Goal: Task Accomplishment & Management: Complete application form

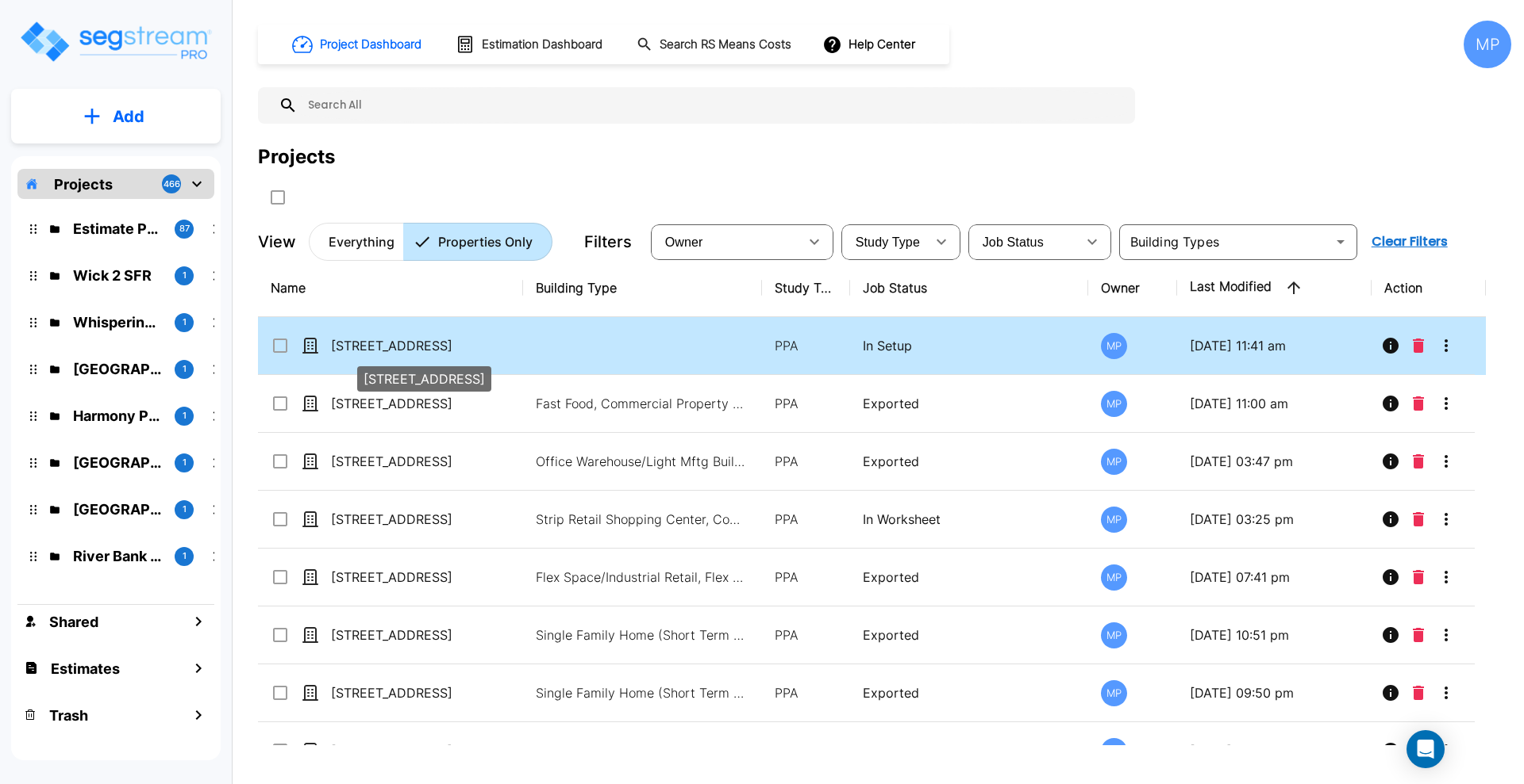
click at [403, 345] on p "[STREET_ADDRESS]" at bounding box center [410, 345] width 158 height 19
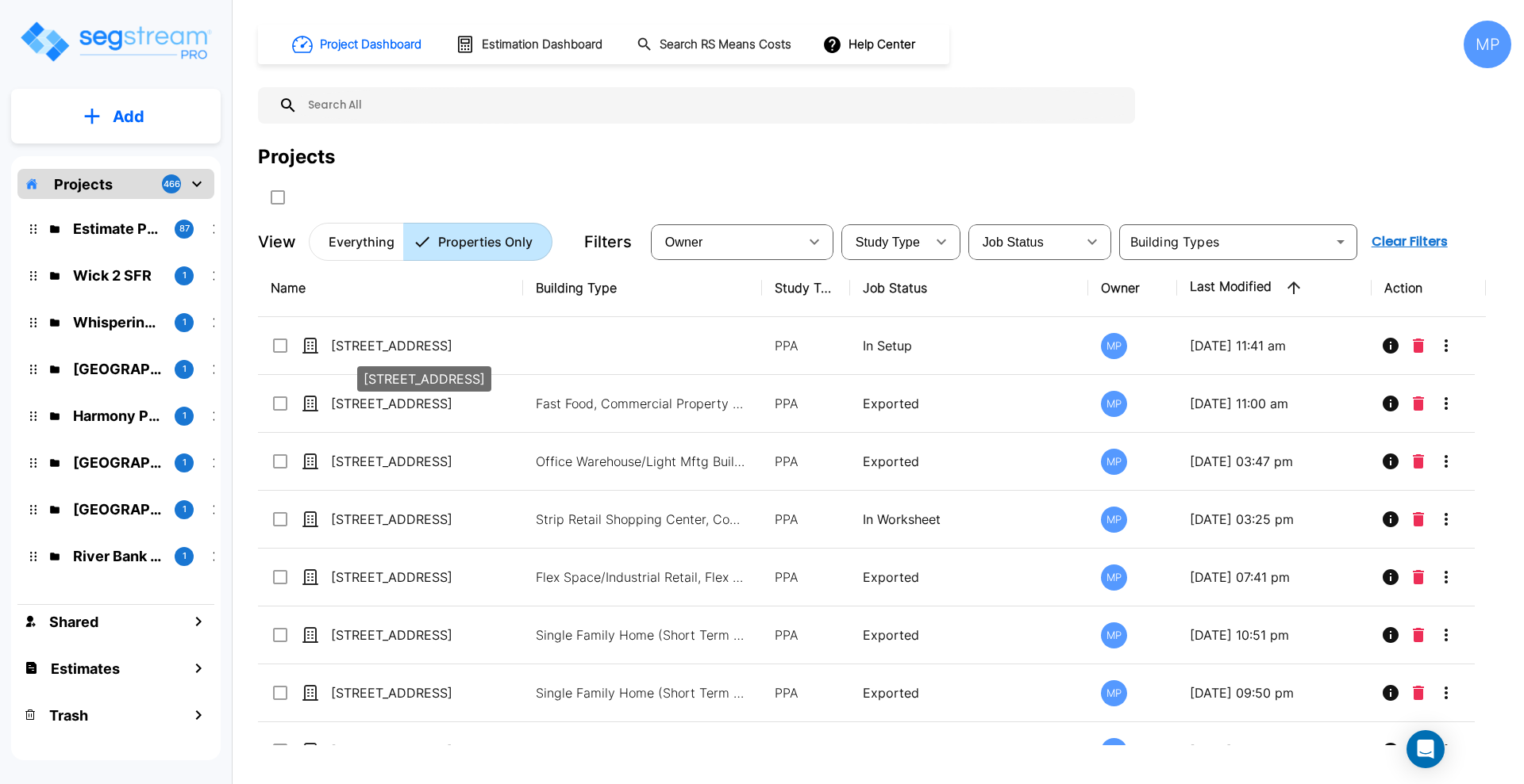
click at [274, 343] on input "select row 9 N Central Ave" at bounding box center [279, 343] width 16 height 14
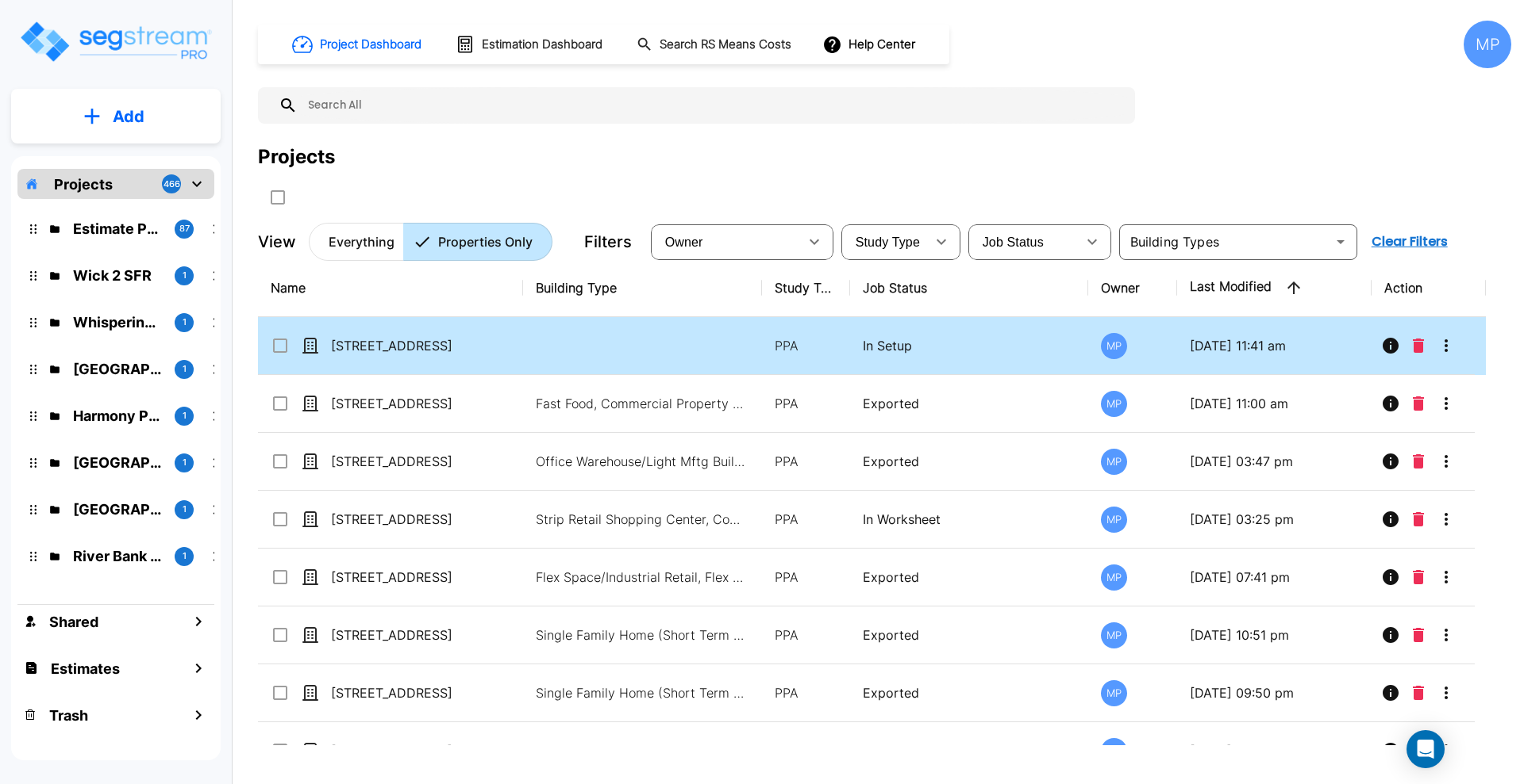
click at [278, 343] on input "select row 9 N Central Ave" at bounding box center [279, 343] width 16 height 14
checkbox input "true"
click at [1447, 349] on icon "More-Options" at bounding box center [1445, 345] width 3 height 13
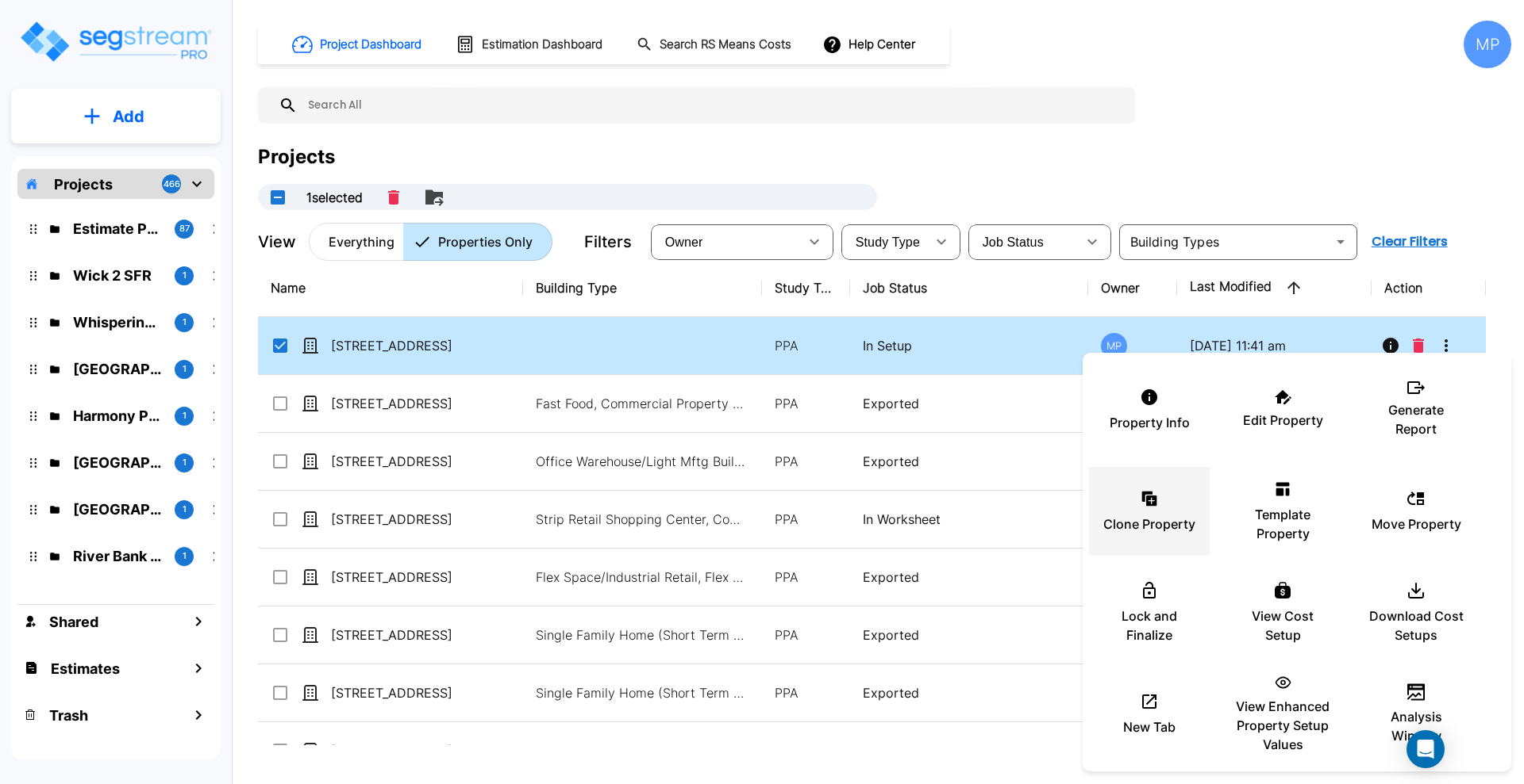
click at [1145, 507] on div "Clone Property" at bounding box center [1148, 511] width 95 height 79
click at [159, 43] on div at bounding box center [762, 392] width 1524 height 784
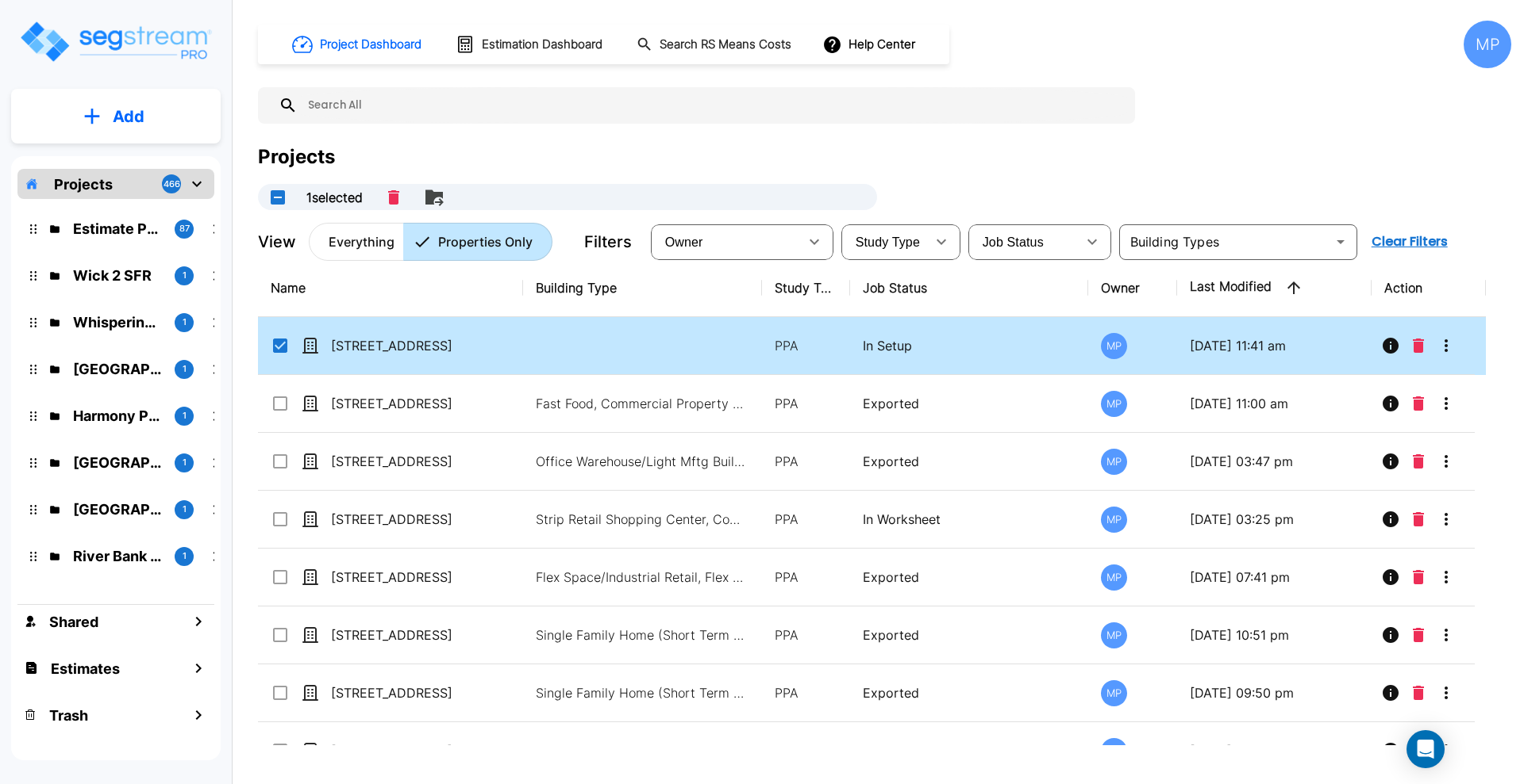
click at [118, 29] on div at bounding box center [762, 392] width 1524 height 784
click at [44, 32] on img "mailbox folders" at bounding box center [115, 41] width 195 height 45
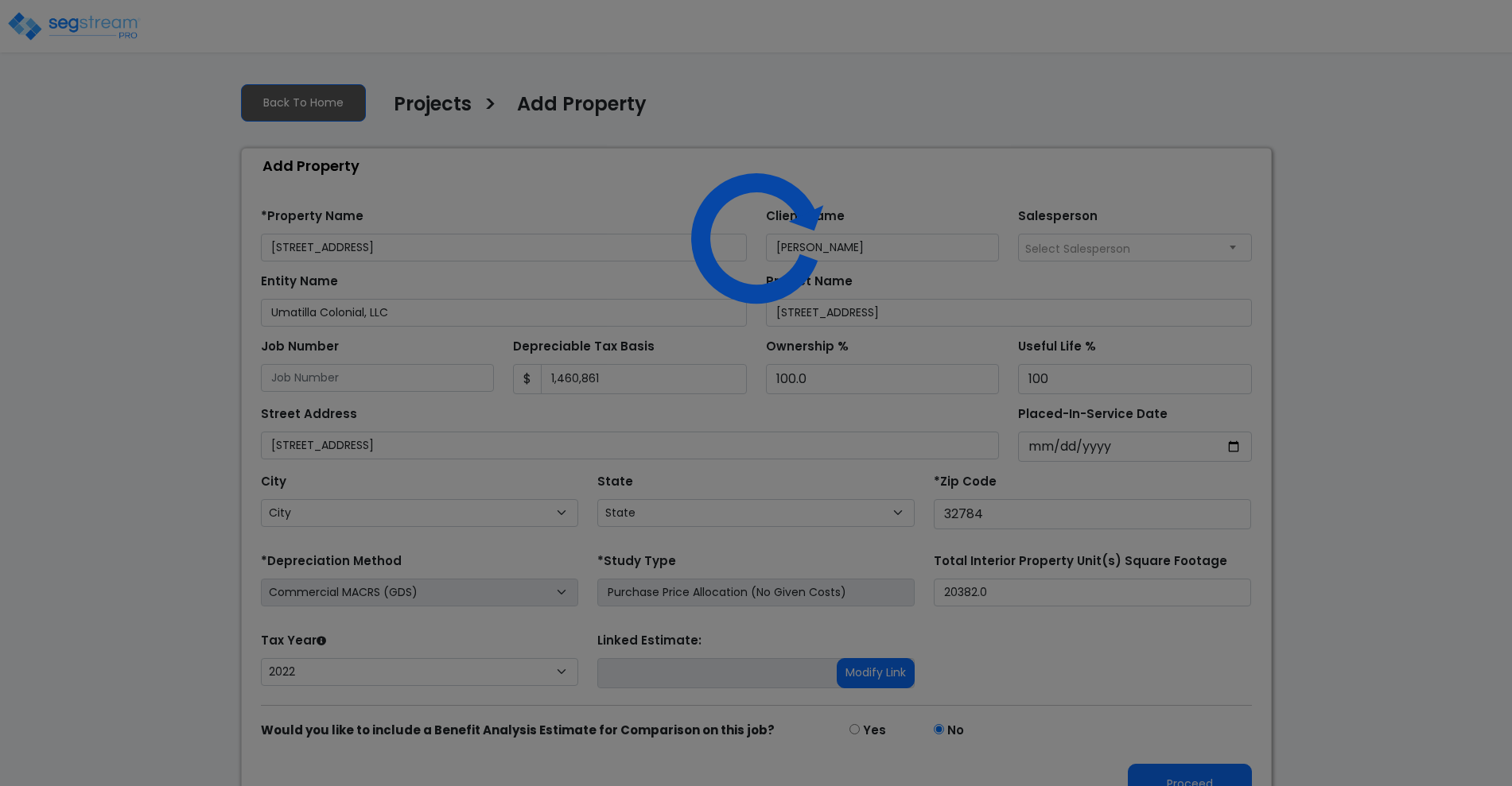
select select "2022"
select select "FL"
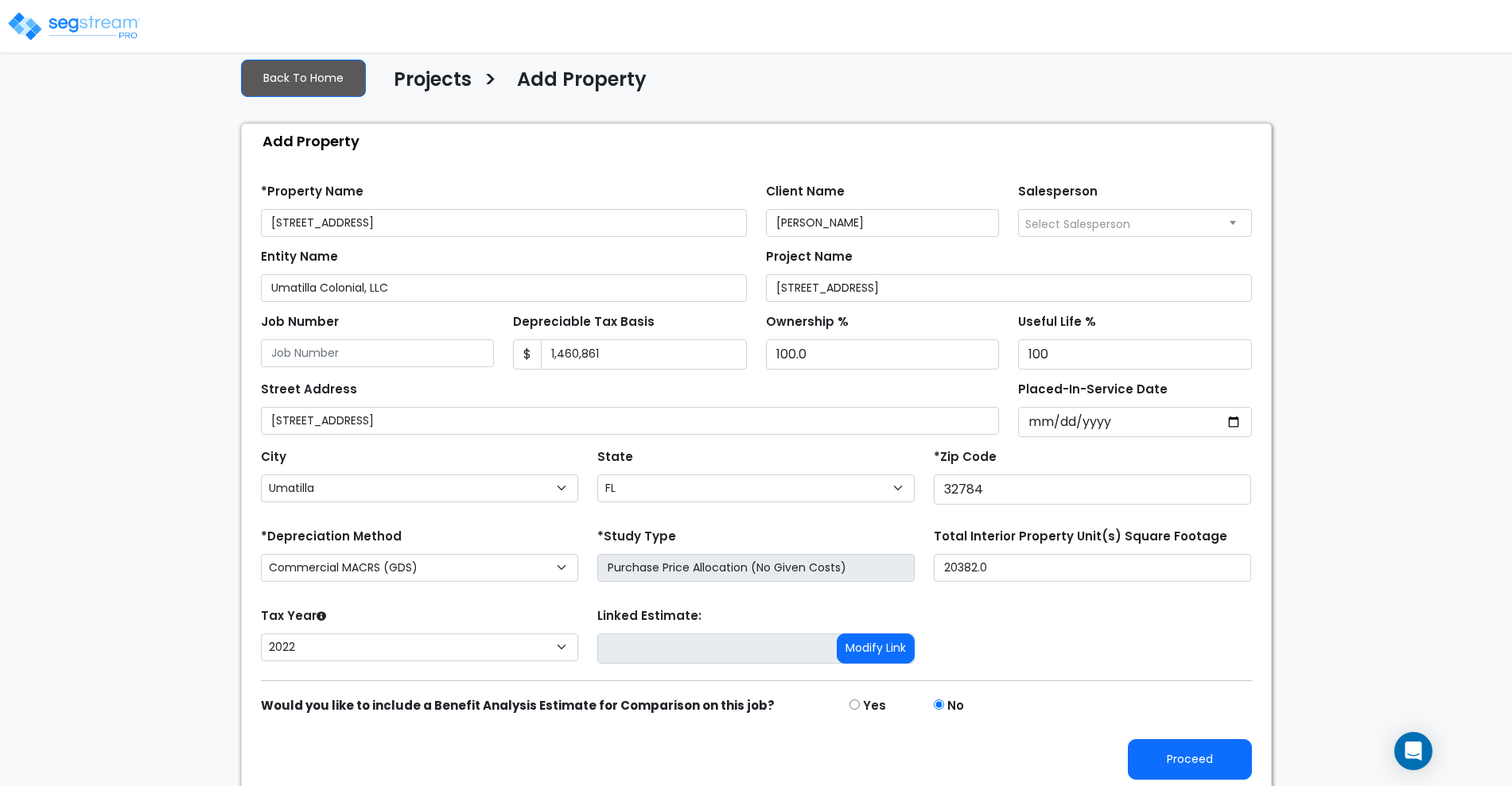
scroll to position [31, 0]
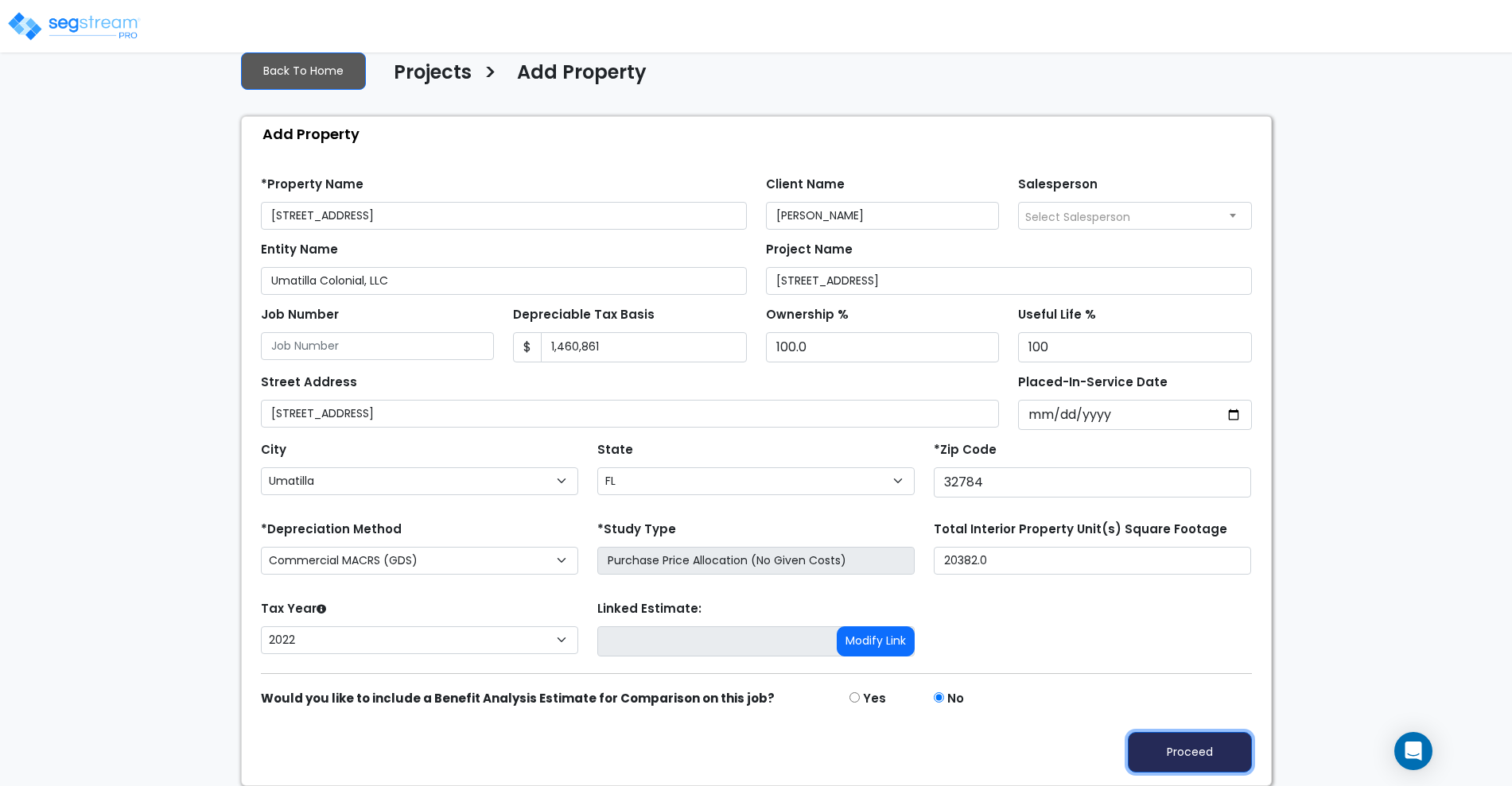
click at [1203, 748] on button "Proceed" at bounding box center [1189, 752] width 125 height 40
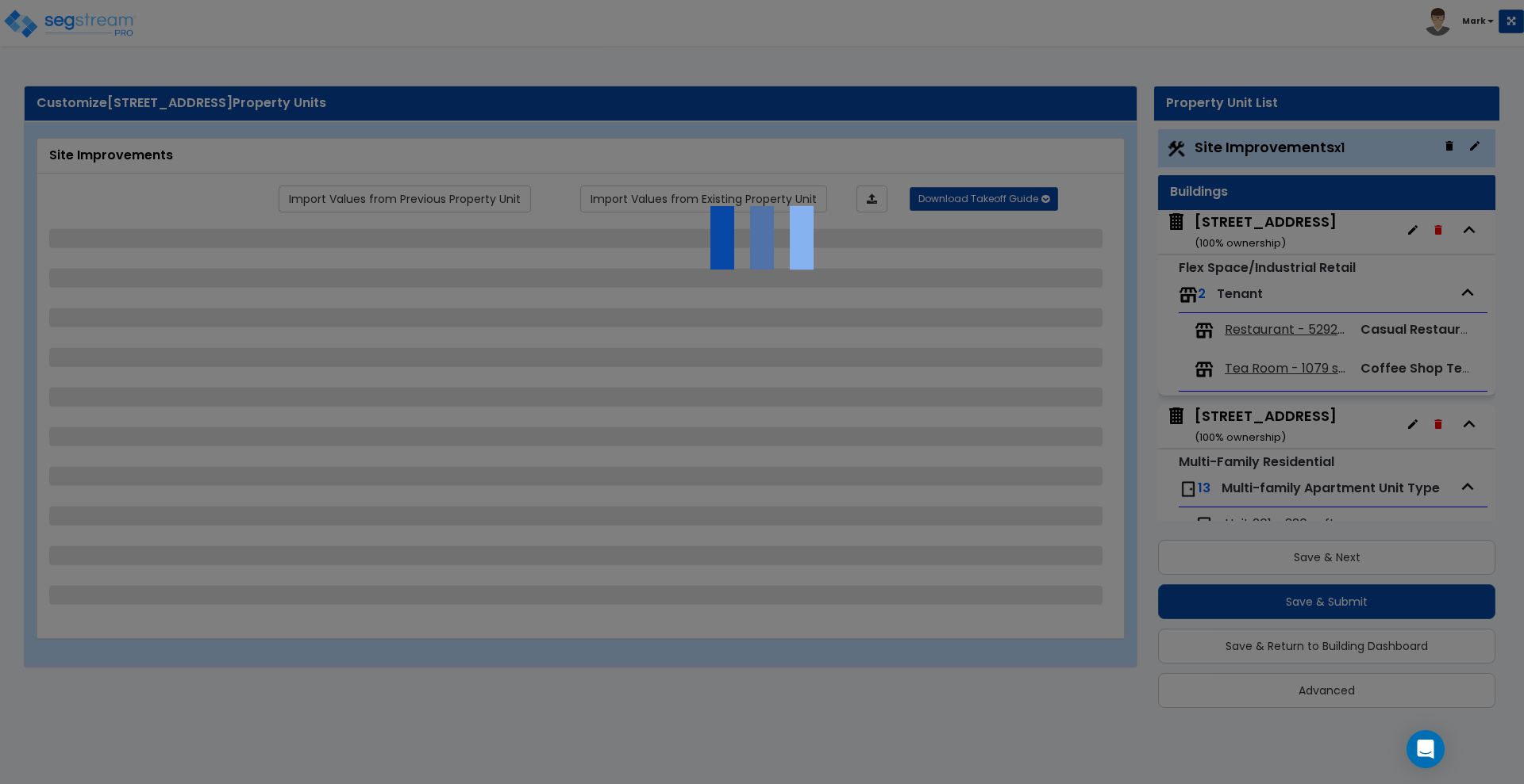
scroll to position [2, 0]
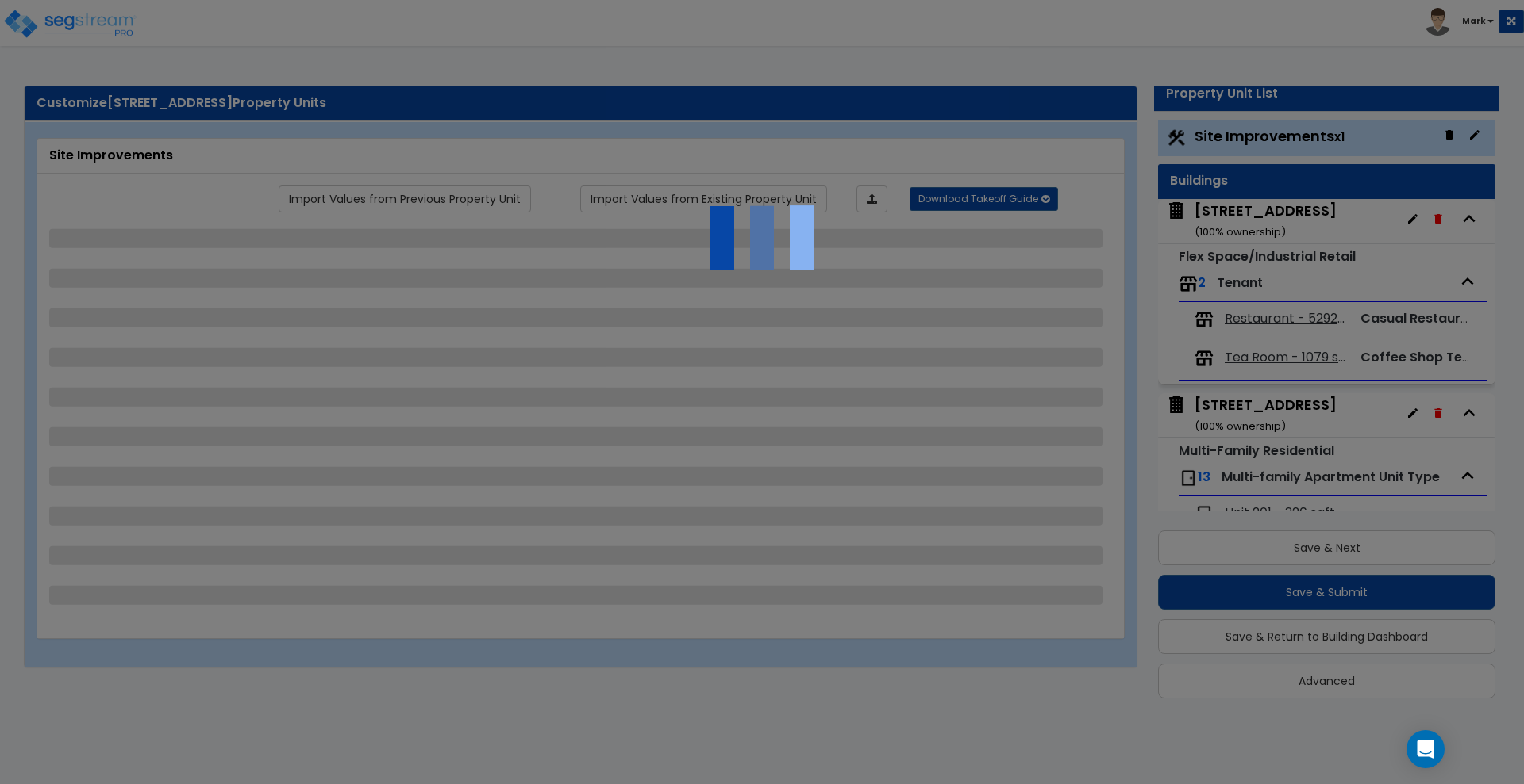
select select "2"
select select "1"
select select "2"
select select "1"
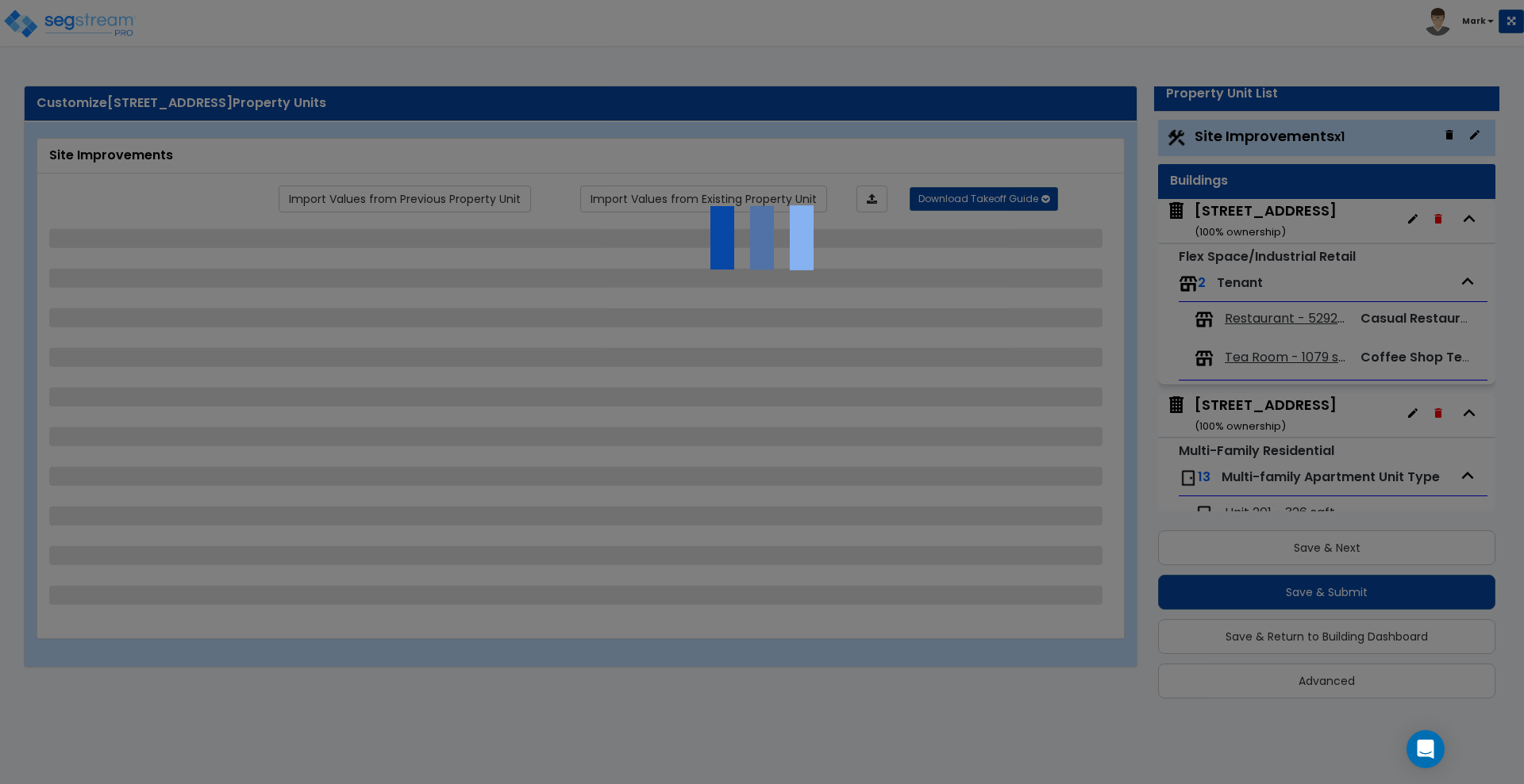
select select "1"
select select "6"
select select "2"
select select "1"
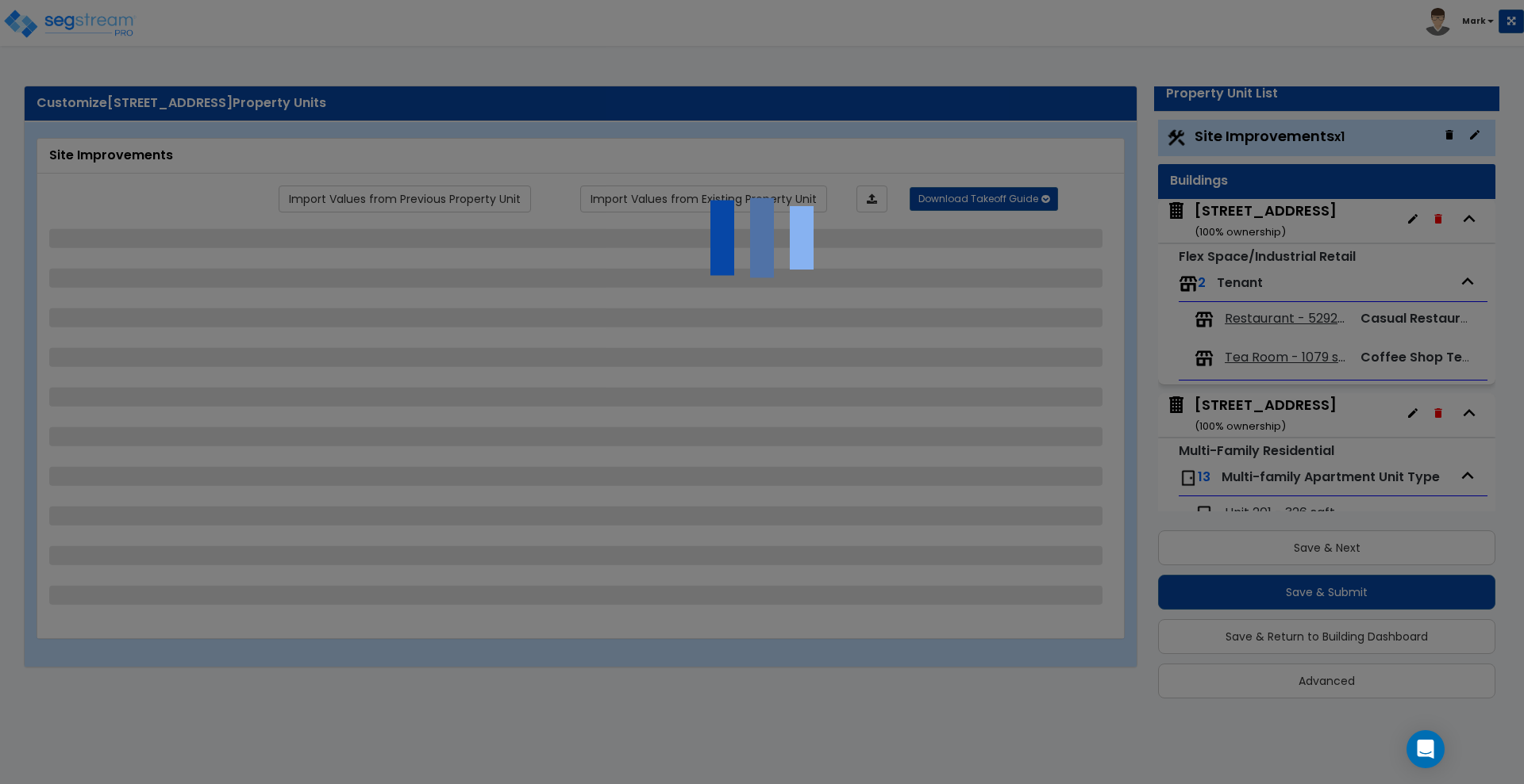
select select "2"
select select "1"
select select "2"
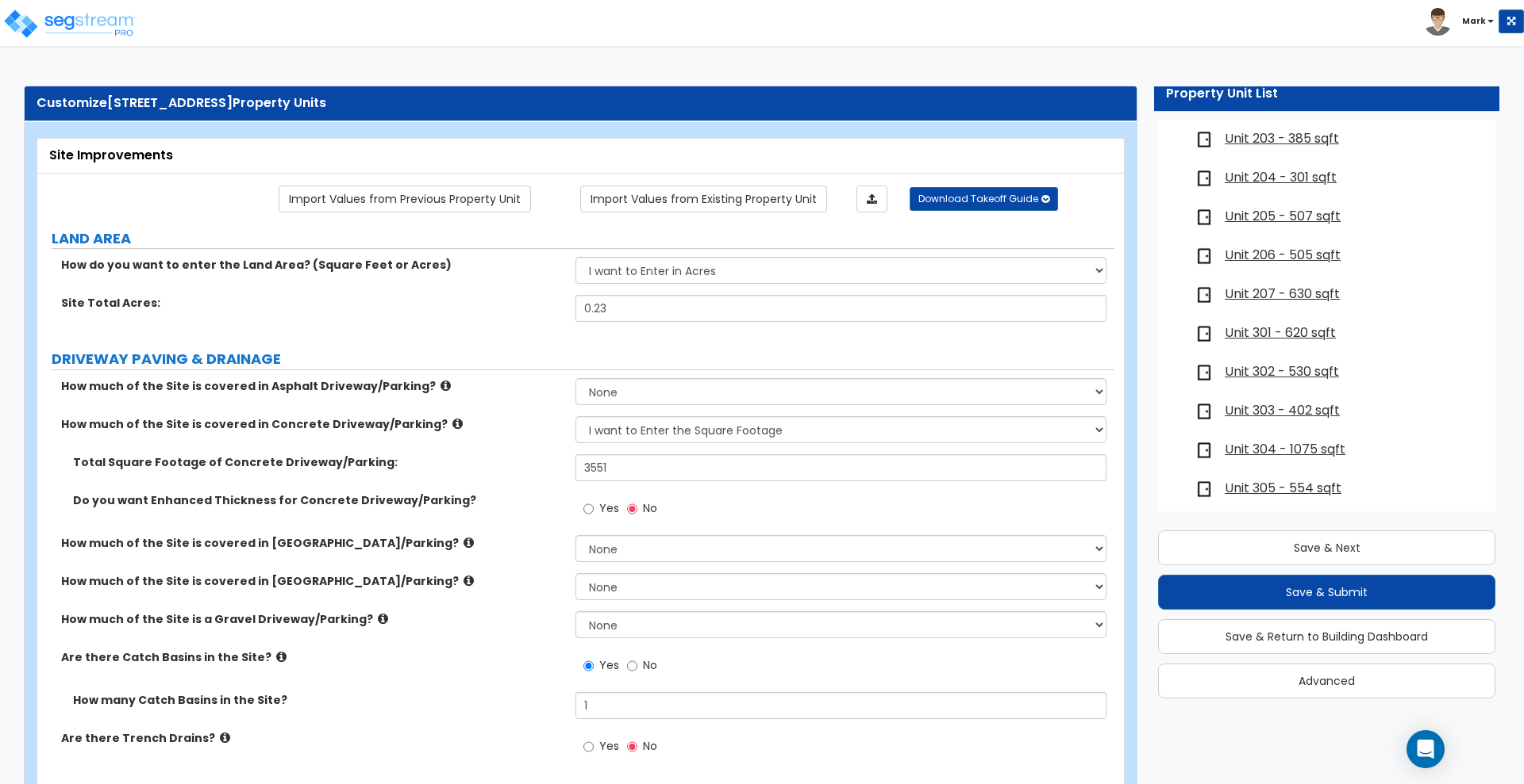
scroll to position [504, 0]
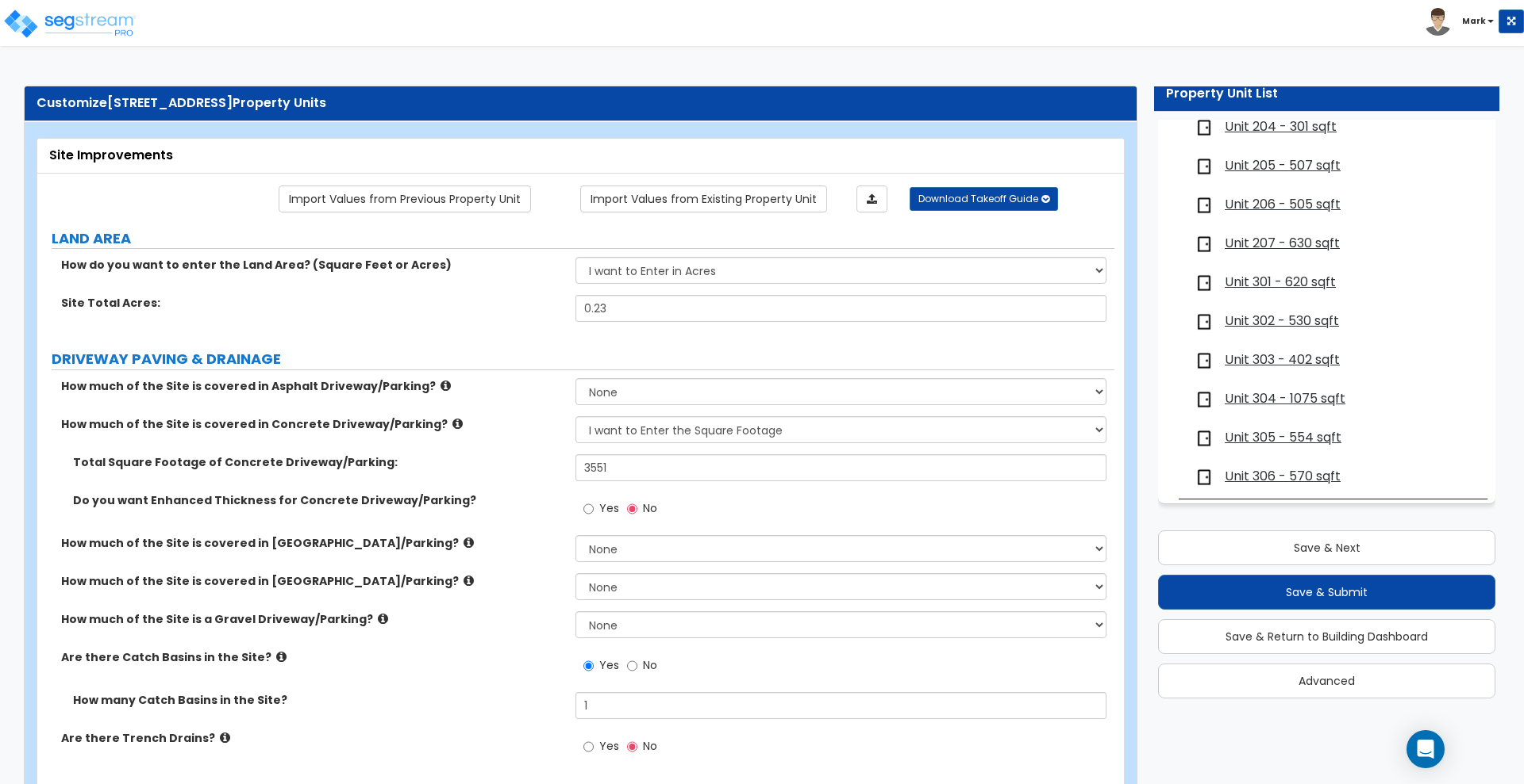
click at [1265, 354] on span "Unit 303 - 402 sqft" at bounding box center [1282, 360] width 115 height 19
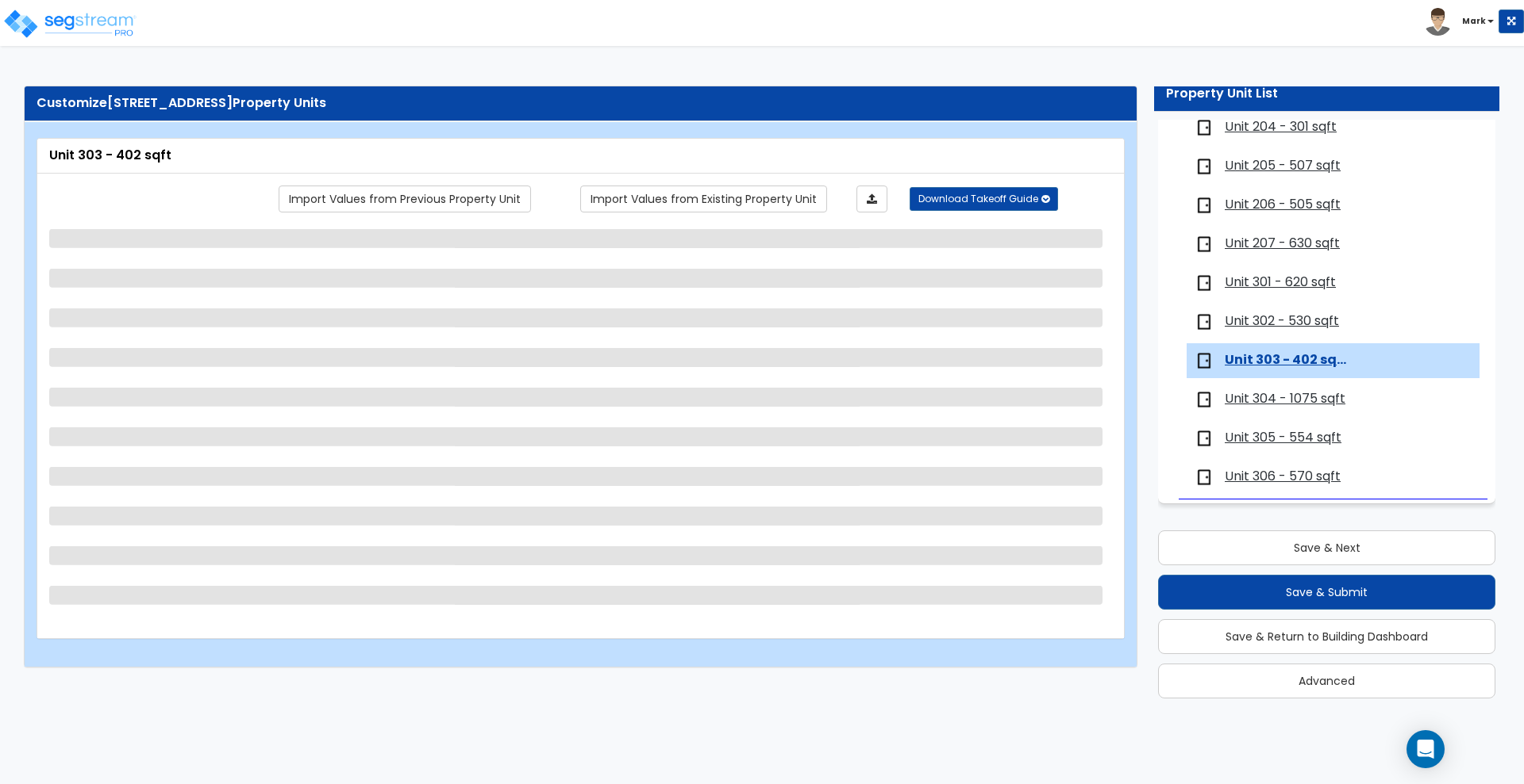
select select "1"
select select "5"
select select "1"
select select "2"
select select "3"
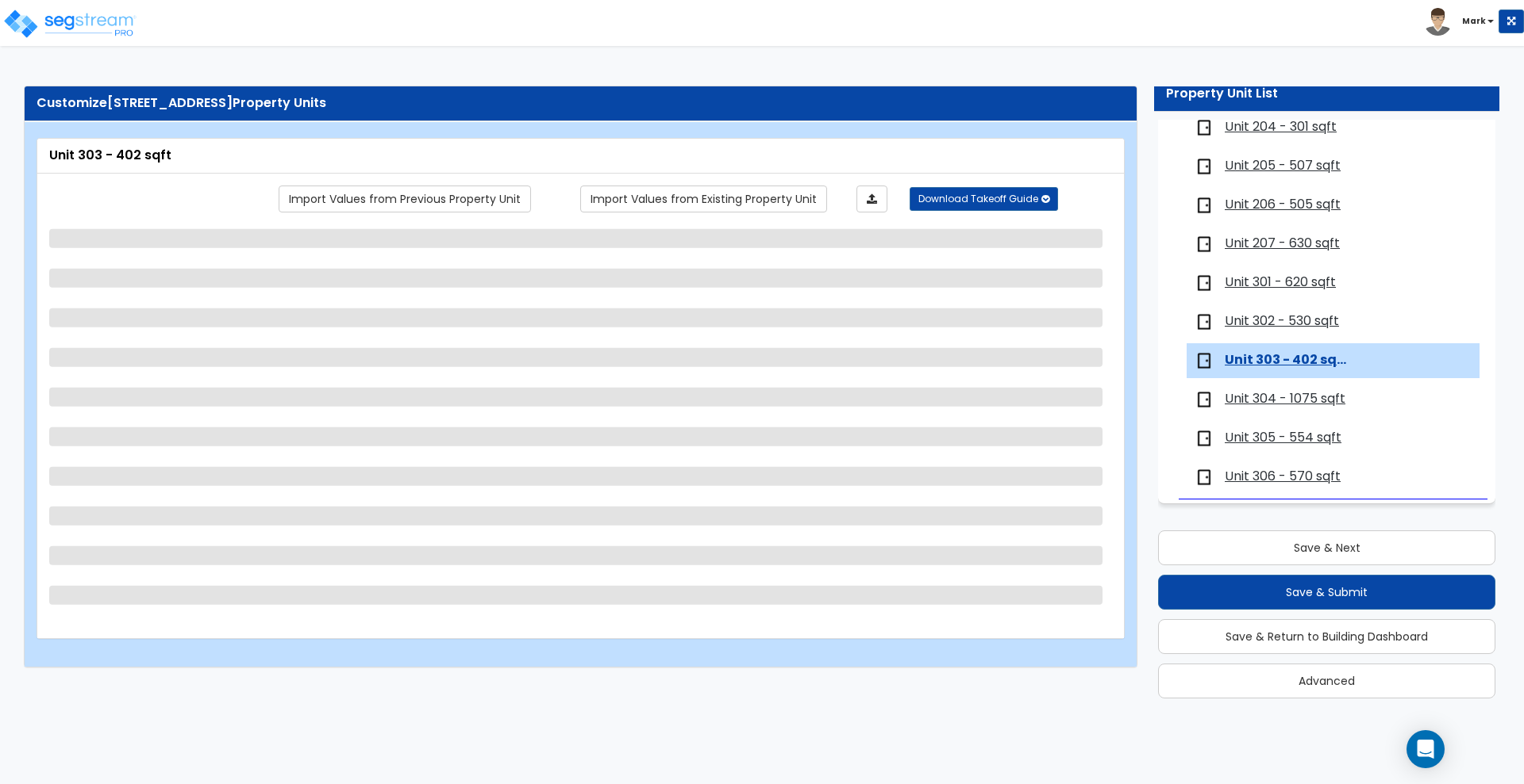
select select "2"
select select "1"
select select "2"
select select "1"
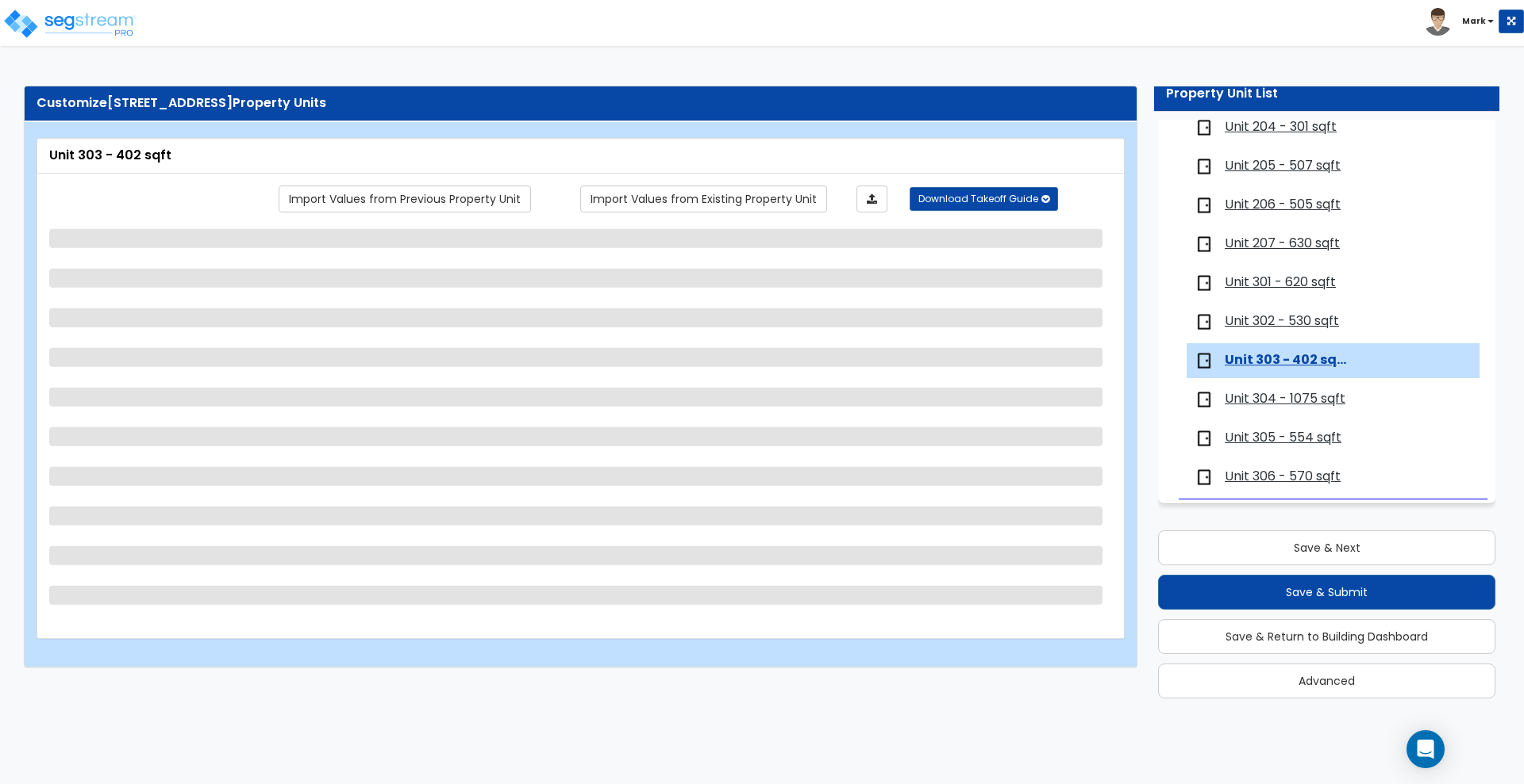
select select "3"
select select "1"
select select "2"
select select "1"
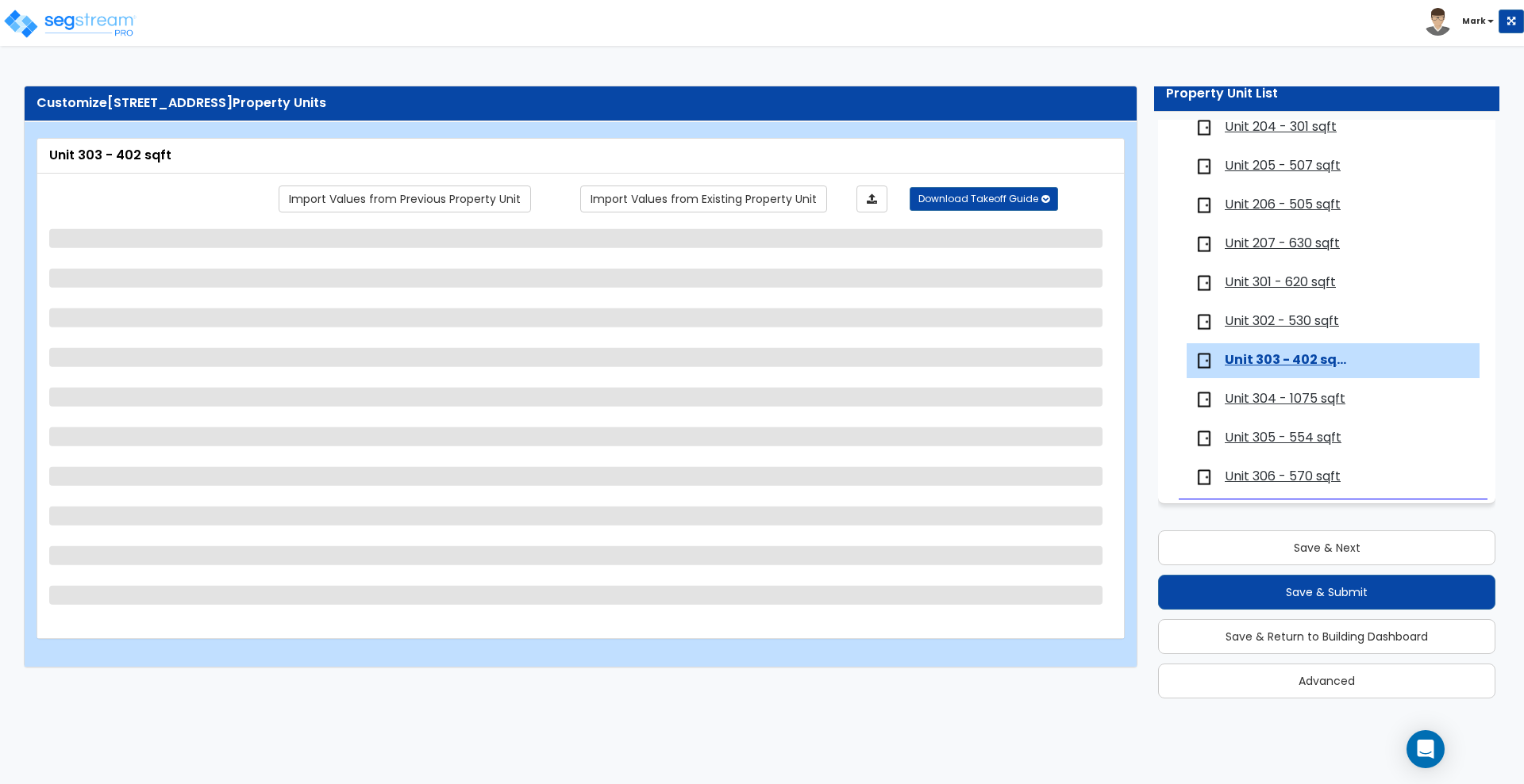
select select "1"
select select "2"
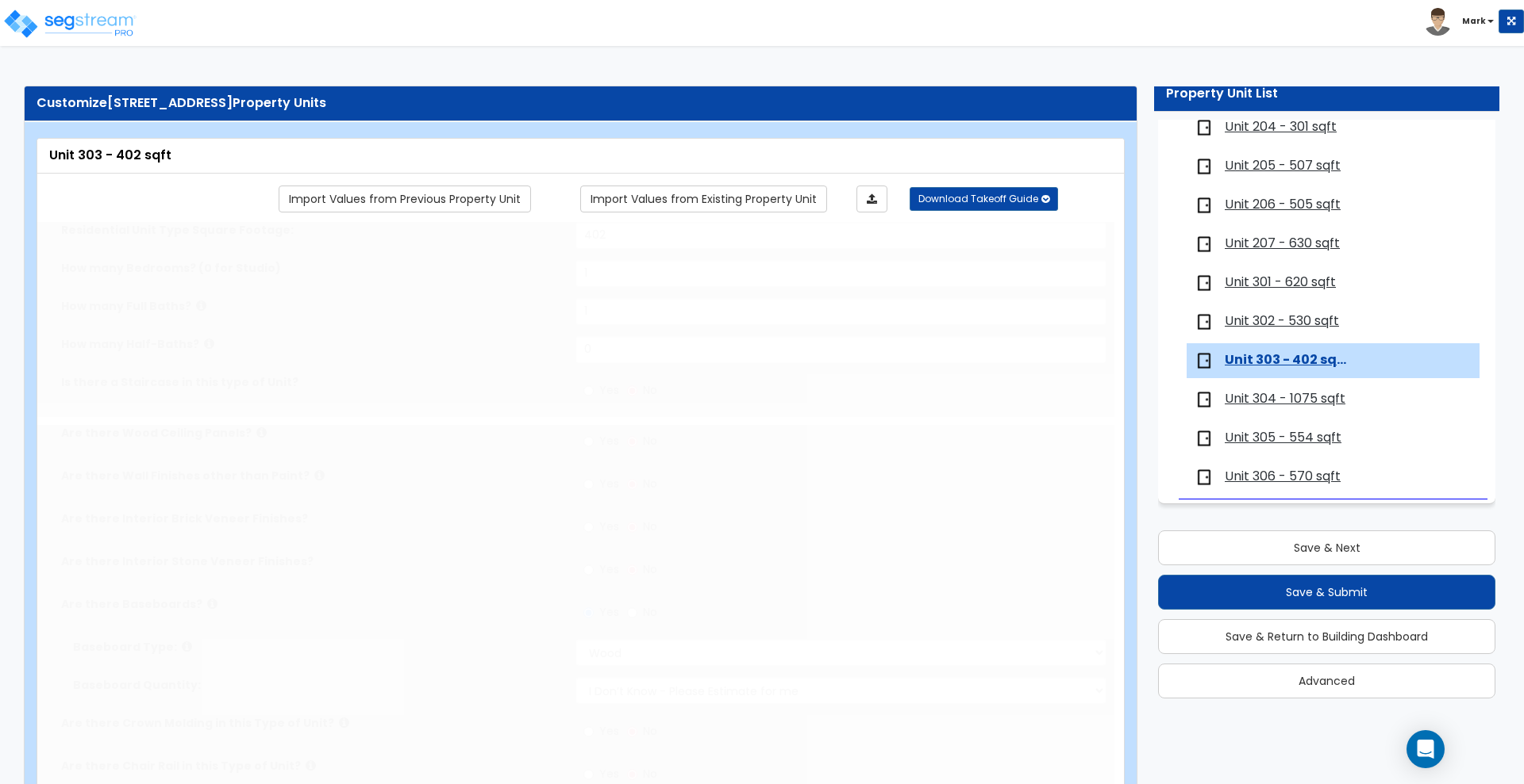
type input "1"
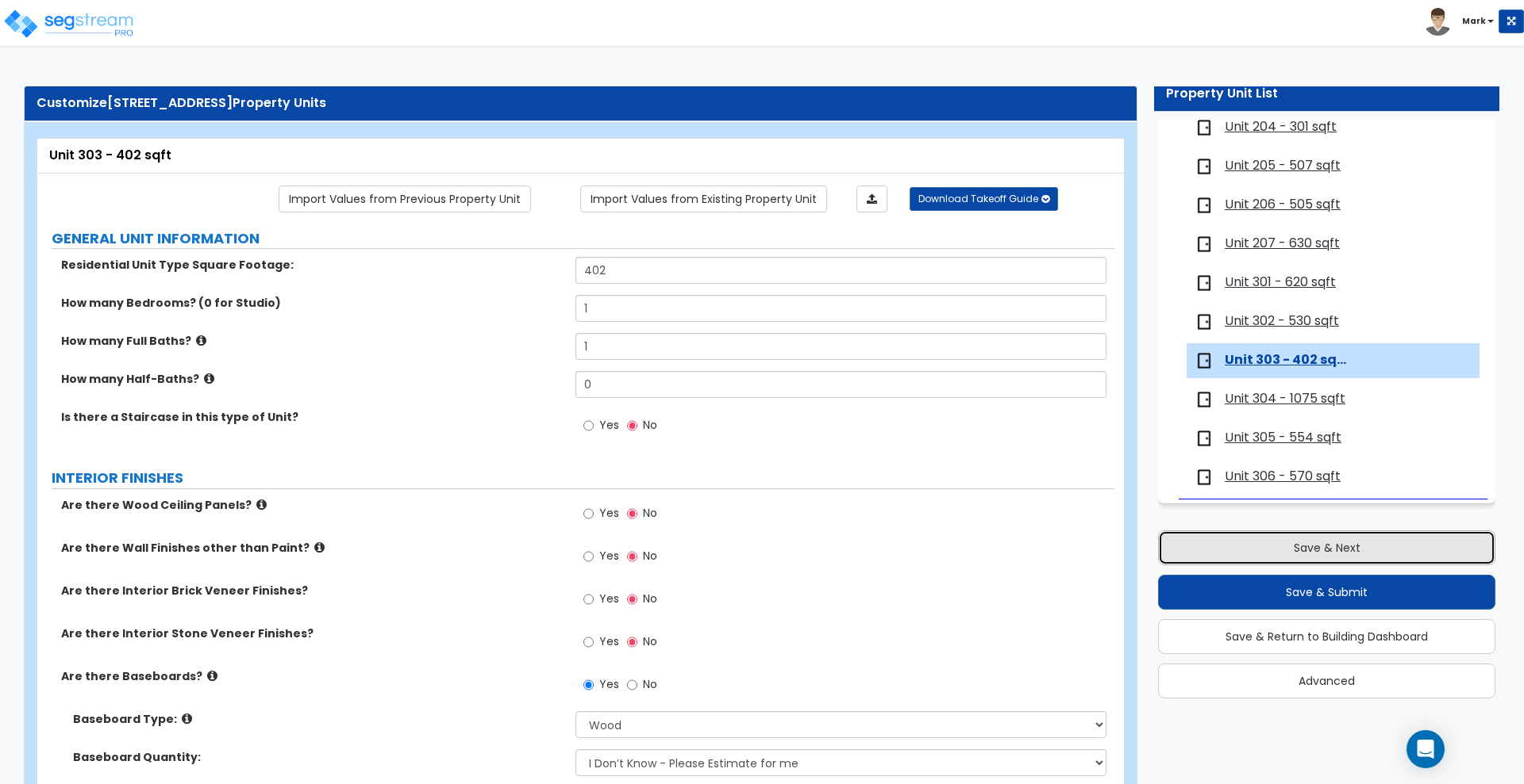
click at [1263, 549] on button "Save & Next" at bounding box center [1326, 548] width 337 height 35
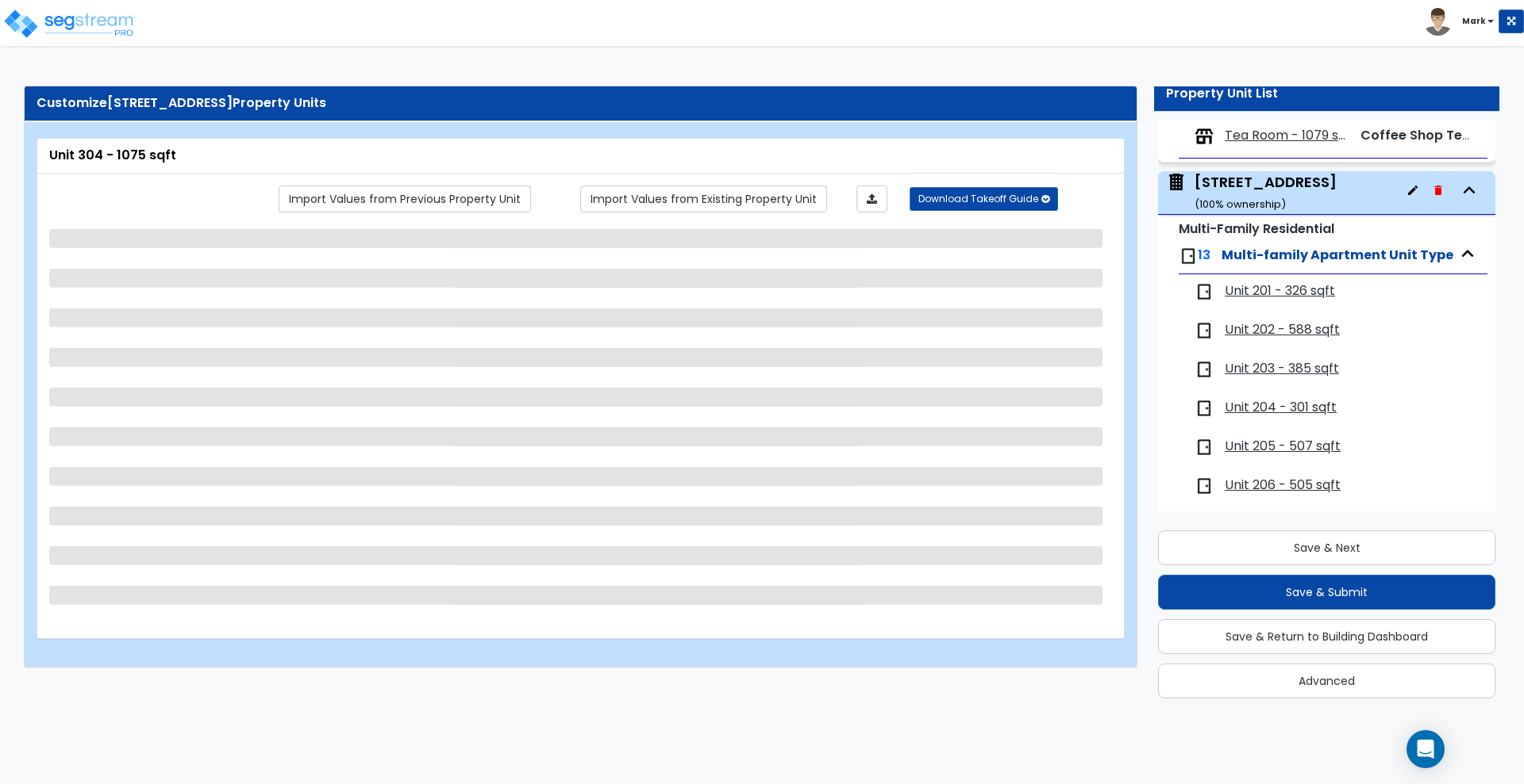
scroll to position [0, 0]
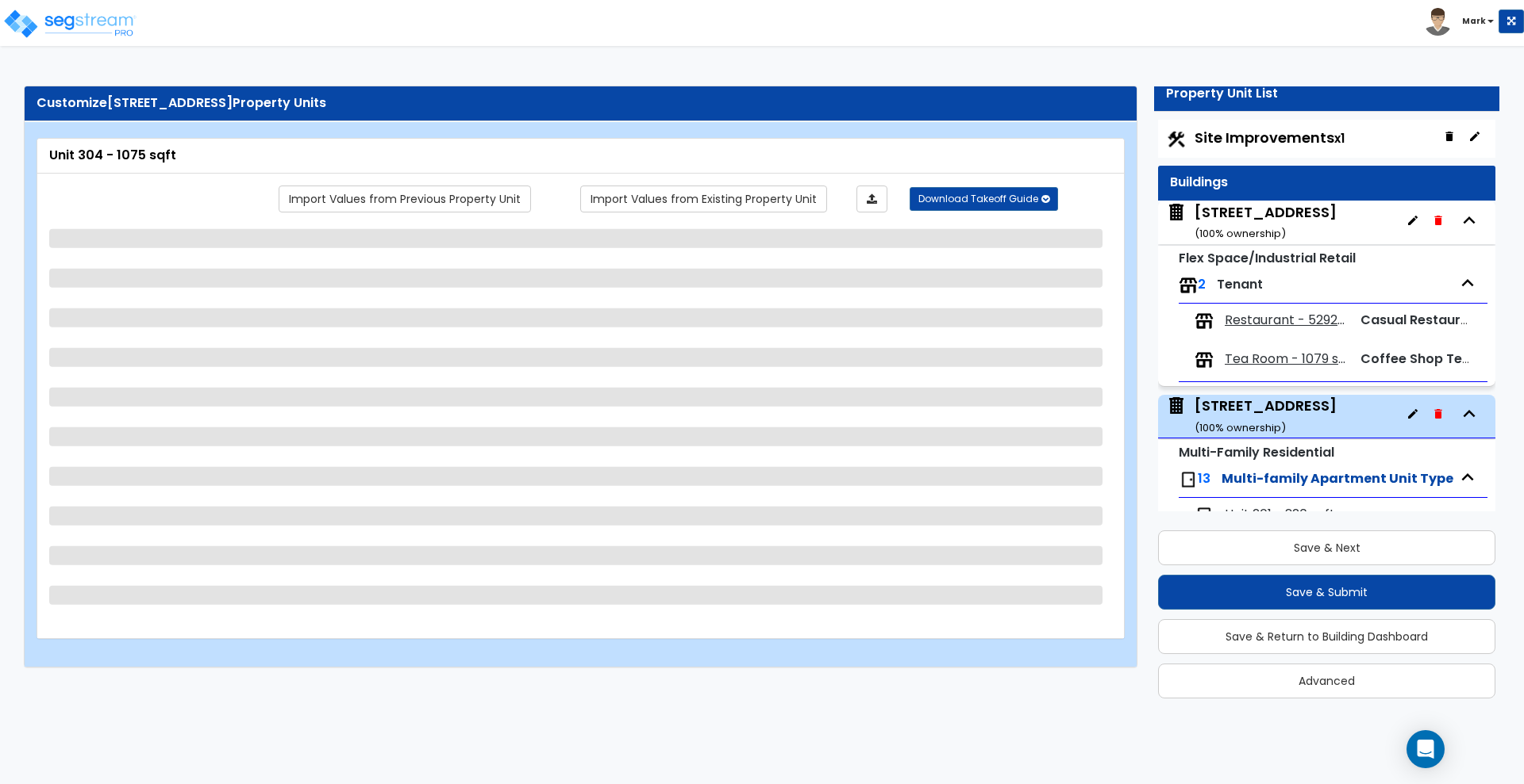
select select "1"
select select "5"
select select "1"
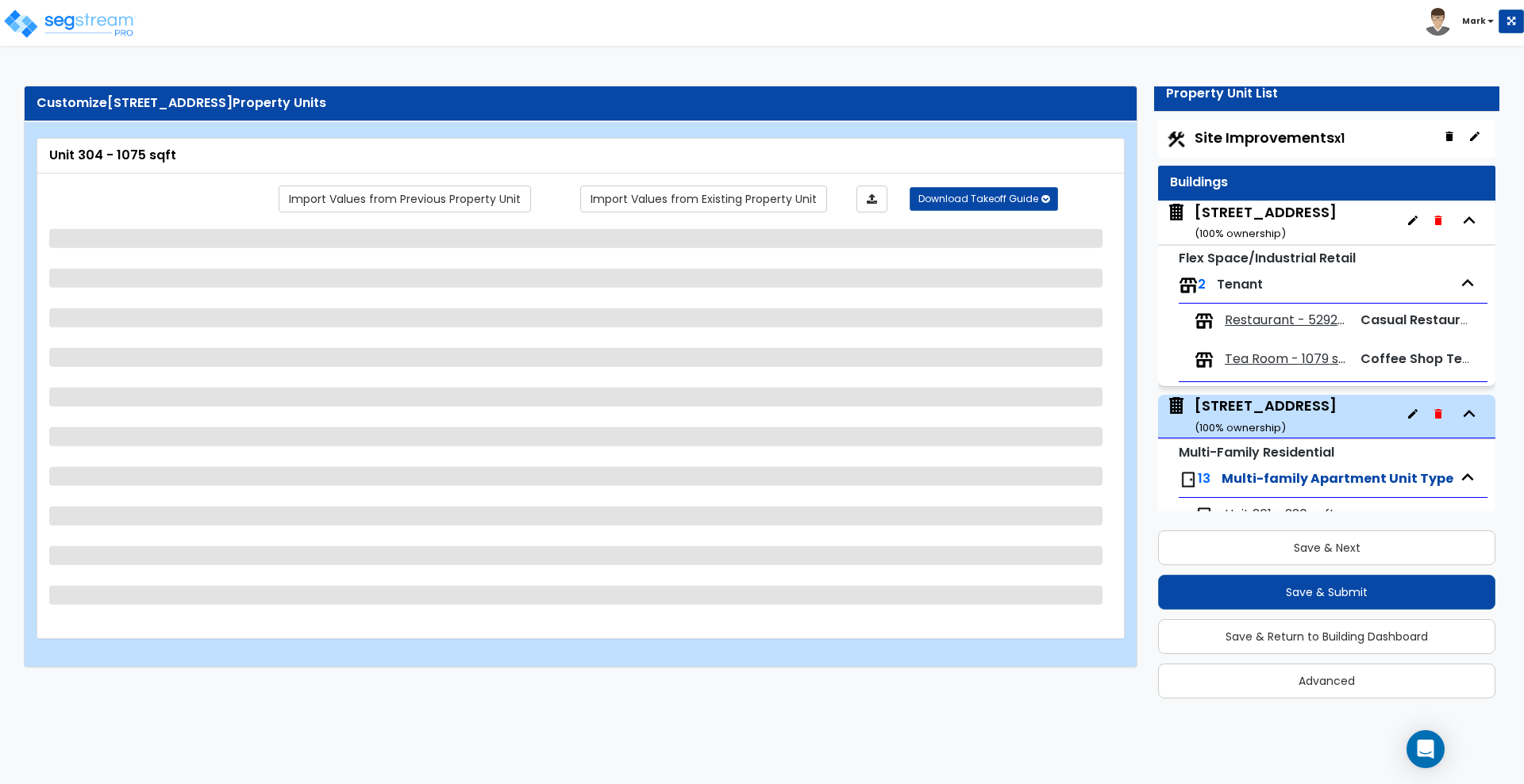
select select "3"
select select "1"
select select "2"
select select "1"
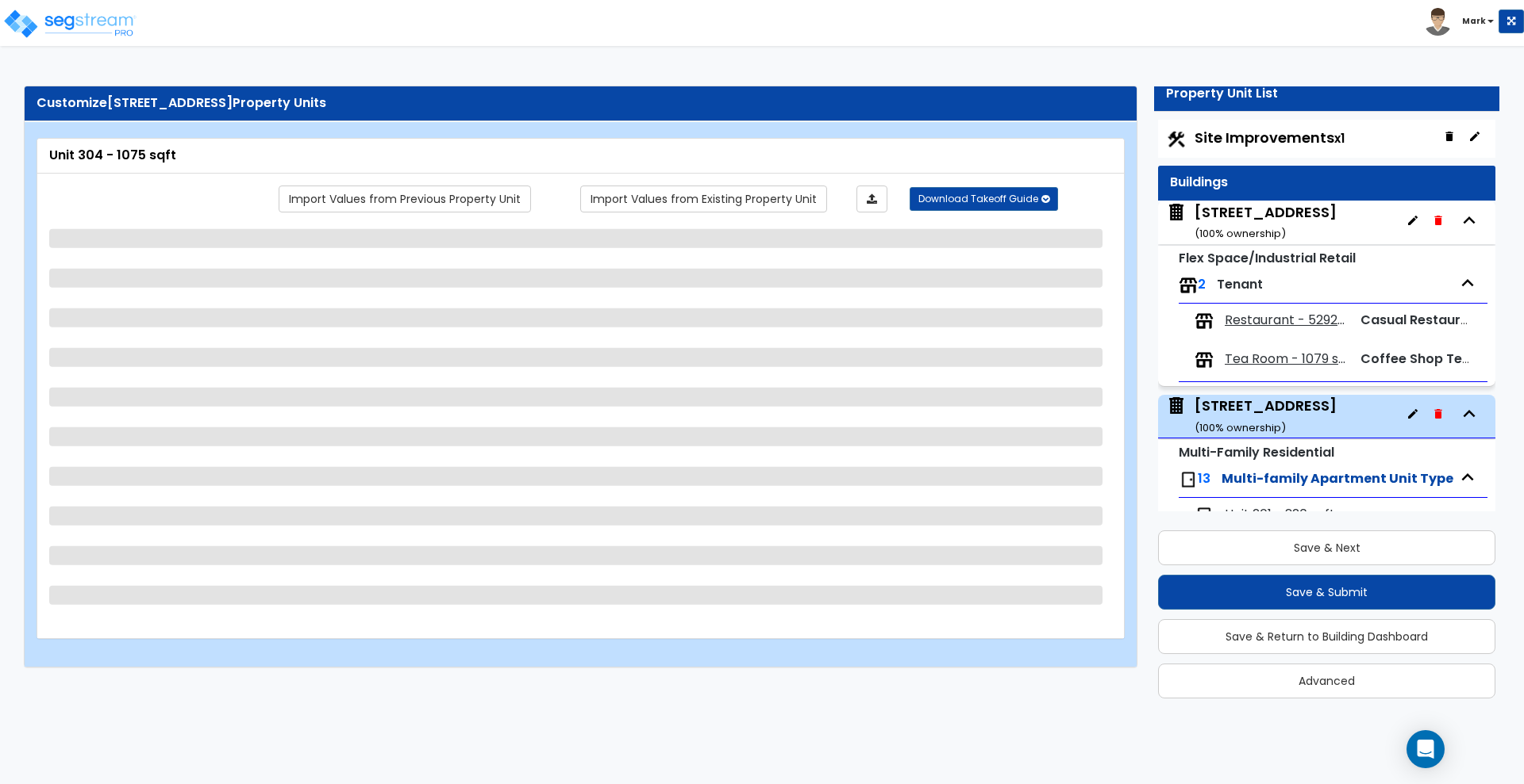
select select "1"
select select "2"
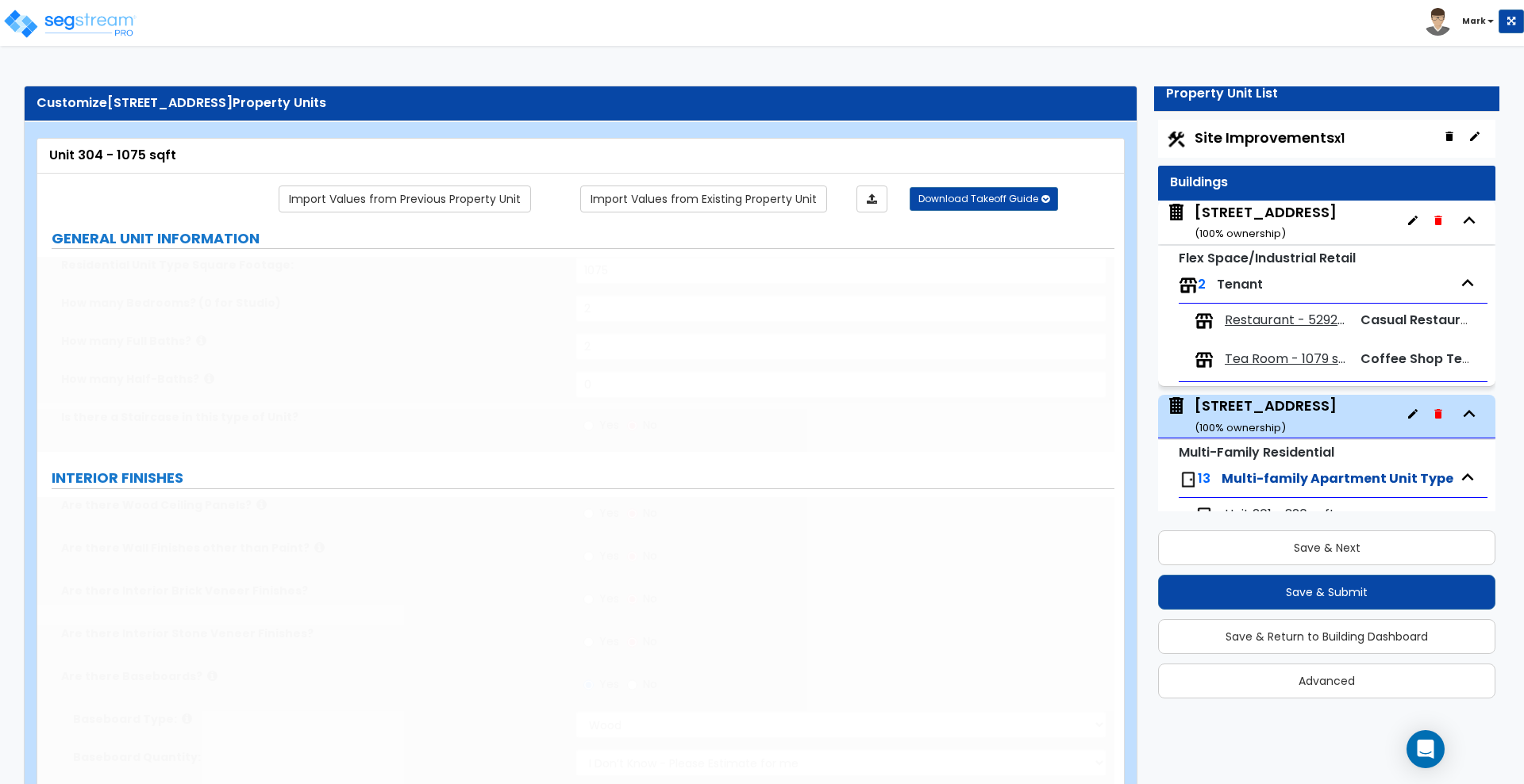
select select "3"
type input "1"
select select "1"
select select "2"
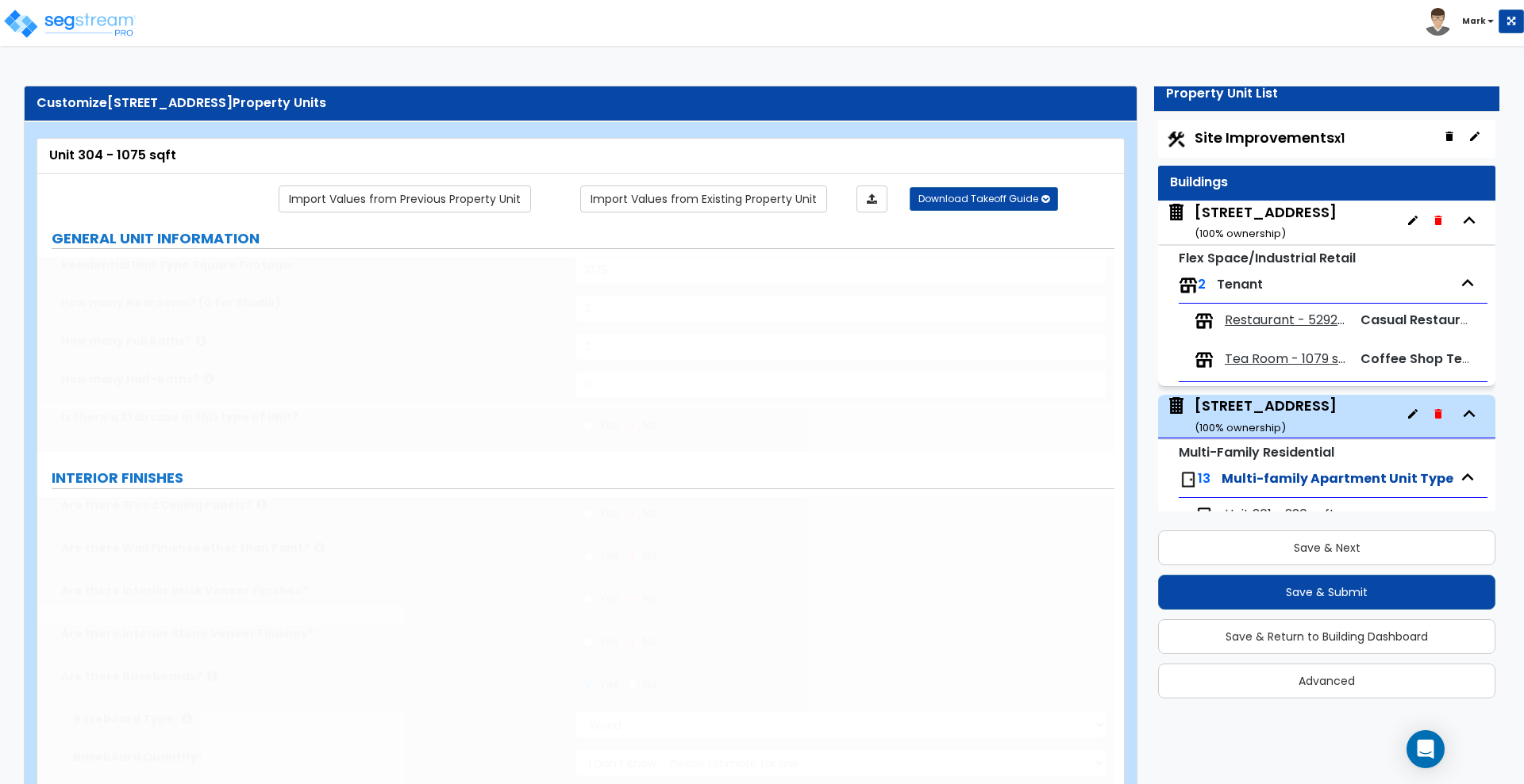
select select "1"
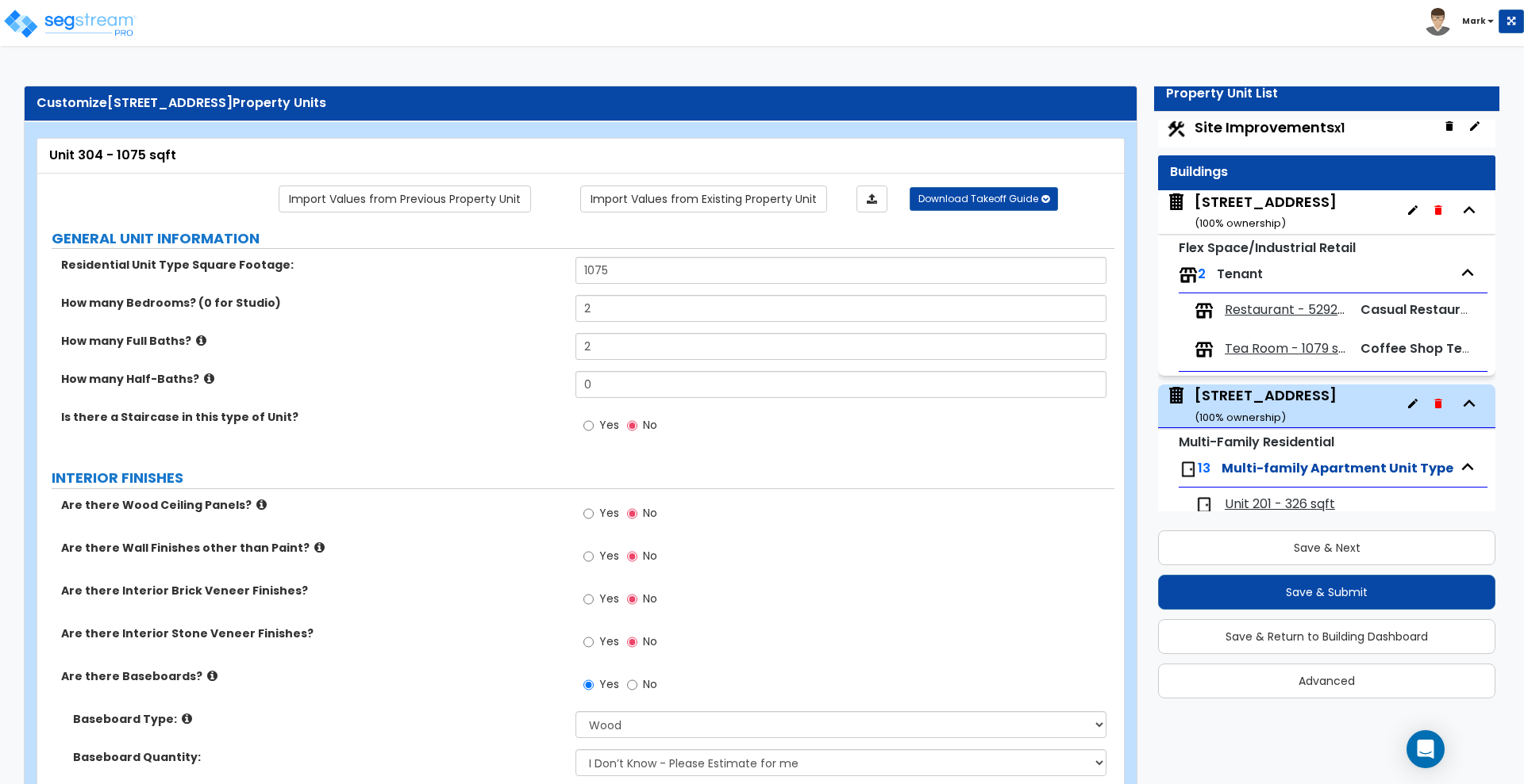
scroll to position [9, 0]
click at [1260, 395] on div "9 N Central Floor 2 & 3 ( 100 % ownership)" at bounding box center [1265, 407] width 142 height 40
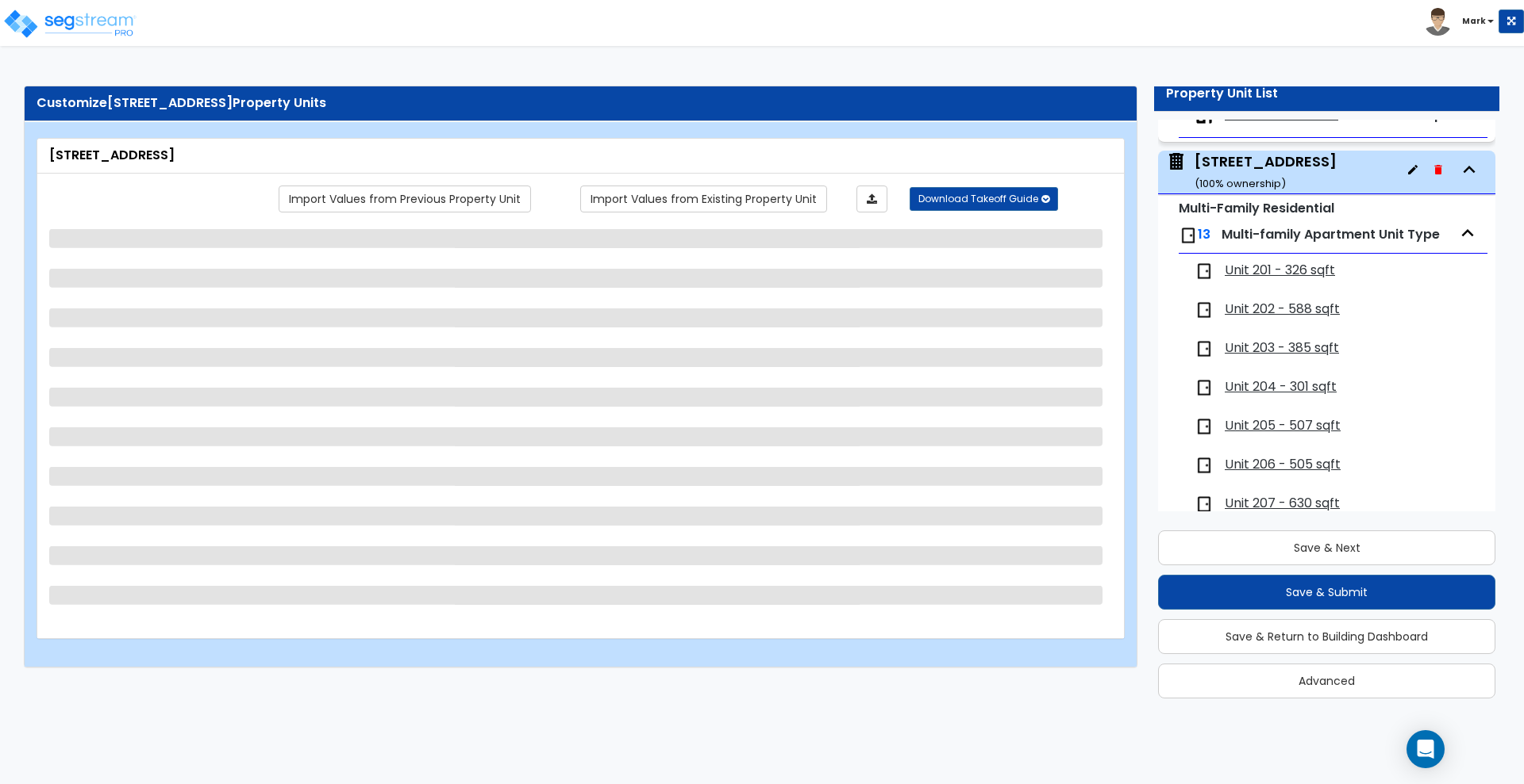
scroll to position [275, 0]
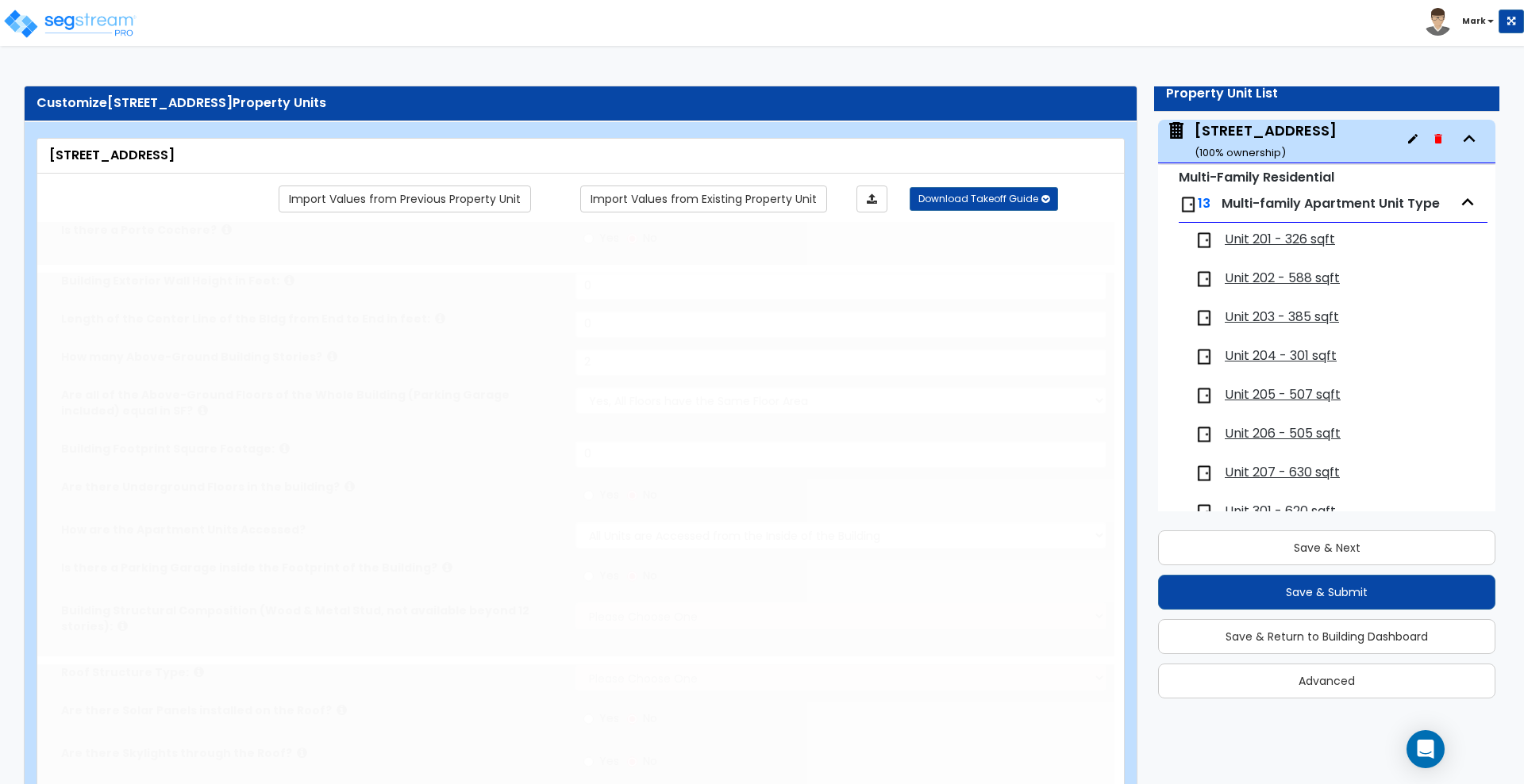
type input "2"
select select "1"
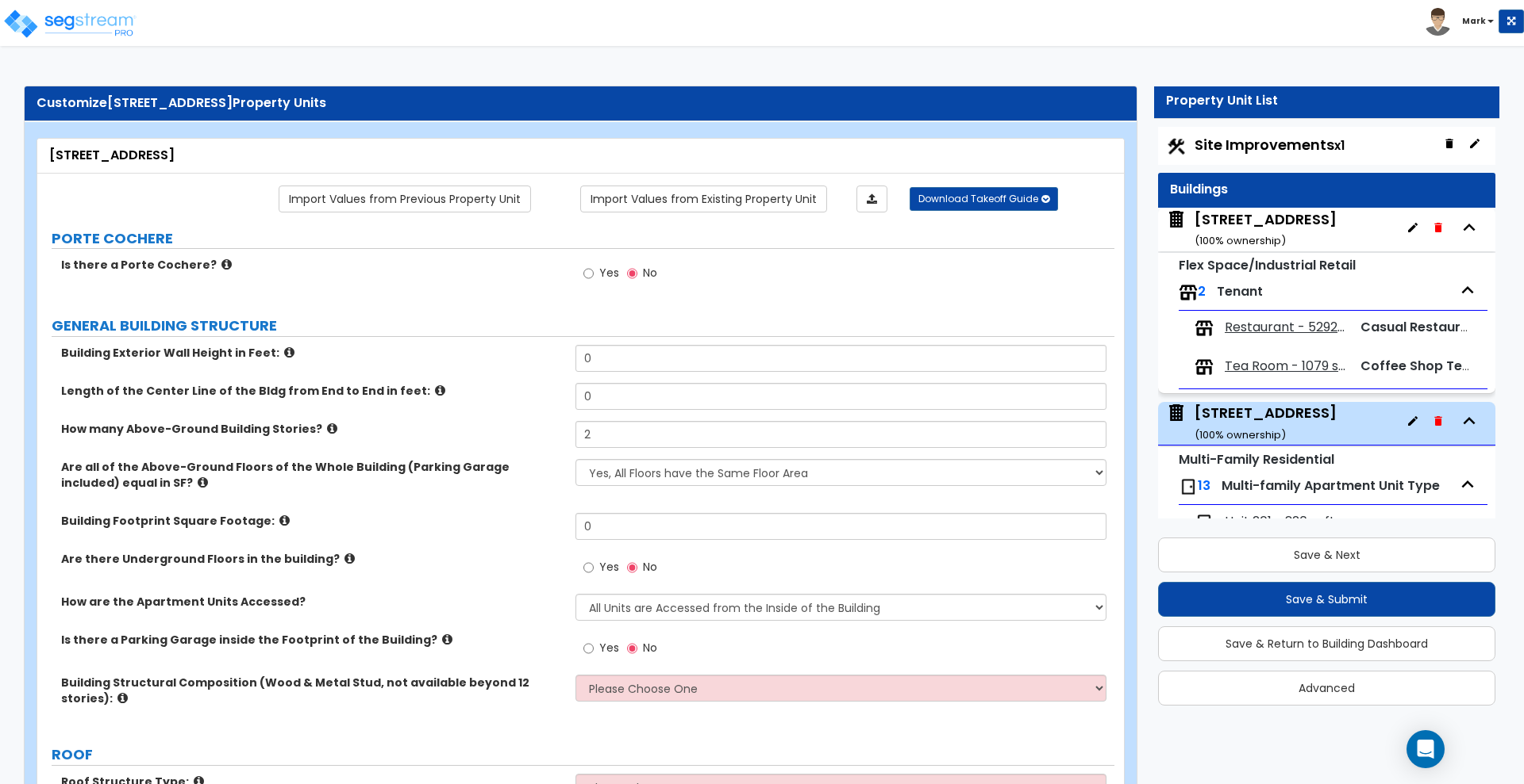
scroll to position [0, 0]
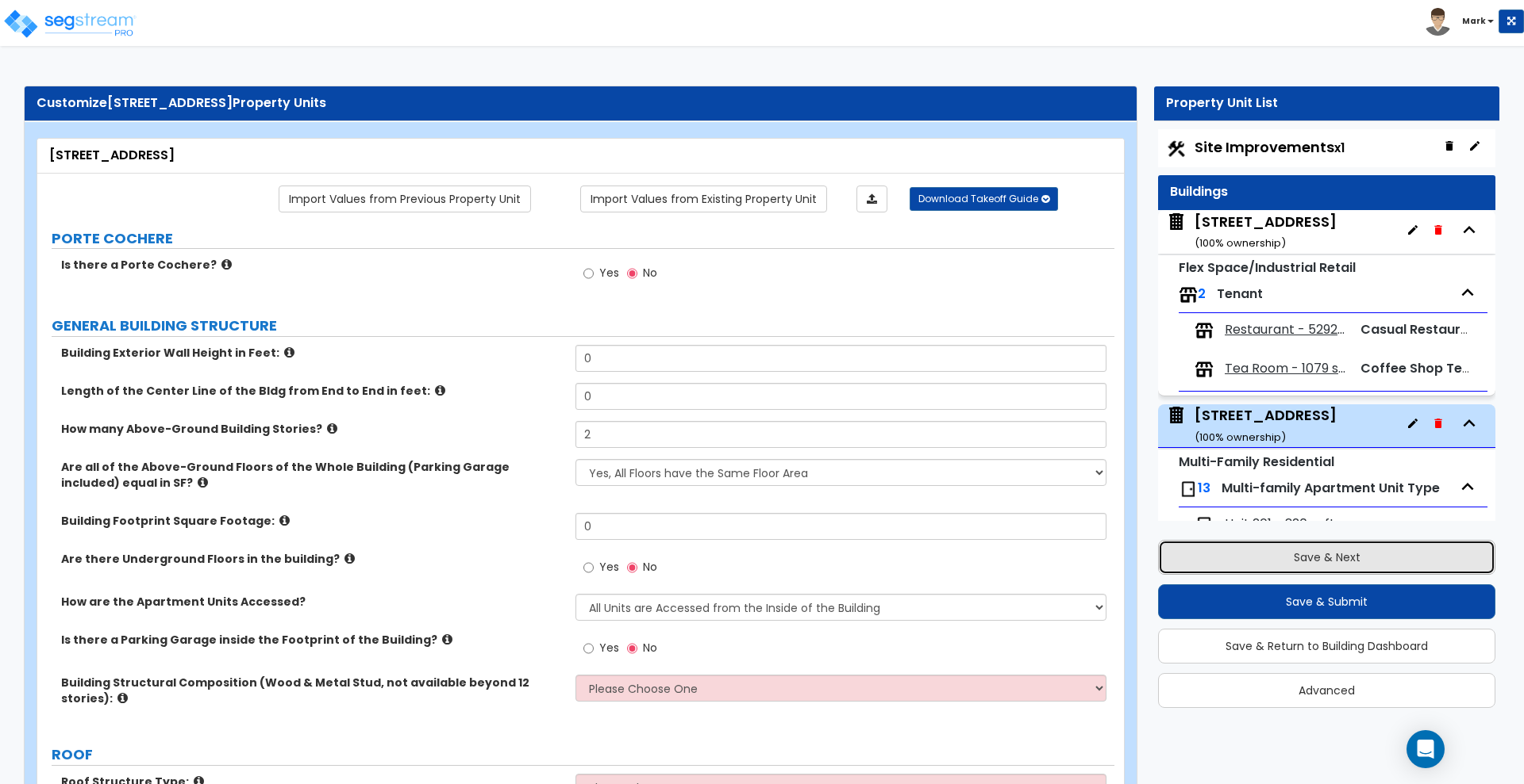
click at [1225, 555] on button "Save & Next" at bounding box center [1326, 557] width 337 height 35
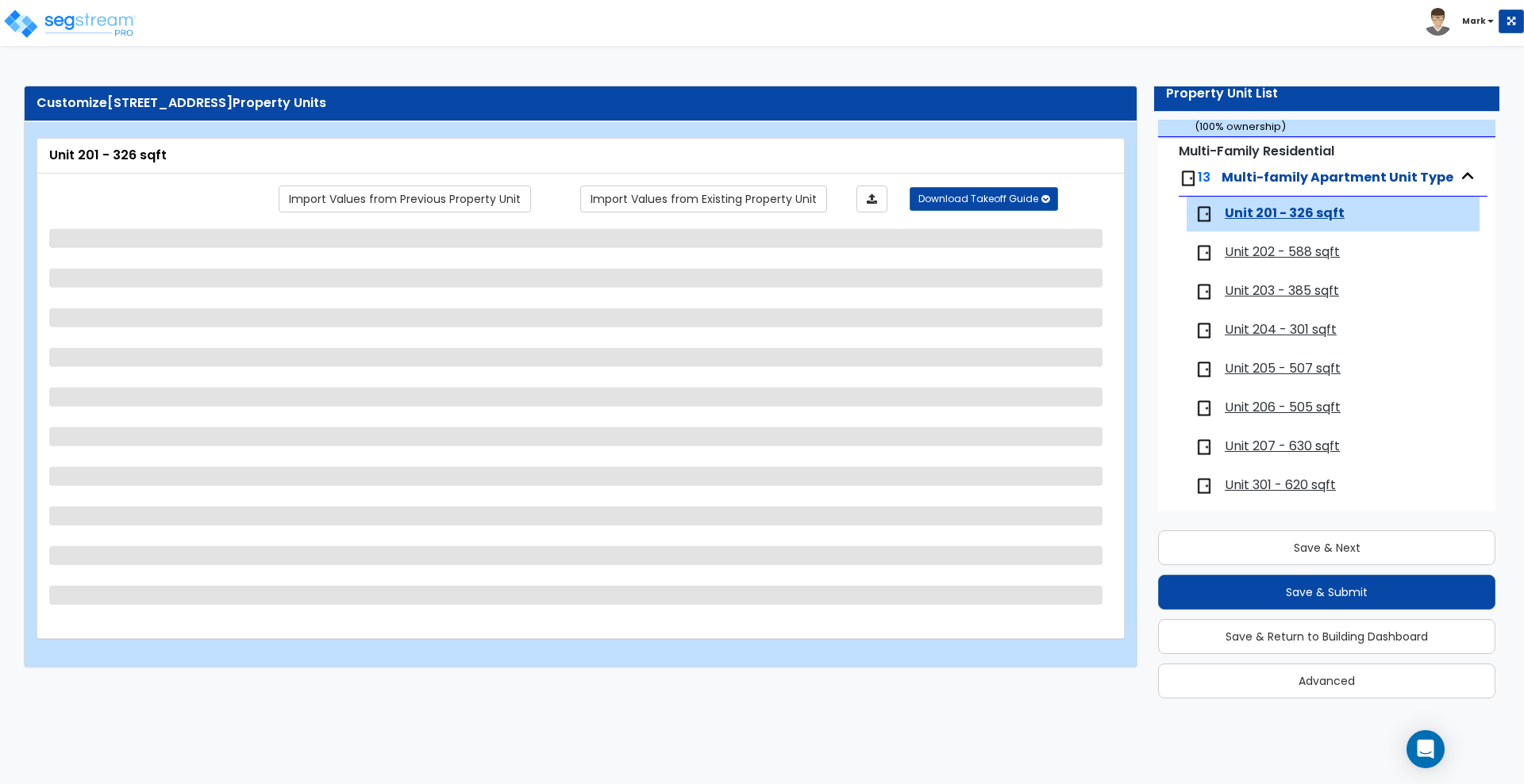
scroll to position [378, 0]
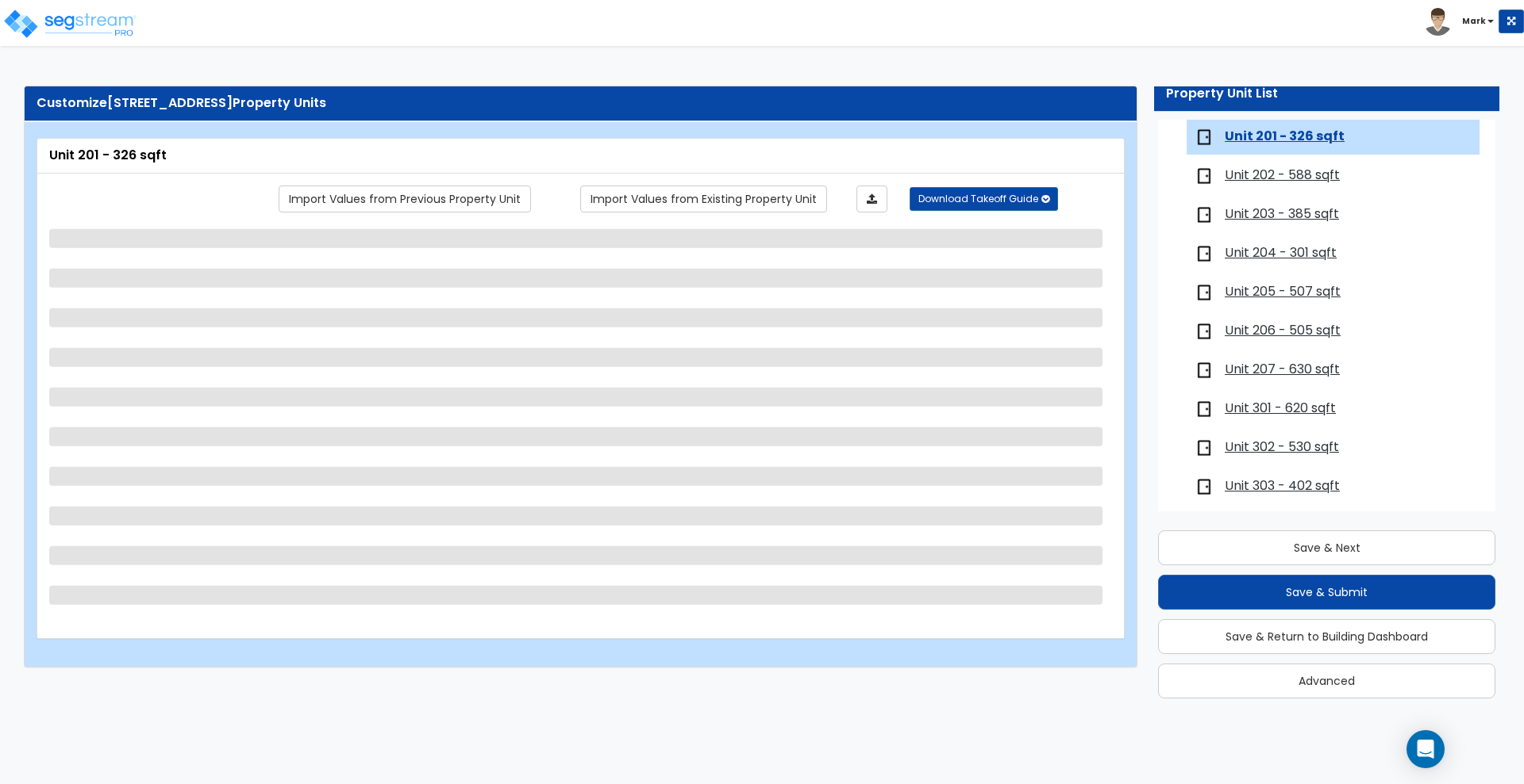
select select "5"
select select "2"
select select "3"
select select "2"
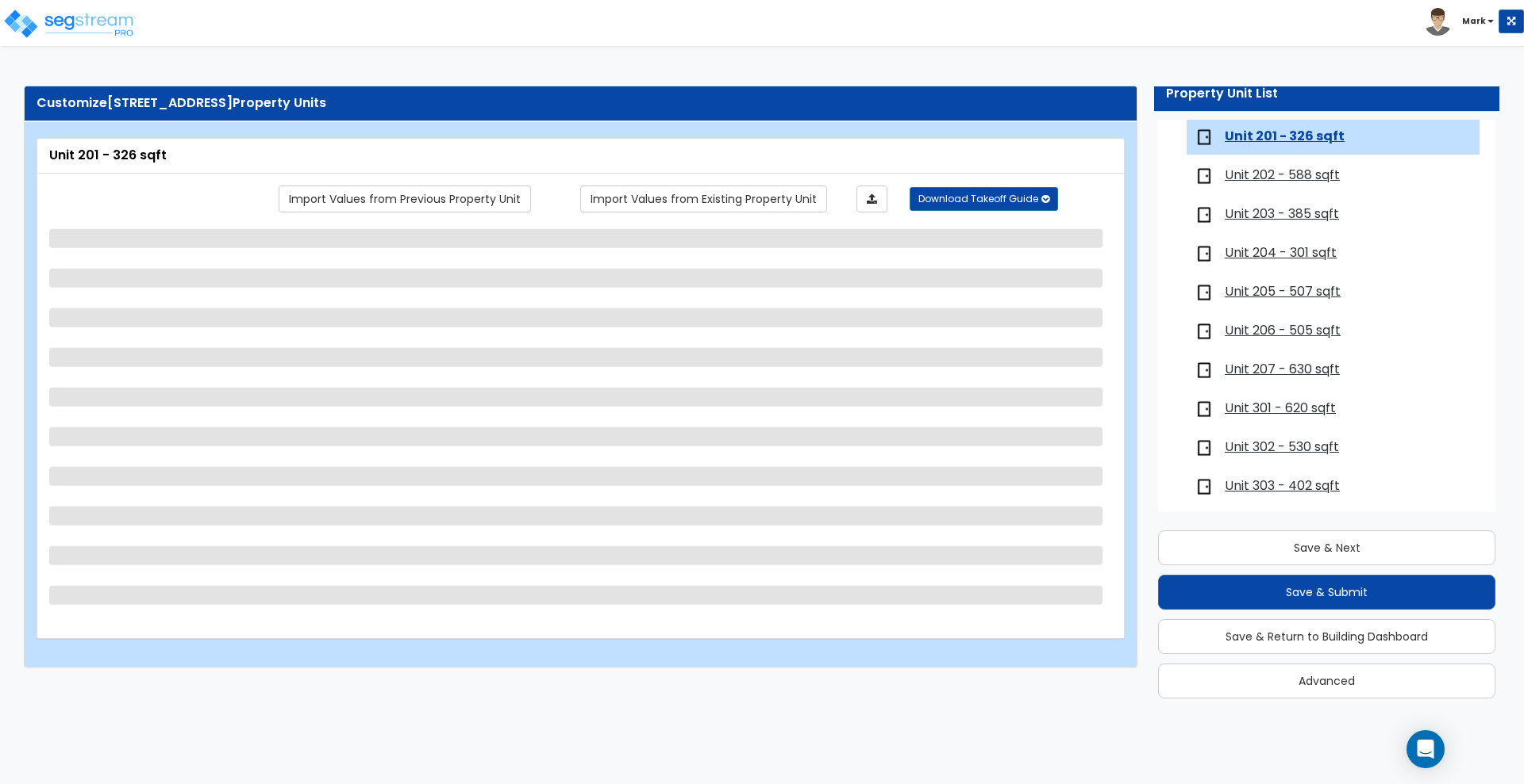
select select "1"
select select "2"
select select "1"
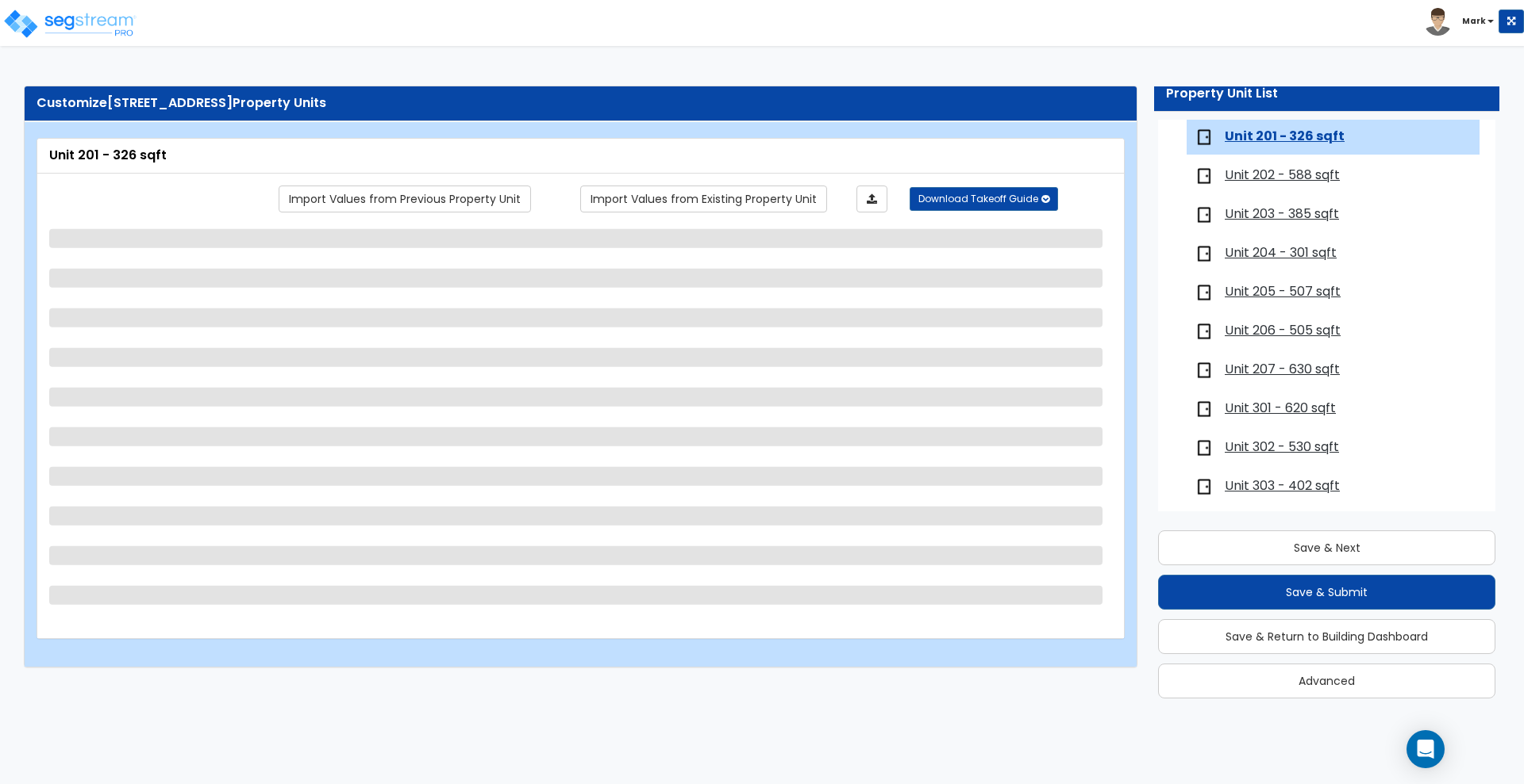
select select "2"
select select "1"
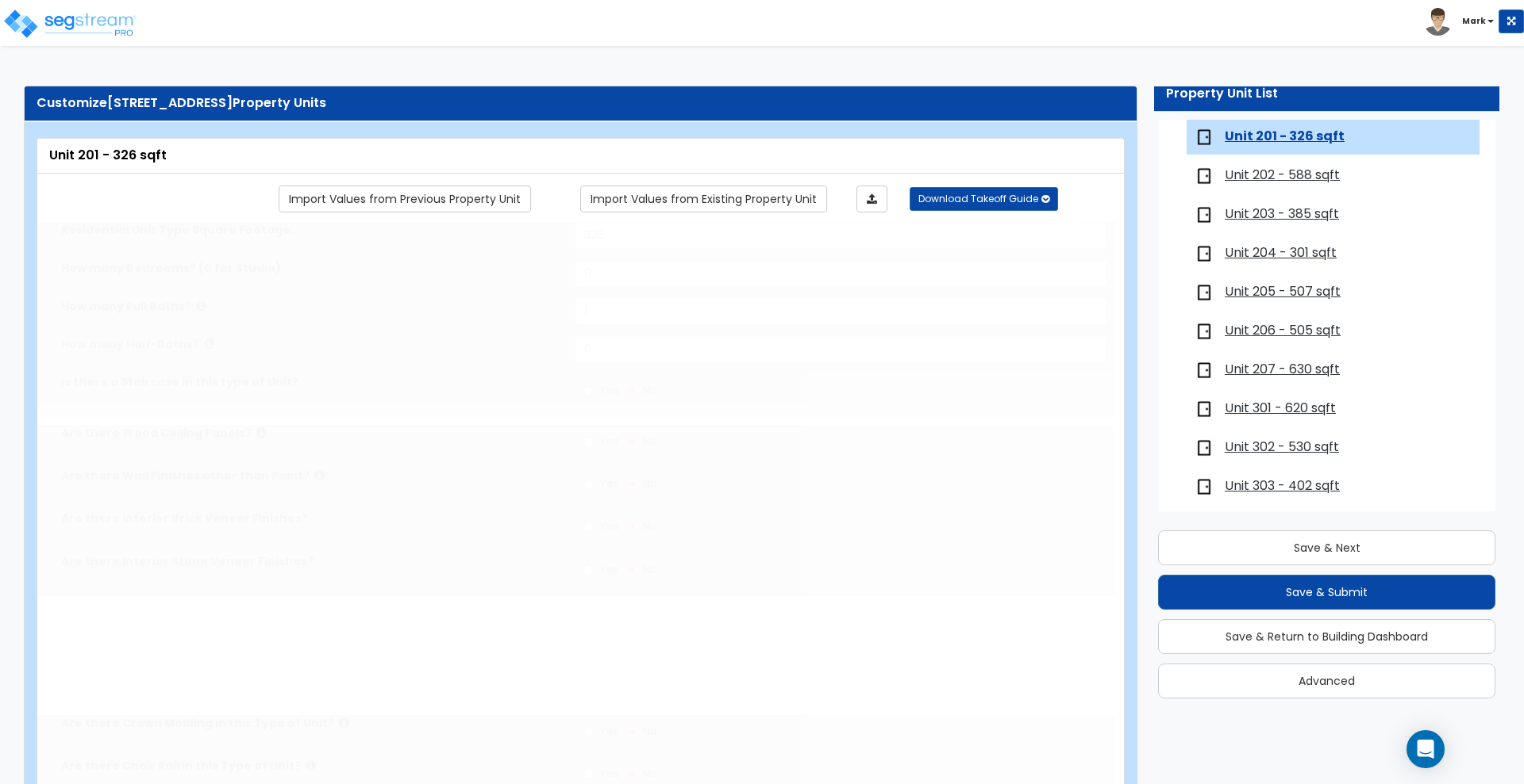
radio input "true"
select select "1"
select select "3"
select select "1"
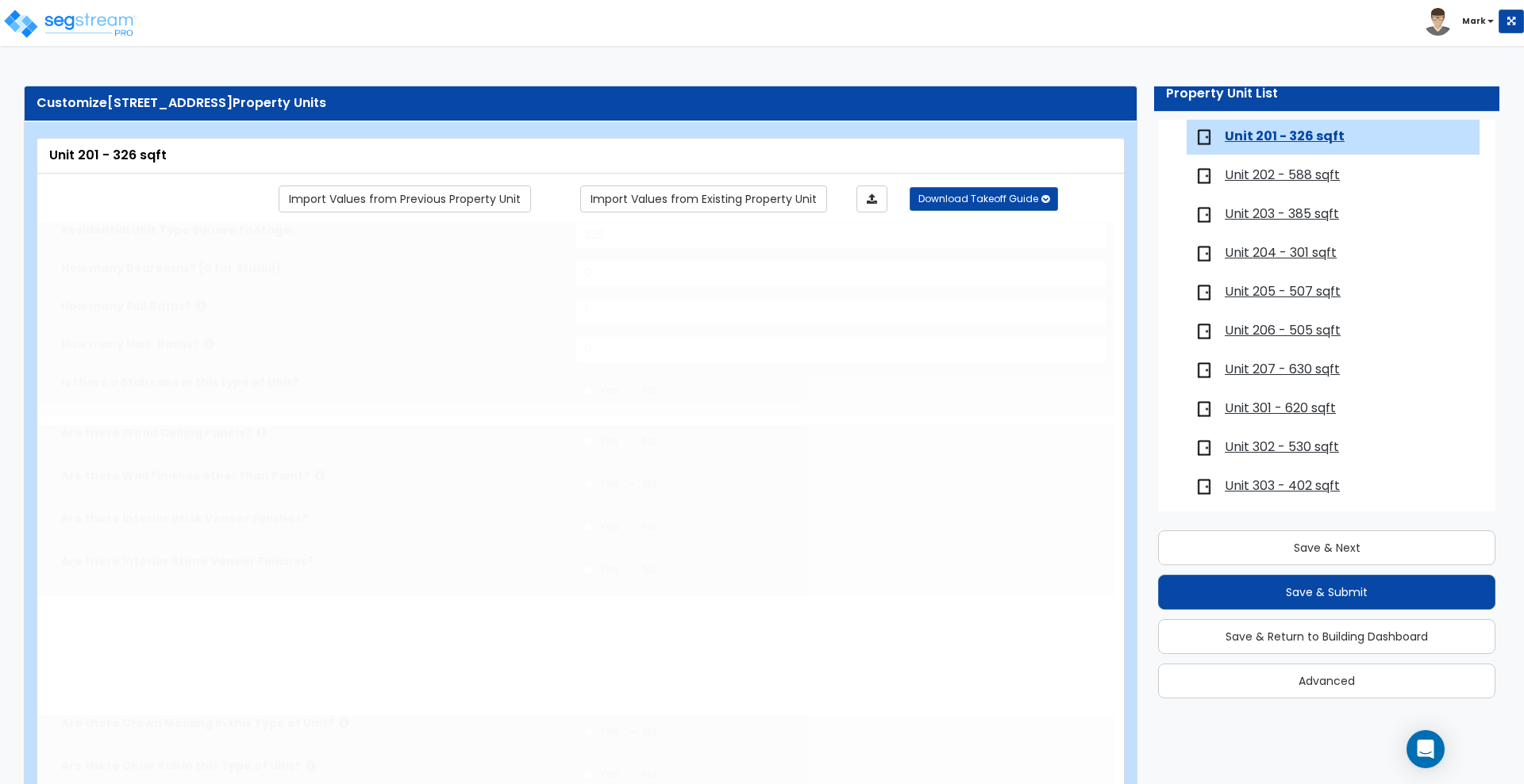
select select "2"
radio input "true"
select select "2"
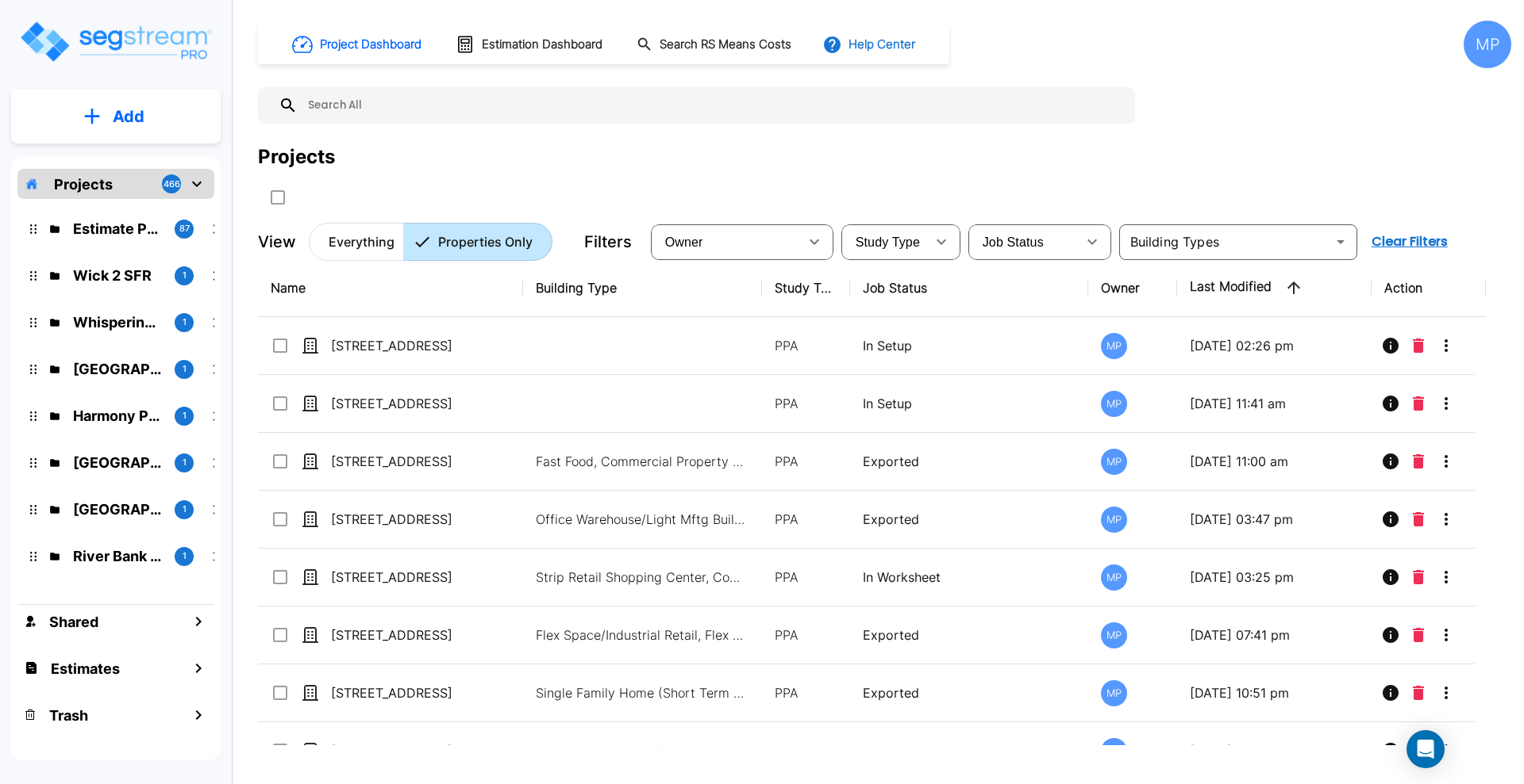
click at [880, 43] on button "Help Center" at bounding box center [870, 44] width 103 height 30
click at [917, 111] on link "How-To Videos" at bounding box center [899, 115] width 154 height 28
click at [95, 113] on icon "mailbox folders" at bounding box center [92, 115] width 16 height 17
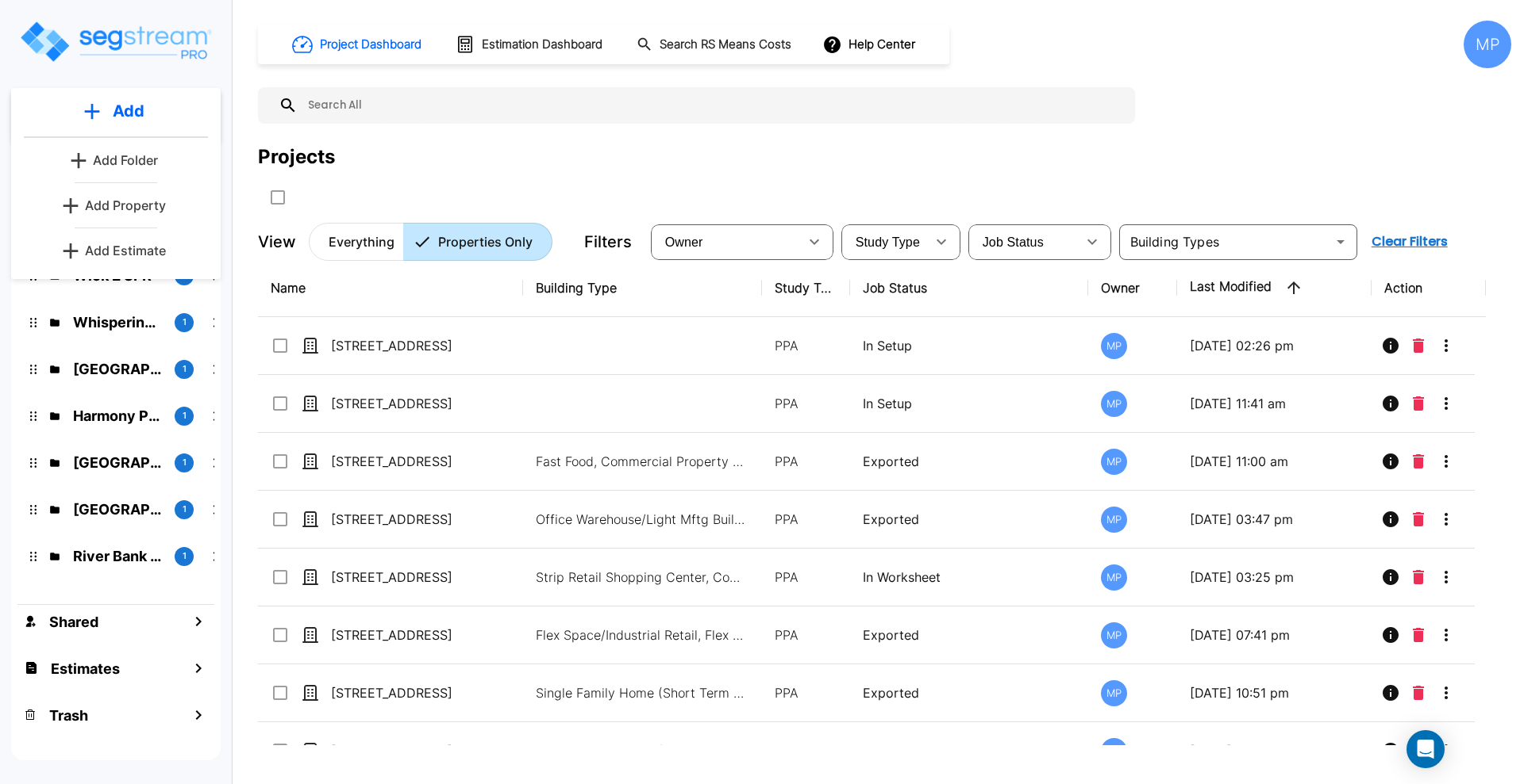
click at [126, 159] on p "Add Folder" at bounding box center [125, 159] width 66 height 19
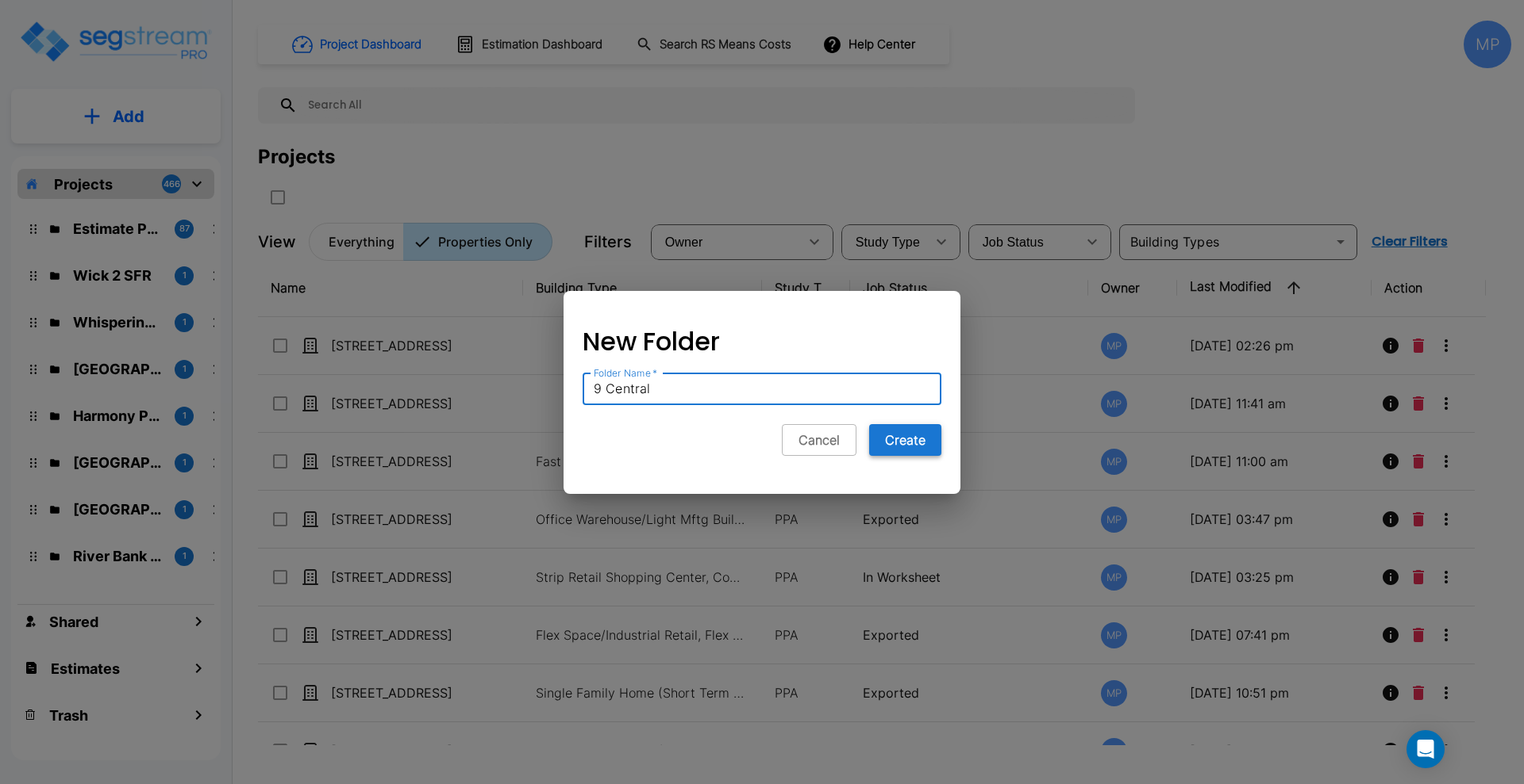
type input "9 Central"
click at [913, 438] on button "Create" at bounding box center [905, 440] width 72 height 31
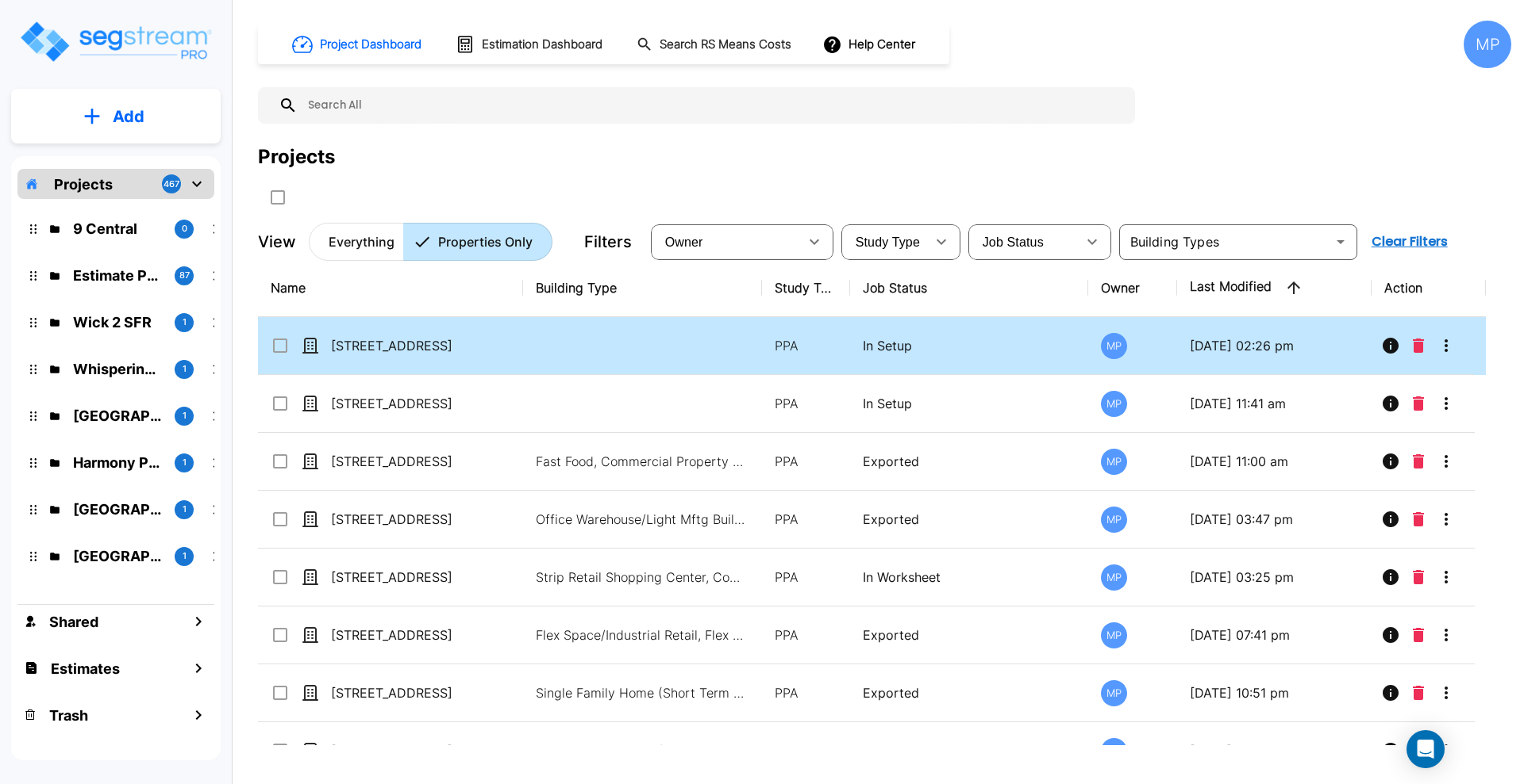
click at [280, 342] on input "select row 9 N Central Ave_clone" at bounding box center [279, 343] width 16 height 14
click at [1455, 342] on icon "More-Options" at bounding box center [1445, 345] width 19 height 19
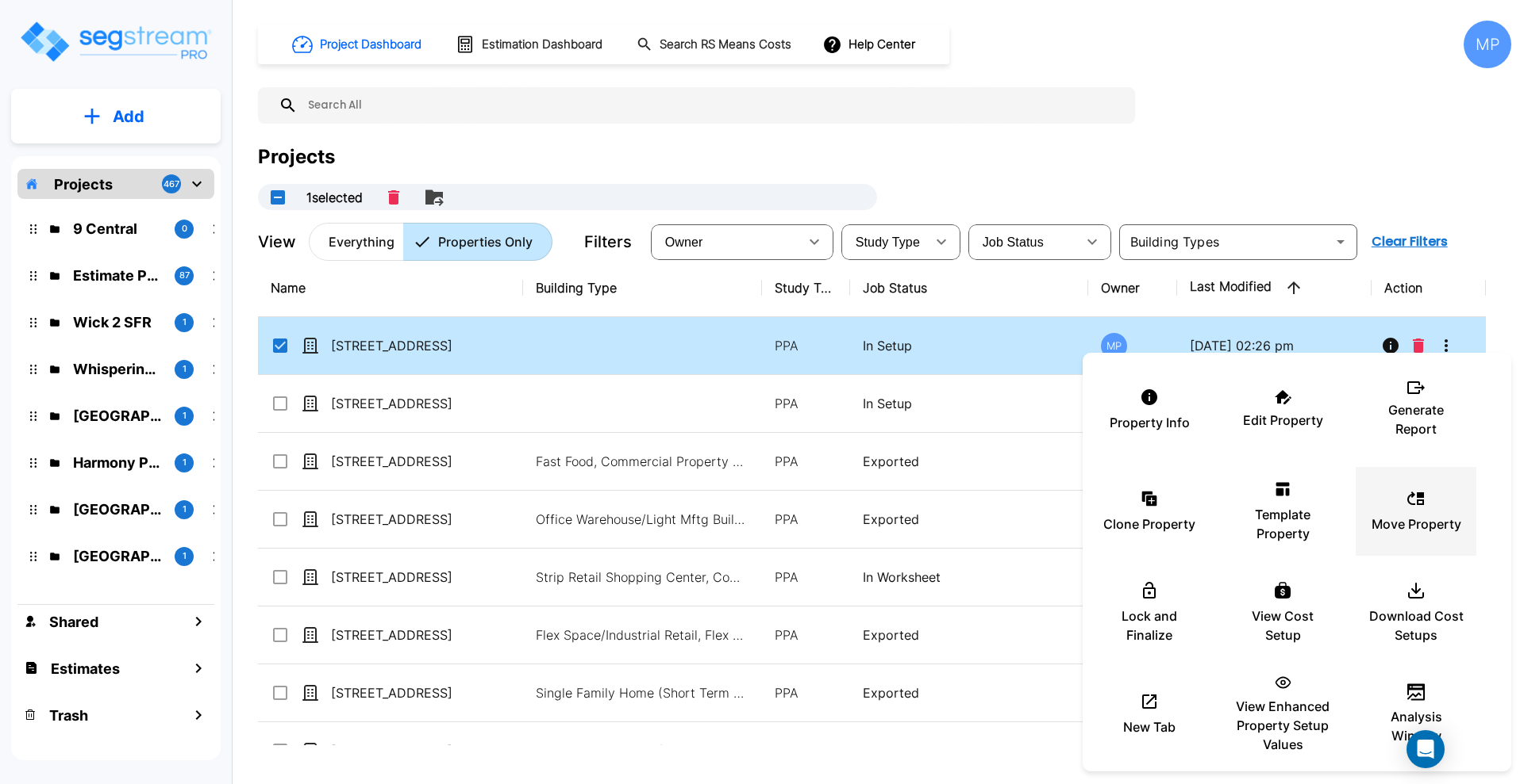
click at [1416, 501] on icon at bounding box center [1414, 499] width 17 height 14
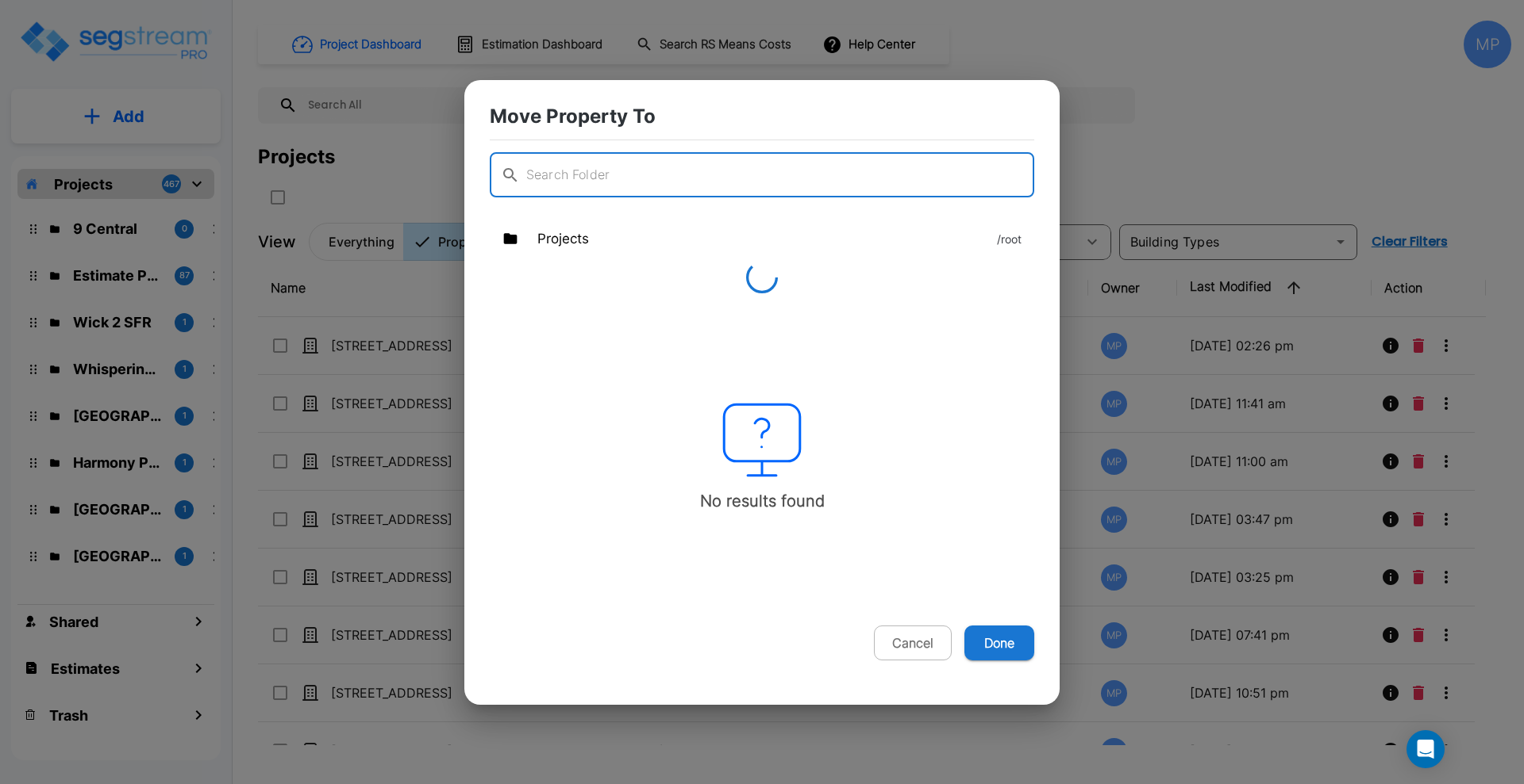
checkbox input "false"
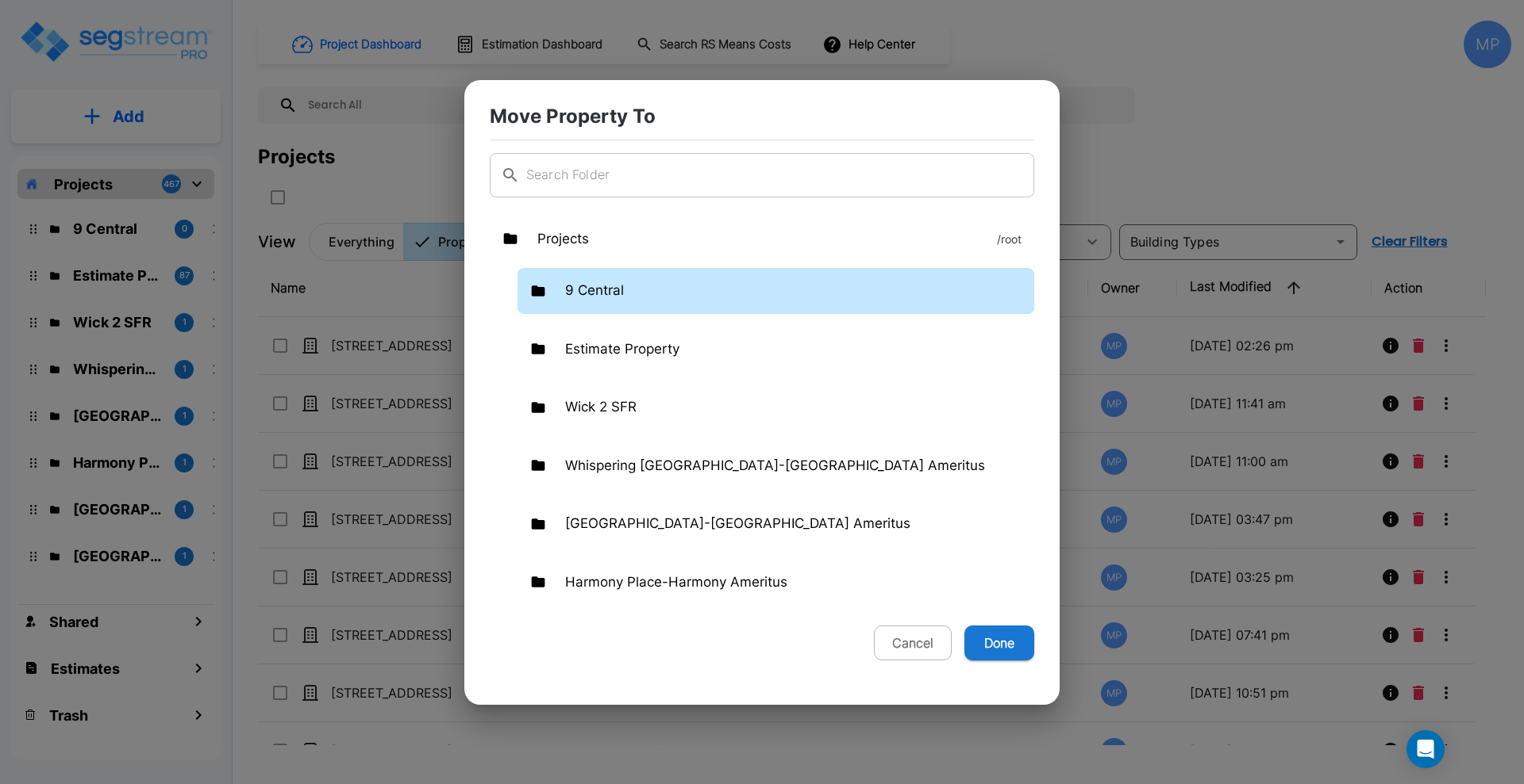
click at [611, 290] on p "9 Central" at bounding box center [595, 290] width 59 height 21
click at [1013, 646] on button "Done" at bounding box center [999, 643] width 69 height 35
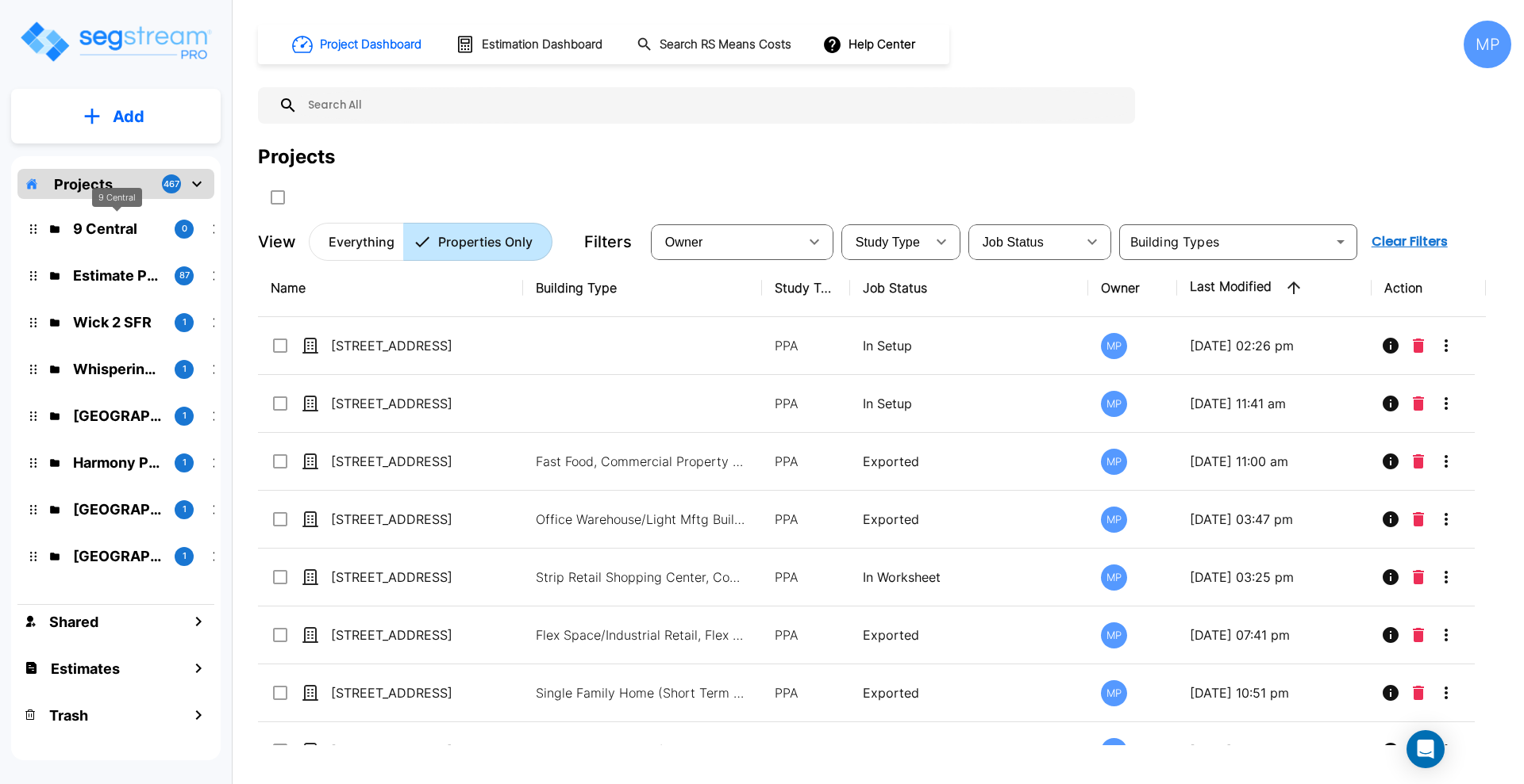
click at [99, 225] on p "9 Central" at bounding box center [117, 229] width 89 height 22
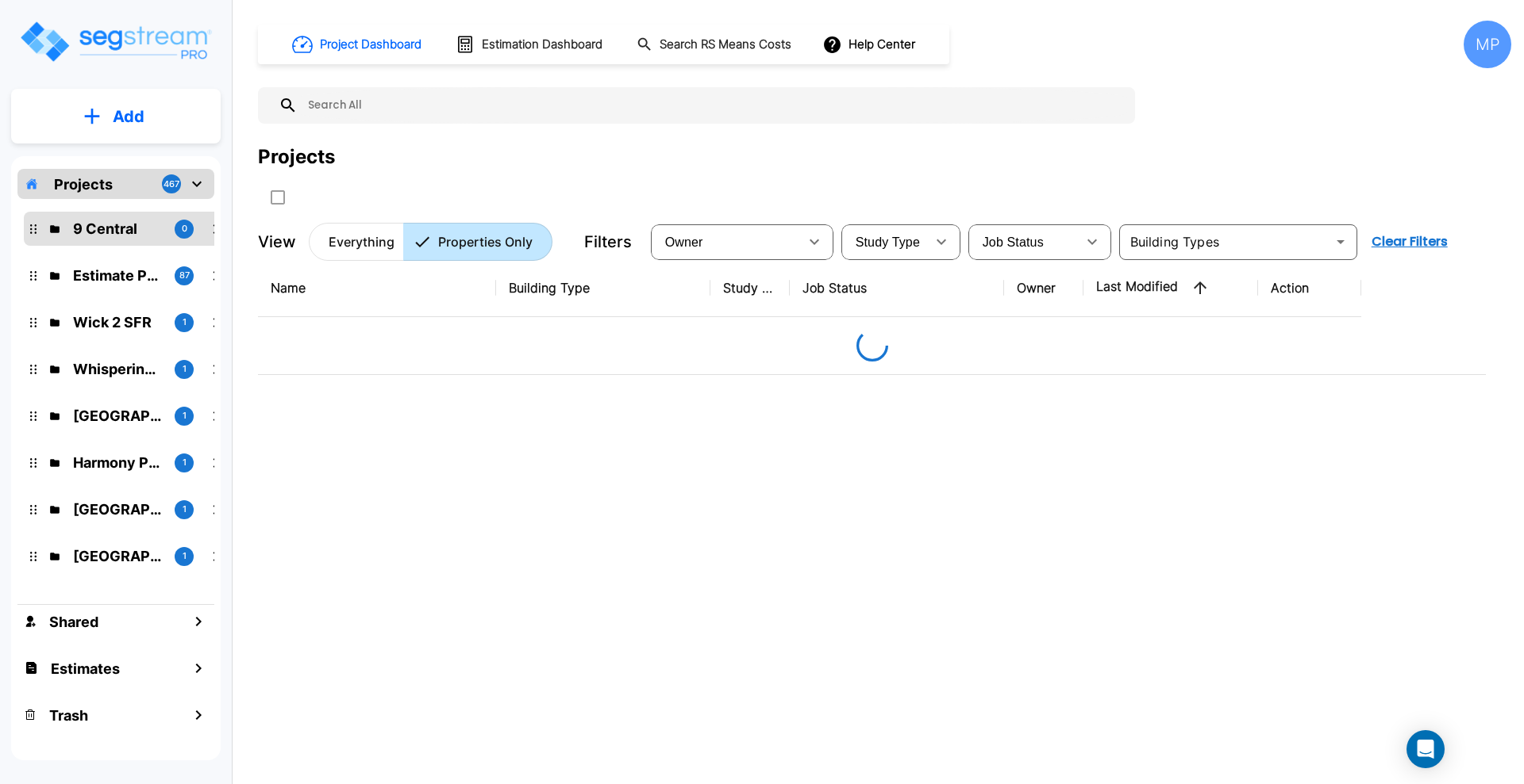
click at [89, 180] on p "Projects" at bounding box center [83, 185] width 59 height 22
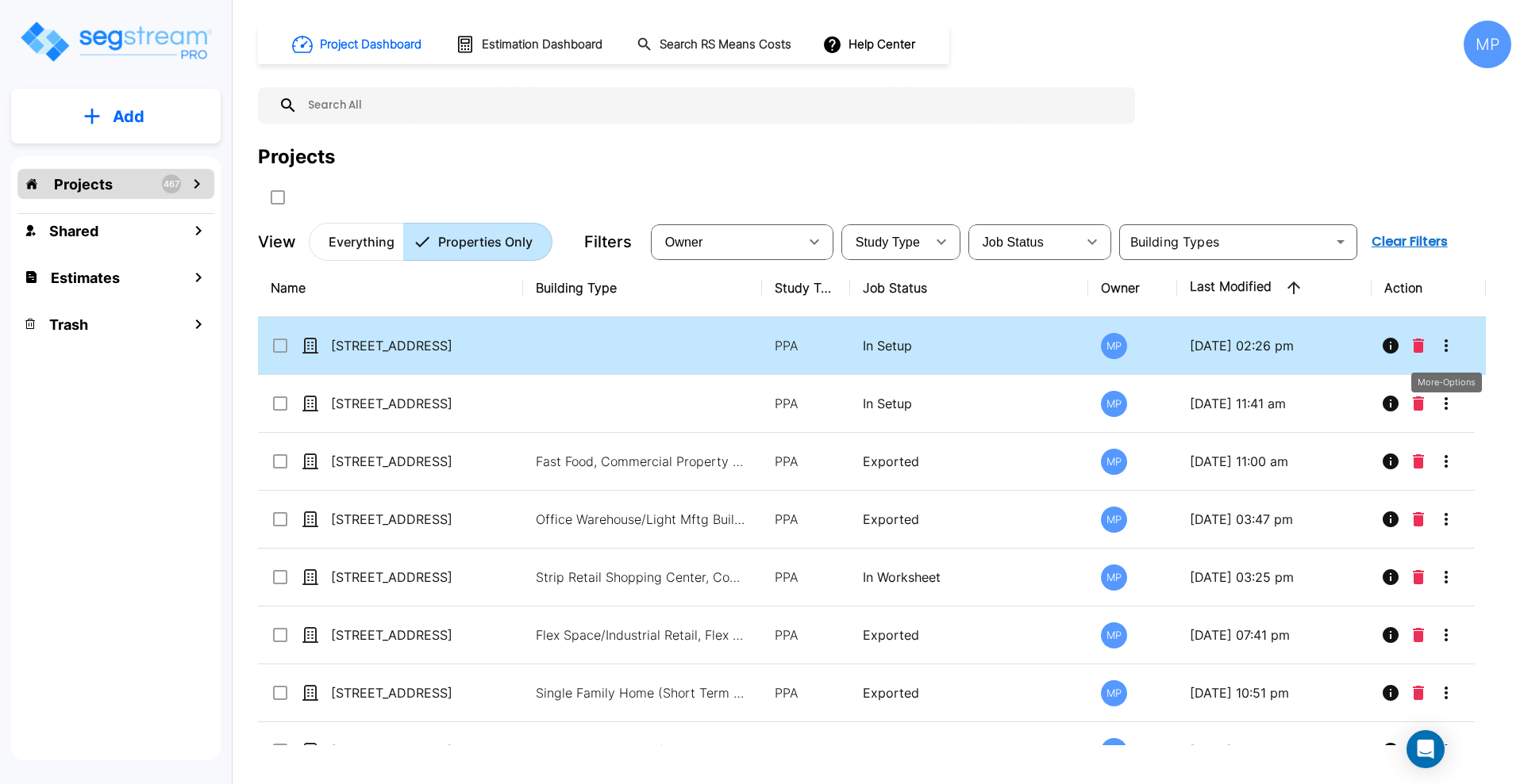
click at [1448, 343] on icon "More-Options" at bounding box center [1445, 345] width 19 height 19
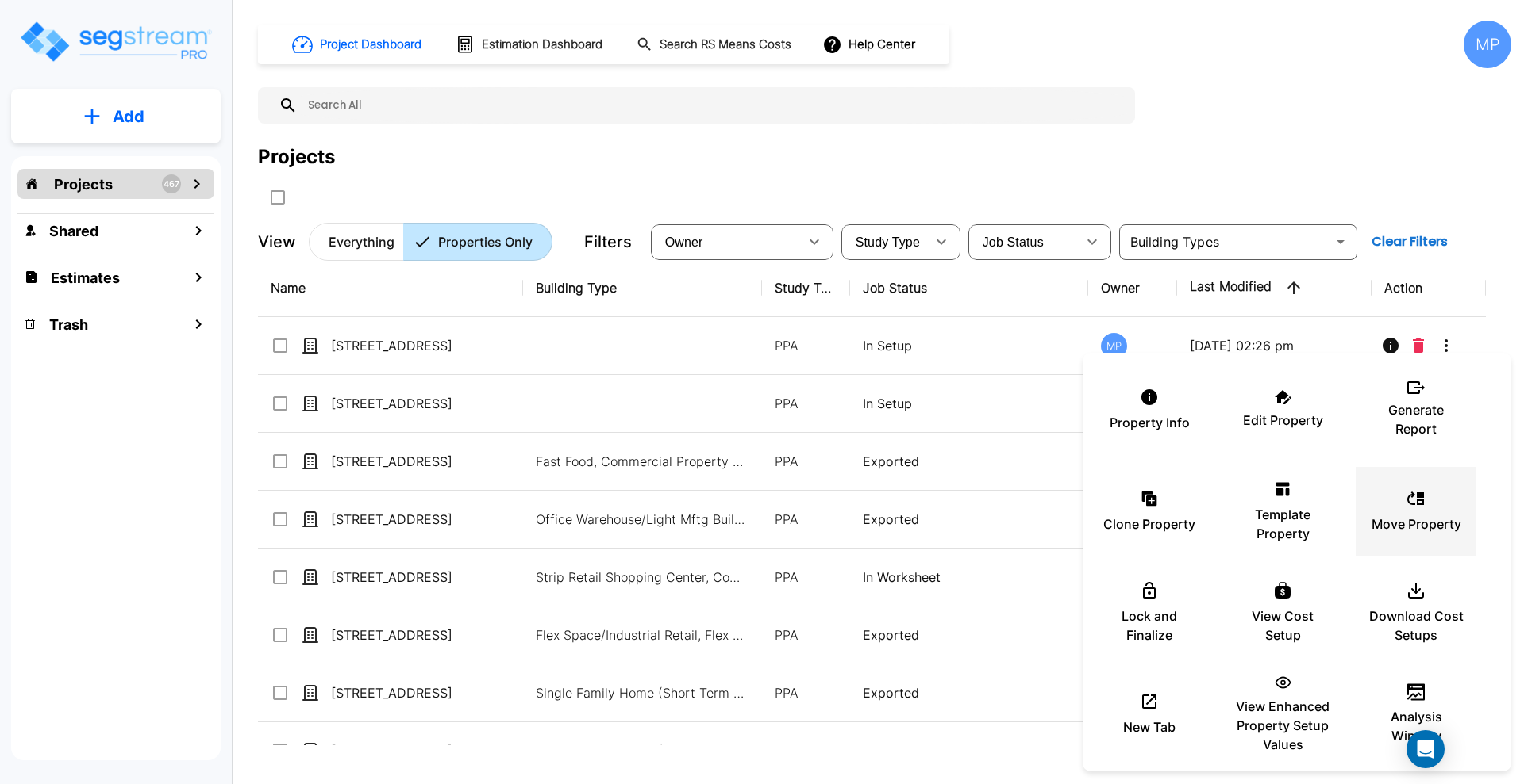
click at [1418, 503] on icon at bounding box center [1414, 499] width 17 height 14
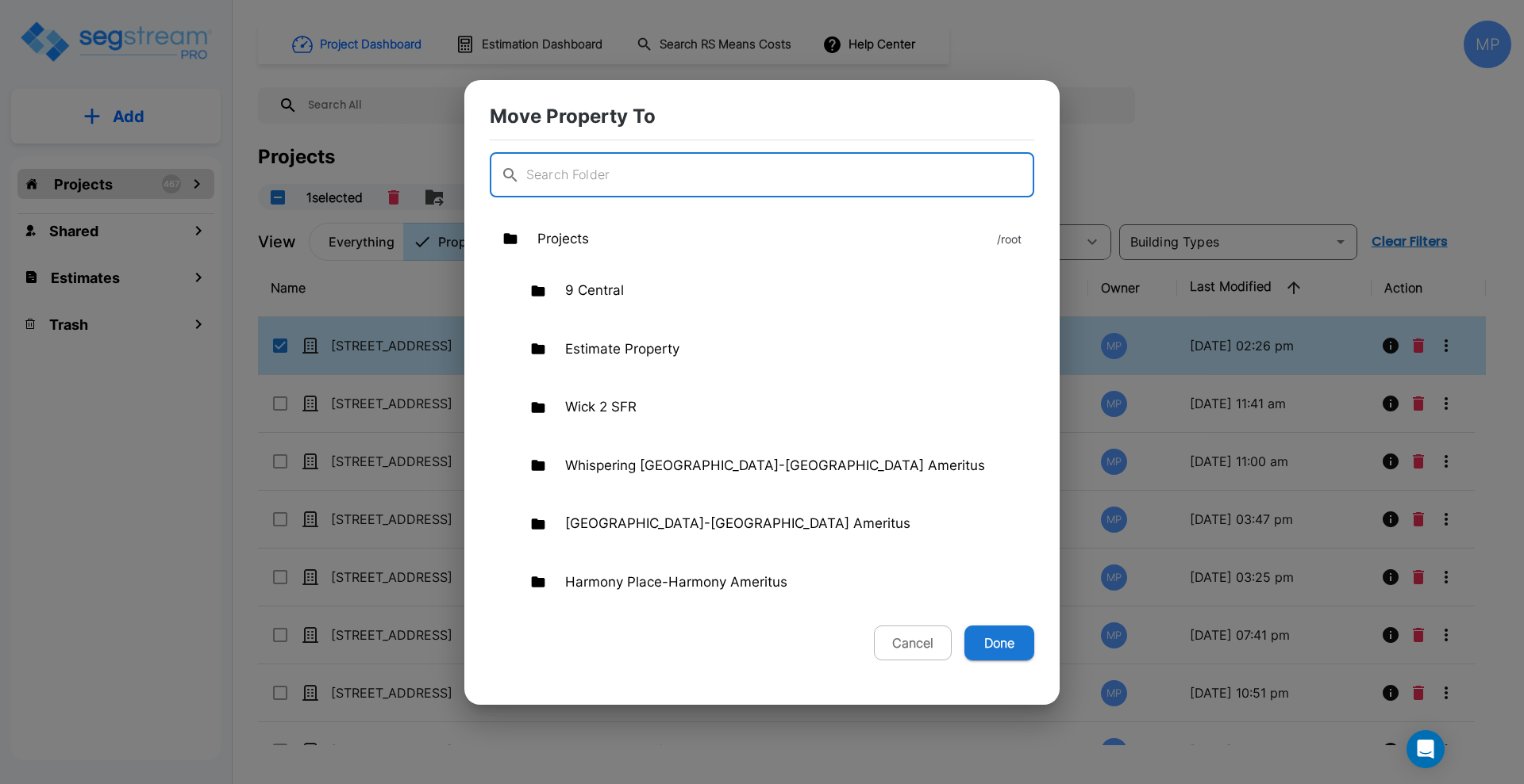
click at [1357, 130] on div at bounding box center [762, 392] width 1524 height 784
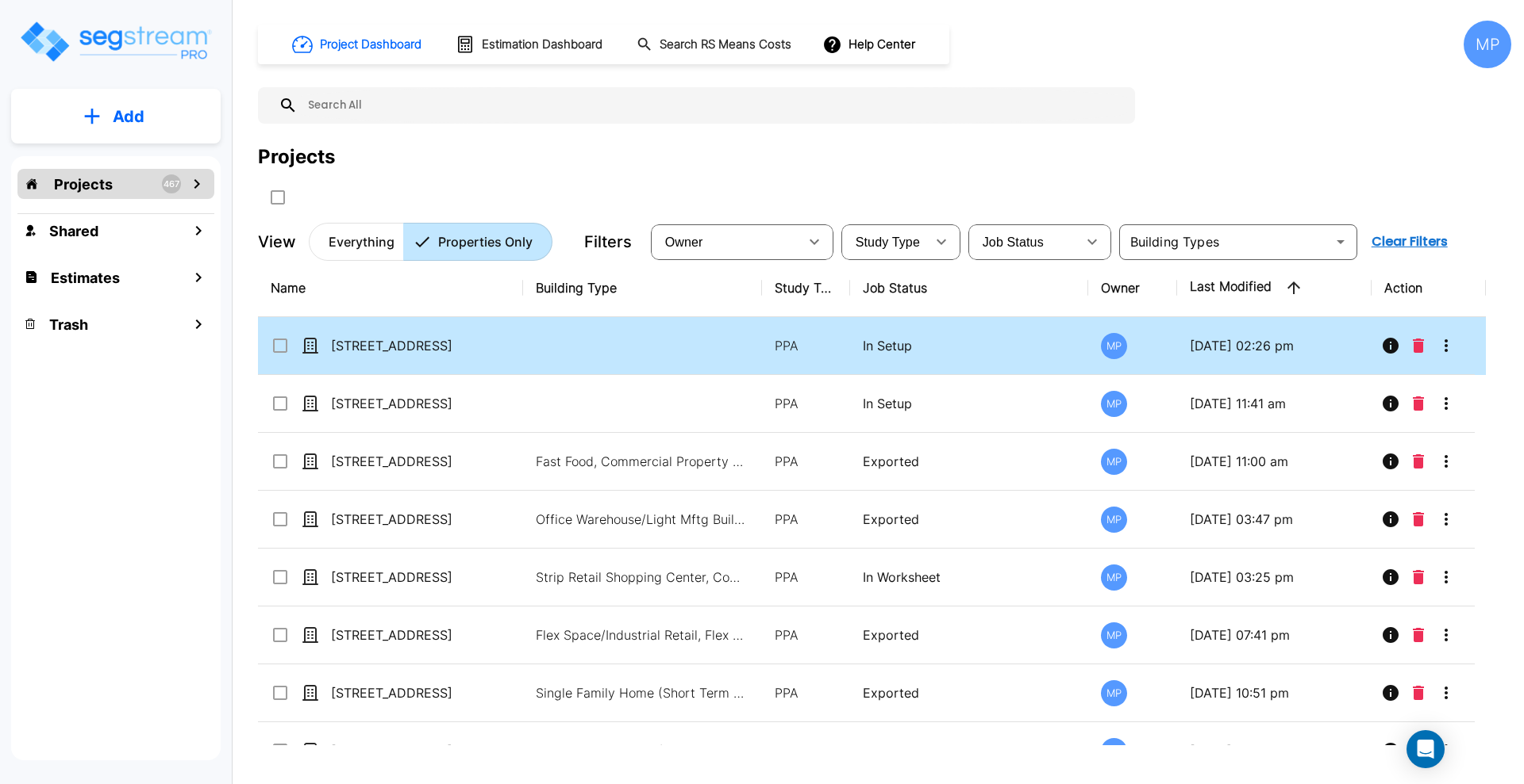
click at [285, 342] on input "select row 9 N Central Ave_clone" at bounding box center [279, 343] width 16 height 14
click at [1449, 340] on icon "More-Options" at bounding box center [1445, 345] width 19 height 19
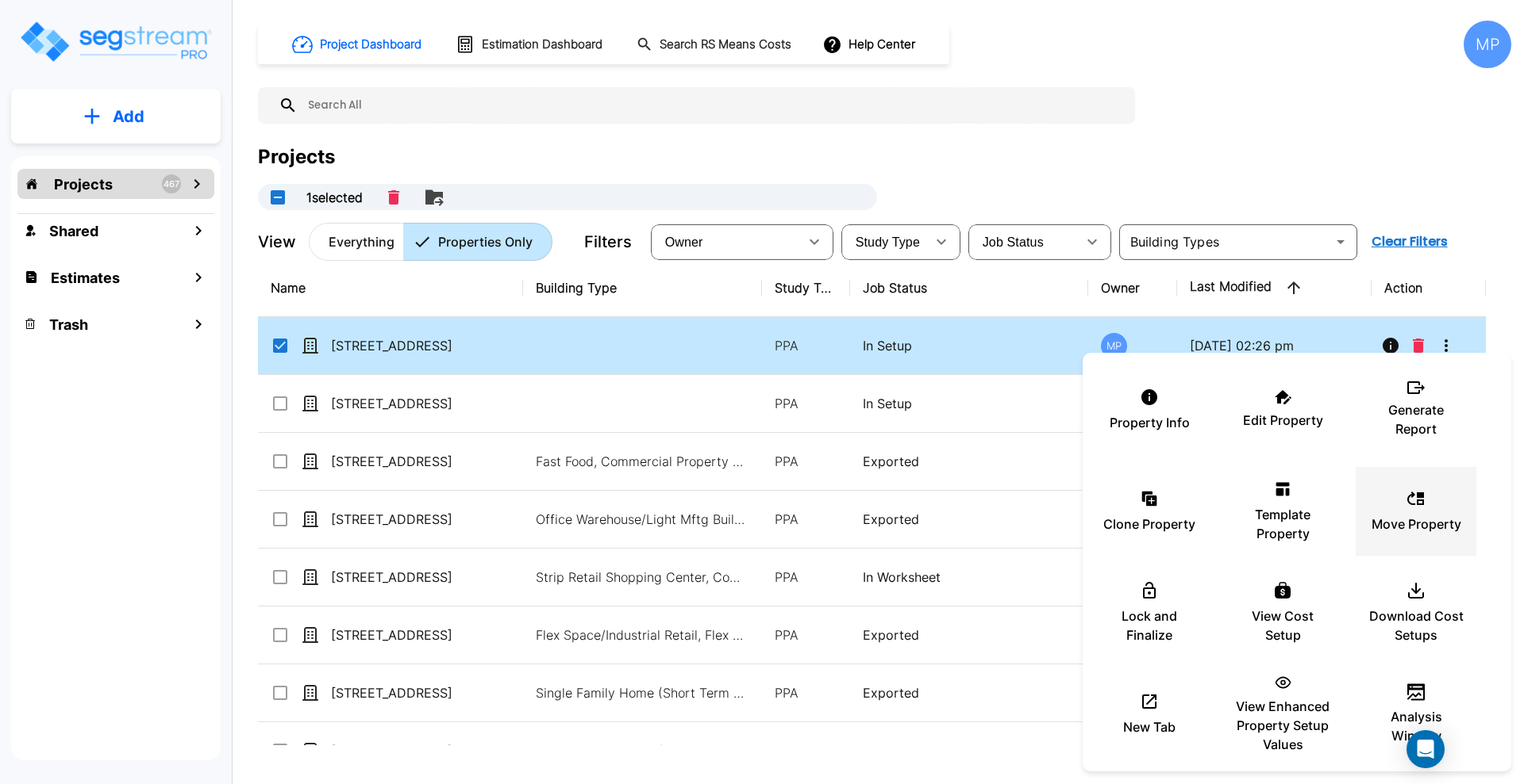
click at [1421, 507] on icon at bounding box center [1414, 499] width 19 height 19
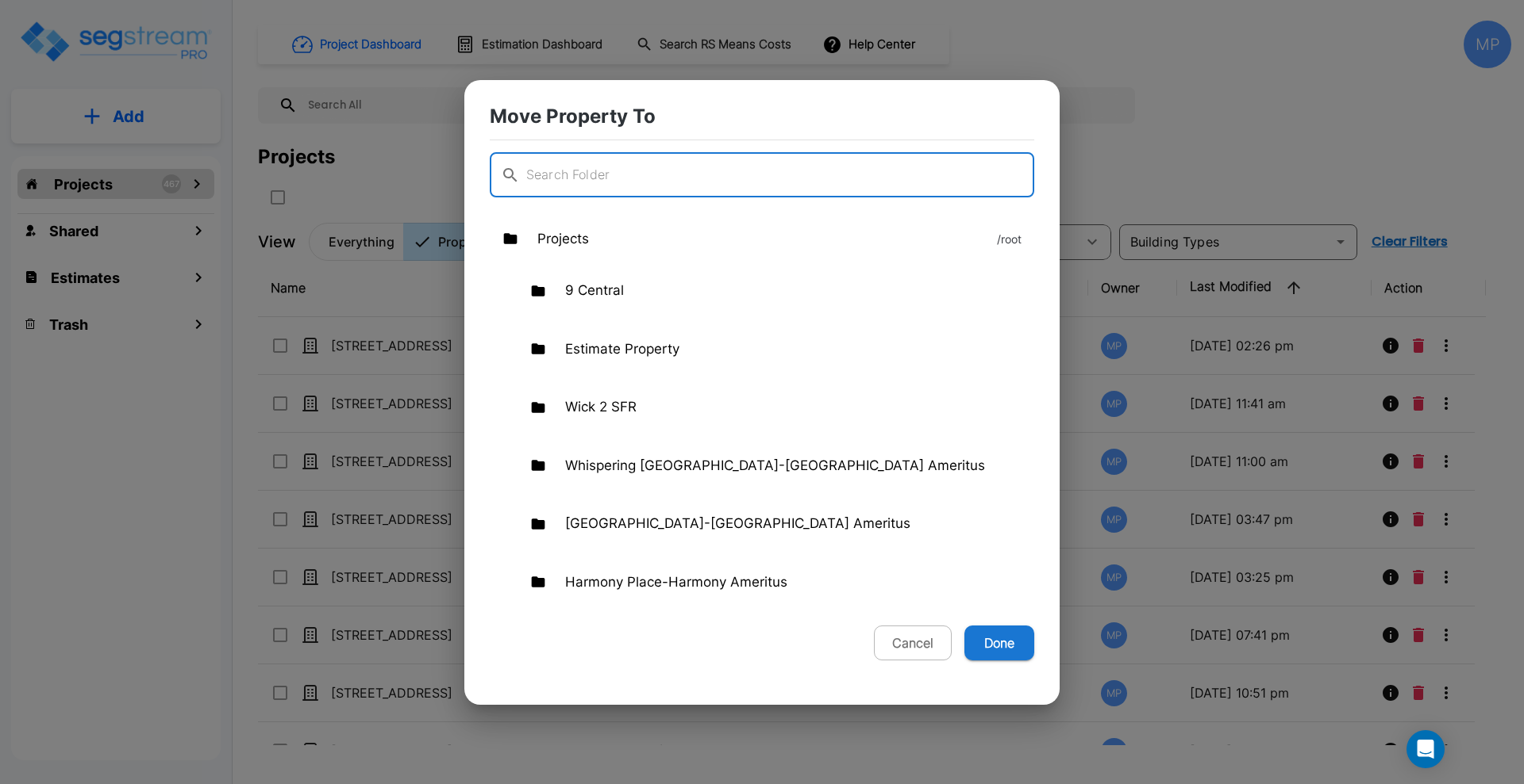
checkbox input "false"
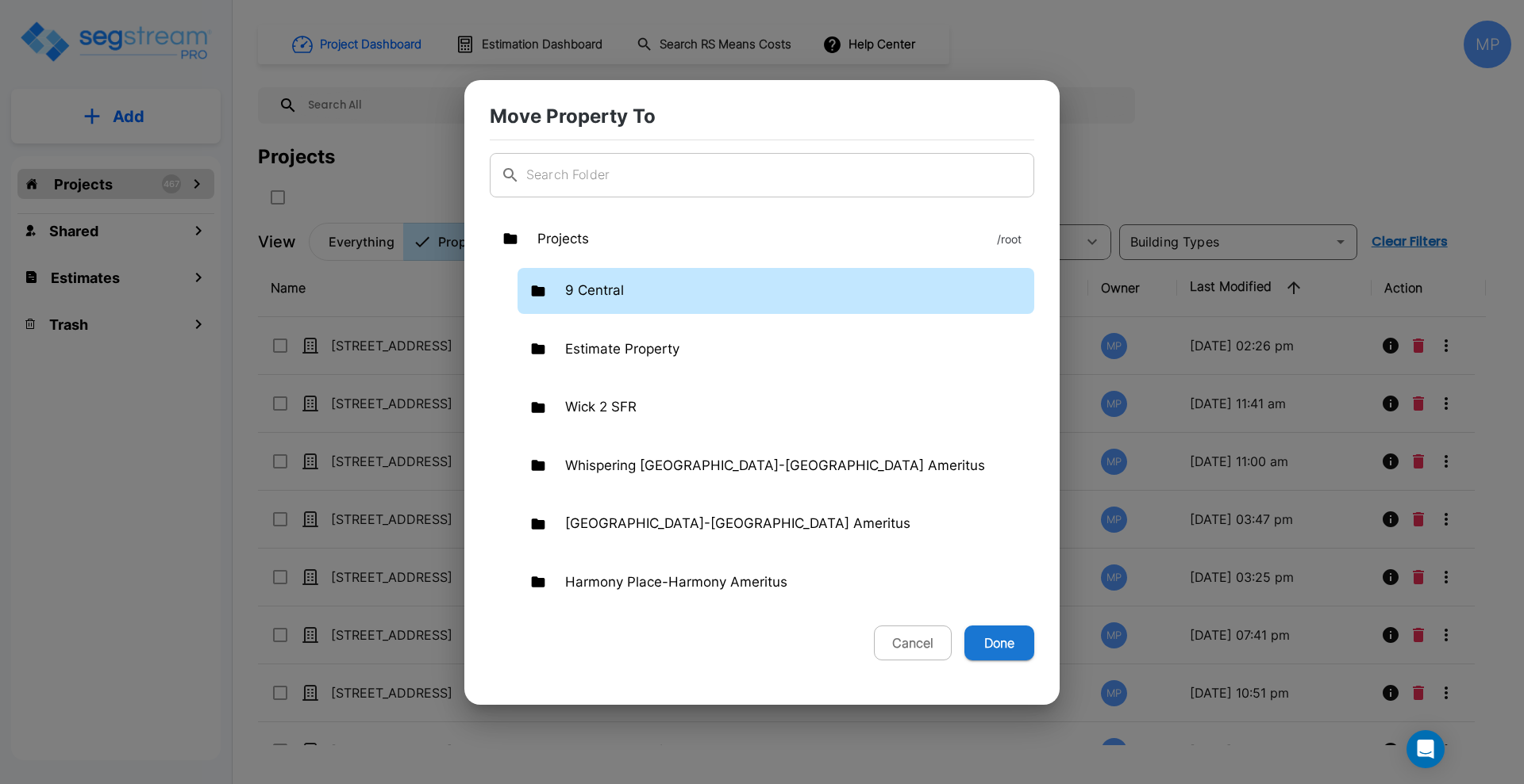
click at [595, 285] on p "9 Central" at bounding box center [595, 290] width 59 height 21
click at [605, 292] on p "9 Central" at bounding box center [595, 290] width 59 height 21
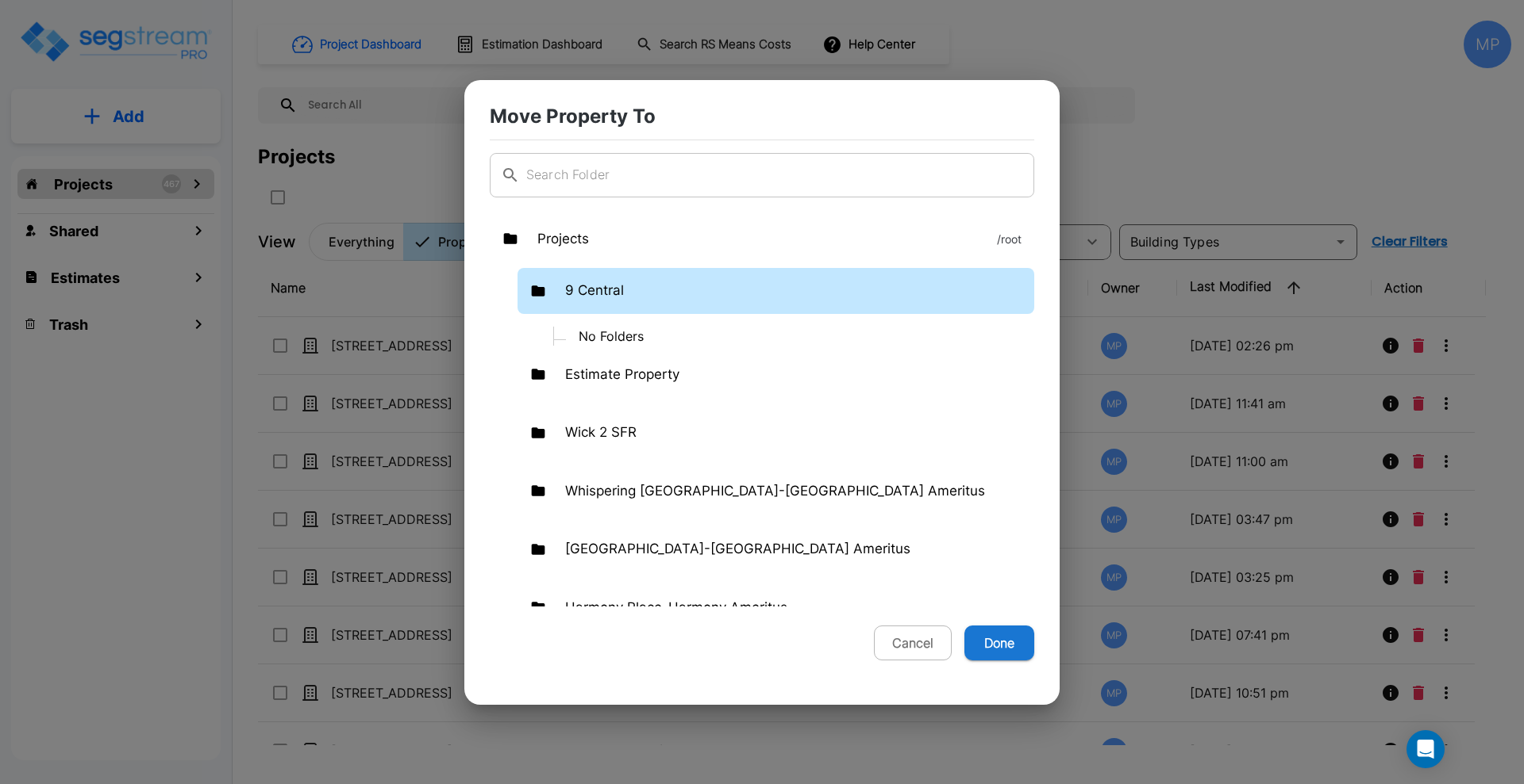
click at [595, 291] on p "9 Central" at bounding box center [595, 290] width 59 height 21
click at [614, 337] on p "No Folders" at bounding box center [799, 335] width 469 height 19
click at [622, 288] on p "9 Central" at bounding box center [595, 290] width 59 height 21
click at [1007, 645] on button "Done" at bounding box center [999, 643] width 69 height 35
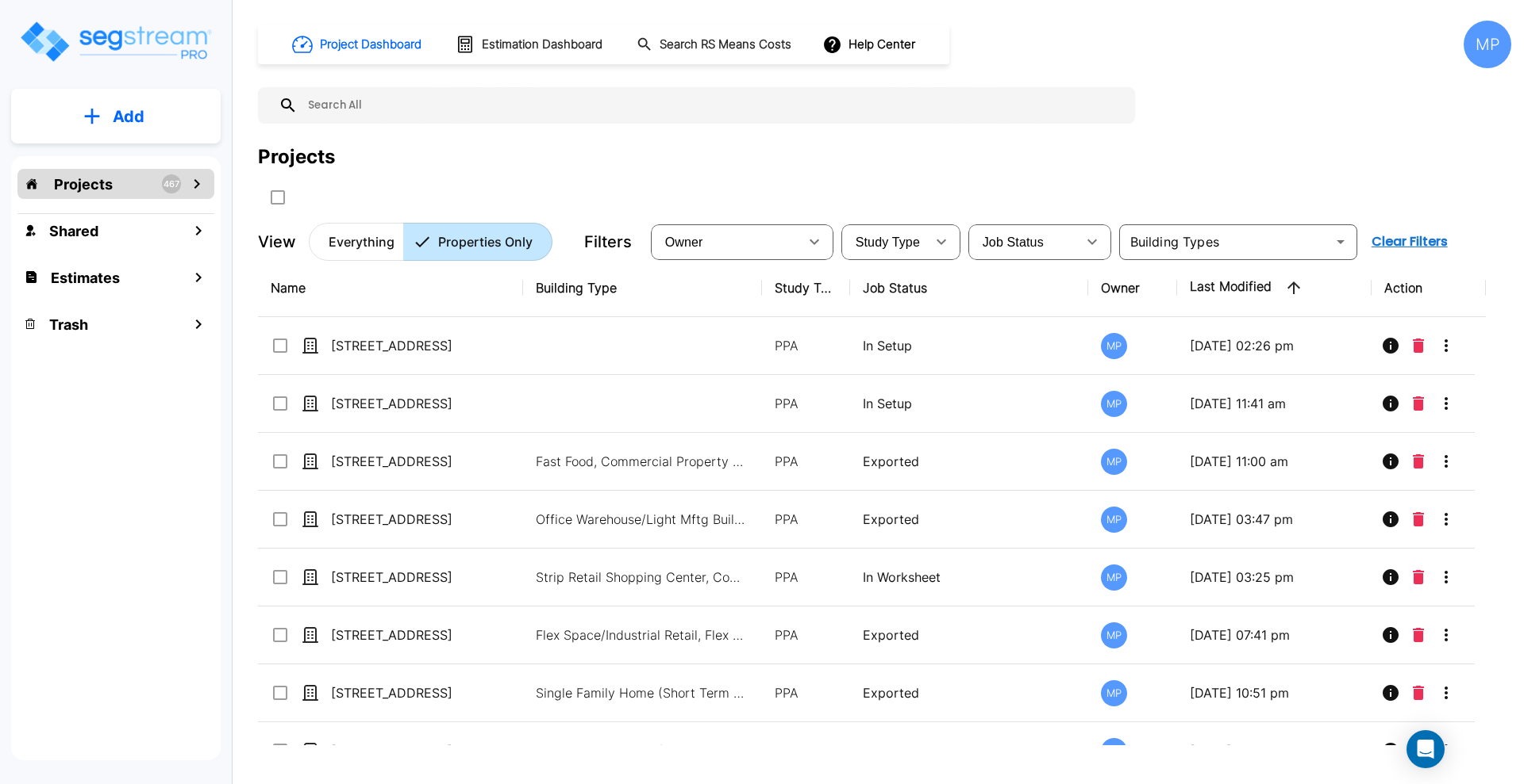
click at [201, 184] on icon "mailbox folders" at bounding box center [196, 183] width 19 height 19
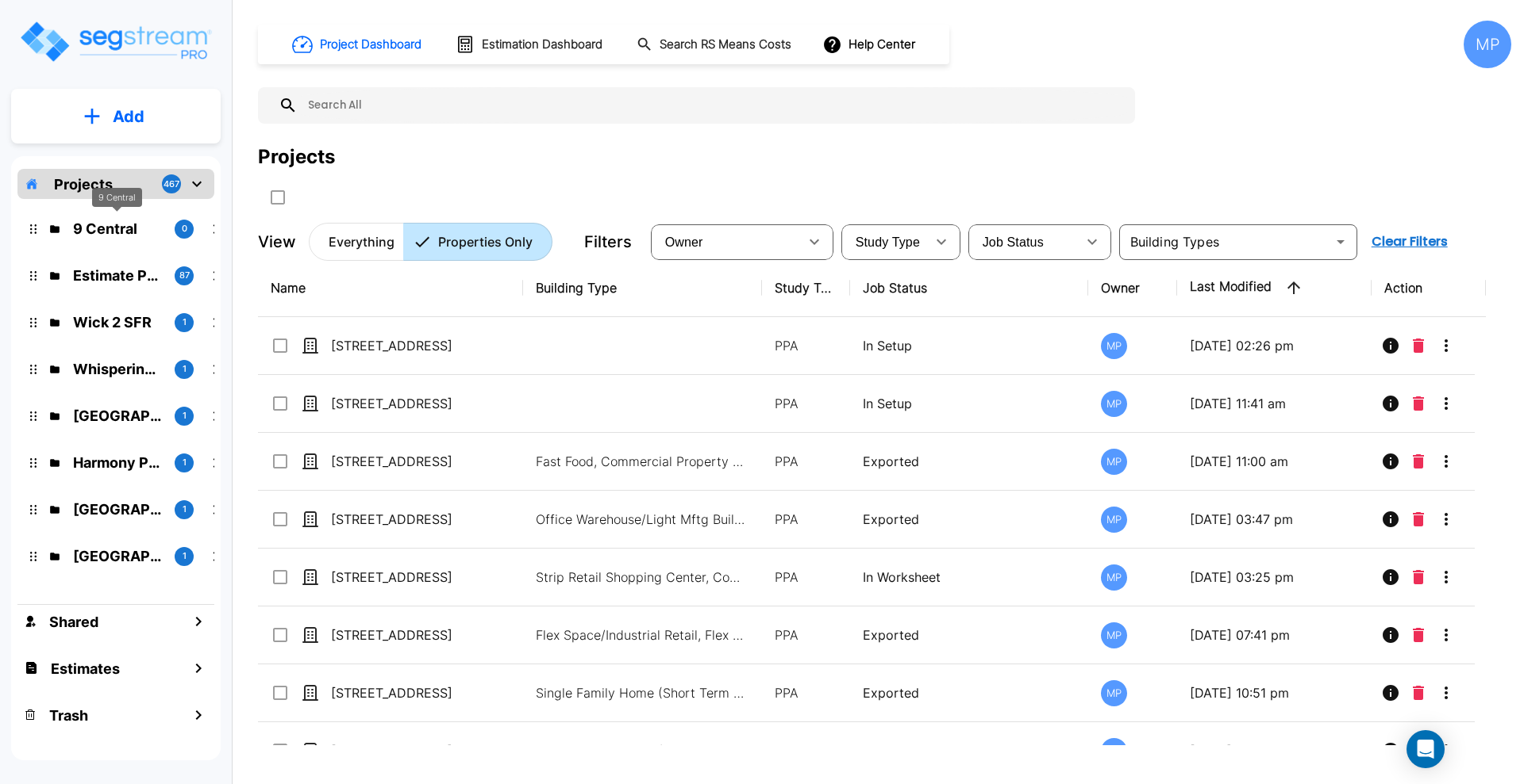
click at [102, 230] on p "9 Central" at bounding box center [117, 229] width 89 height 22
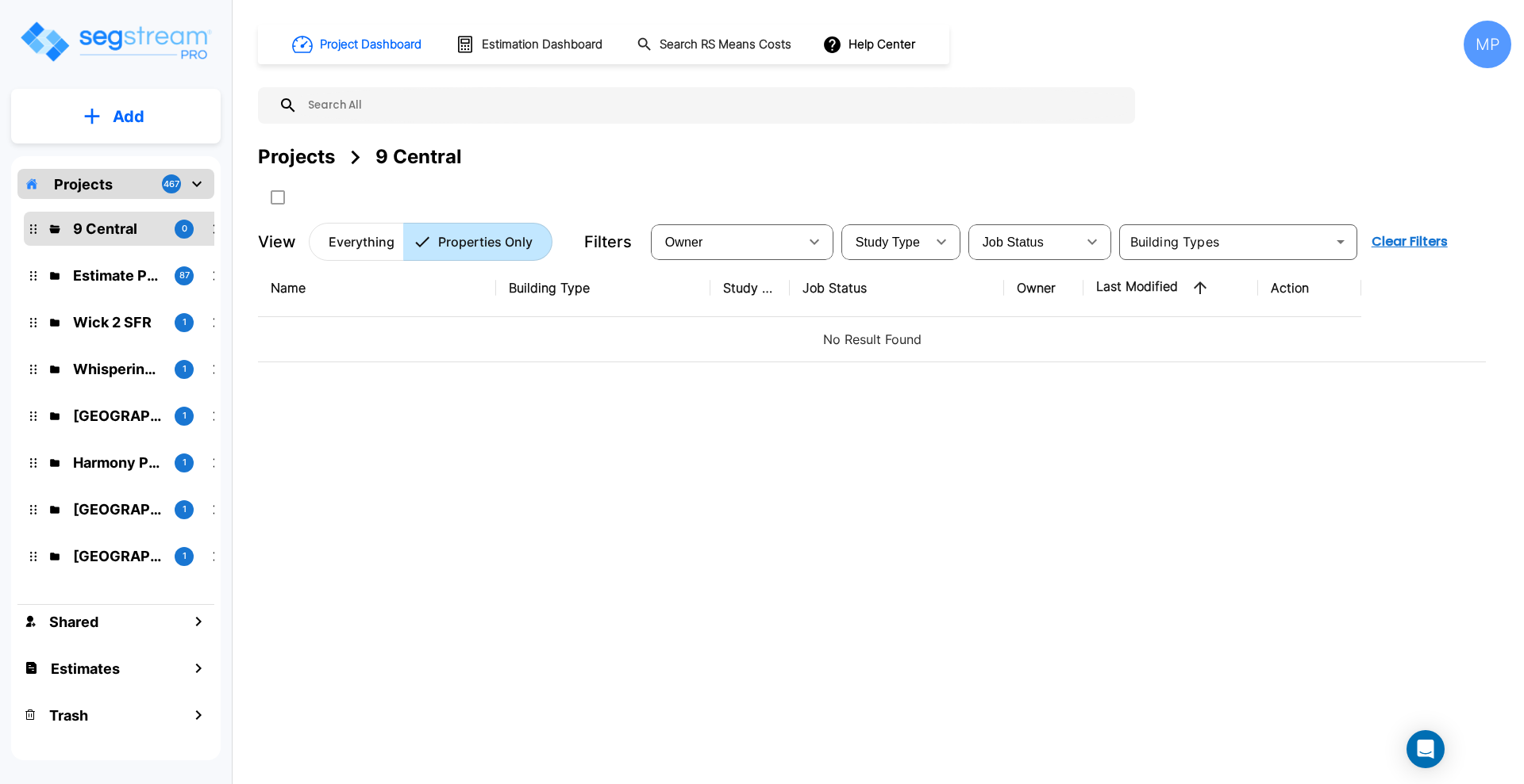
click at [85, 183] on p "Projects" at bounding box center [83, 185] width 59 height 22
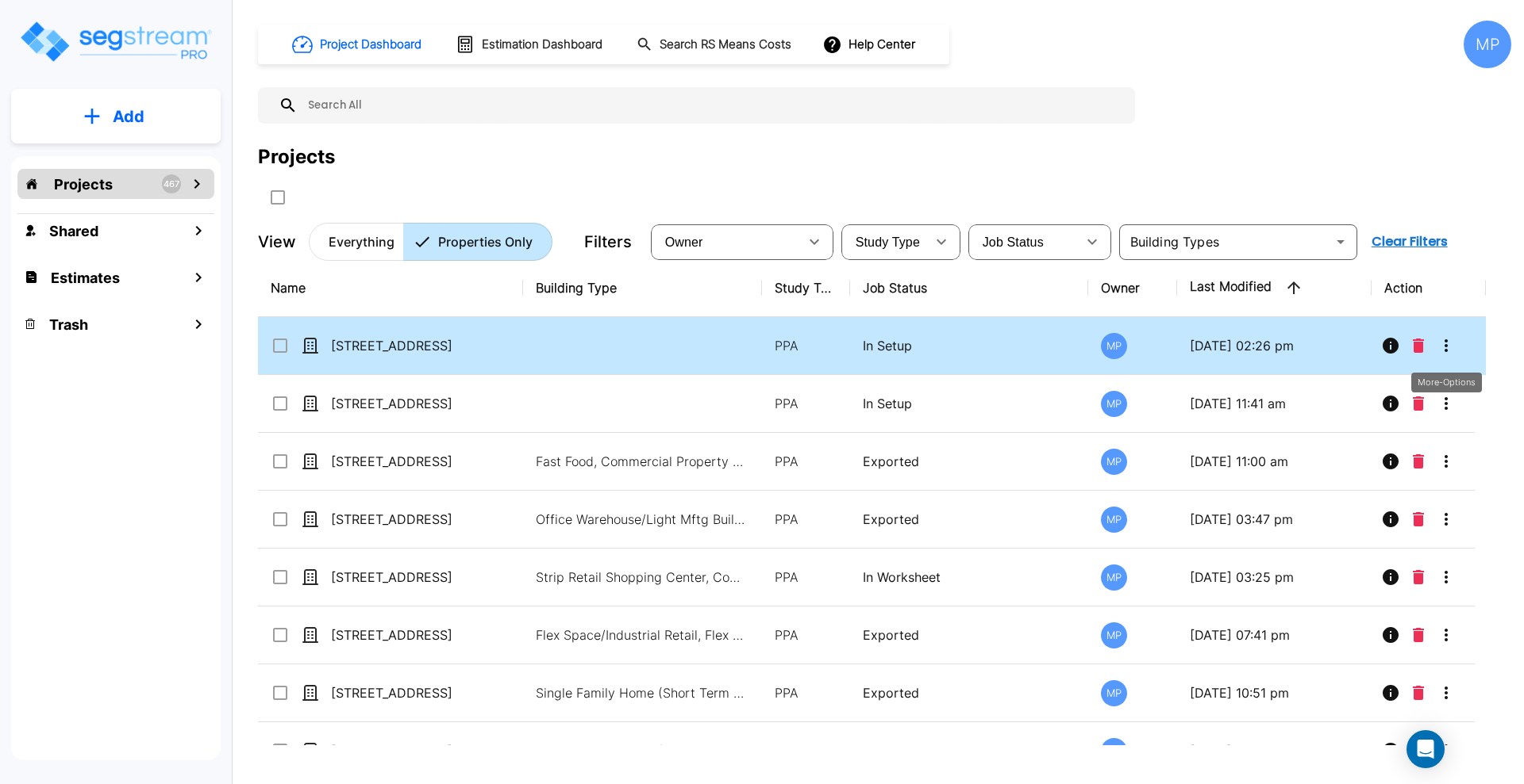
click at [1450, 343] on icon "More-Options" at bounding box center [1445, 345] width 19 height 19
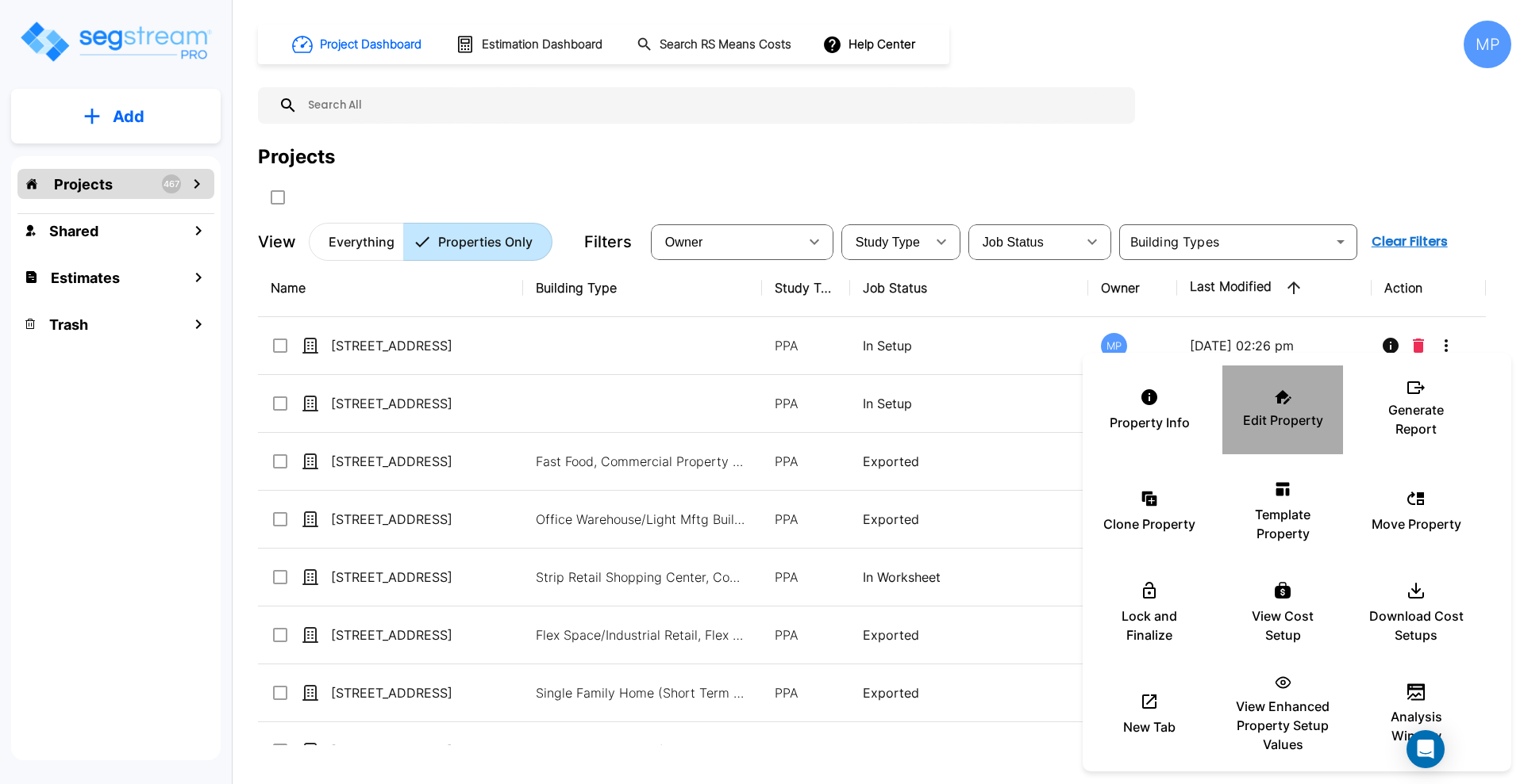
click at [1291, 412] on p "Edit Property" at bounding box center [1282, 419] width 80 height 19
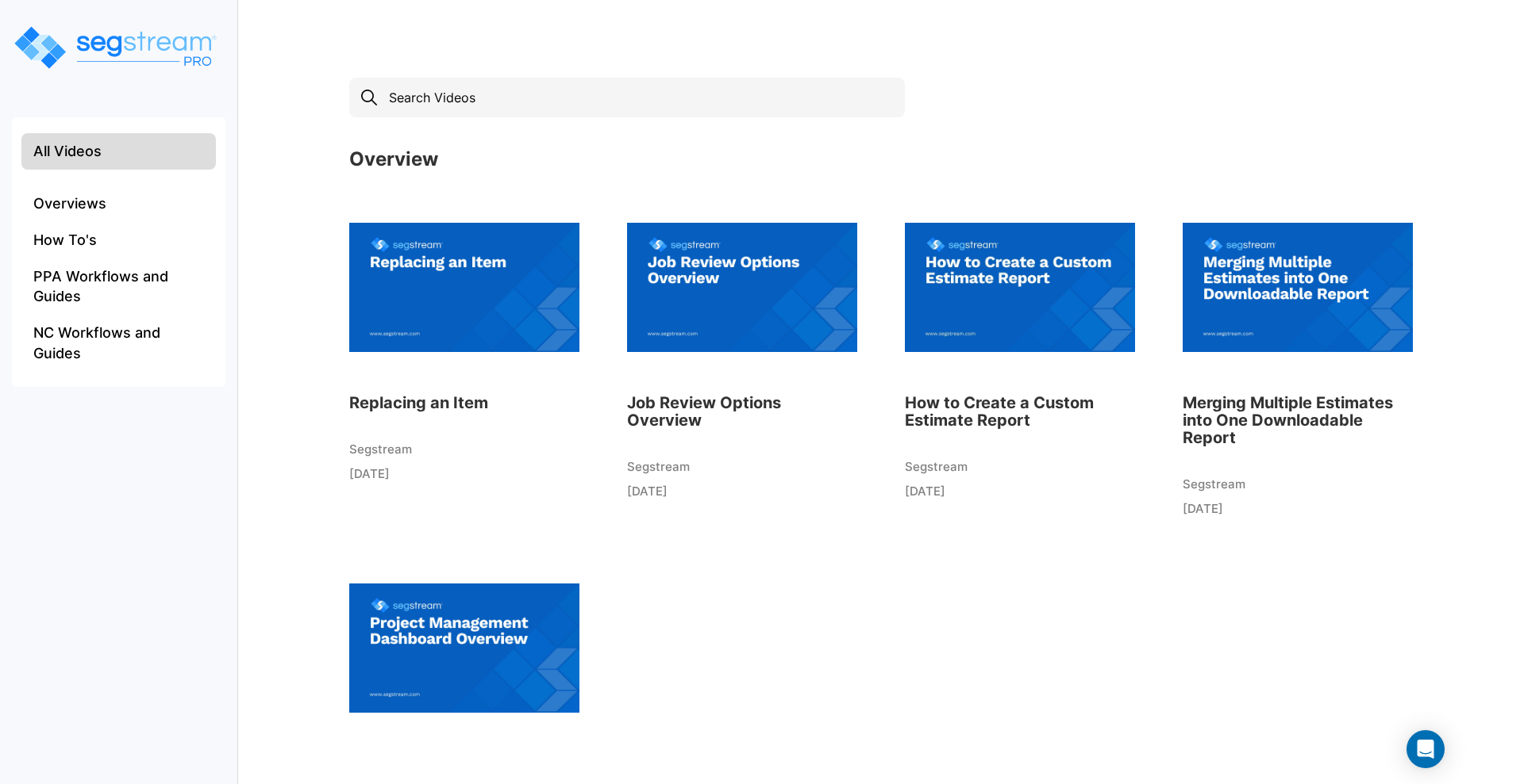
scroll to position [334, 0]
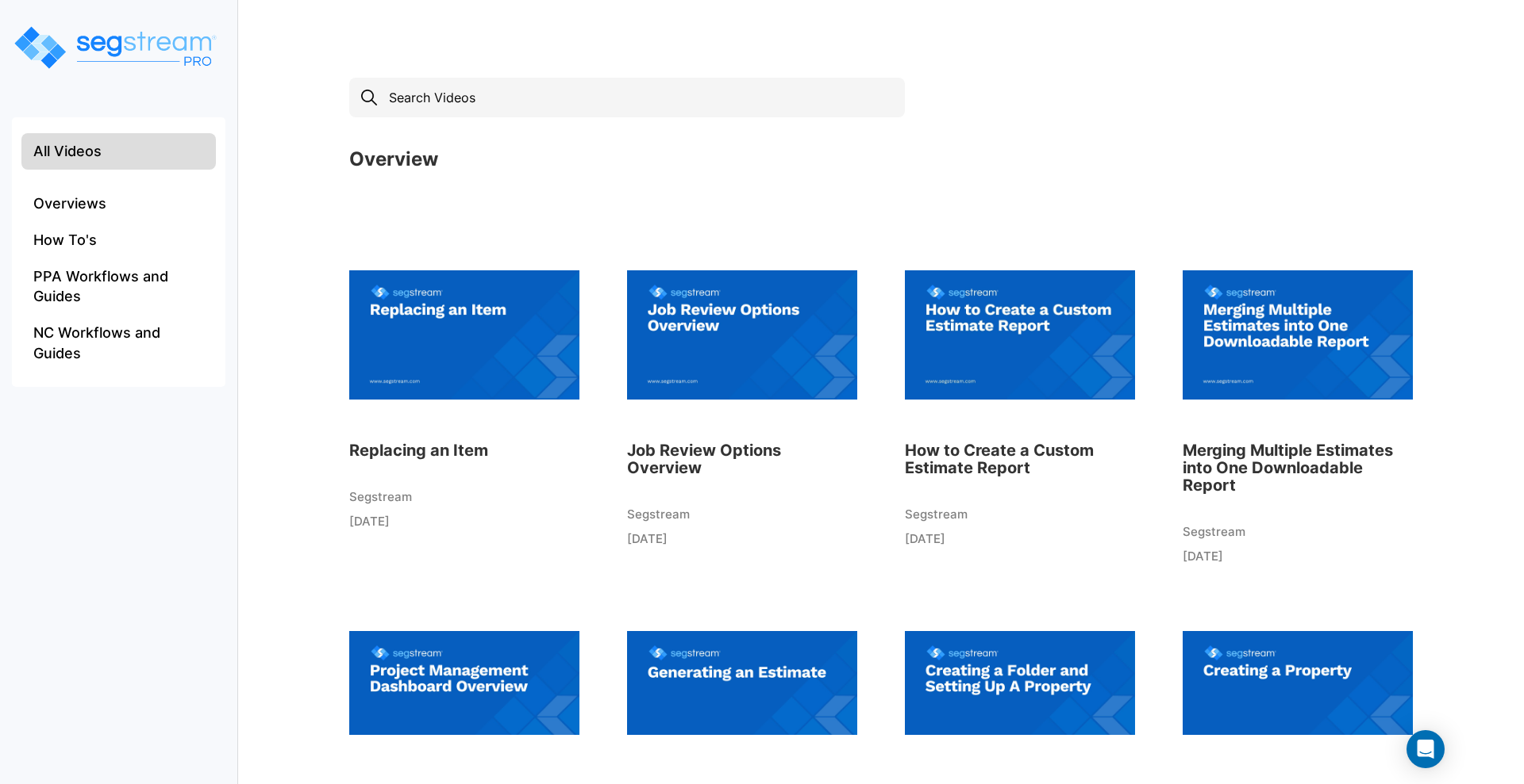
click at [1045, 340] on img at bounding box center [1019, 334] width 230 height 174
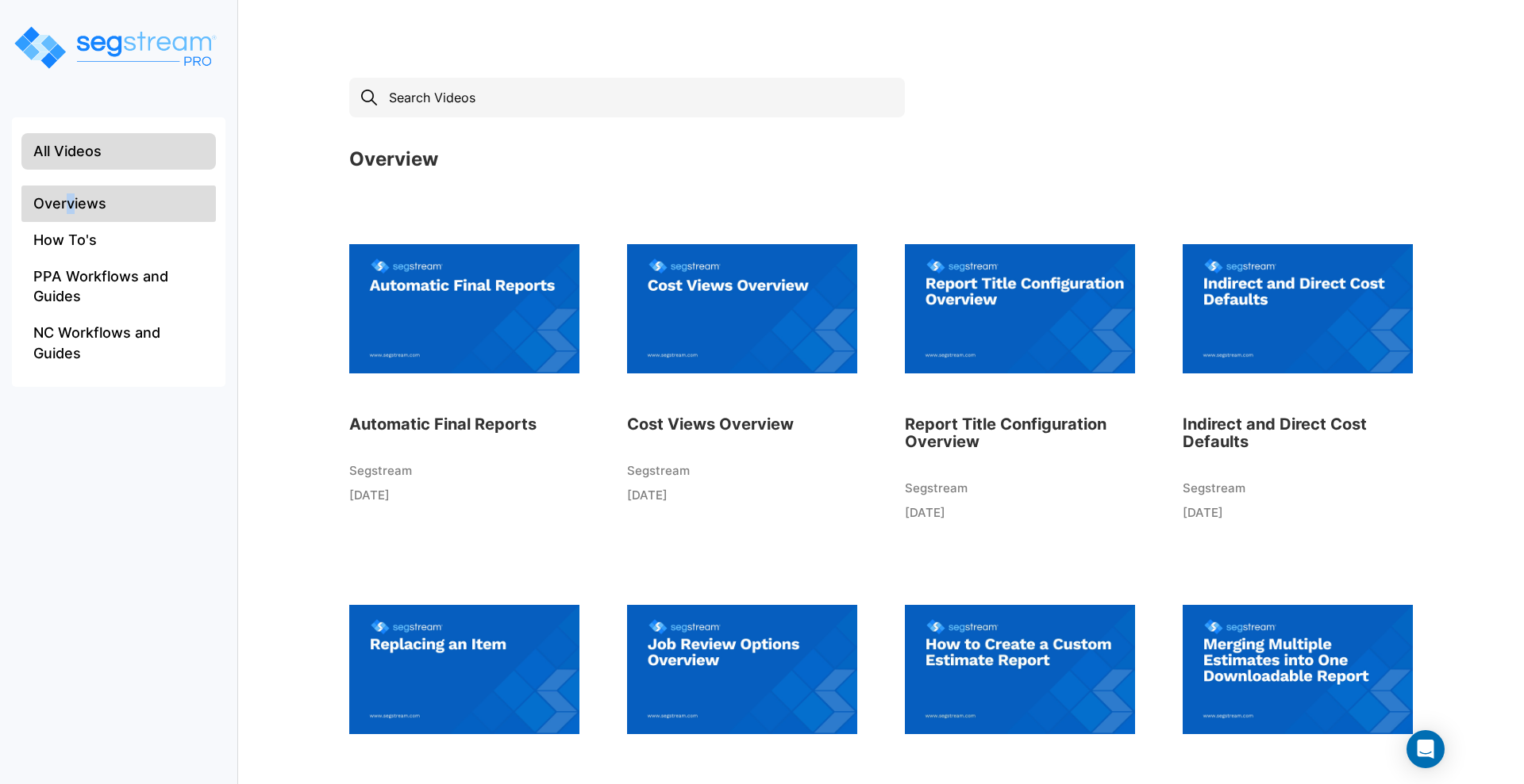
click at [69, 197] on li "Overviews" at bounding box center [118, 203] width 195 height 36
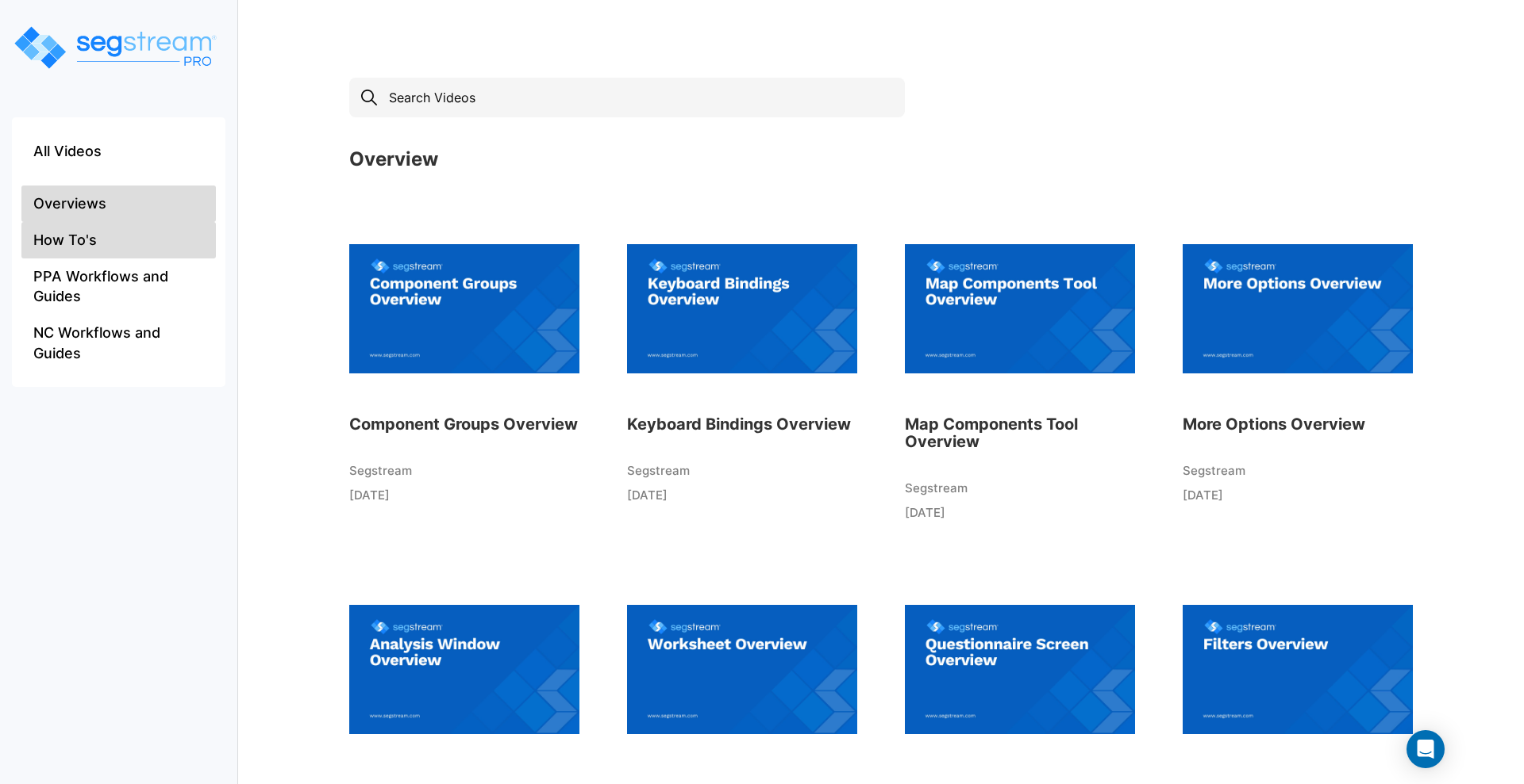
click at [92, 243] on li "How To's" at bounding box center [118, 240] width 195 height 36
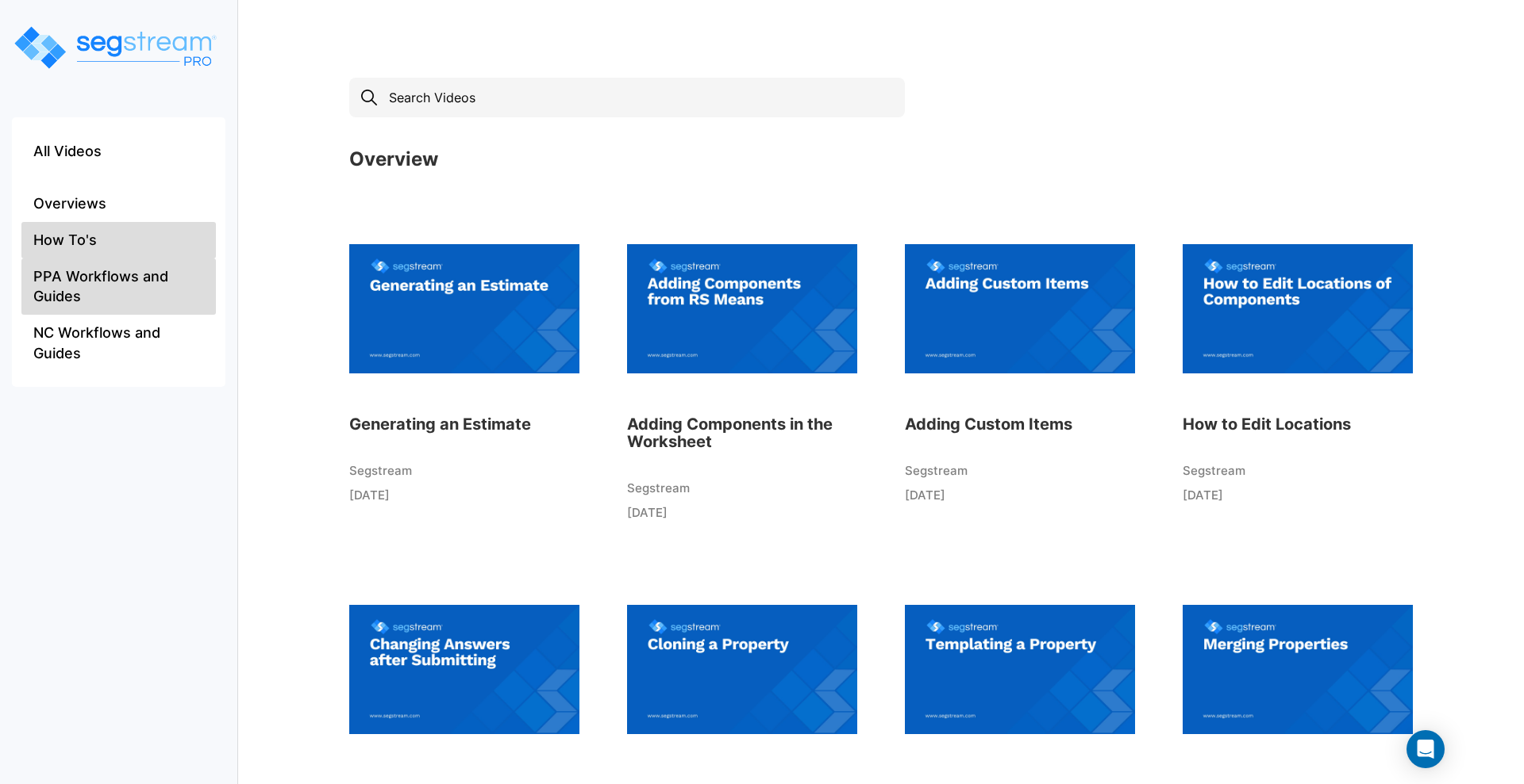
click at [112, 287] on li "PPA Workflows and Guides" at bounding box center [118, 286] width 195 height 57
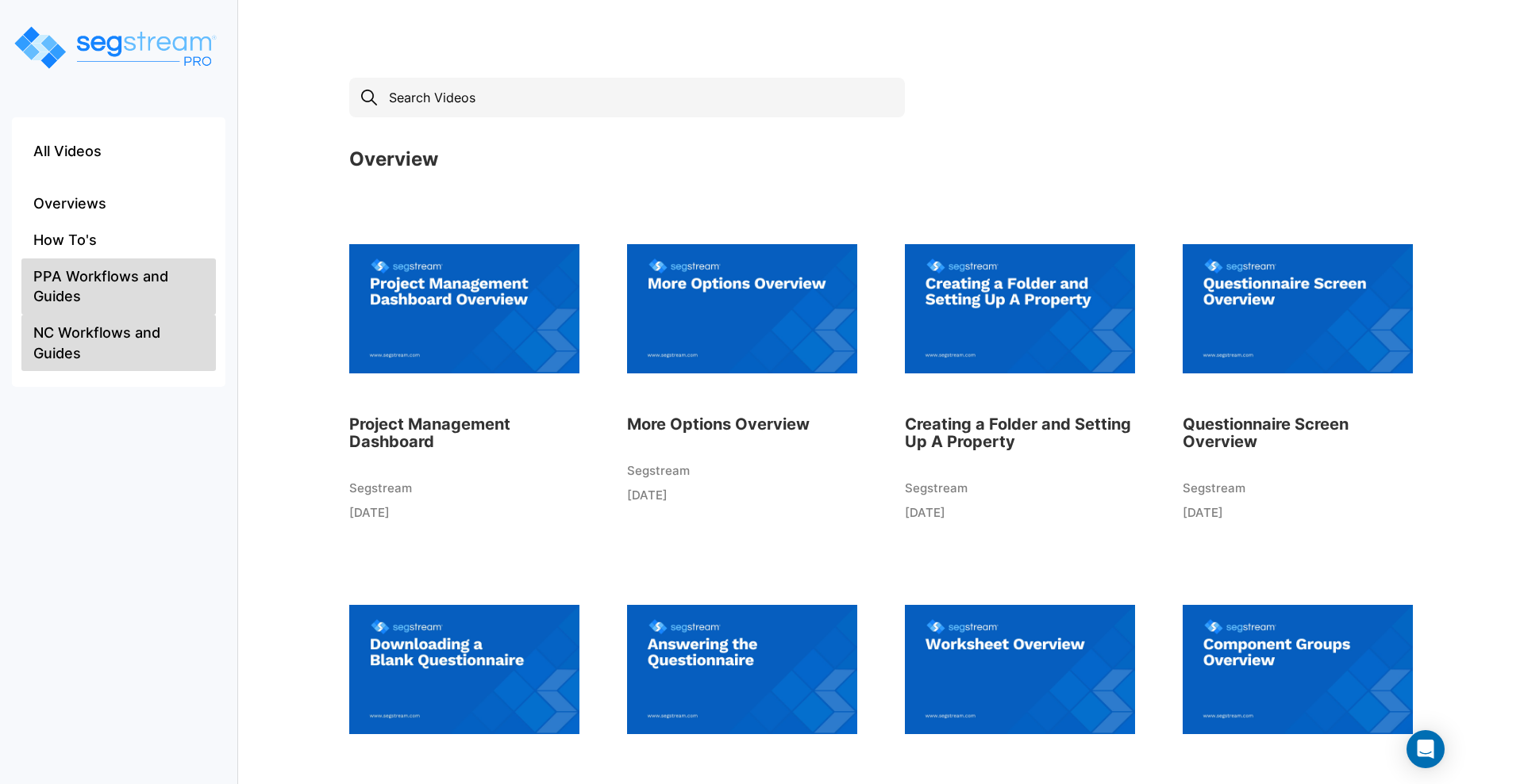
click at [35, 334] on li "NC Workflows and Guides" at bounding box center [118, 343] width 195 height 57
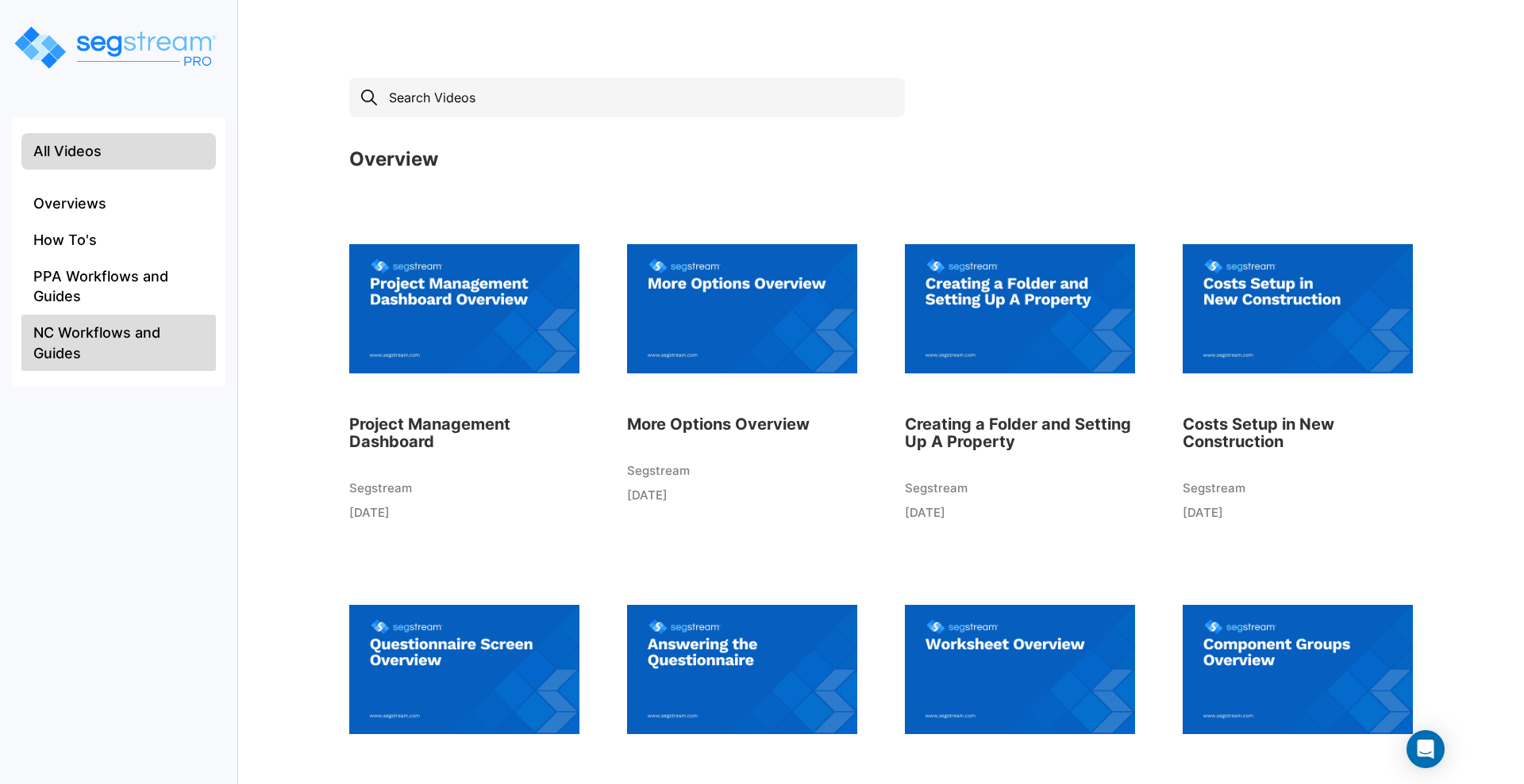
click at [103, 143] on li "All Videos" at bounding box center [118, 151] width 195 height 36
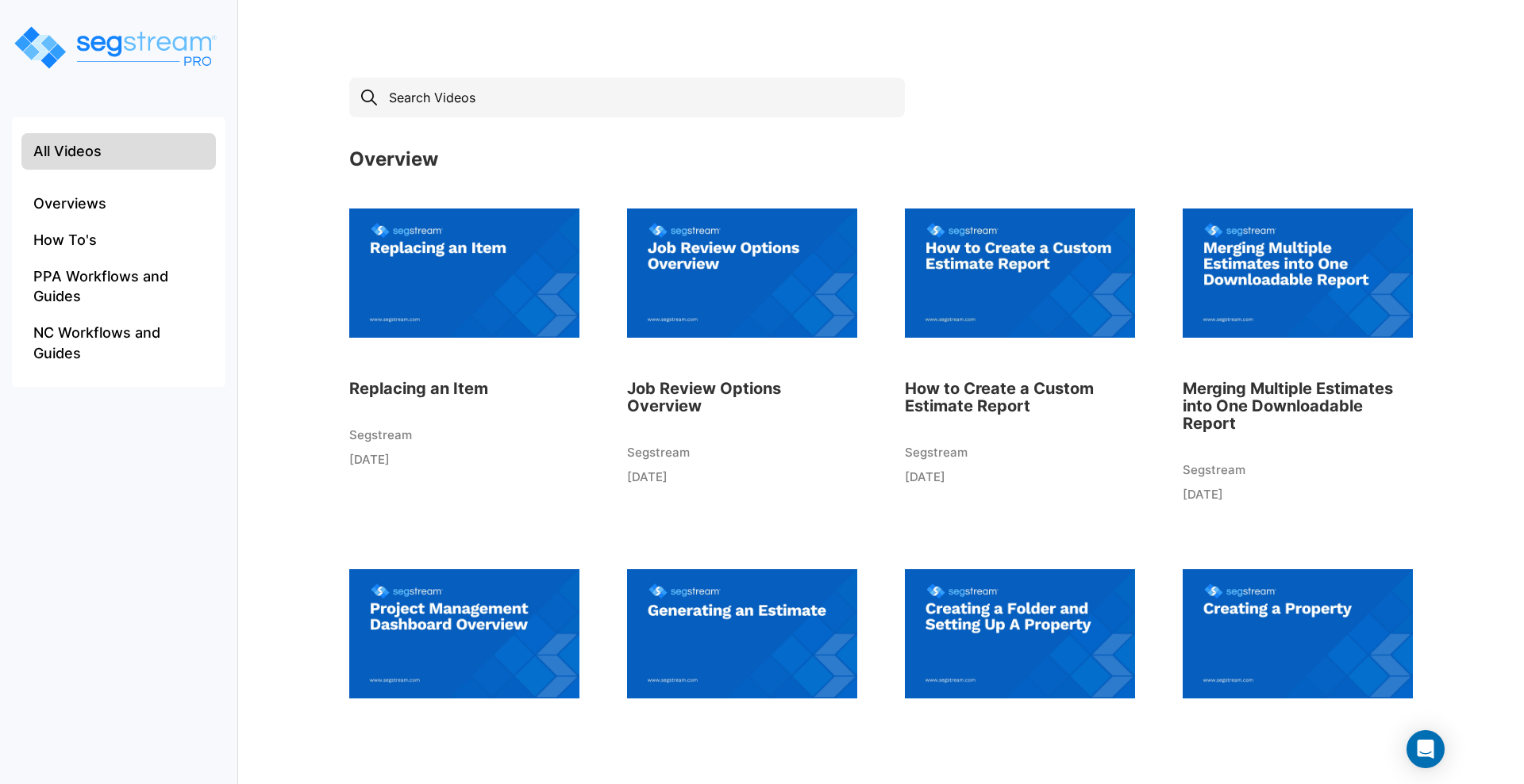
scroll to position [533, 0]
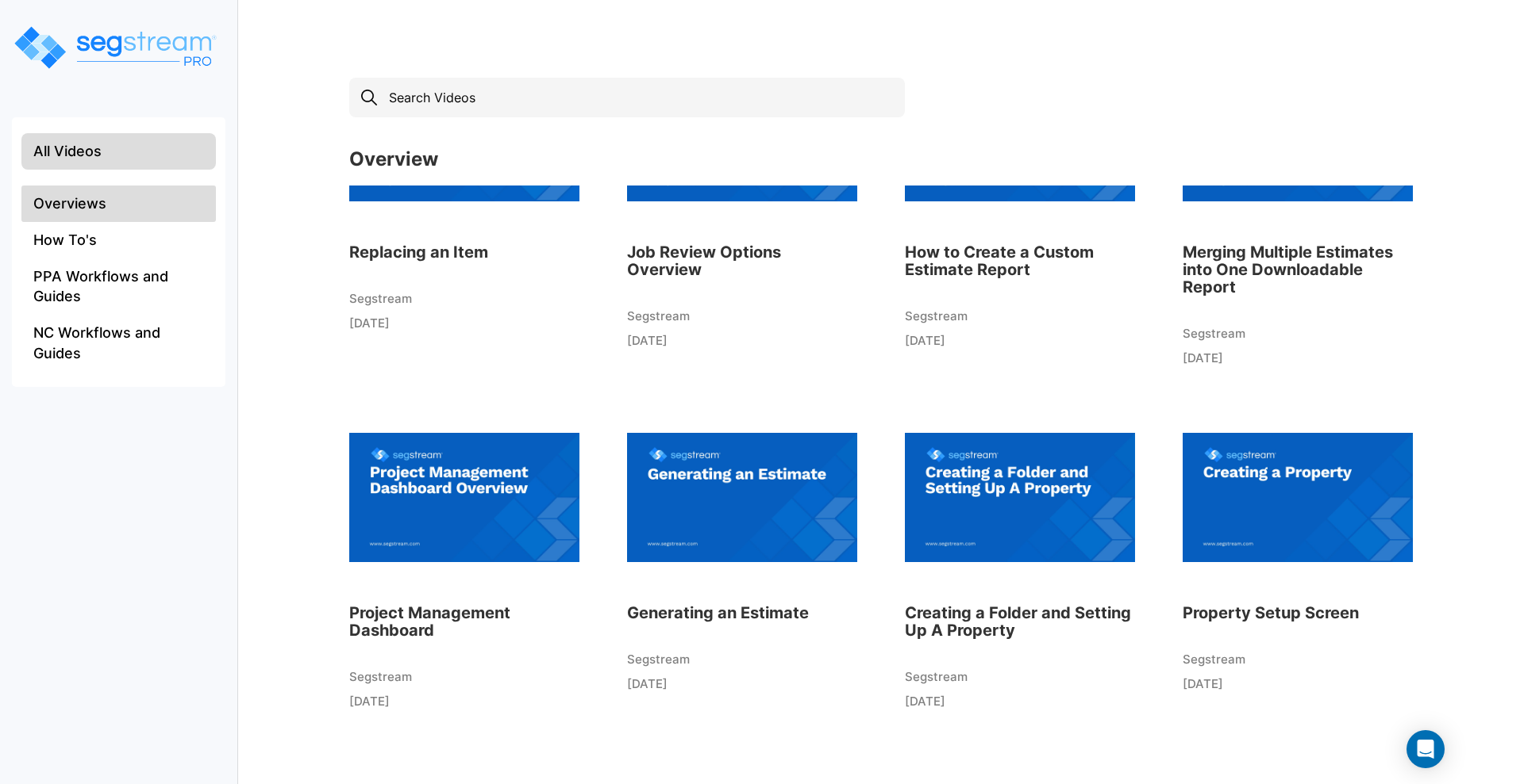
click at [101, 198] on li "Overviews" at bounding box center [118, 203] width 195 height 36
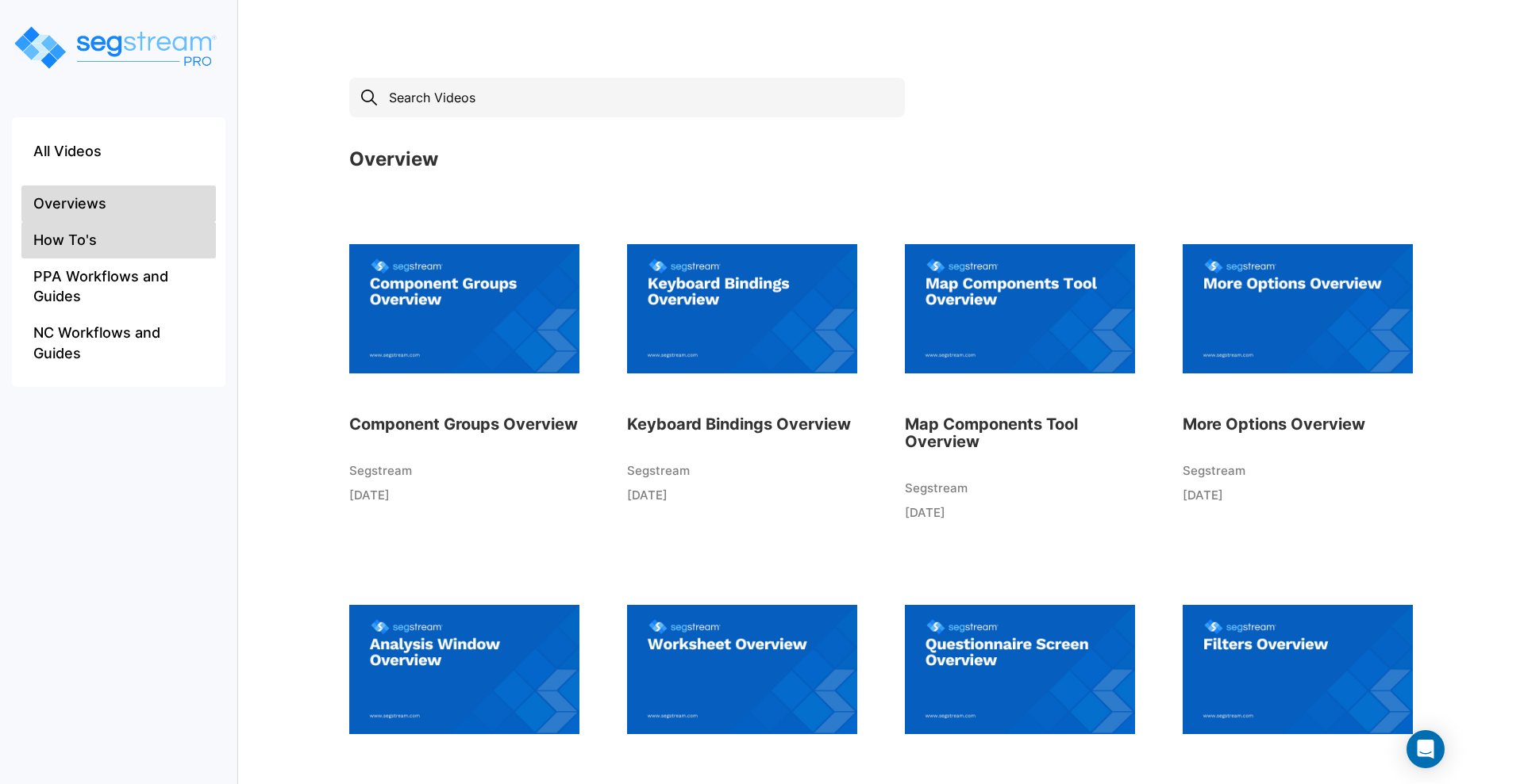
click at [109, 250] on li "How To's" at bounding box center [118, 240] width 195 height 36
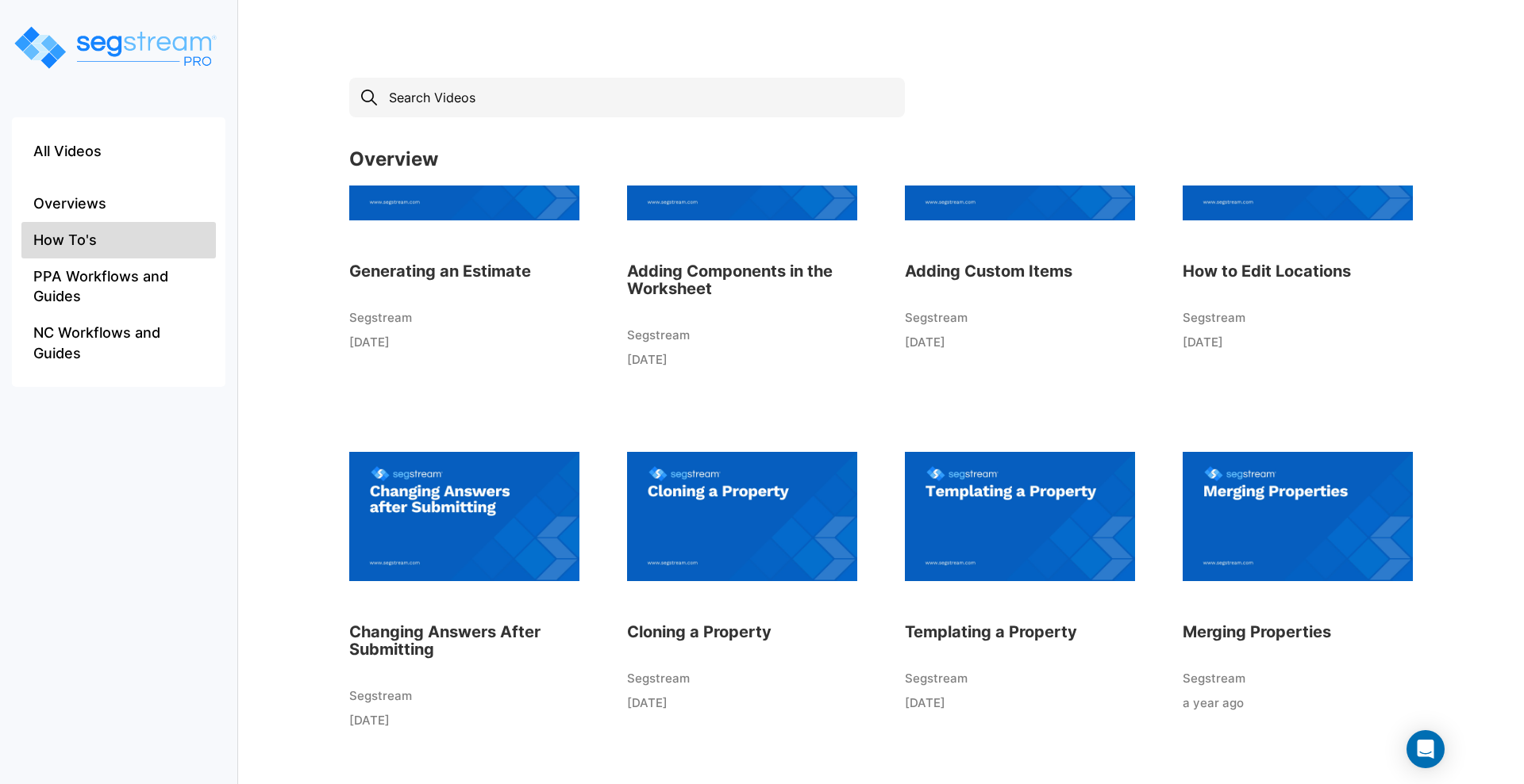
scroll to position [198, 0]
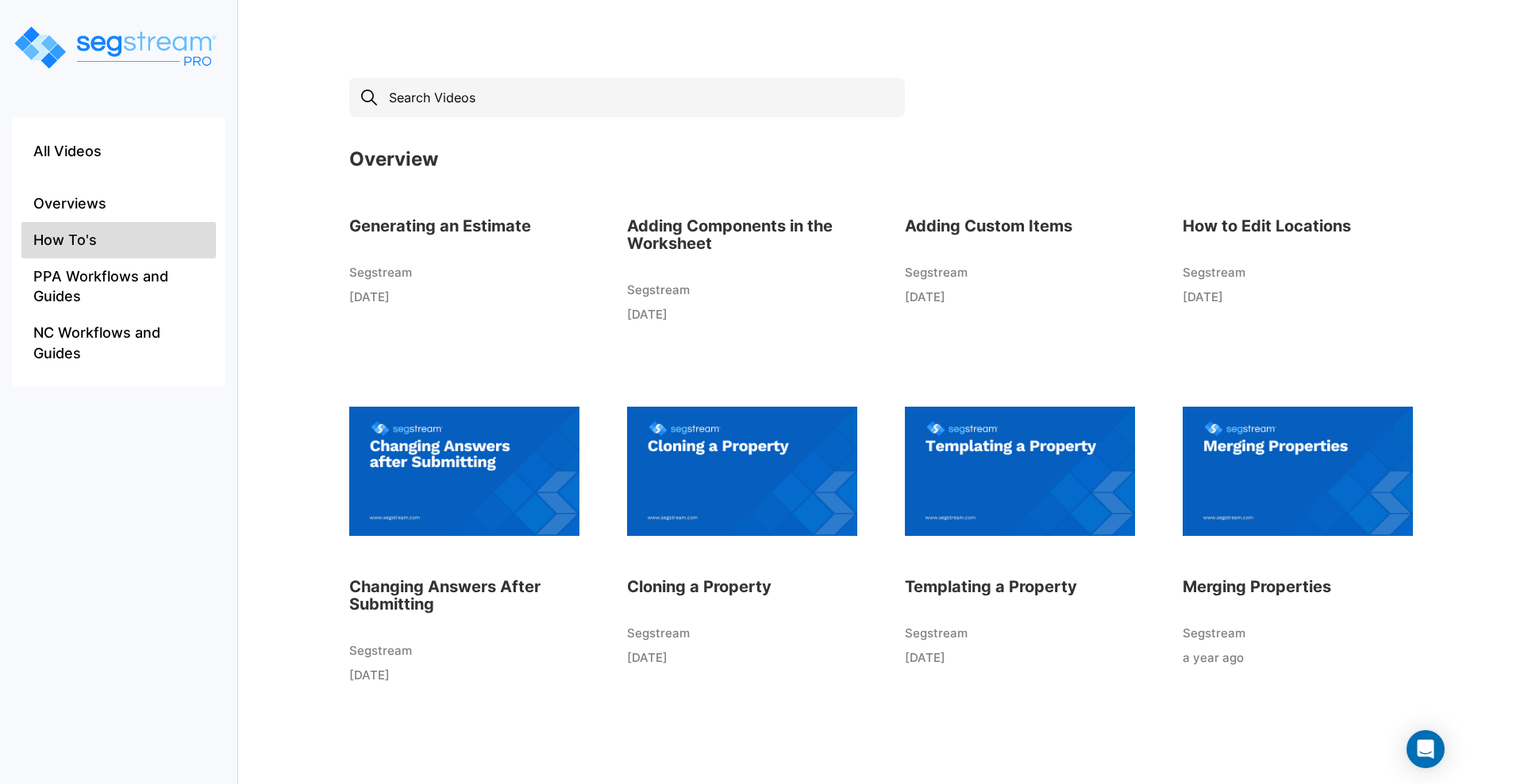
click at [1302, 489] on img at bounding box center [1297, 471] width 230 height 174
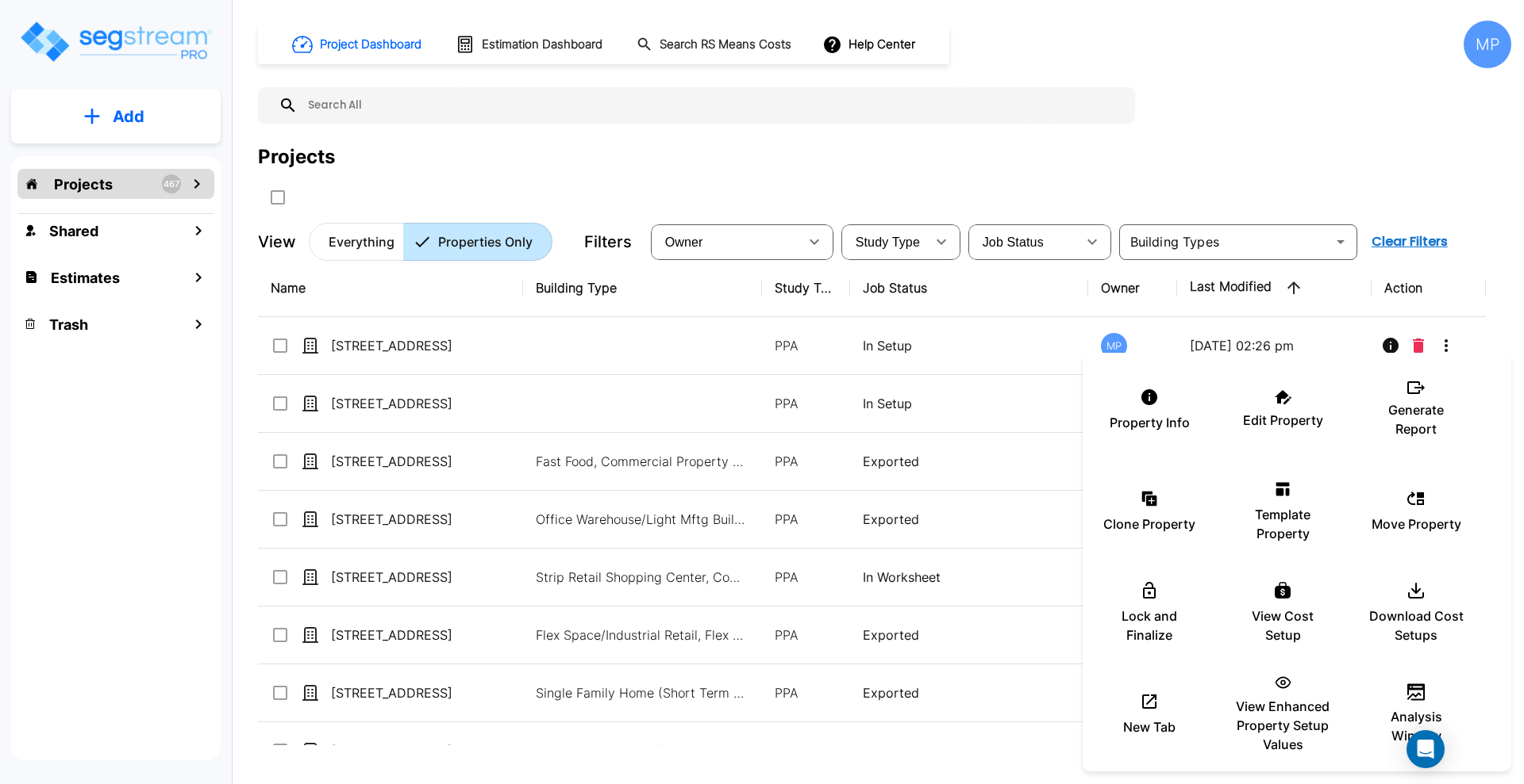
click at [991, 292] on div at bounding box center [762, 392] width 1524 height 784
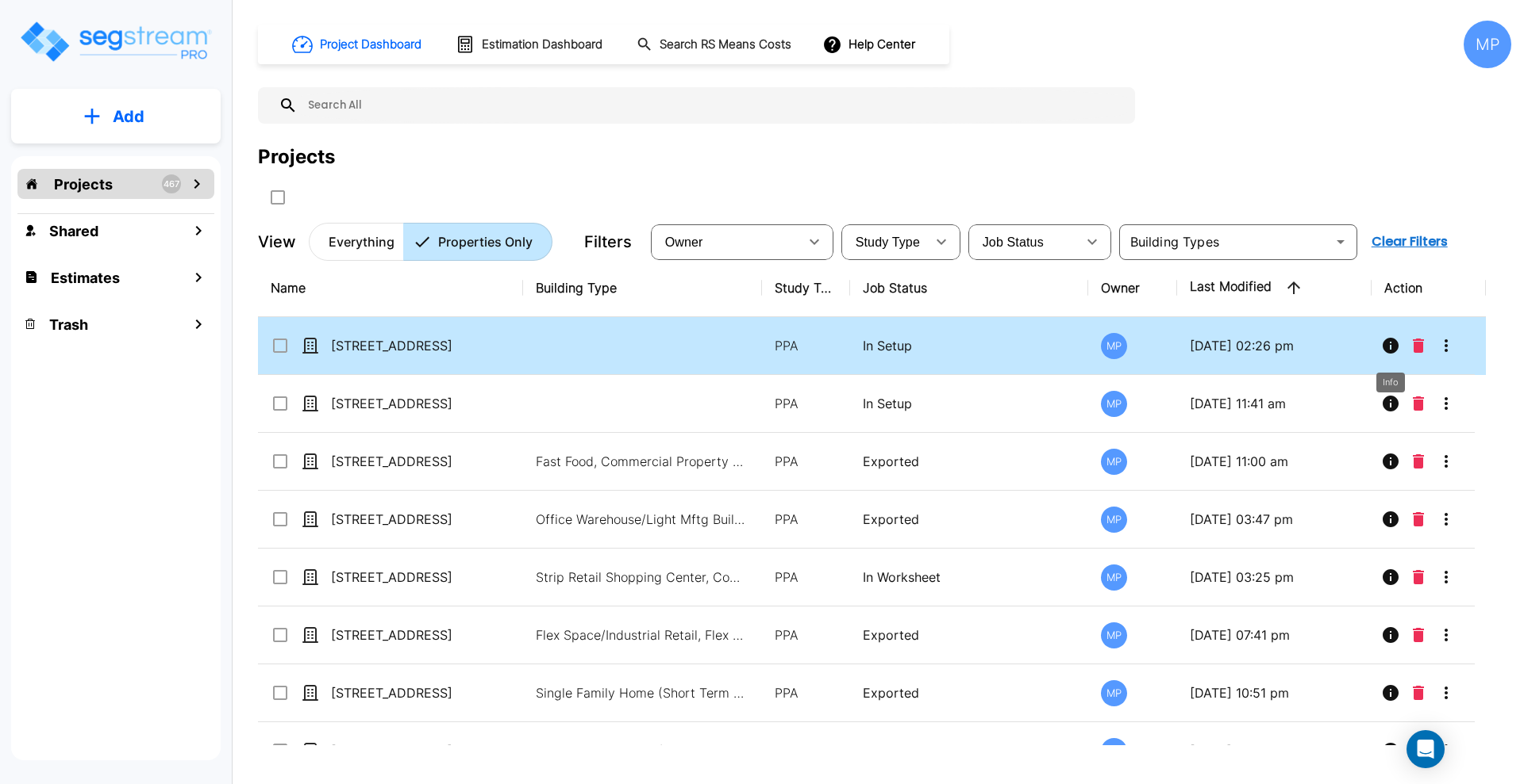
click at [1389, 346] on icon "Info" at bounding box center [1390, 346] width 16 height 16
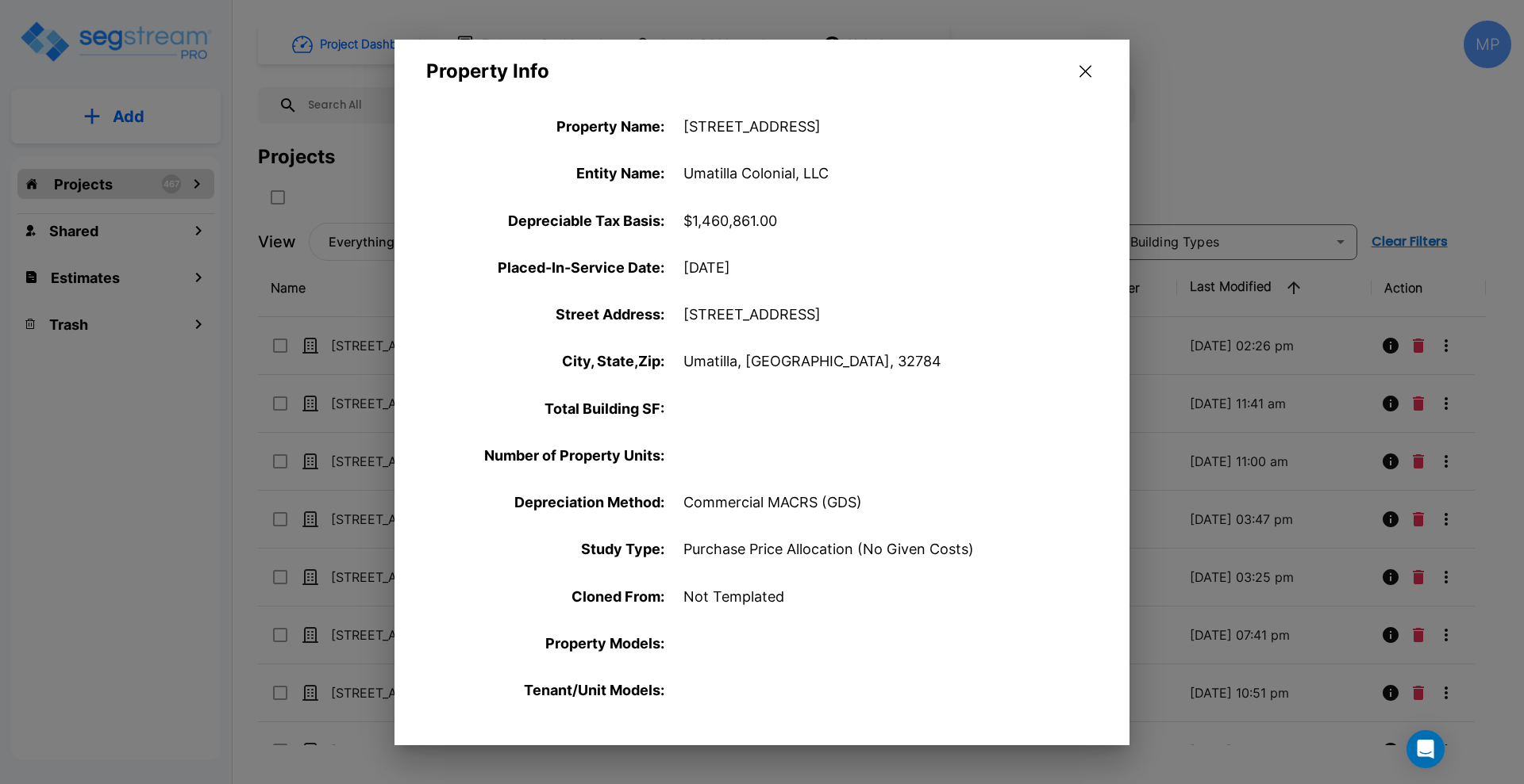
click at [1088, 66] on icon "button" at bounding box center [1085, 71] width 12 height 13
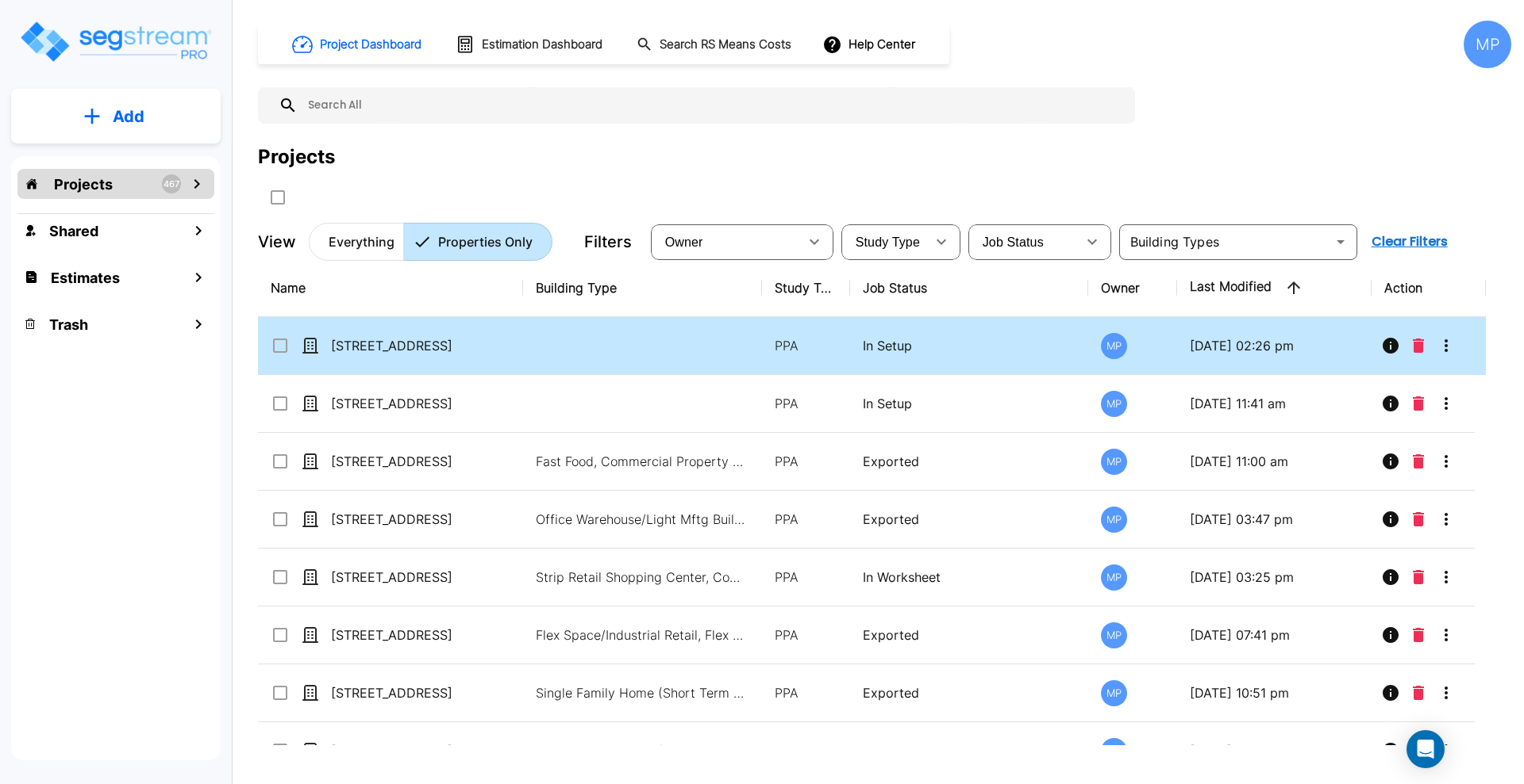
click at [1446, 345] on icon "More-Options" at bounding box center [1445, 345] width 3 height 13
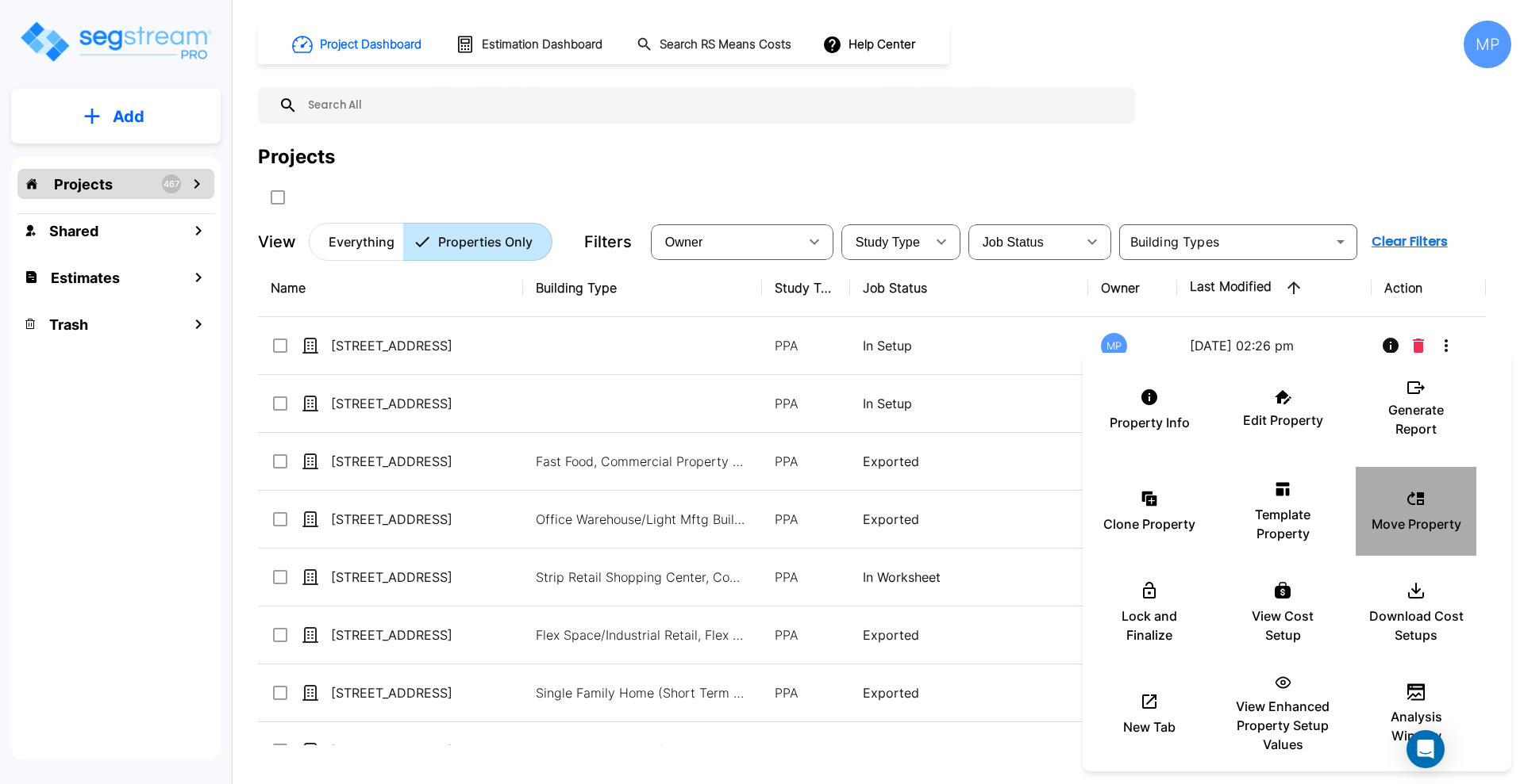
click at [1417, 502] on icon at bounding box center [1414, 499] width 17 height 14
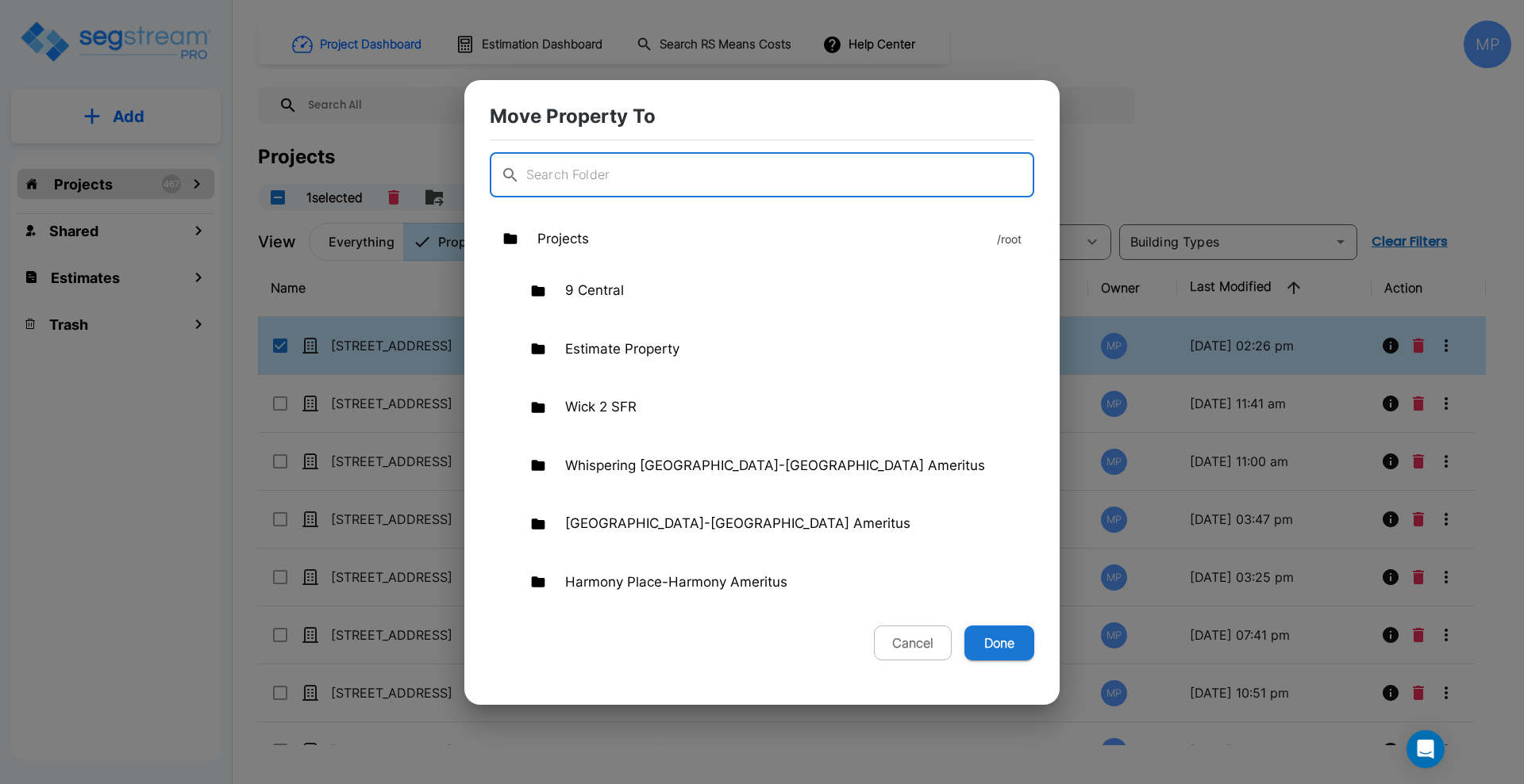
checkbox input "true"
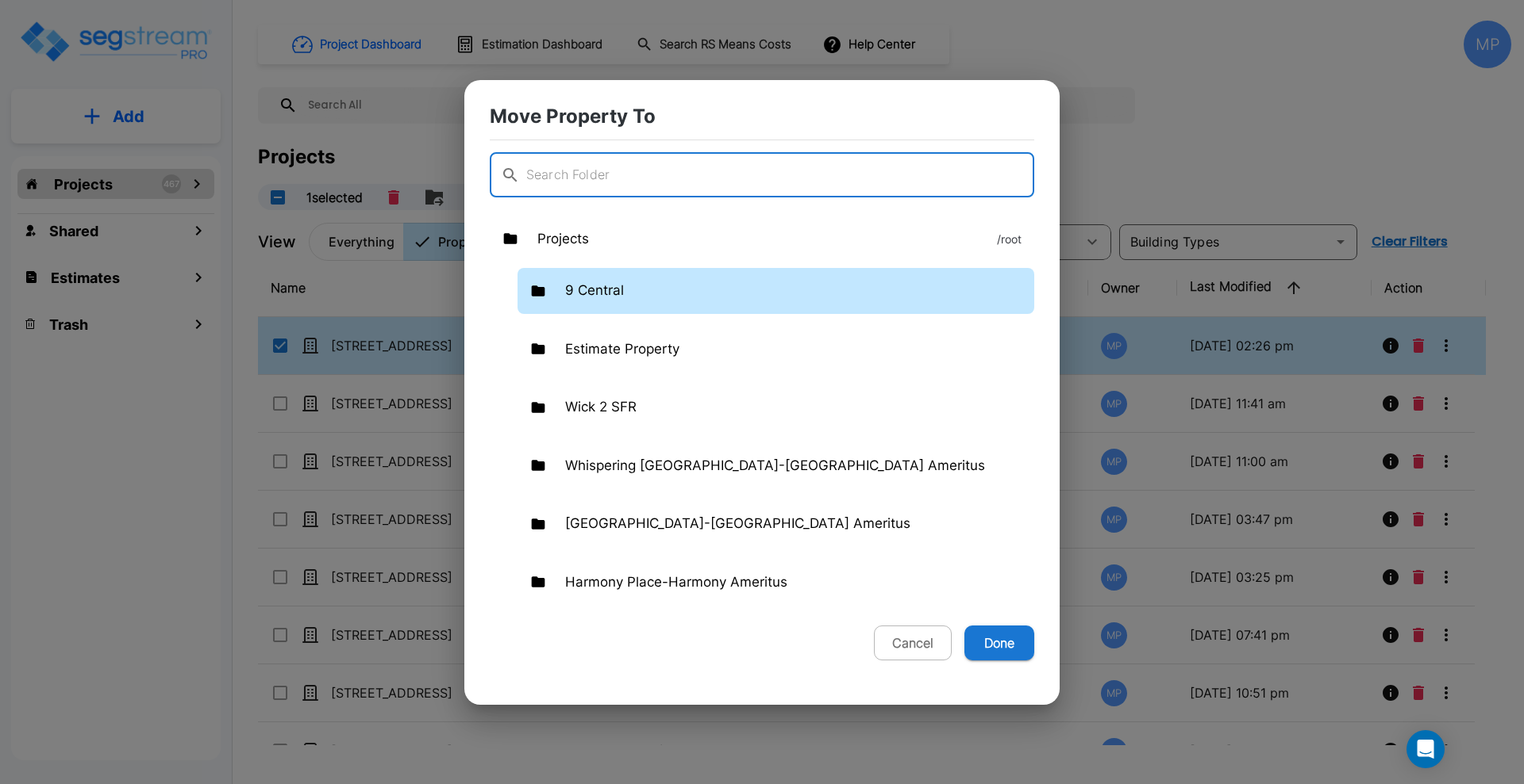
click at [602, 292] on p "9 Central" at bounding box center [595, 290] width 59 height 21
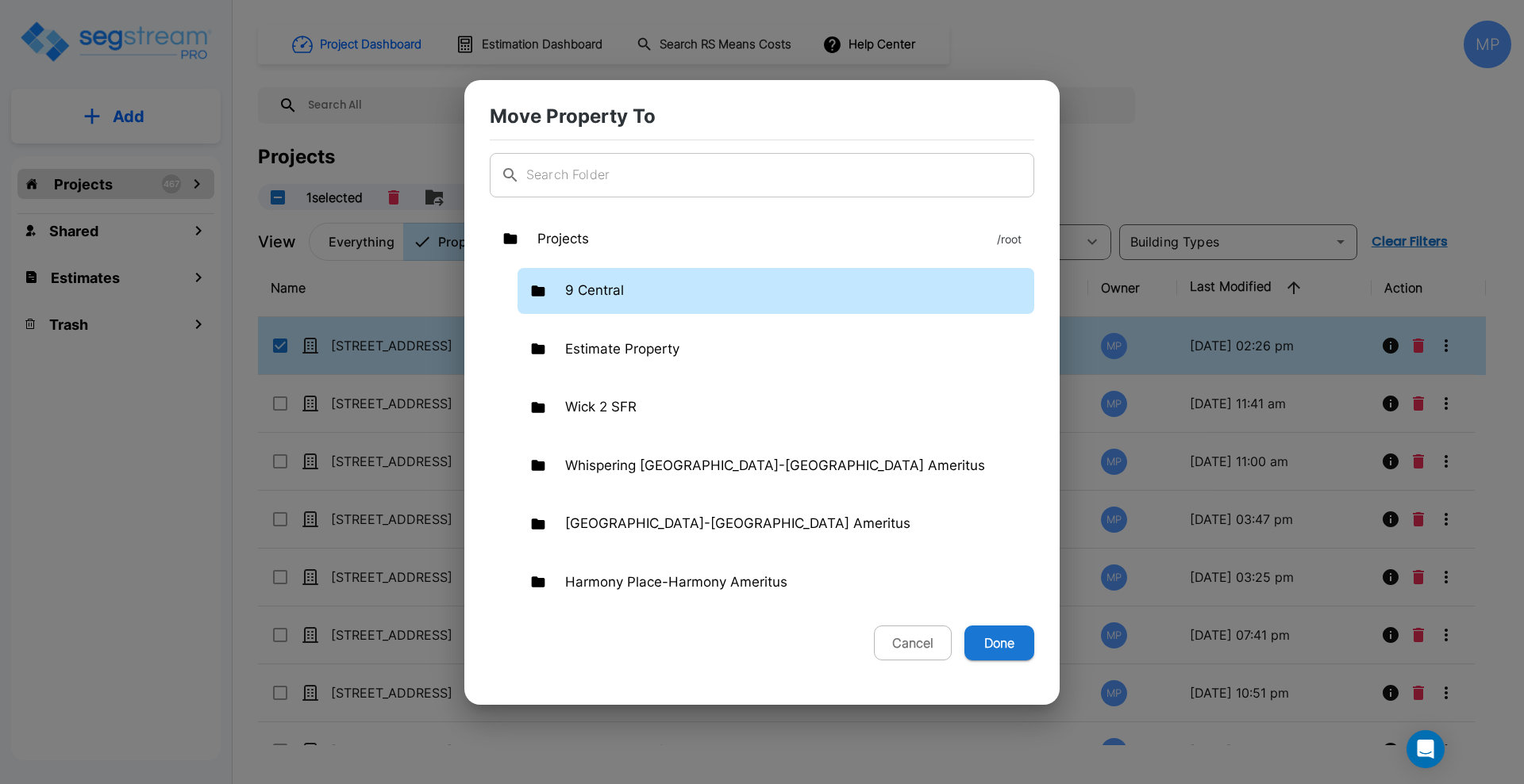
click at [595, 292] on p "9 Central" at bounding box center [595, 290] width 59 height 21
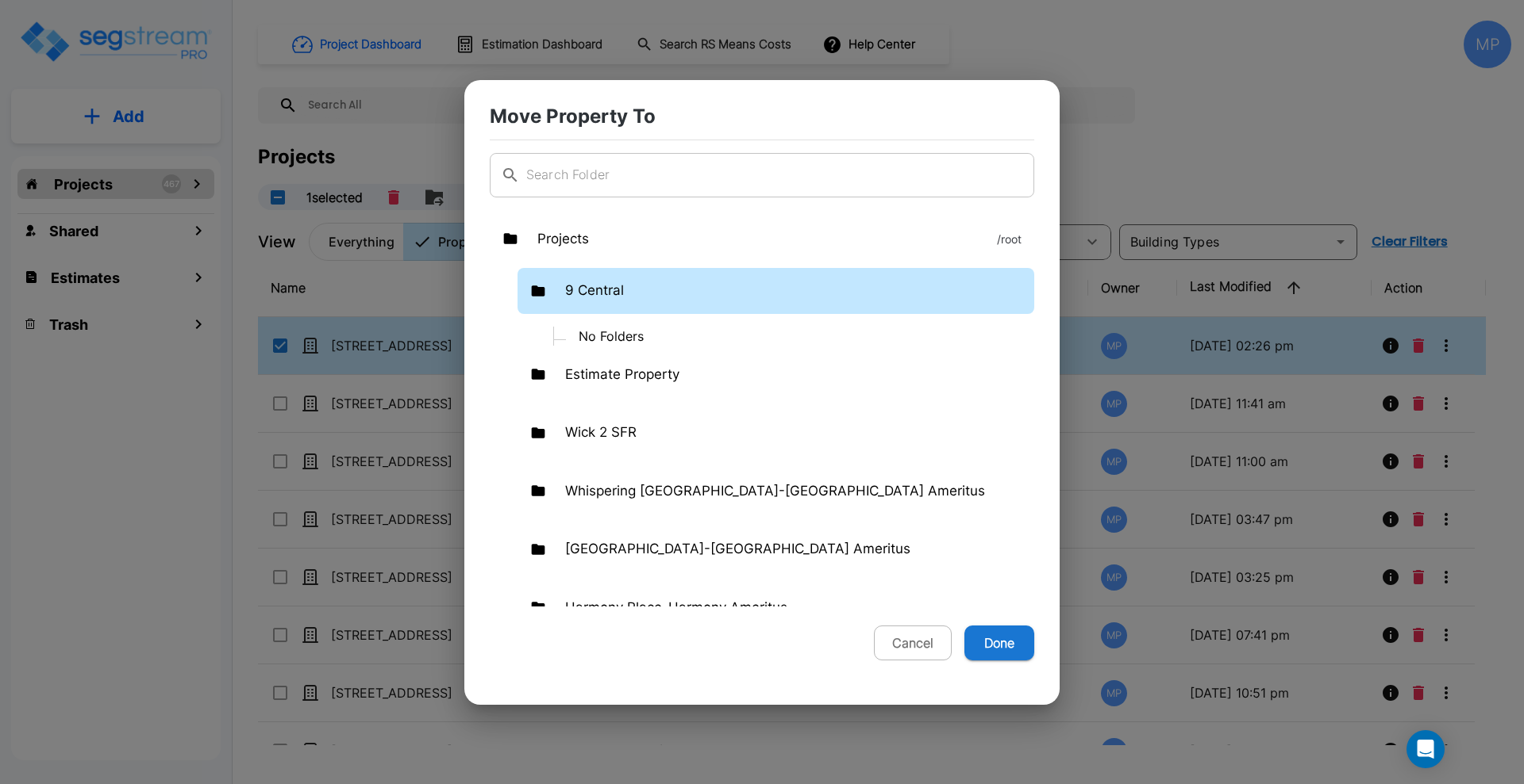
click at [572, 286] on p "9 Central" at bounding box center [595, 290] width 59 height 21
click at [597, 331] on p "No Folders" at bounding box center [799, 335] width 469 height 19
click at [583, 298] on p "9 Central" at bounding box center [595, 290] width 59 height 21
click at [652, 163] on input "text" at bounding box center [780, 175] width 508 height 44
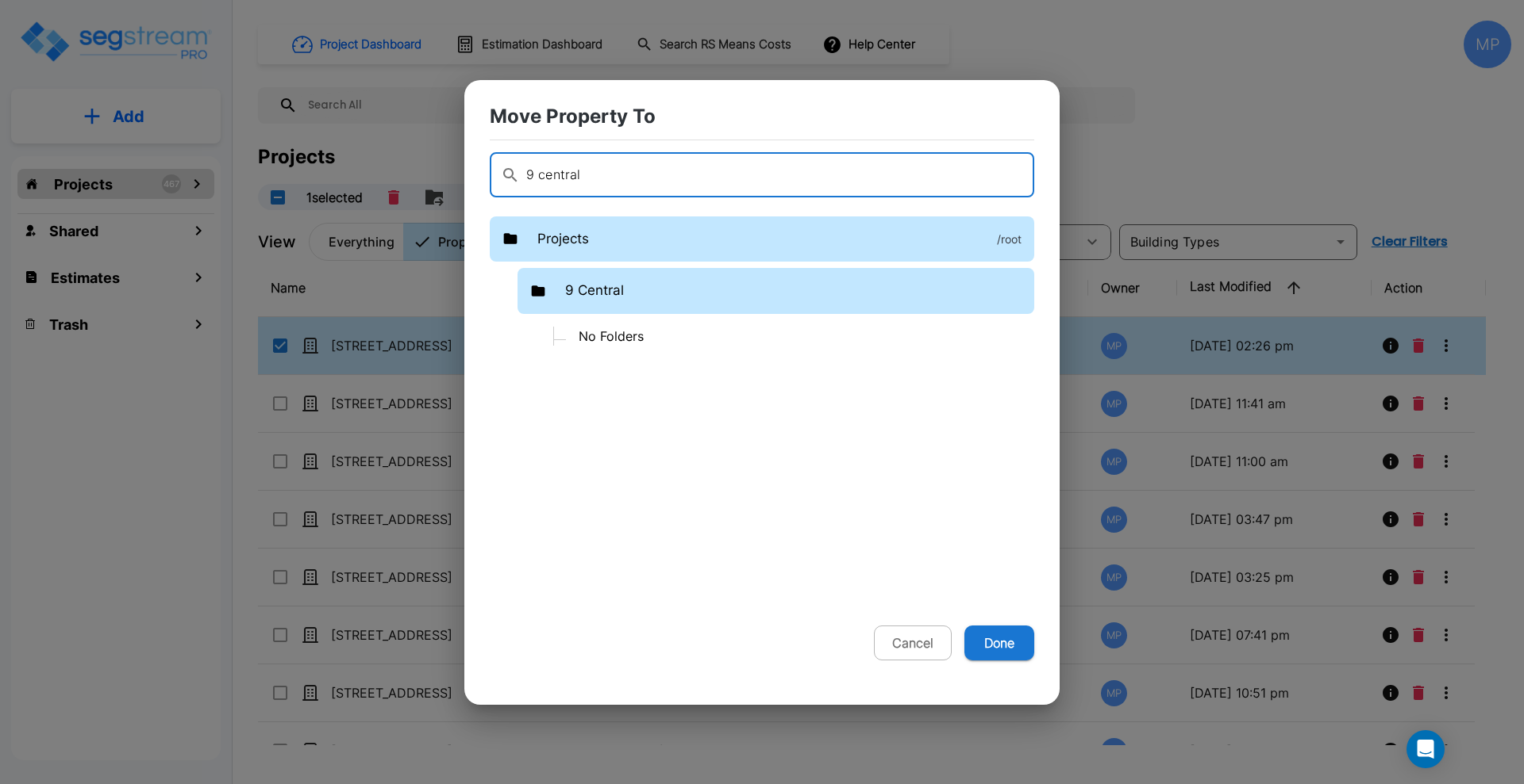
type input "9 central"
click at [1006, 241] on p "/root" at bounding box center [1009, 239] width 24 height 17
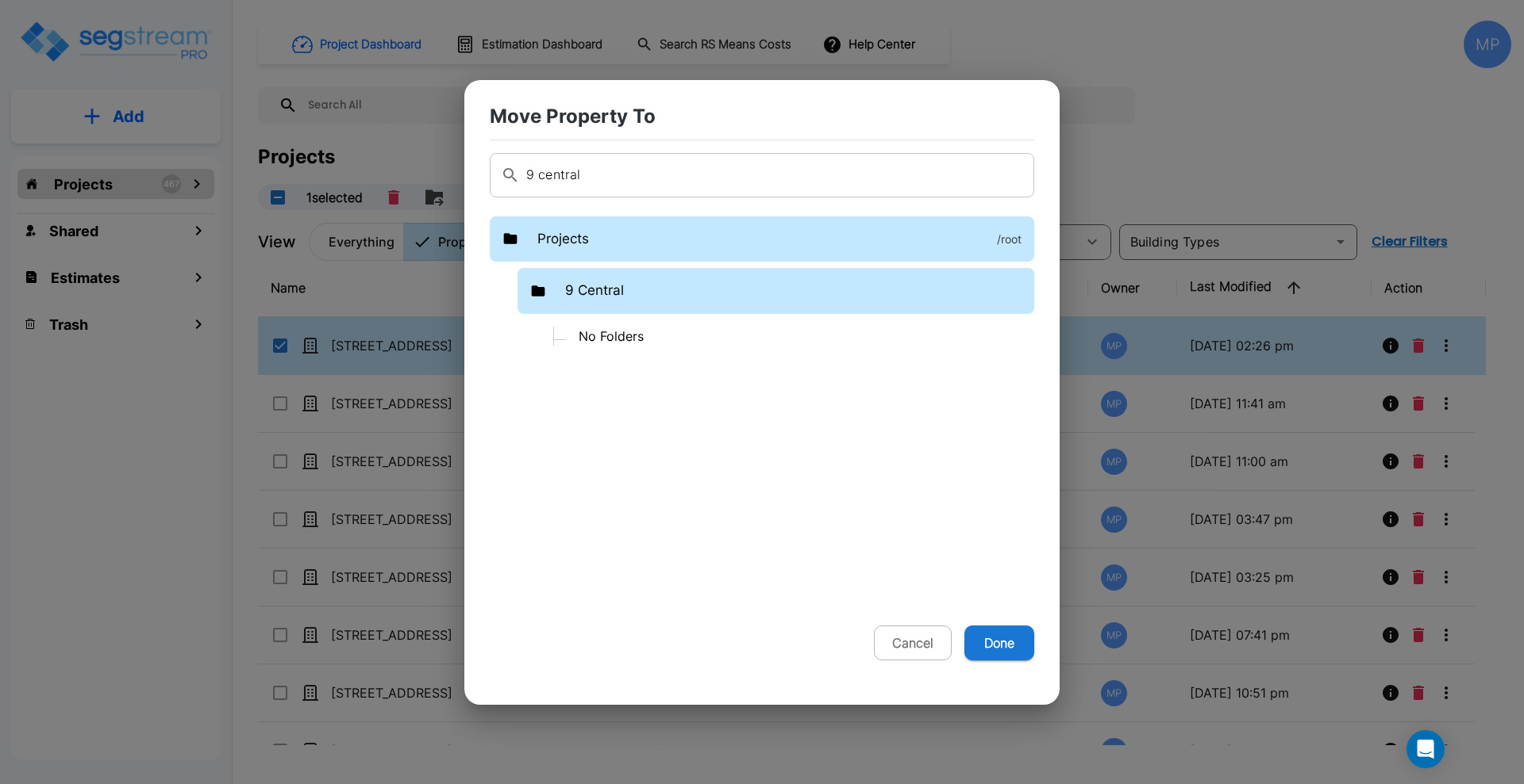
click at [607, 293] on p "9 Central" at bounding box center [595, 290] width 59 height 21
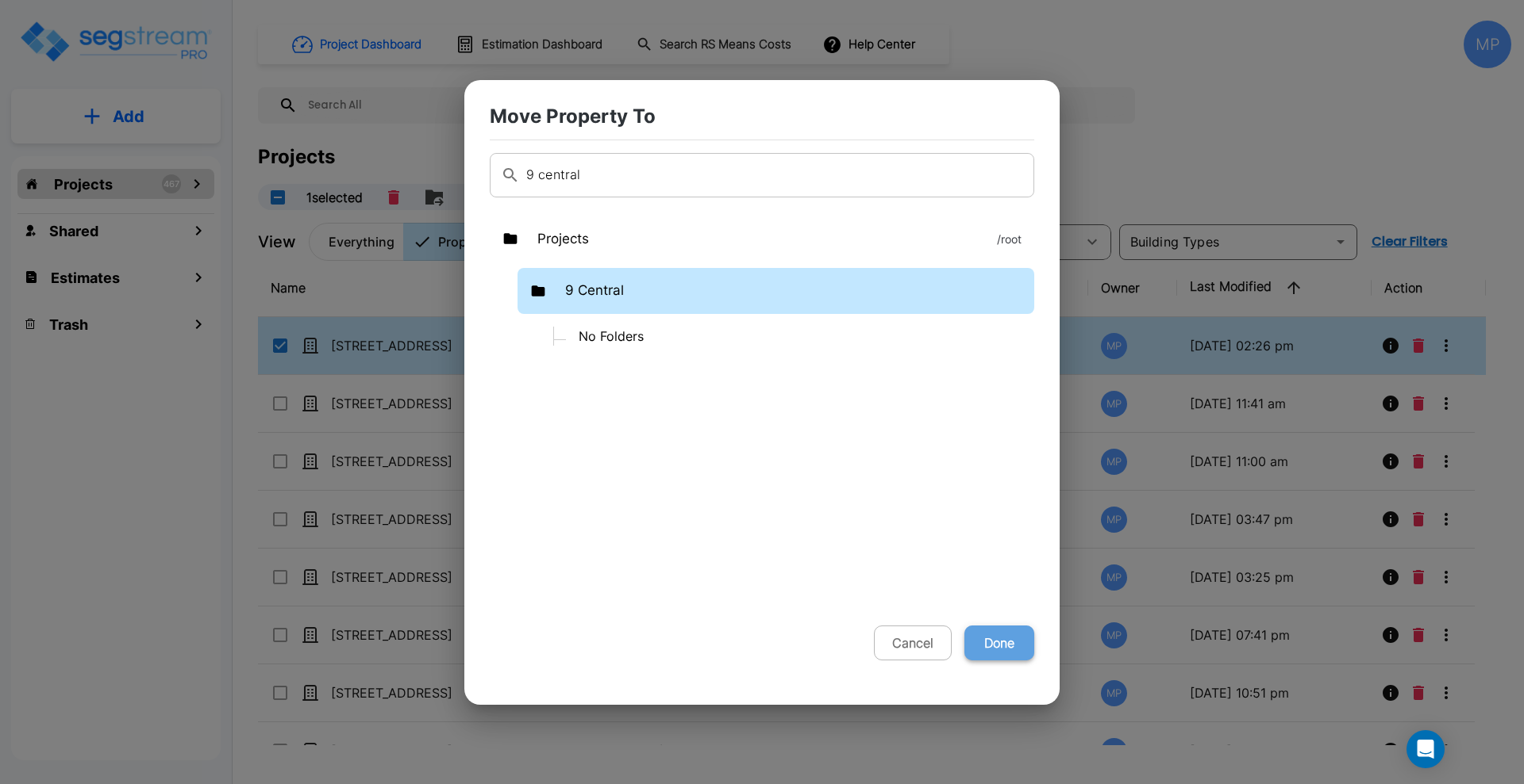
click at [999, 637] on button "Done" at bounding box center [999, 643] width 69 height 35
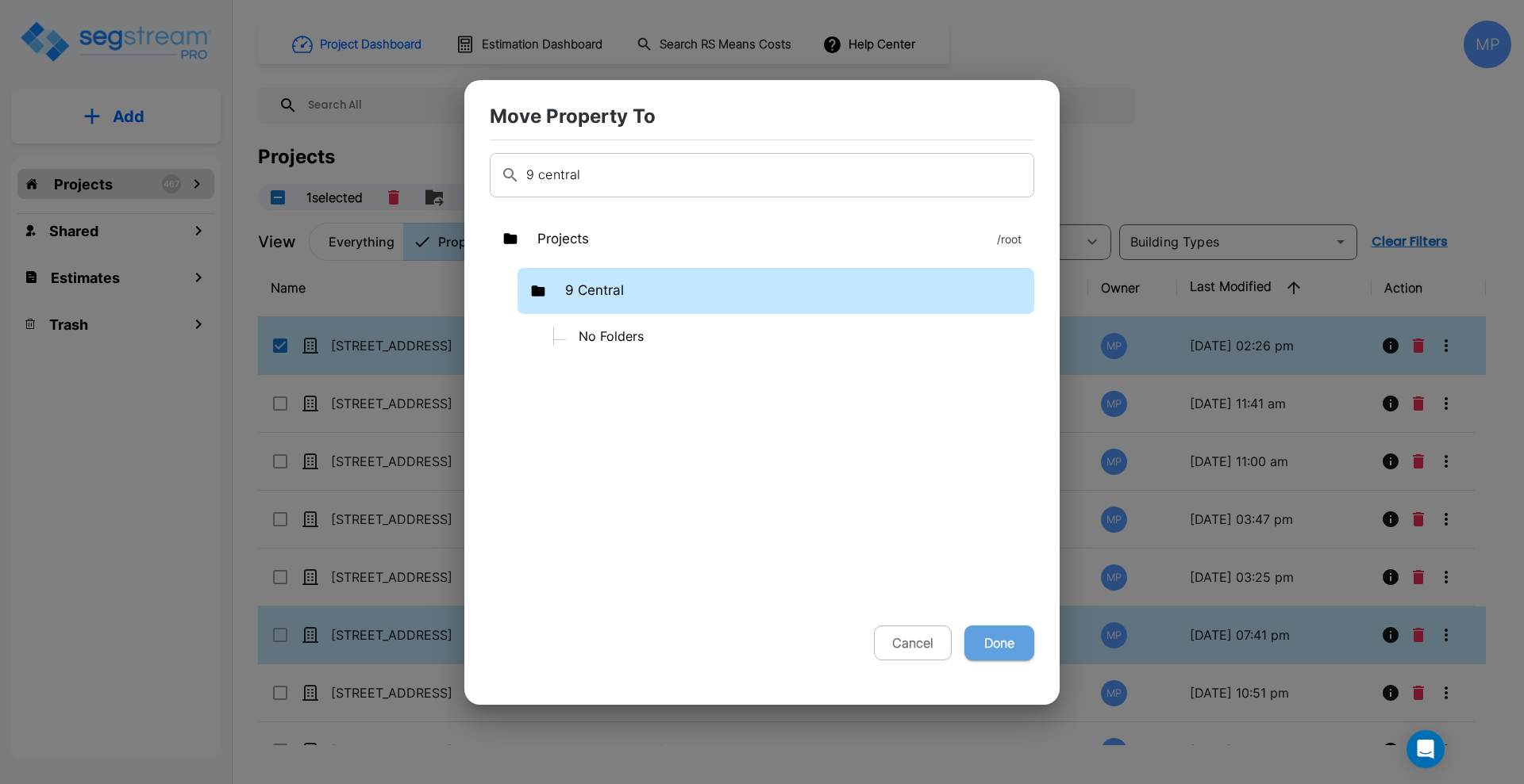
checkbox input "false"
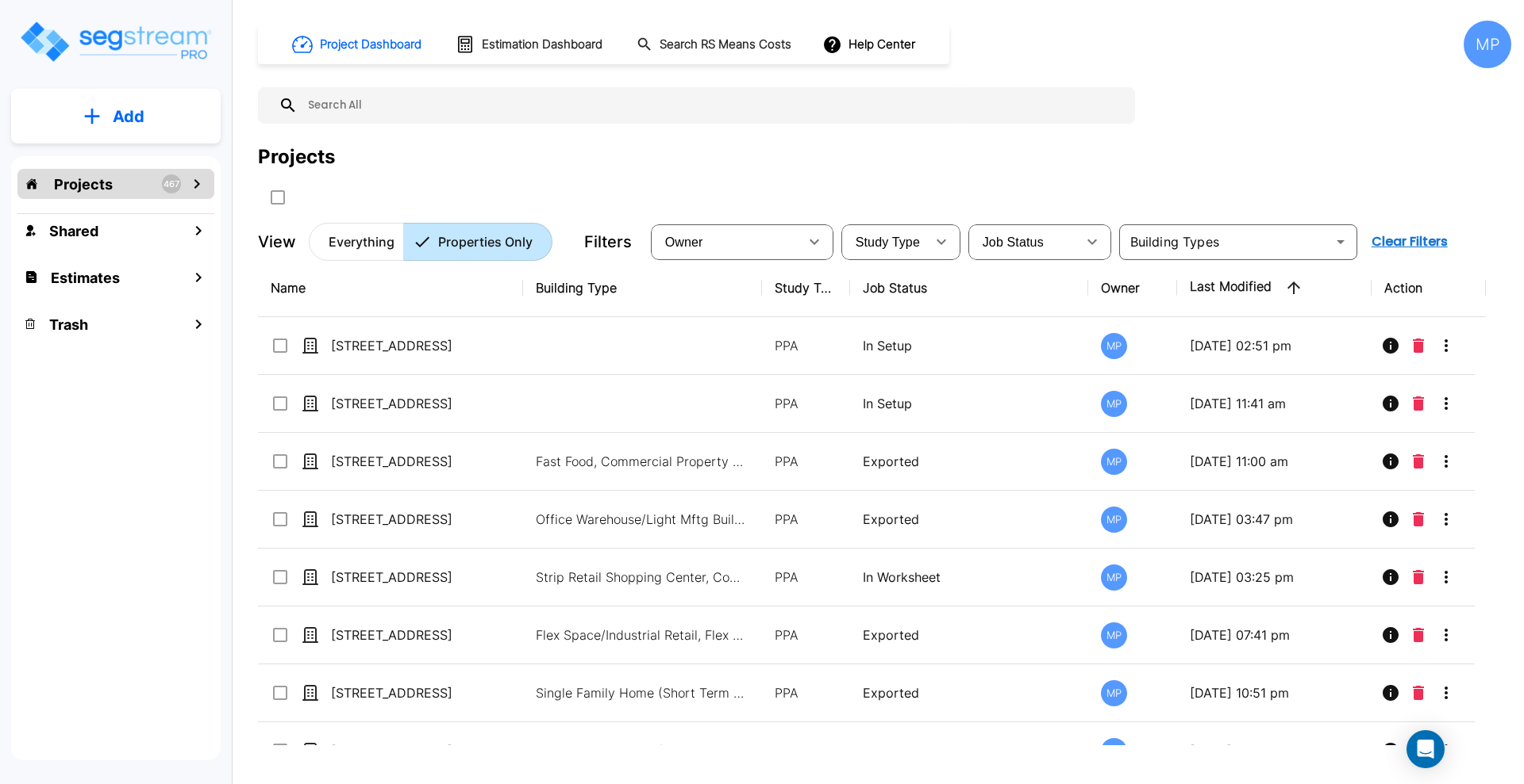
click at [199, 186] on icon "mailbox folders" at bounding box center [196, 183] width 19 height 19
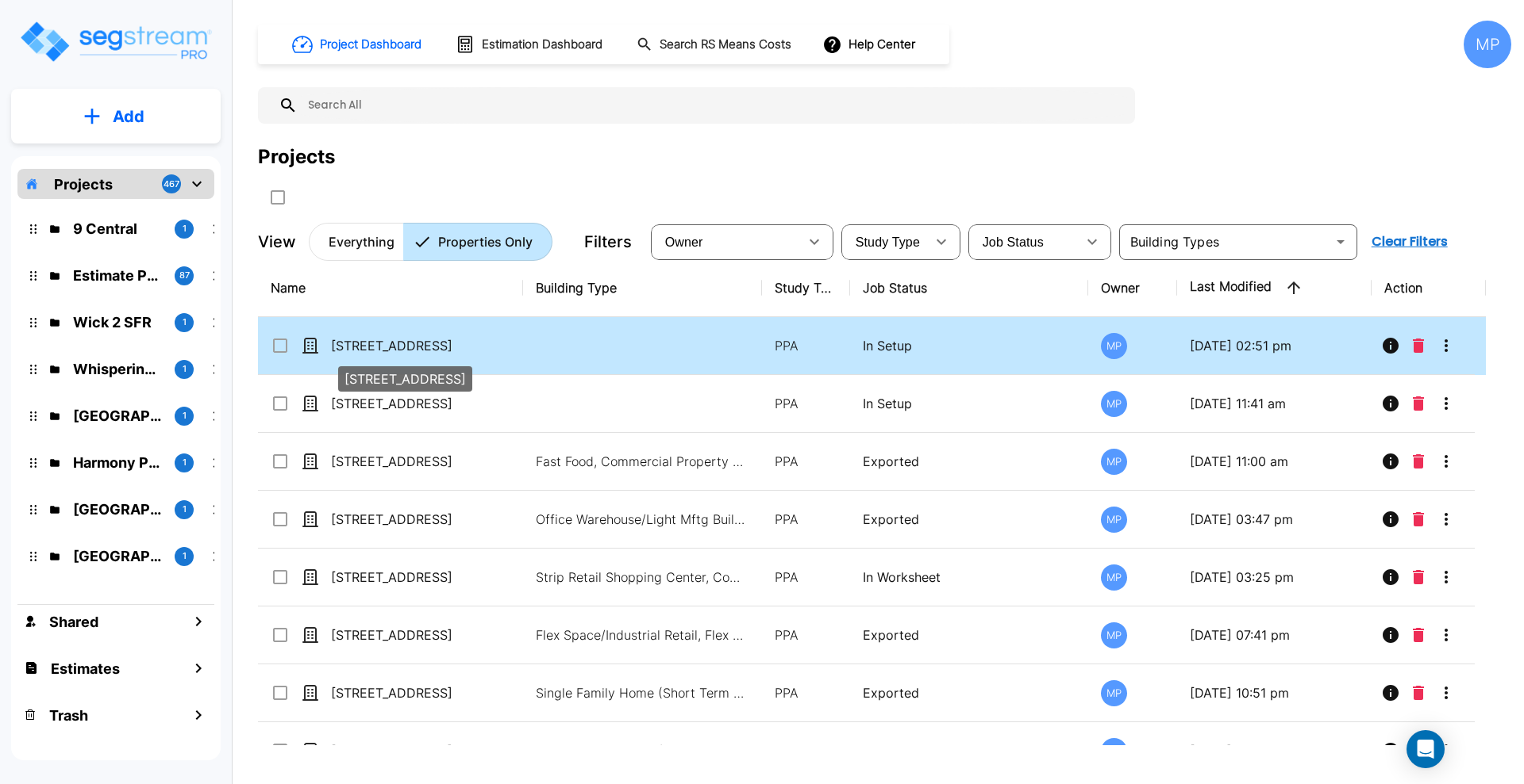
click at [399, 345] on p "9 N Central Ave_clone" at bounding box center [410, 345] width 158 height 19
click at [1445, 340] on icon "More-Options" at bounding box center [1445, 345] width 3 height 13
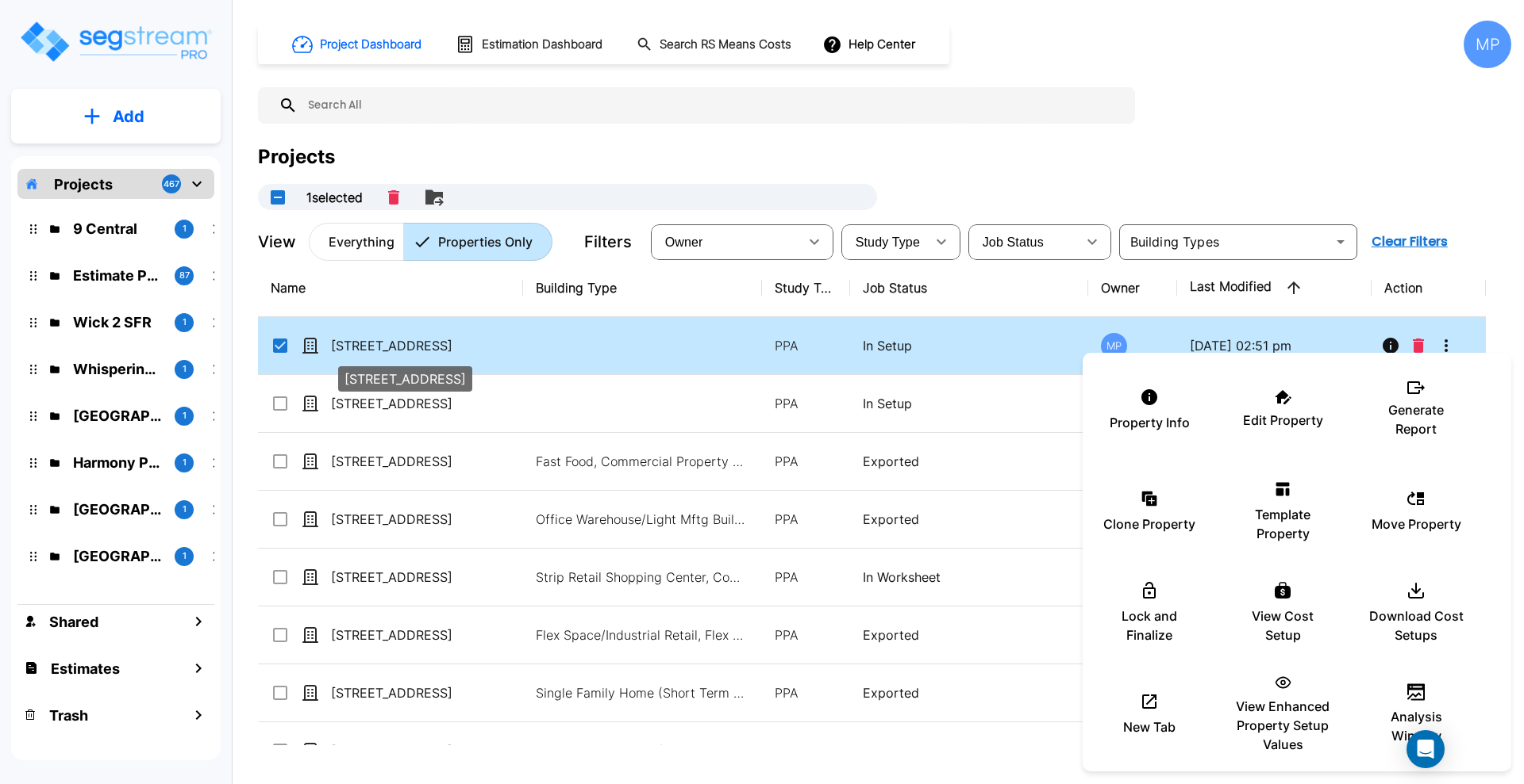
checkbox input "true"
click at [1292, 418] on p "Edit Property" at bounding box center [1282, 419] width 80 height 19
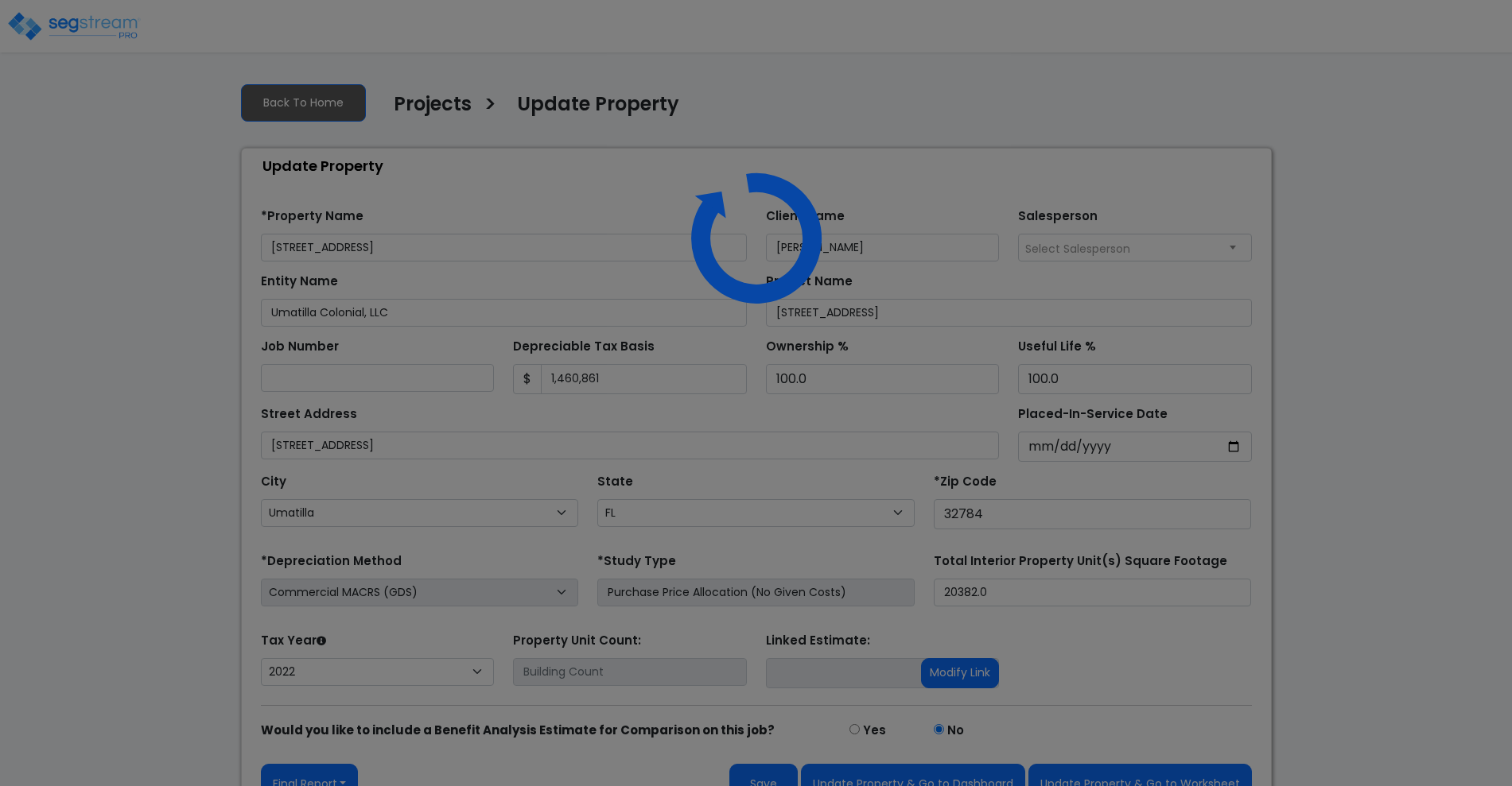
select select "FL"
select select "2022"
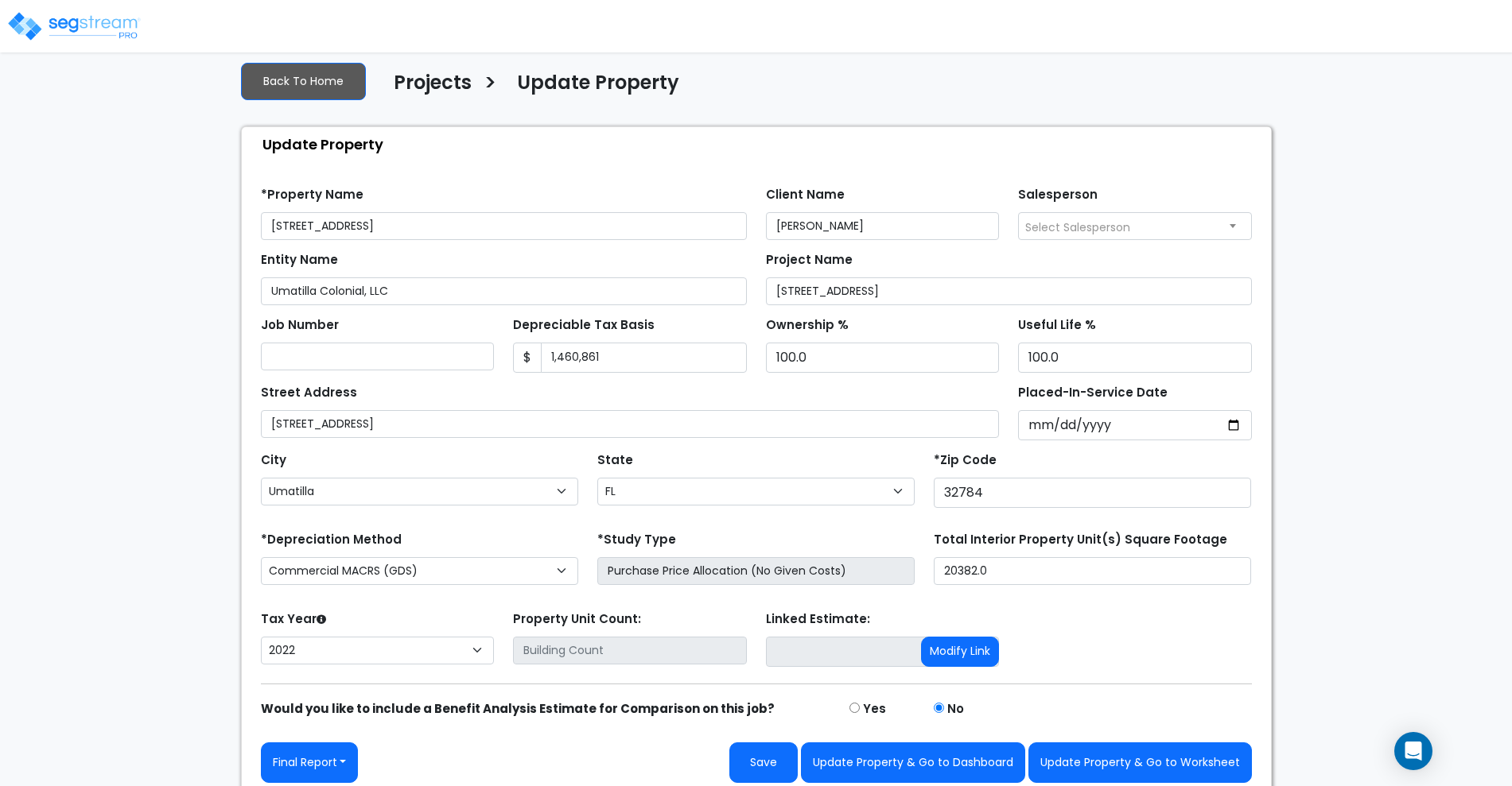
scroll to position [31, 0]
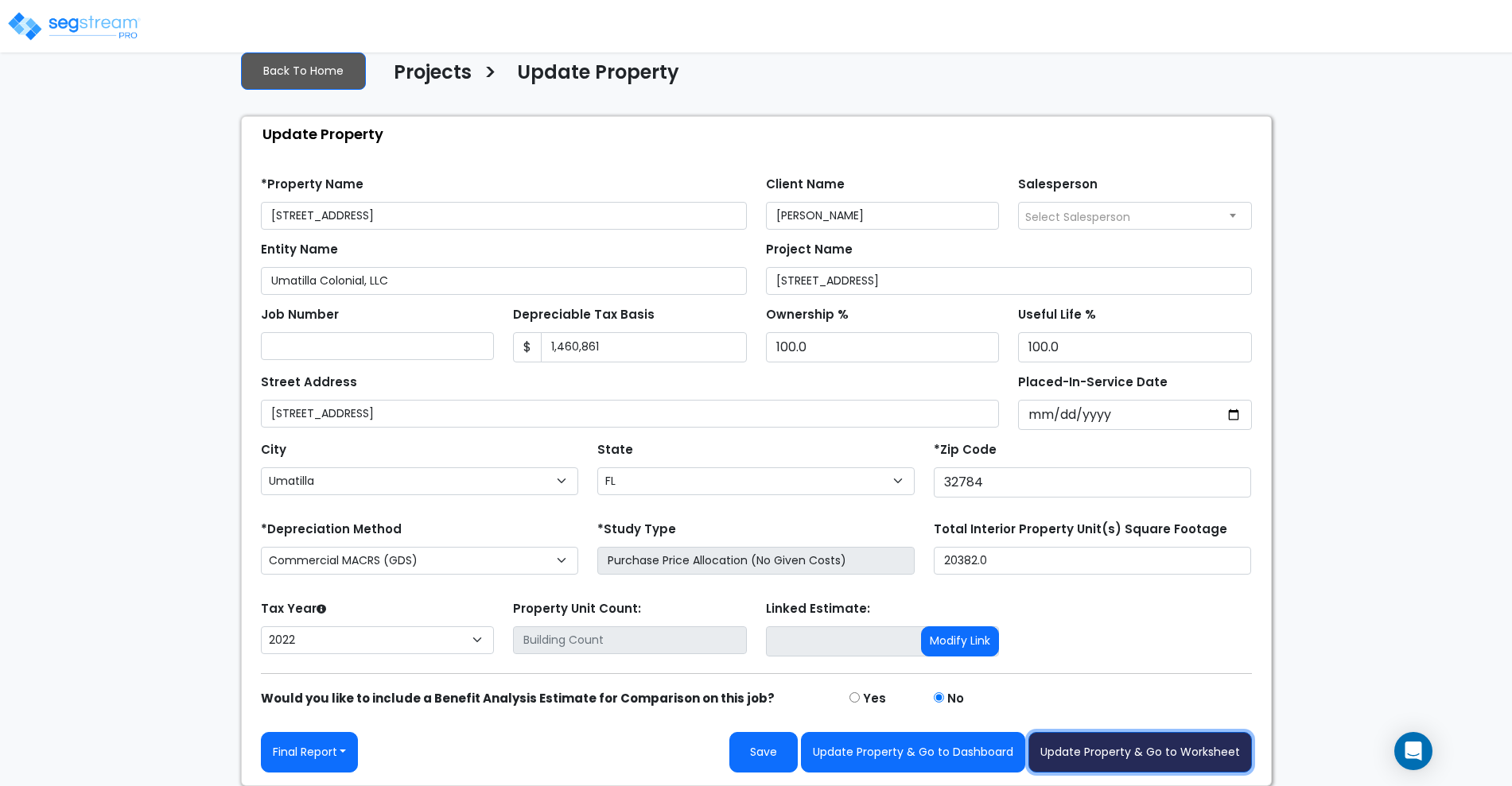
click at [1114, 743] on button "Update Property & Go to Worksheet" at bounding box center [1140, 752] width 224 height 40
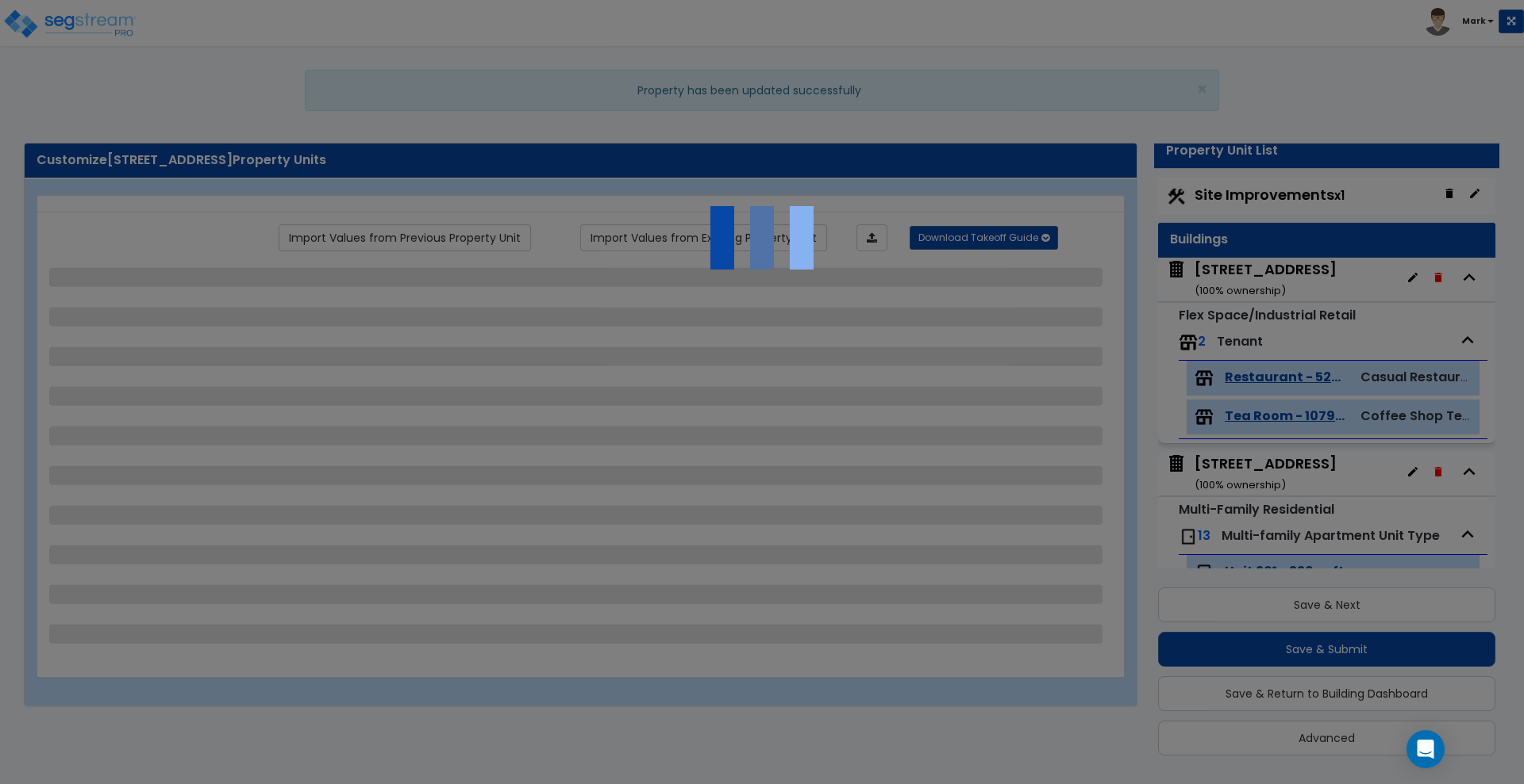
scroll to position [2, 0]
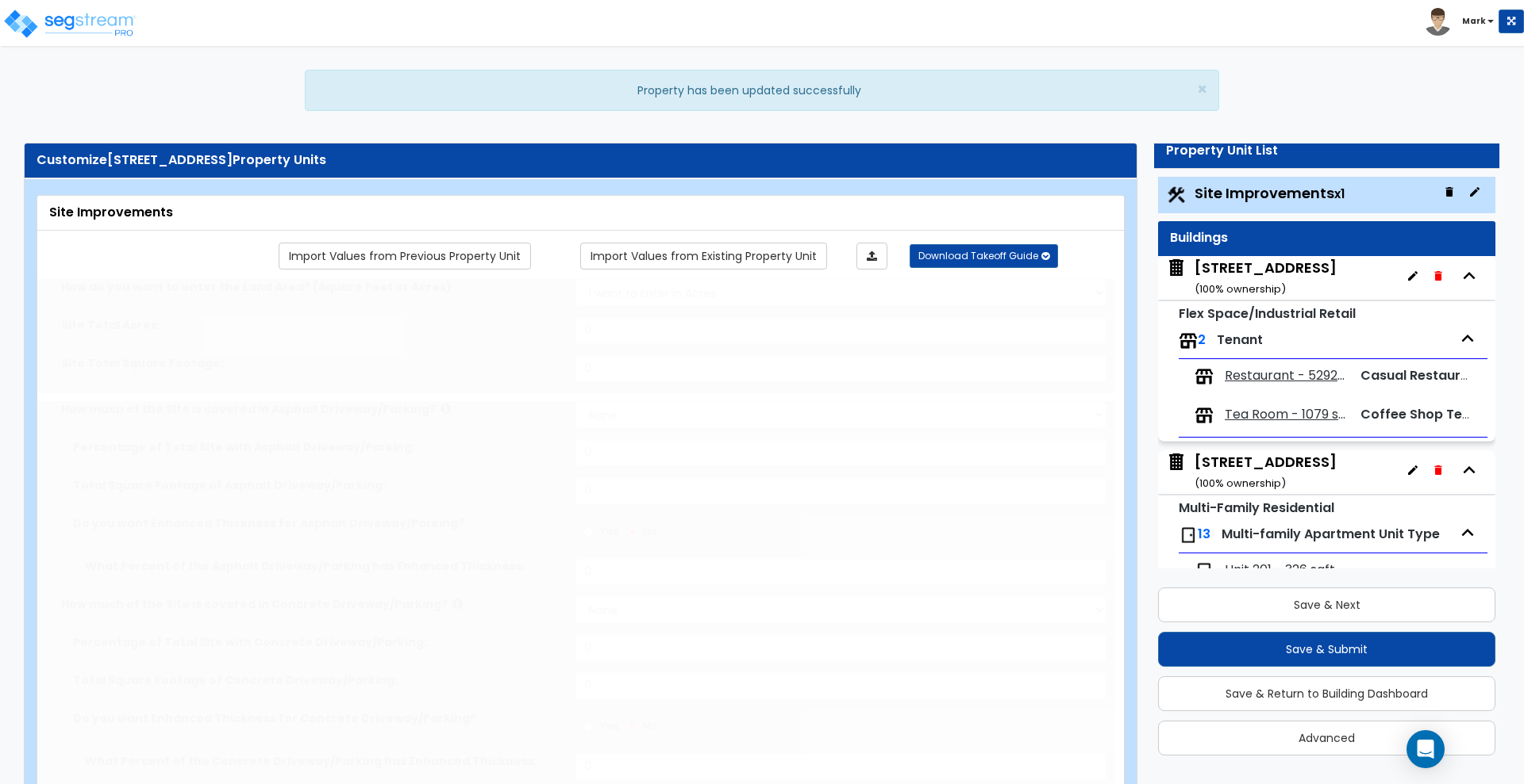
type input "0.23"
select select "2"
type input "3551"
radio input "true"
type input "1"
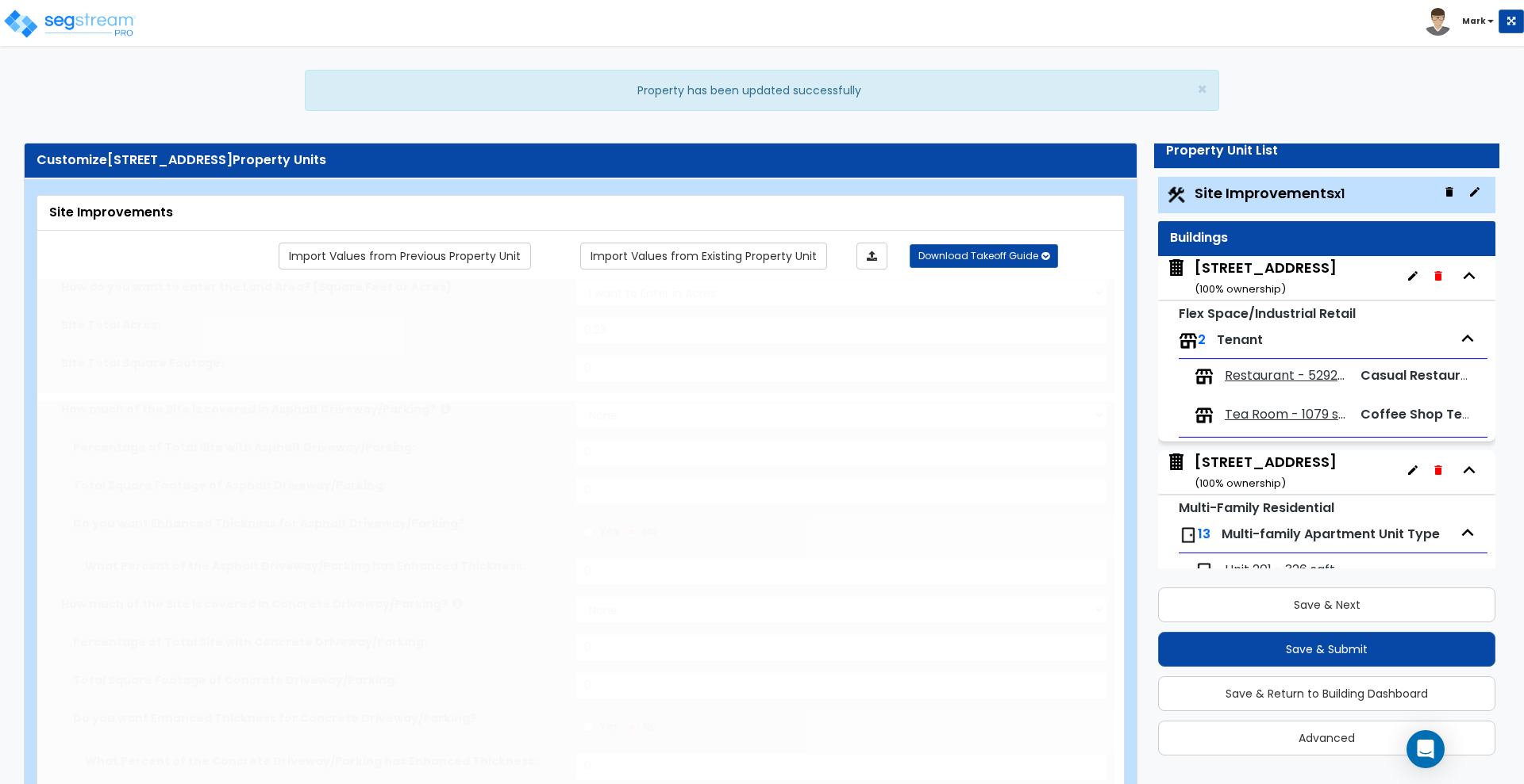
radio input "true"
type input "5"
radio input "true"
type input "4"
radio input "true"
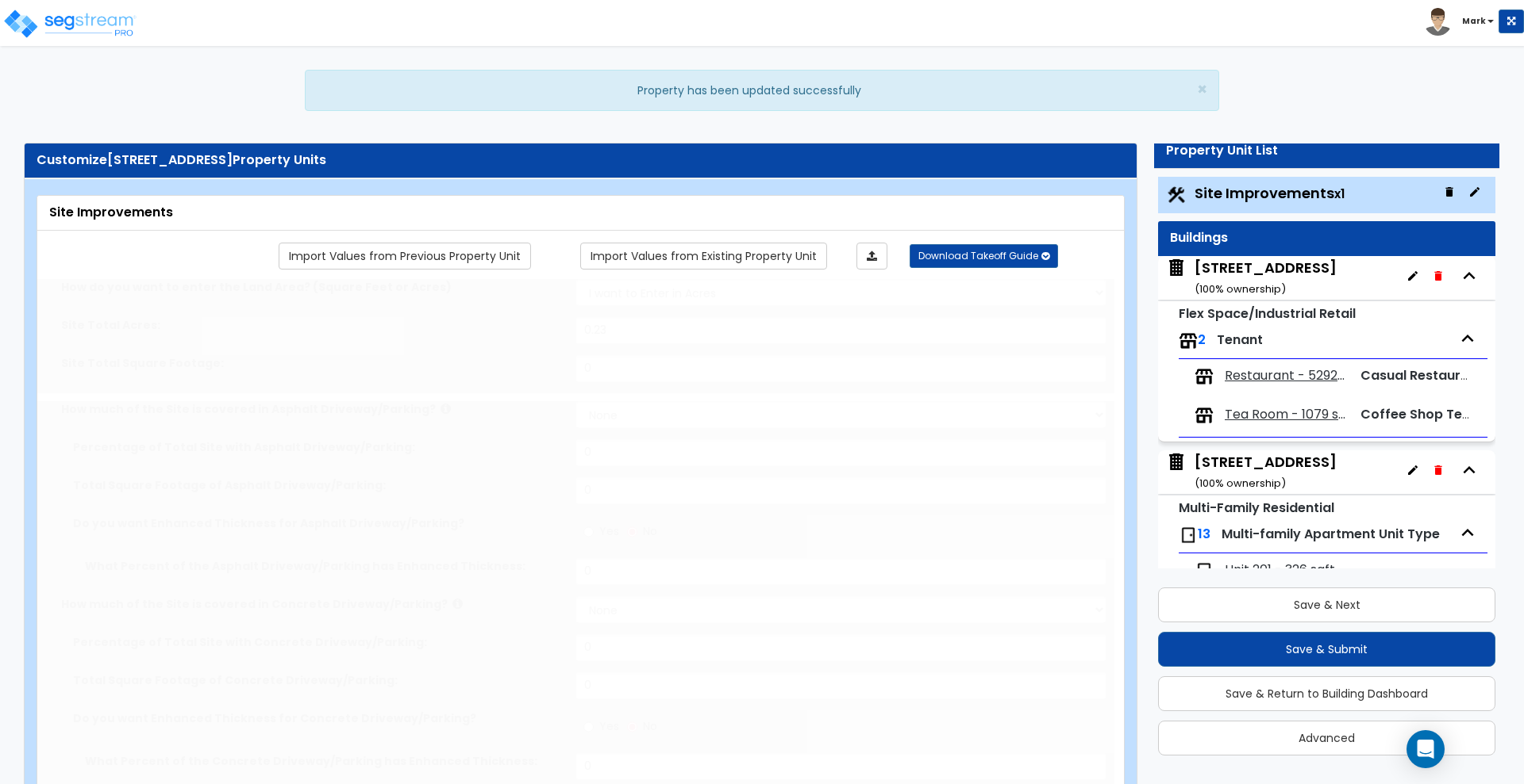
select select "1"
type input "6"
radio input "true"
select select "2"
type input "162"
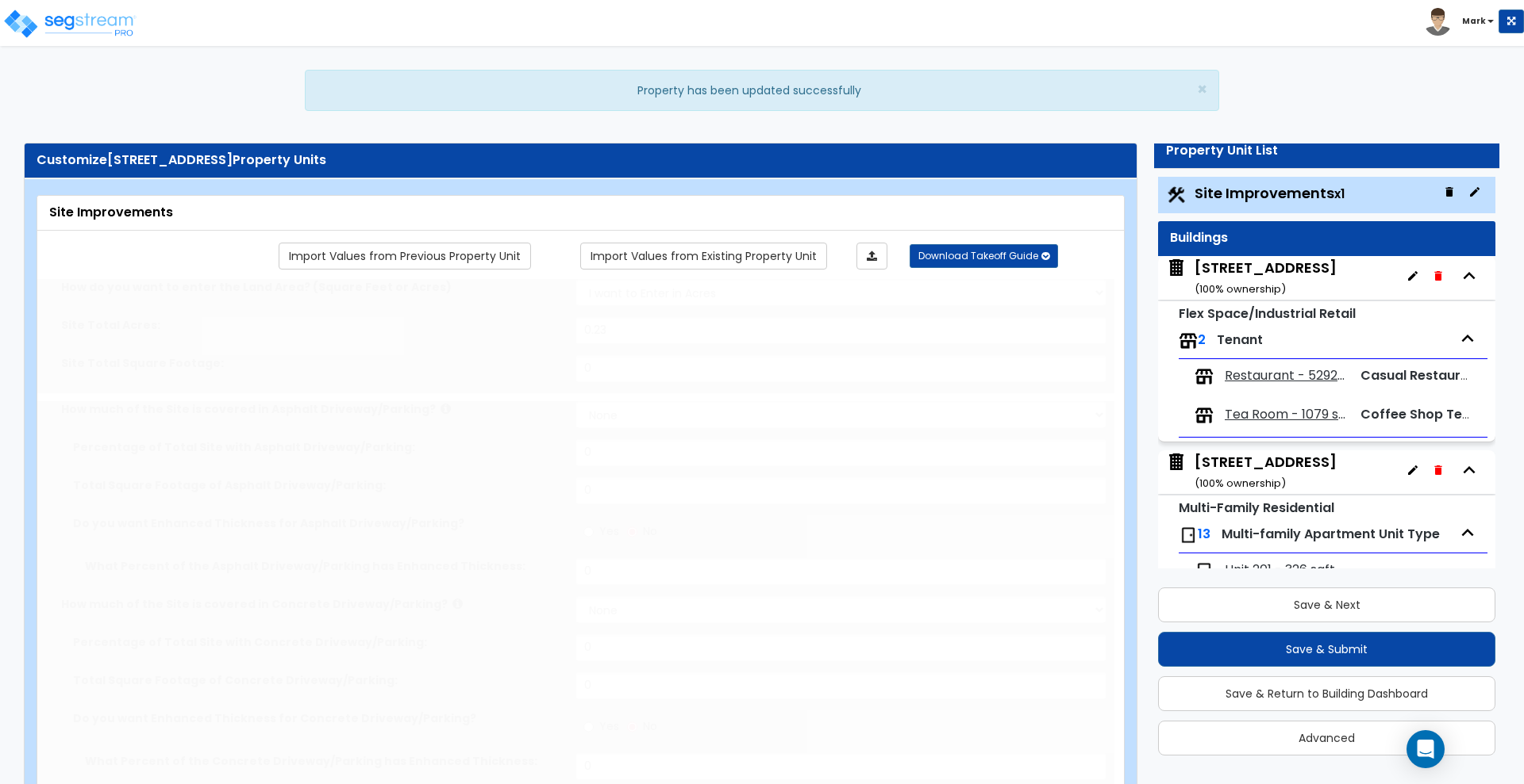
select select "1"
radio input "true"
type input "24"
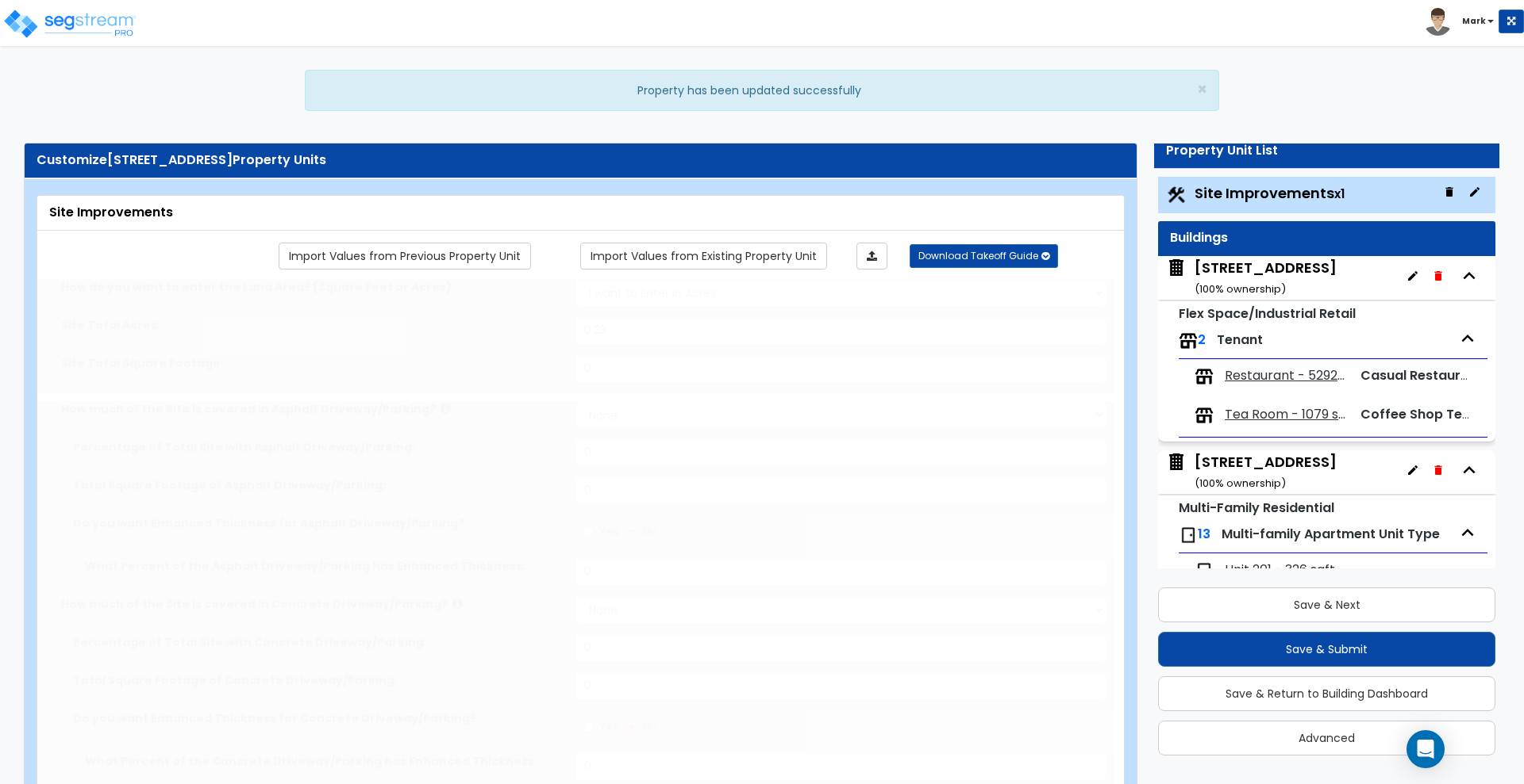
radio input "true"
select select "1"
select select "6"
type input "1"
radio input "true"
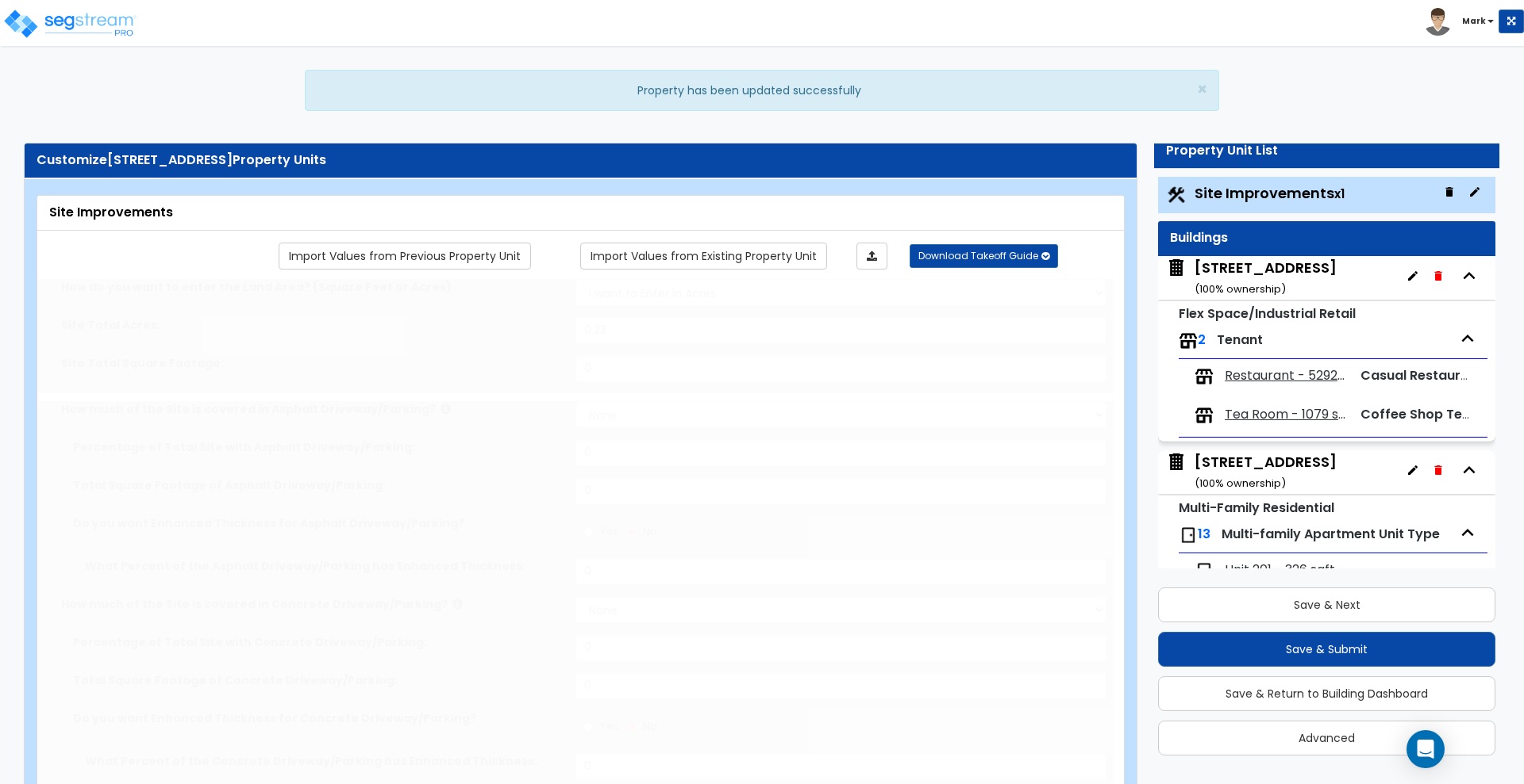
select select "2"
select select "1"
radio input "true"
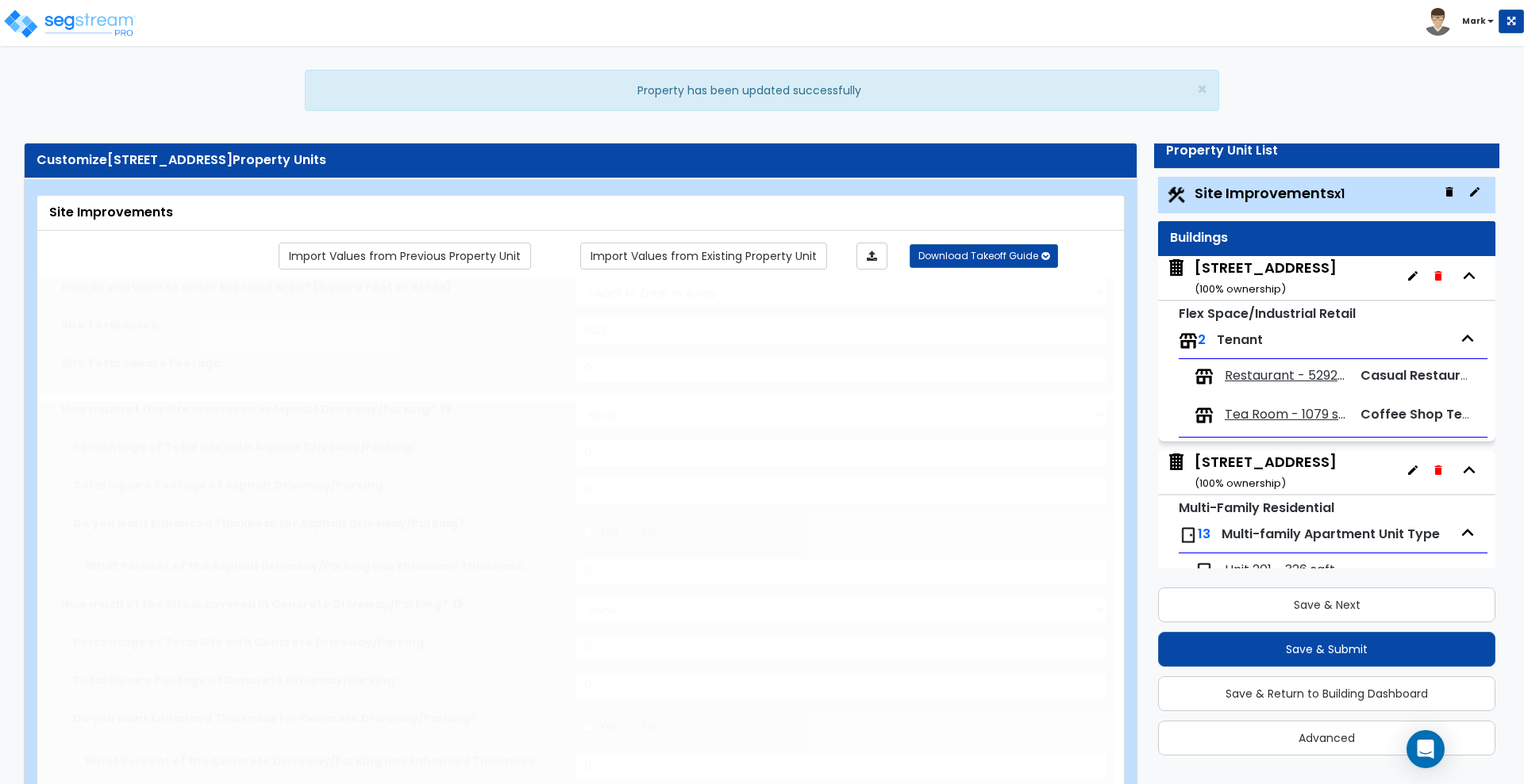
radio input "true"
type input "315"
radio input "true"
select select "2"
type input "80"
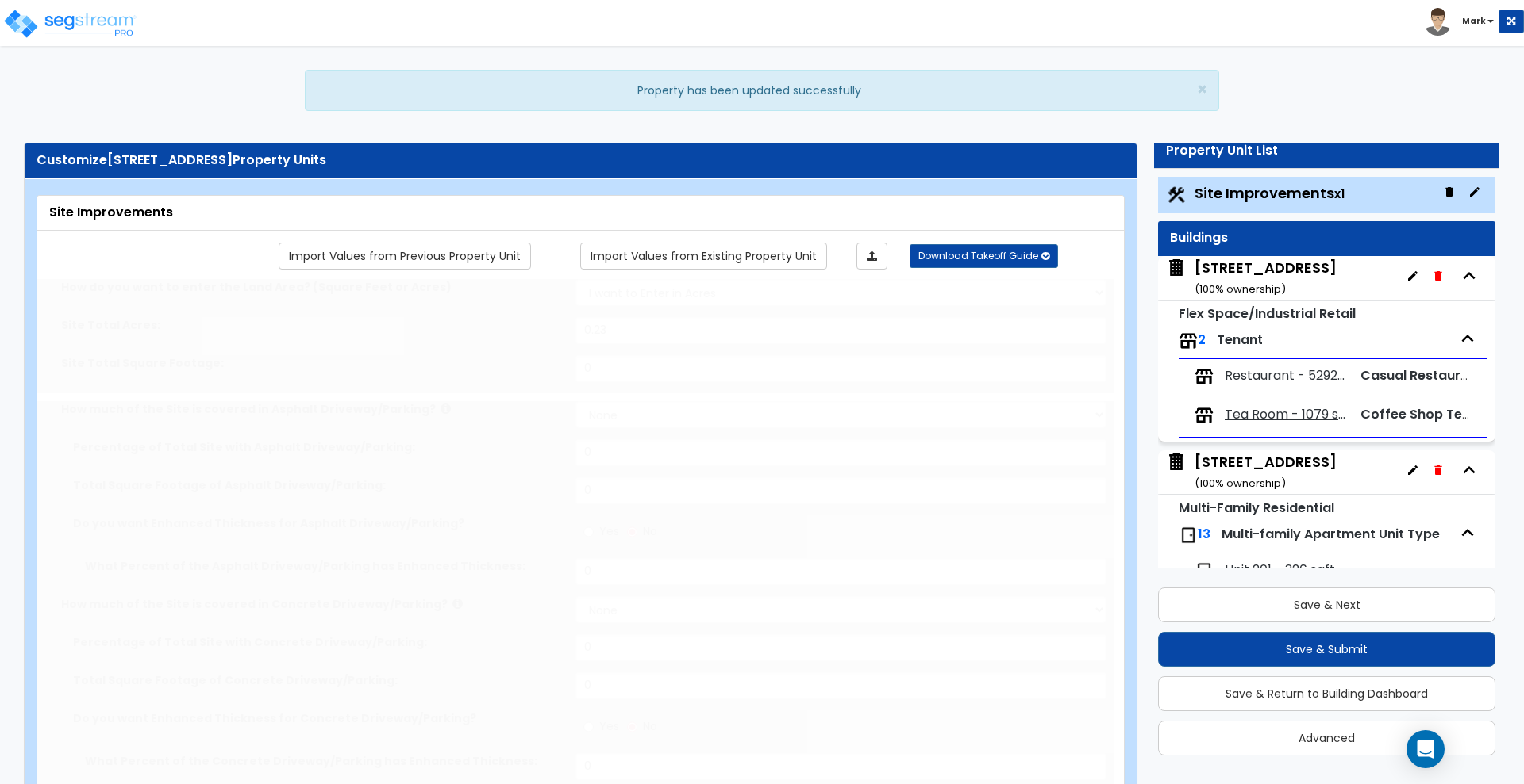
radio input "true"
select select "1"
select select "2"
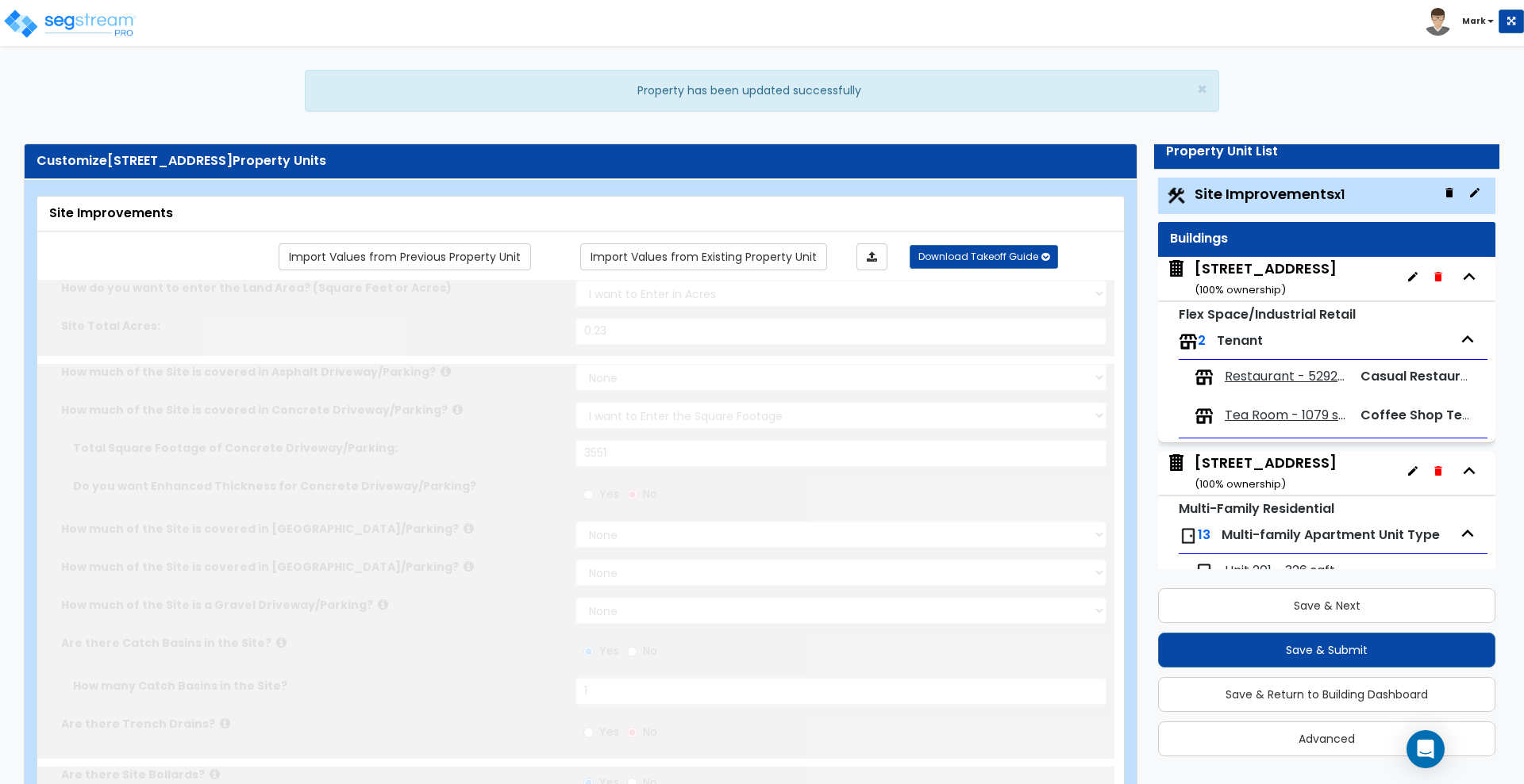
scroll to position [0, 0]
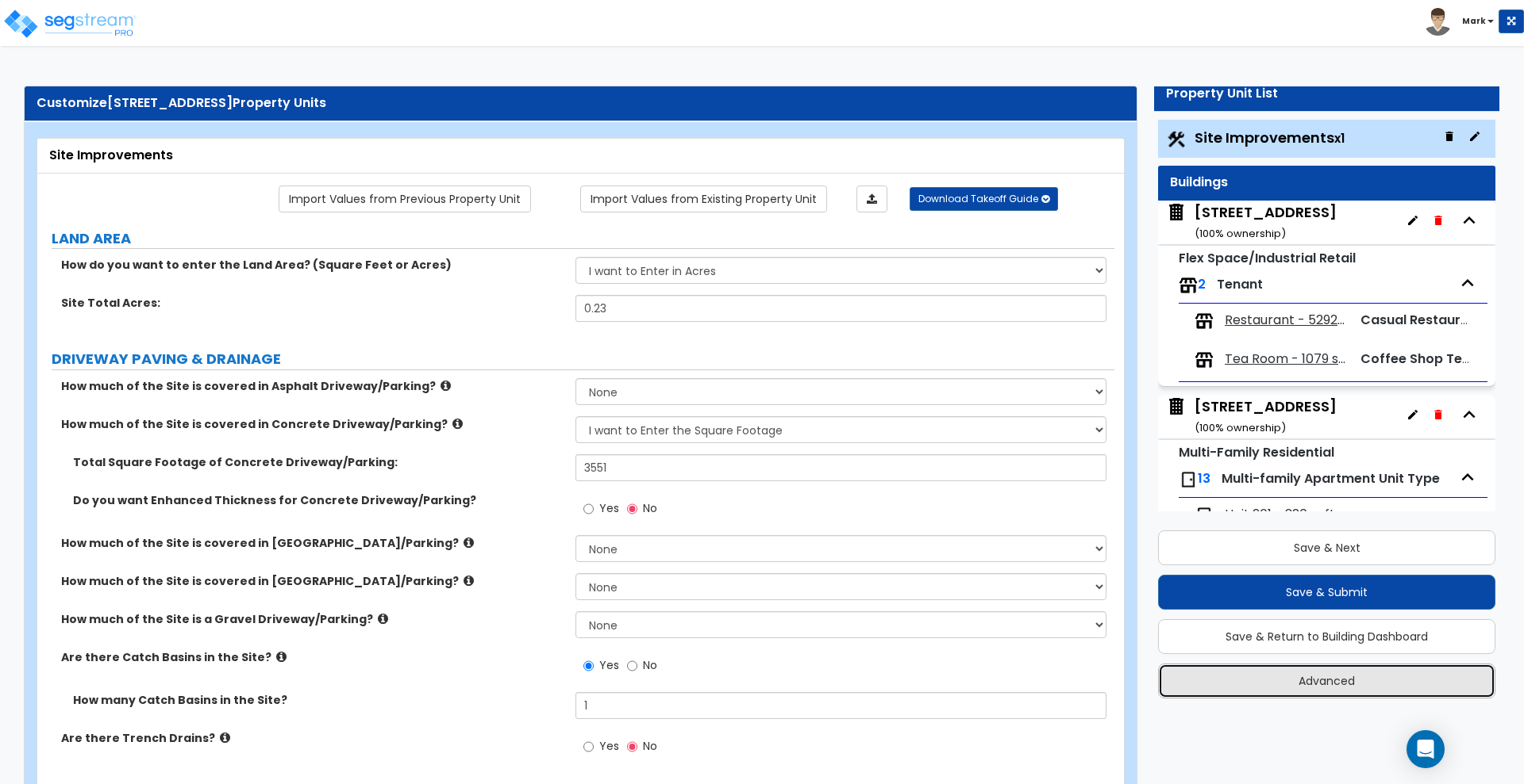
click at [1221, 682] on button "Advanced" at bounding box center [1326, 681] width 337 height 35
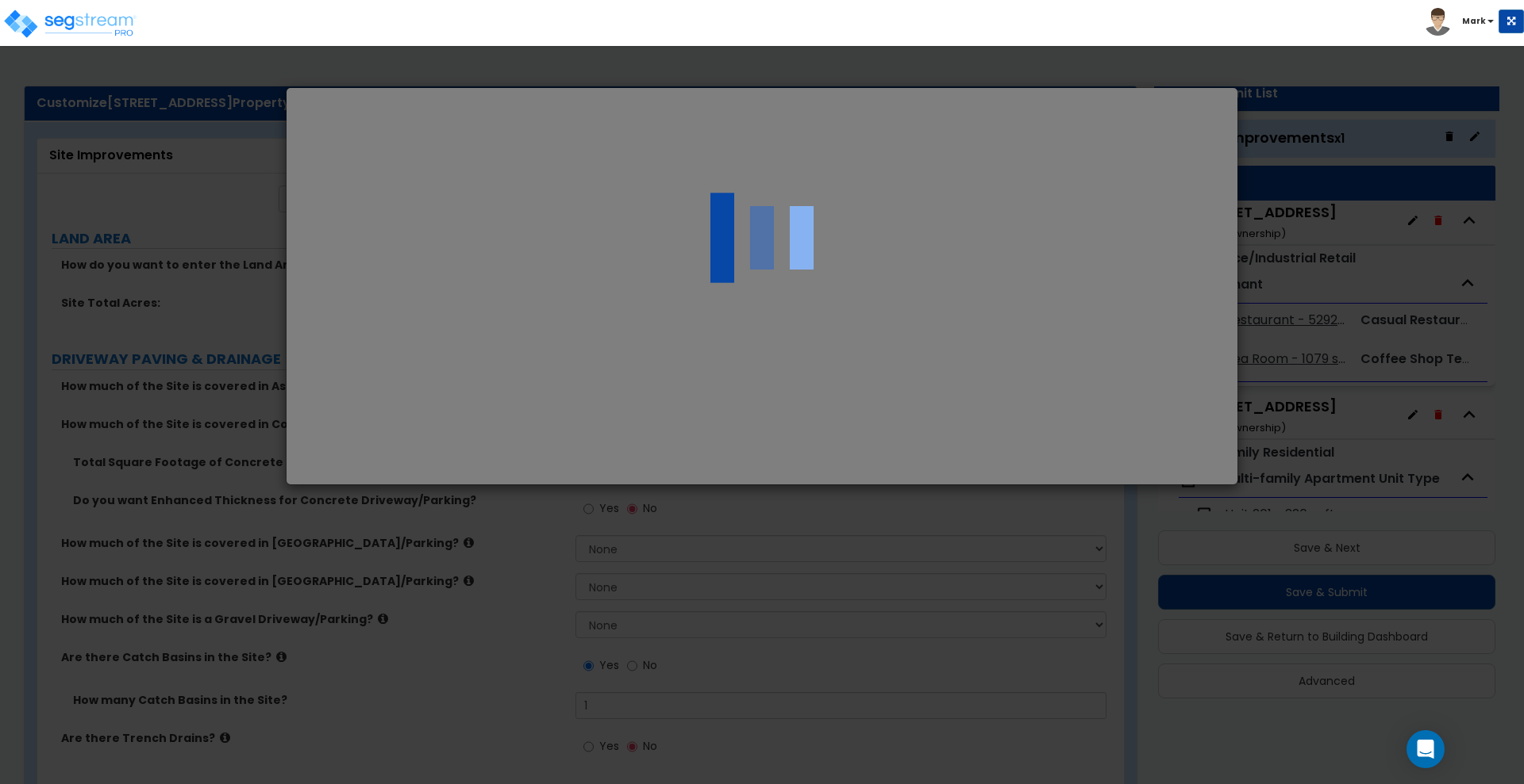
select select "FL"
select select "2022"
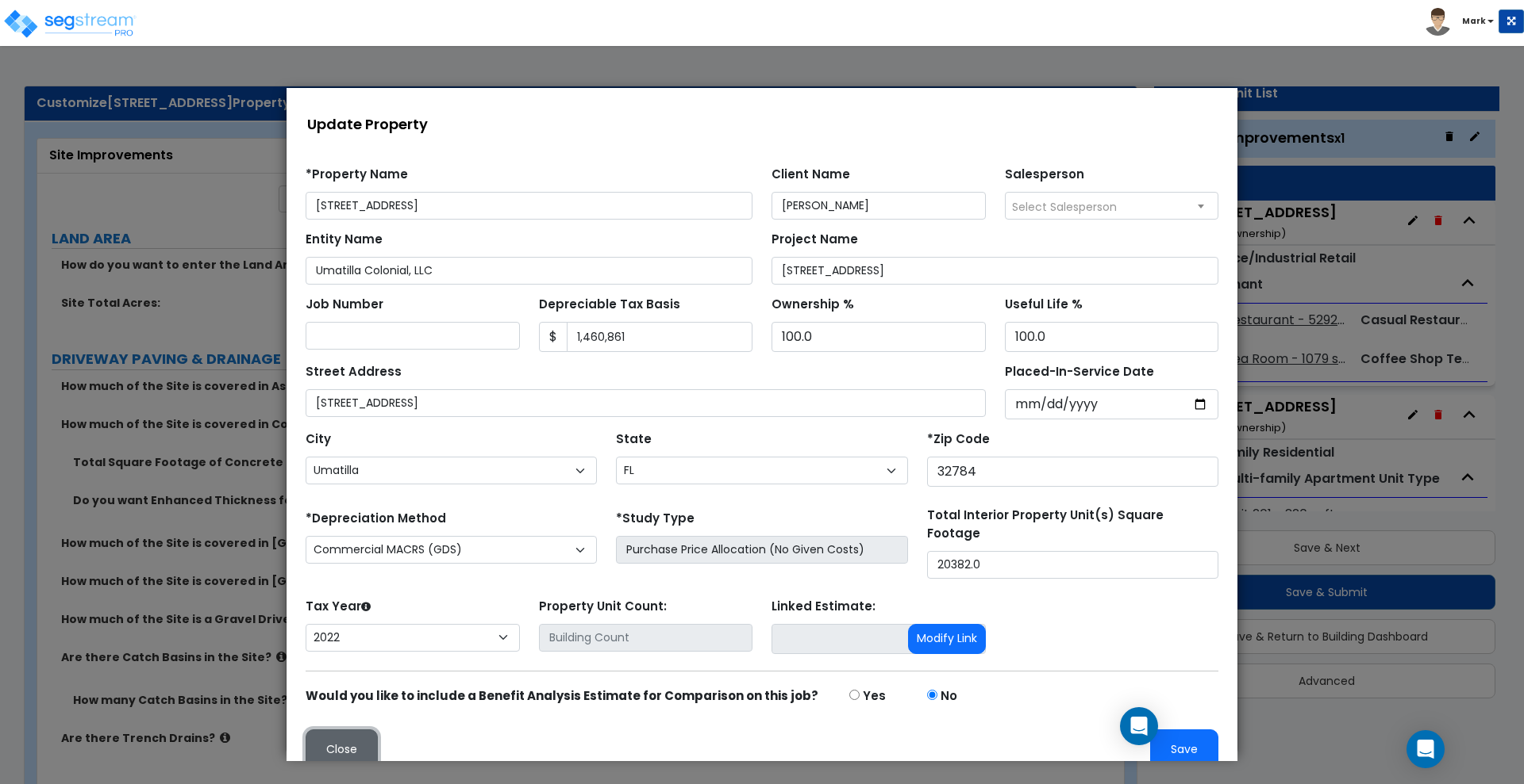
click at [339, 741] on button "Close" at bounding box center [341, 749] width 72 height 40
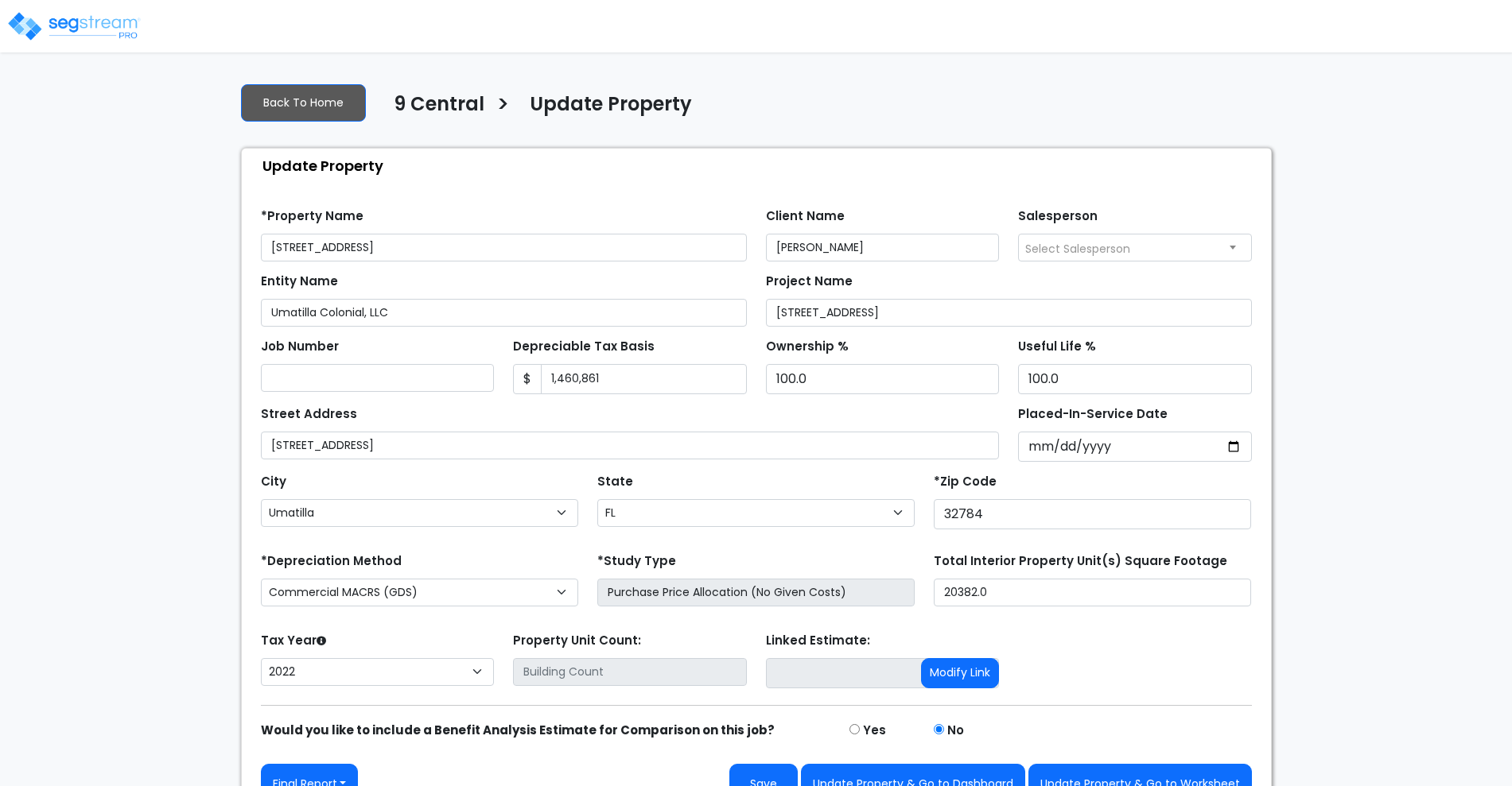
select select "FL"
select select "2022"
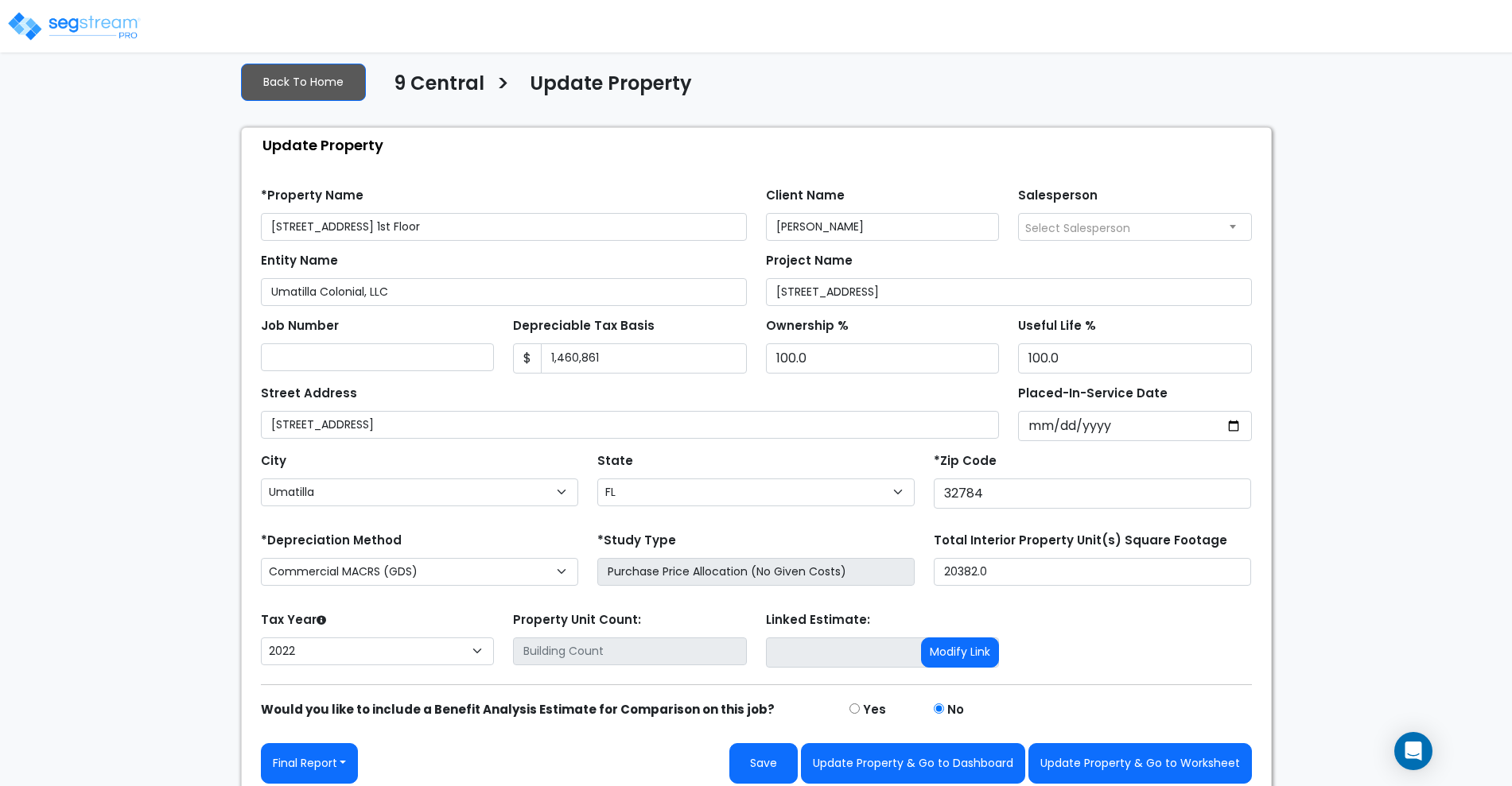
scroll to position [31, 0]
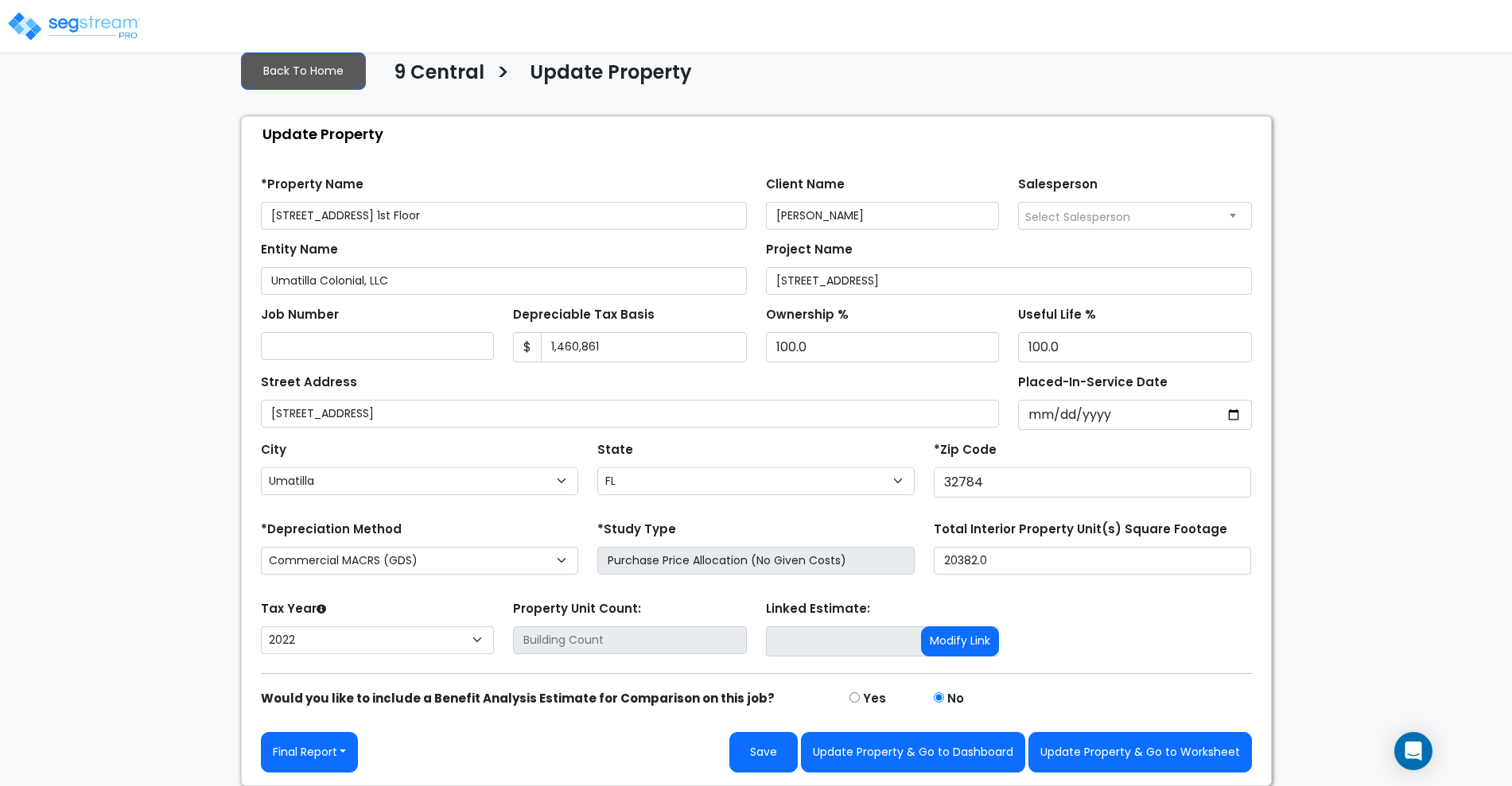
drag, startPoint x: 494, startPoint y: 213, endPoint x: 365, endPoint y: 211, distance: 129.0
click at [365, 211] on input "[STREET_ADDRESS] 1st Floor" at bounding box center [504, 216] width 486 height 27
drag, startPoint x: 446, startPoint y: 214, endPoint x: 370, endPoint y: 214, distance: 76.0
click at [370, 214] on input "[STREET_ADDRESS] Building + Restaurant" at bounding box center [504, 216] width 486 height 27
click at [453, 209] on input "[STREET_ADDRESS] + Restaurant" at bounding box center [504, 216] width 486 height 27
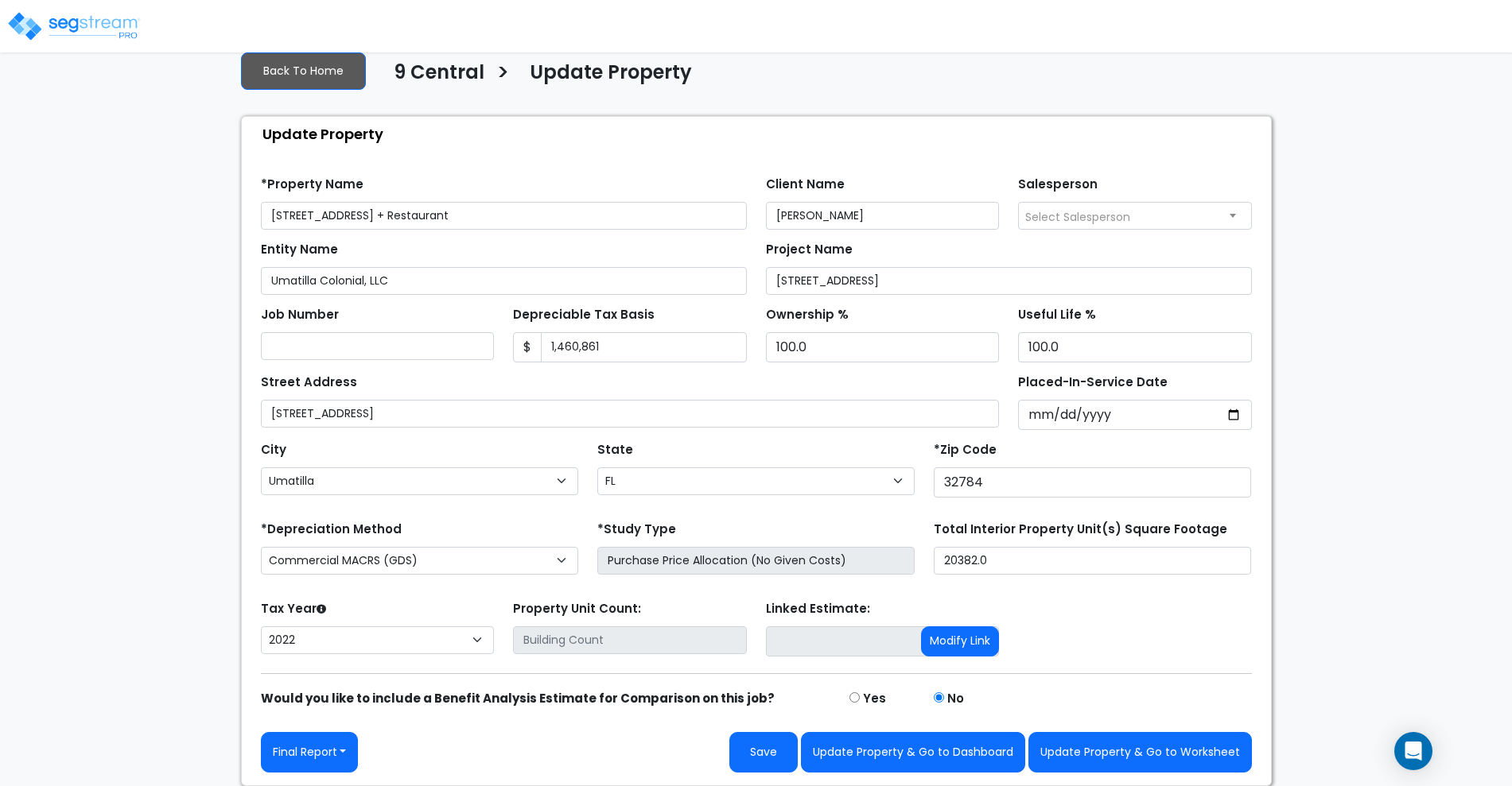
click at [453, 211] on input "[STREET_ADDRESS] + Restaurant" at bounding box center [504, 216] width 486 height 27
type input "[STREET_ADDRESS] + 1st Floor"
click at [1116, 748] on button "Update Property & Go to Worksheet" at bounding box center [1140, 752] width 224 height 40
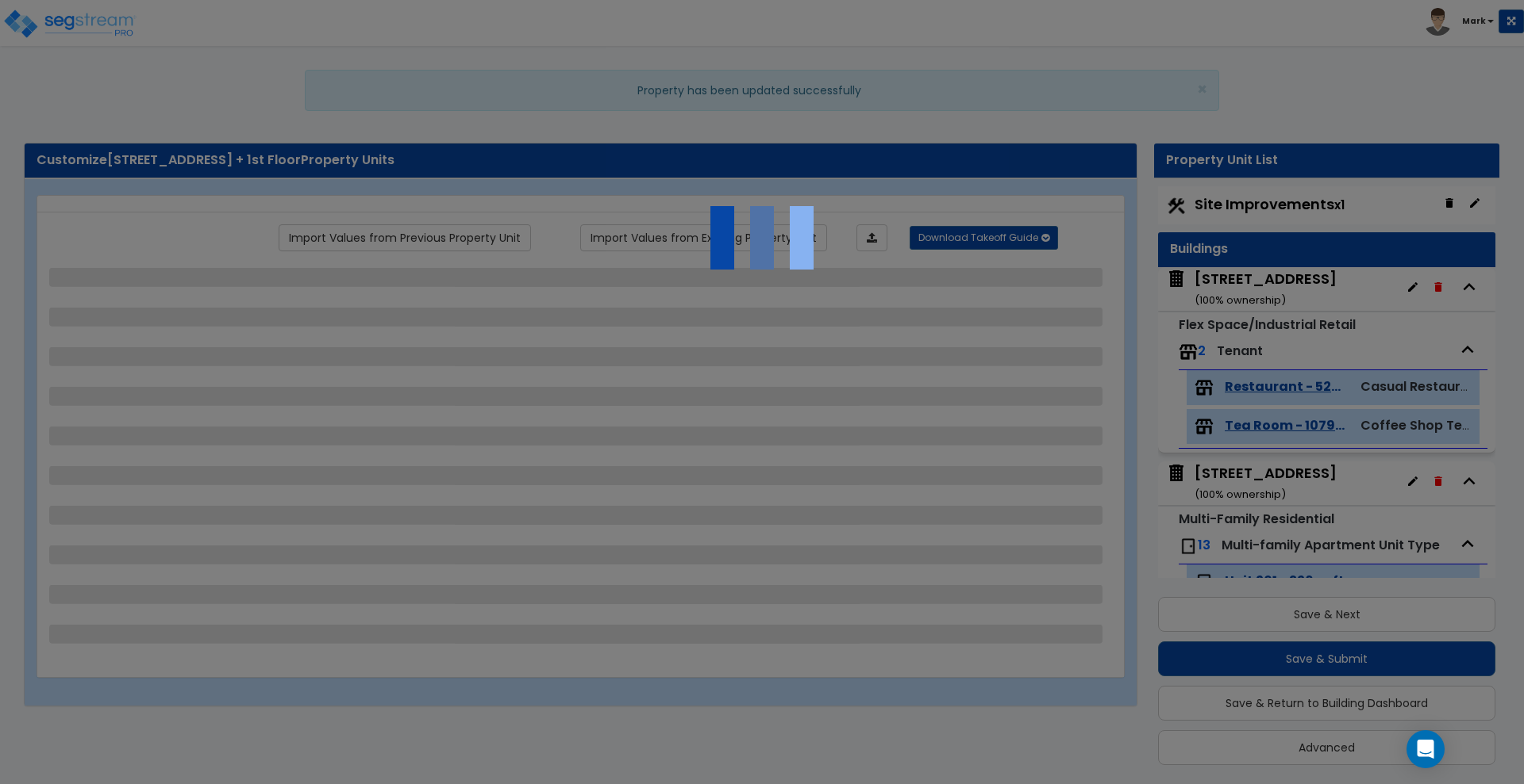
scroll to position [2, 0]
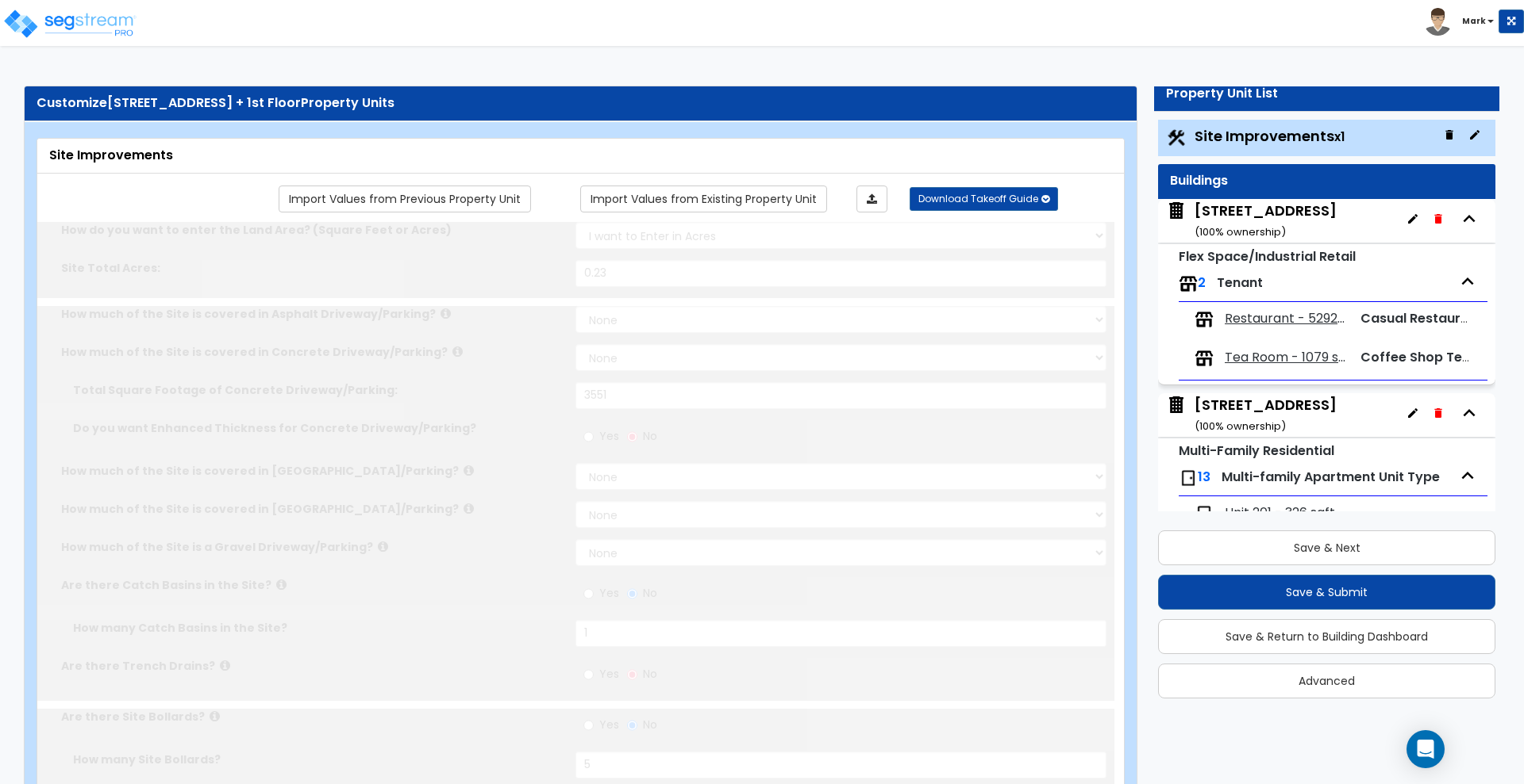
type input "0.23"
select select "2"
type input "3551"
radio input "true"
type input "1"
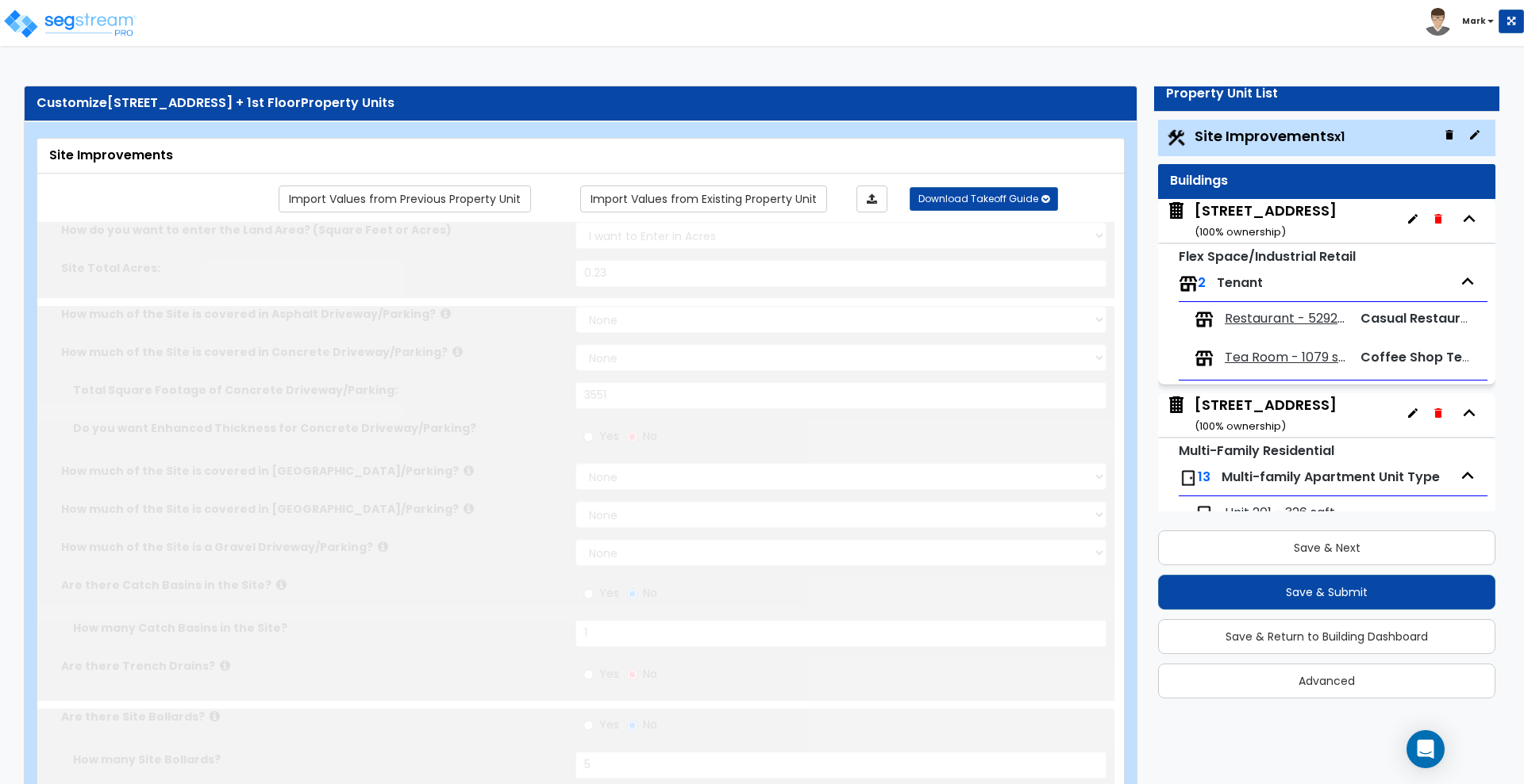
radio input "true"
type input "5"
radio input "true"
type input "4"
radio input "true"
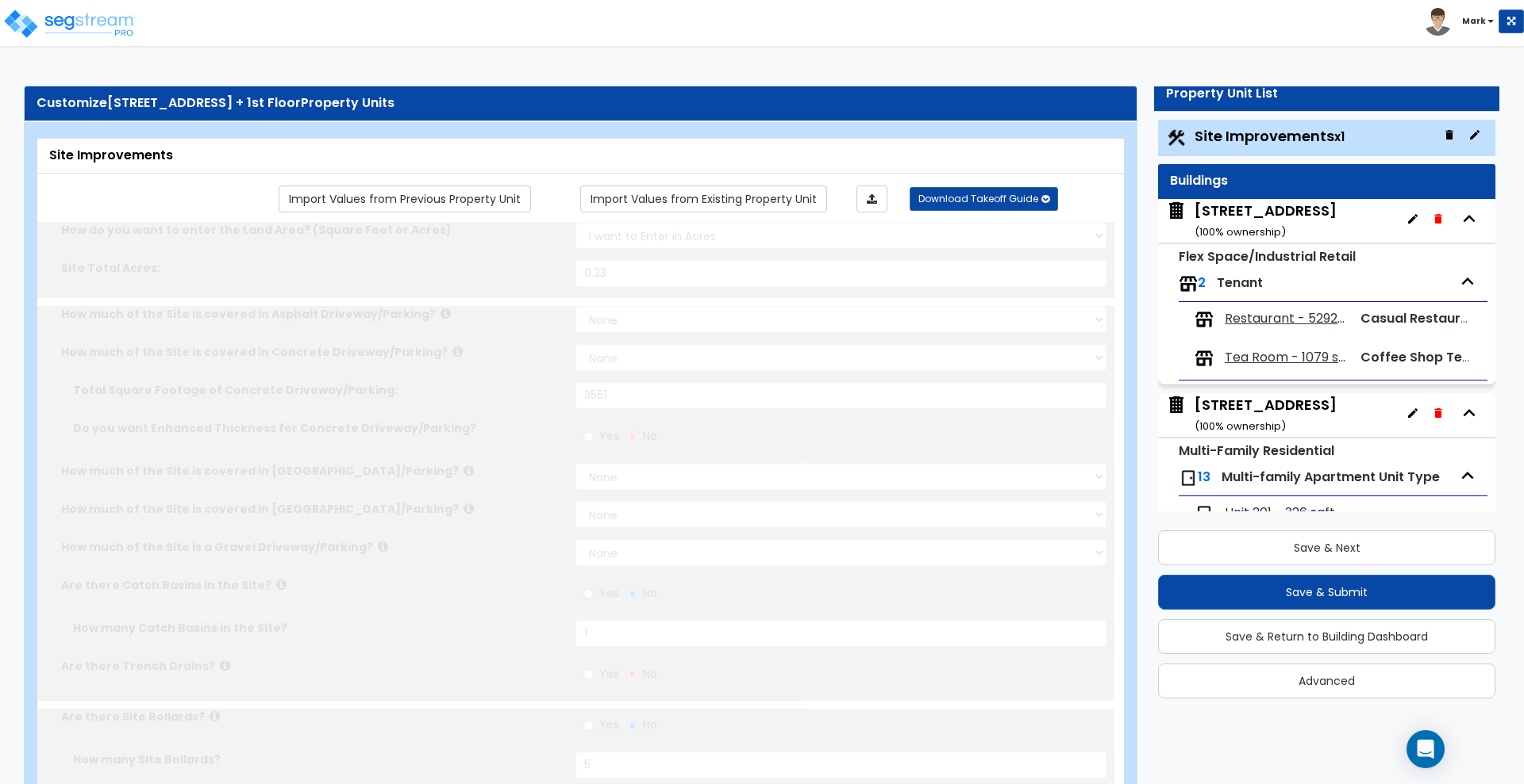
select select "1"
type input "6"
radio input "true"
select select "2"
type input "162"
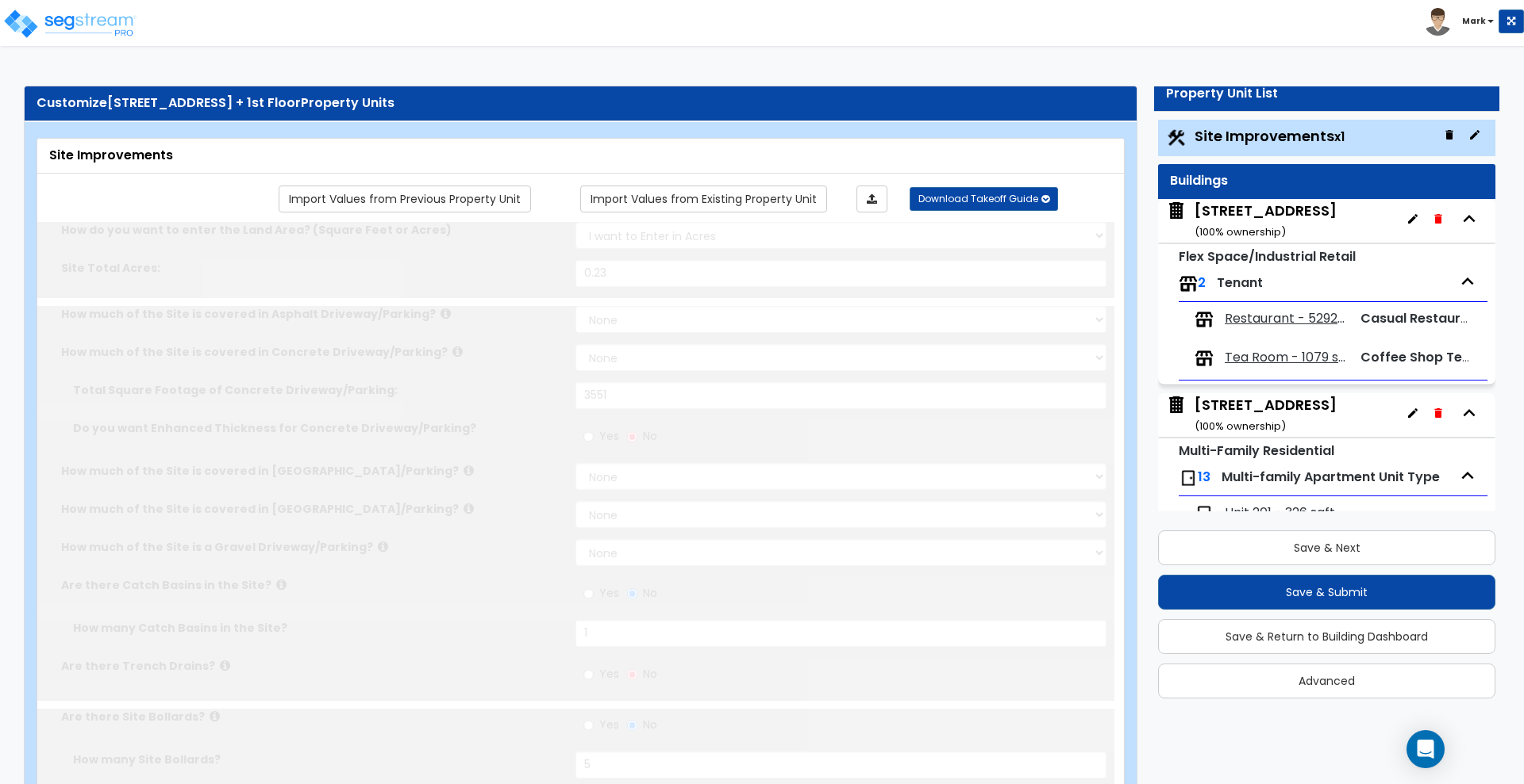
select select "1"
radio input "true"
type input "24"
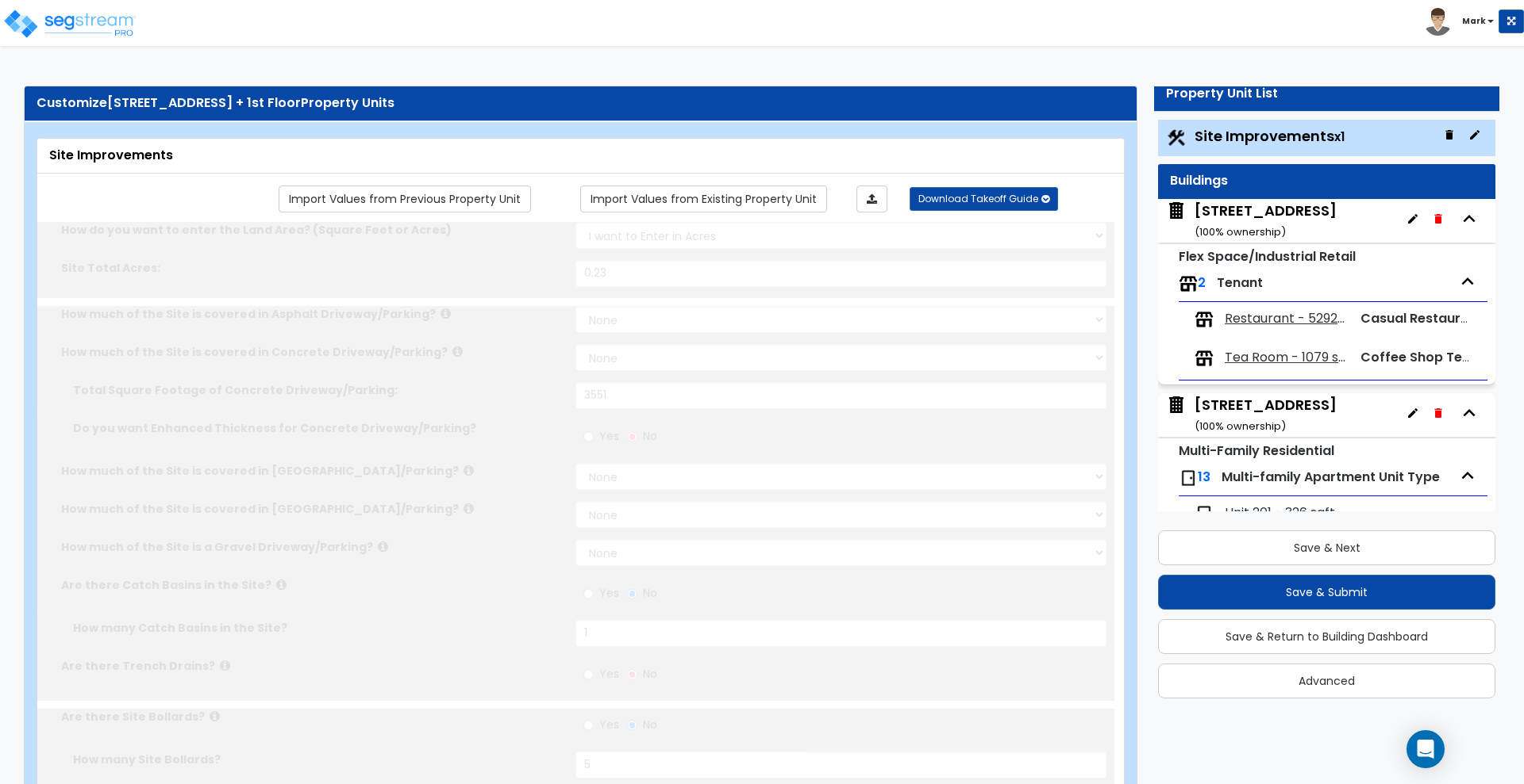
radio input "true"
select select "1"
select select "6"
type input "1"
radio input "true"
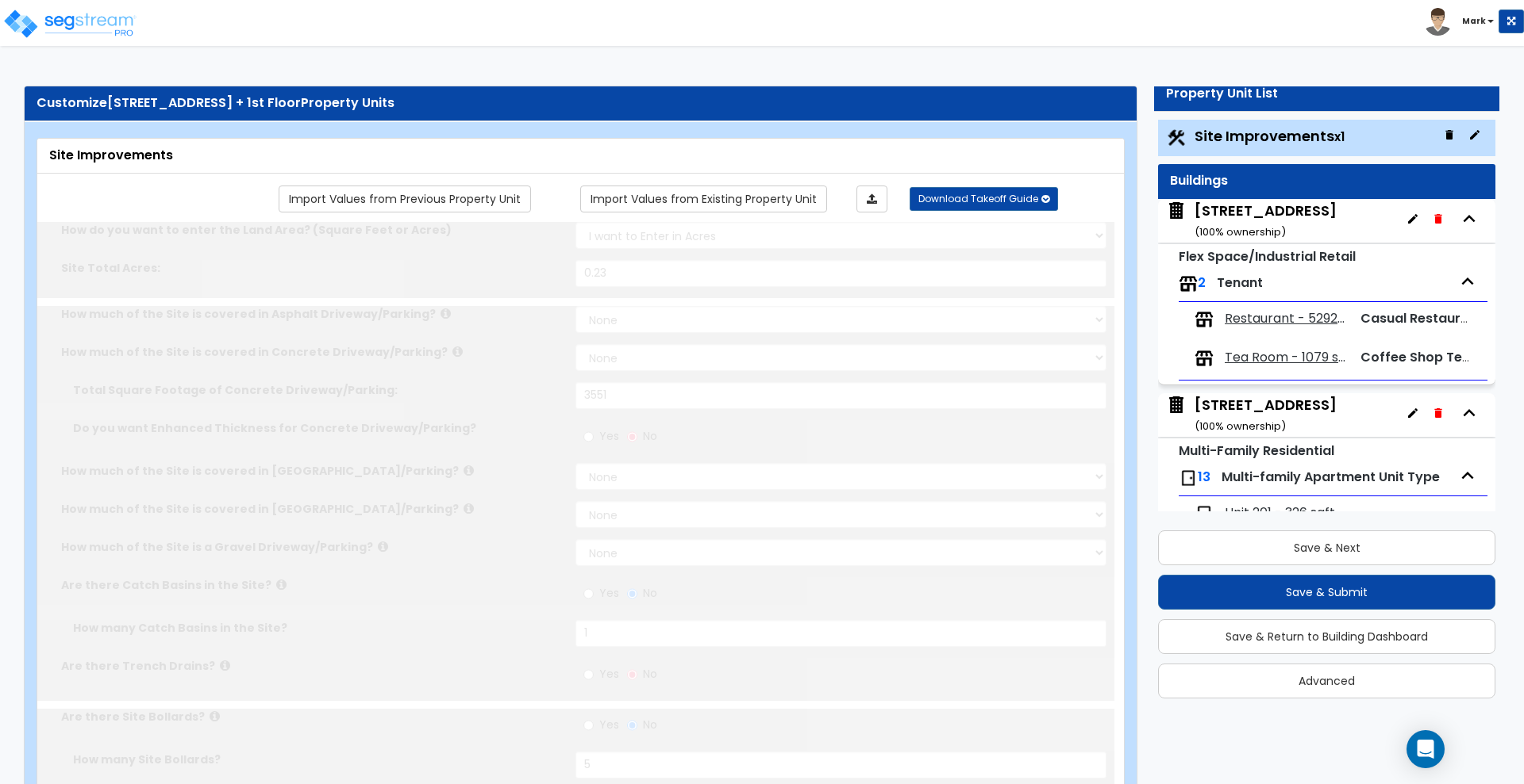
select select "2"
select select "1"
radio input "true"
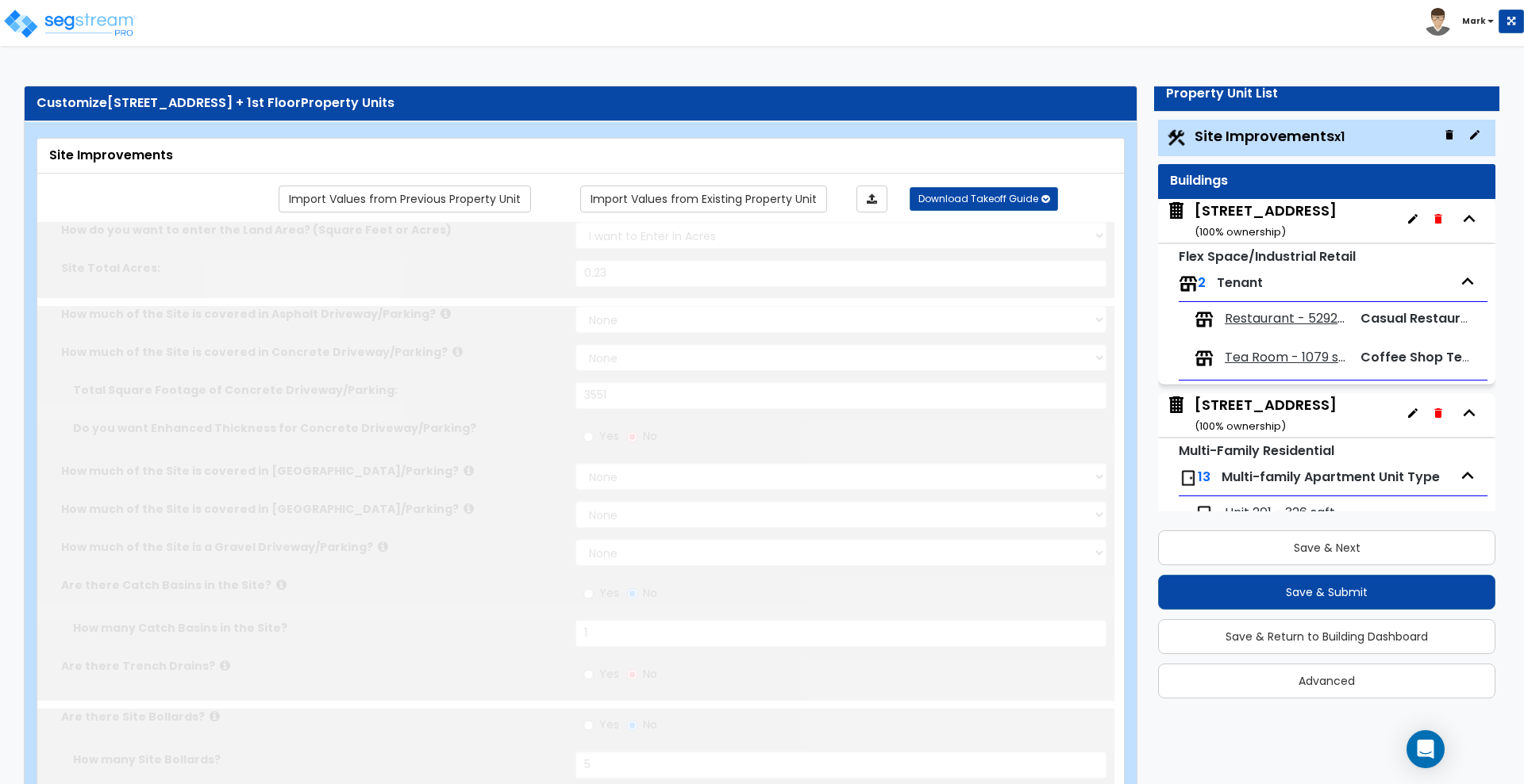
radio input "true"
type input "315"
radio input "true"
select select "2"
type input "80"
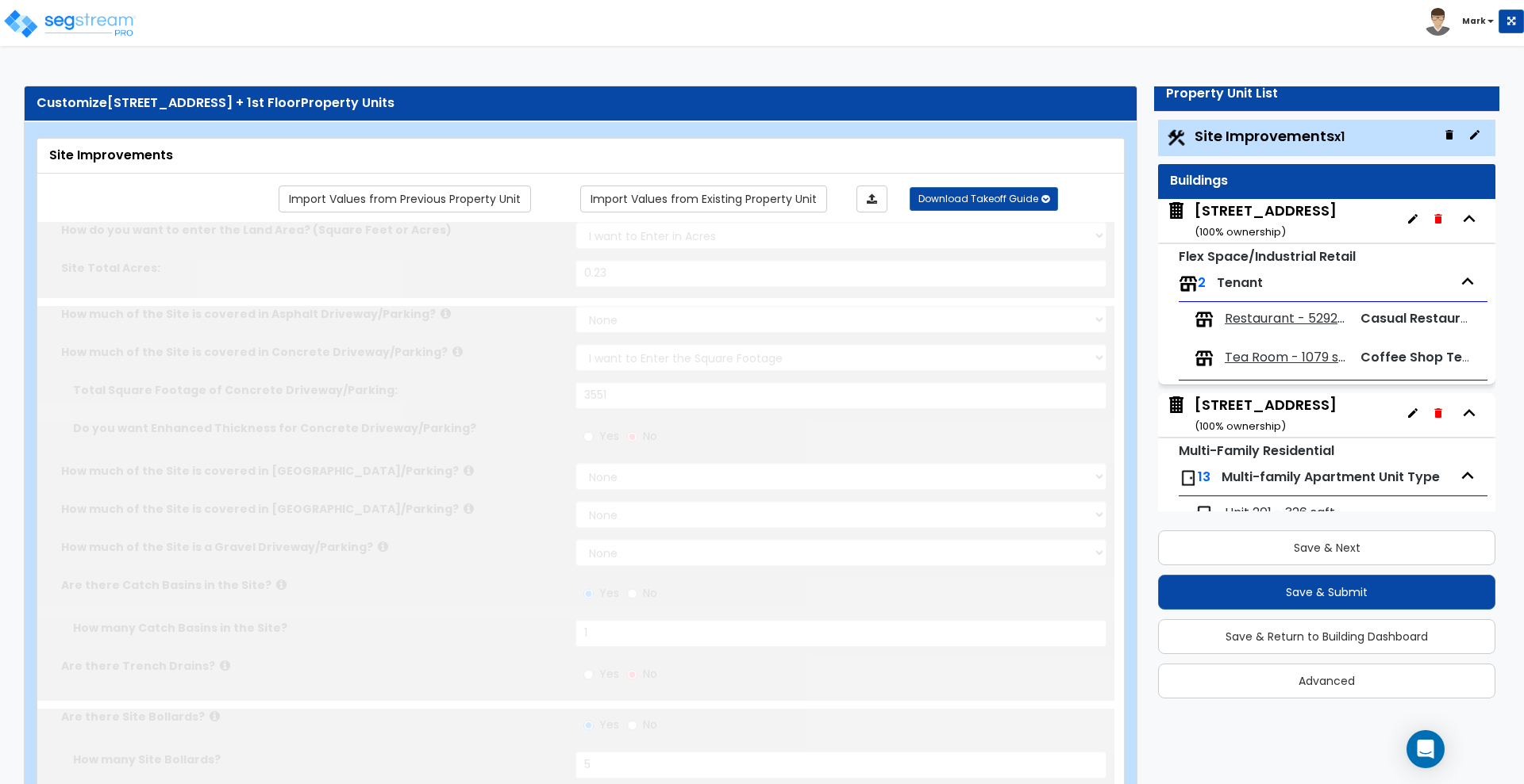
radio input "true"
select select "1"
select select "2"
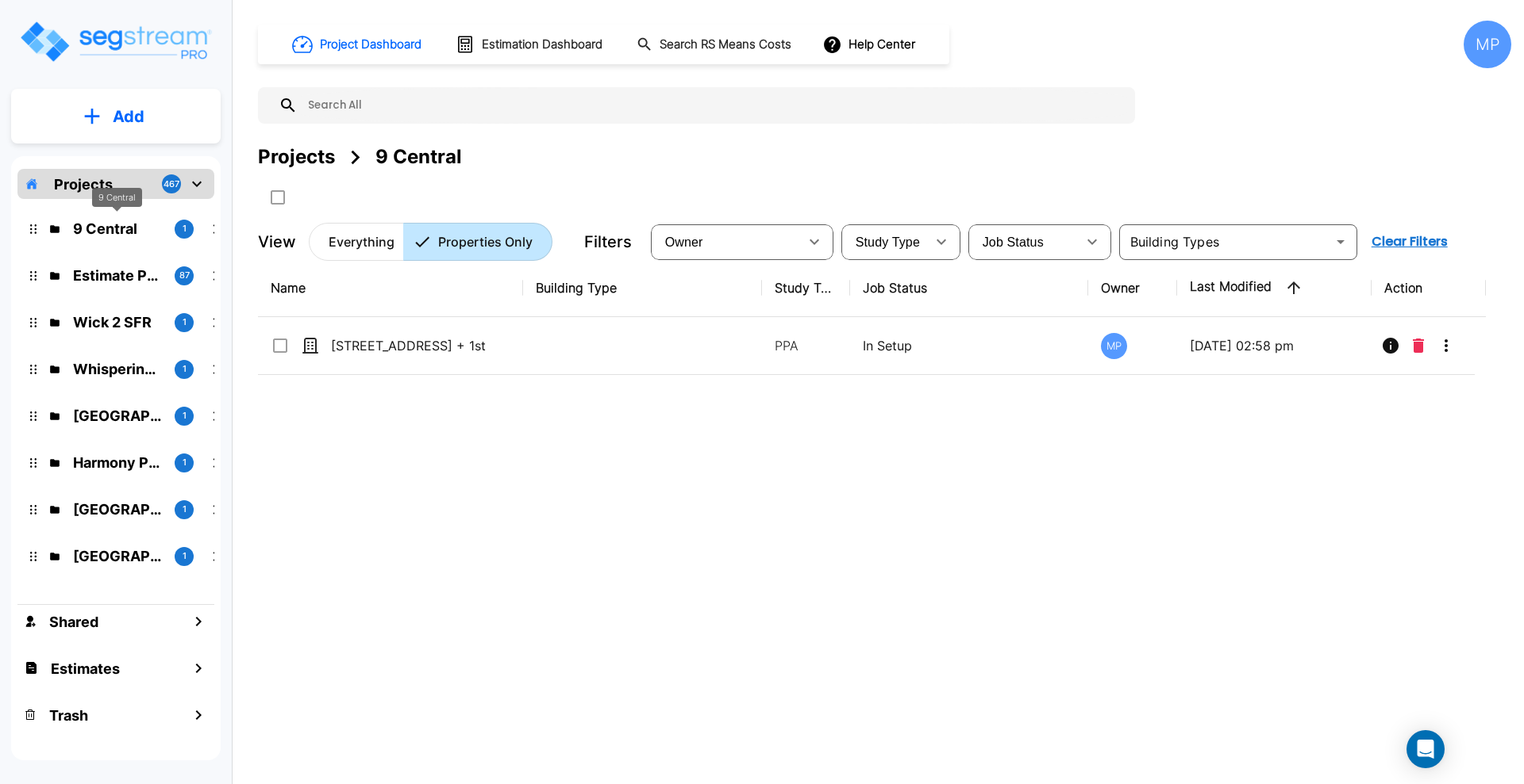
click at [109, 224] on p "9 Central" at bounding box center [117, 229] width 89 height 22
click at [523, 516] on div "Name Building Type Study Type Job Status Owner Last Modified Action [STREET_ADD…" at bounding box center [872, 501] width 1228 height 486
click at [81, 183] on p "Projects" at bounding box center [83, 185] width 59 height 22
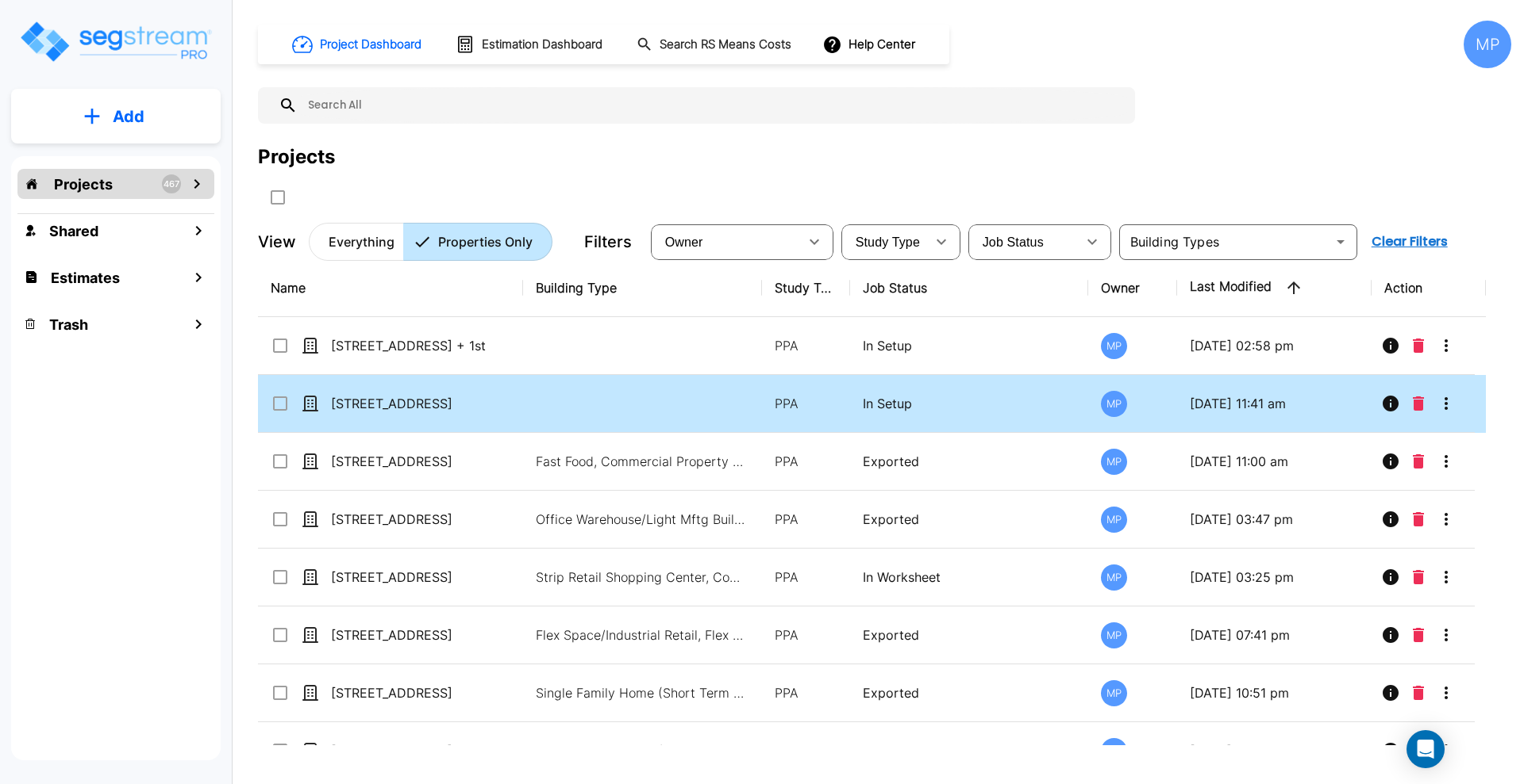
click at [278, 403] on input "select row 9 N Central Ave" at bounding box center [279, 401] width 16 height 14
checkbox input "true"
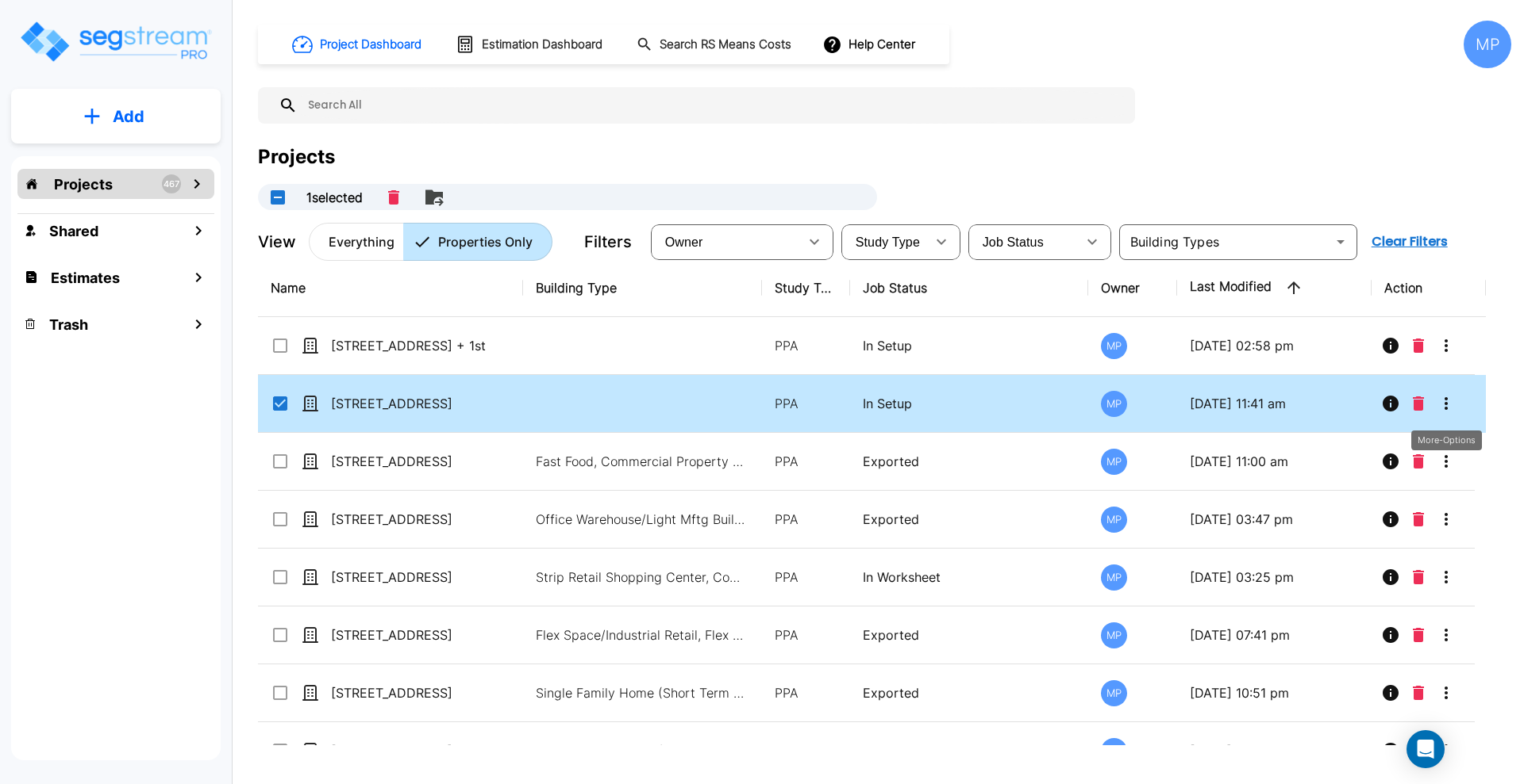
click at [1448, 402] on icon "More-Options" at bounding box center [1445, 403] width 19 height 19
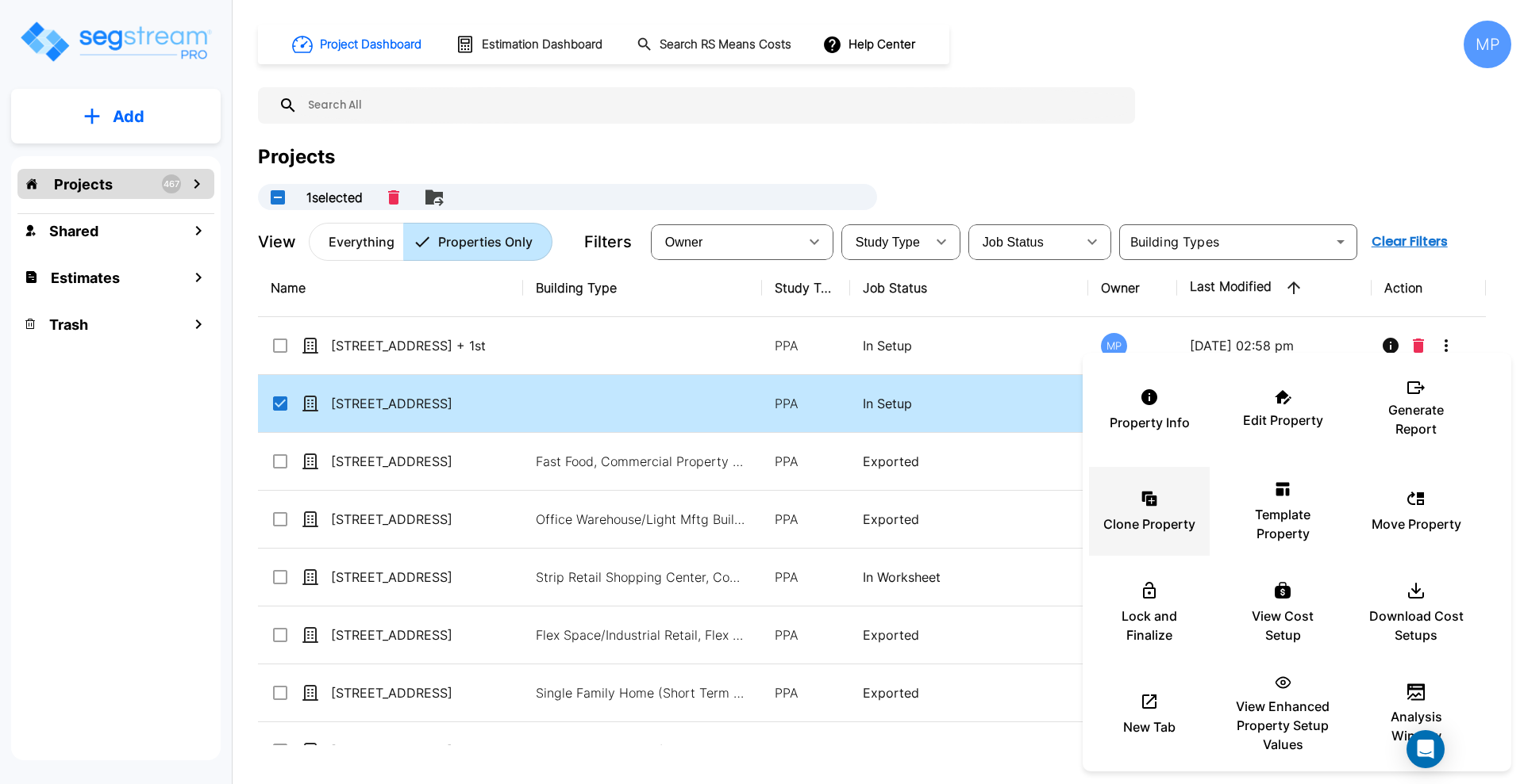
click at [1156, 493] on icon at bounding box center [1148, 499] width 19 height 19
drag, startPoint x: 117, startPoint y: 44, endPoint x: 367, endPoint y: 36, distance: 250.1
click at [117, 43] on div at bounding box center [762, 392] width 1524 height 784
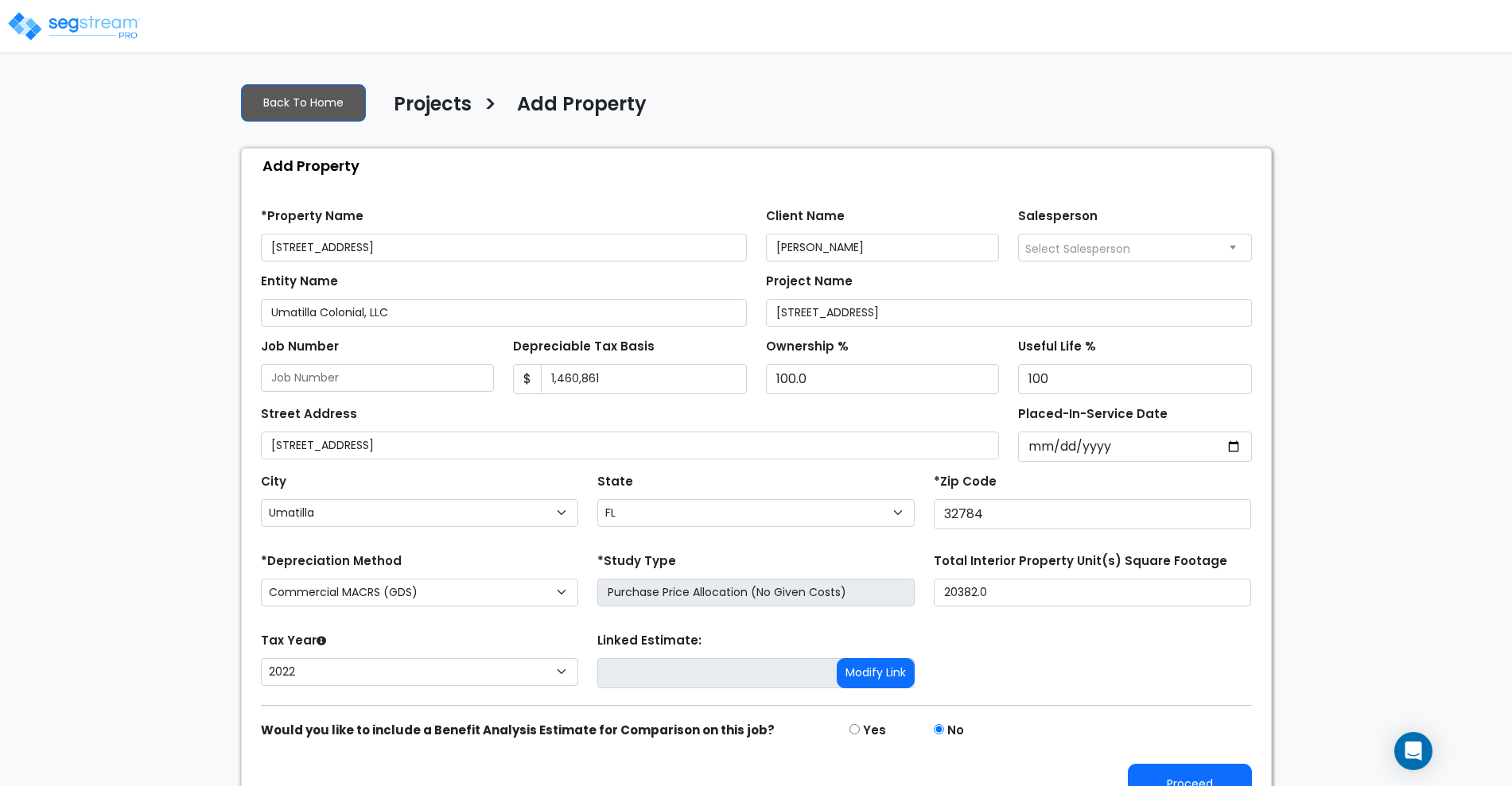
select select "Umatilla"
select select "FL"
select select "2022"
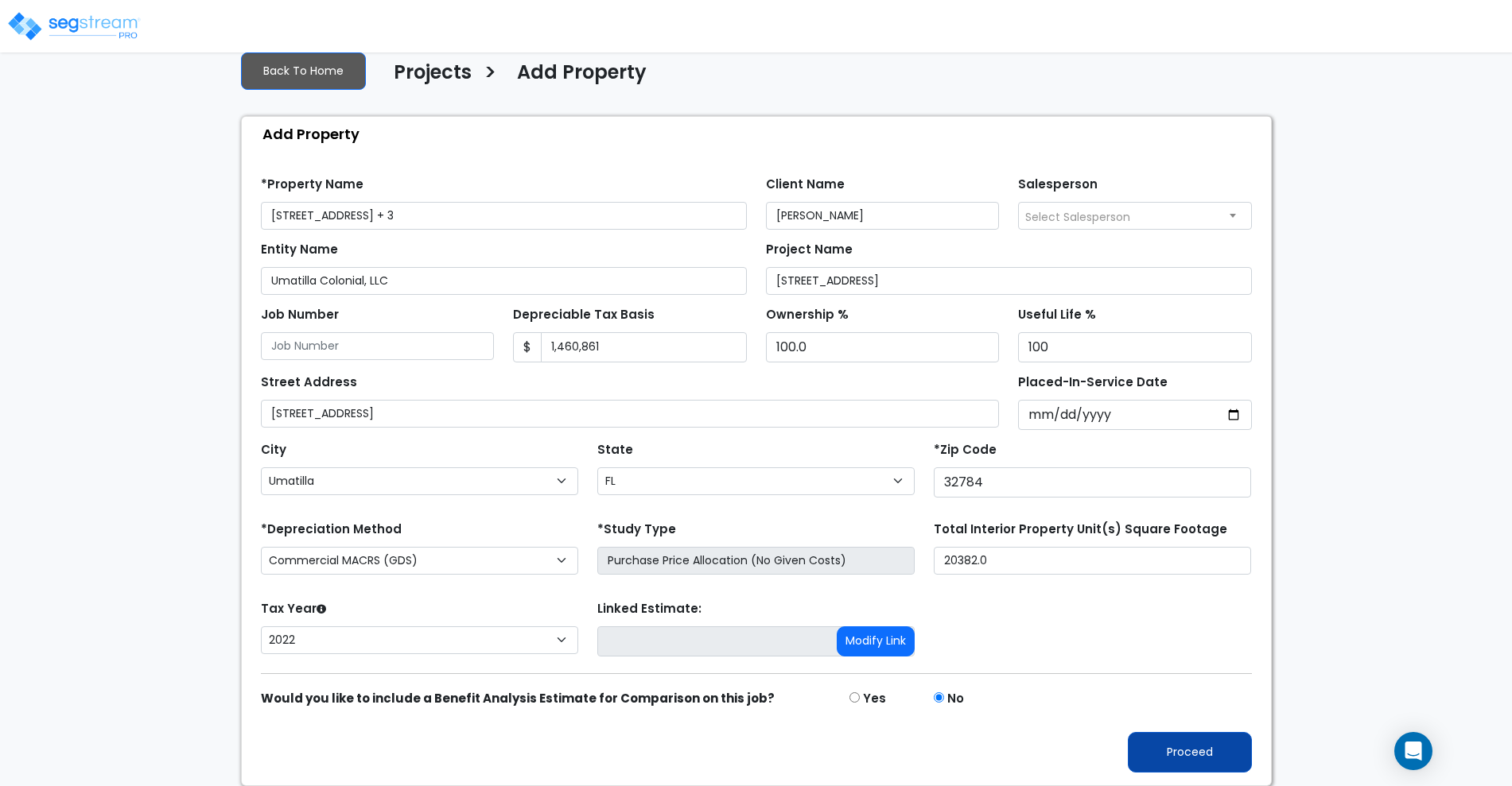
type input "[STREET_ADDRESS] + 3"
click at [1187, 756] on button "Proceed" at bounding box center [1189, 752] width 125 height 40
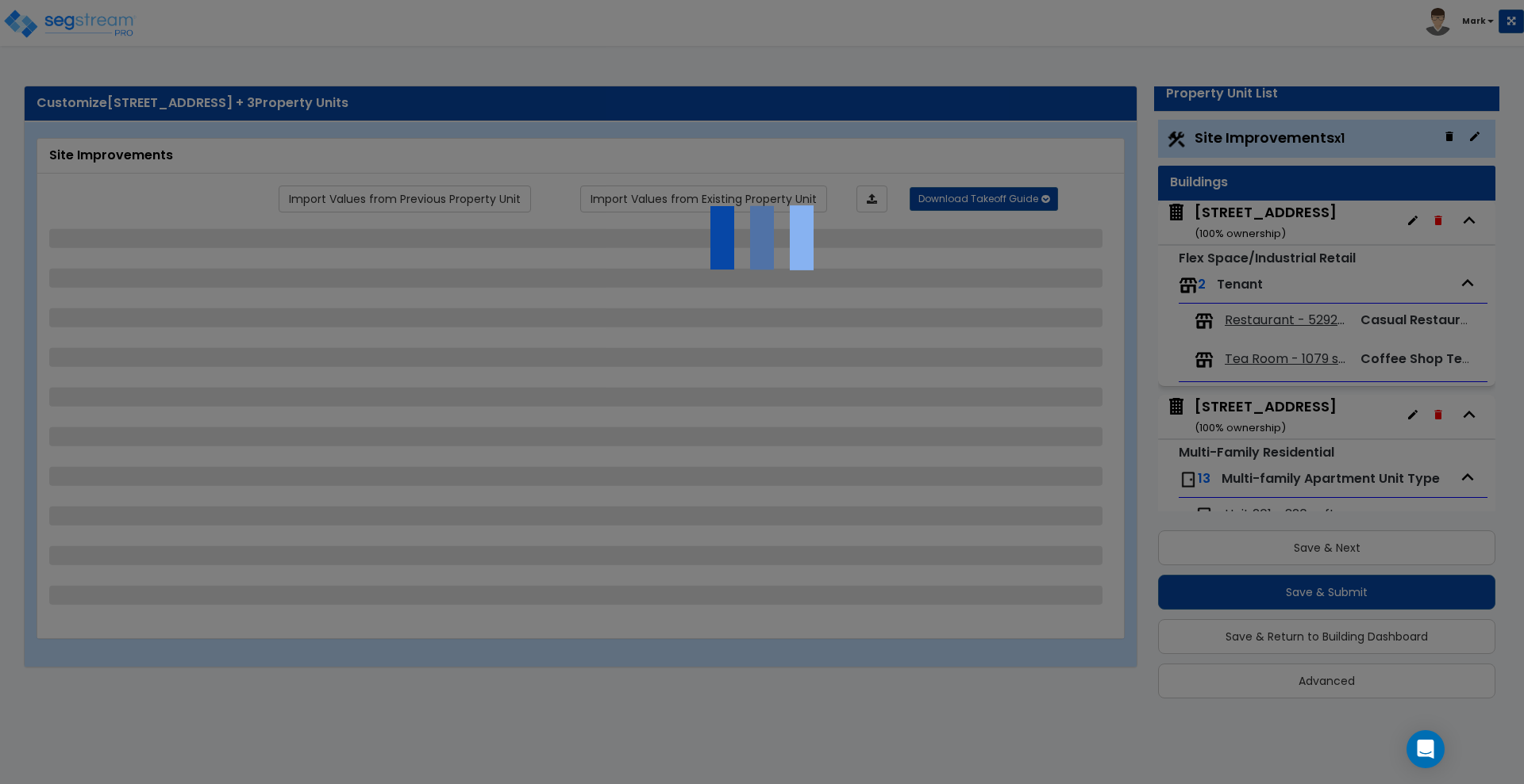
scroll to position [2, 0]
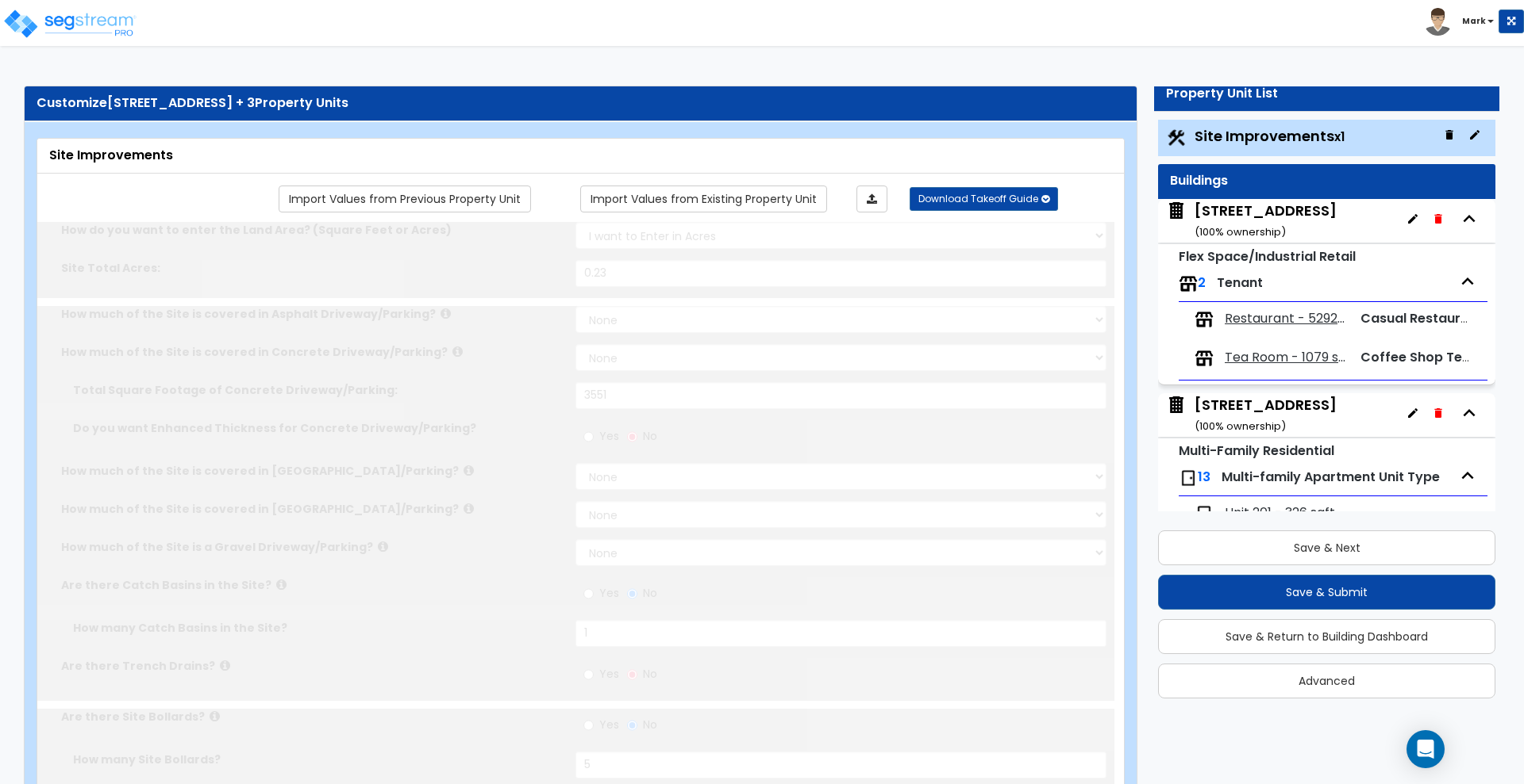
type input "0.23"
select select "2"
type input "3551"
radio input "true"
type input "1"
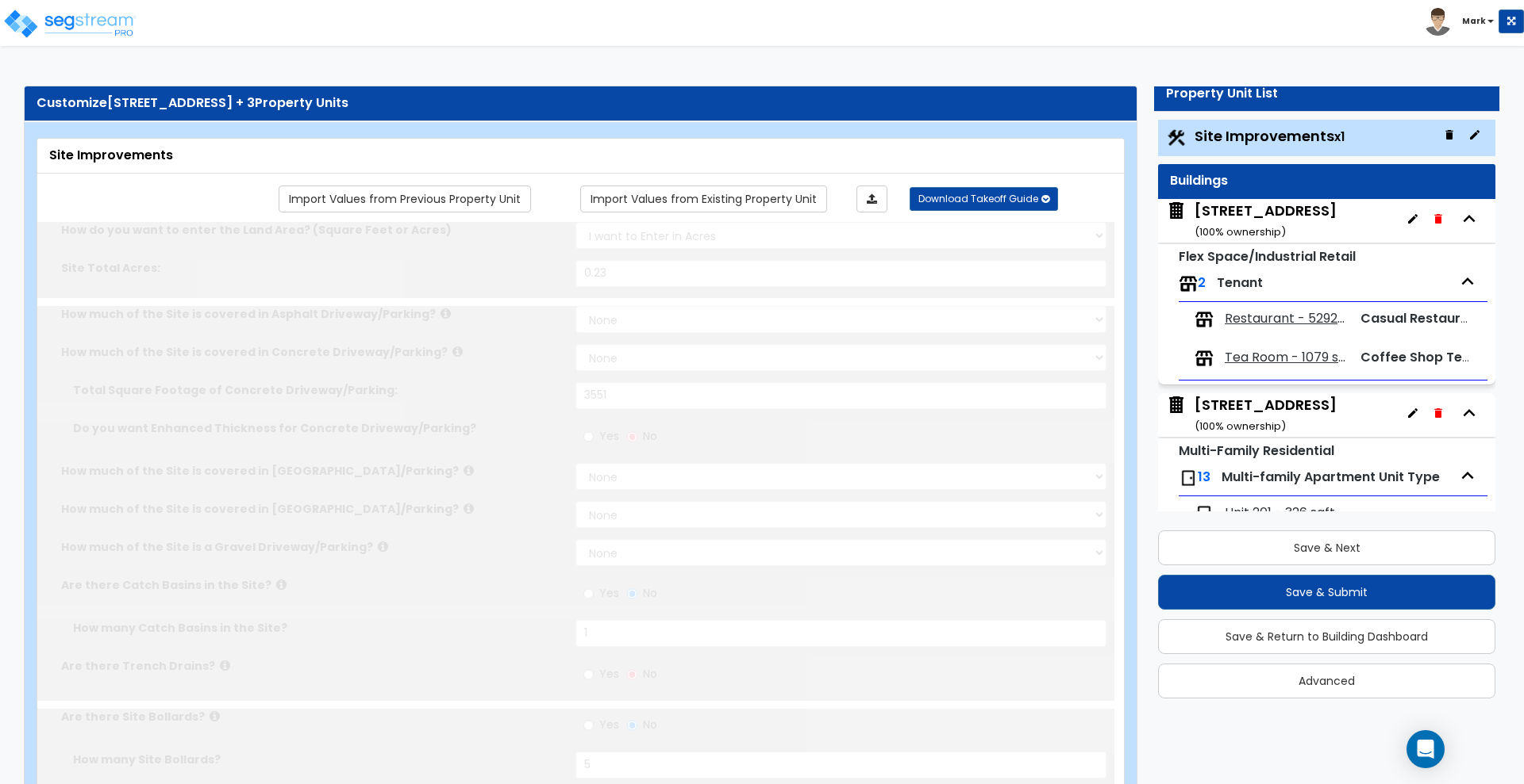
radio input "true"
type input "5"
radio input "true"
type input "4"
radio input "true"
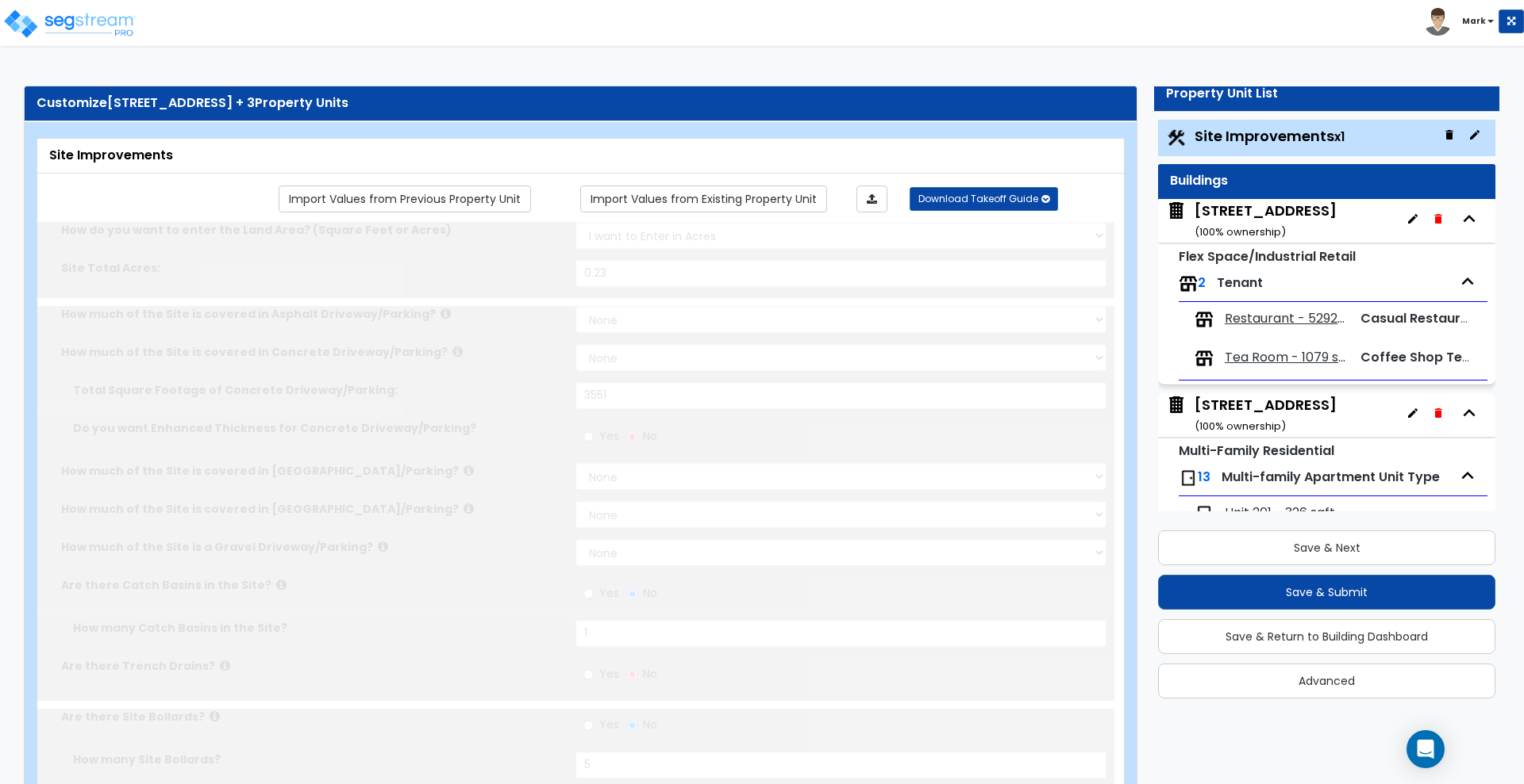
select select "1"
type input "6"
radio input "true"
select select "2"
type input "162"
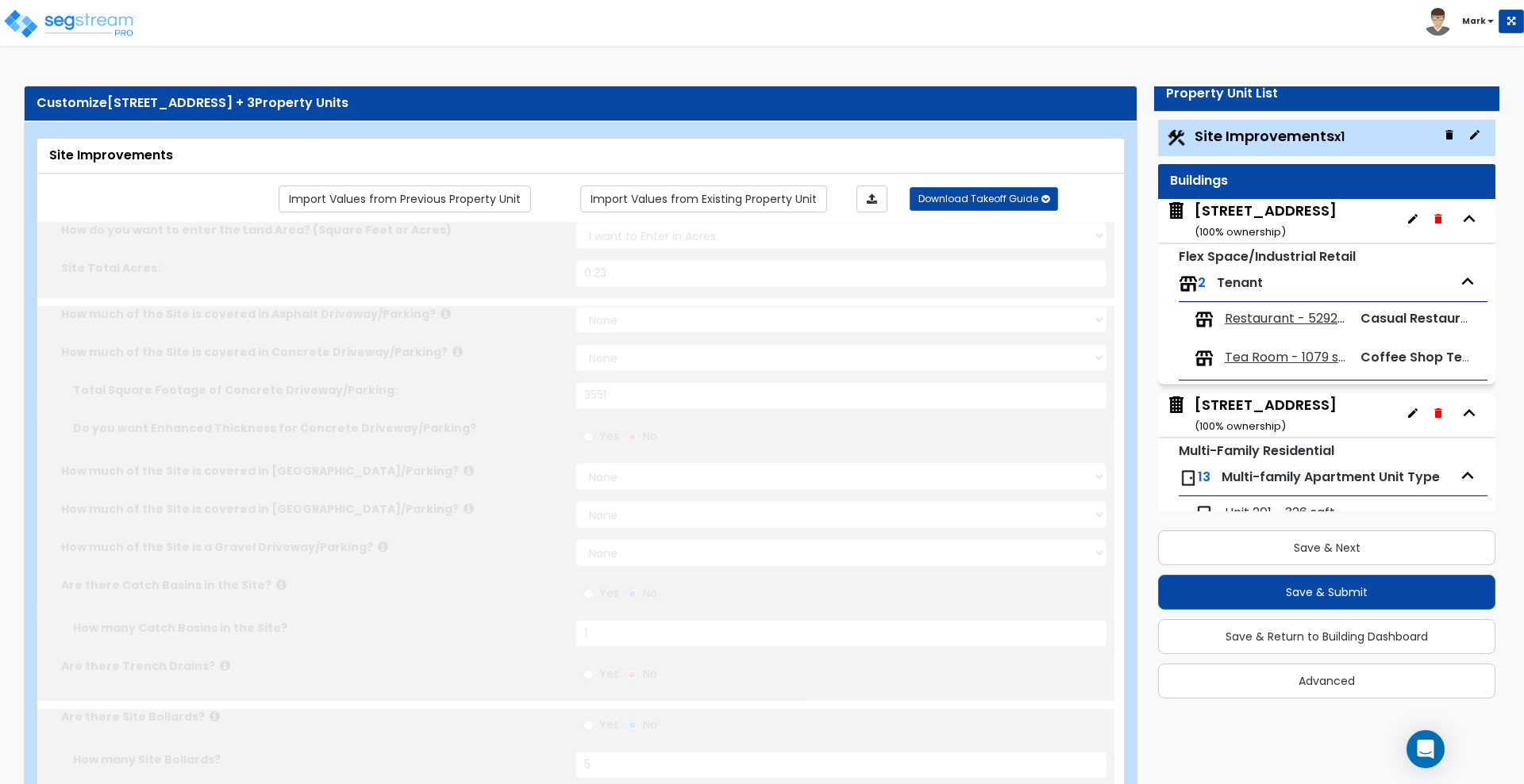
select select "1"
radio input "true"
type input "24"
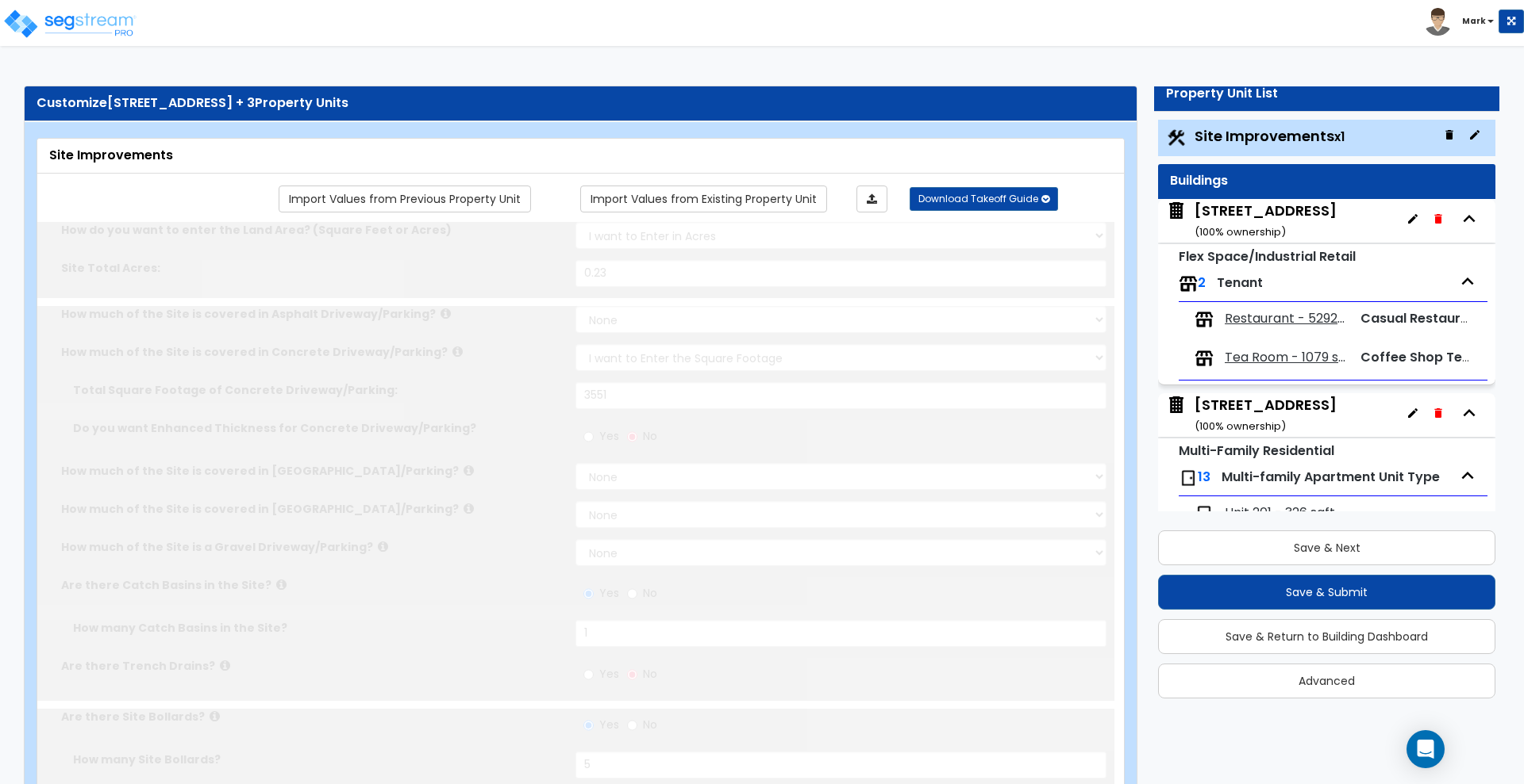
radio input "true"
select select "1"
select select "6"
type input "1"
radio input "true"
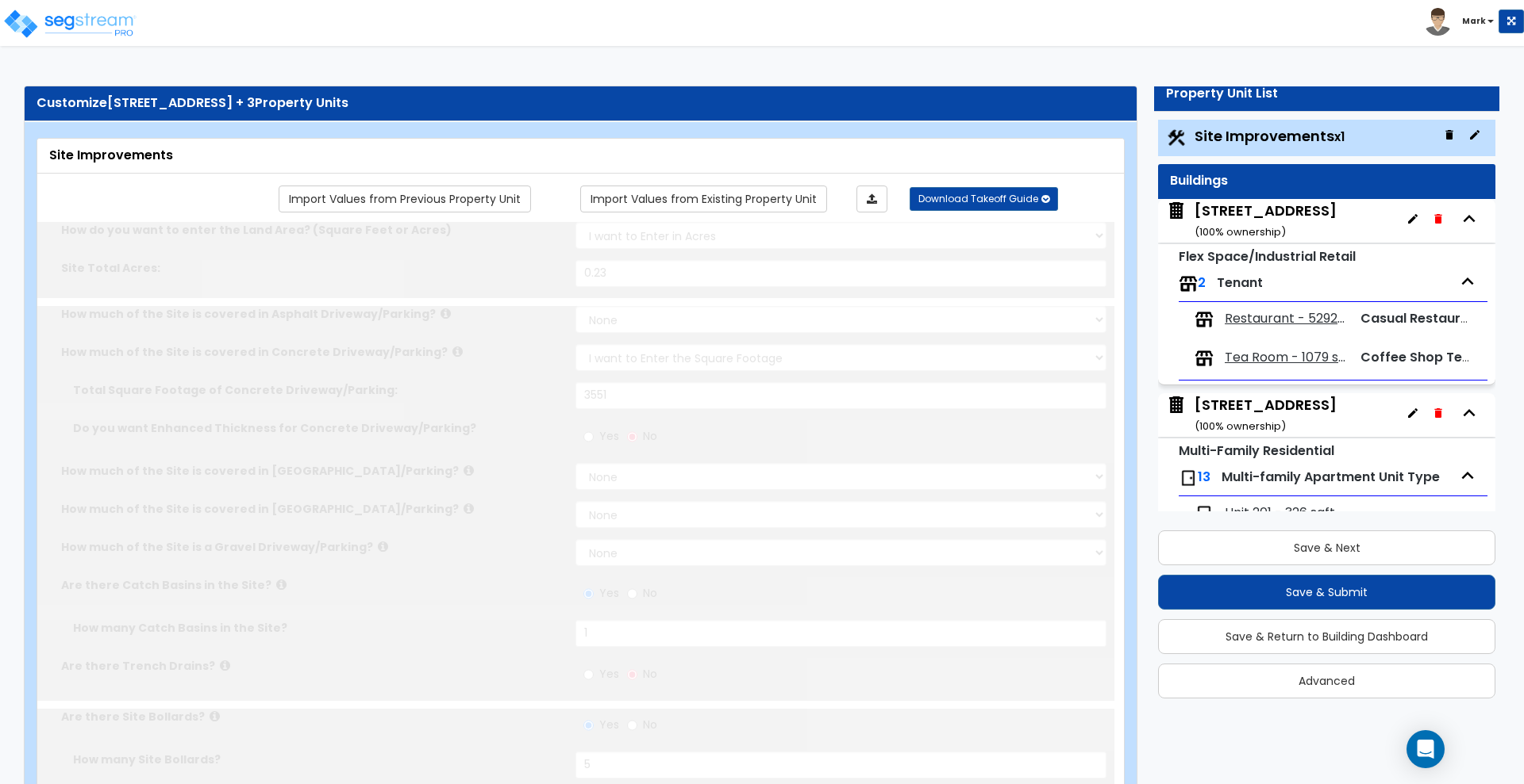
select select "2"
select select "1"
radio input "true"
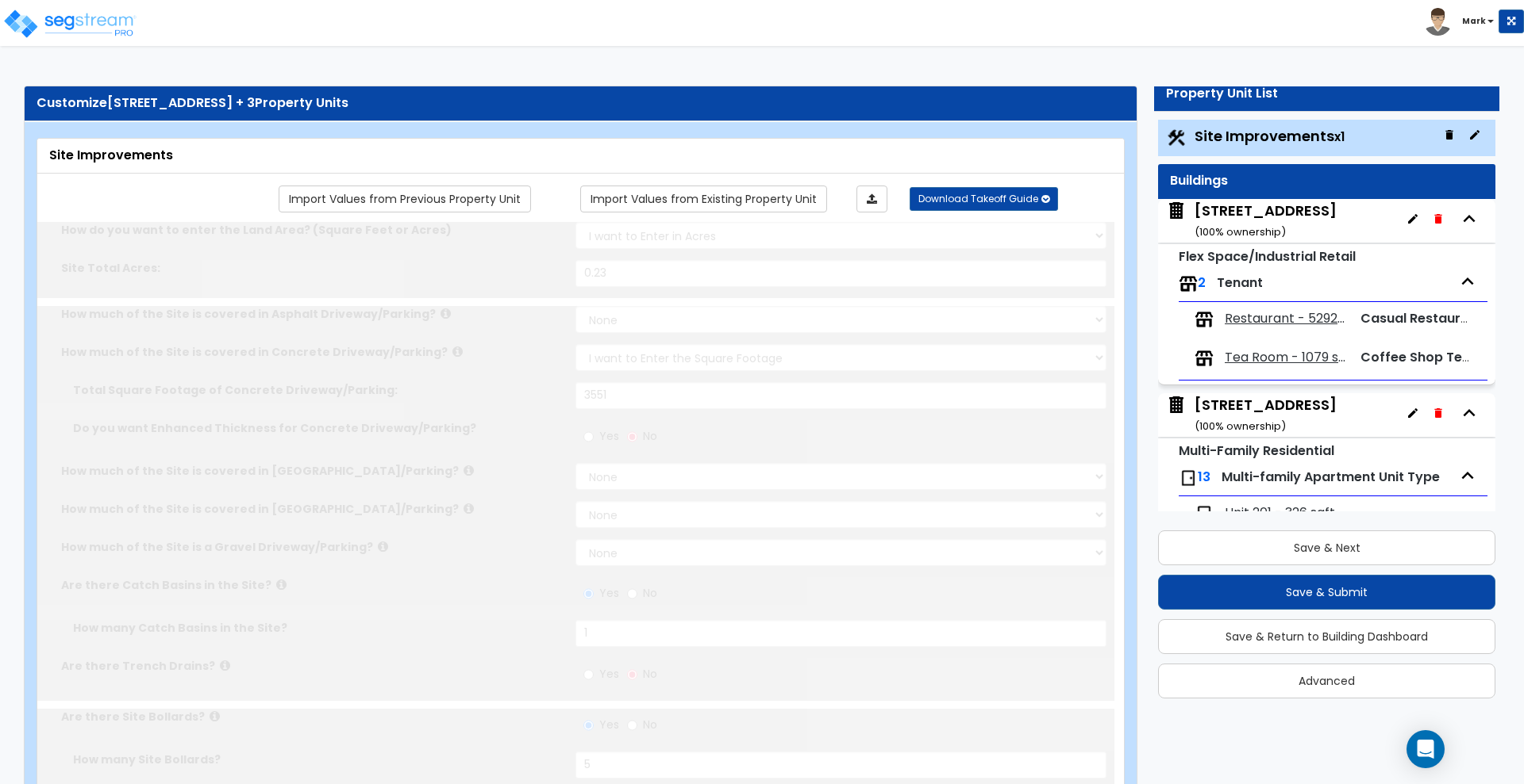
radio input "true"
type input "315"
radio input "true"
select select "2"
type input "80"
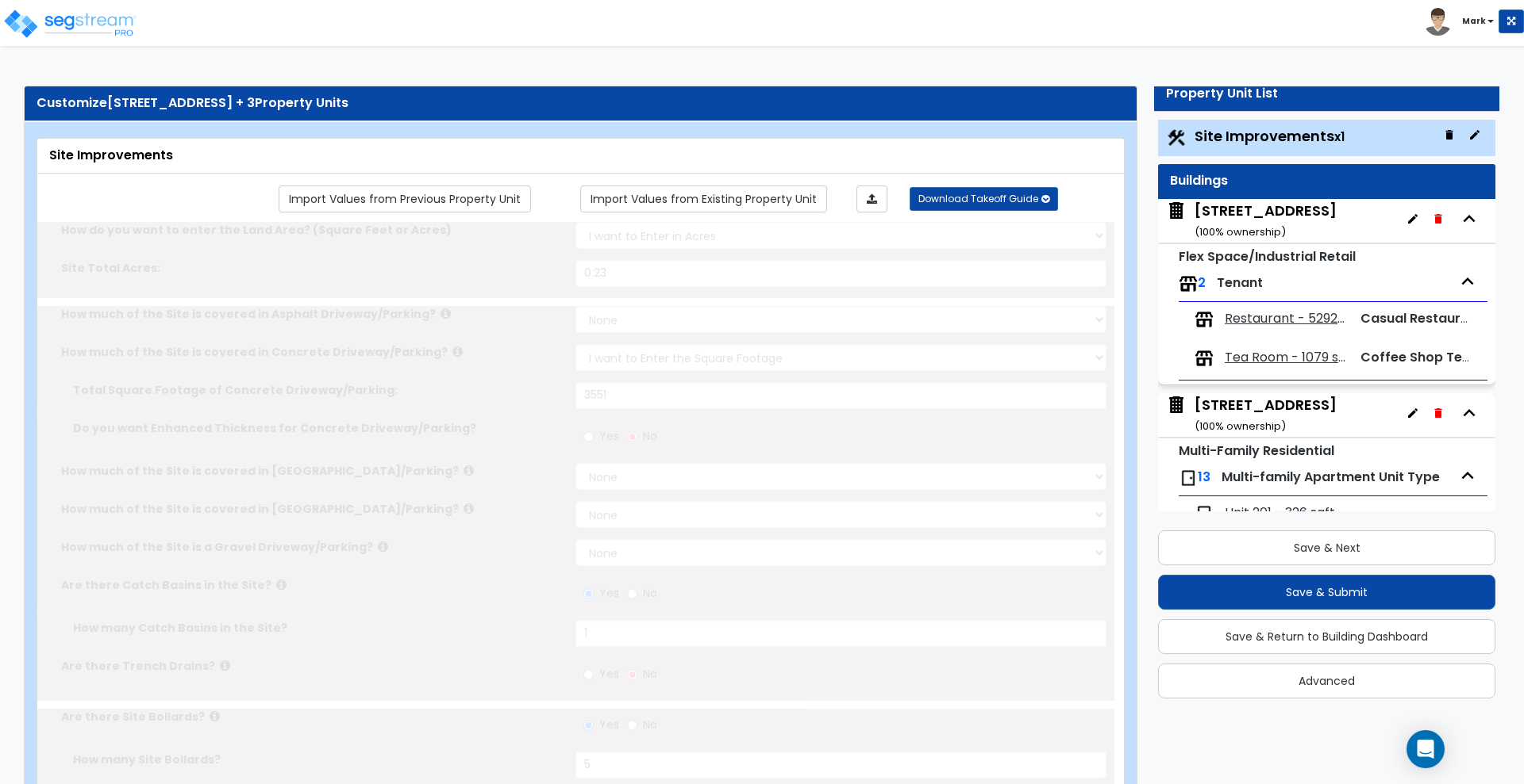
radio input "true"
select select "1"
select select "2"
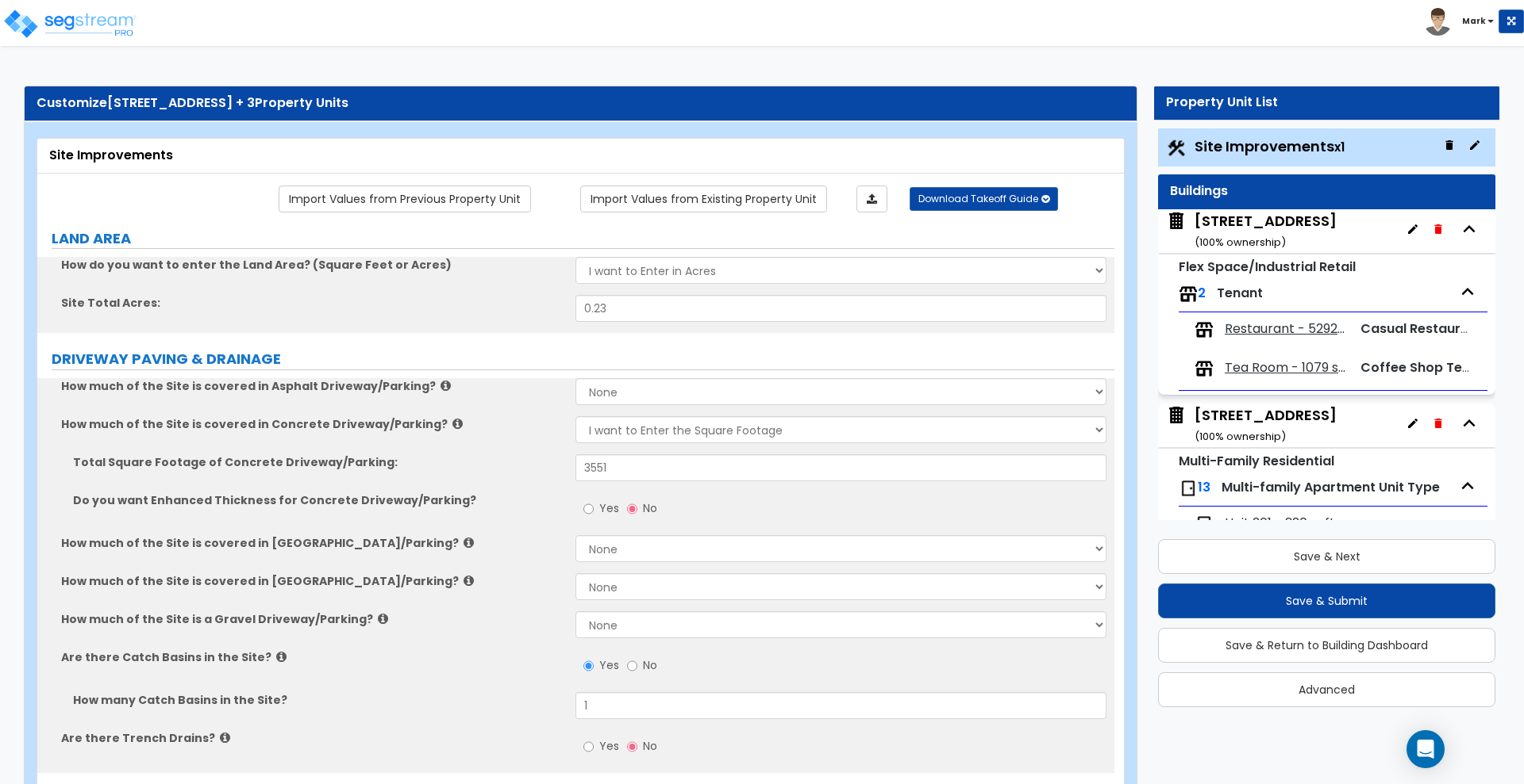
scroll to position [0, 0]
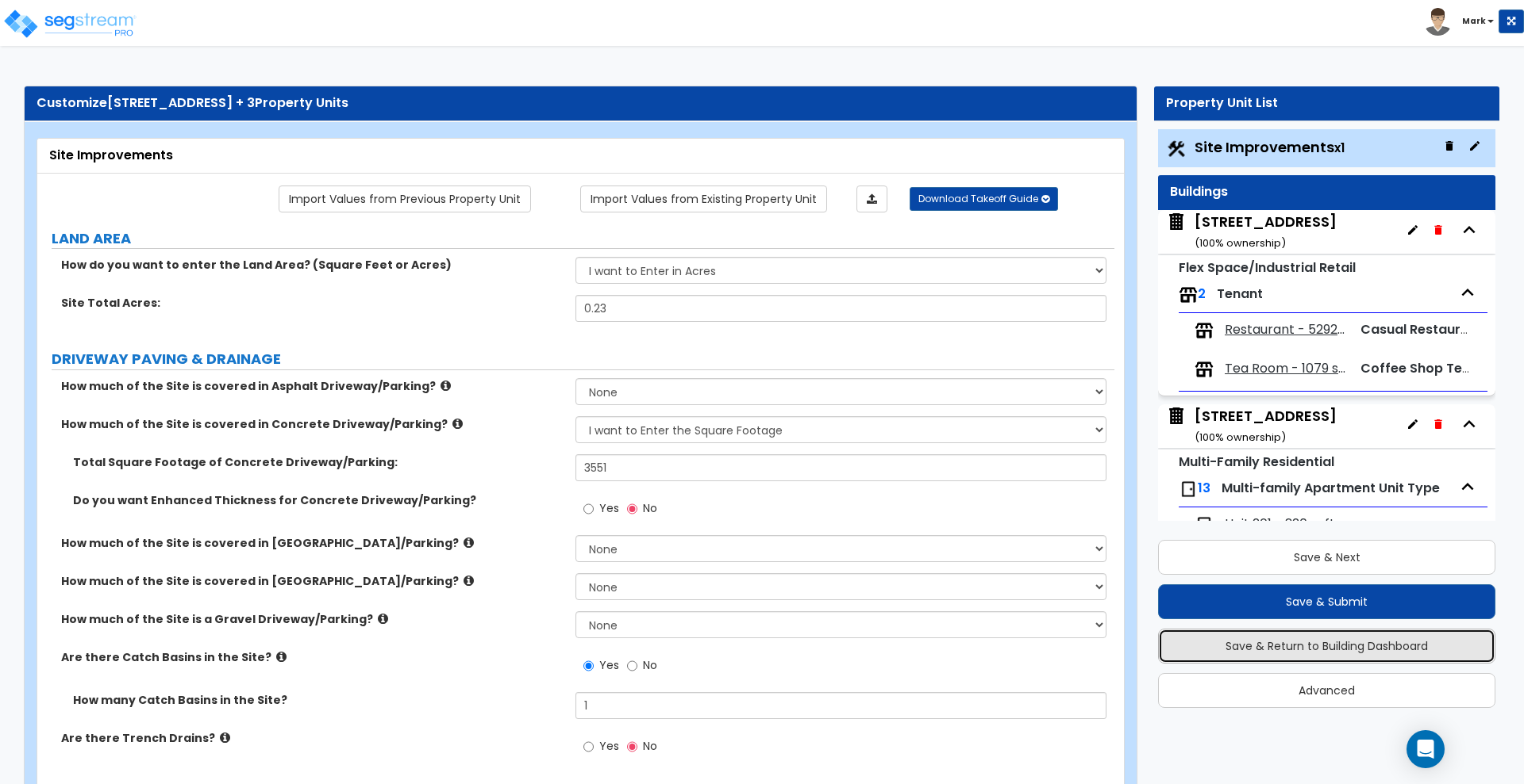
click at [1241, 644] on button "Save & Return to Building Dashboard" at bounding box center [1326, 646] width 337 height 35
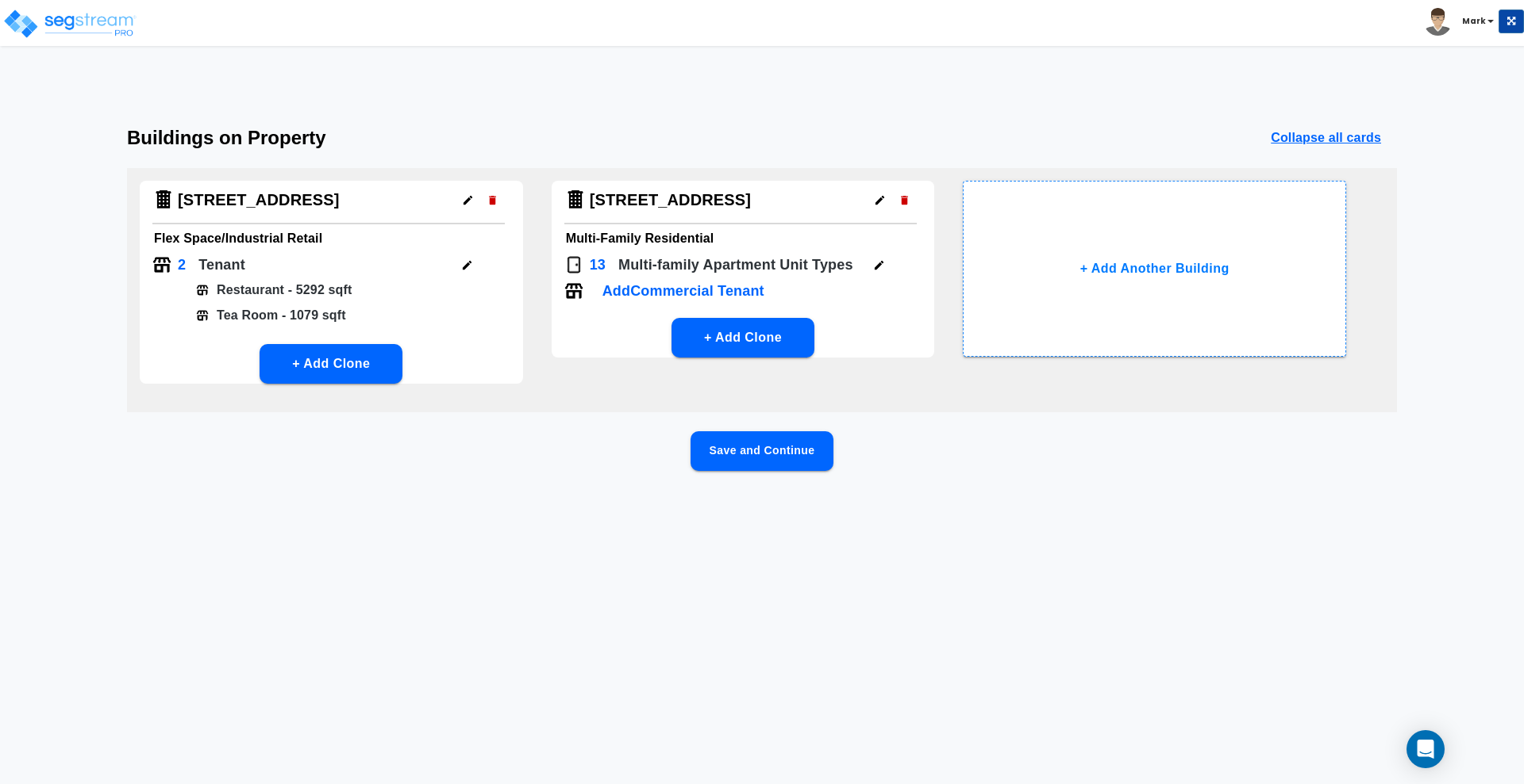
click at [768, 455] on button "Save and Continue" at bounding box center [762, 451] width 143 height 40
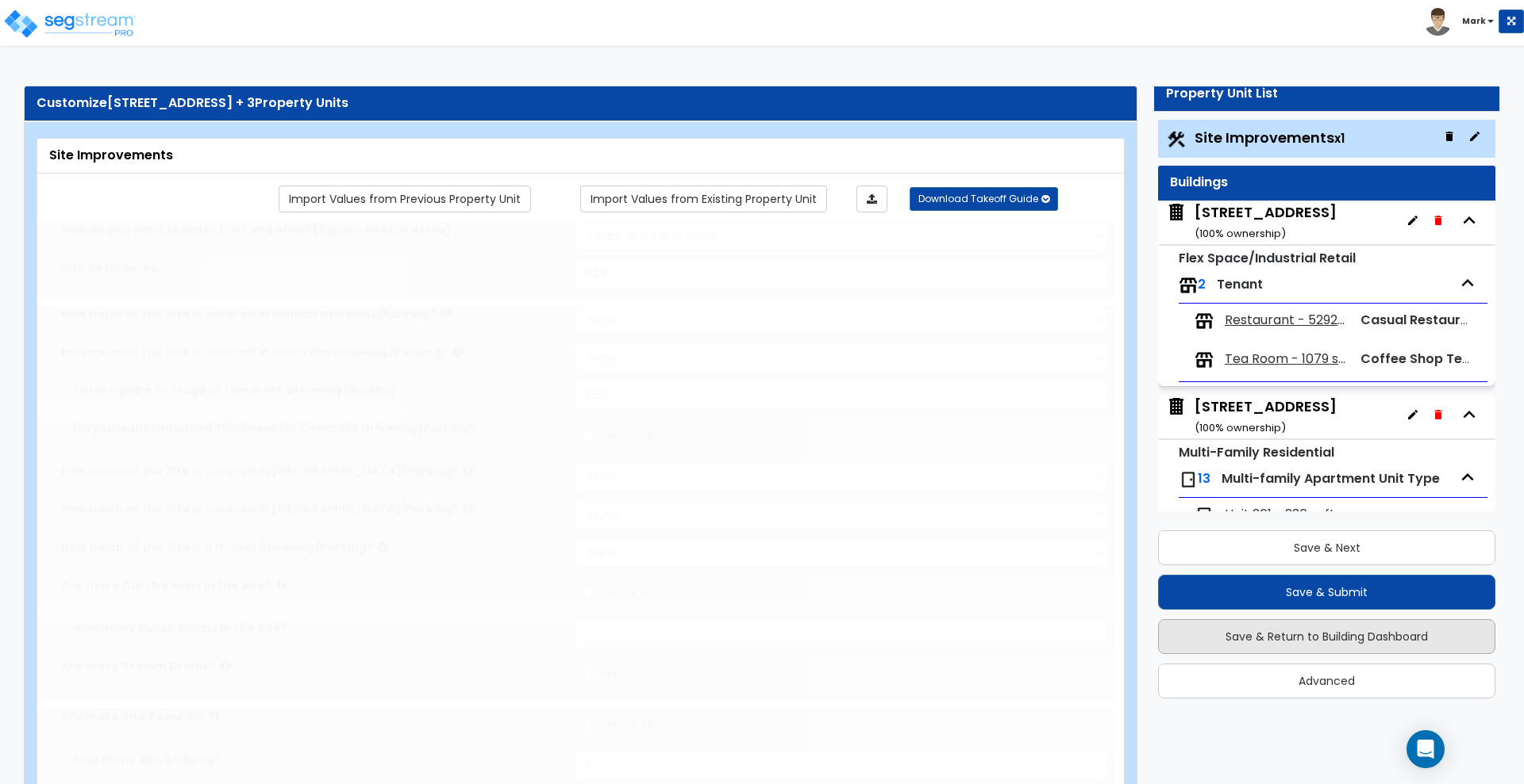
type input "0.23"
select select "2"
type input "3551"
radio input "true"
type input "1"
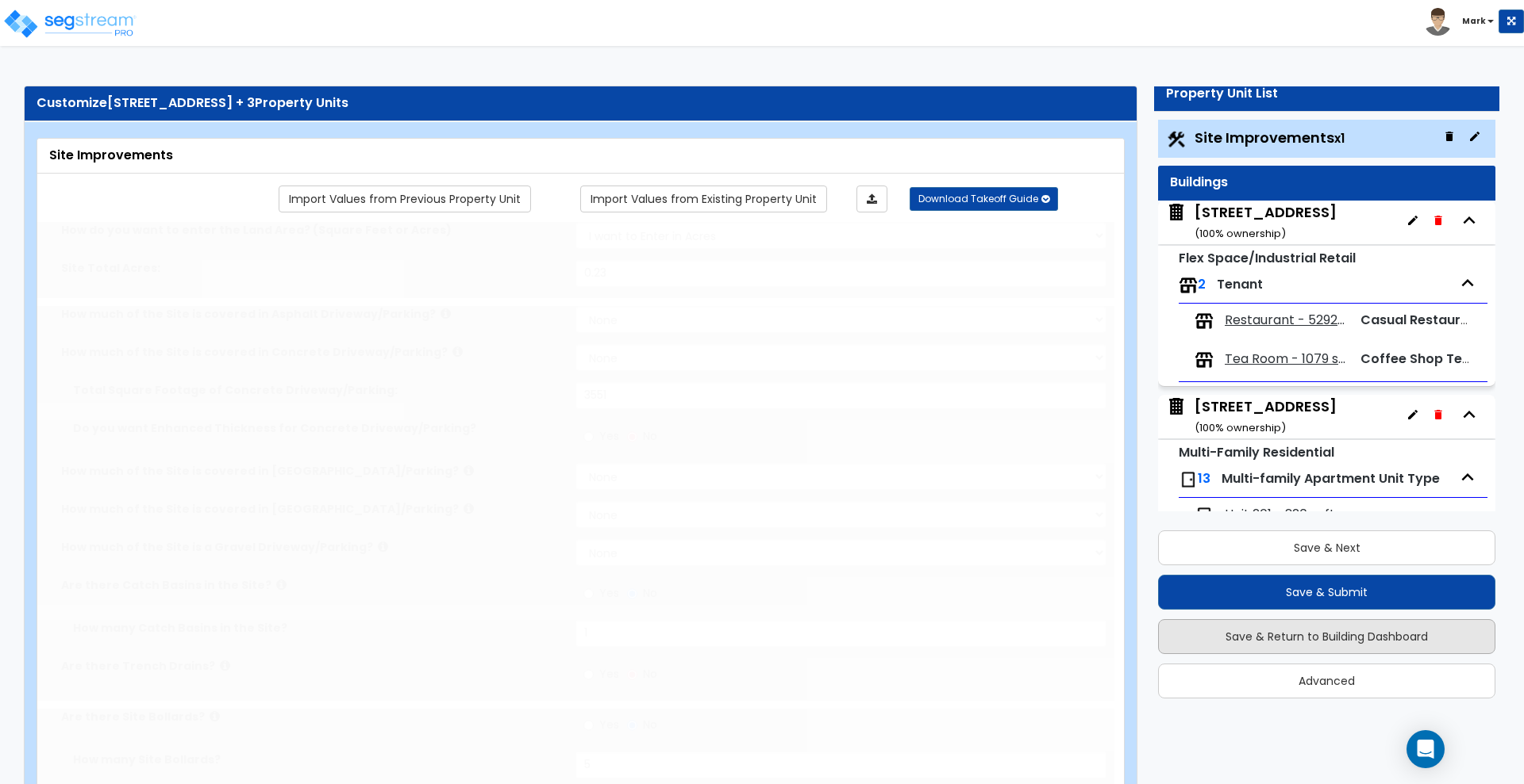
radio input "true"
type input "5"
radio input "true"
type input "4"
radio input "true"
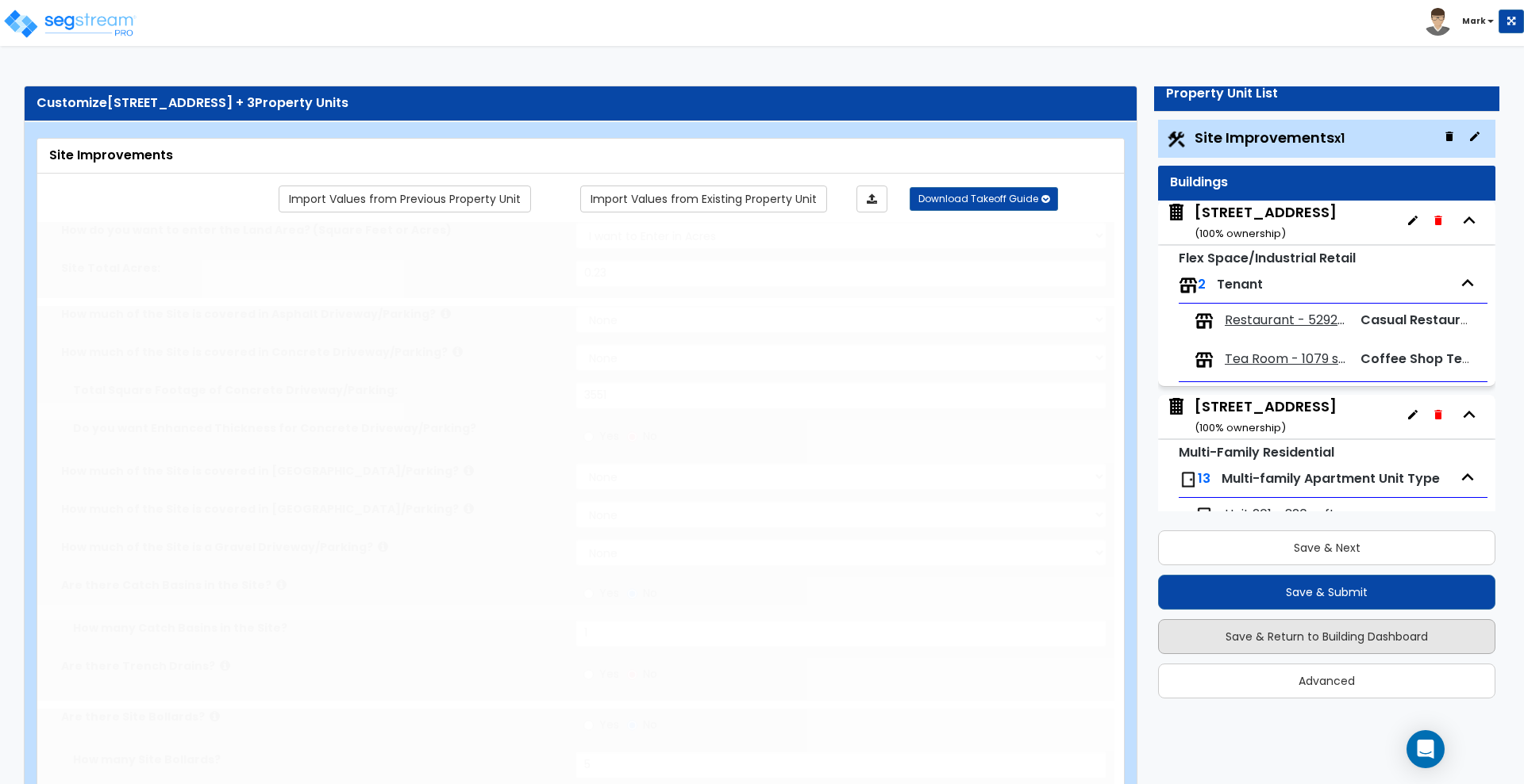
select select "1"
type input "6"
radio input "true"
select select "2"
type input "162"
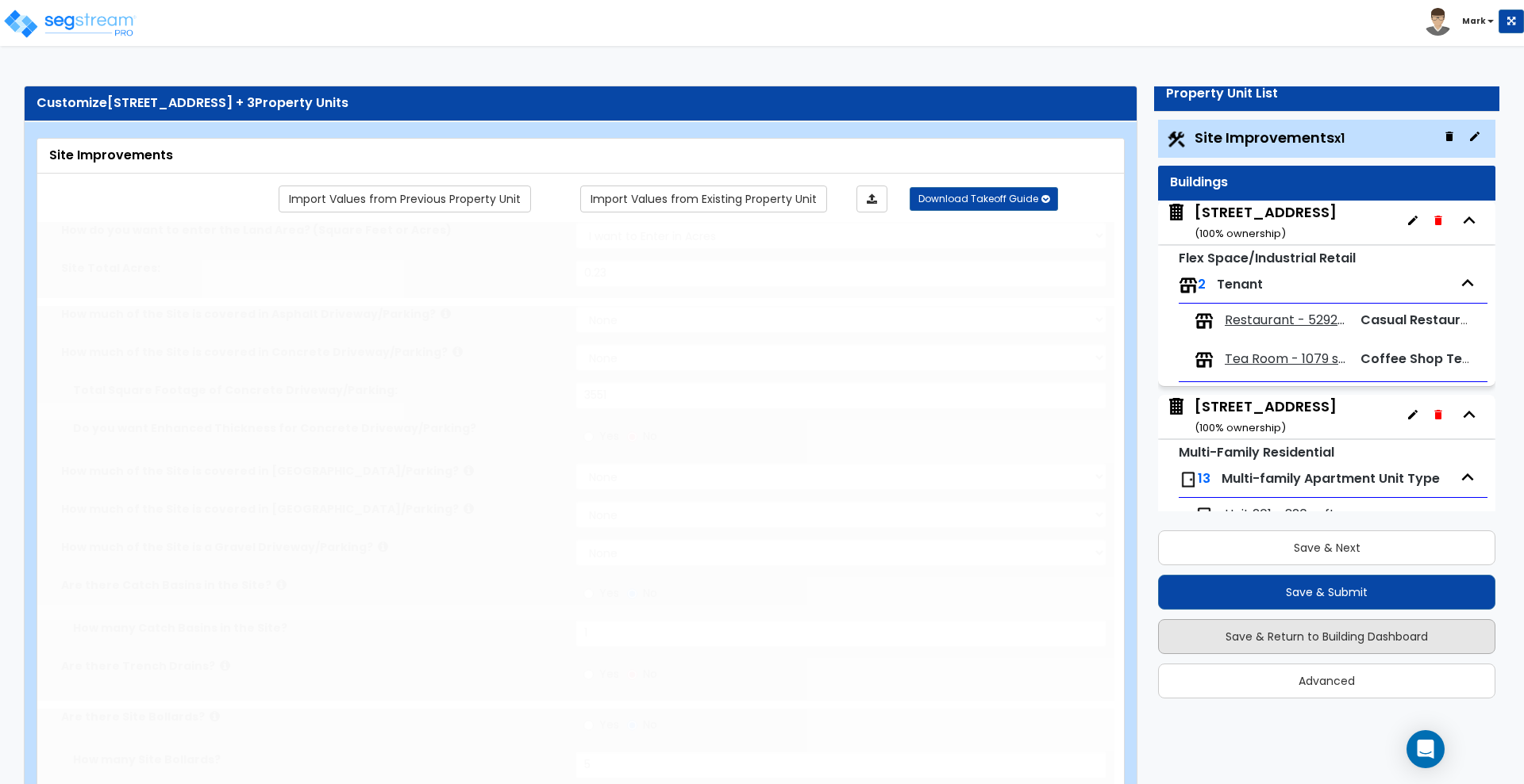
select select "1"
radio input "true"
type input "24"
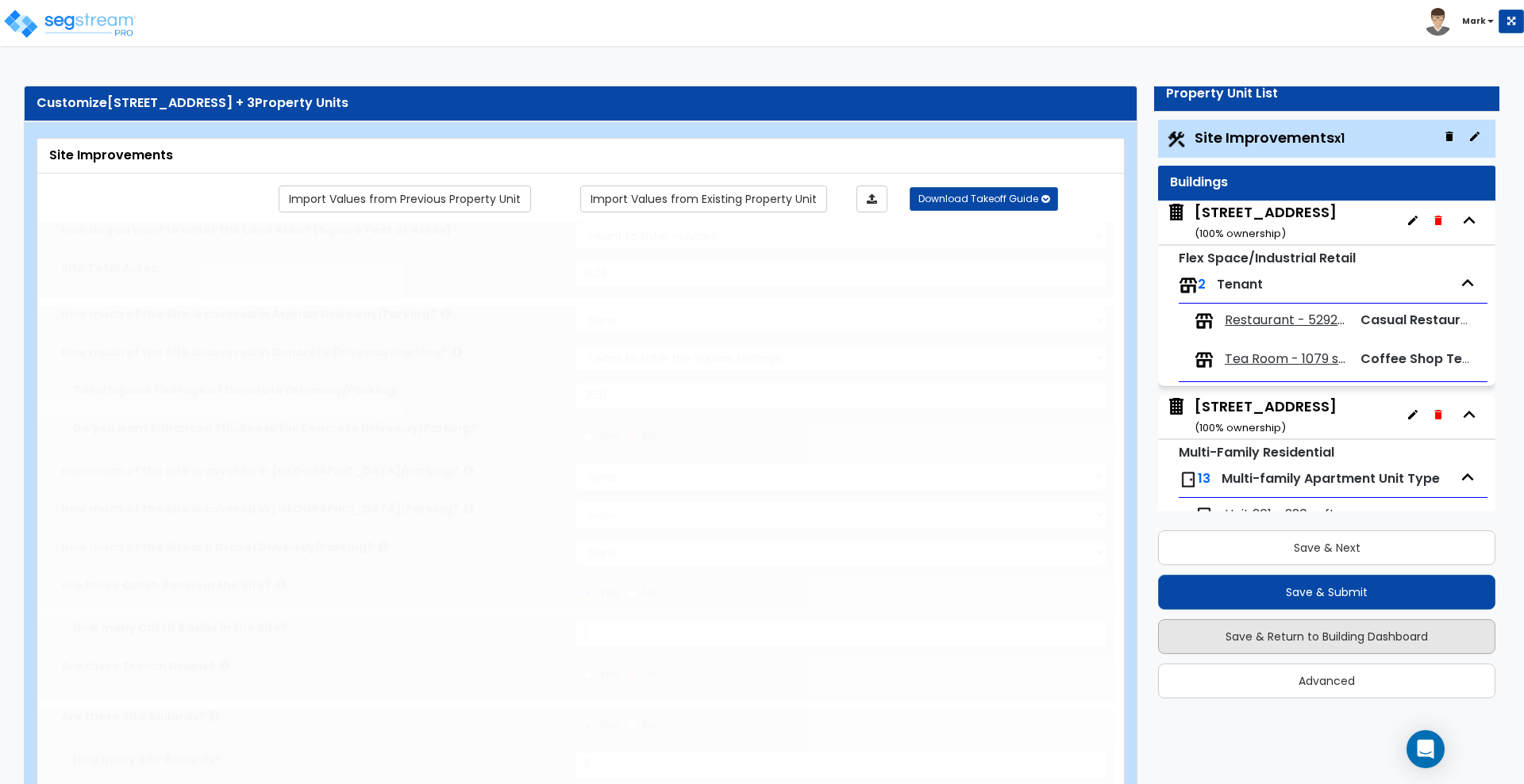
radio input "true"
select select "1"
select select "6"
type input "1"
radio input "true"
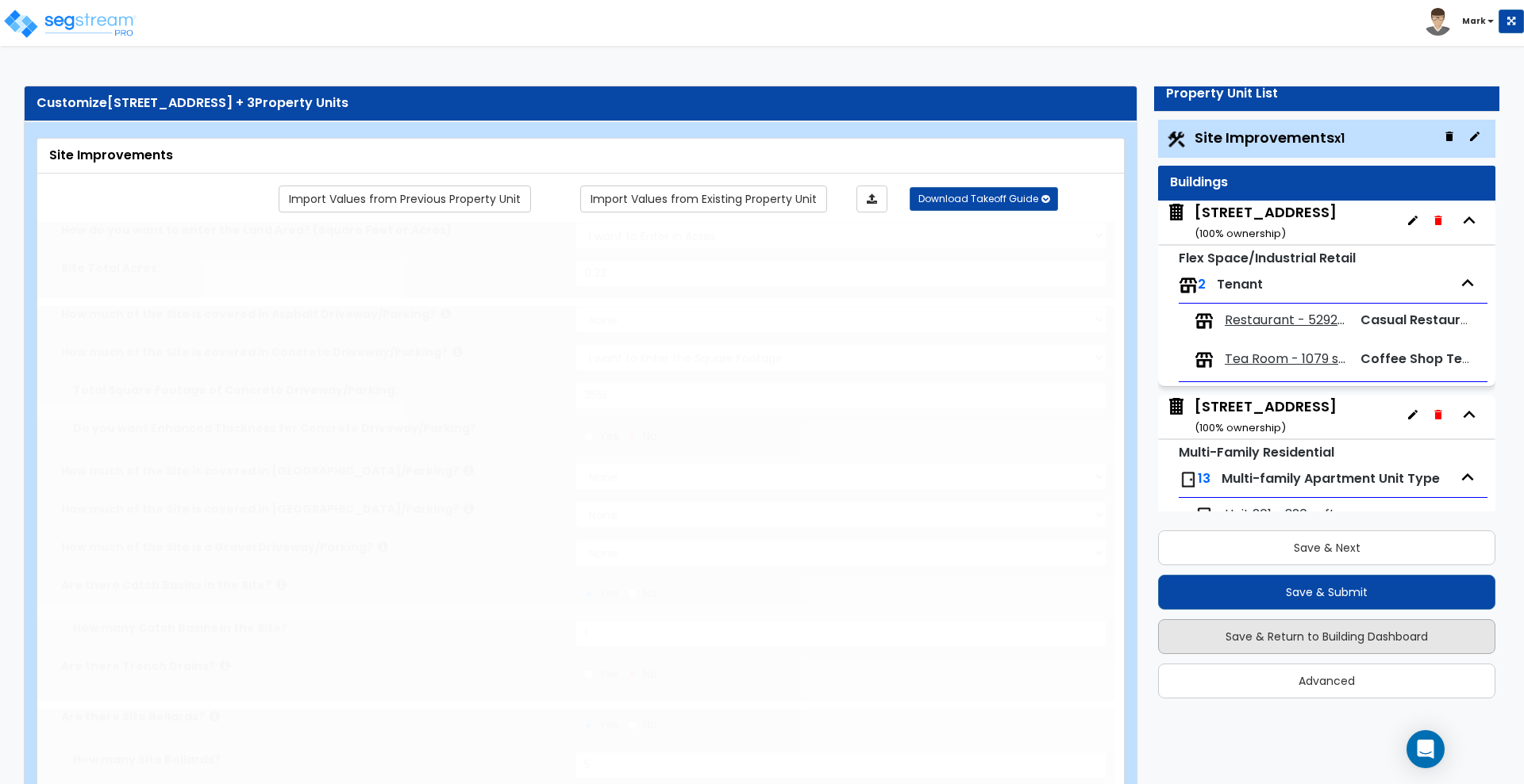
select select "2"
select select "1"
radio input "true"
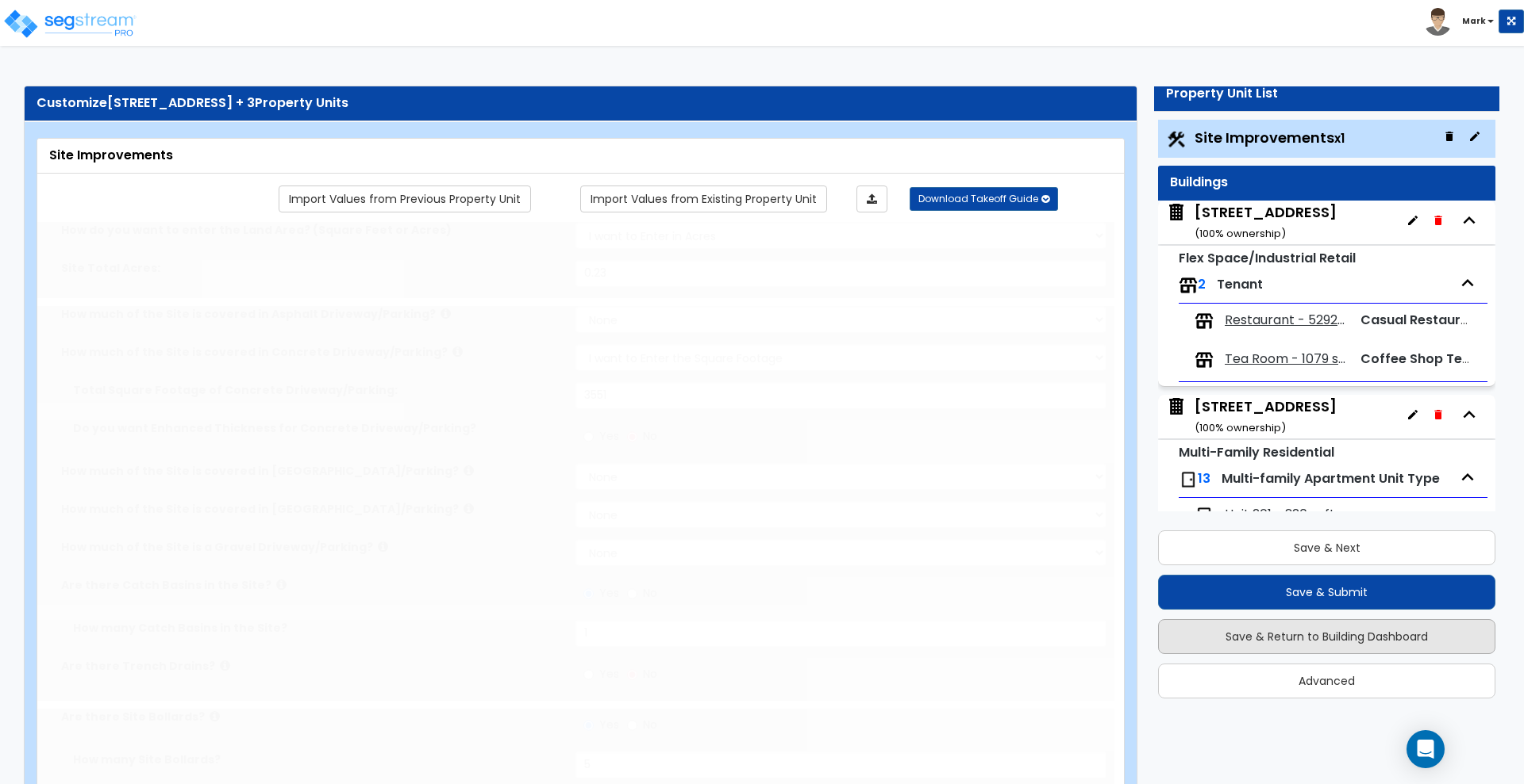
radio input "true"
type input "315"
radio input "true"
select select "2"
type input "80"
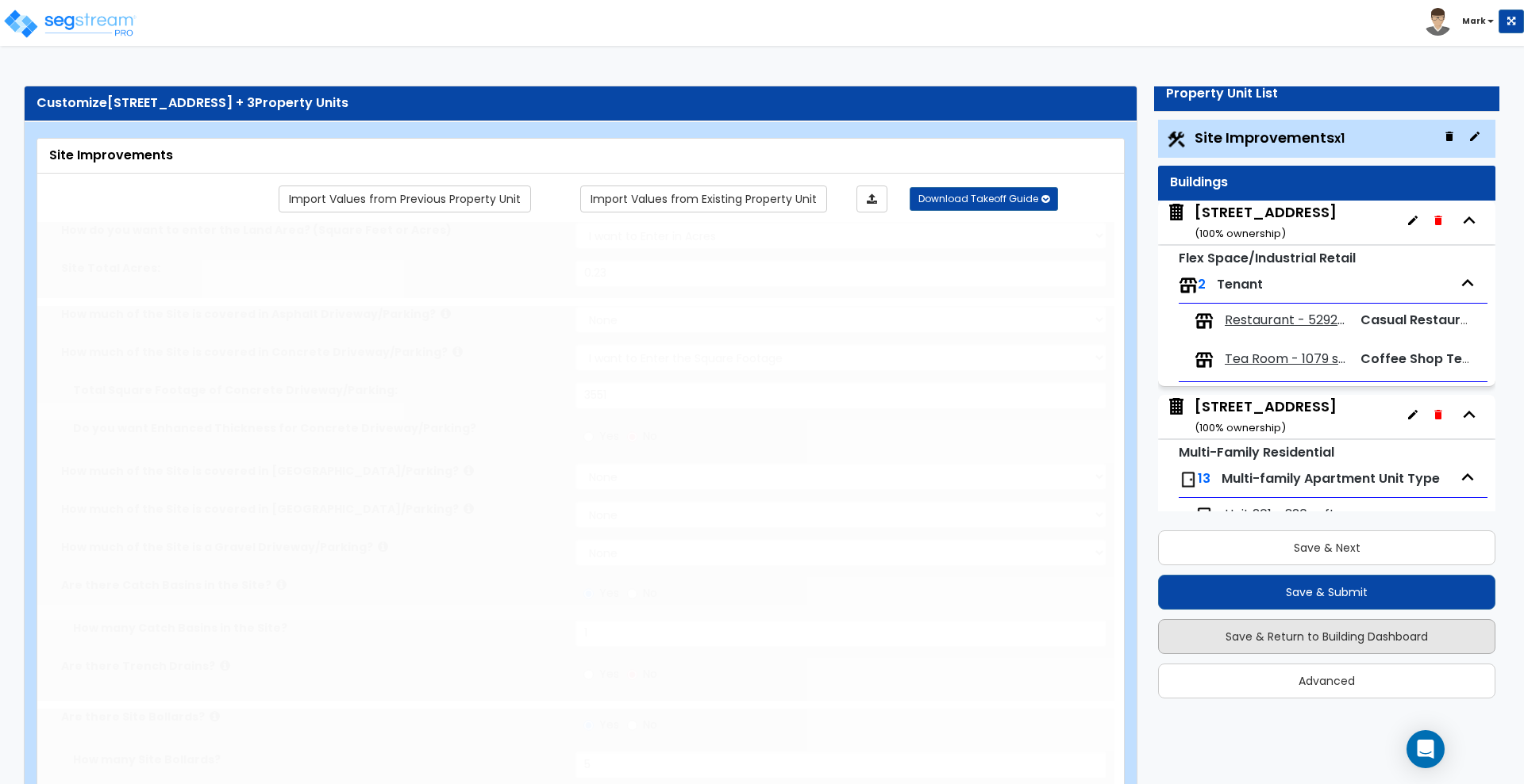
radio input "true"
select select "1"
select select "2"
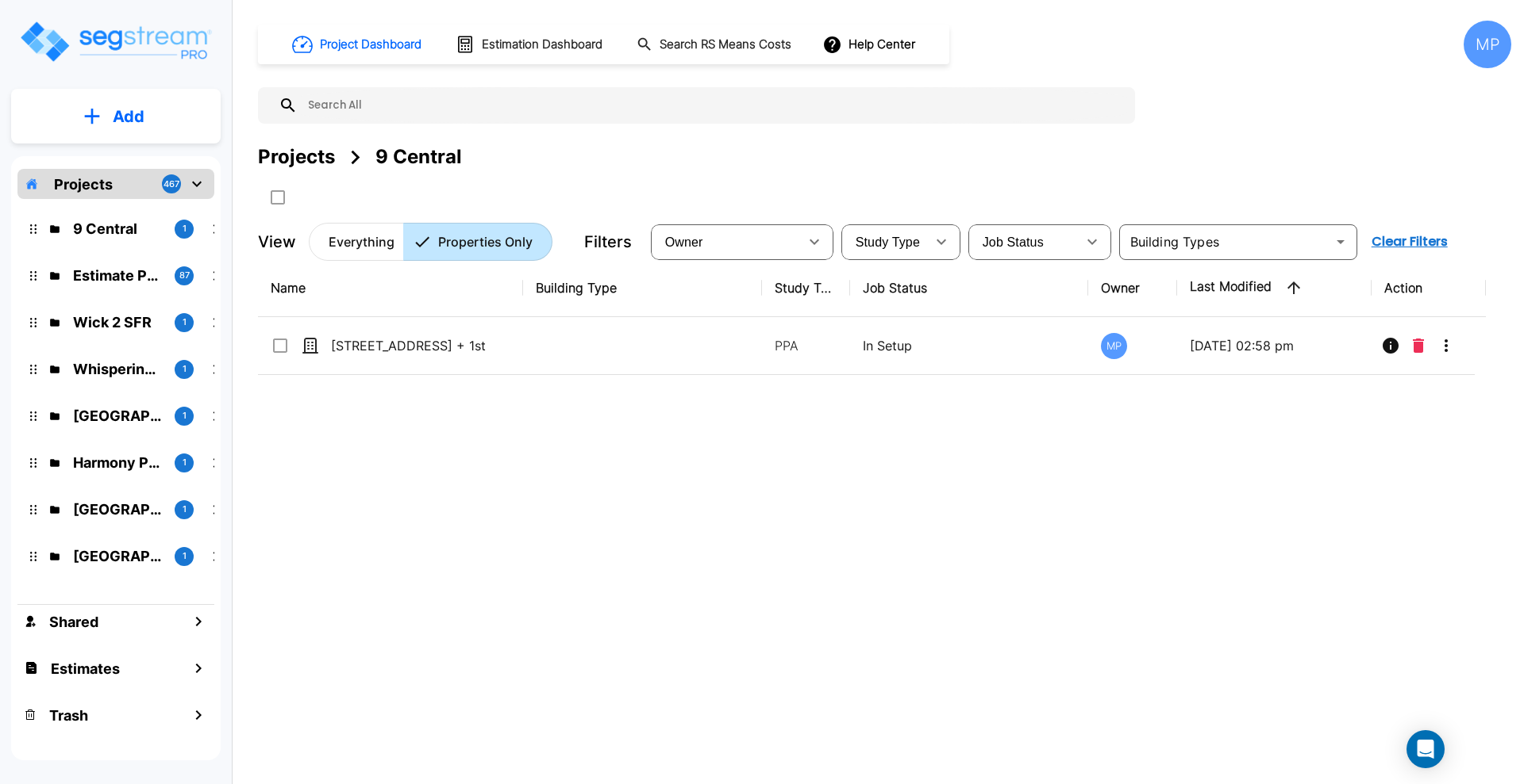
drag, startPoint x: 84, startPoint y: 180, endPoint x: 145, endPoint y: 184, distance: 61.1
click at [84, 180] on p "Projects" at bounding box center [83, 185] width 59 height 22
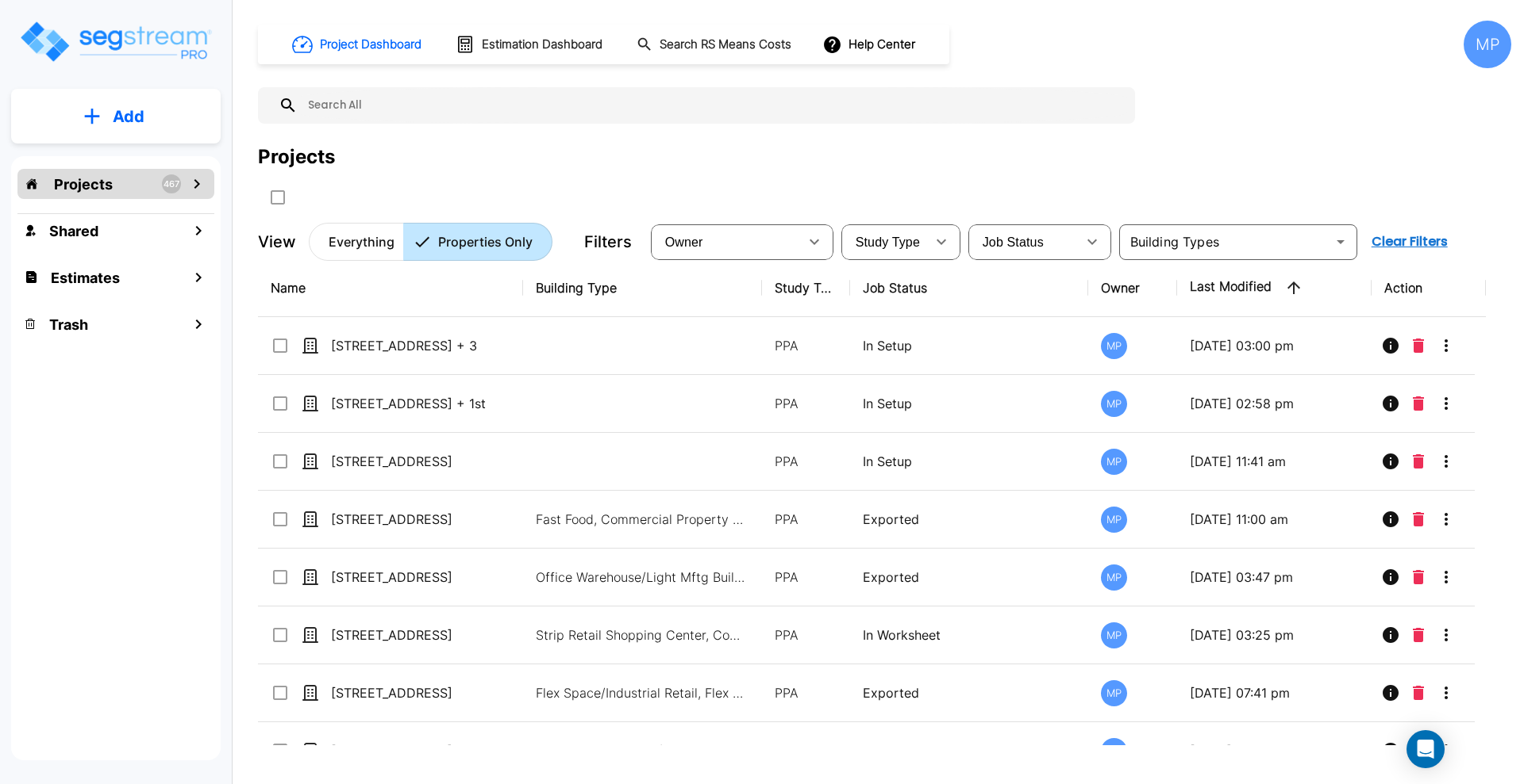
drag, startPoint x: 520, startPoint y: 287, endPoint x: 528, endPoint y: 286, distance: 8.1
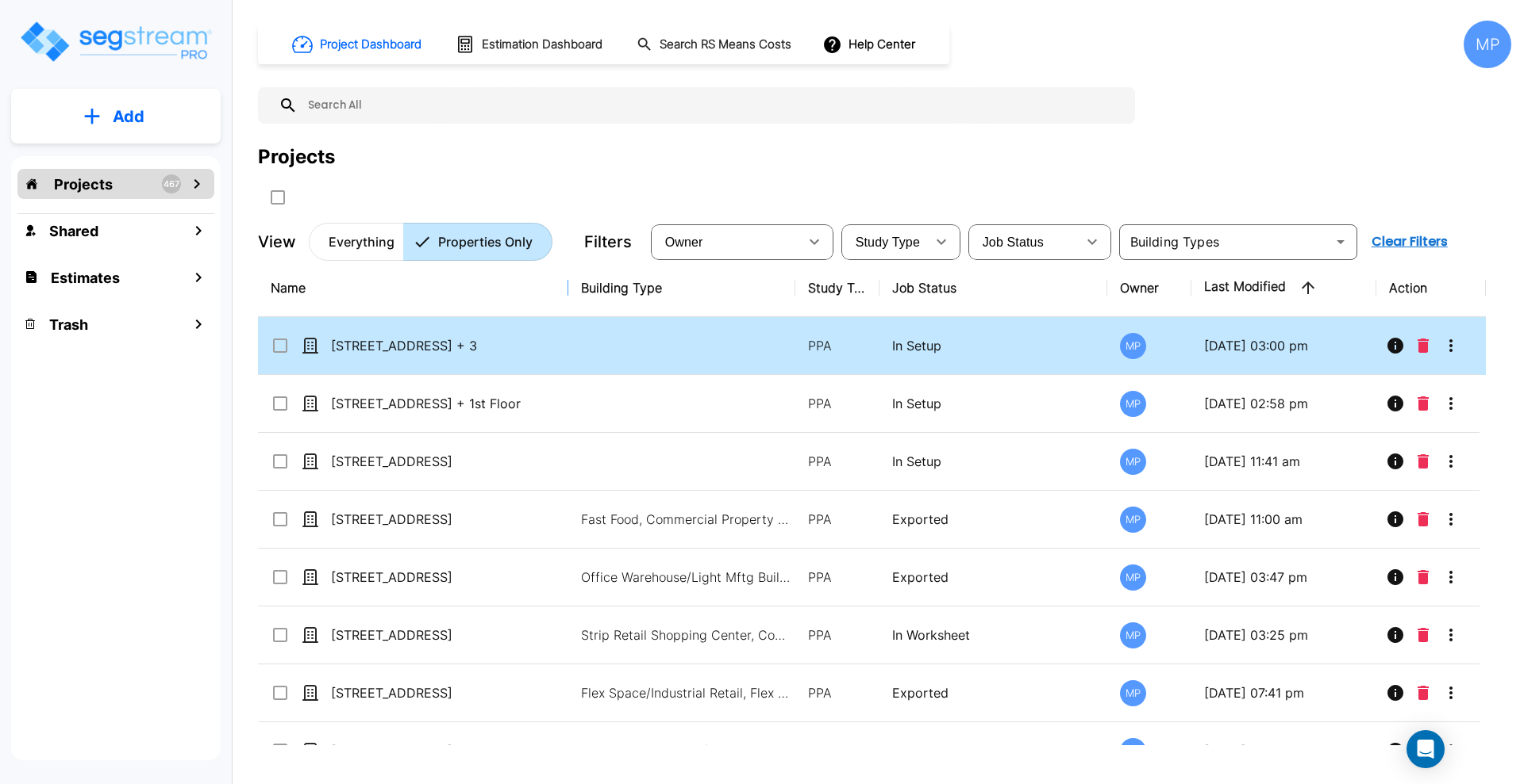
click at [277, 343] on input "select row 9 N Central Ave_Floors 2 + 3" at bounding box center [279, 343] width 16 height 14
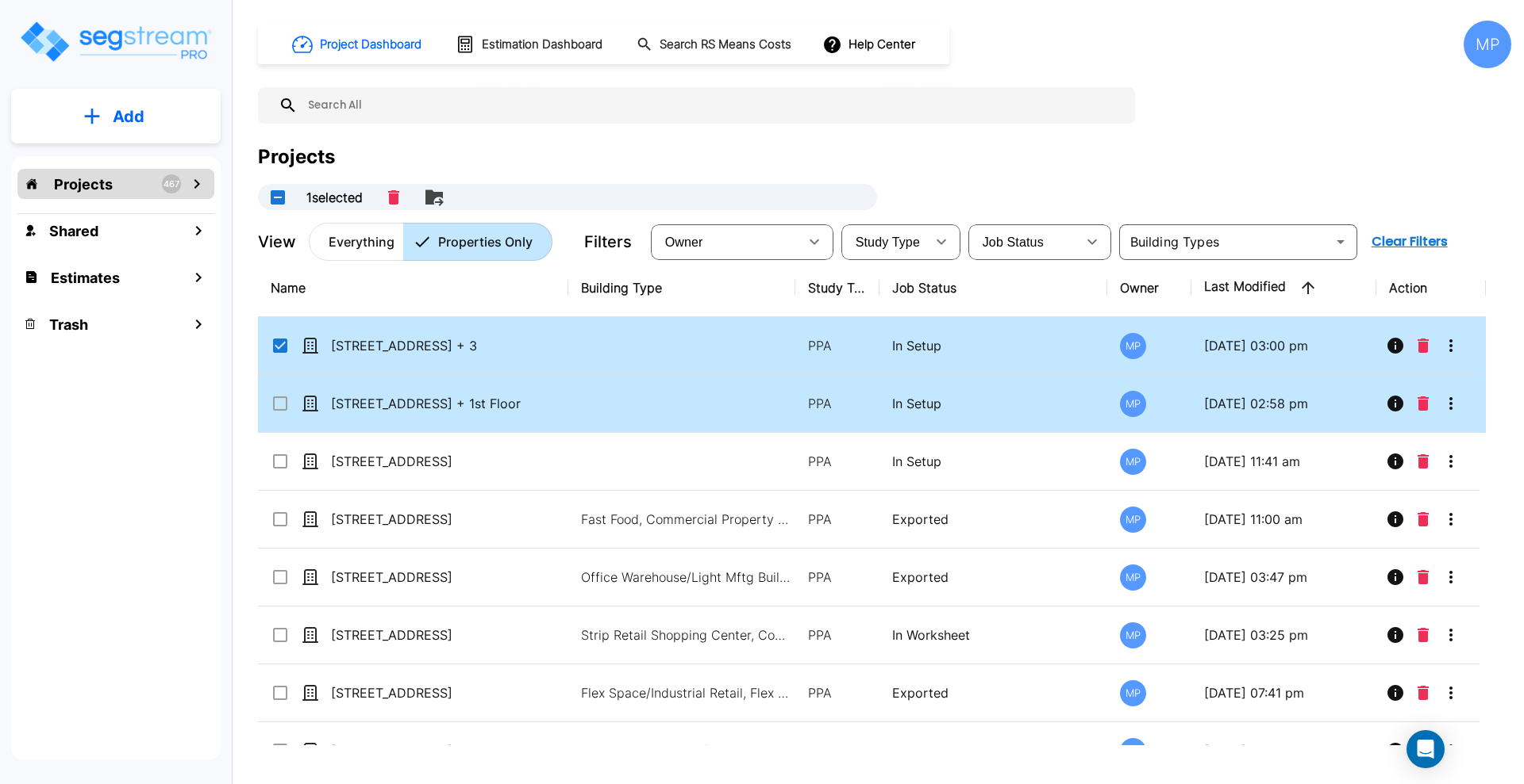
checkbox input "true"
click at [282, 405] on input "select row 9 N Central Ave_Exterior + 1st Floor" at bounding box center [279, 401] width 16 height 14
checkbox input "false"
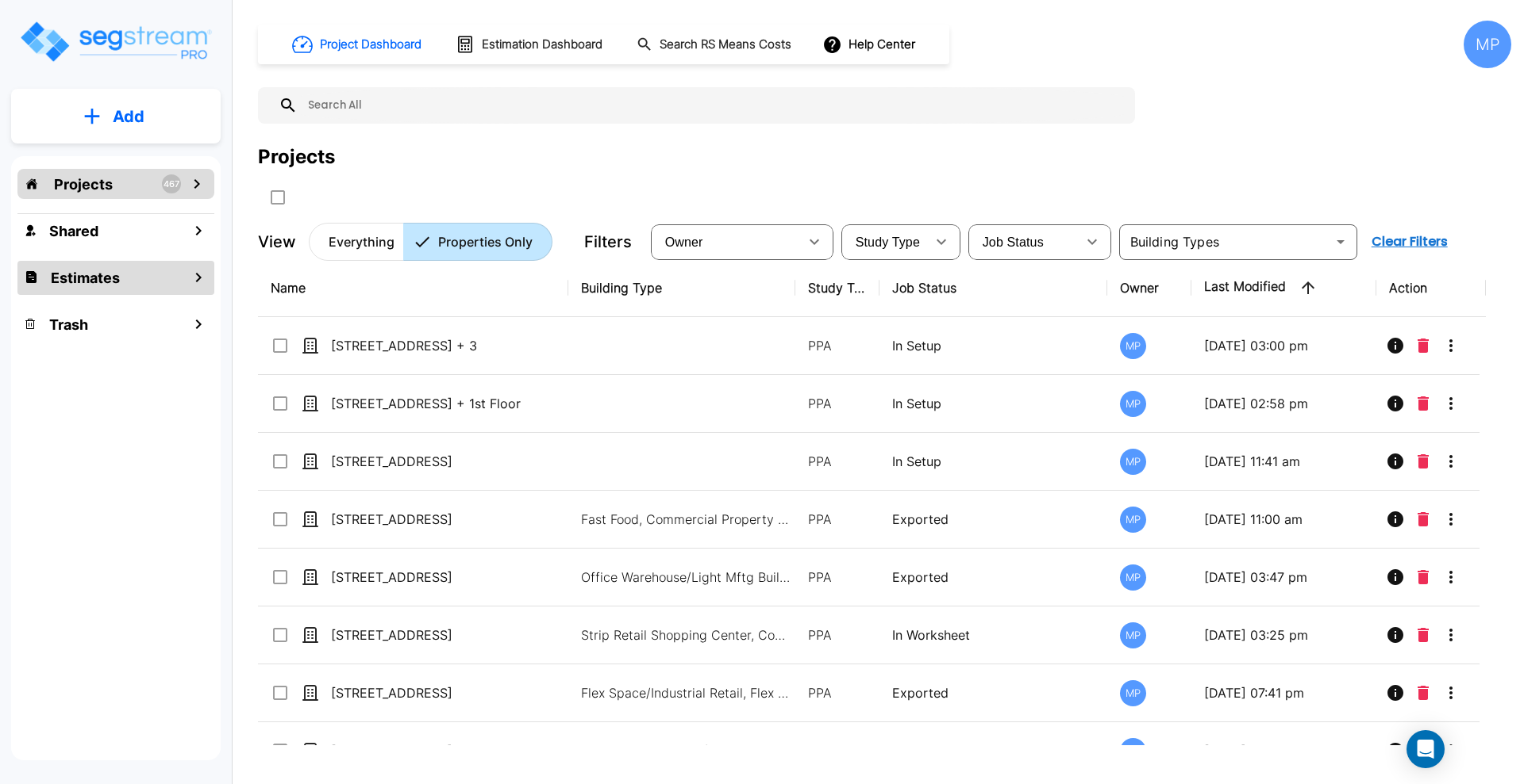
checkbox input "false"
click at [198, 183] on icon "mailbox folders" at bounding box center [198, 184] width 6 height 10
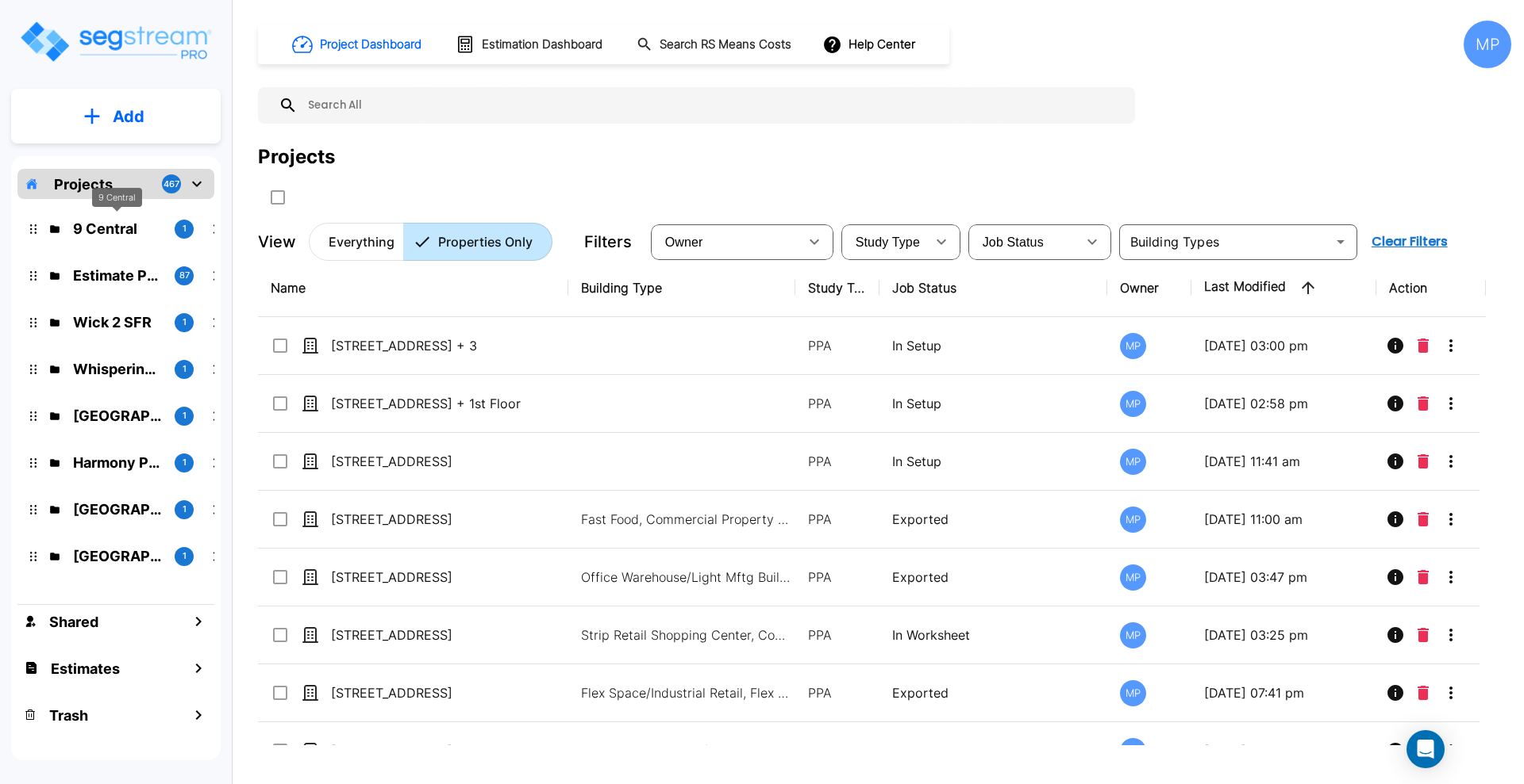
click at [108, 231] on p "9 Central" at bounding box center [117, 229] width 89 height 22
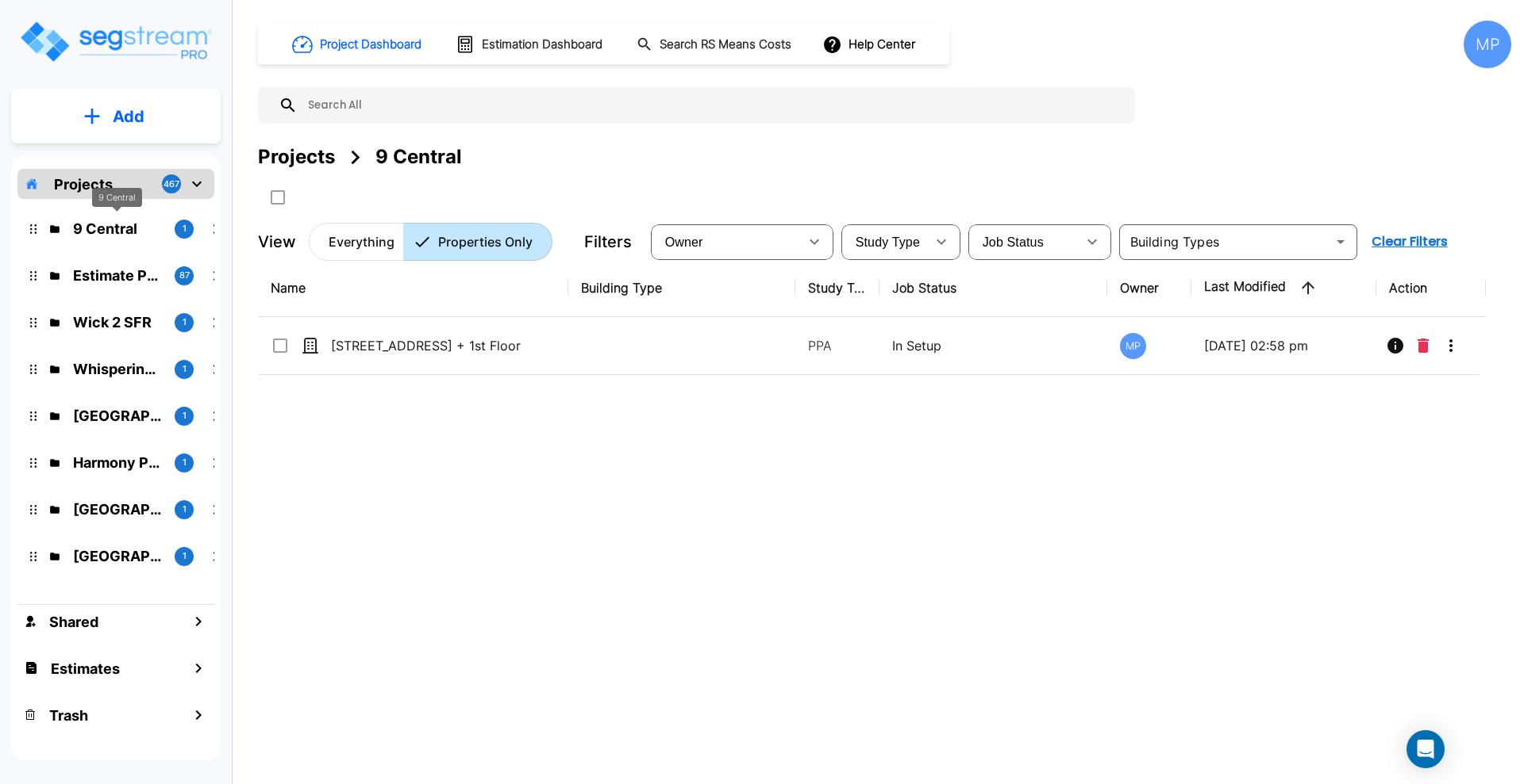
click at [117, 229] on p "9 Central" at bounding box center [117, 229] width 89 height 22
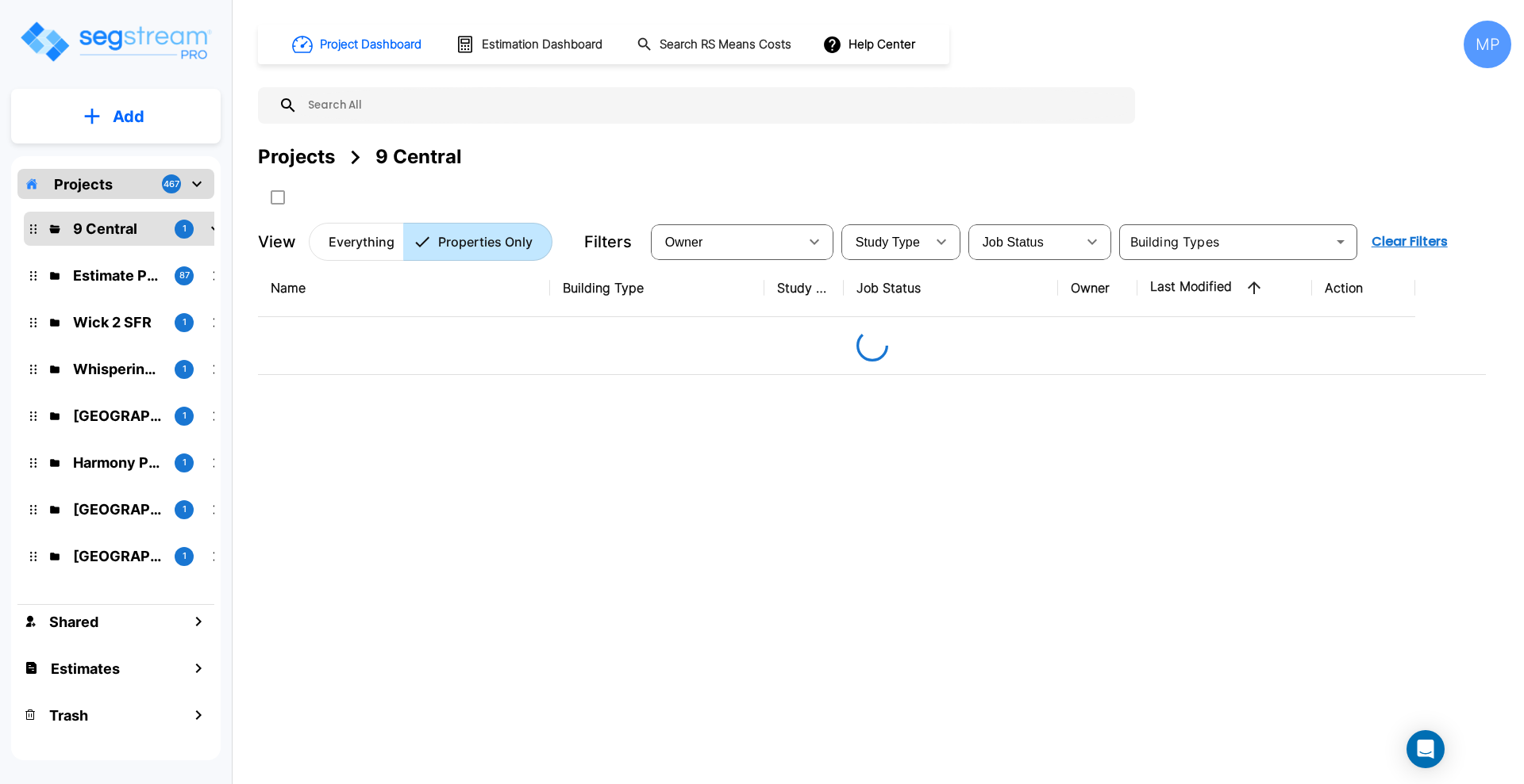
click at [103, 179] on p "Projects" at bounding box center [83, 185] width 59 height 22
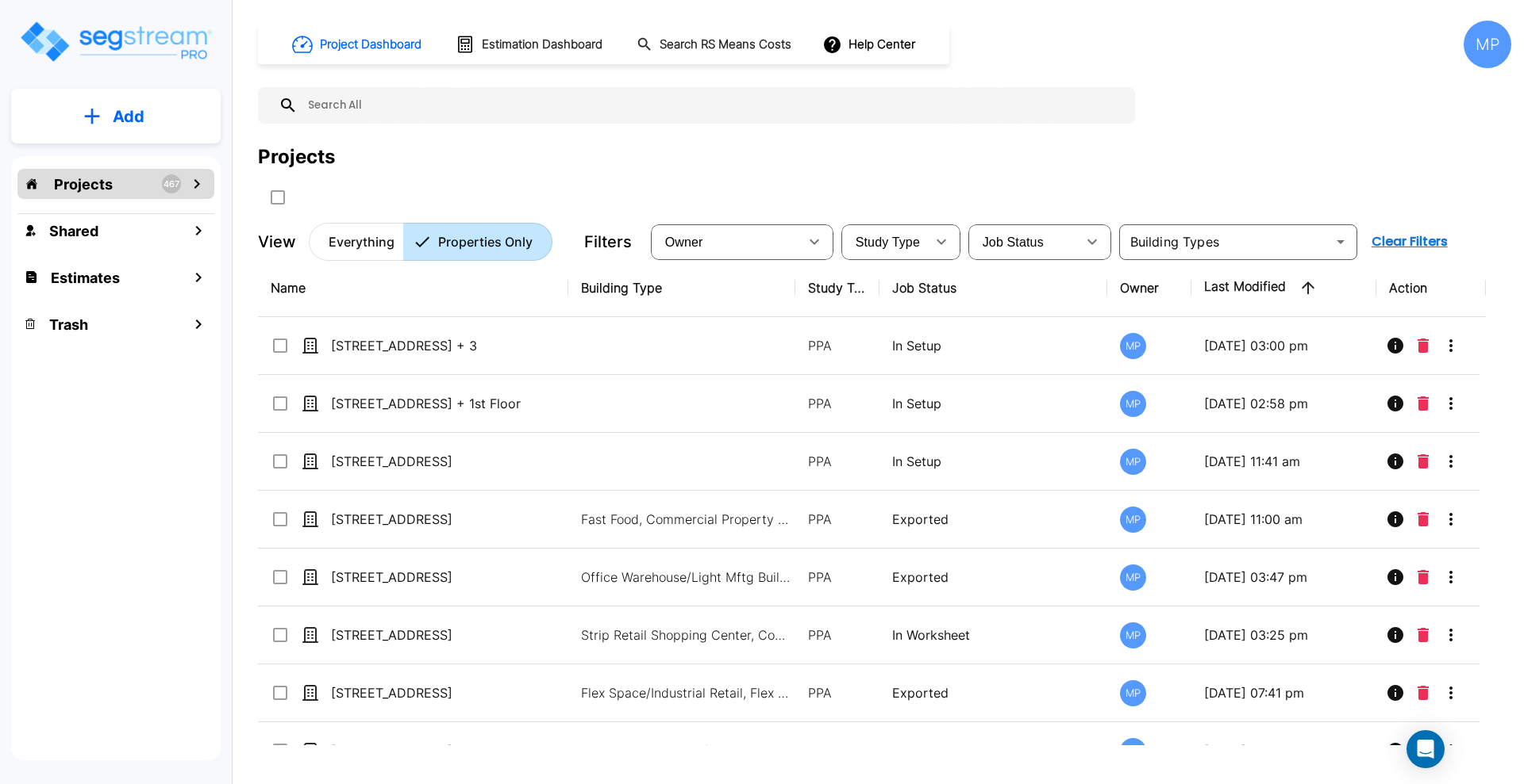
click at [94, 187] on p "Projects" at bounding box center [83, 185] width 59 height 22
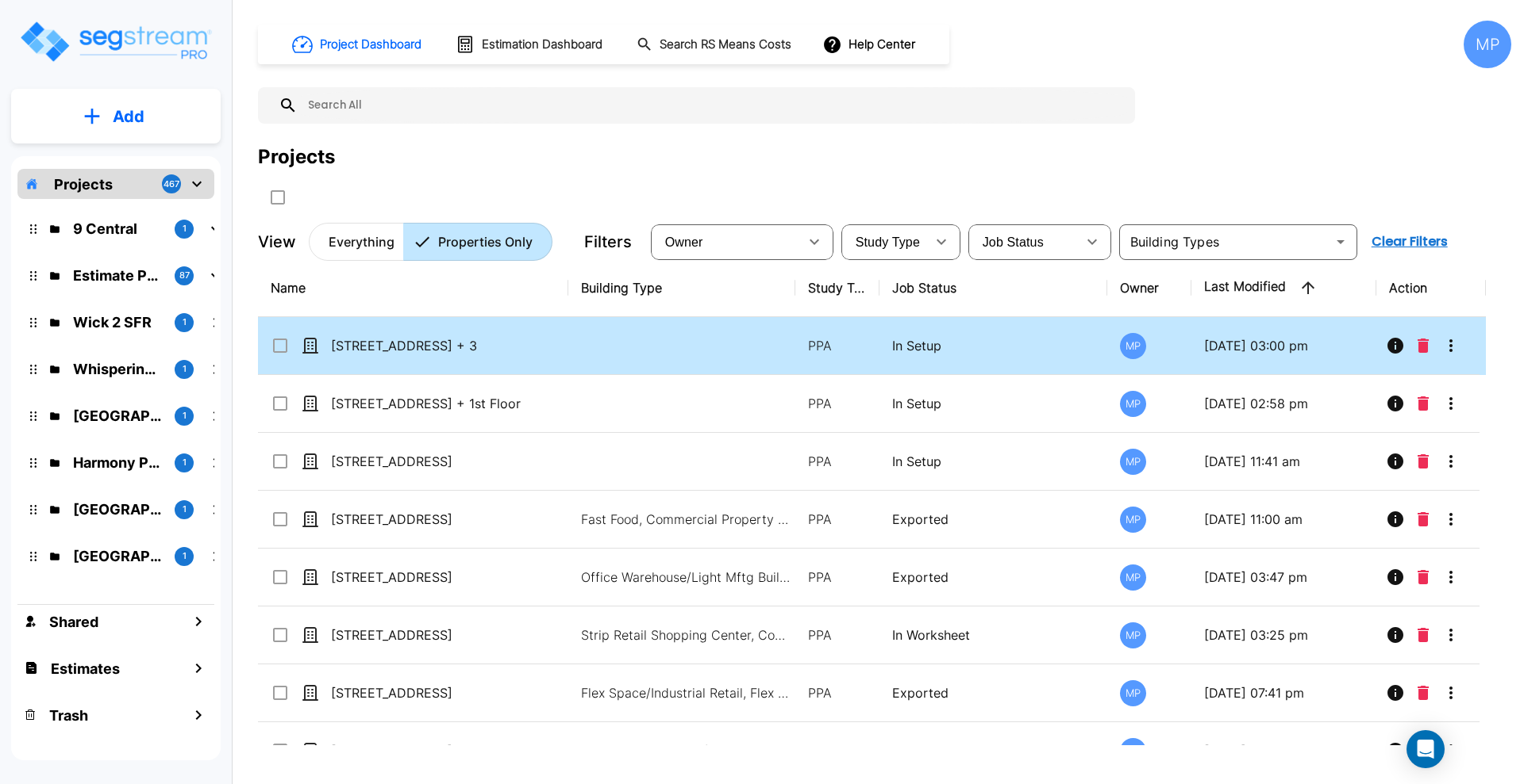
click at [280, 343] on input "select row 9 N Central Ave_Floors 2 + 3" at bounding box center [279, 343] width 16 height 14
click at [1453, 341] on icon "More-Options" at bounding box center [1450, 345] width 19 height 19
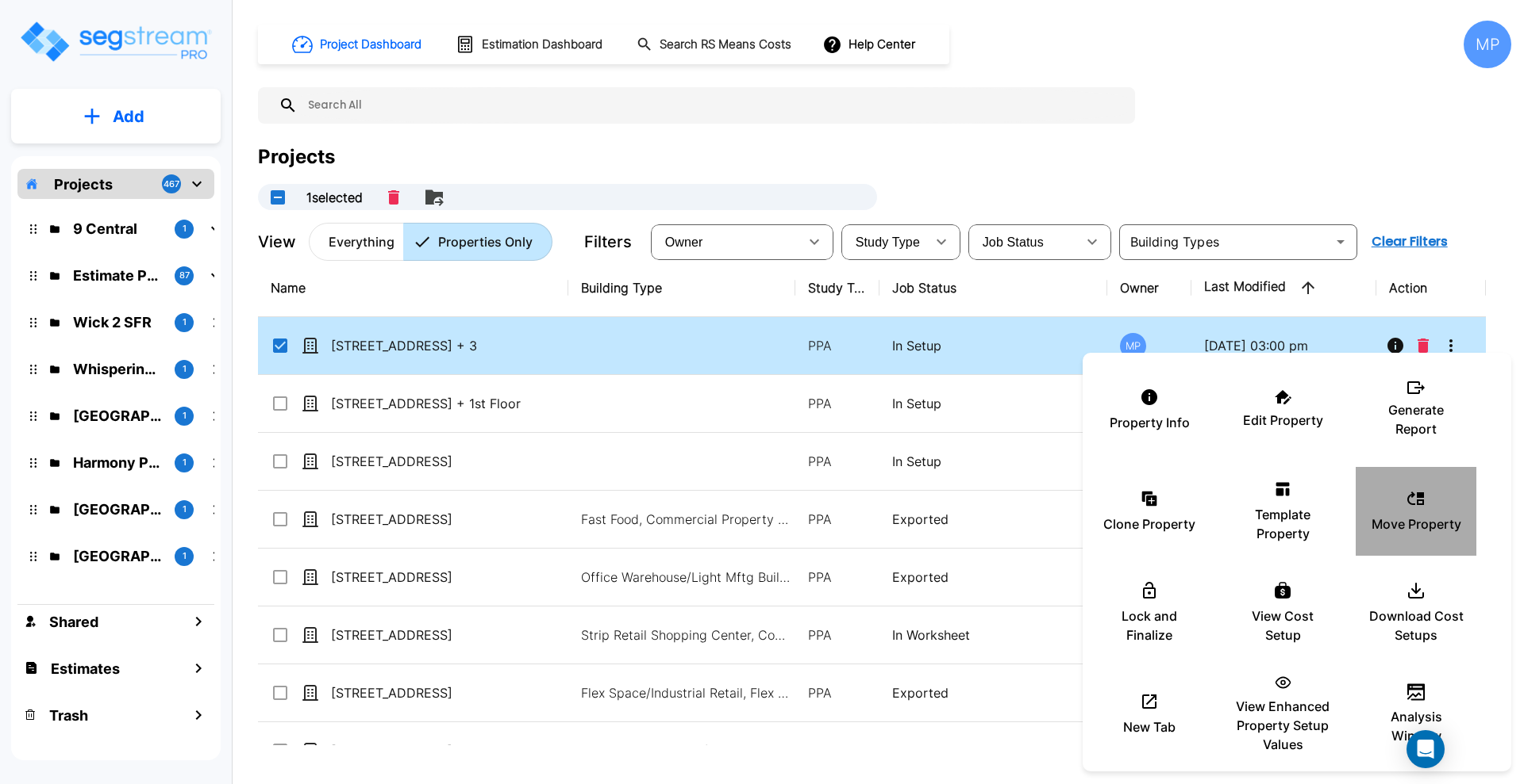
click at [1429, 501] on div "Move Property" at bounding box center [1415, 511] width 95 height 79
checkbox input "false"
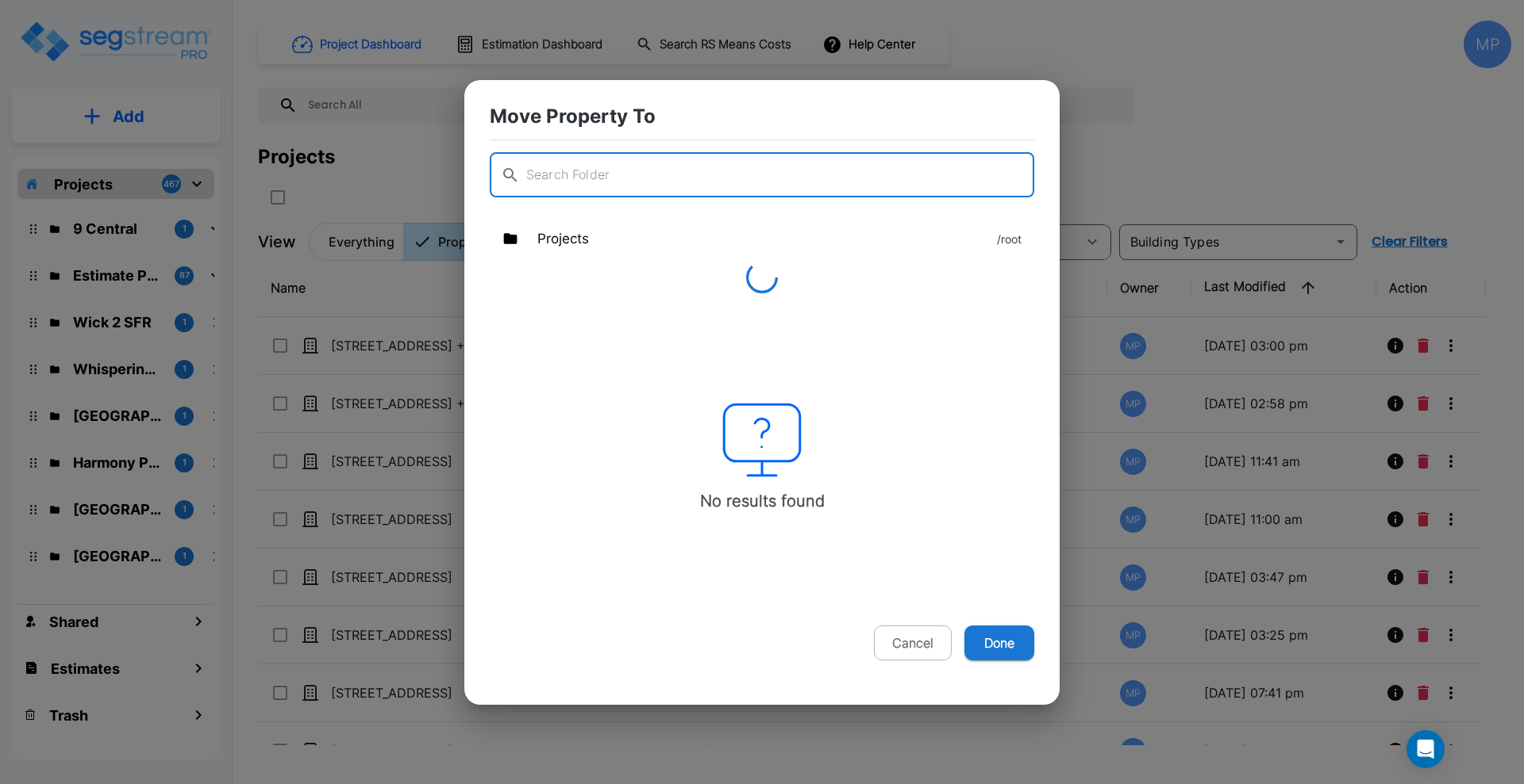
click at [598, 176] on input "text" at bounding box center [780, 175] width 508 height 44
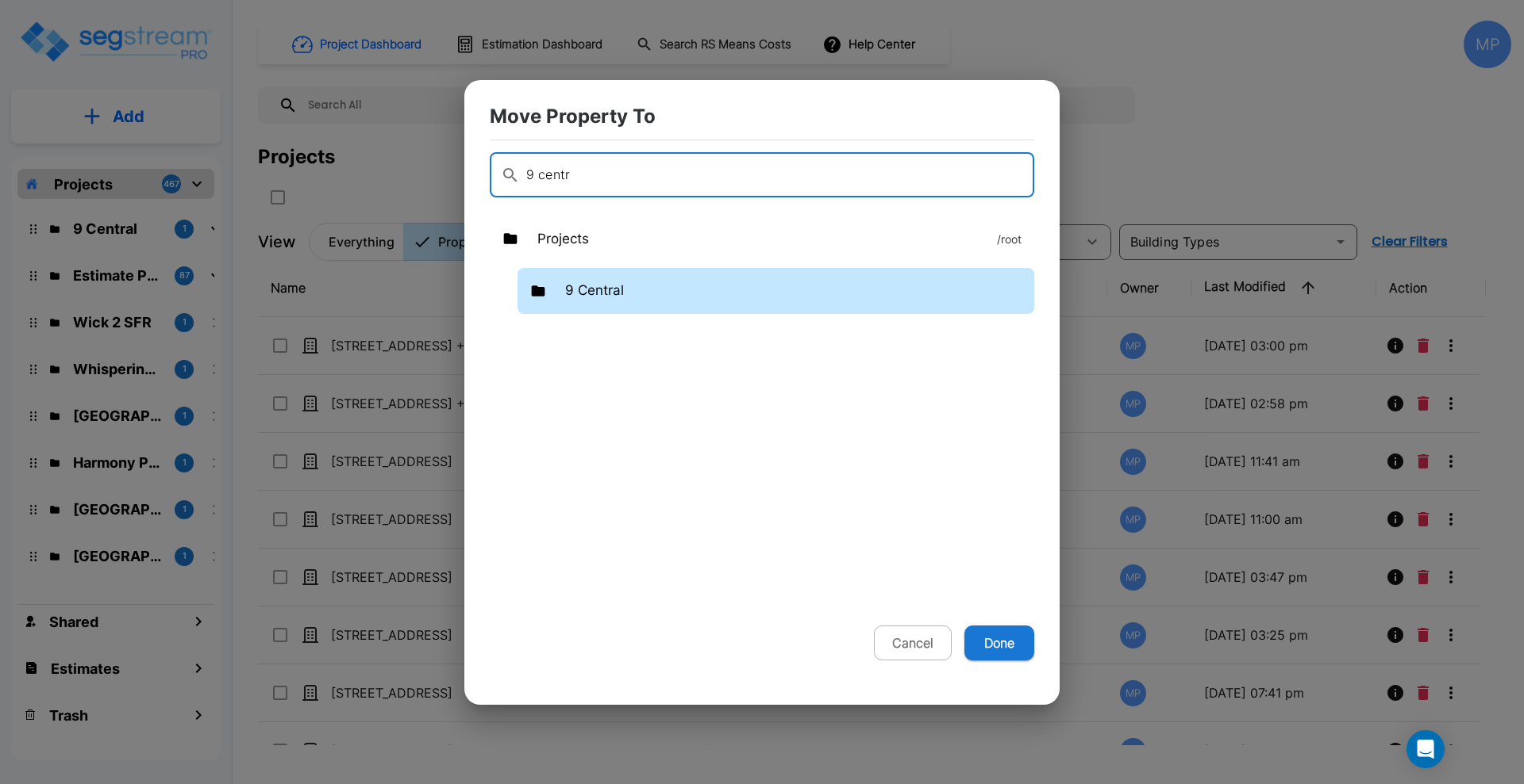
type input "9 centr"
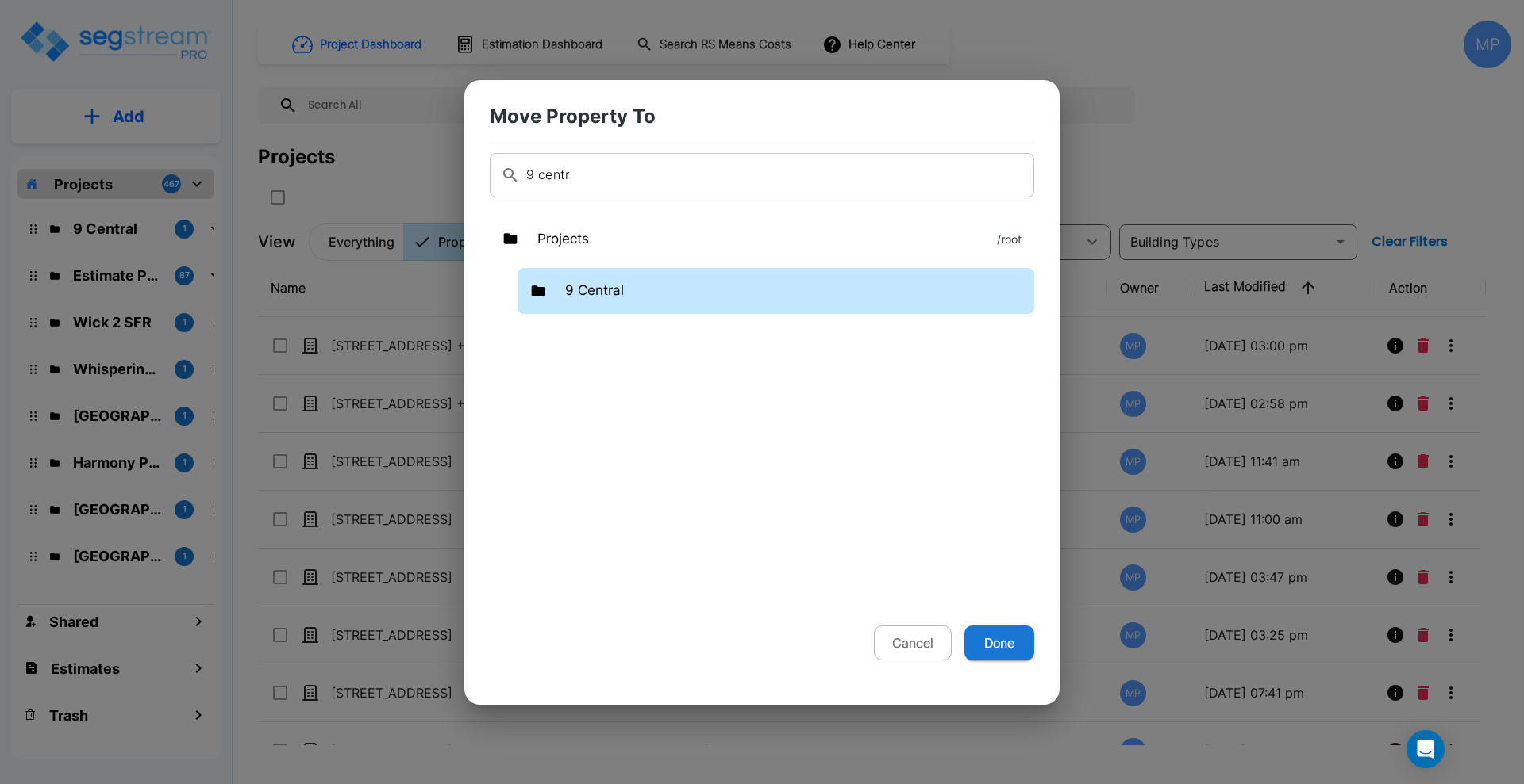
click at [616, 300] on div "9 Central" at bounding box center [776, 290] width 516 height 46
click at [601, 296] on p "9 Central" at bounding box center [595, 290] width 59 height 21
click at [1007, 644] on button "Done" at bounding box center [999, 643] width 69 height 35
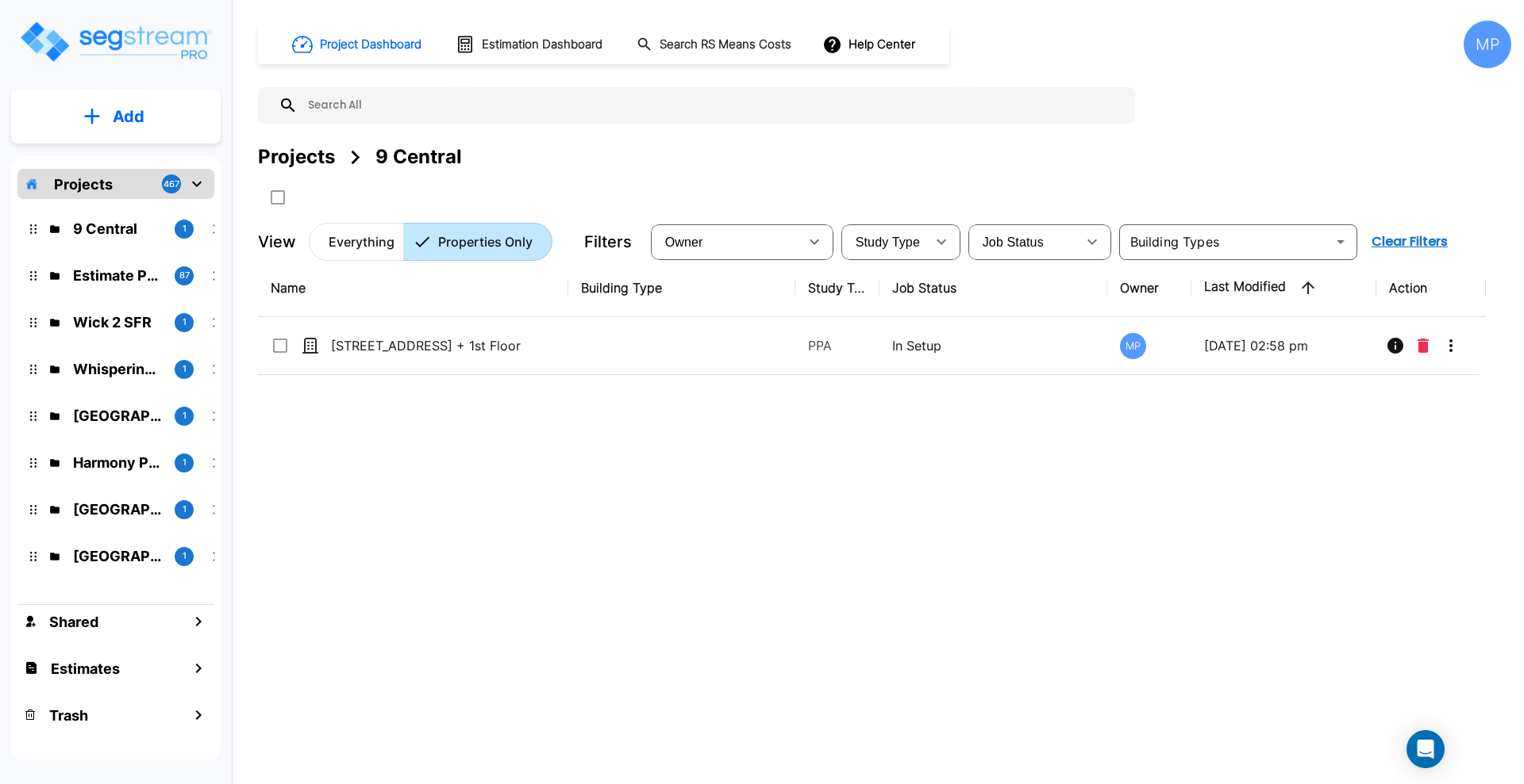
click at [99, 182] on p "Projects" at bounding box center [83, 185] width 59 height 22
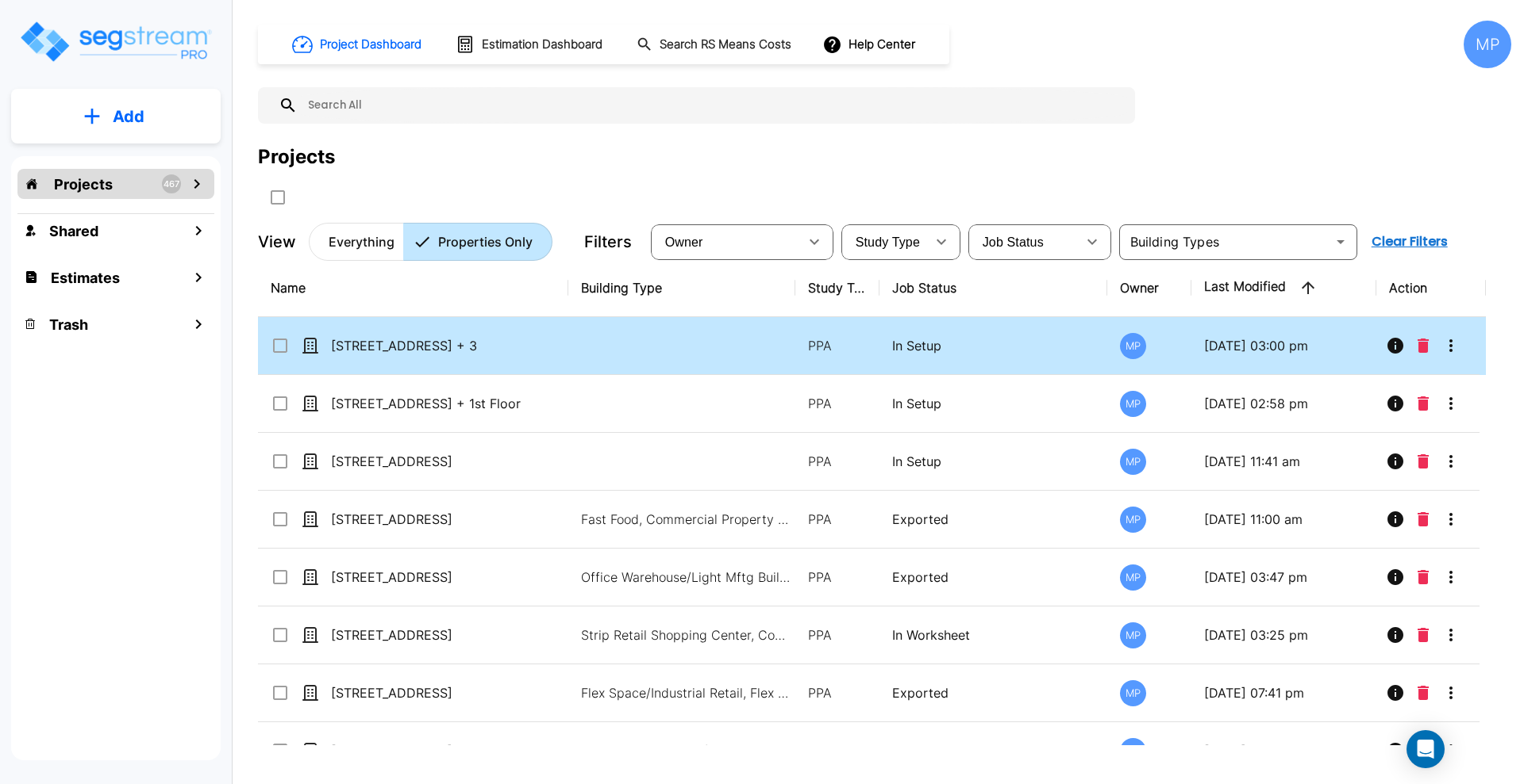
click at [283, 345] on input "select row 9 N Central Ave_Floors 2 + 3" at bounding box center [279, 343] width 16 height 14
click at [1455, 344] on icon "More-Options" at bounding box center [1450, 345] width 19 height 19
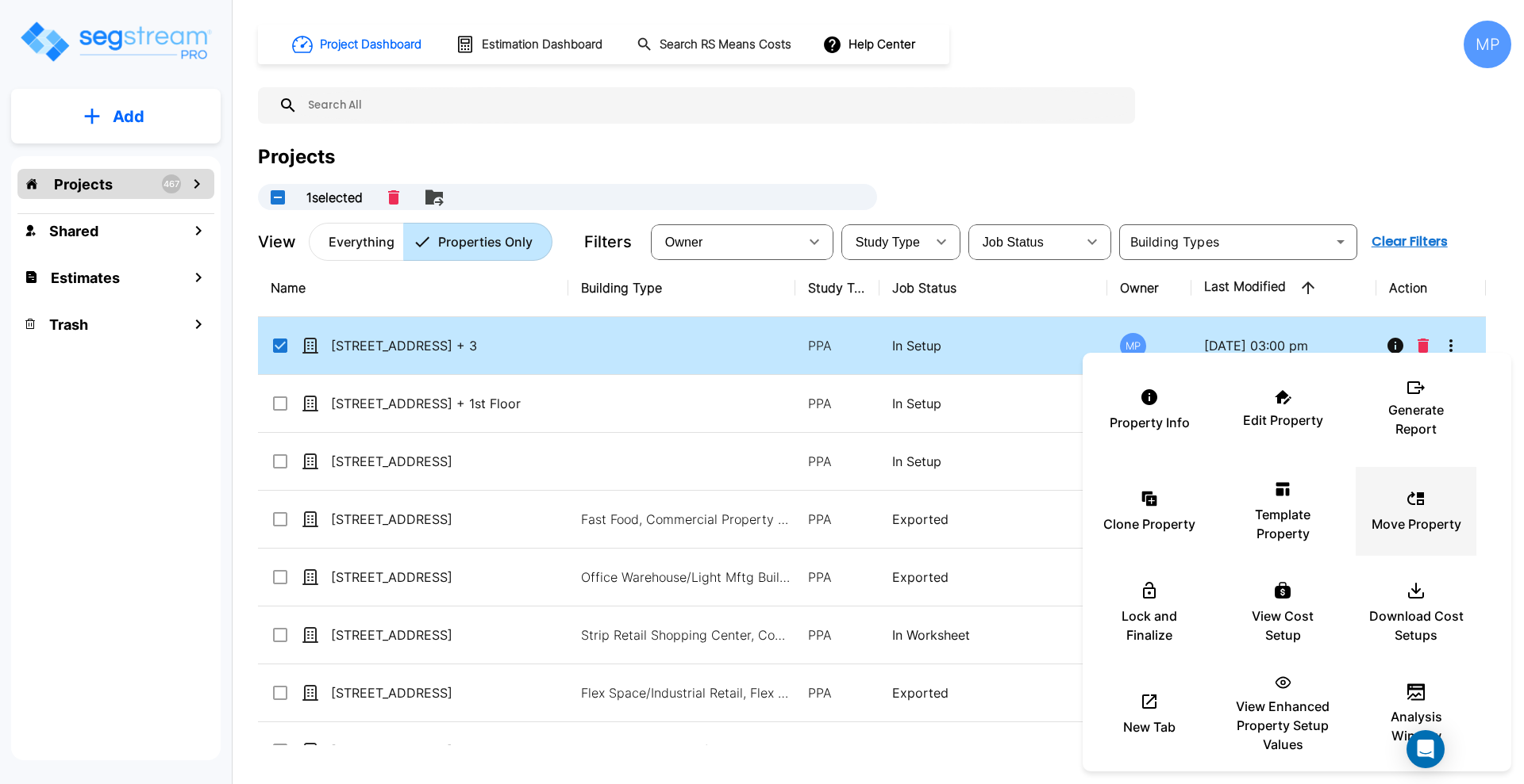
click at [1411, 506] on icon at bounding box center [1414, 499] width 19 height 19
checkbox input "false"
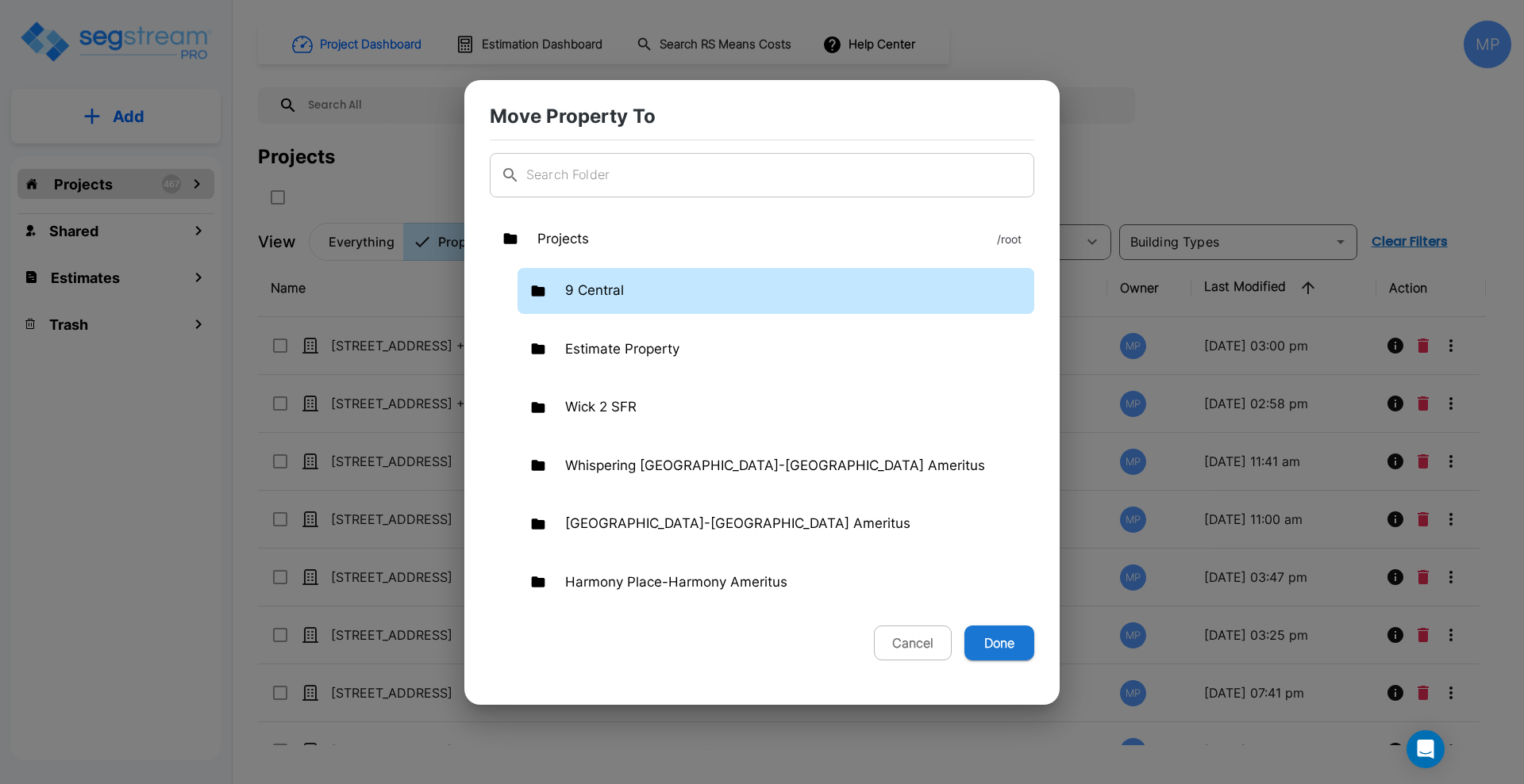
click at [604, 289] on p "9 Central" at bounding box center [595, 290] width 59 height 21
click at [595, 295] on p "9 Central" at bounding box center [595, 290] width 59 height 21
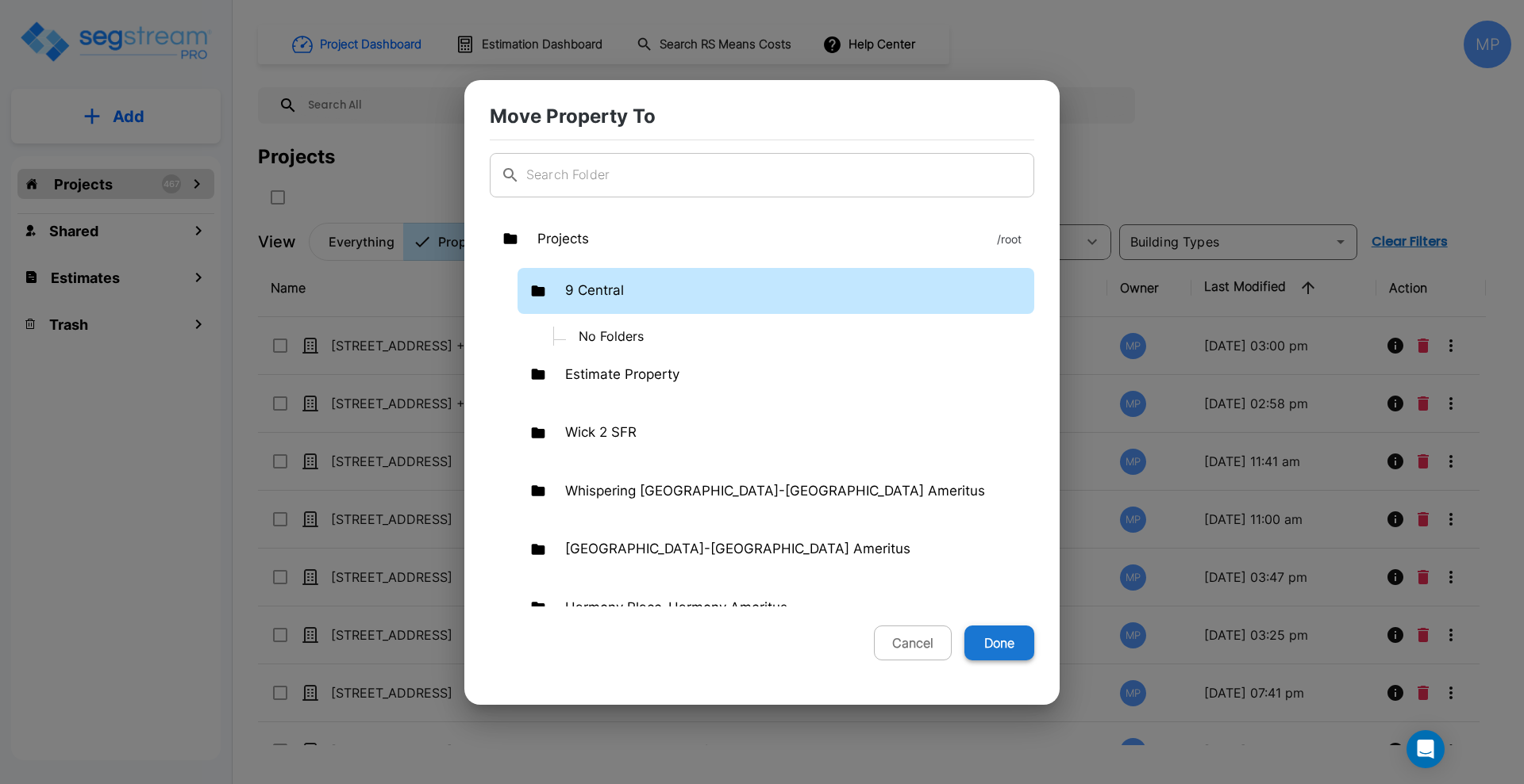
click at [994, 639] on button "Done" at bounding box center [999, 643] width 69 height 35
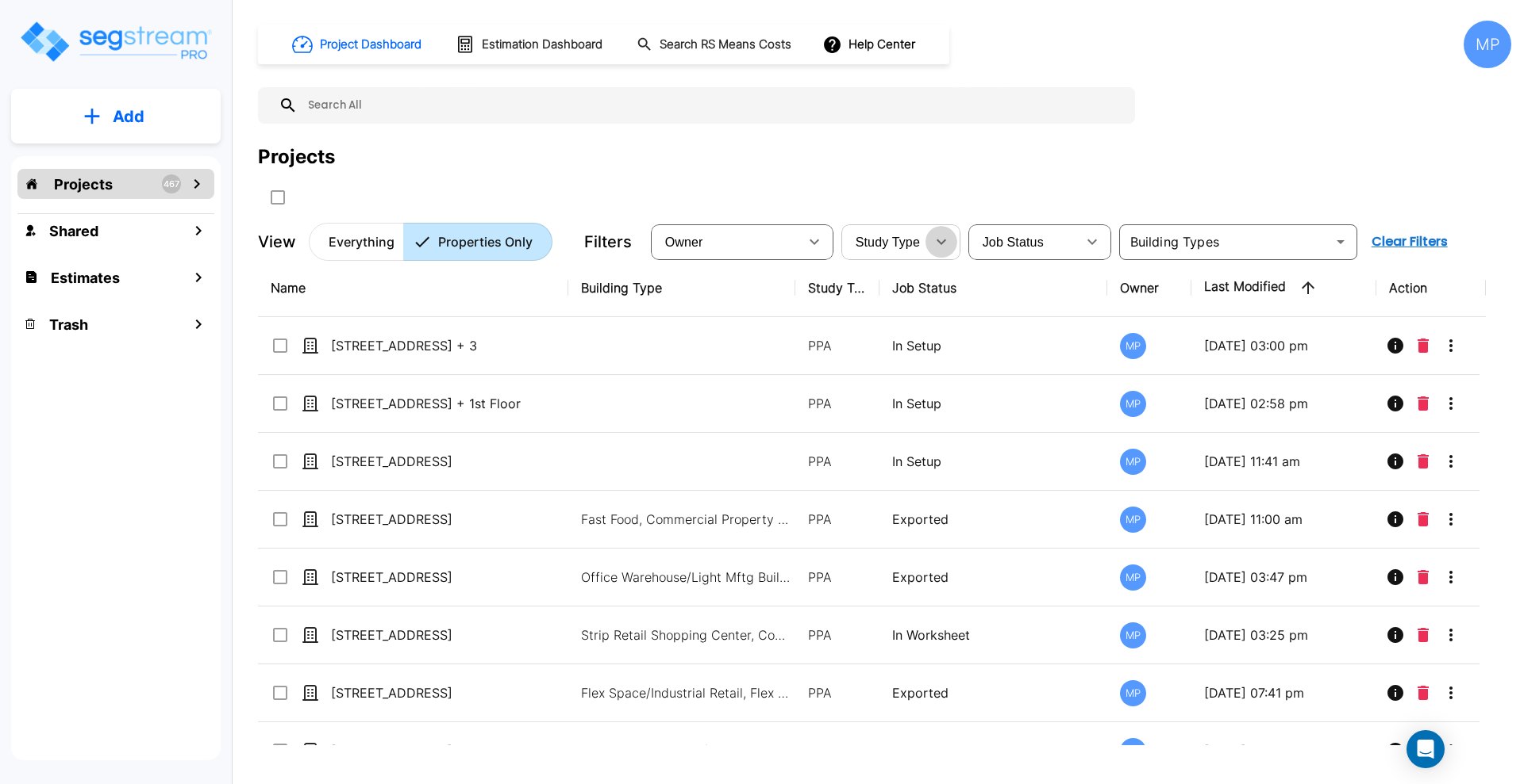
click at [947, 241] on icon "button" at bounding box center [940, 241] width 19 height 19
drag, startPoint x: 437, startPoint y: 345, endPoint x: 500, endPoint y: 169, distance: 186.9
click at [438, 345] on p "[STREET_ADDRESS] + 3" at bounding box center [436, 345] width 212 height 19
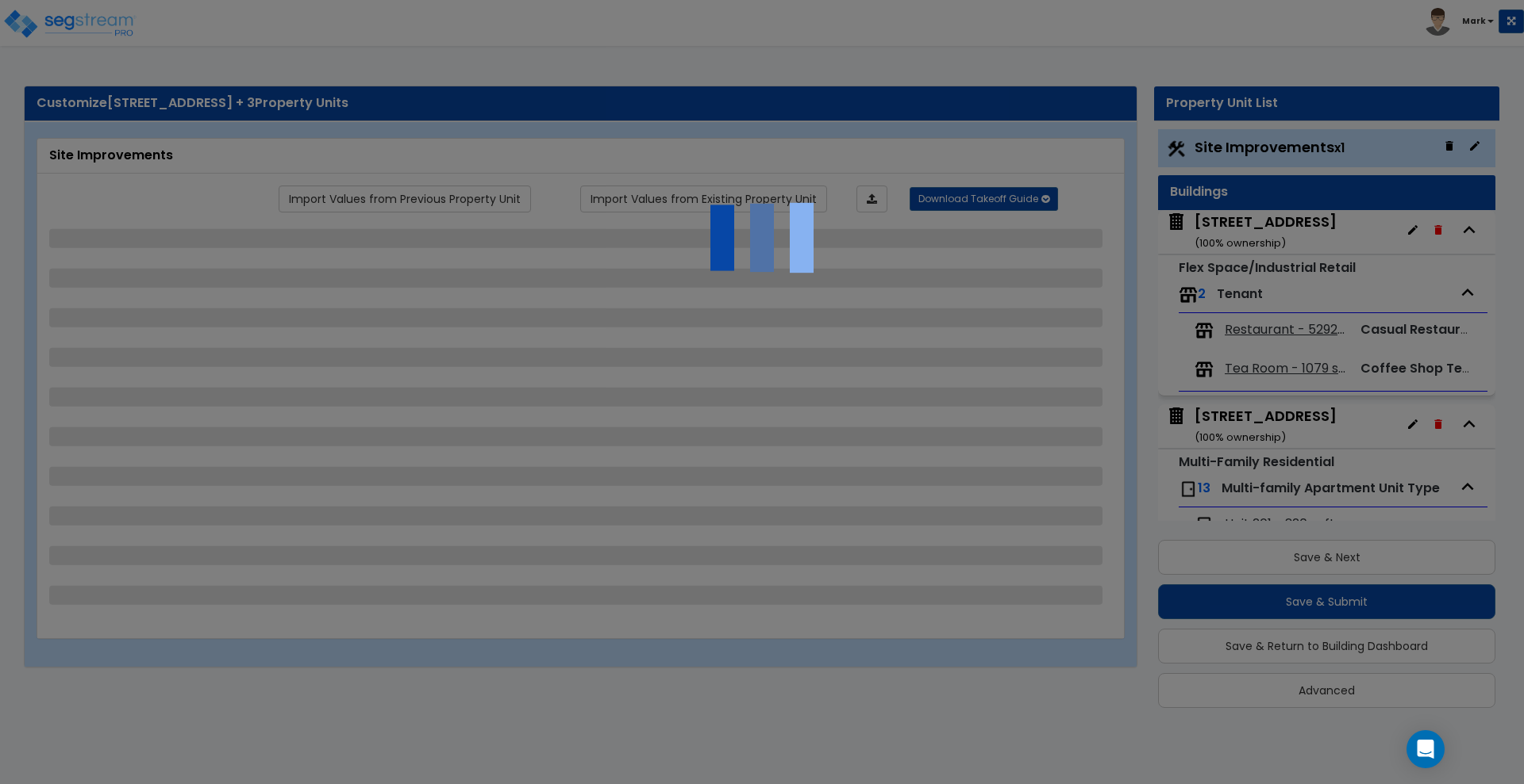
scroll to position [15, 0]
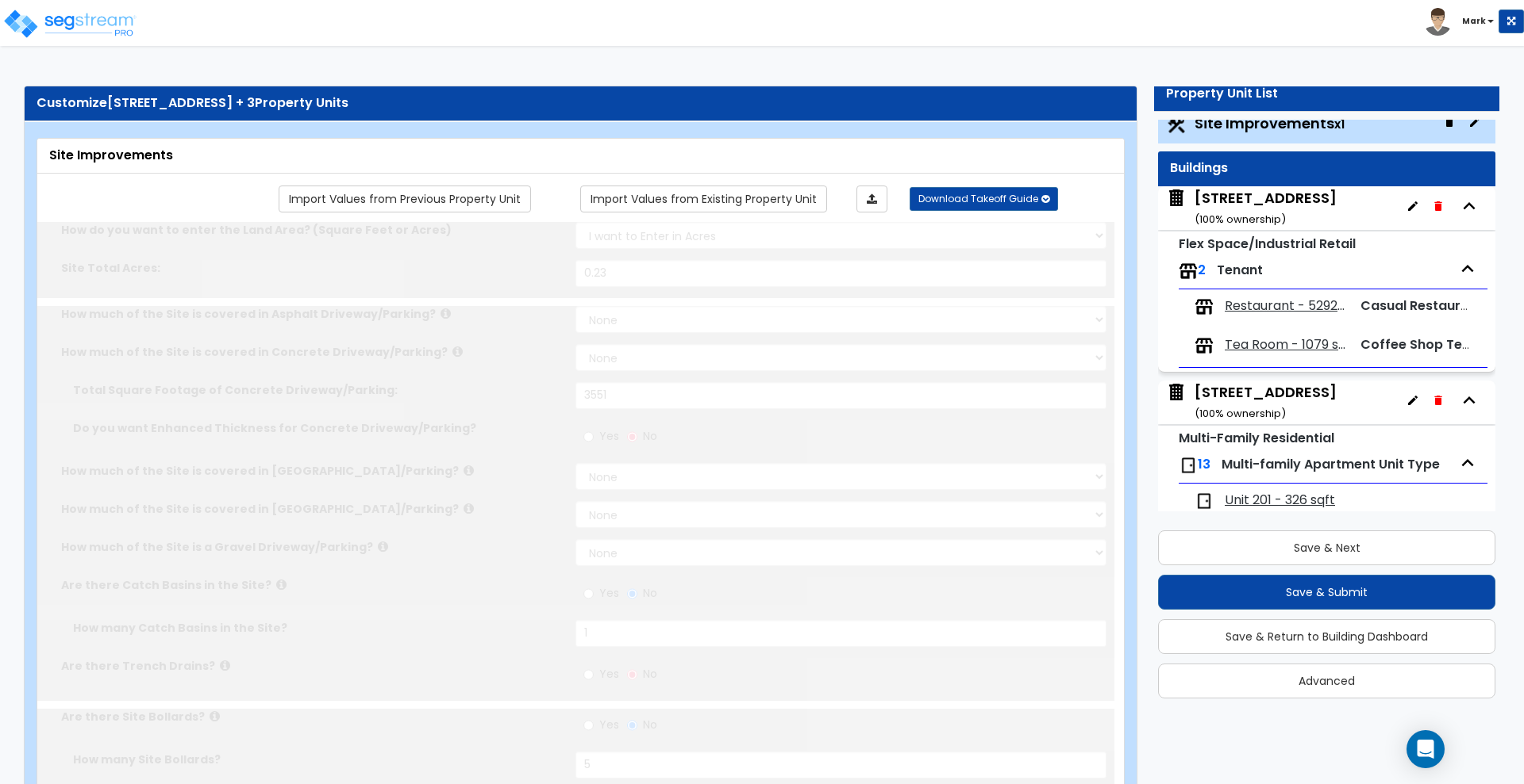
type input "0.23"
select select "2"
type input "3551"
radio input "true"
type input "1"
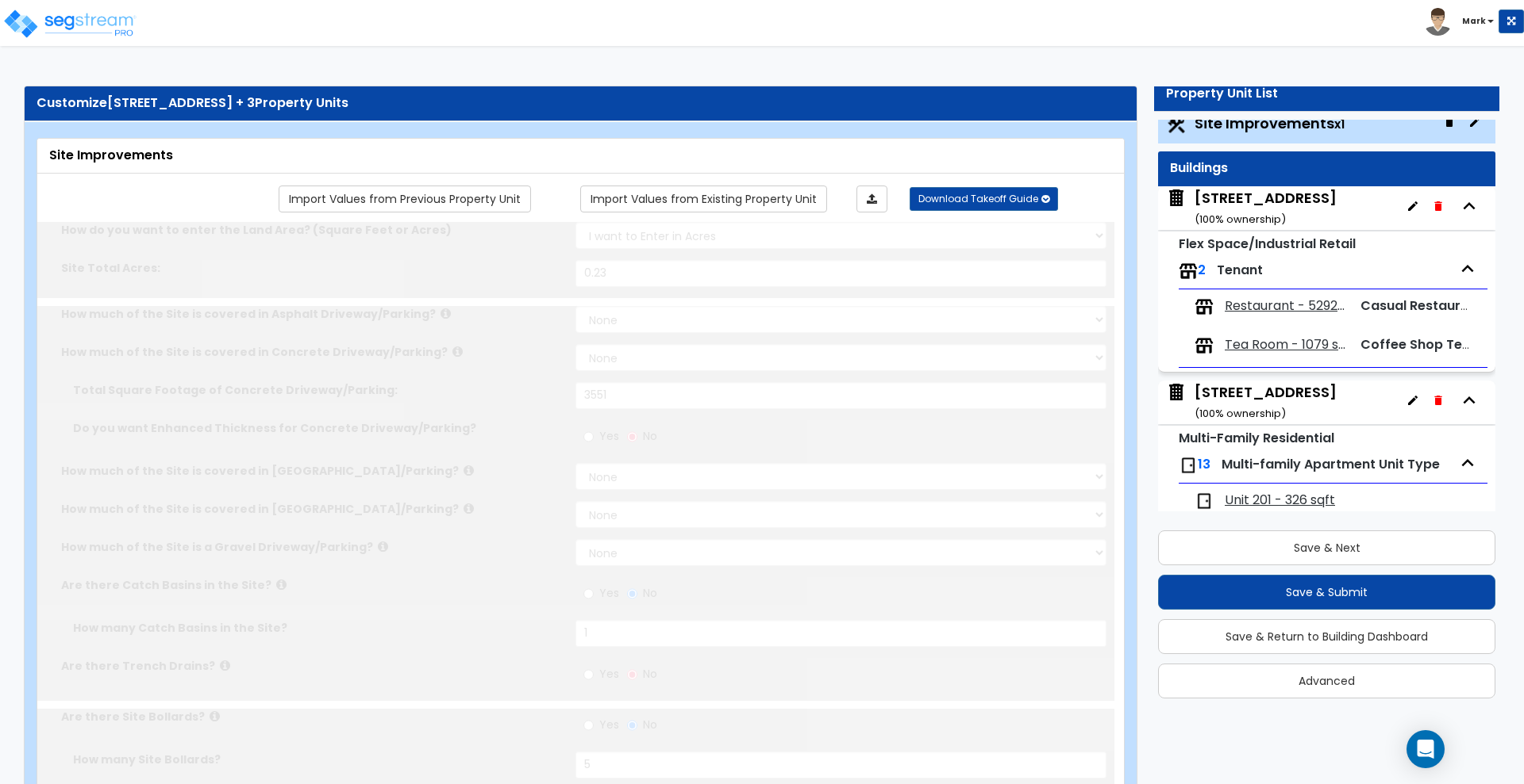
radio input "true"
type input "5"
radio input "true"
type input "4"
radio input "true"
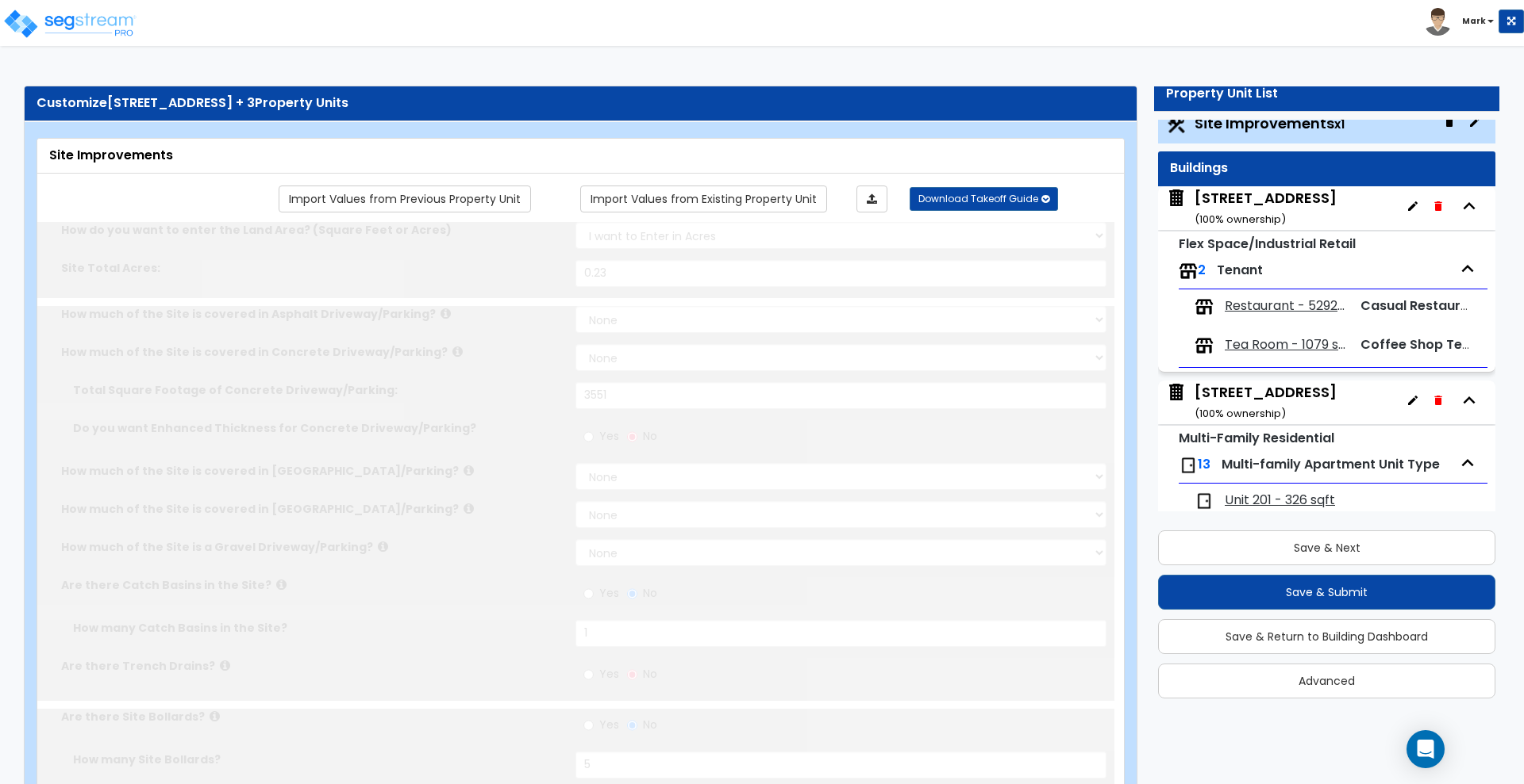
select select "1"
type input "6"
radio input "true"
select select "2"
type input "162"
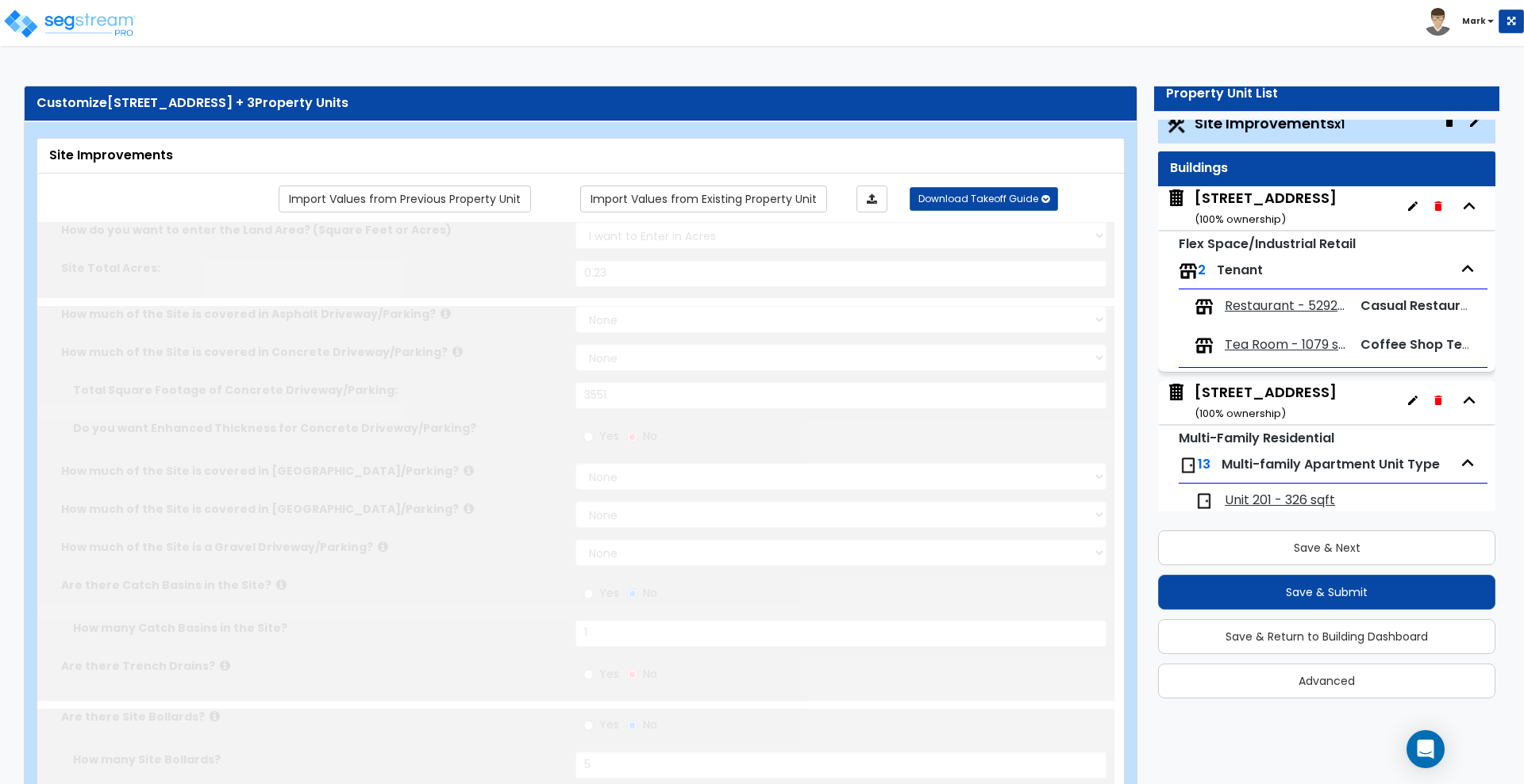
select select "1"
radio input "true"
type input "24"
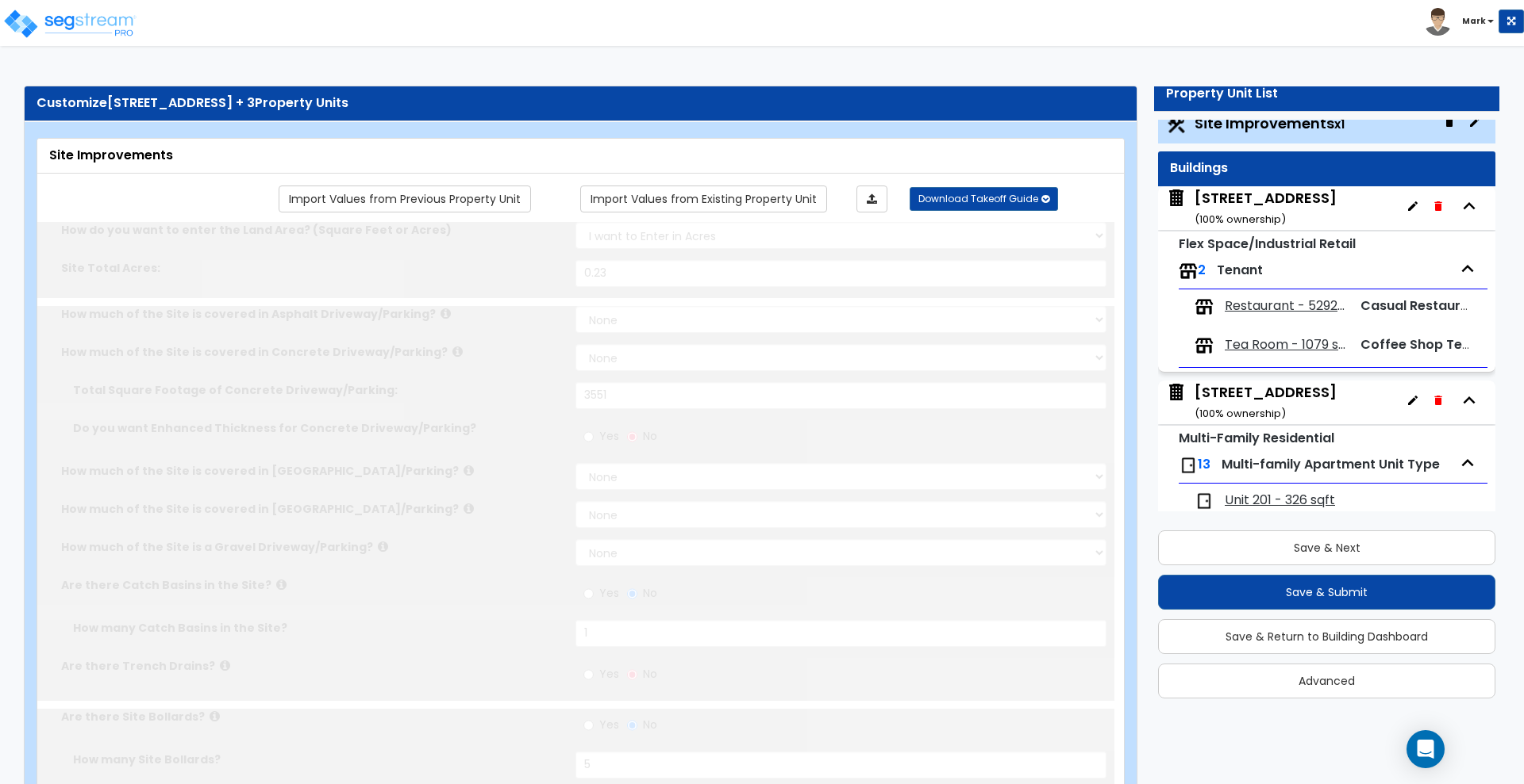
radio input "true"
select select "1"
select select "6"
type input "1"
radio input "true"
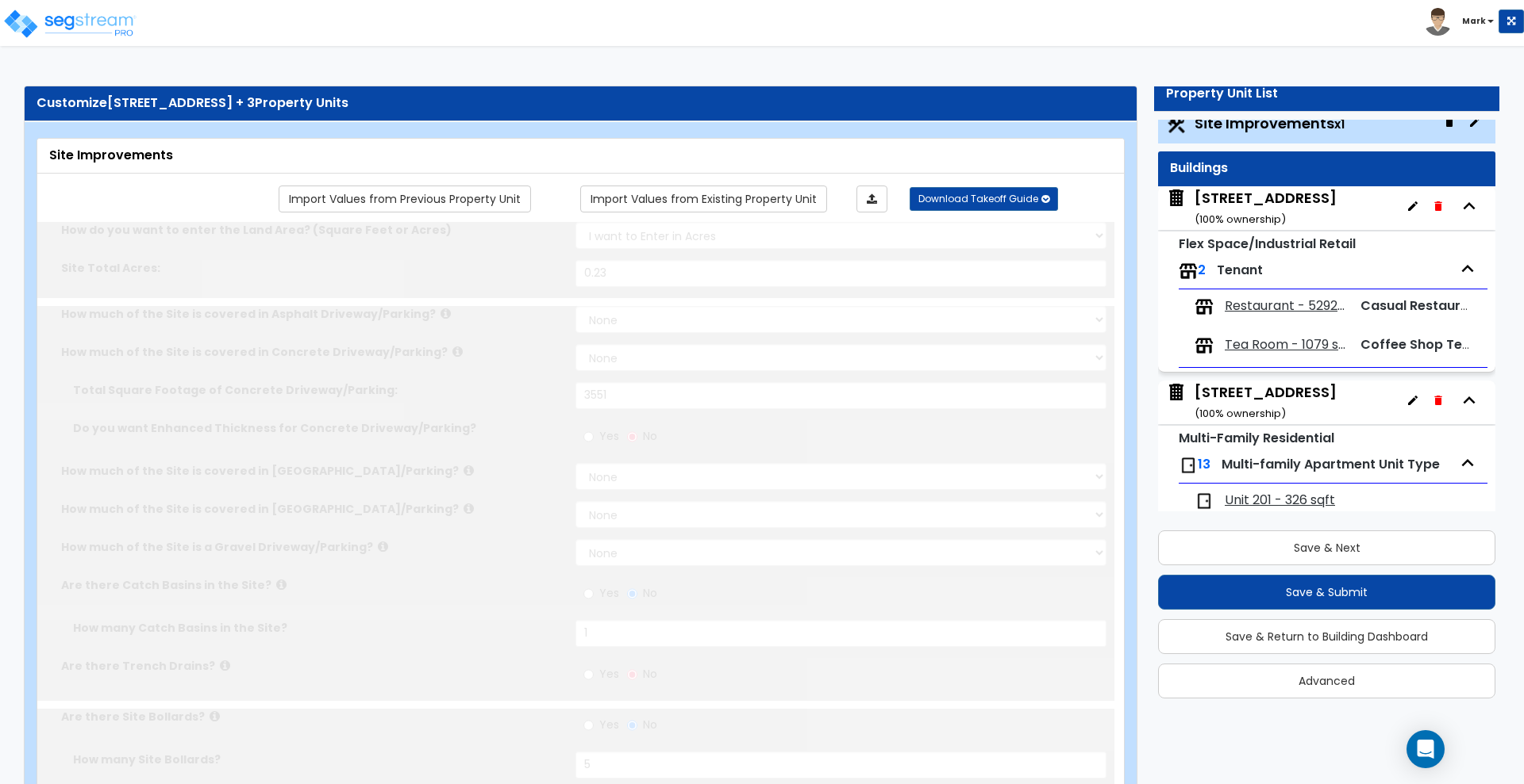
select select "2"
select select "1"
radio input "true"
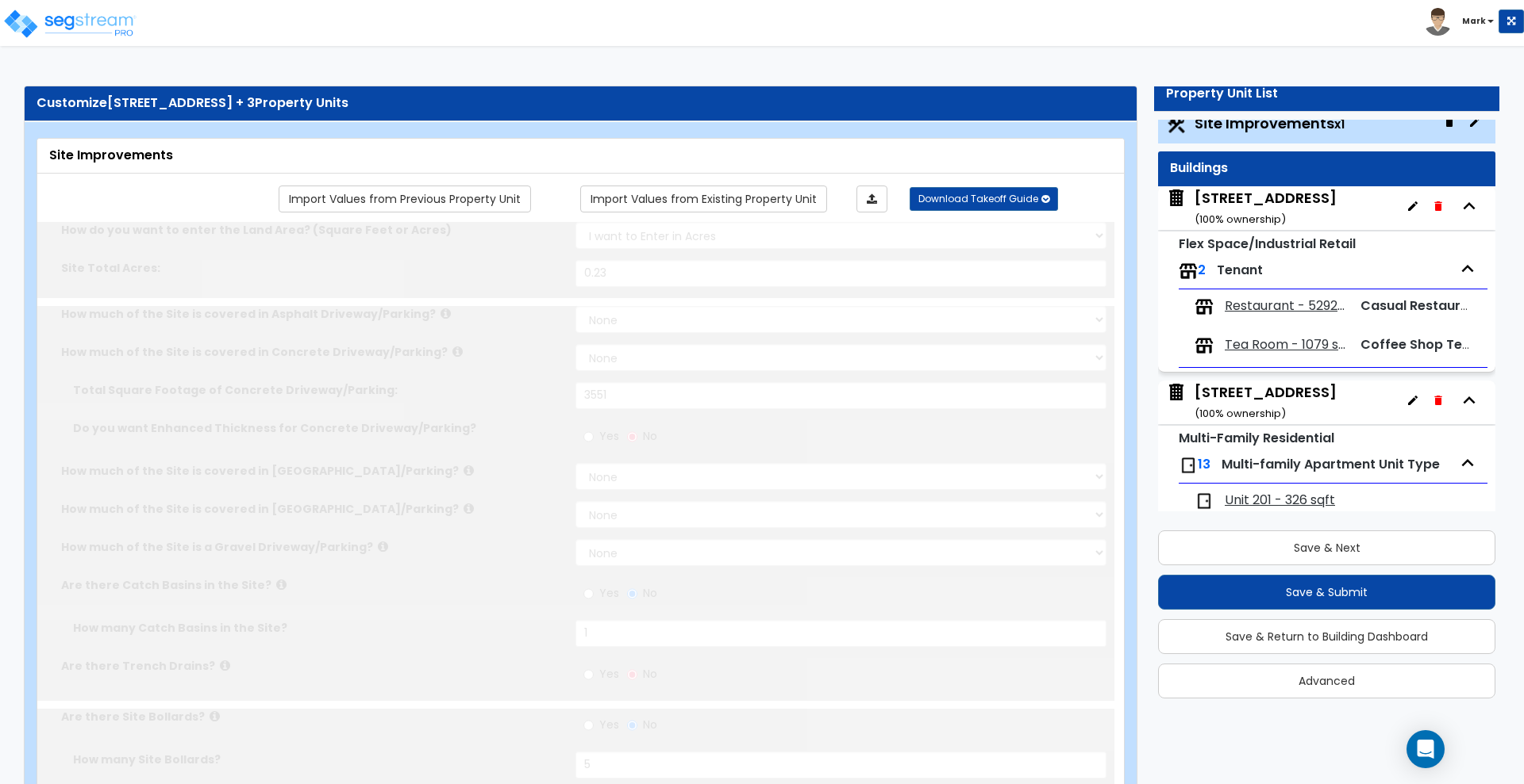
radio input "true"
type input "315"
radio input "true"
select select "2"
type input "80"
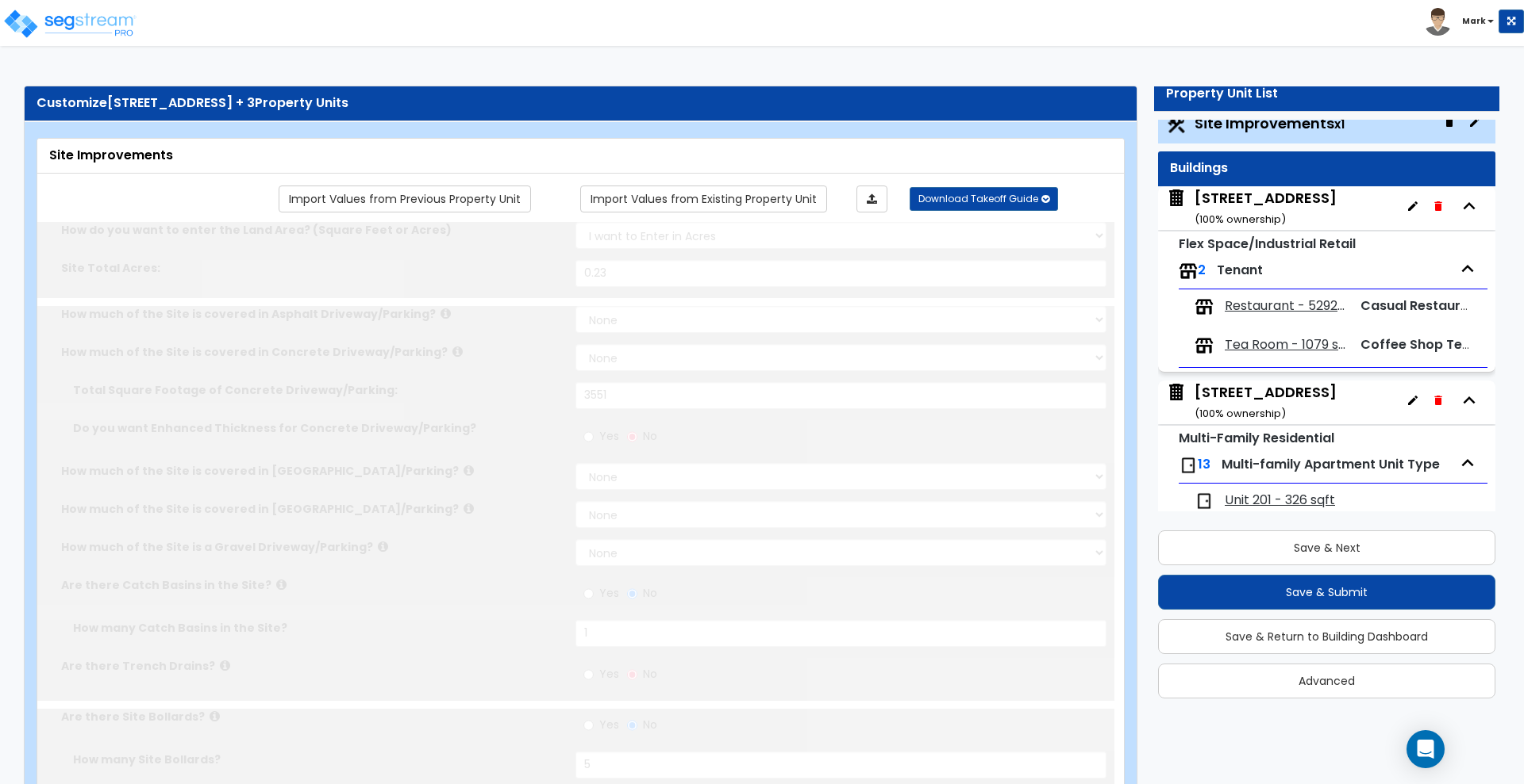
radio input "true"
select select "1"
select select "2"
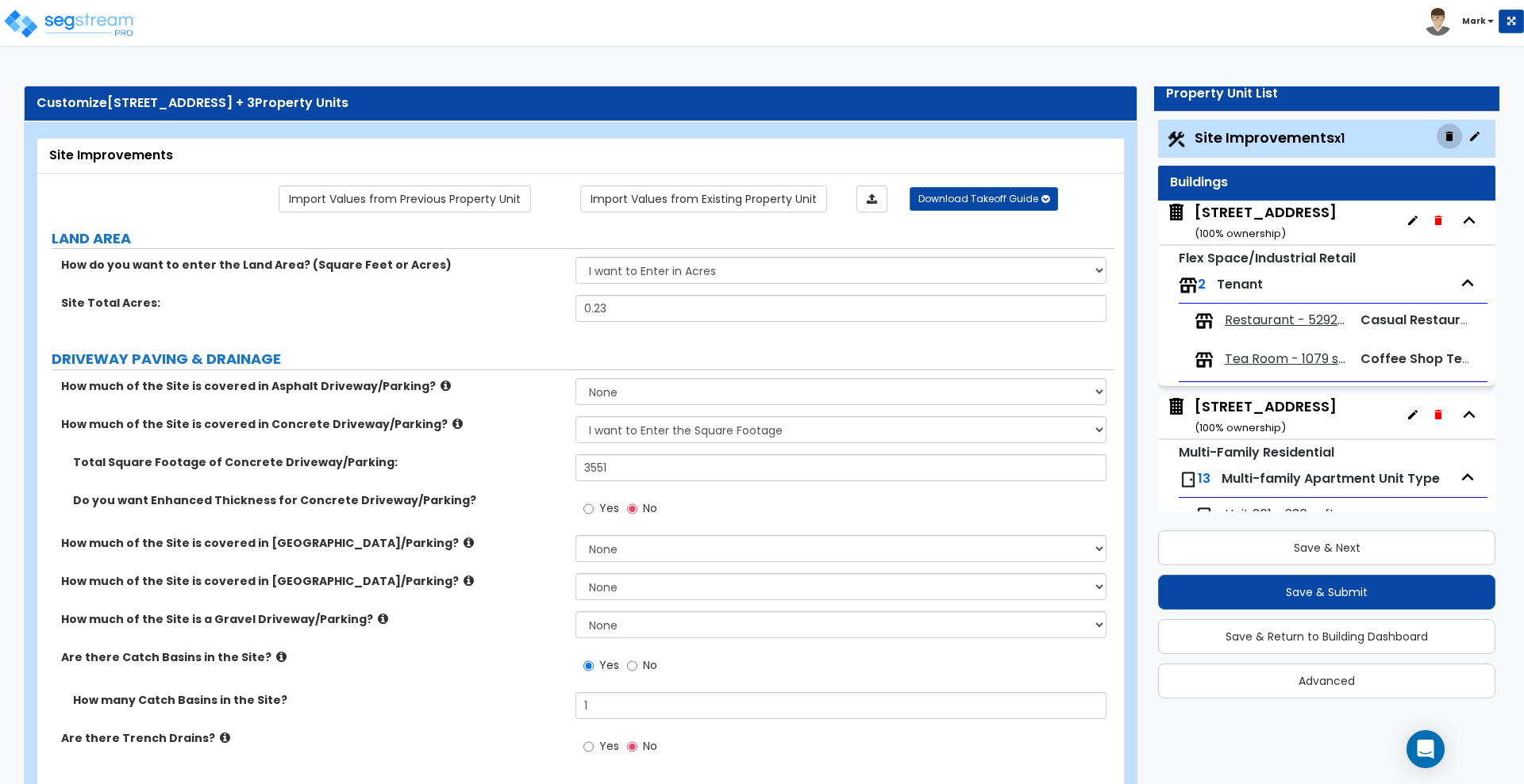
click at [1445, 132] on icon "button" at bounding box center [1448, 137] width 7 height 10
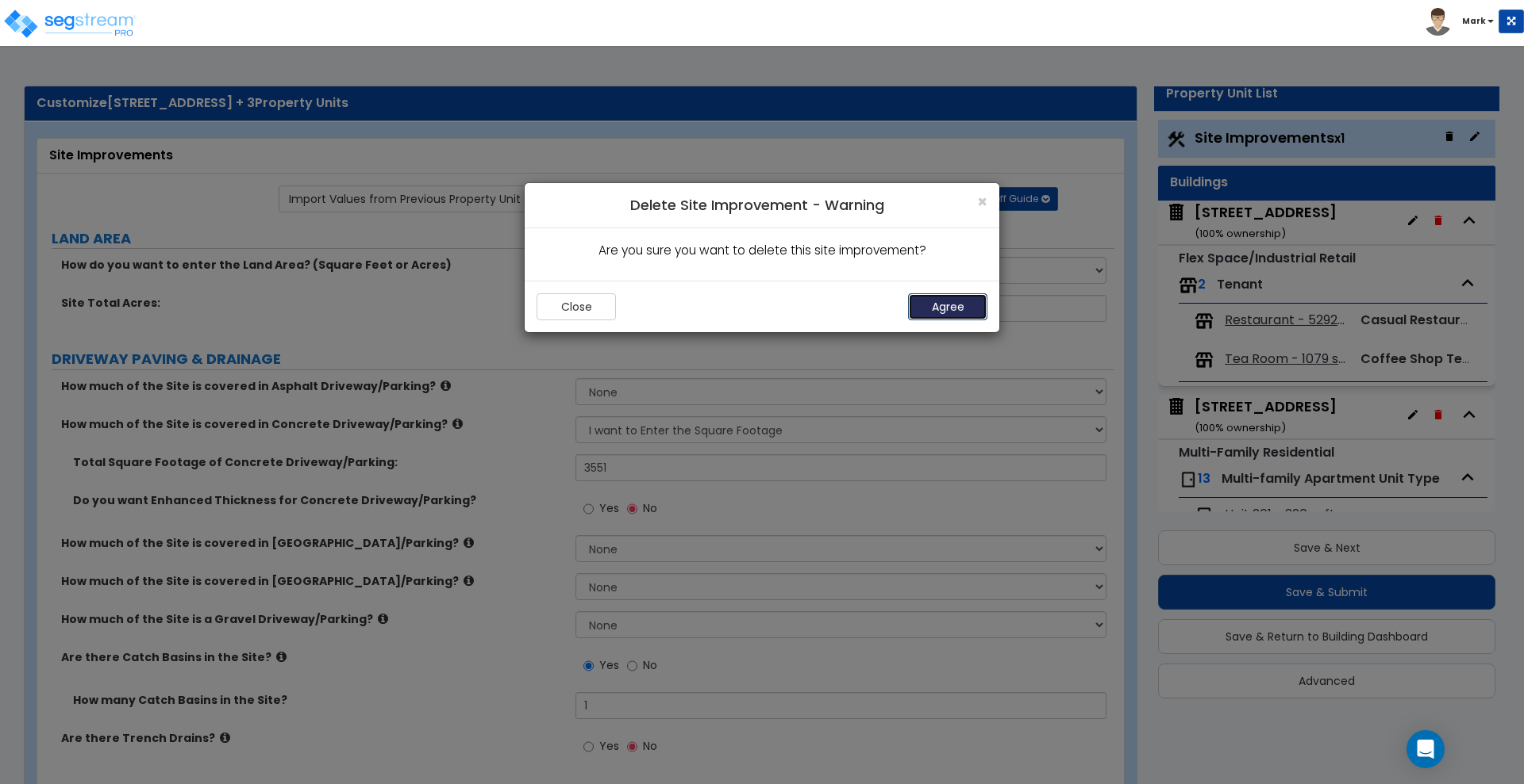
click at [968, 304] on button "Agree" at bounding box center [947, 307] width 79 height 27
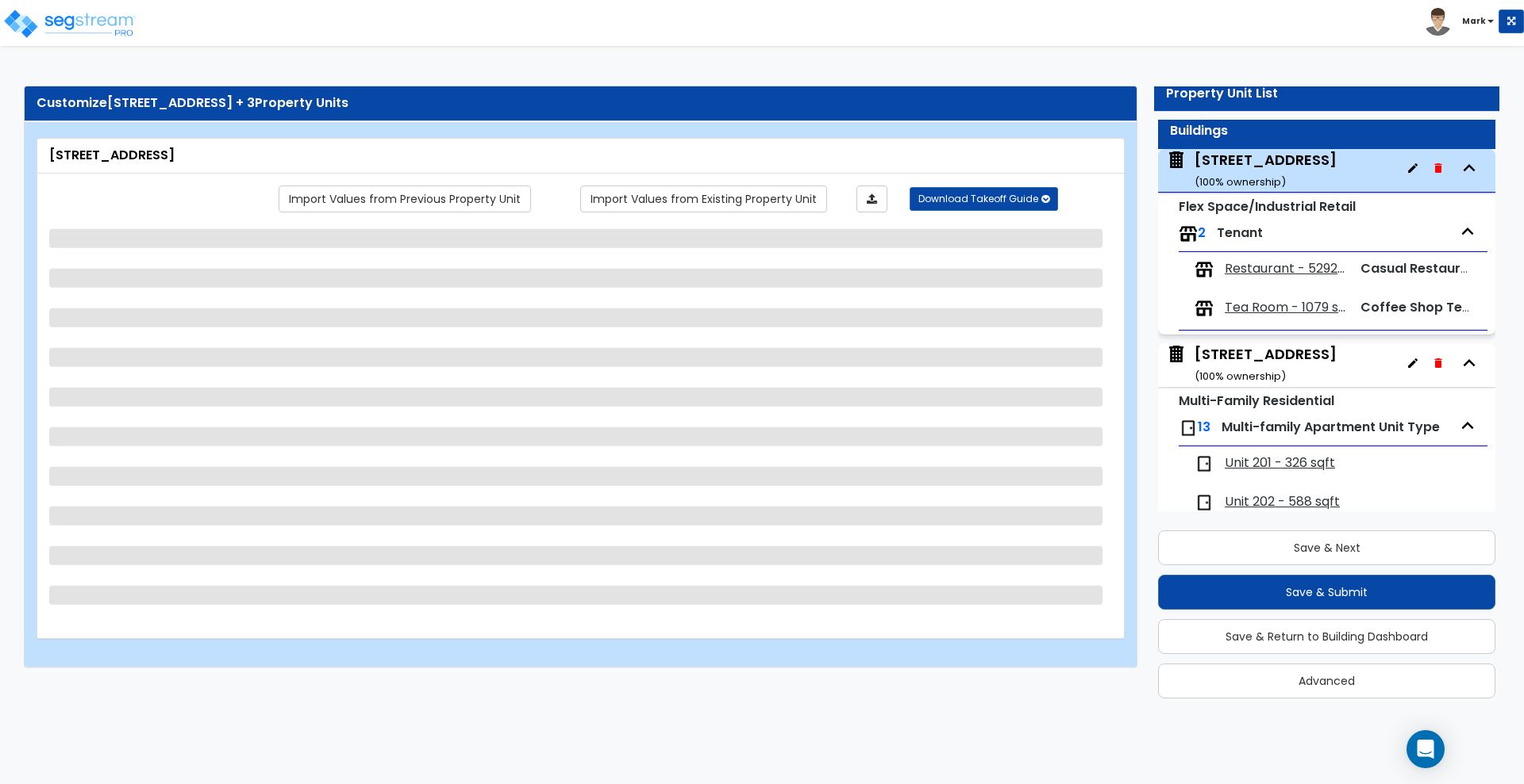
scroll to position [100, 0]
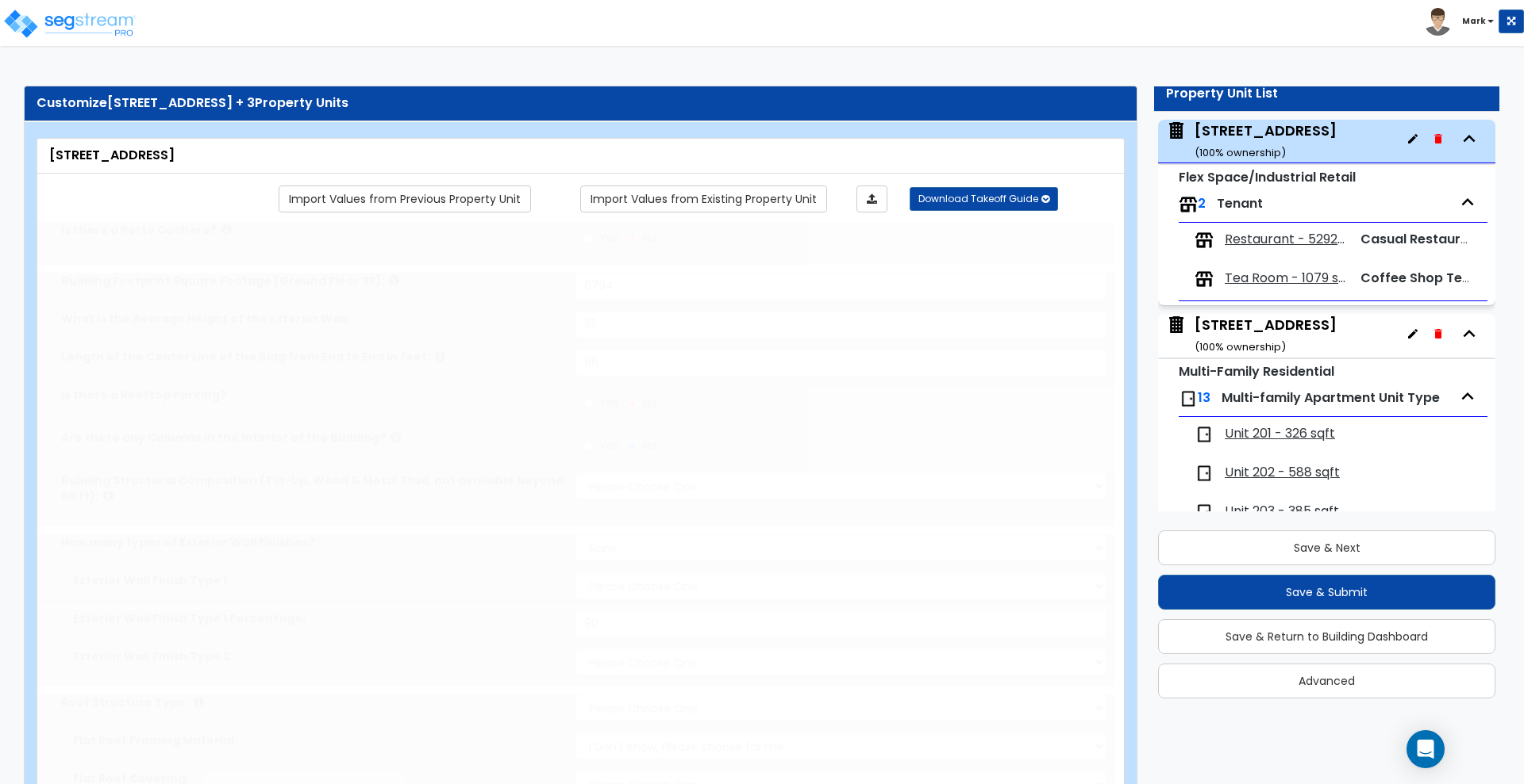
type input "6794"
type input "32"
type input "86"
radio input "true"
select select "5"
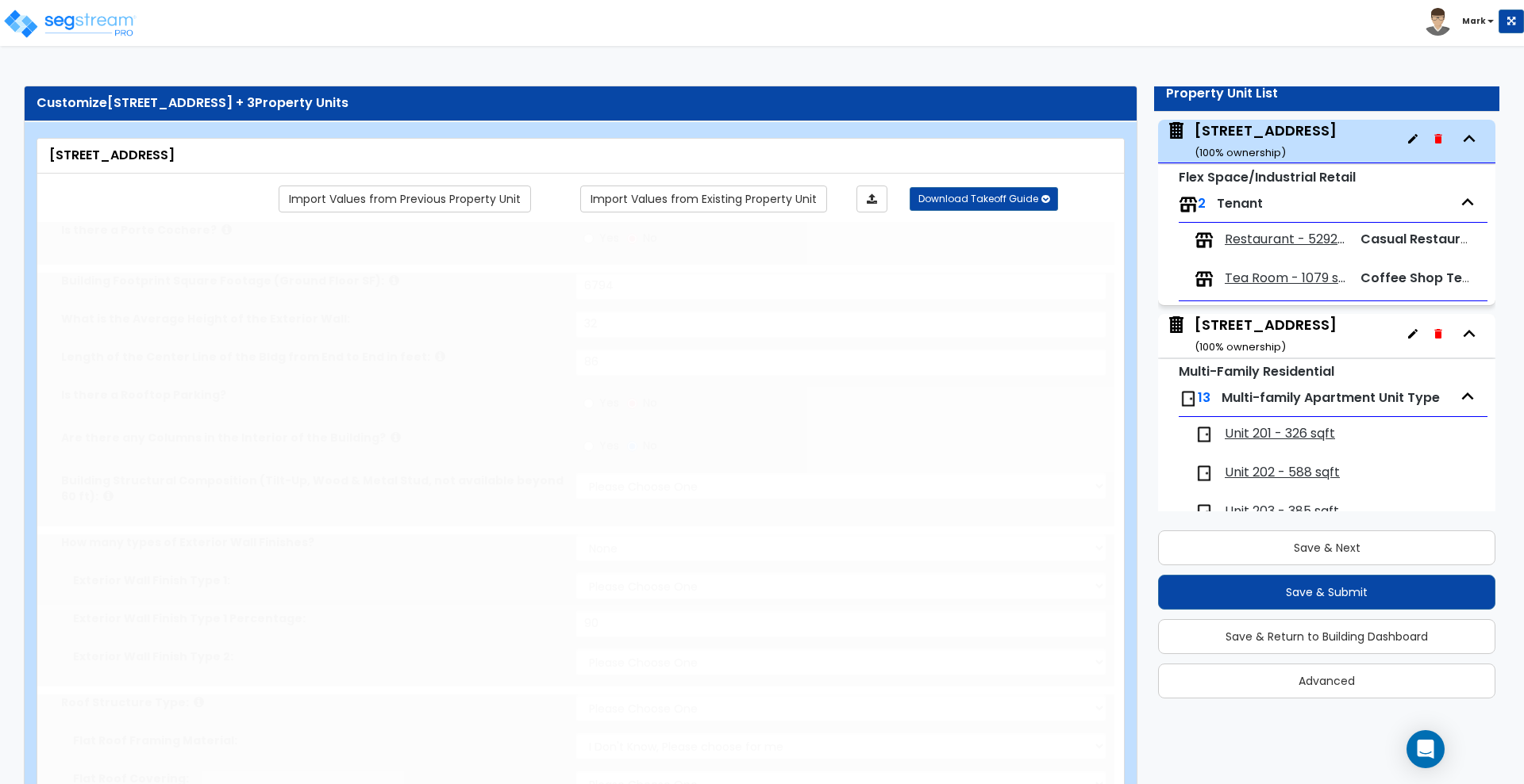
select select "2"
select select "10"
type input "90"
select select "7"
select select "2"
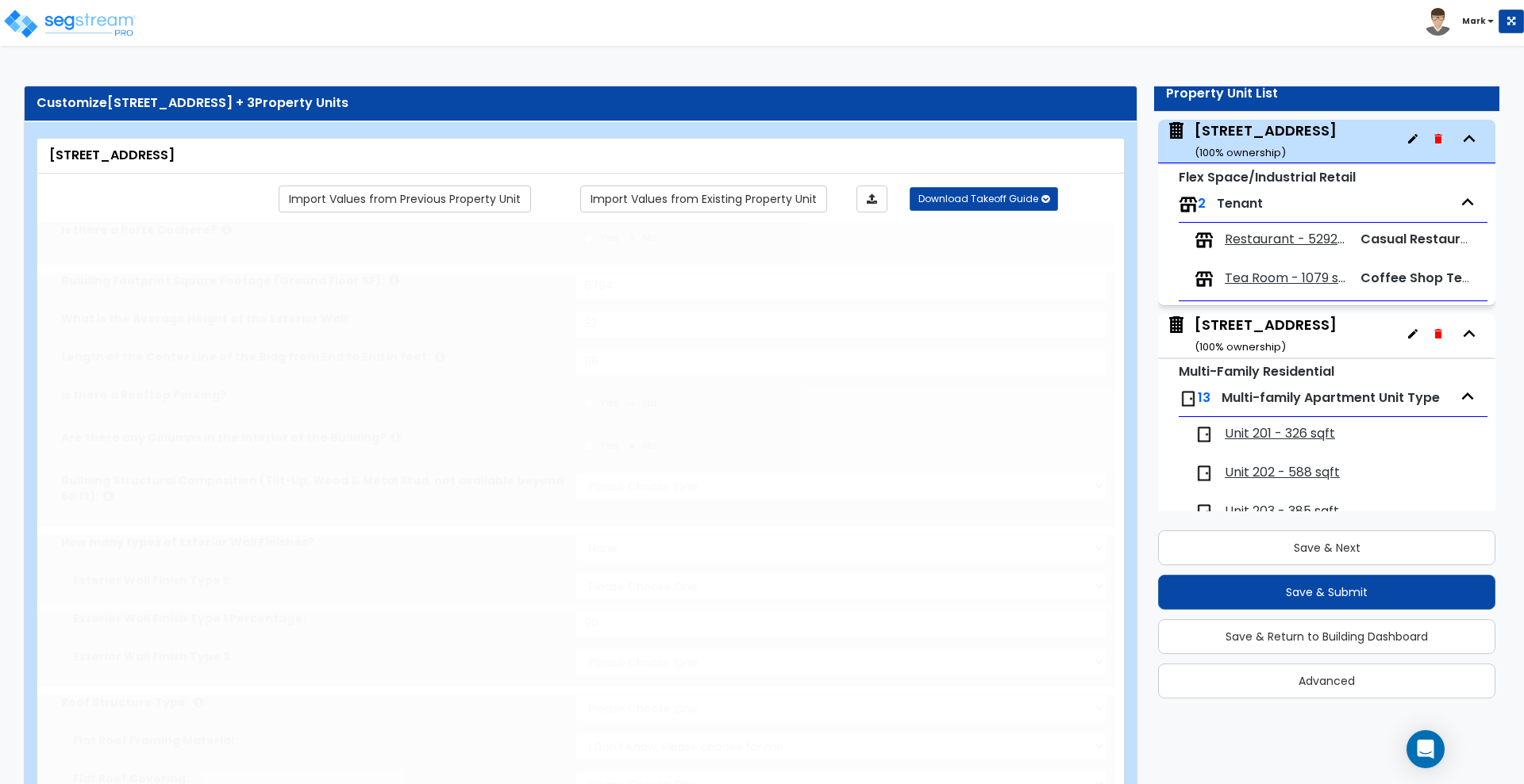
select select "2"
select select "1"
radio input "true"
select select "2"
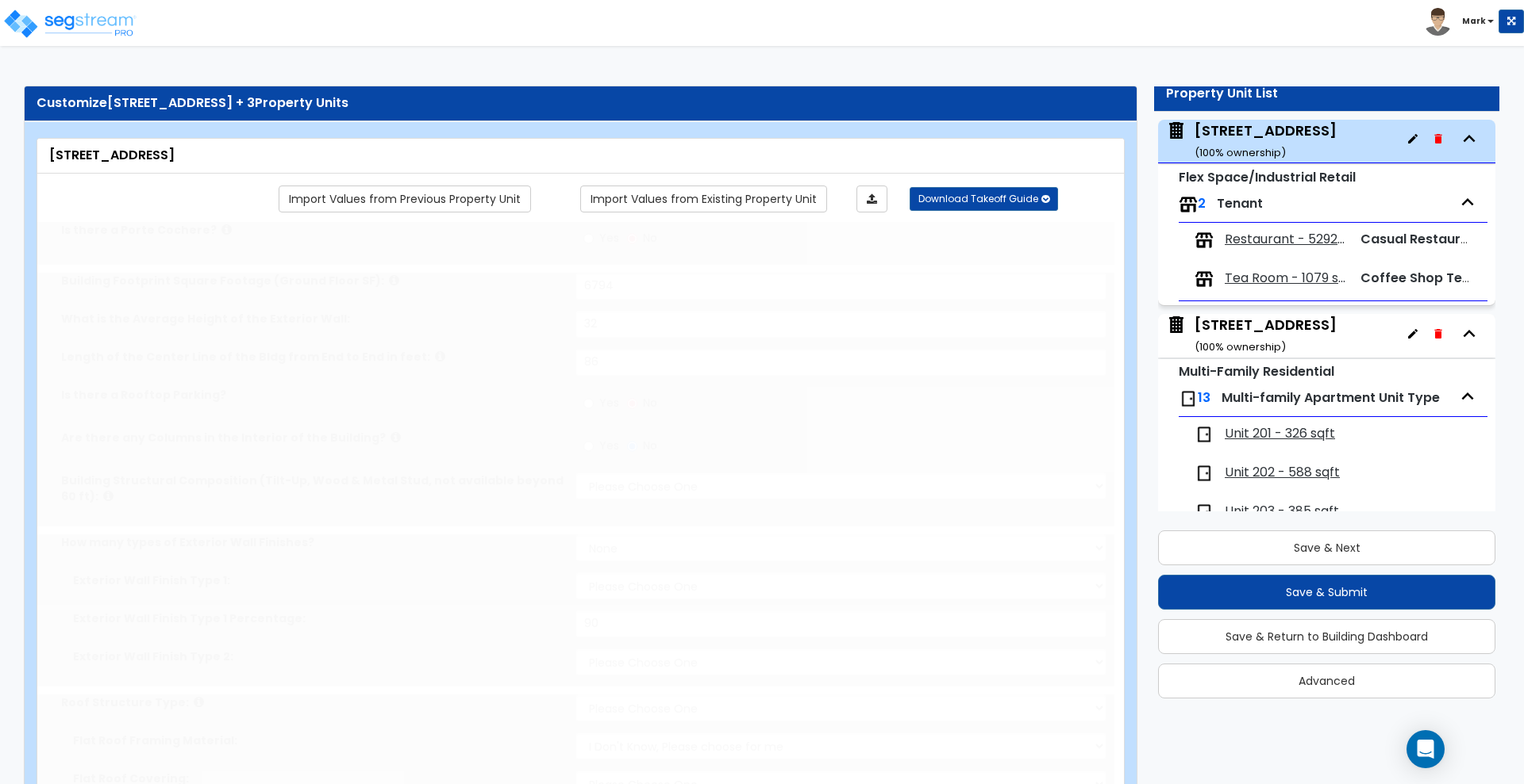
type input "80"
radio input "true"
type input "2"
type input "6"
type input "27"
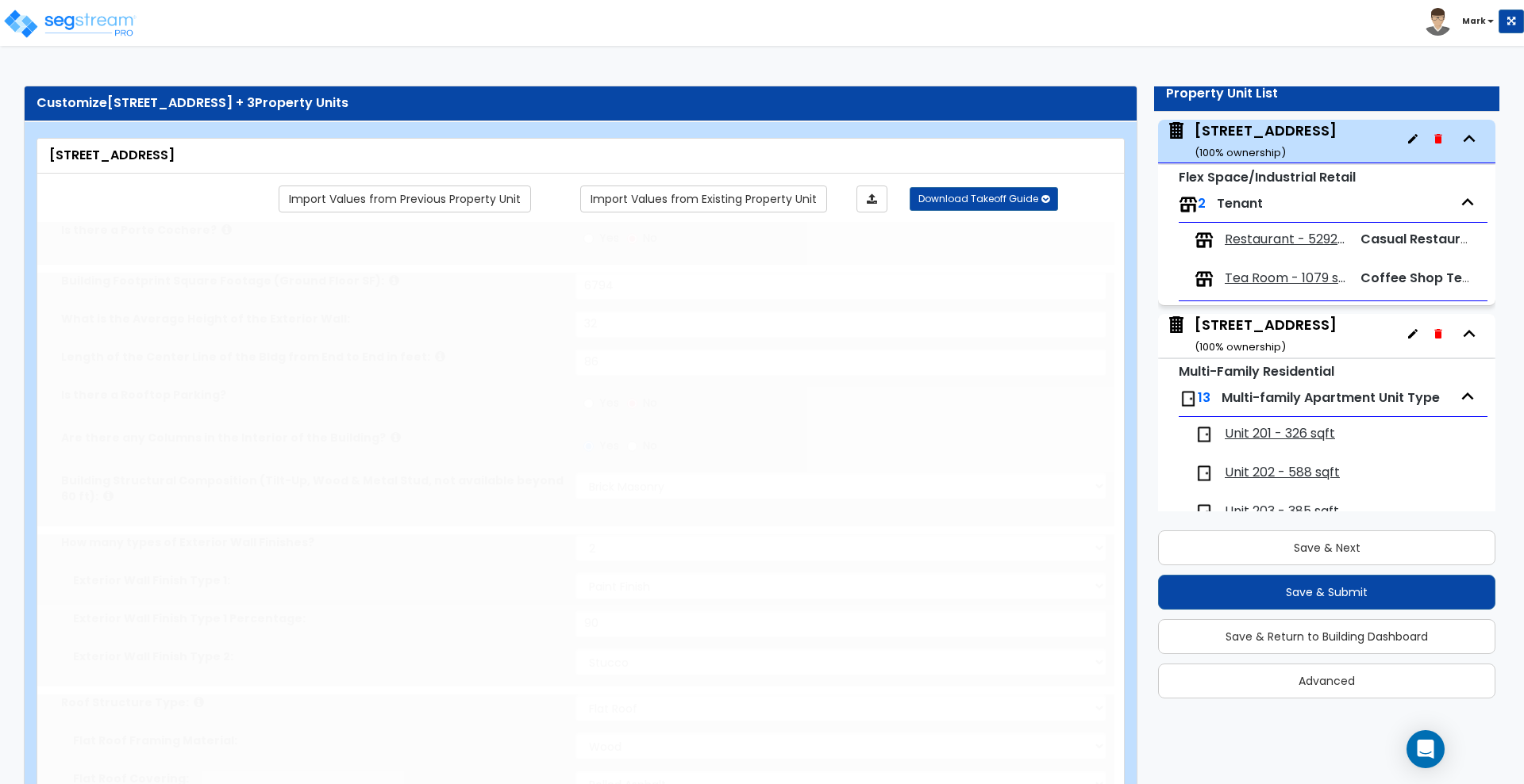
radio input "true"
type input "5"
radio input "true"
type input "8"
radio input "true"
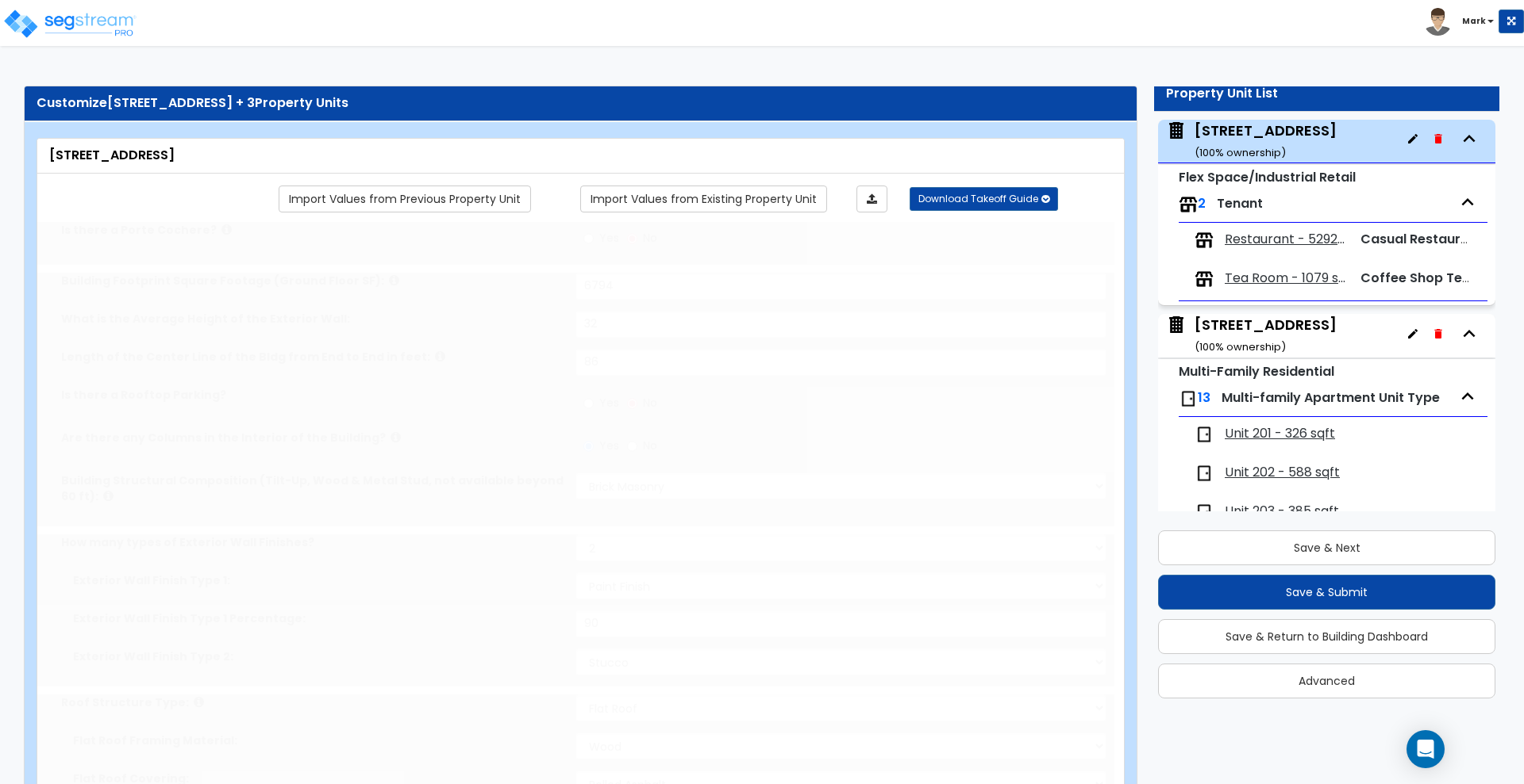
type input "370"
radio input "true"
type input "2"
select select "3"
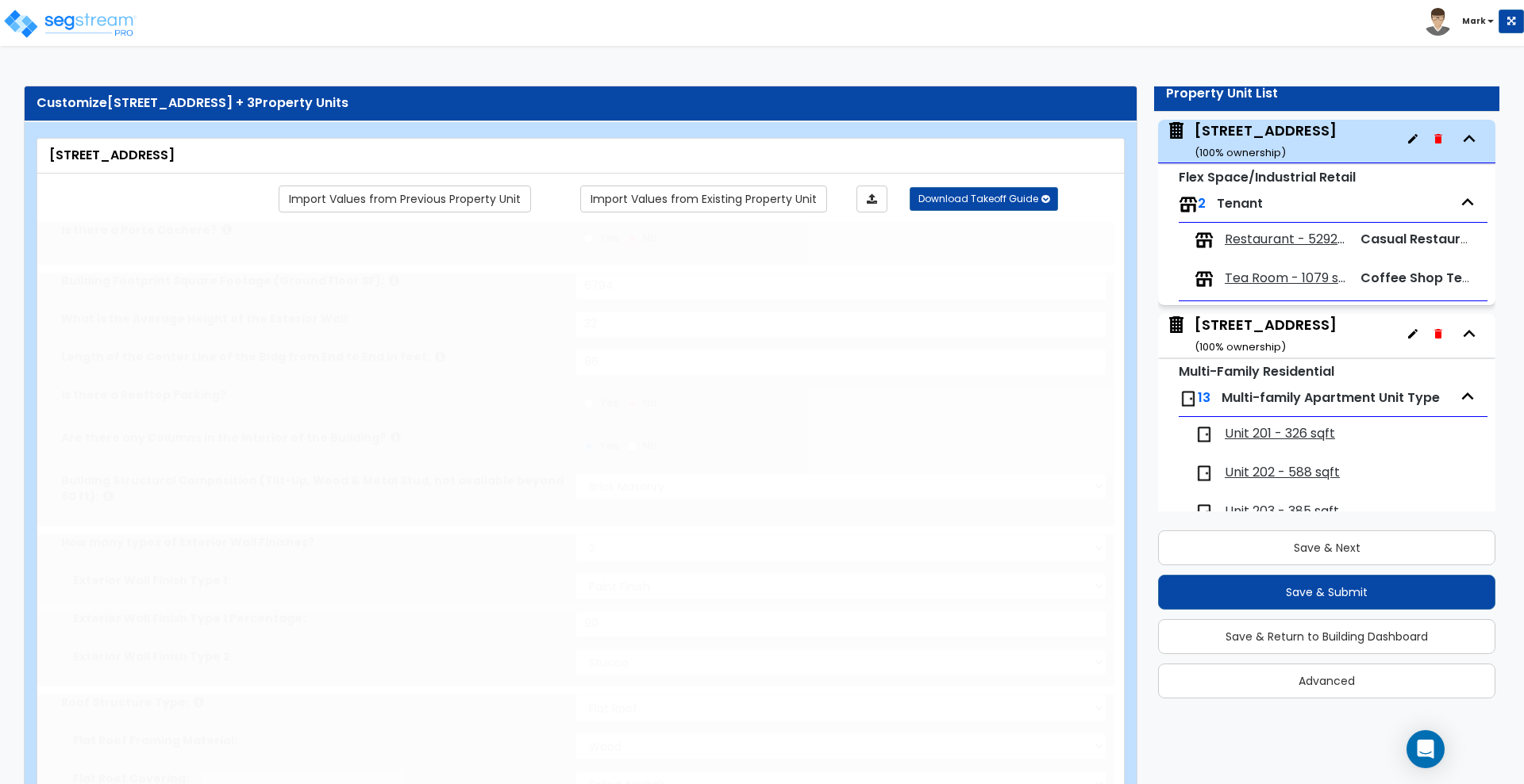
select select "2"
radio input "true"
type input "1"
select select "1"
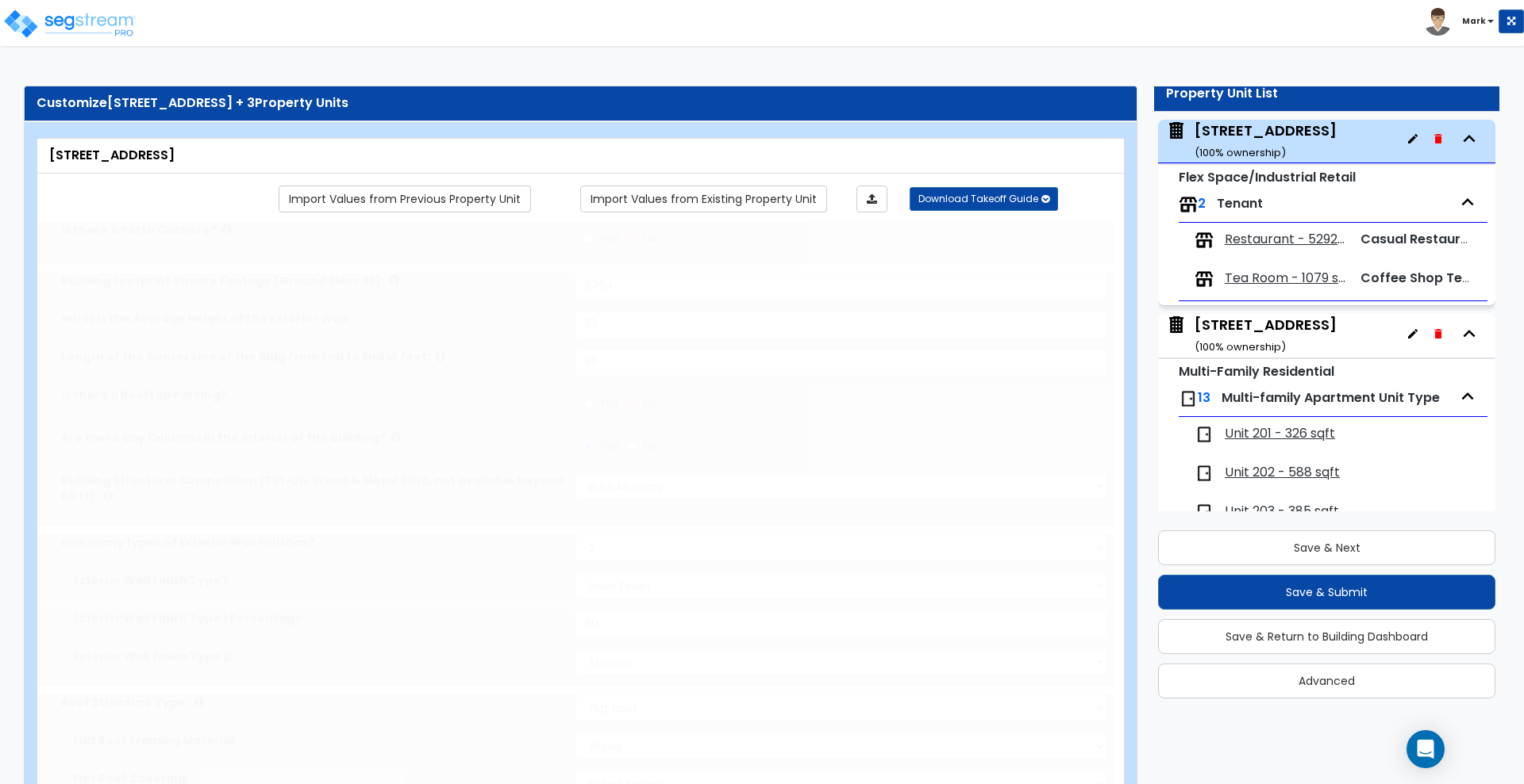
radio input "true"
type input "1"
radio input "true"
select select "3"
select select "2"
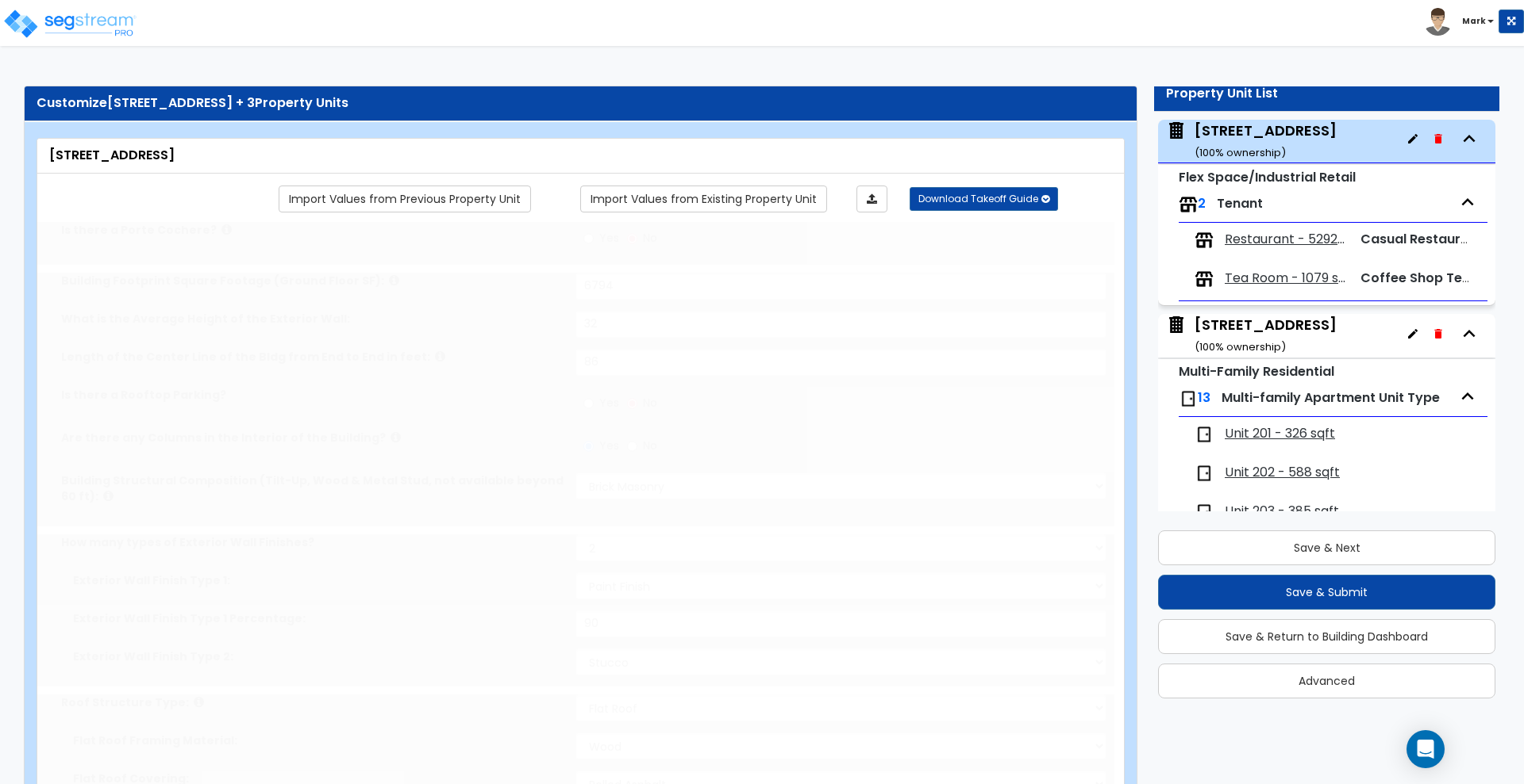
select select "1"
type input "90"
select select "2"
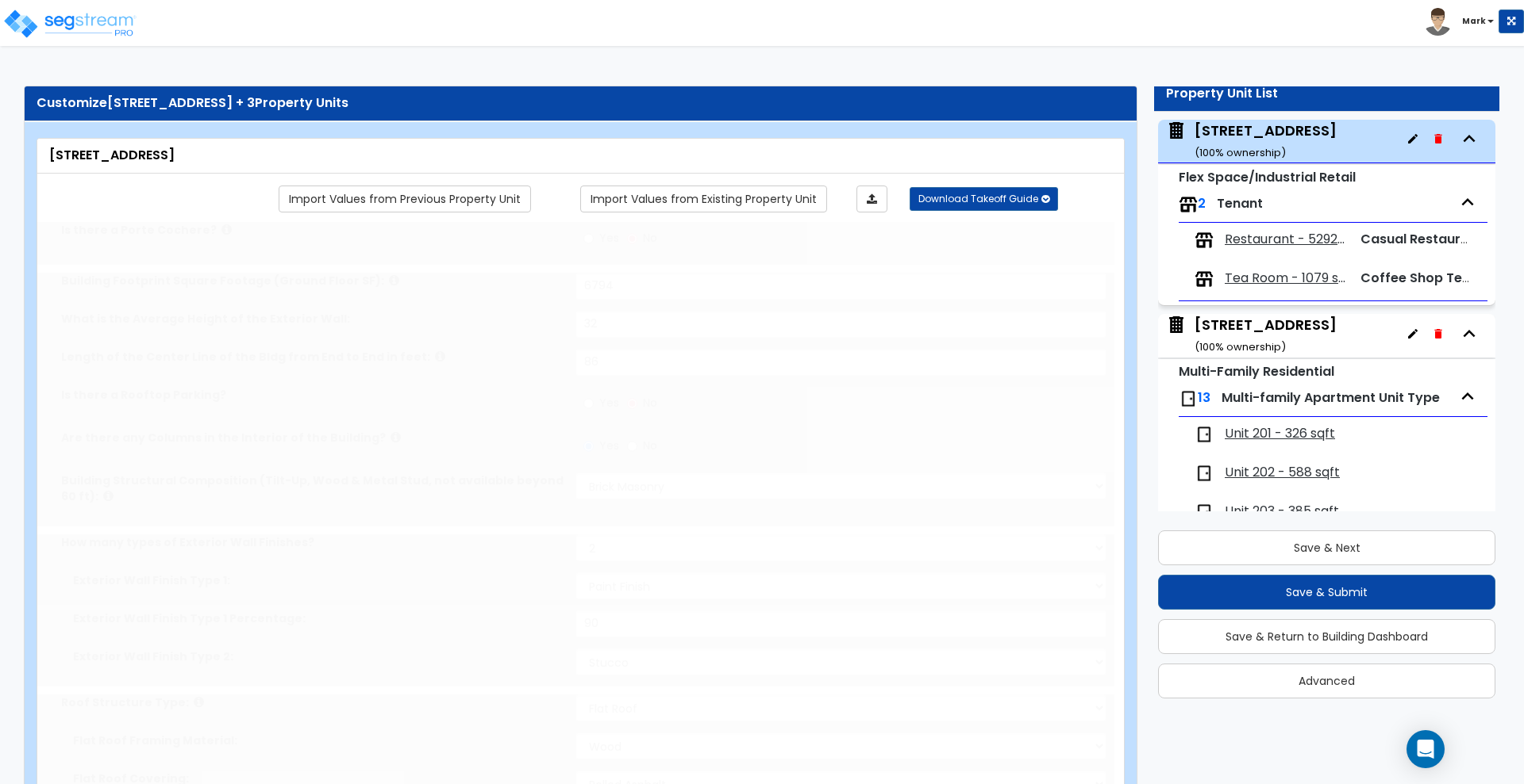
type input "85"
select select "6"
radio input "true"
type input "13"
select select "1"
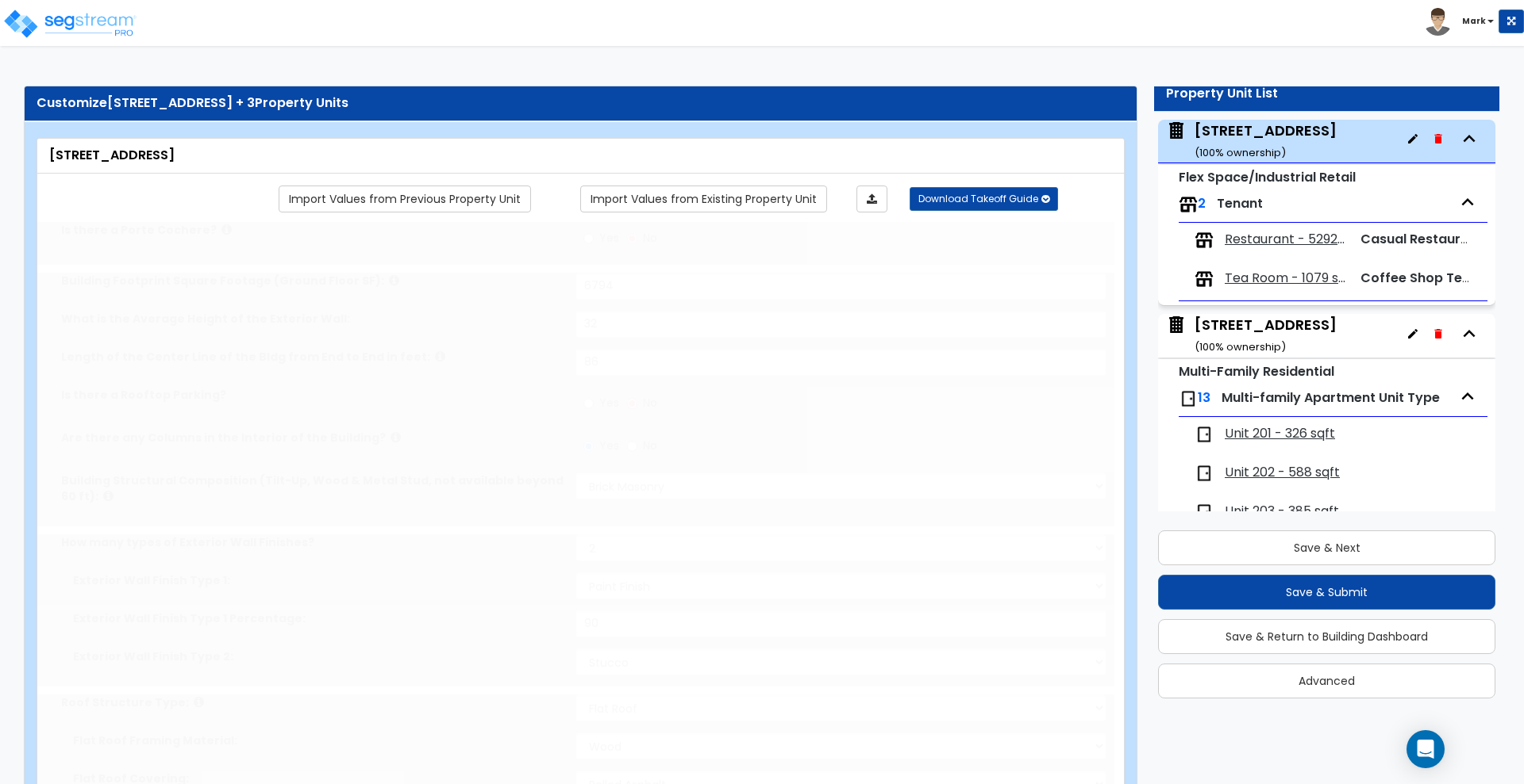
select select "4"
radio input "true"
type input "12"
radio input "true"
select select "2"
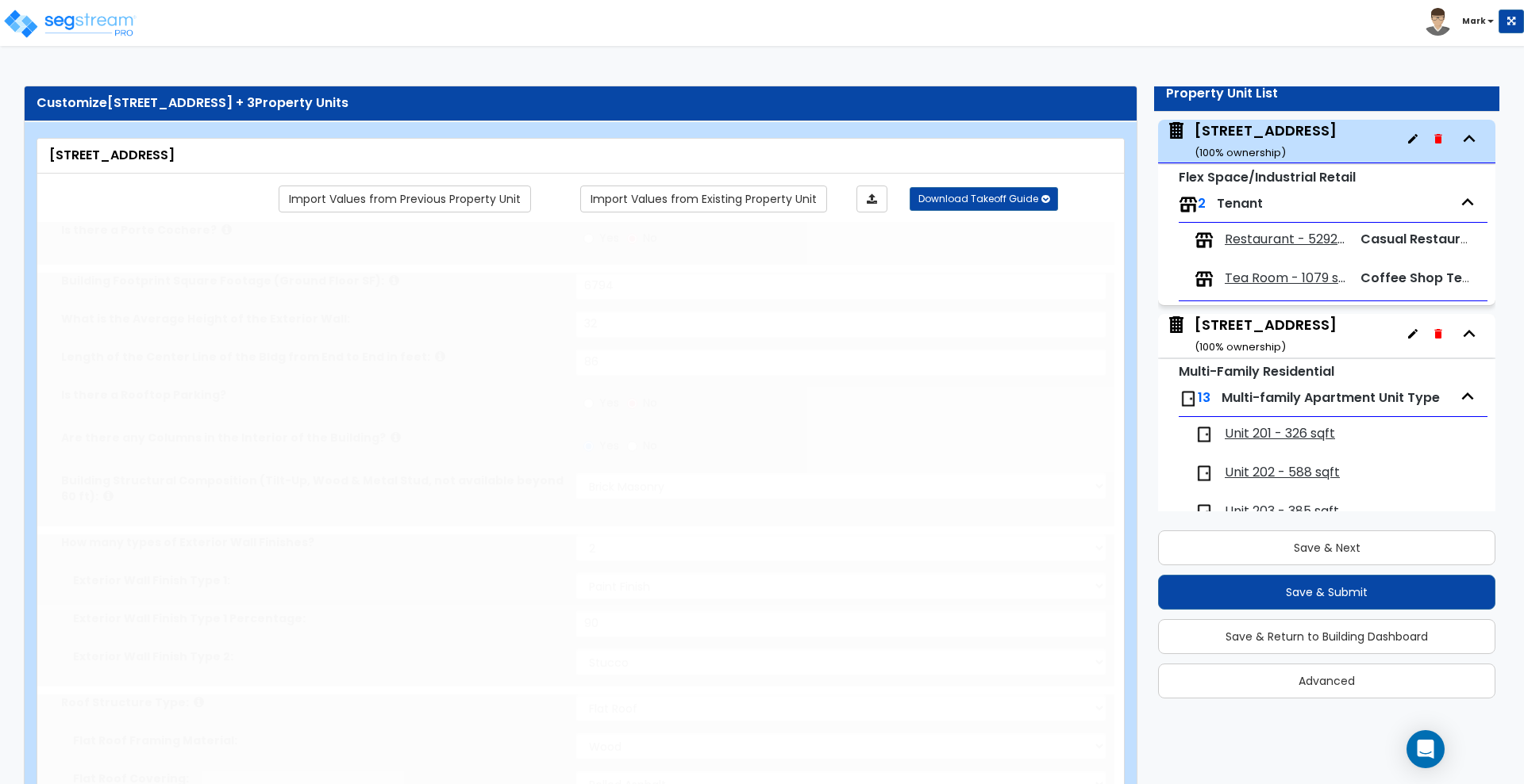
select select "3"
radio input "true"
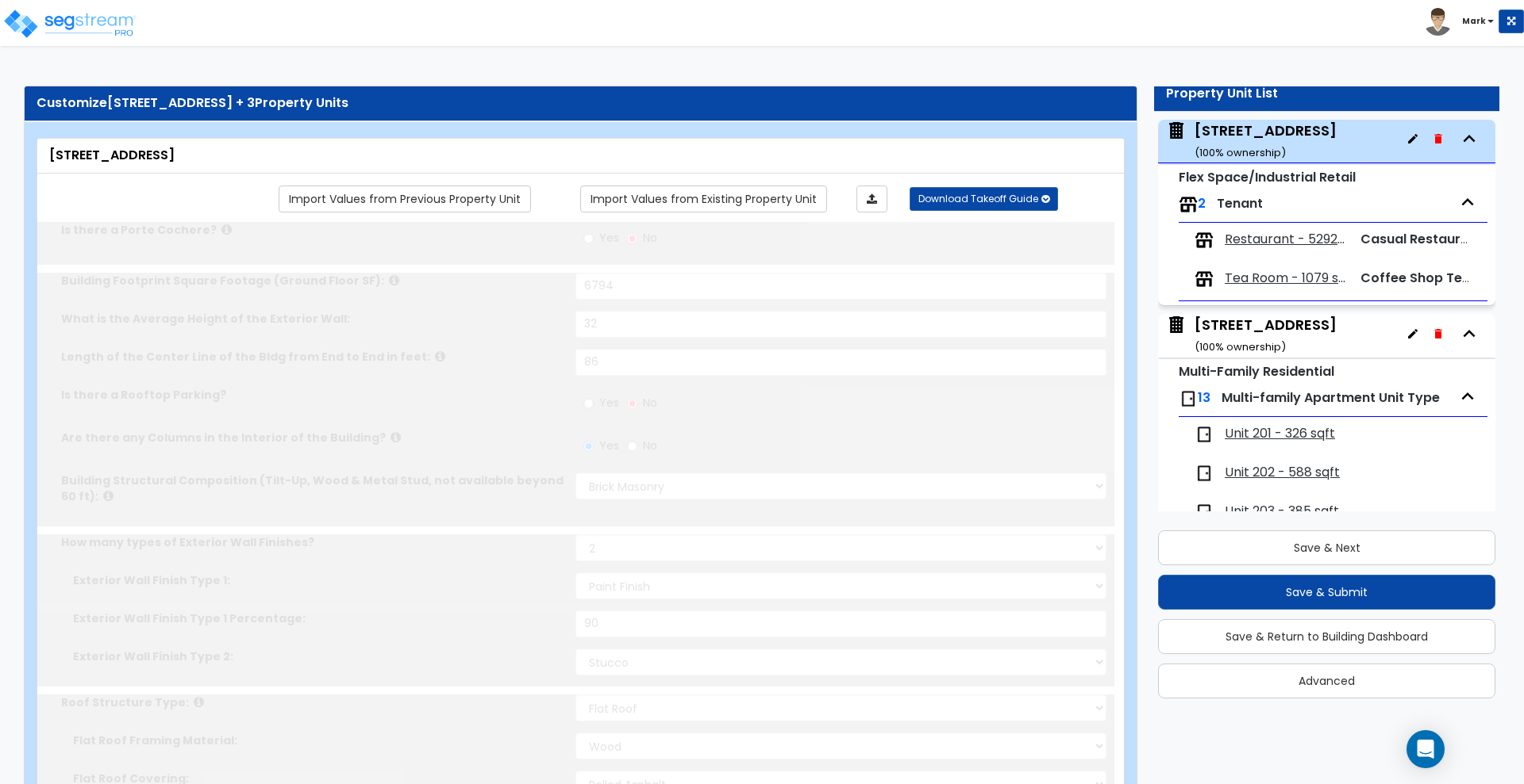
select select "2"
radio input "true"
select select "2"
type input "41"
type input "3"
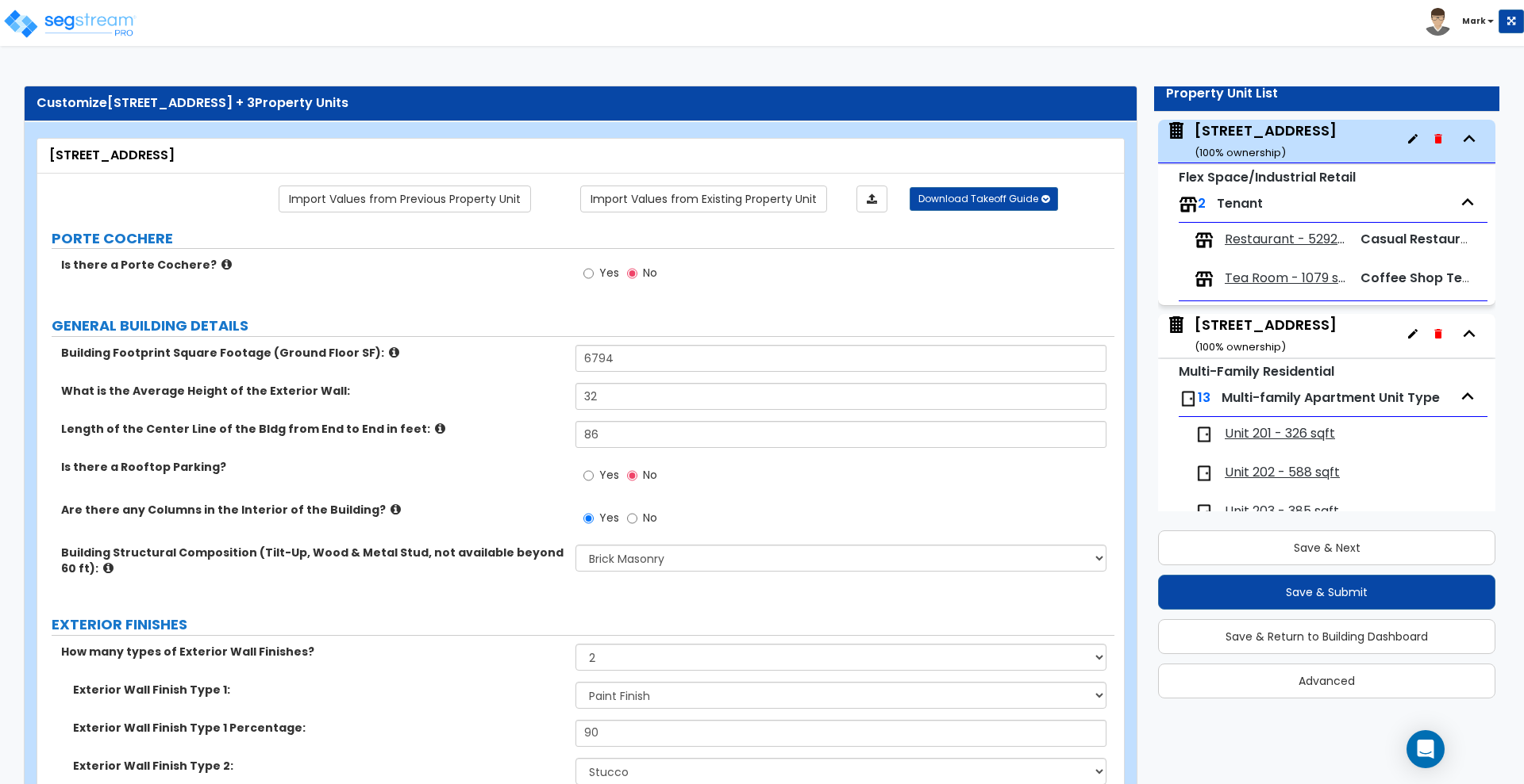
click at [1434, 137] on icon "button" at bounding box center [1437, 139] width 7 height 10
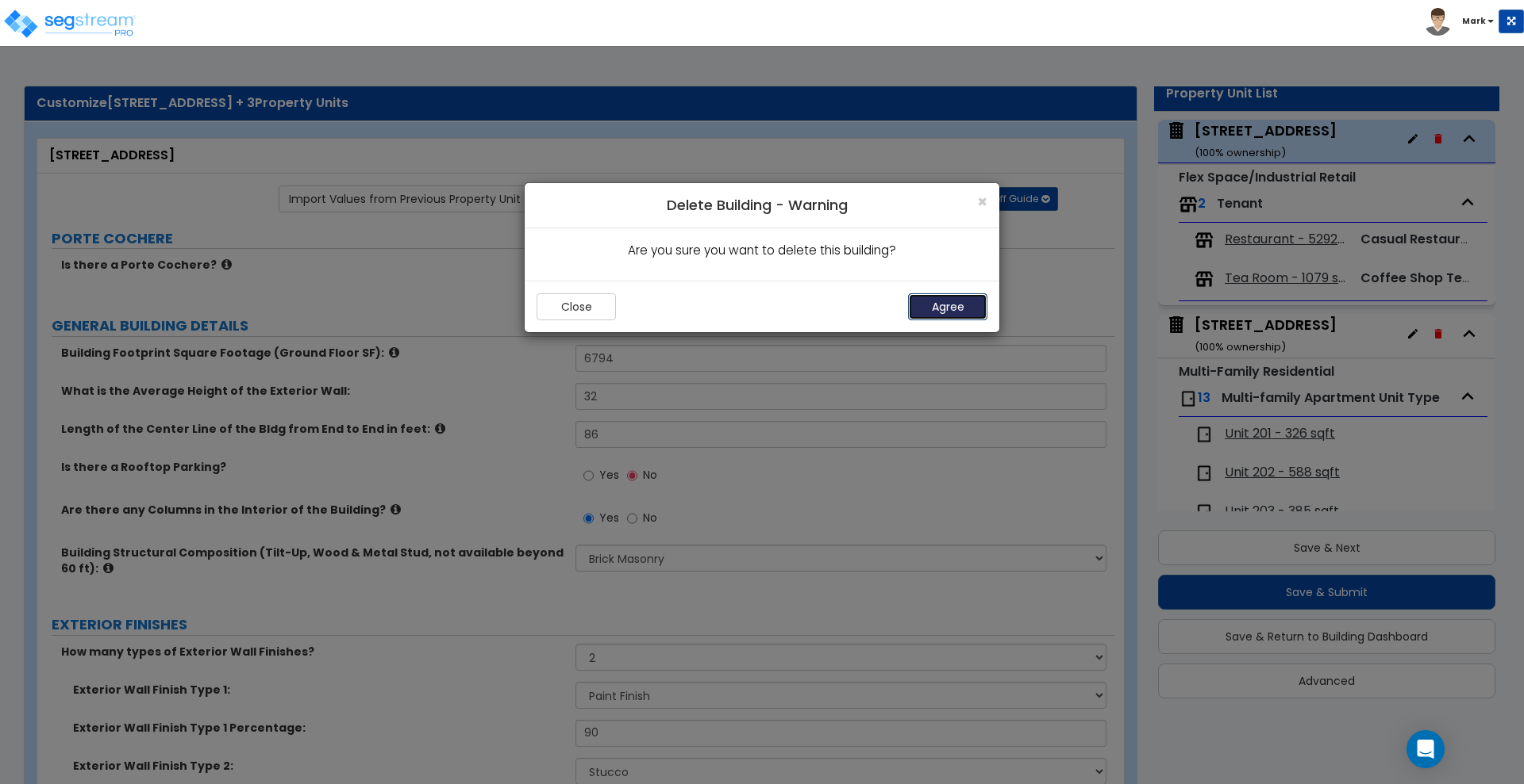
click at [973, 305] on button "Agree" at bounding box center [947, 307] width 79 height 27
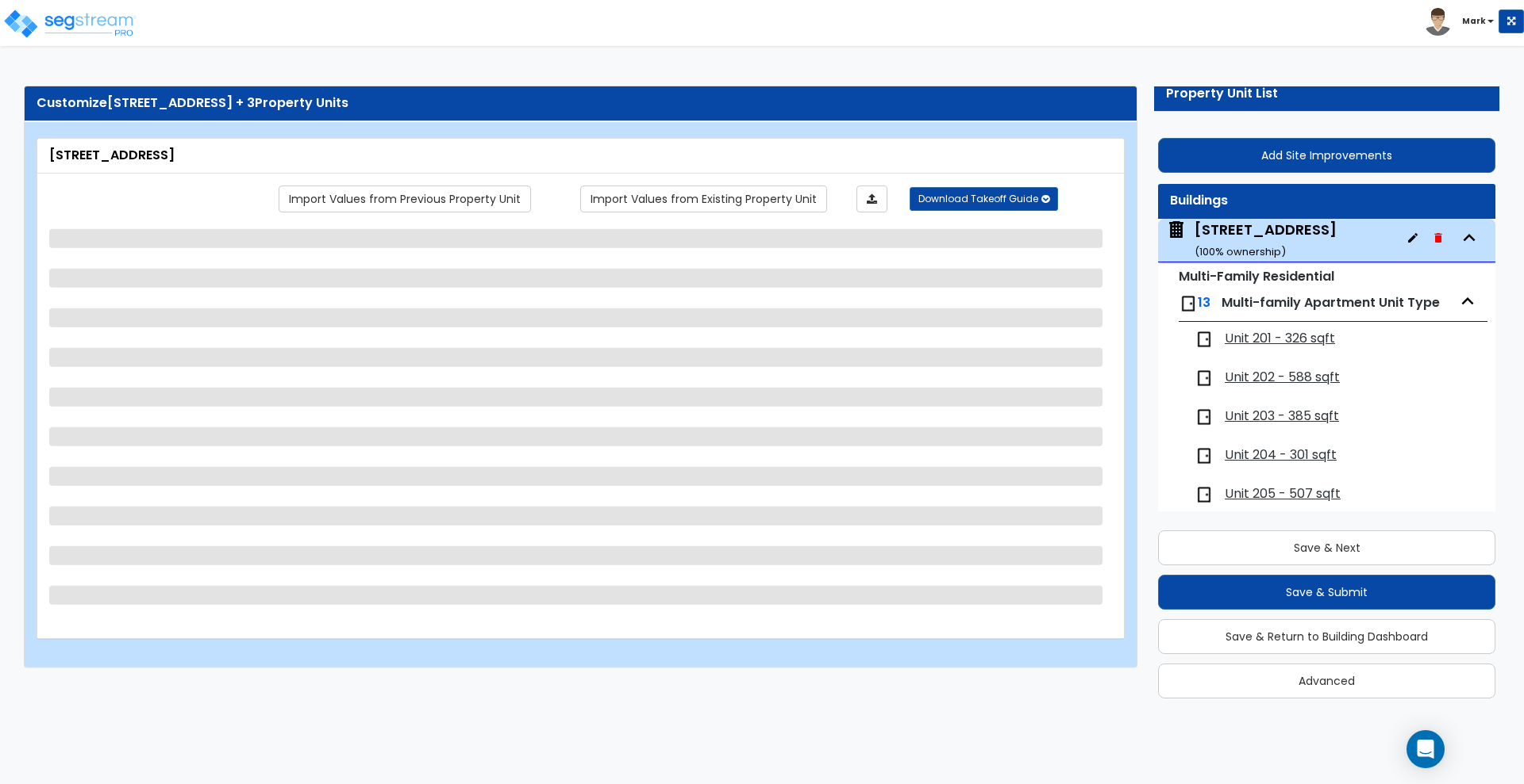
scroll to position [0, 0]
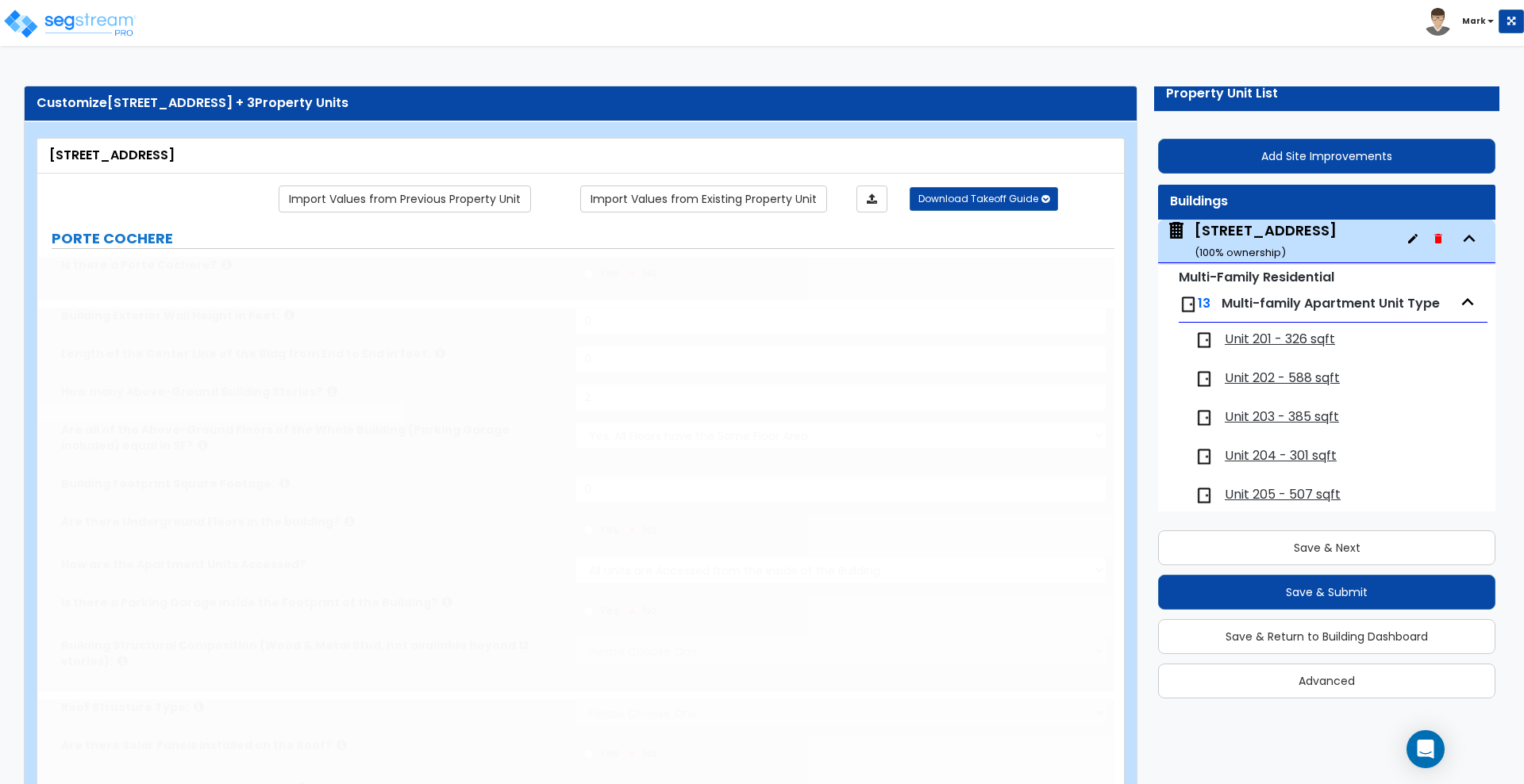
type input "2"
select select "1"
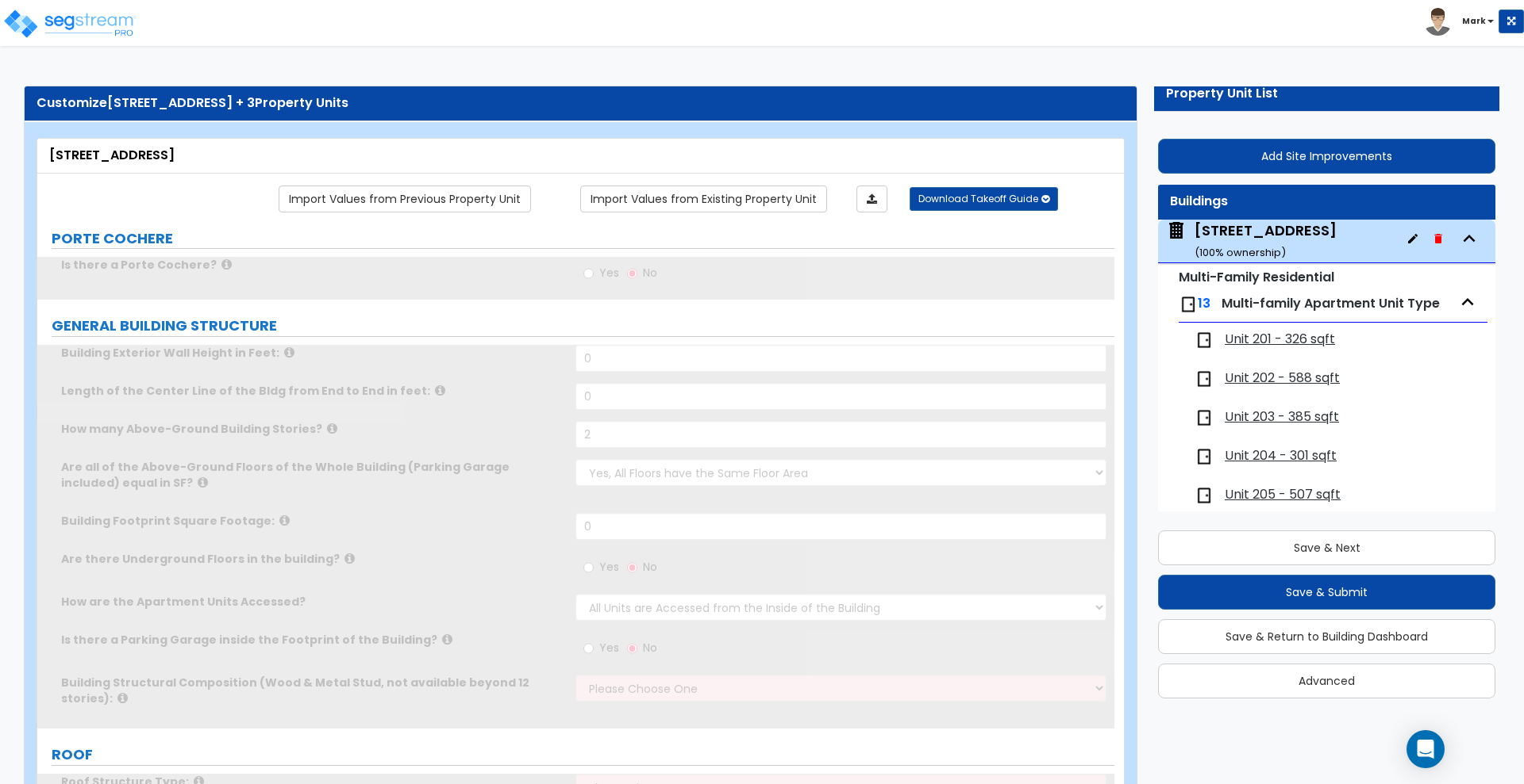
scroll to position [100, 0]
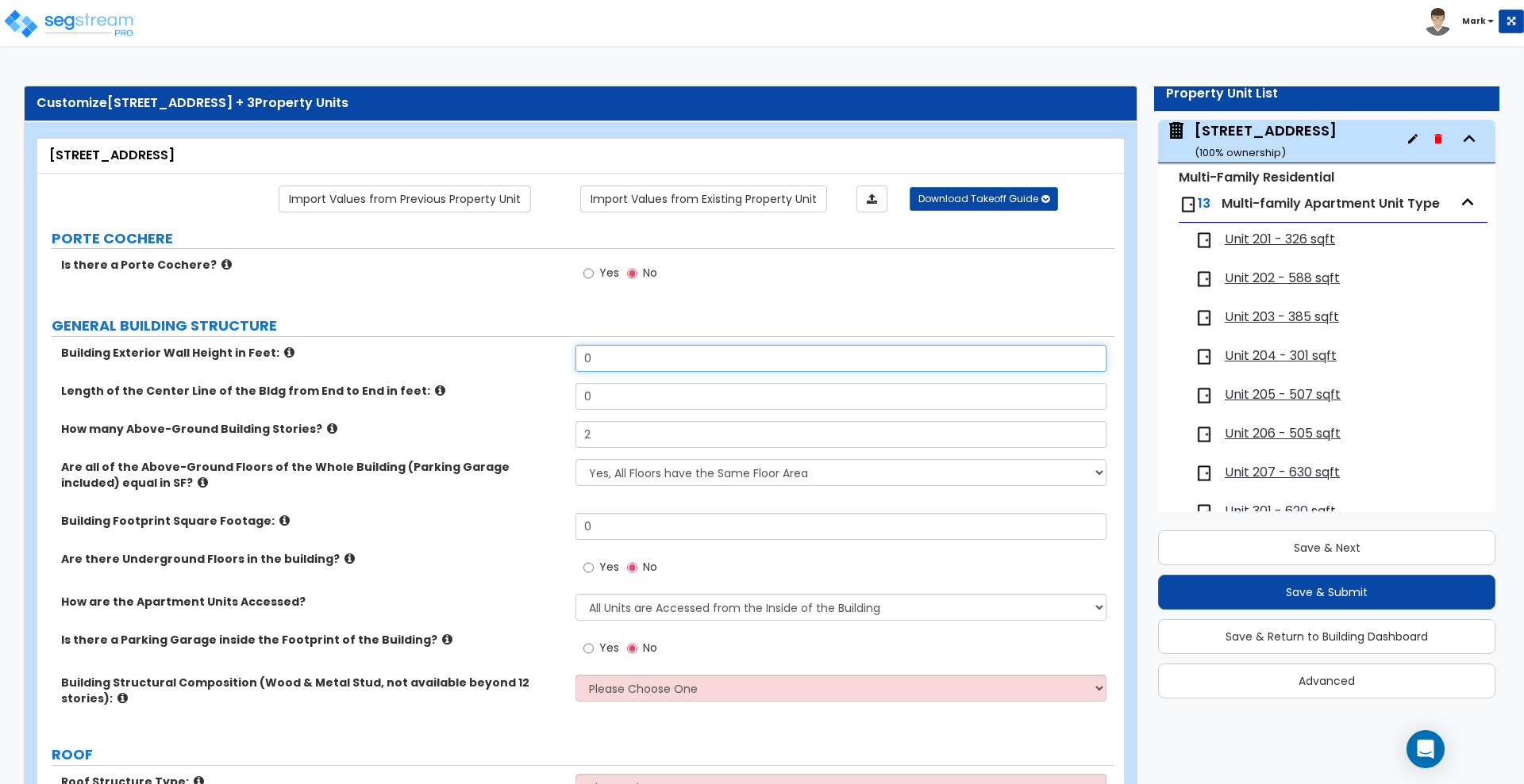
drag, startPoint x: 616, startPoint y: 361, endPoint x: 478, endPoint y: 364, distance: 138.0
click at [478, 364] on div "Building Exterior Wall Height in Feet: 0" at bounding box center [575, 364] width 1077 height 38
type input "21"
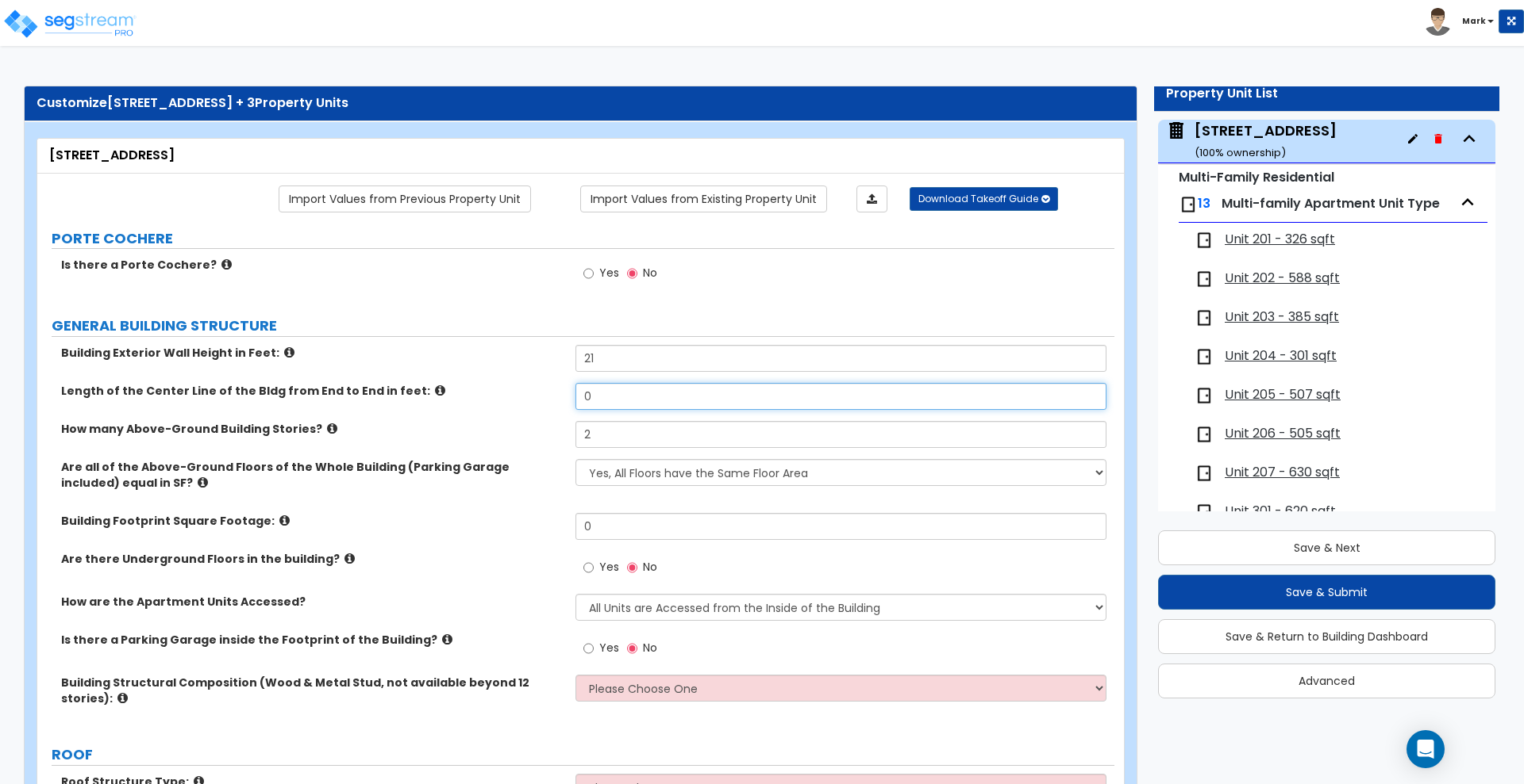
drag, startPoint x: 615, startPoint y: 396, endPoint x: 476, endPoint y: 393, distance: 139.0
click at [477, 395] on div "Length of the Center Line of the Bldg from End to End in feet: 0" at bounding box center [575, 402] width 1077 height 38
type input "86"
drag, startPoint x: 608, startPoint y: 527, endPoint x: 489, endPoint y: 527, distance: 119.0
click at [492, 527] on div "Building Footprint Square Footage: 0" at bounding box center [575, 532] width 1077 height 38
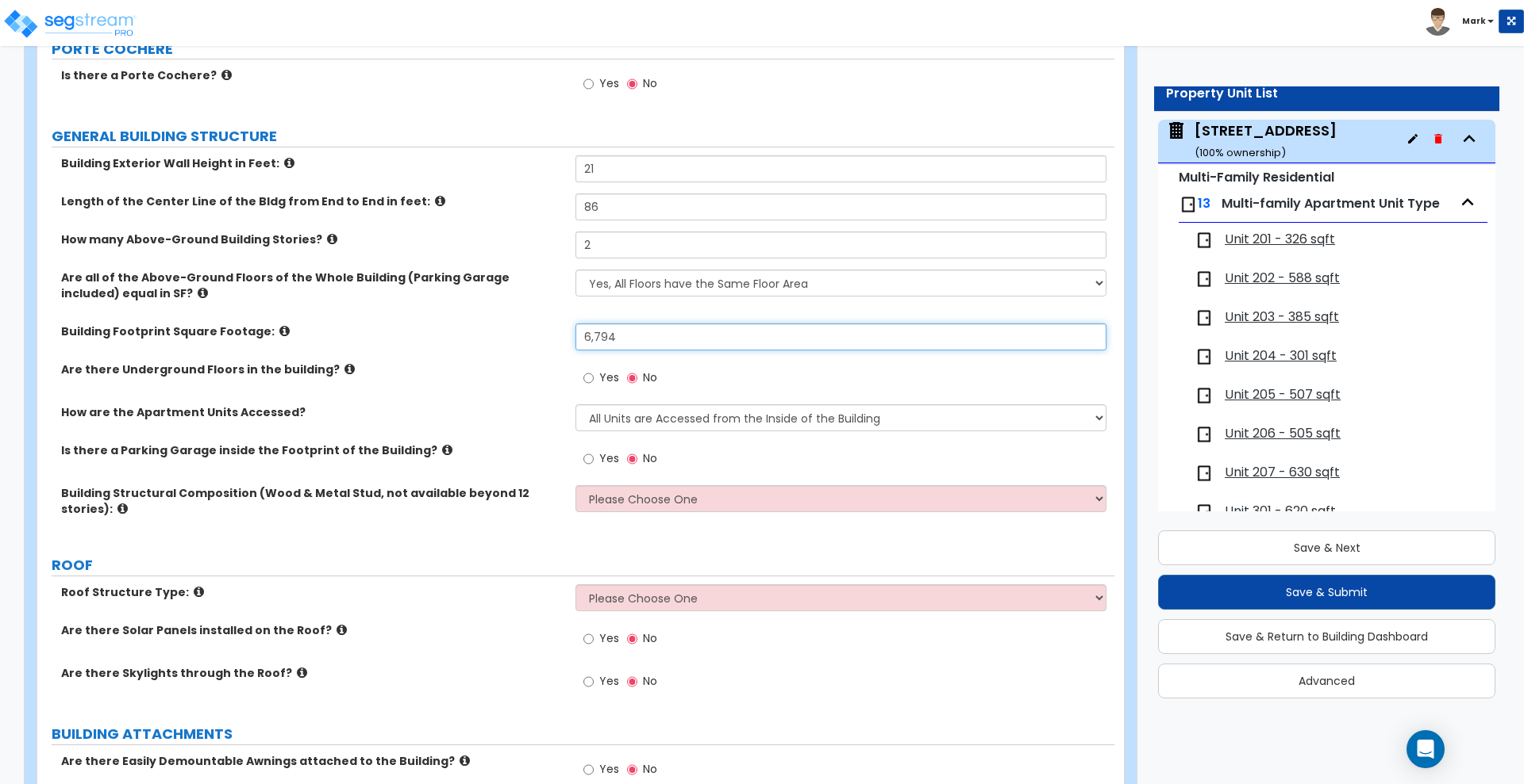
scroll to position [198, 0]
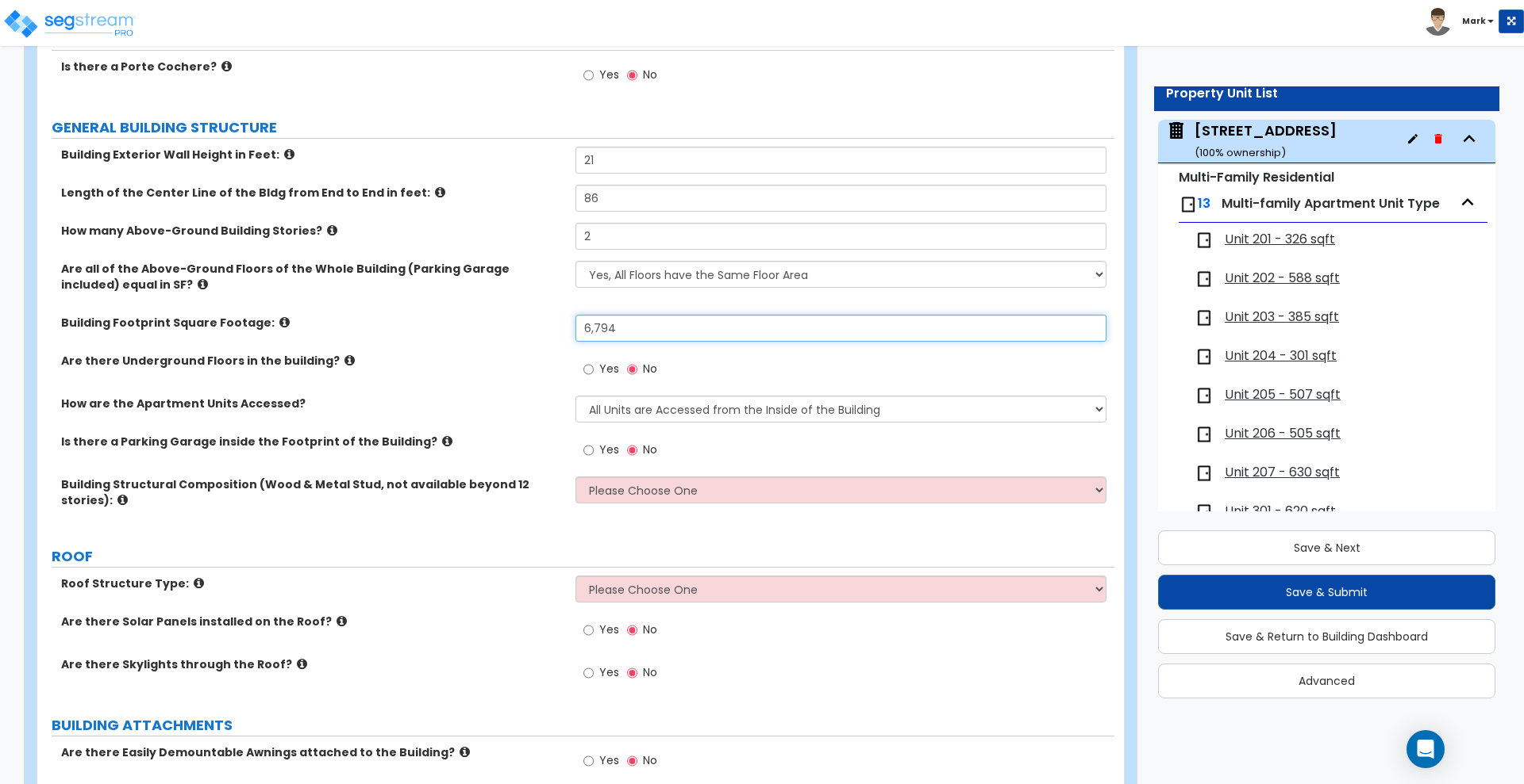
type input "6,794"
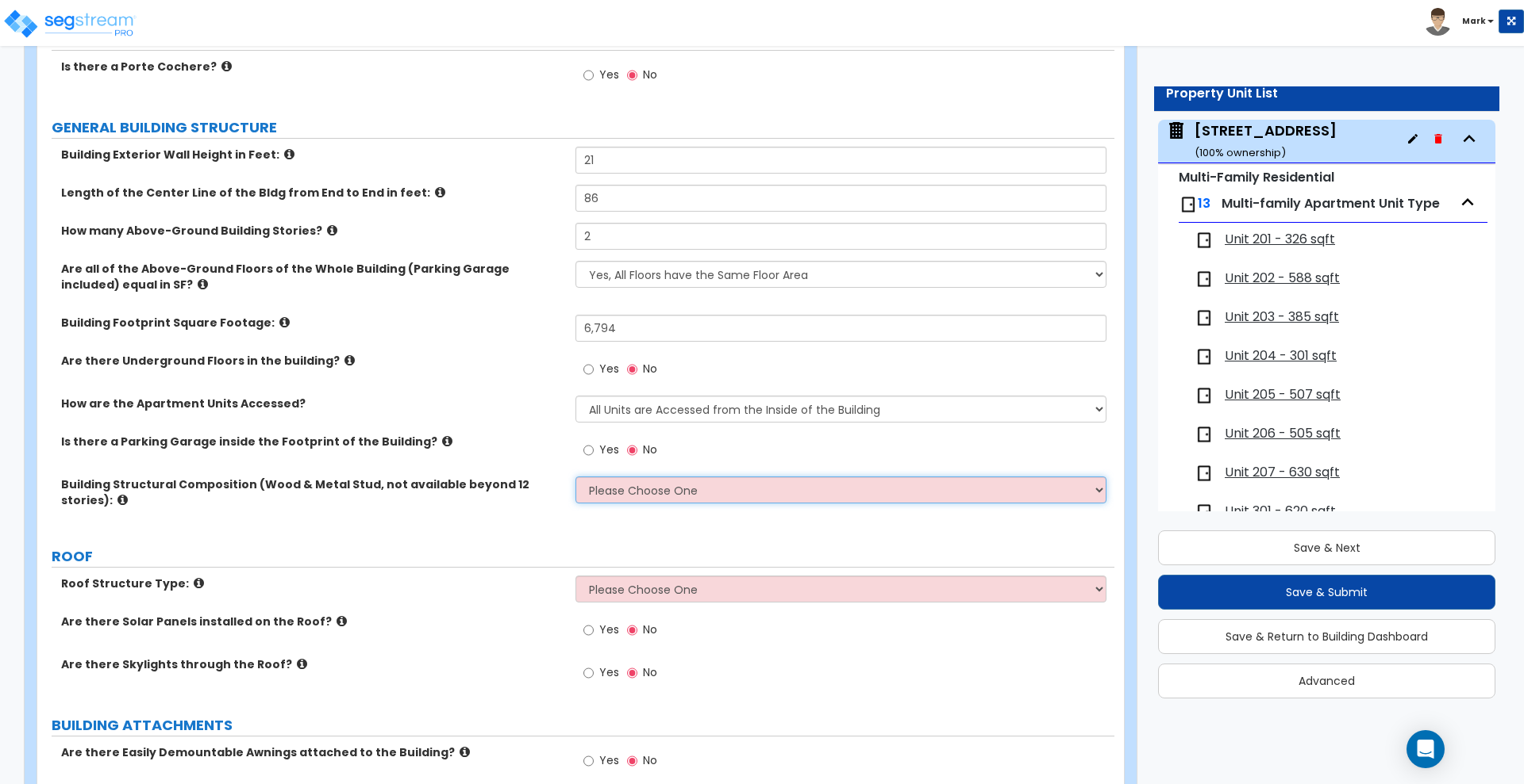
click at [708, 495] on select "Please Choose One Reinforced Concrete Structural Steel Brick Masonry CMU Masonr…" at bounding box center [840, 491] width 530 height 27
select select "5"
click at [575, 477] on select "Please Choose One Reinforced Concrete Structural Steel Brick Masonry CMU Masonr…" at bounding box center [840, 491] width 530 height 27
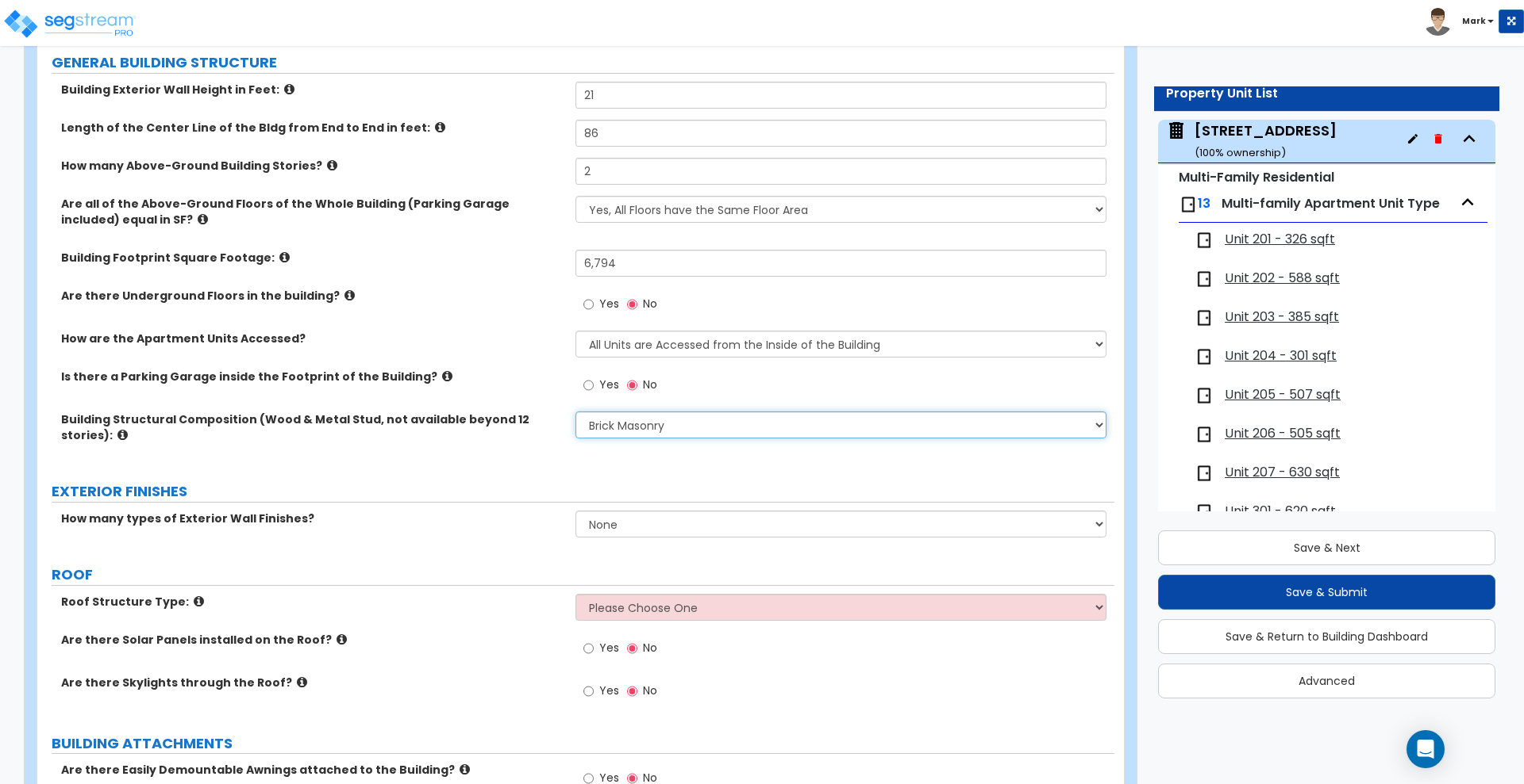
scroll to position [297, 0]
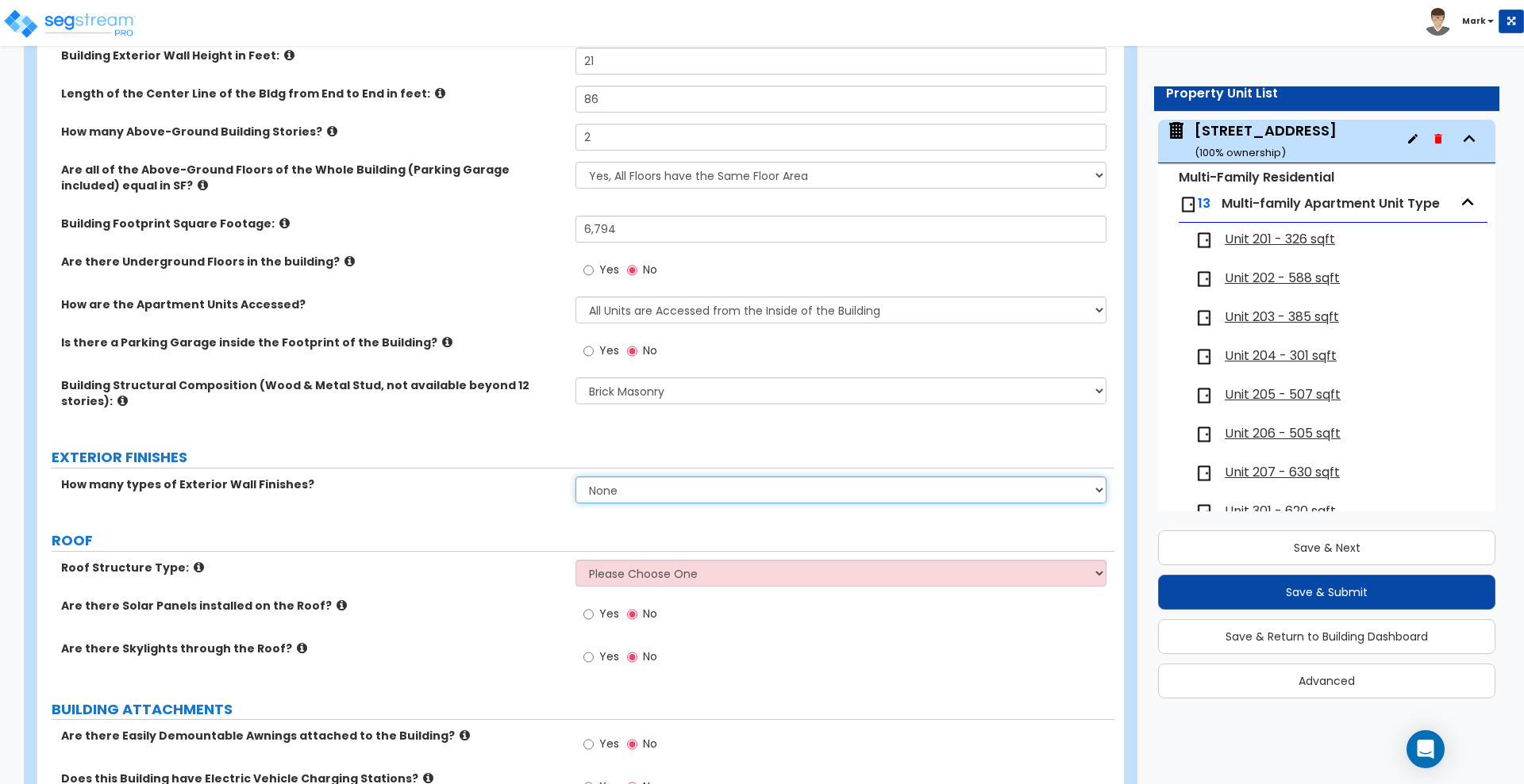
click at [664, 485] on select "None 1 2 3" at bounding box center [840, 491] width 530 height 27
select select "2"
click at [575, 477] on select "None 1 2 3" at bounding box center [840, 491] width 530 height 27
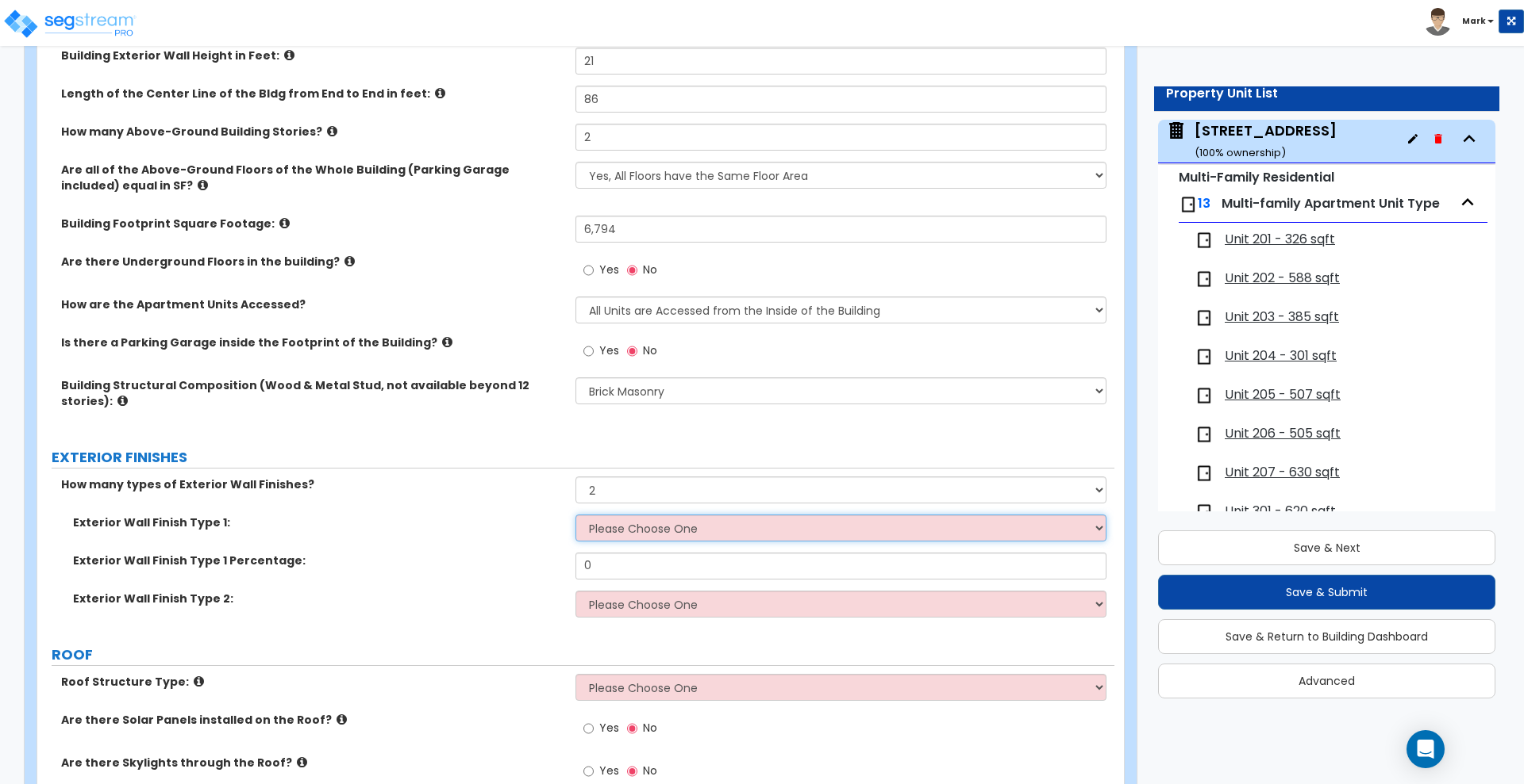
click at [706, 527] on select "Please Choose One No Finish/Shared Wall No Wall Stone Veneer Wood Siding Vinyl …" at bounding box center [840, 528] width 530 height 27
select select "7"
click at [575, 514] on select "Please Choose One No Finish/Shared Wall No Wall Stone Veneer Wood Siding Vinyl …" at bounding box center [840, 528] width 530 height 27
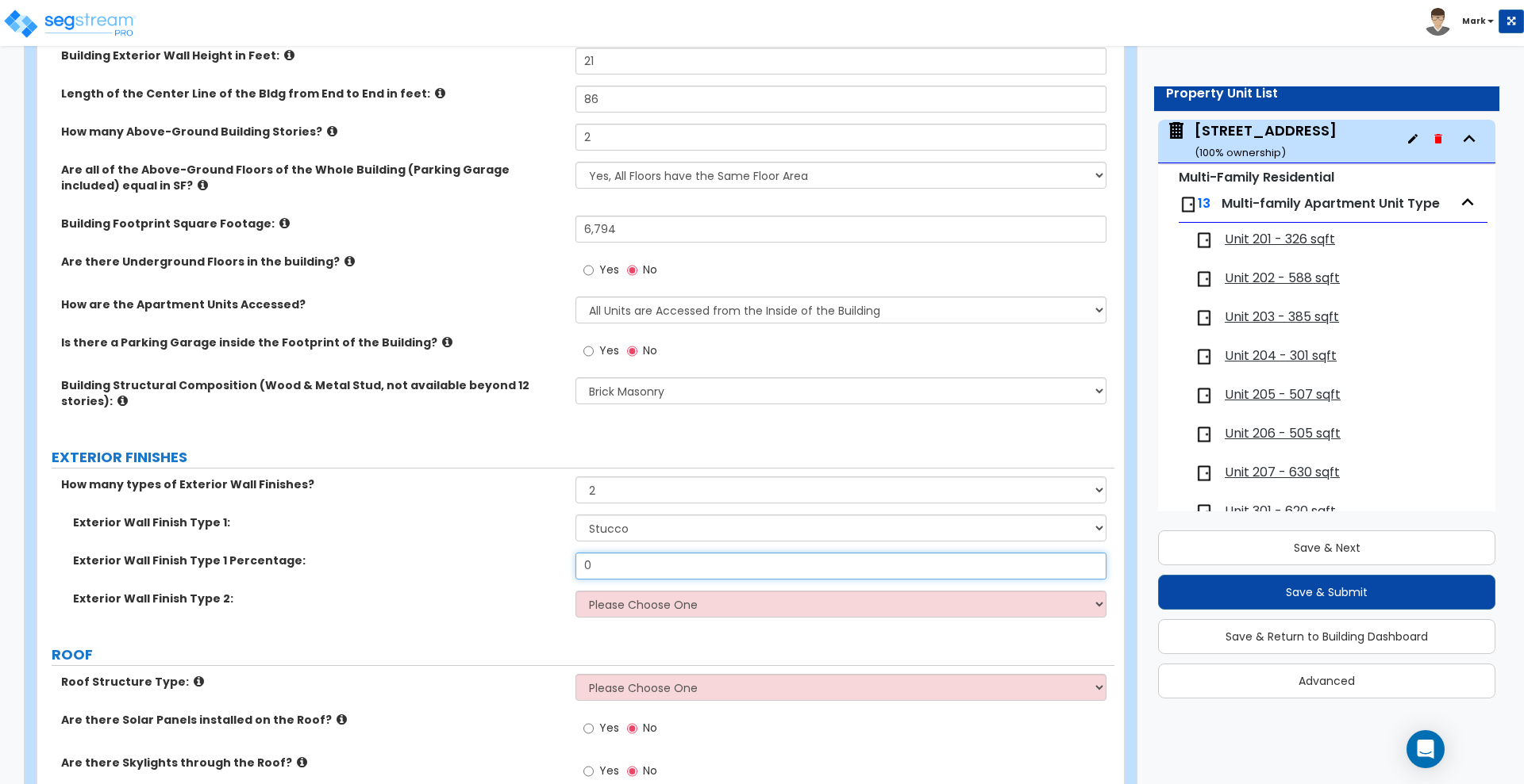
drag, startPoint x: 599, startPoint y: 561, endPoint x: 515, endPoint y: 532, distance: 88.9
click at [504, 557] on div "Exterior Wall Finish Type 1 Percentage: 0" at bounding box center [575, 571] width 1077 height 38
type input "10"
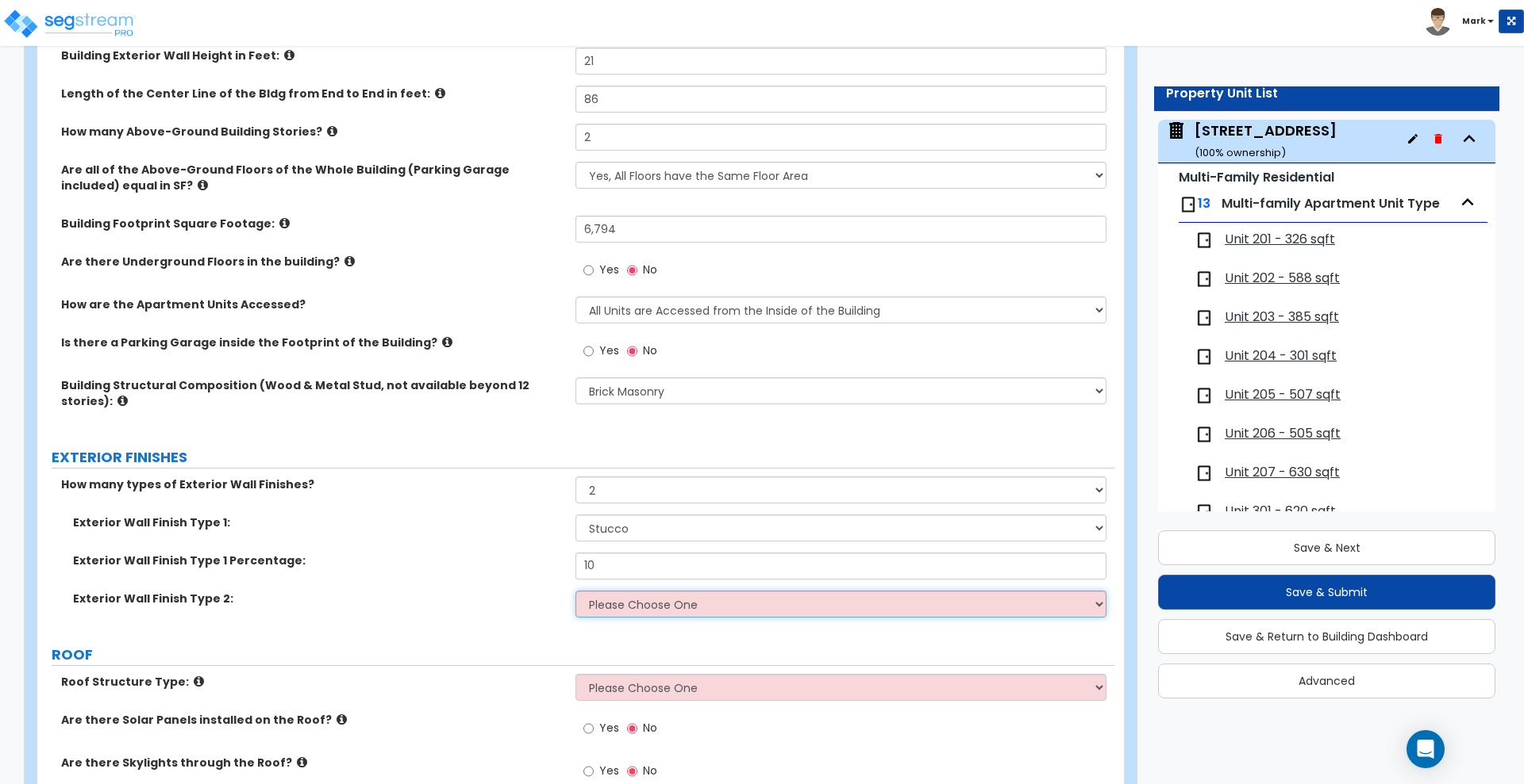
drag, startPoint x: 737, startPoint y: 615, endPoint x: 759, endPoint y: 604, distance: 24.6
click at [737, 615] on select "Please Choose One No Finish/Shared Wall No Wall Stone Veneer Wood Siding Vinyl …" at bounding box center [840, 604] width 530 height 27
select select "10"
click at [575, 590] on select "Please Choose One No Finish/Shared Wall No Wall Stone Veneer Wood Siding Vinyl …" at bounding box center [840, 604] width 530 height 27
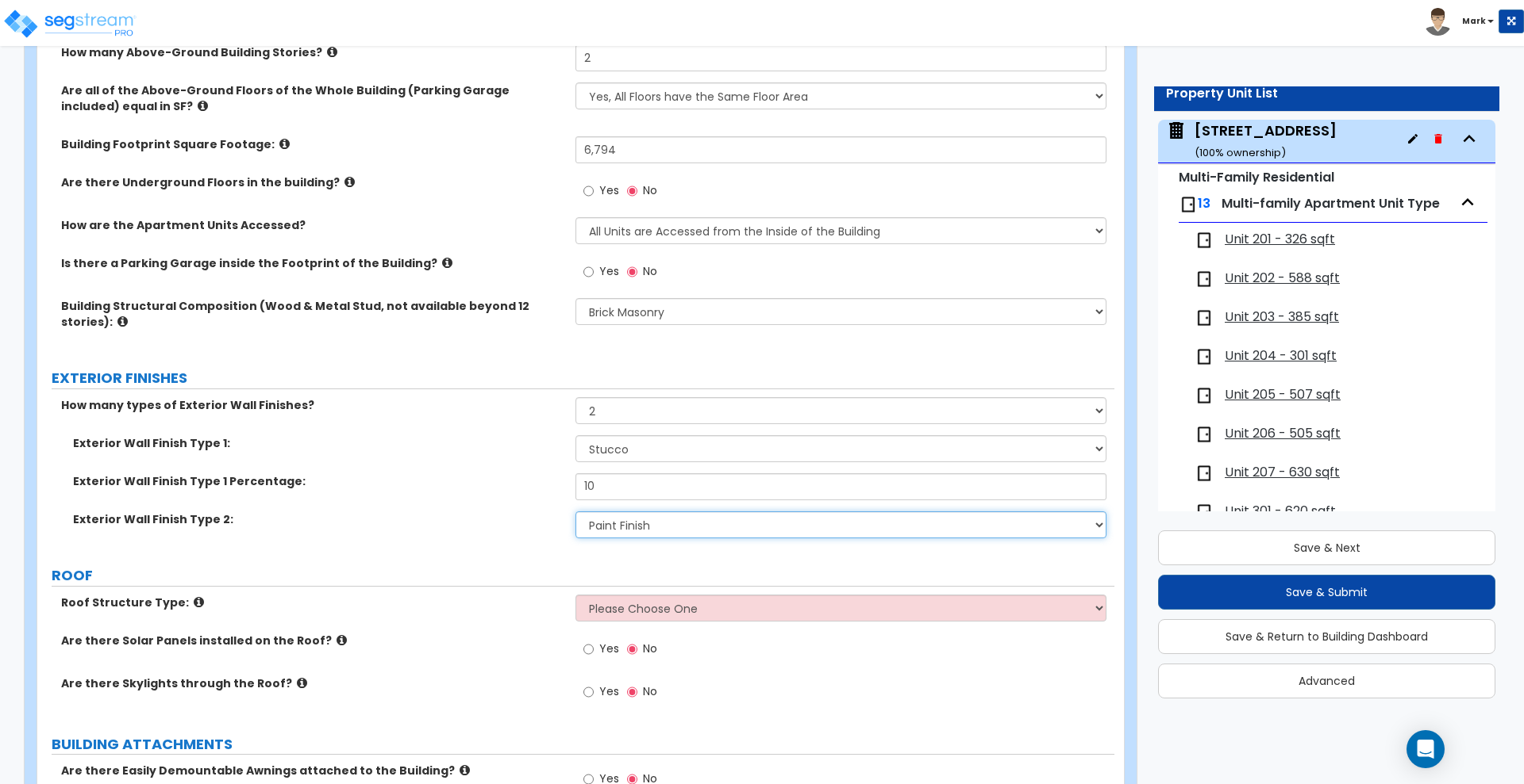
scroll to position [496, 0]
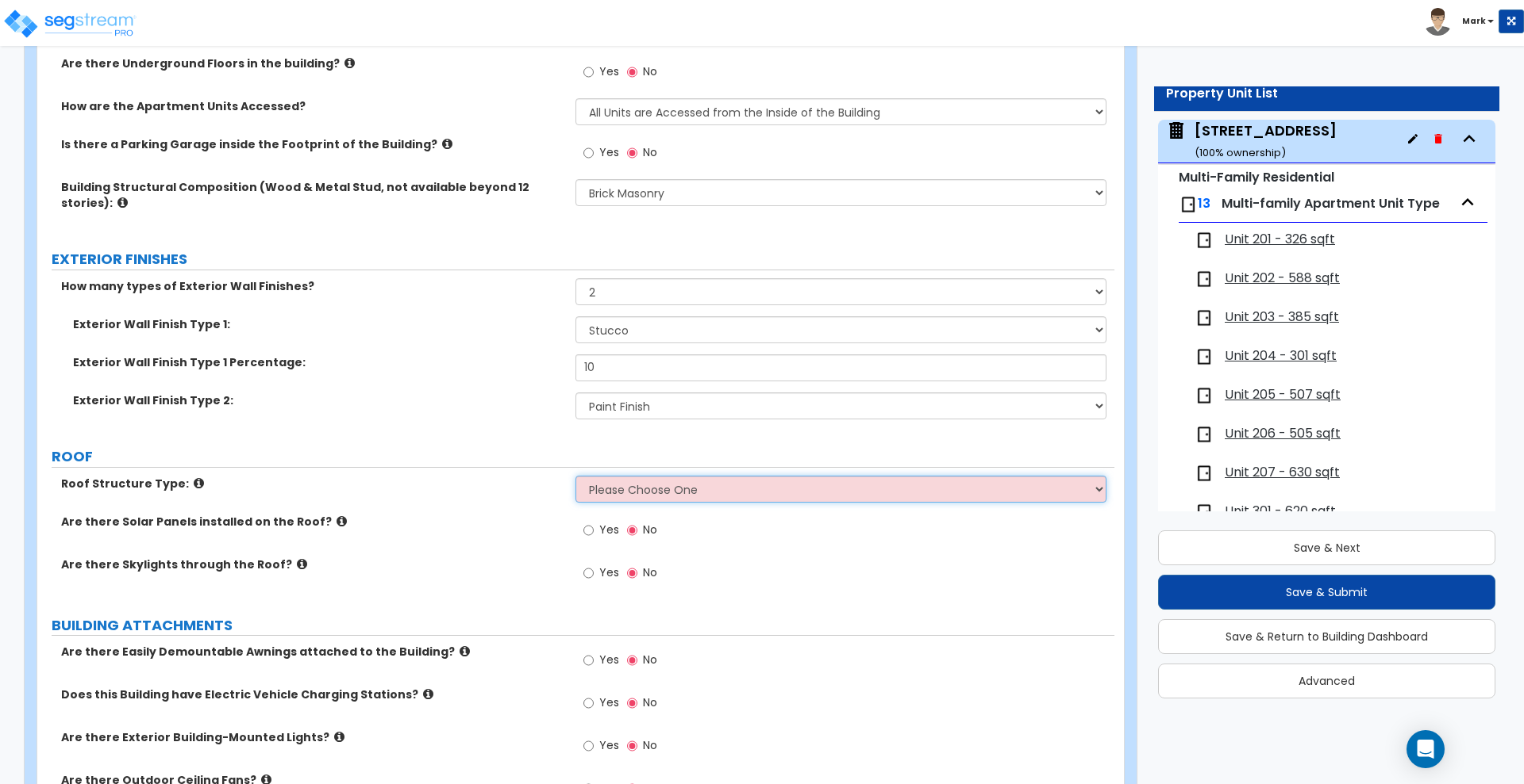
click at [739, 491] on select "Please Choose One Gable Roof Flat Roof Hybrid Gable & Flat Roof" at bounding box center [840, 490] width 530 height 27
select select "2"
click at [575, 476] on select "Please Choose One Gable Roof Flat Roof Hybrid Gable & Flat Roof" at bounding box center [840, 490] width 530 height 27
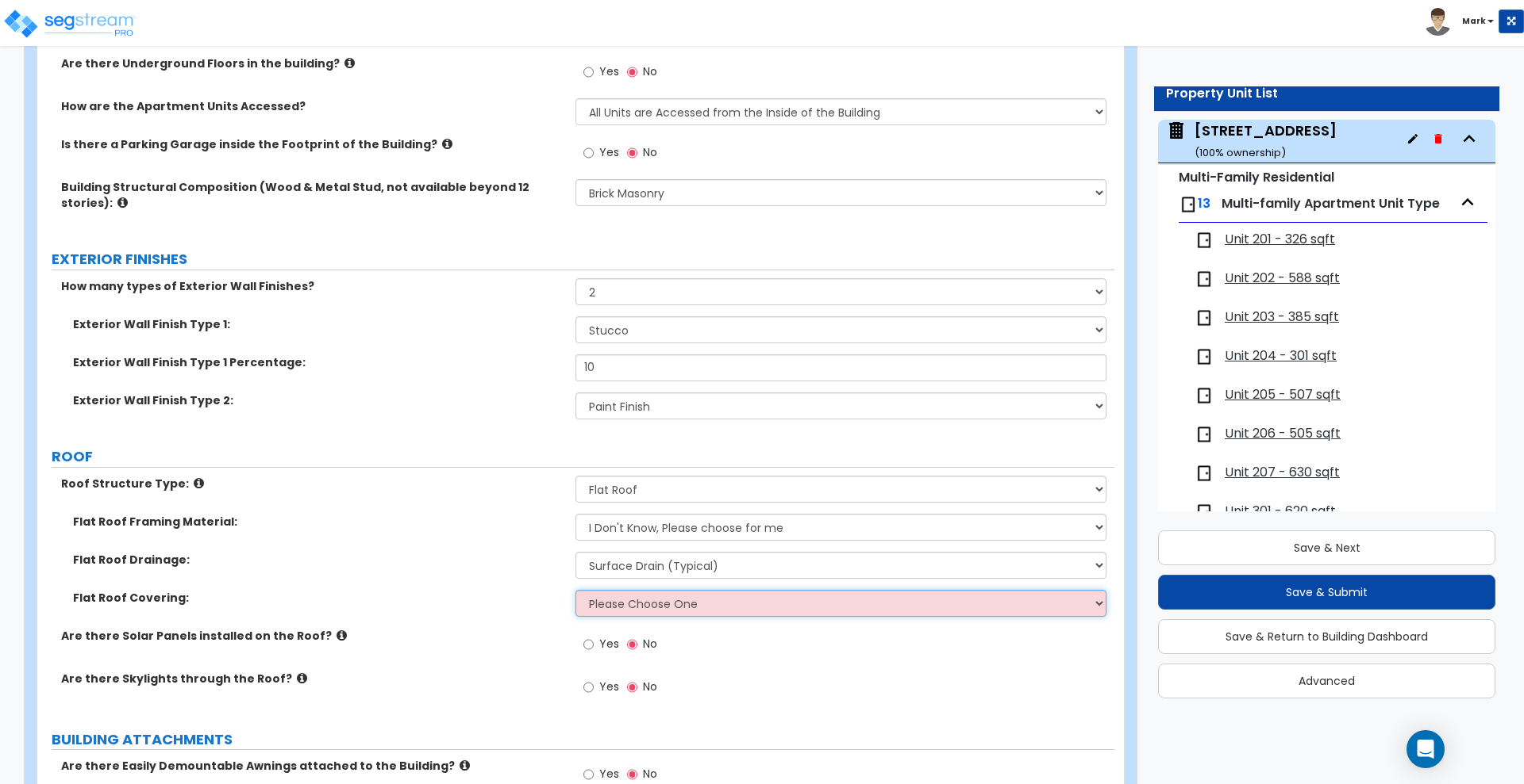
click at [797, 600] on select "Please Choose One Rolled Asphalt PVC Membrane Plastic (EPDM) Membrane Asphalt F…" at bounding box center [840, 604] width 530 height 27
select select "1"
click at [575, 590] on select "Please Choose One Rolled Asphalt PVC Membrane Plastic (EPDM) Membrane Asphalt F…" at bounding box center [840, 604] width 530 height 27
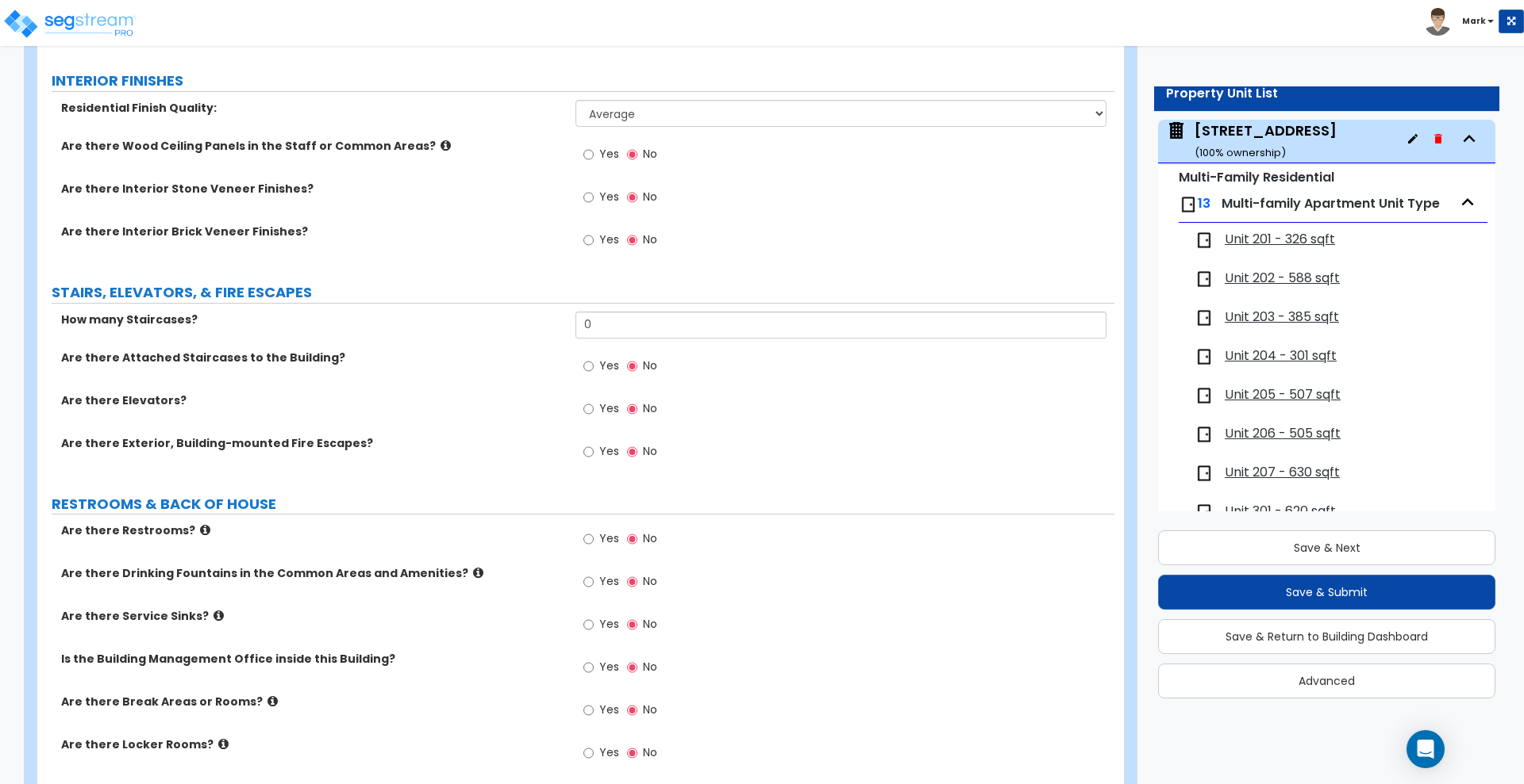
scroll to position [2181, 0]
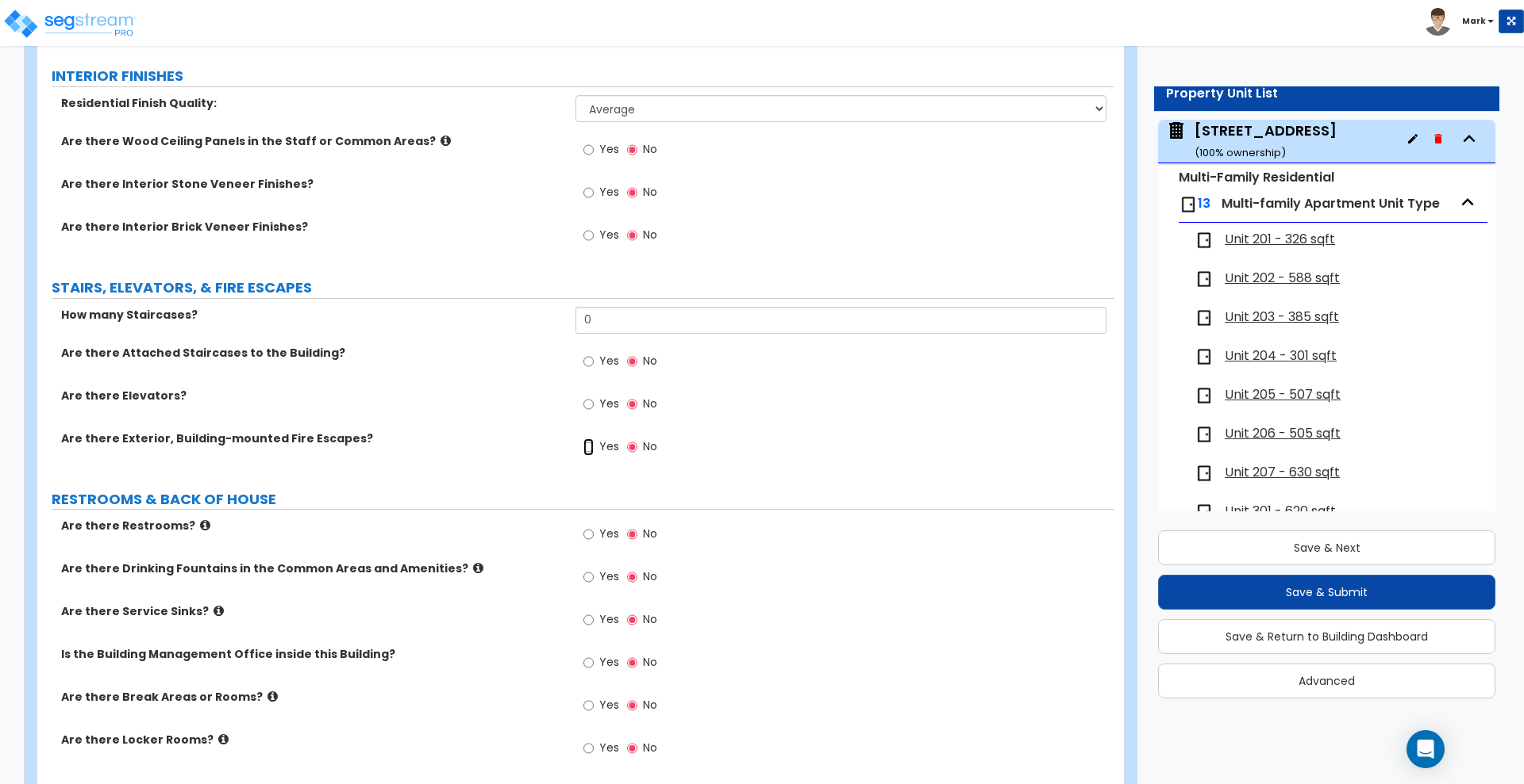
click at [590, 445] on input "Yes" at bounding box center [588, 448] width 11 height 18
radio input "true"
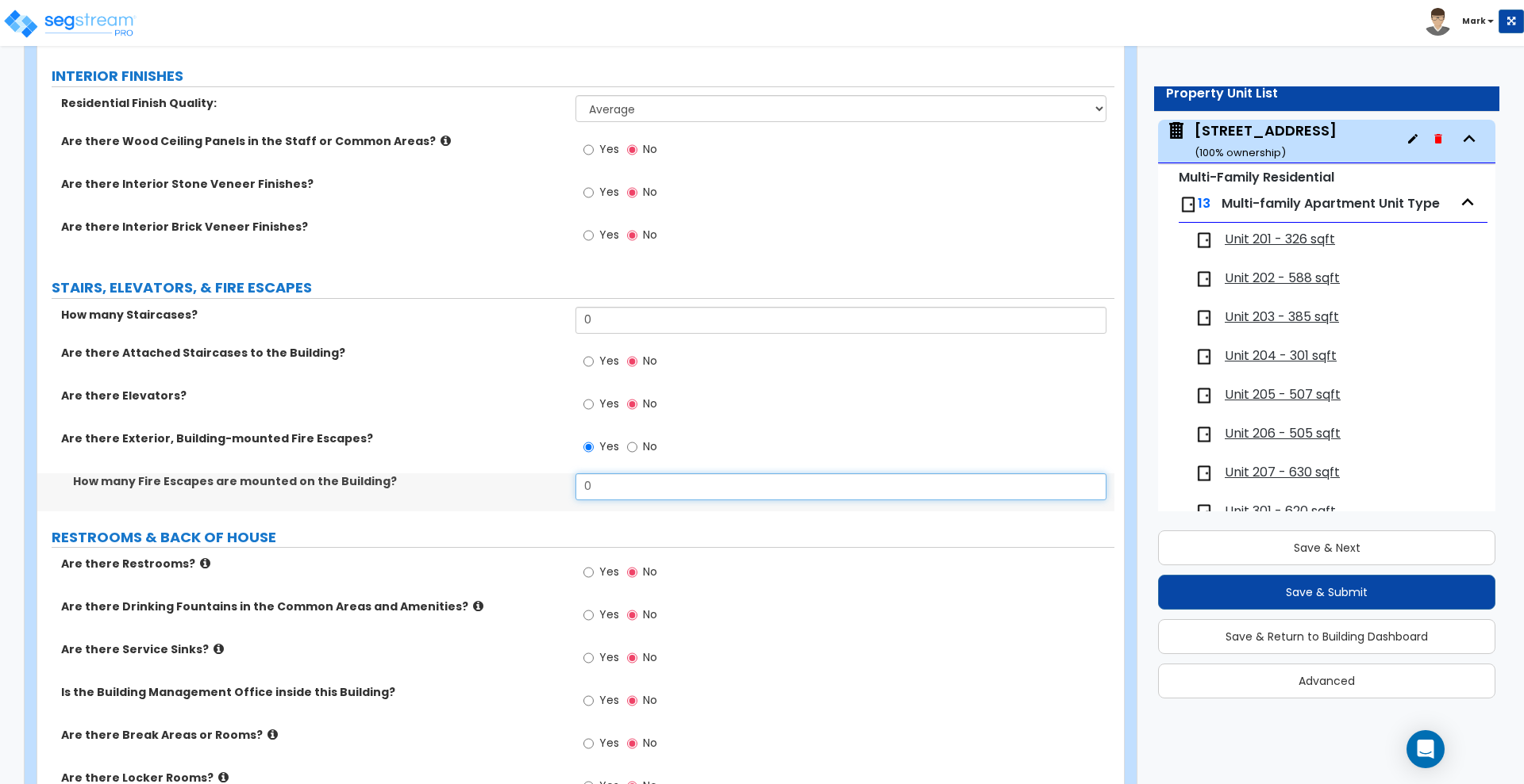
drag, startPoint x: 565, startPoint y: 485, endPoint x: 486, endPoint y: 482, distance: 79.1
click at [490, 485] on div "How many Fire Escapes are mounted on the Building? 0" at bounding box center [575, 492] width 1077 height 38
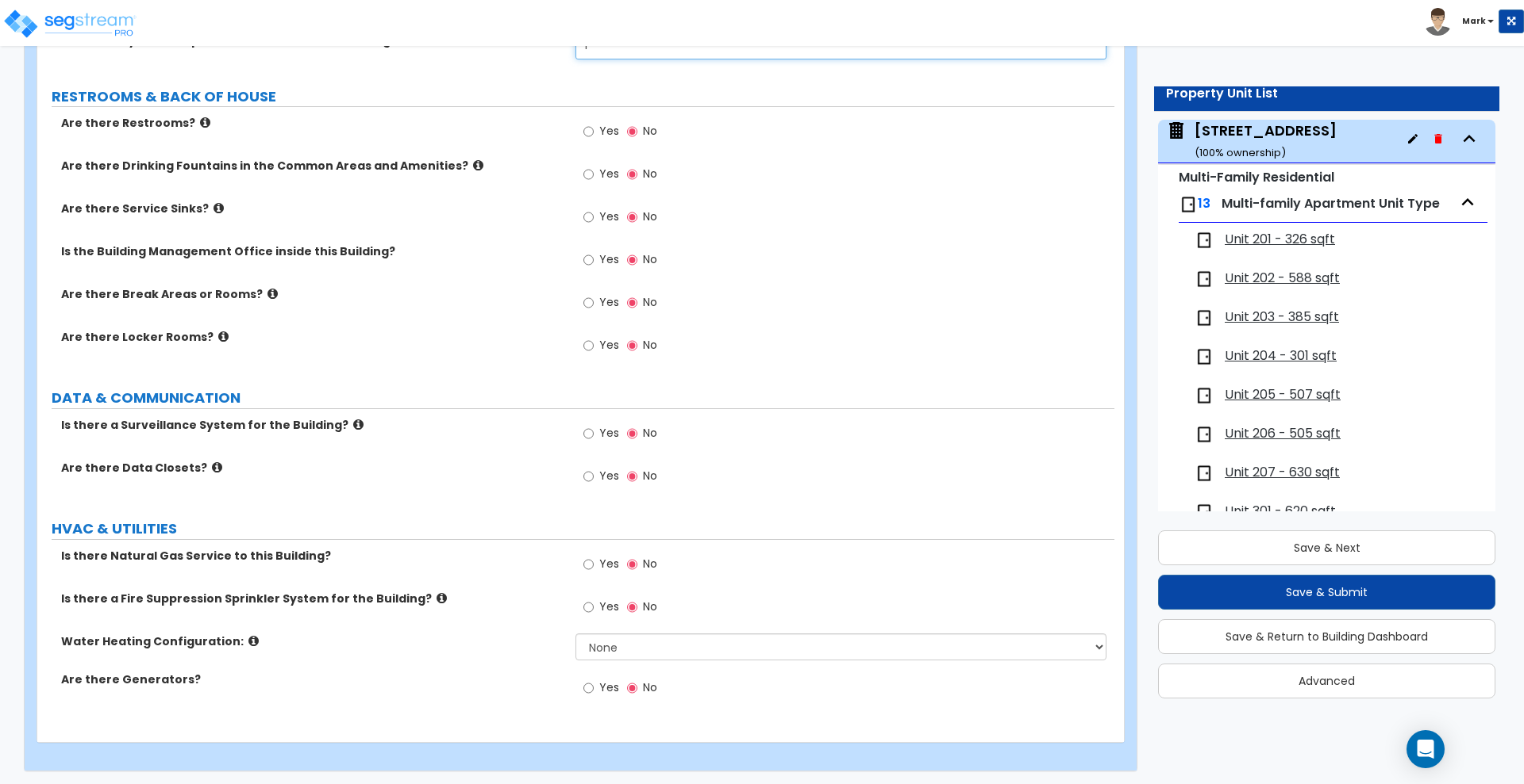
scroll to position [2625, 0]
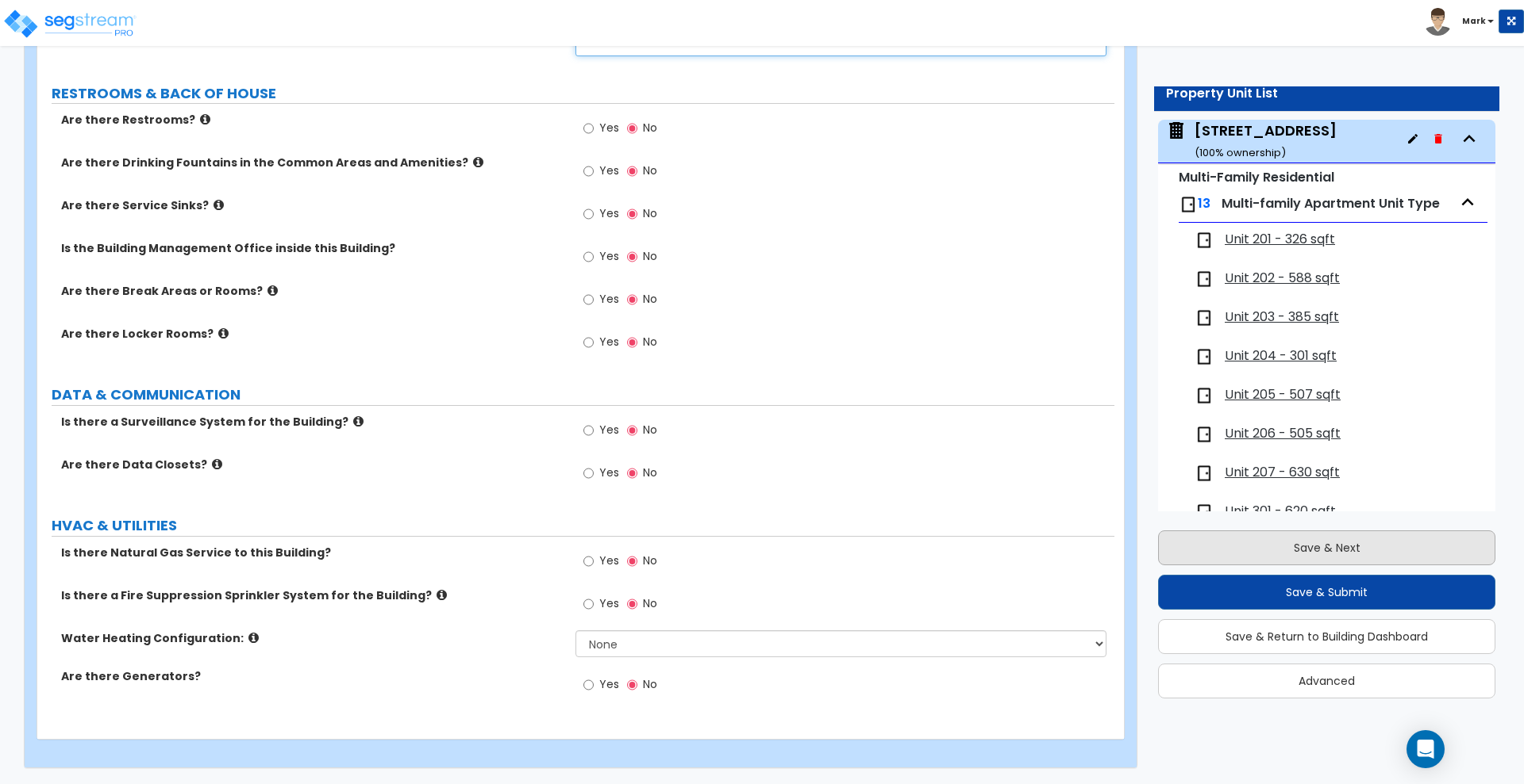
type input "1"
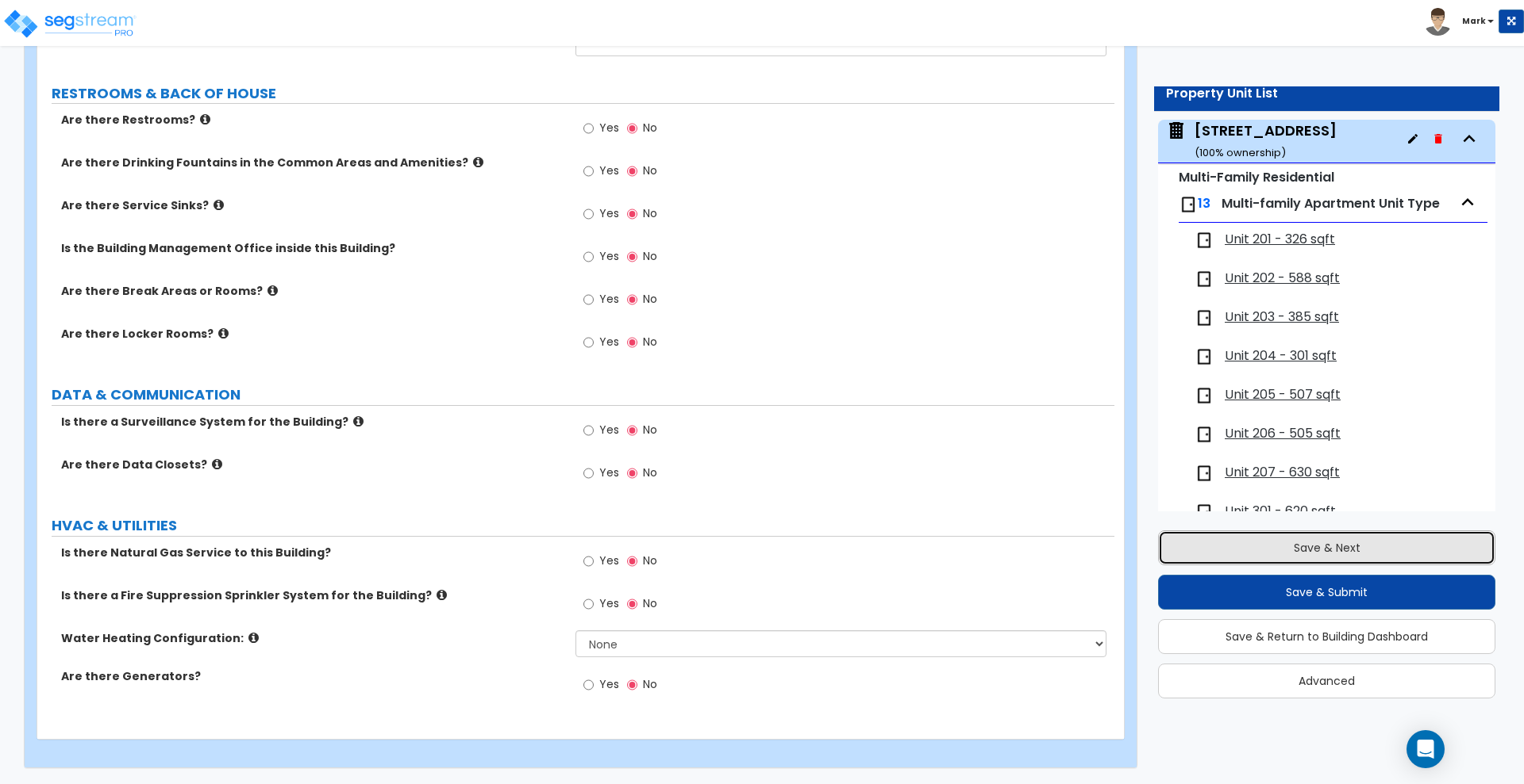
click at [1223, 548] on button "Save & Next" at bounding box center [1326, 548] width 337 height 35
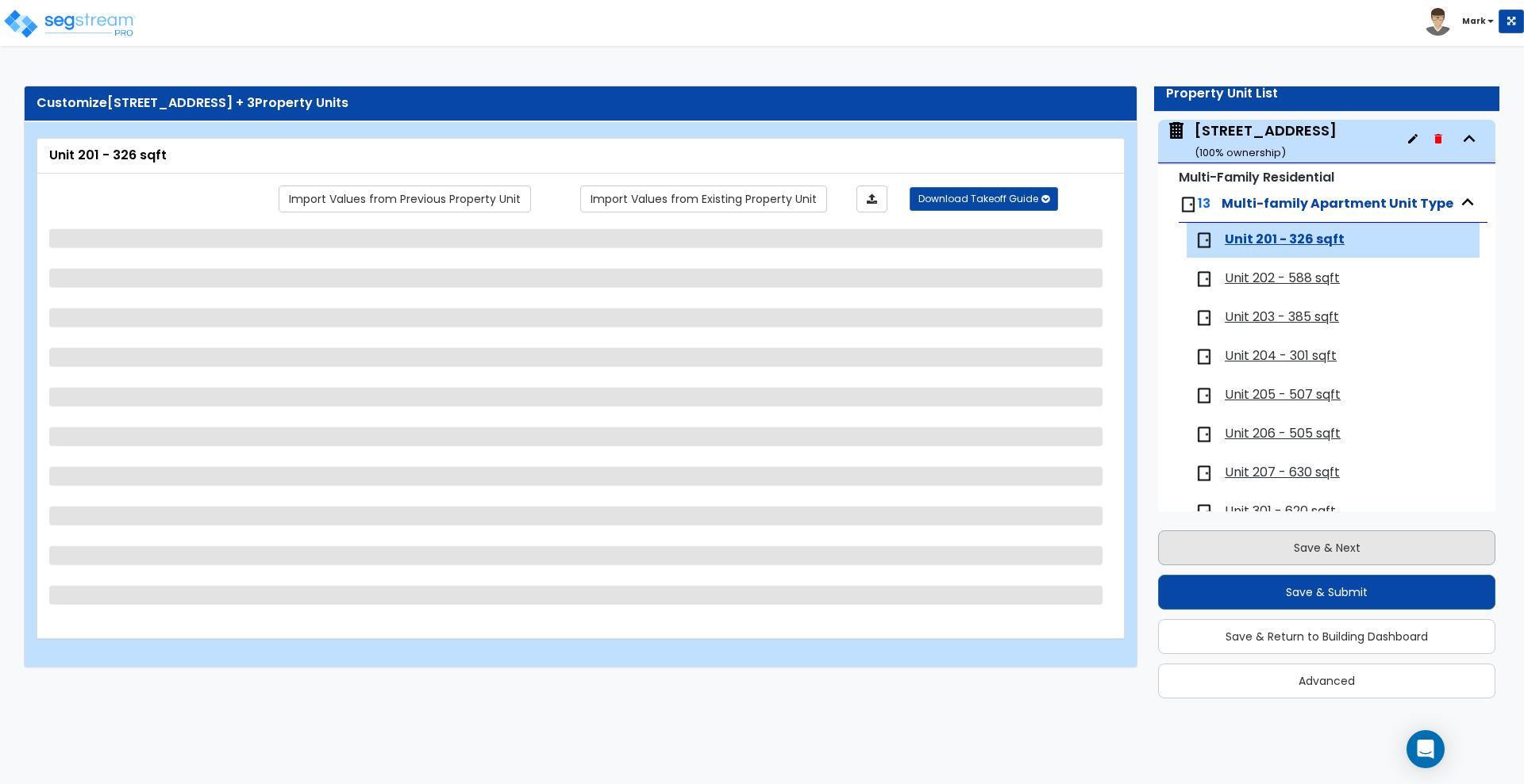
scroll to position [203, 0]
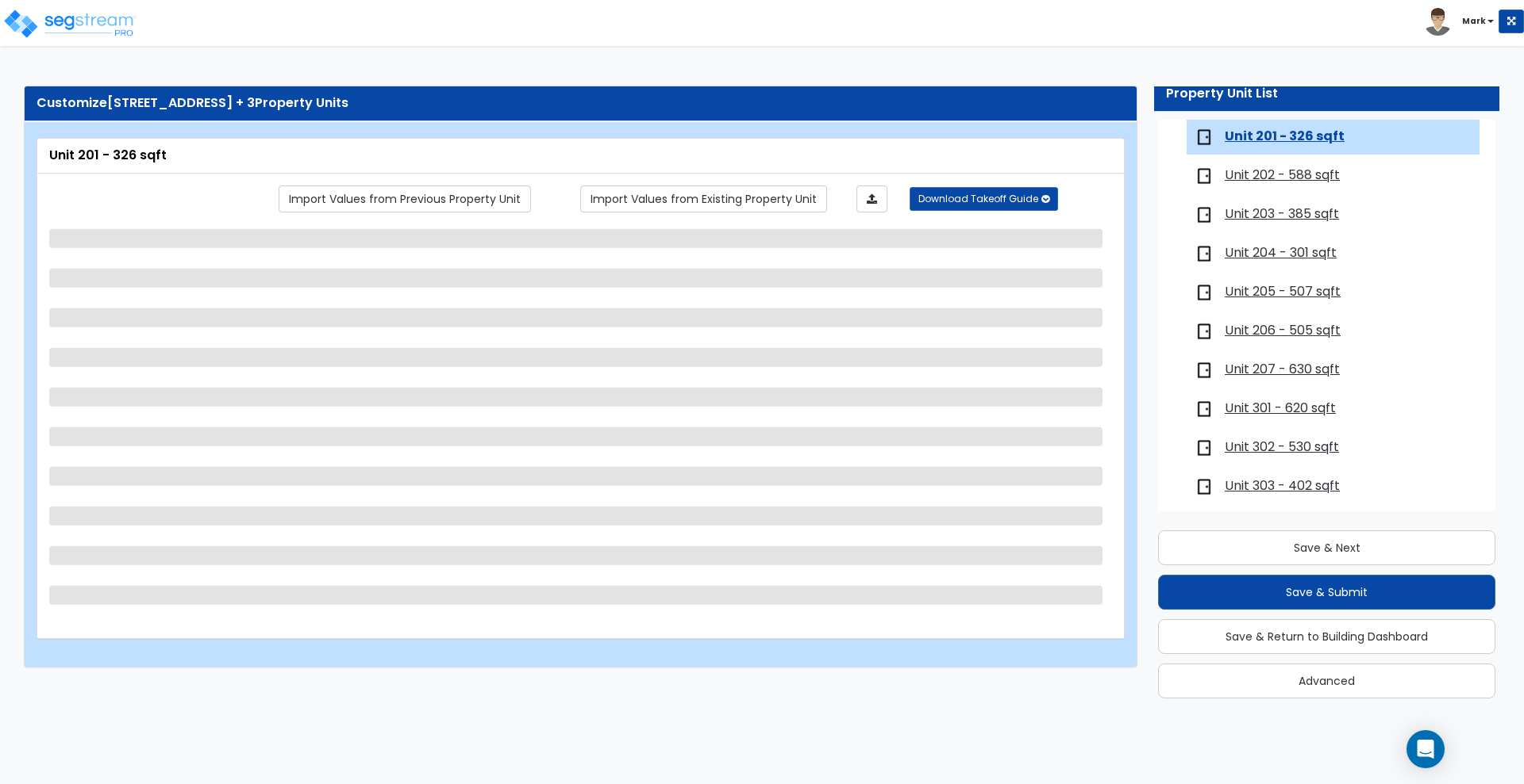
select select "5"
select select "2"
select select "3"
select select "2"
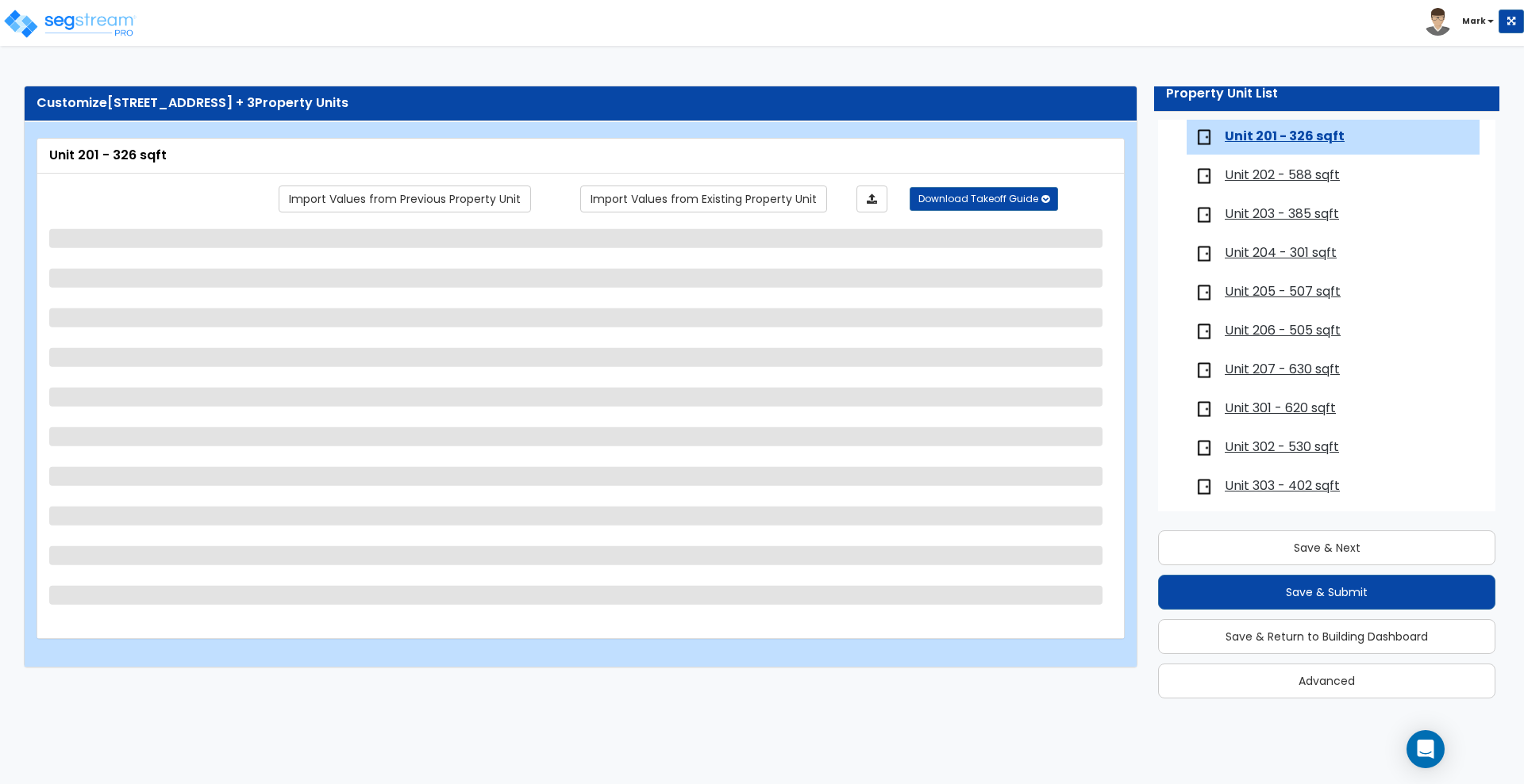
select select "1"
select select "2"
select select "1"
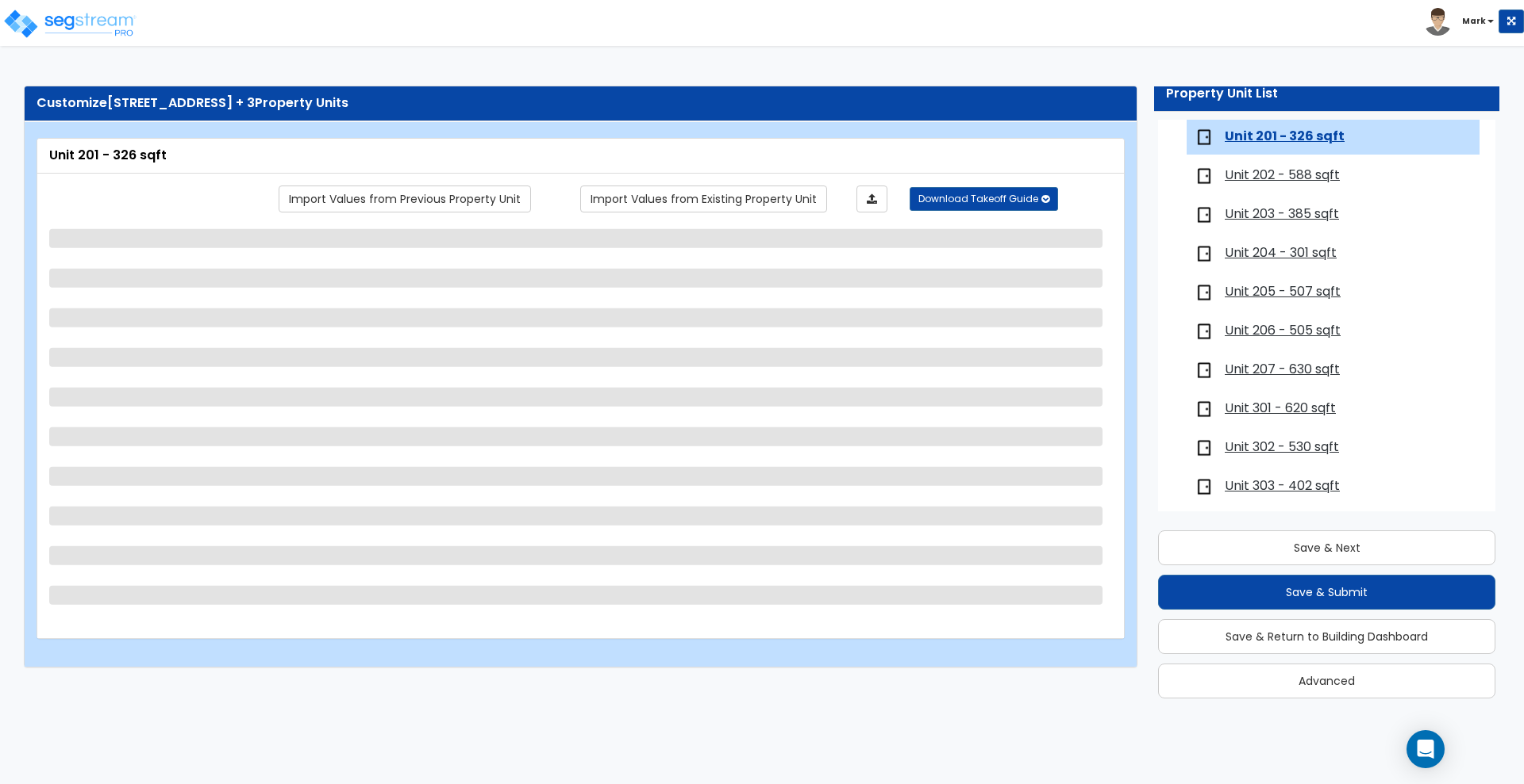
select select "2"
select select "1"
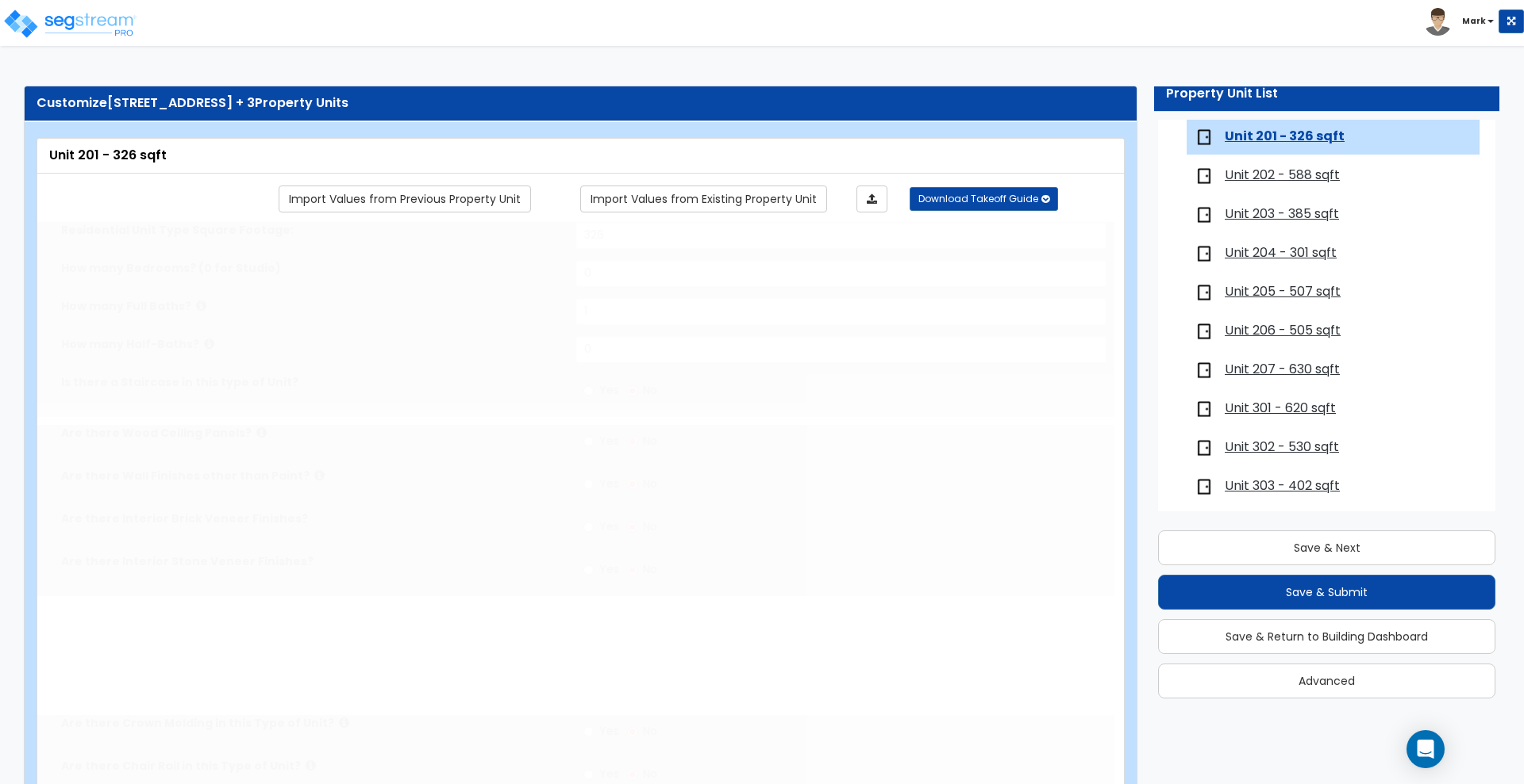
radio input "true"
select select "1"
select select "3"
select select "1"
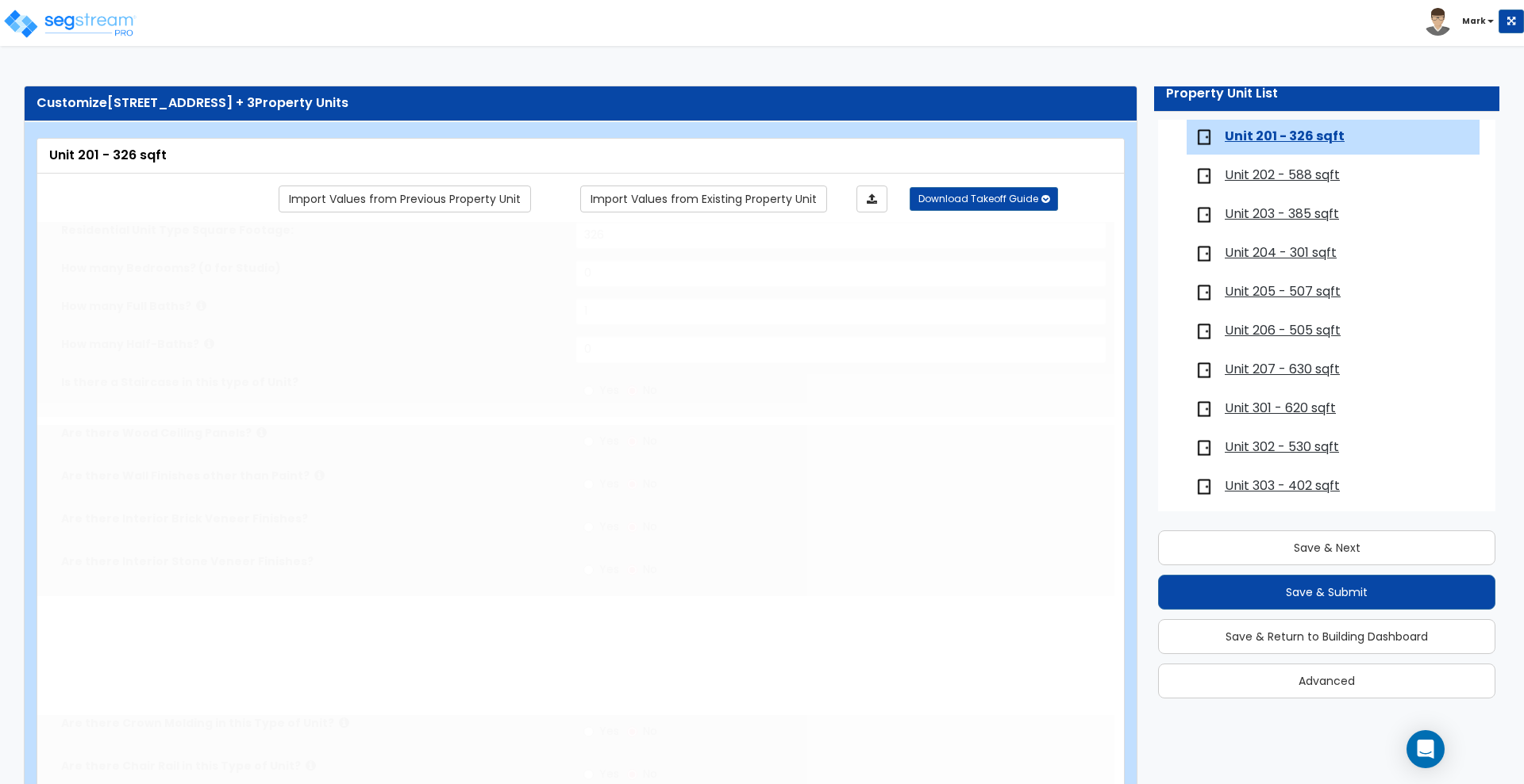
select select "2"
radio input "true"
select select "2"
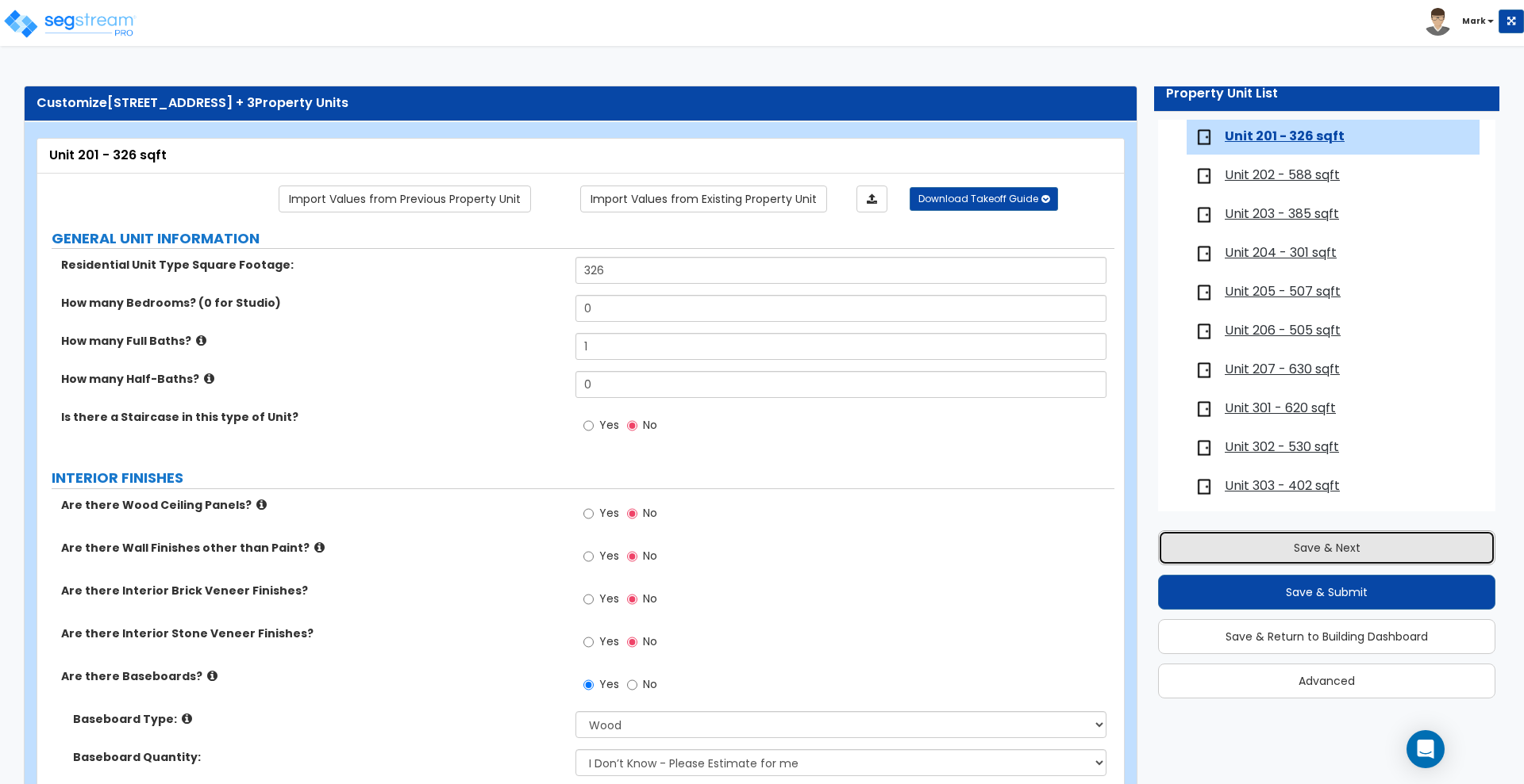
click at [1254, 547] on button "Save & Next" at bounding box center [1326, 548] width 337 height 35
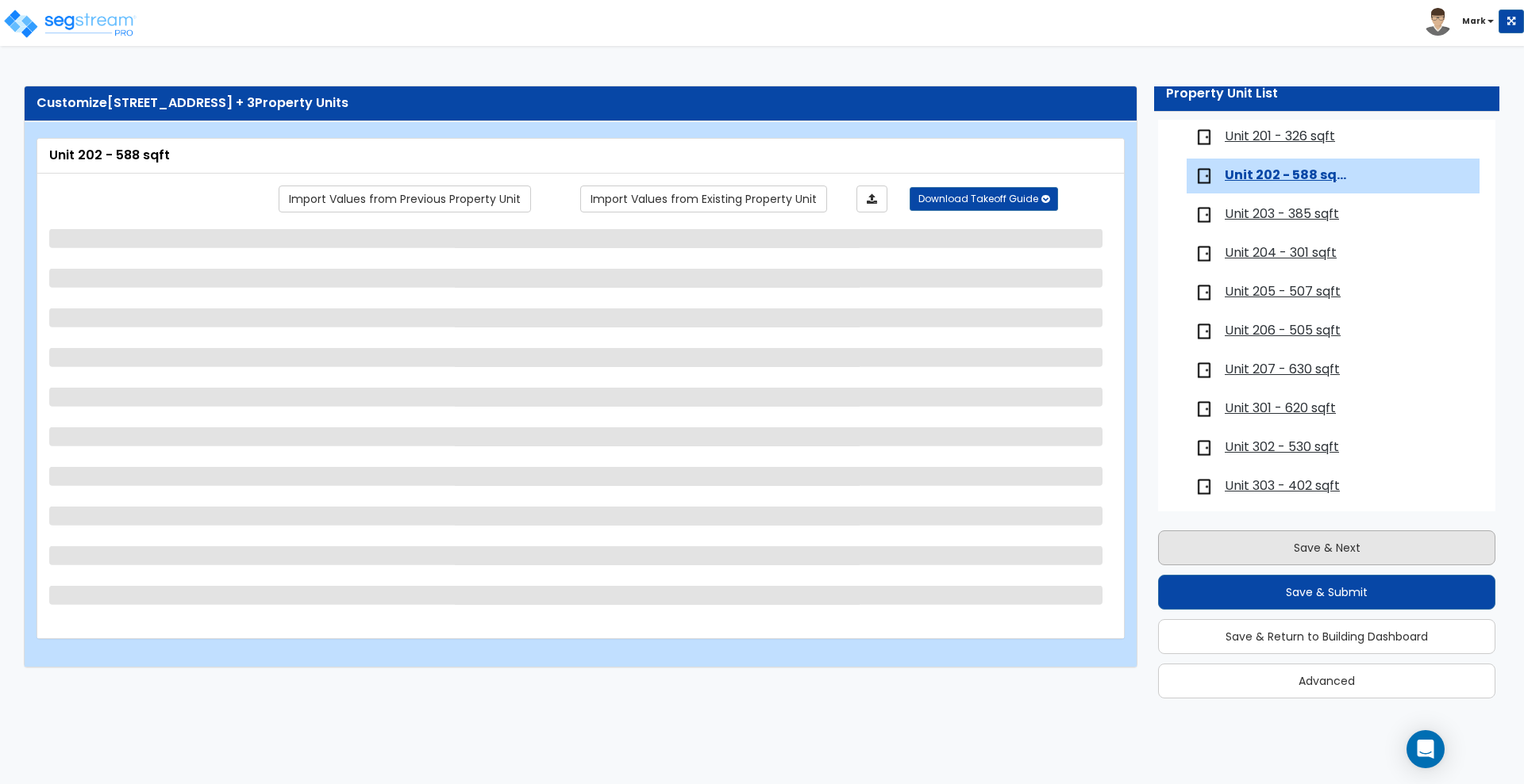
scroll to position [241, 0]
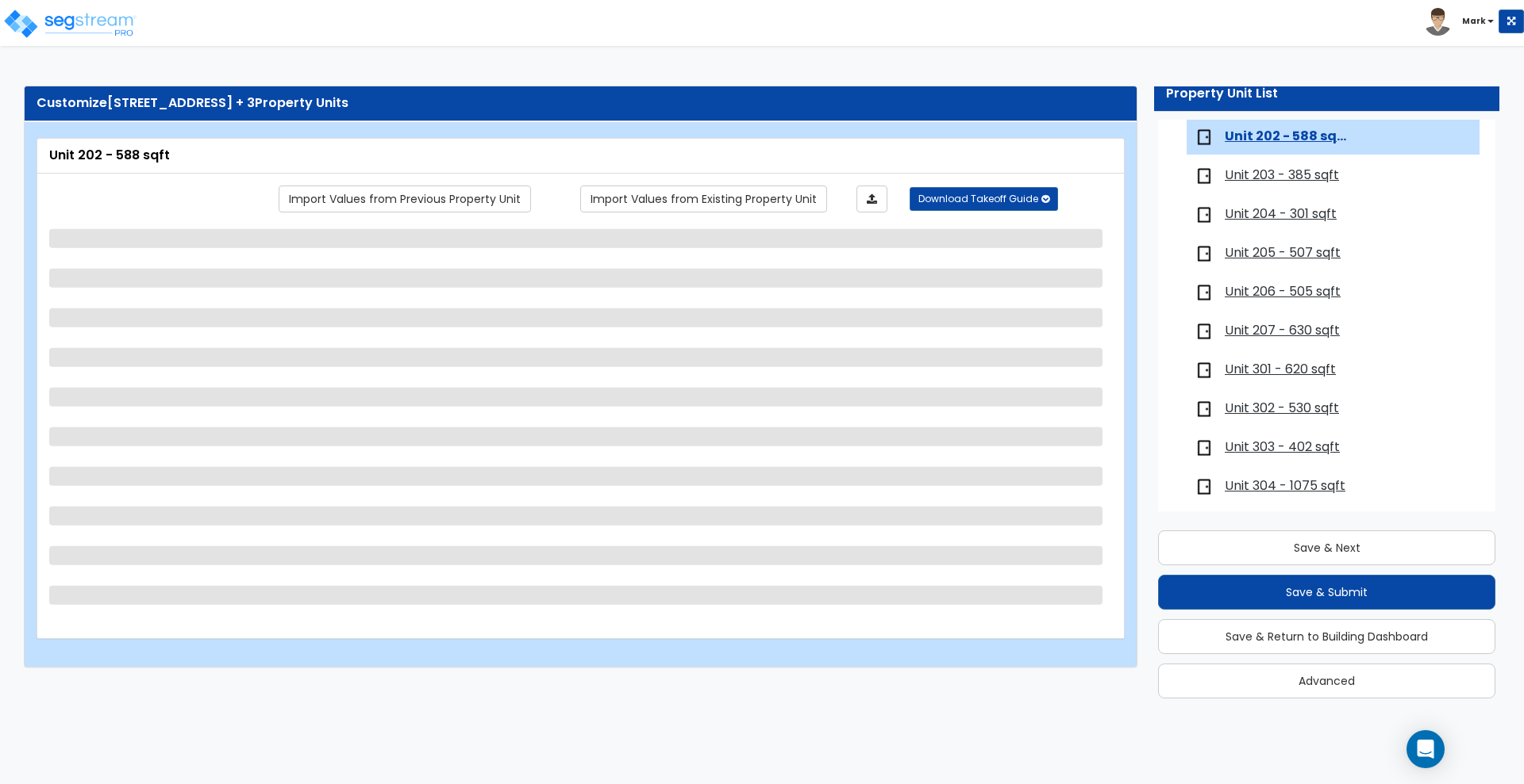
select select "1"
select select "5"
select select "1"
select select "2"
select select "3"
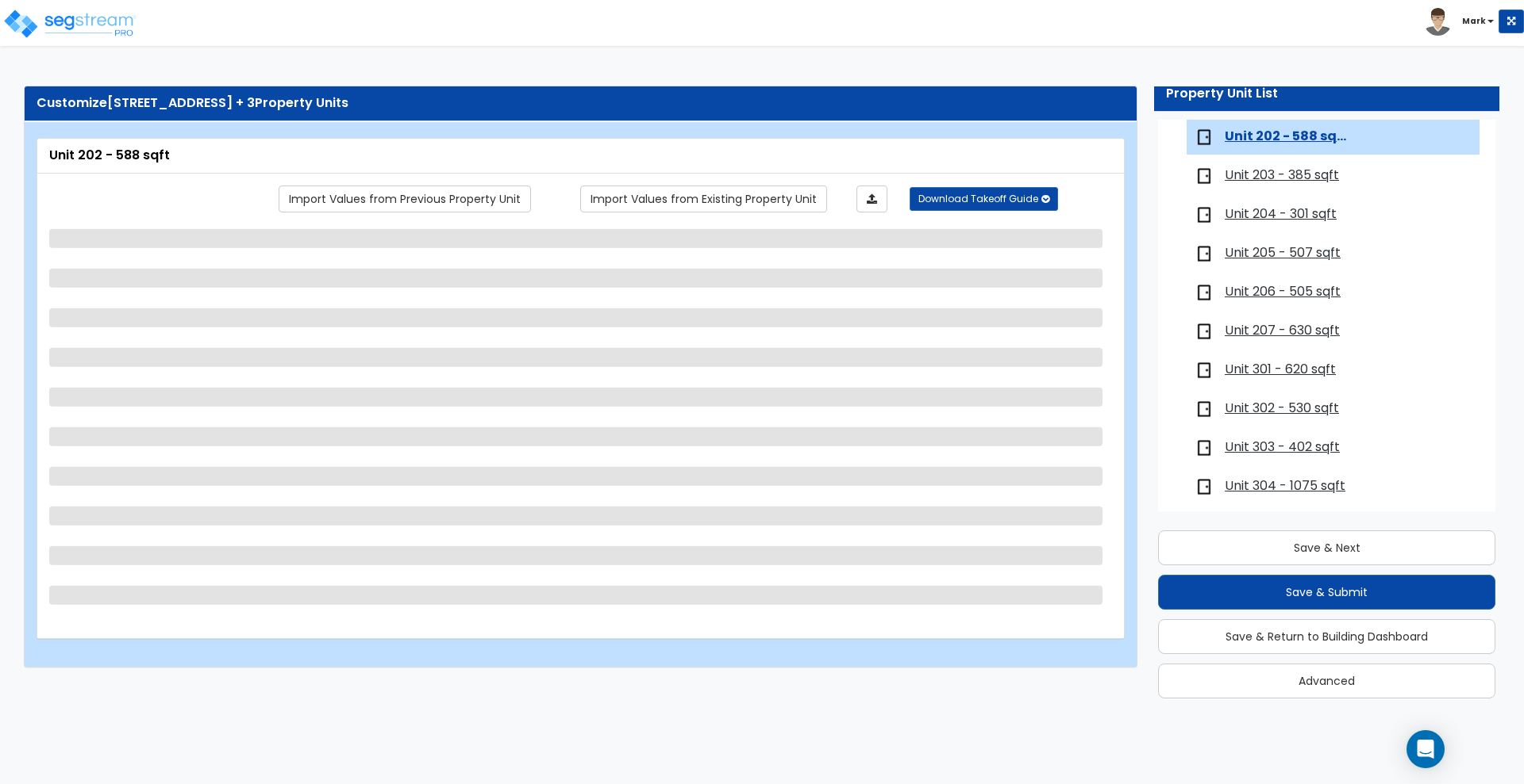
select select "2"
select select "1"
select select "2"
select select "1"
select select "3"
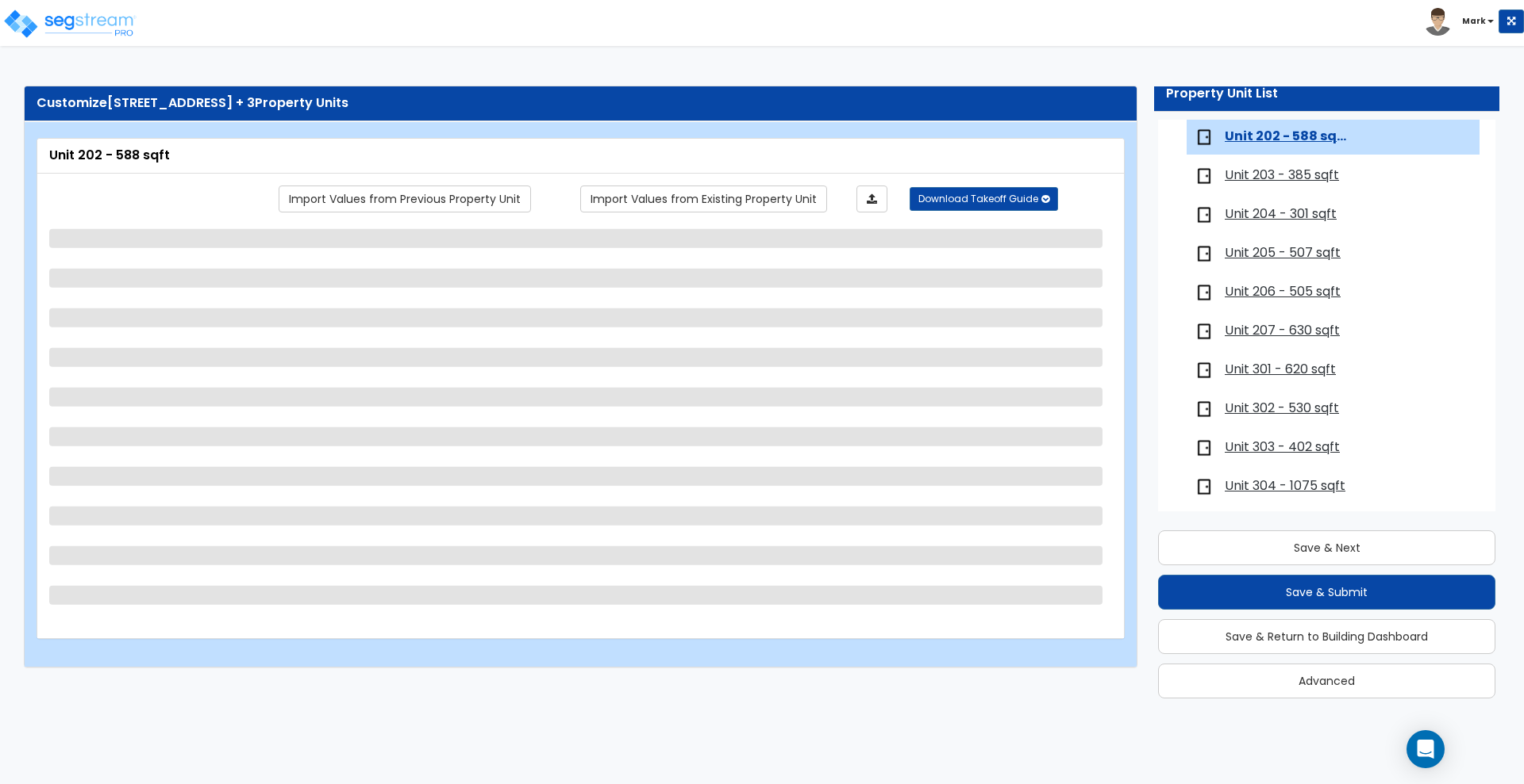
select select "1"
select select "3"
select select "1"
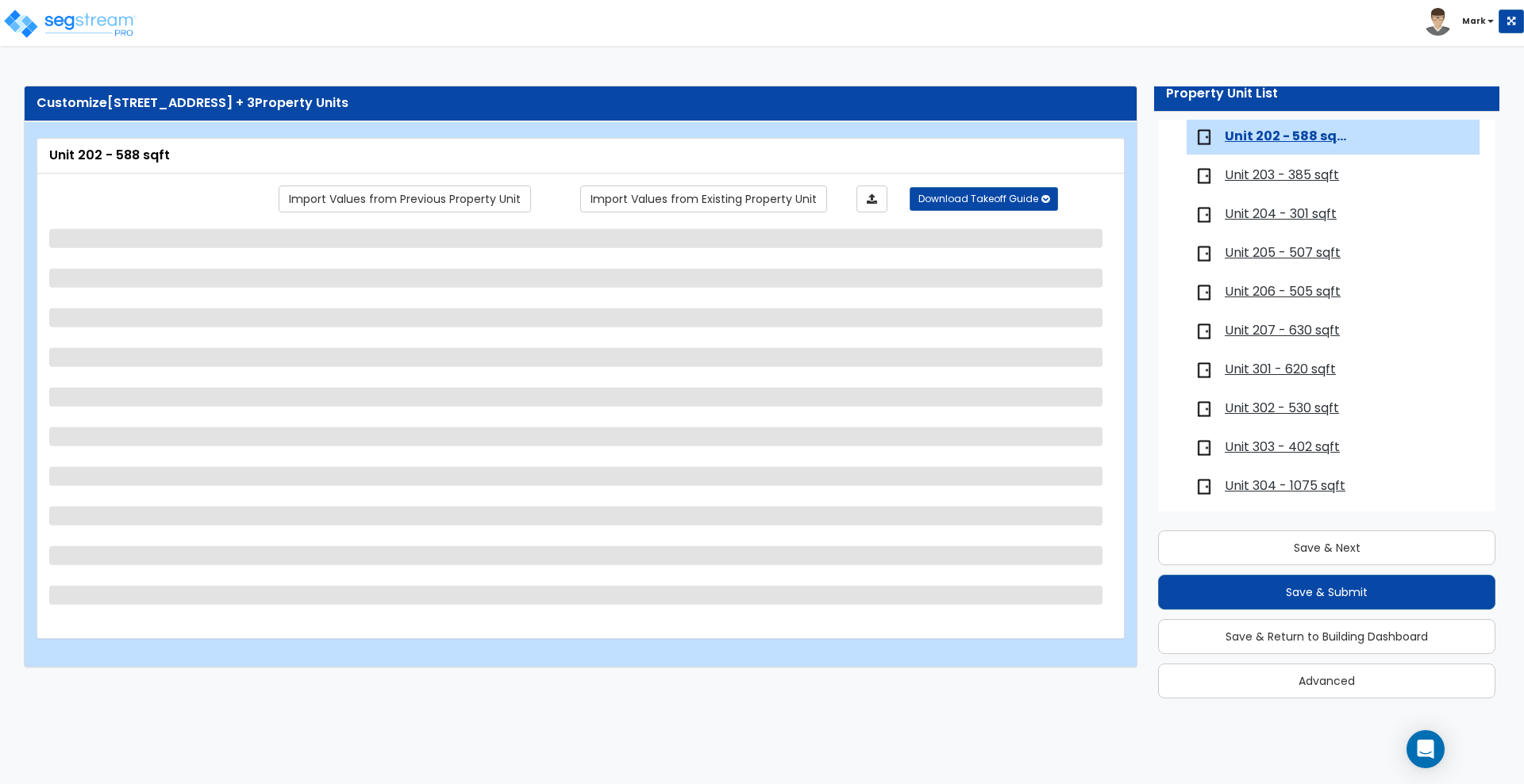
select select "1"
select select "2"
select select "1"
select select "2"
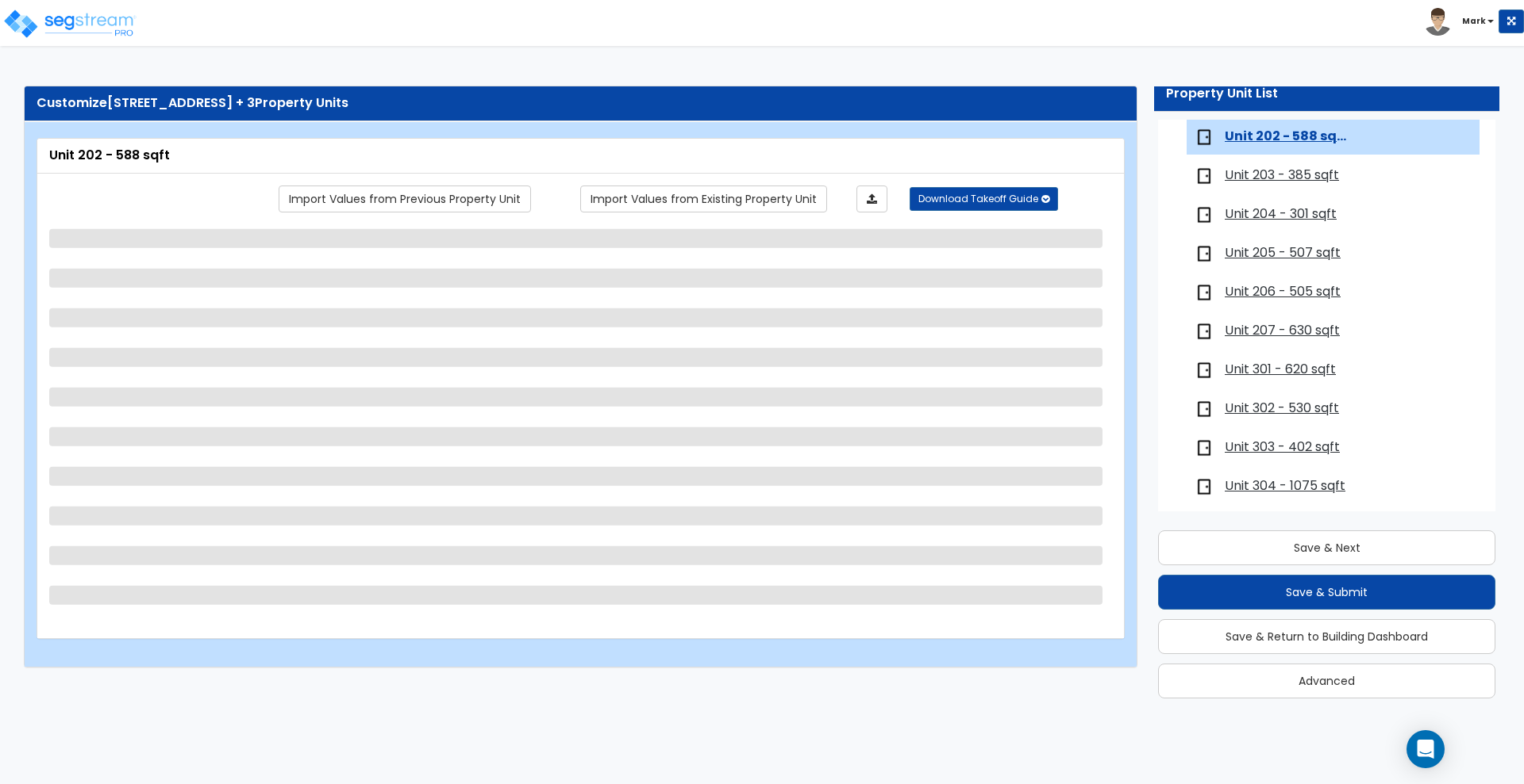
select select "2"
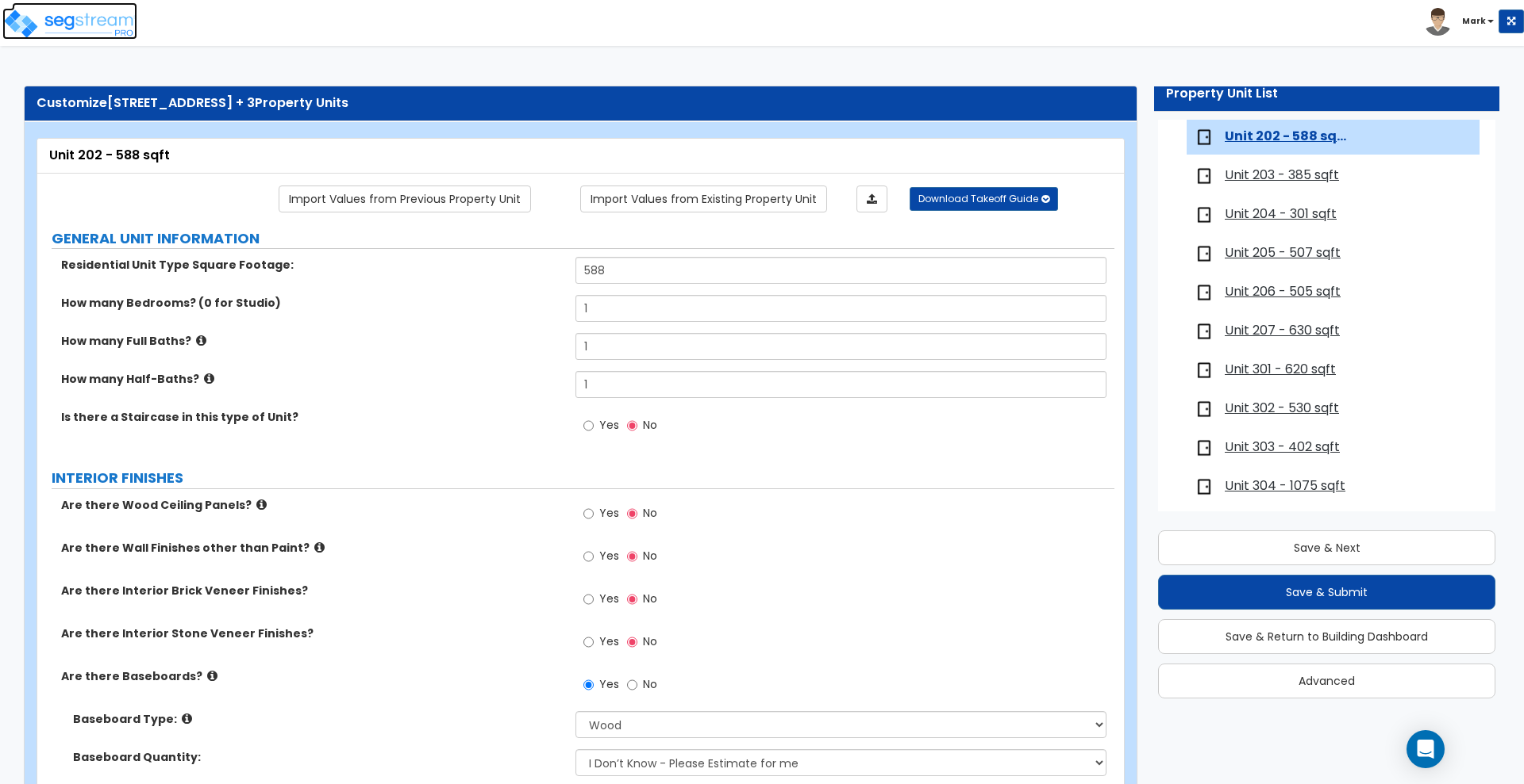
click at [67, 19] on img at bounding box center [69, 23] width 135 height 31
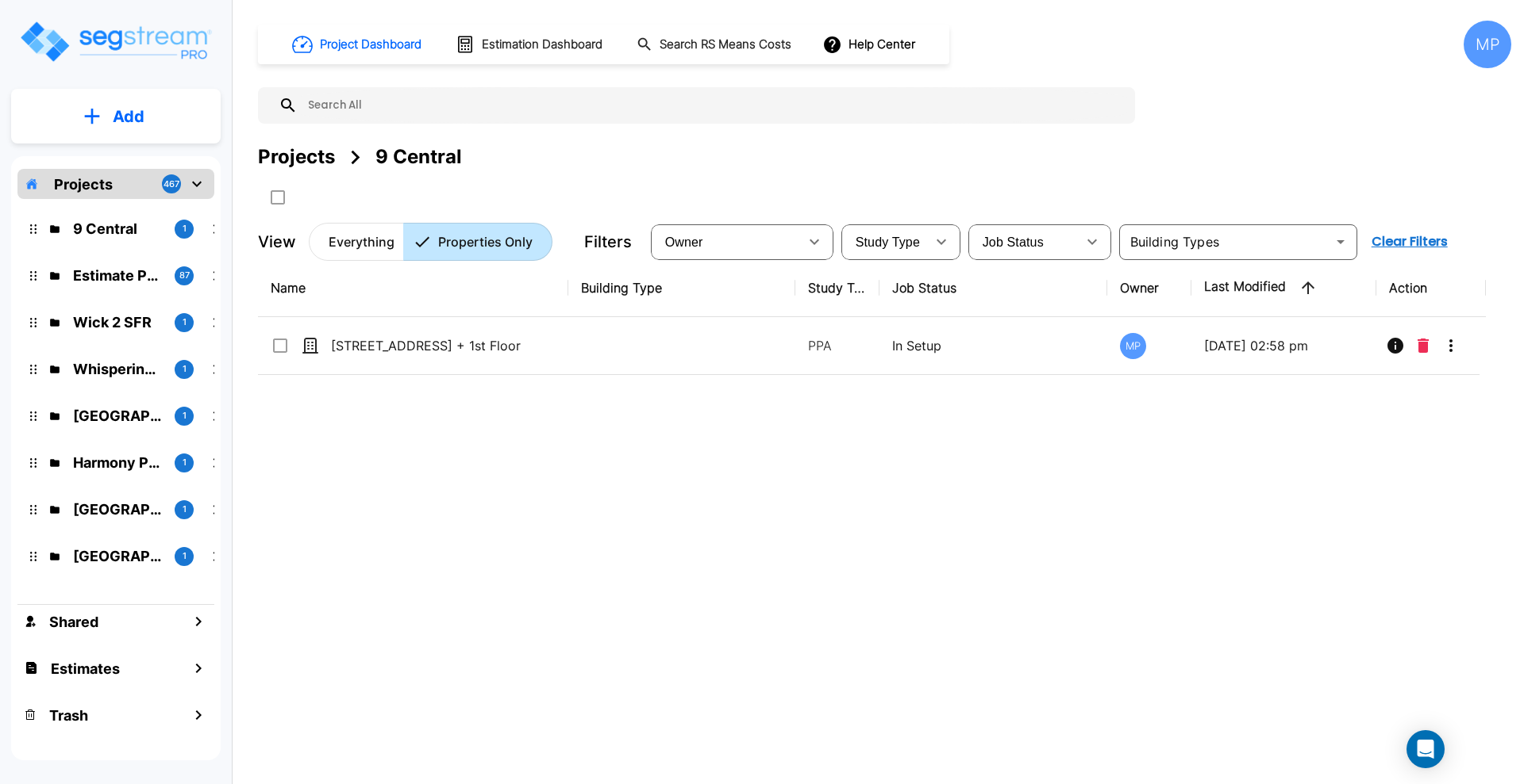
click at [77, 186] on p "Projects" at bounding box center [83, 185] width 59 height 22
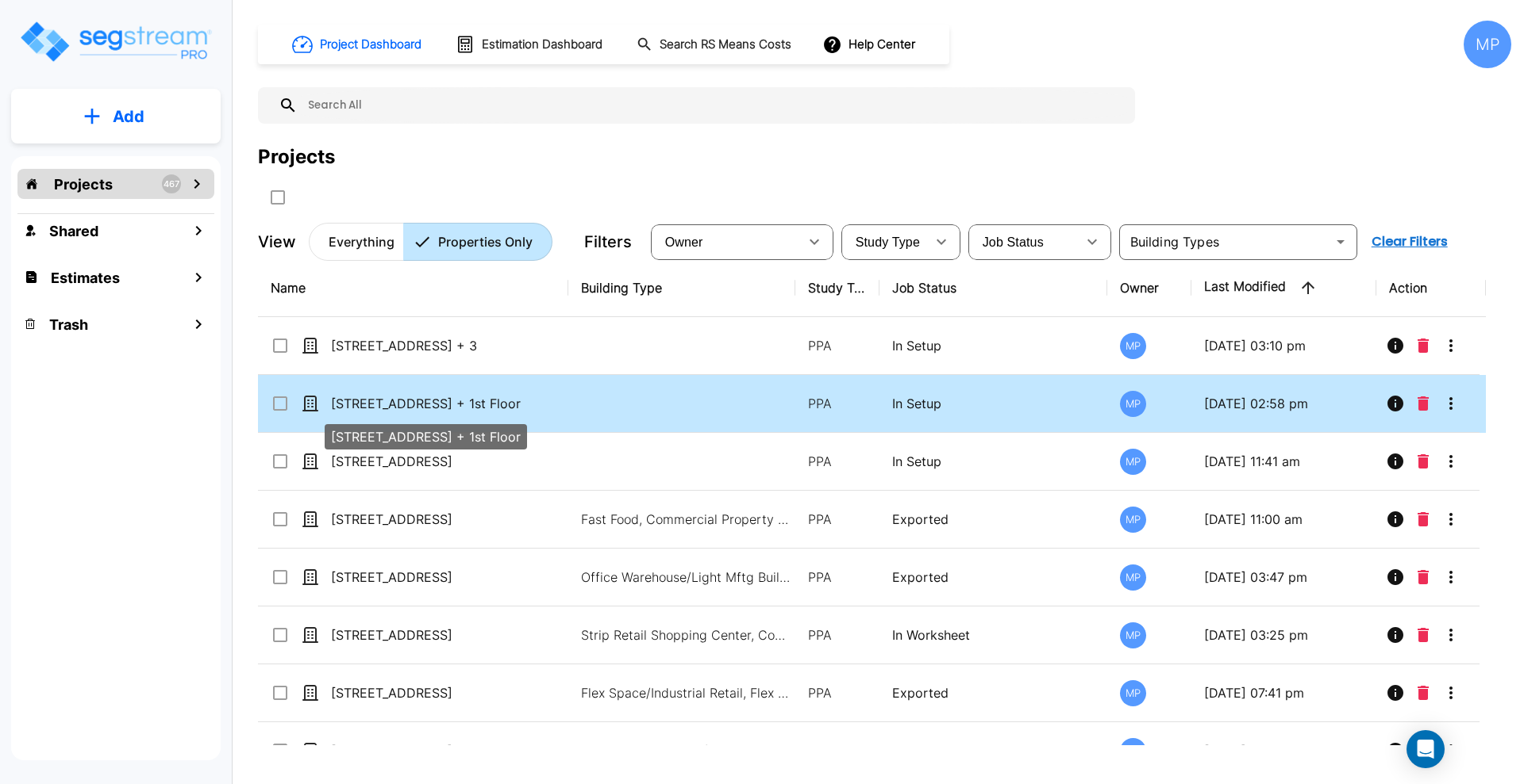
click at [426, 402] on p "[STREET_ADDRESS] + 1st Floor" at bounding box center [436, 403] width 212 height 19
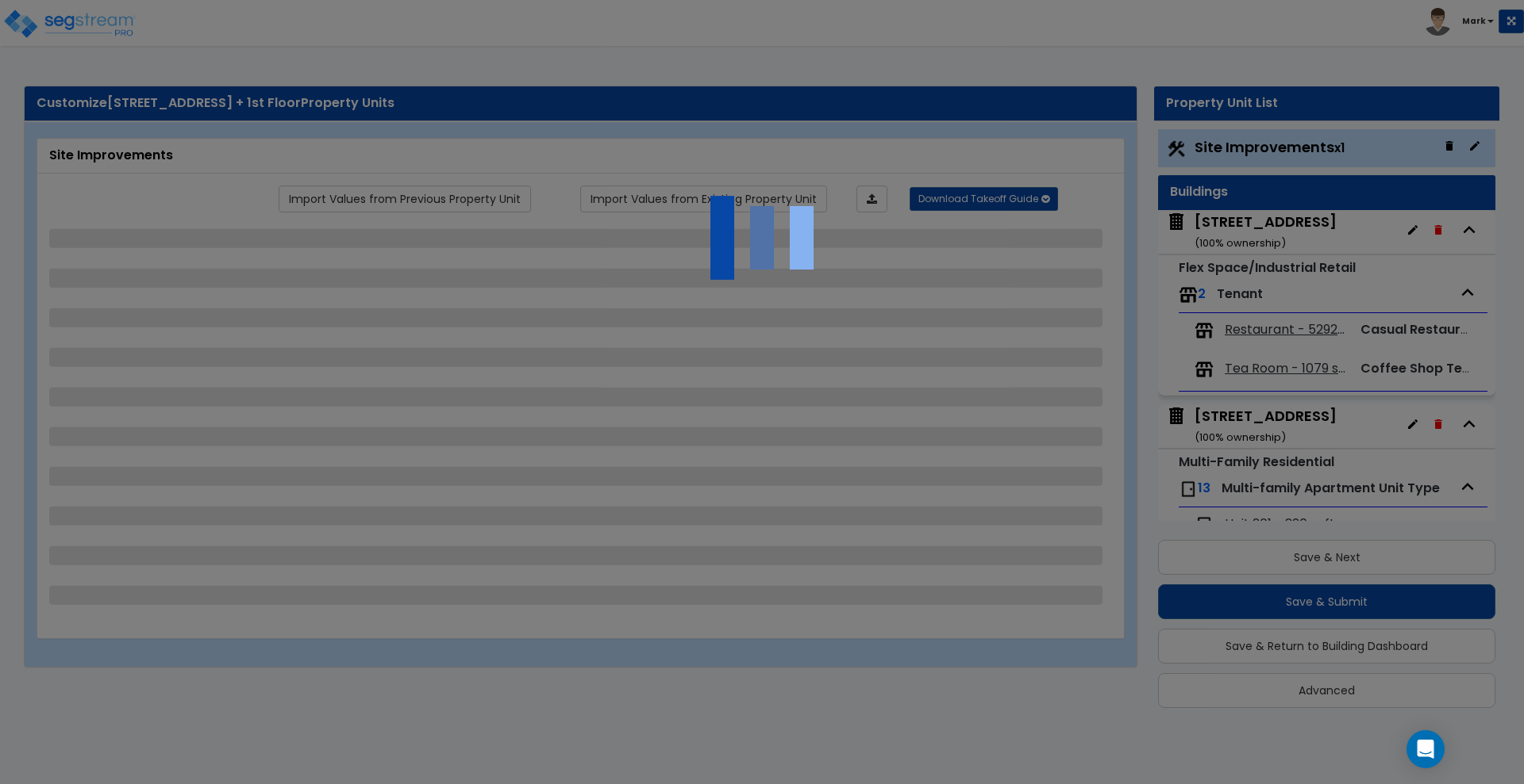
scroll to position [10, 0]
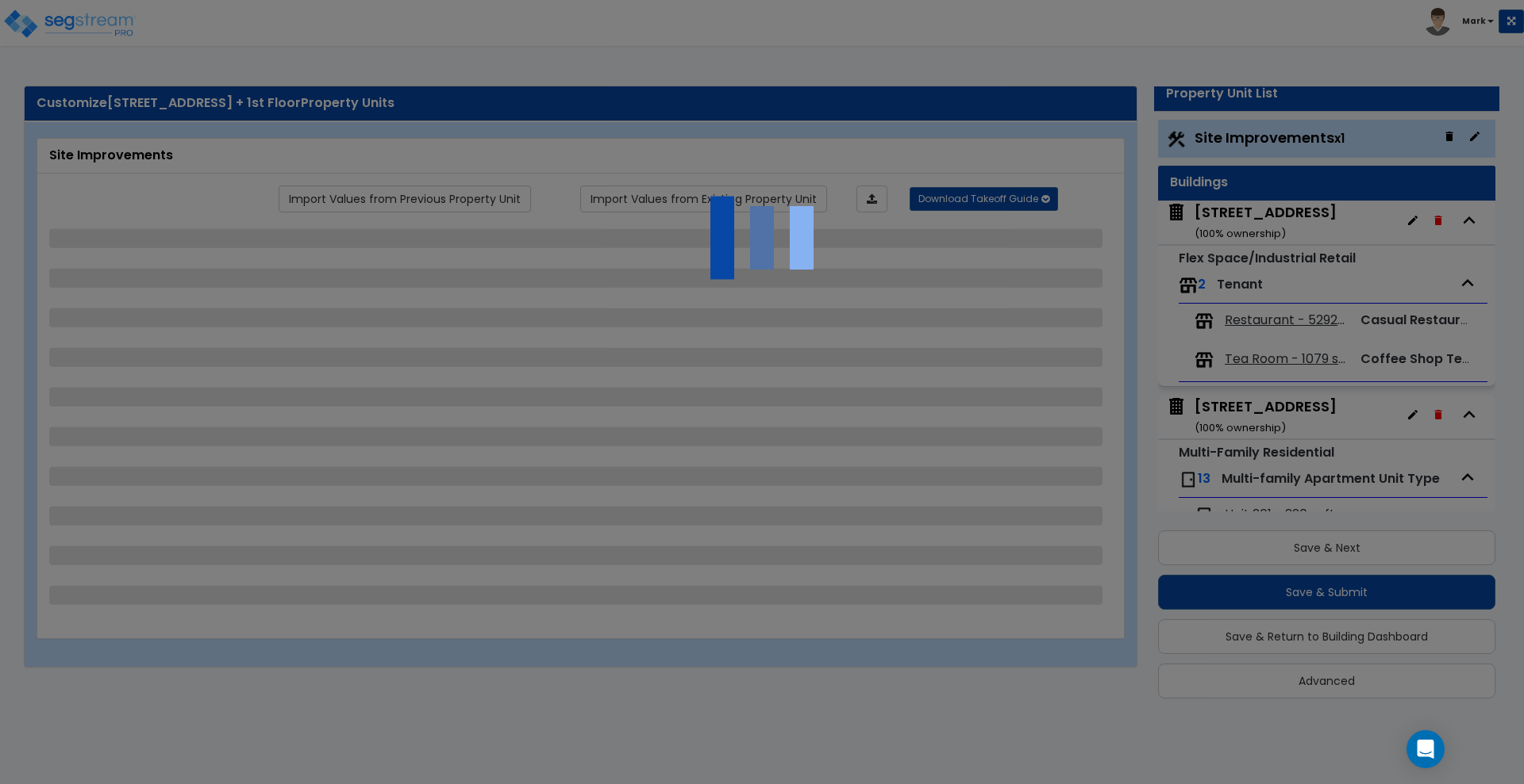
select select "2"
select select "1"
select select "2"
select select "1"
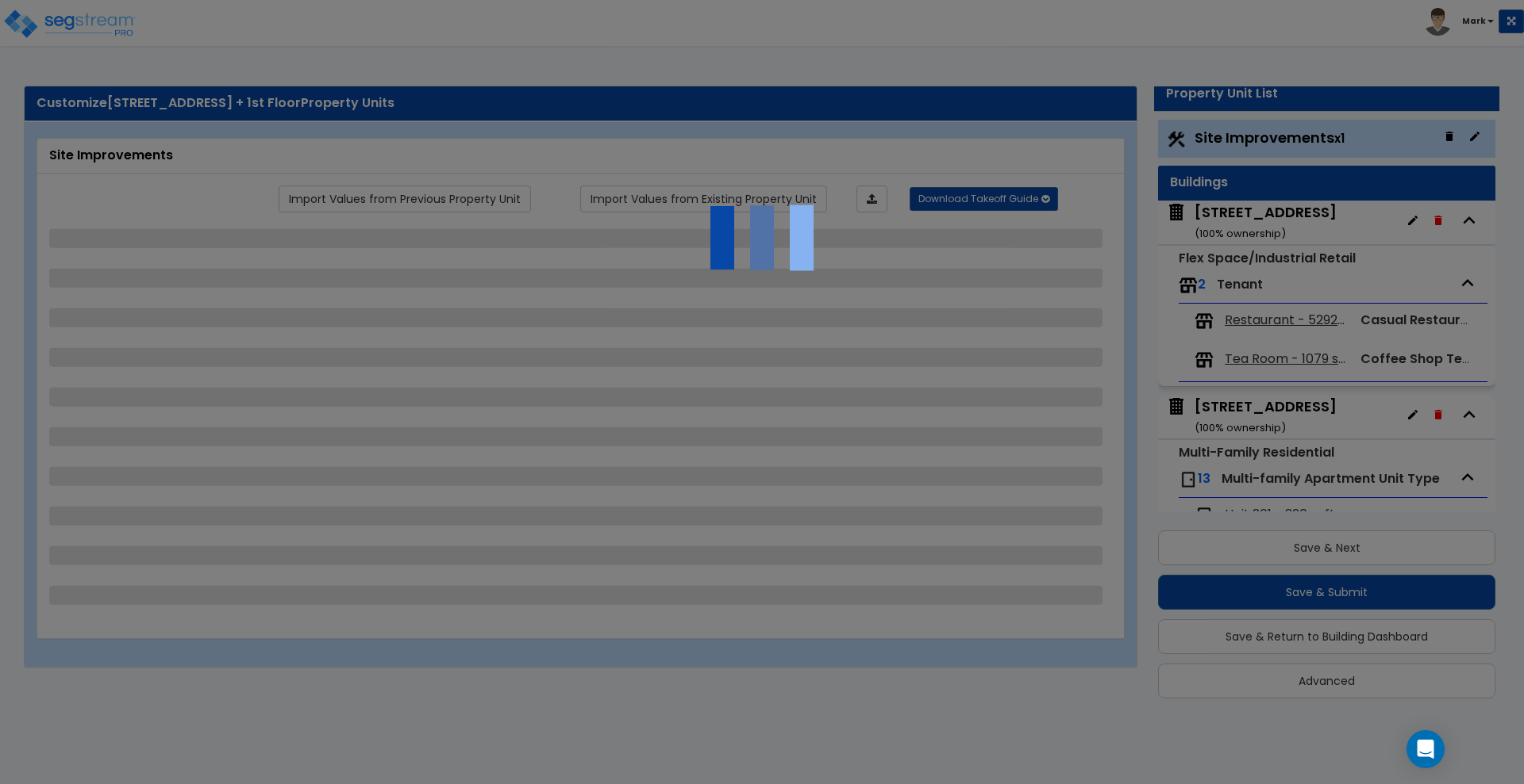
select select "1"
select select "6"
select select "2"
select select "1"
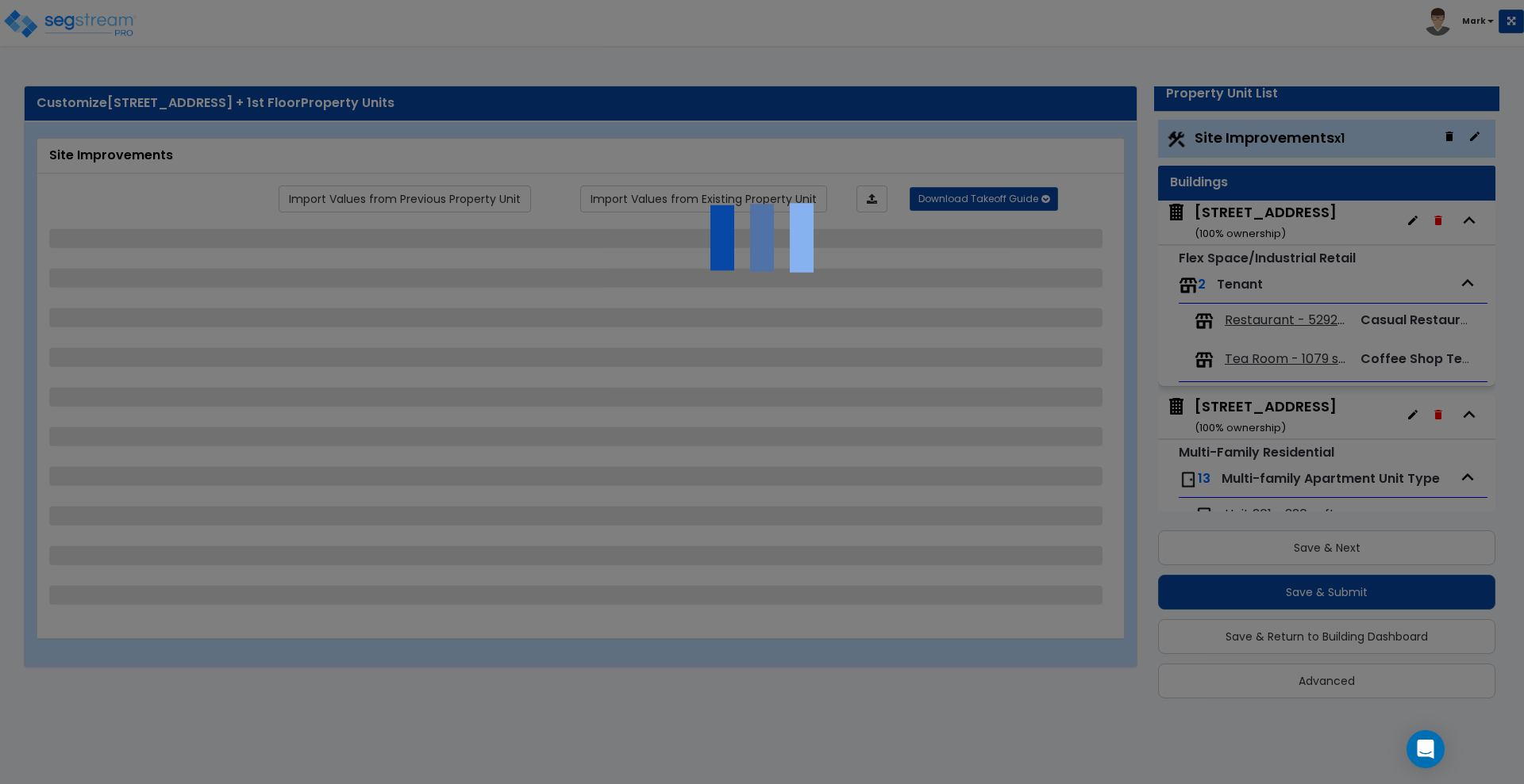
select select "2"
select select "1"
select select "2"
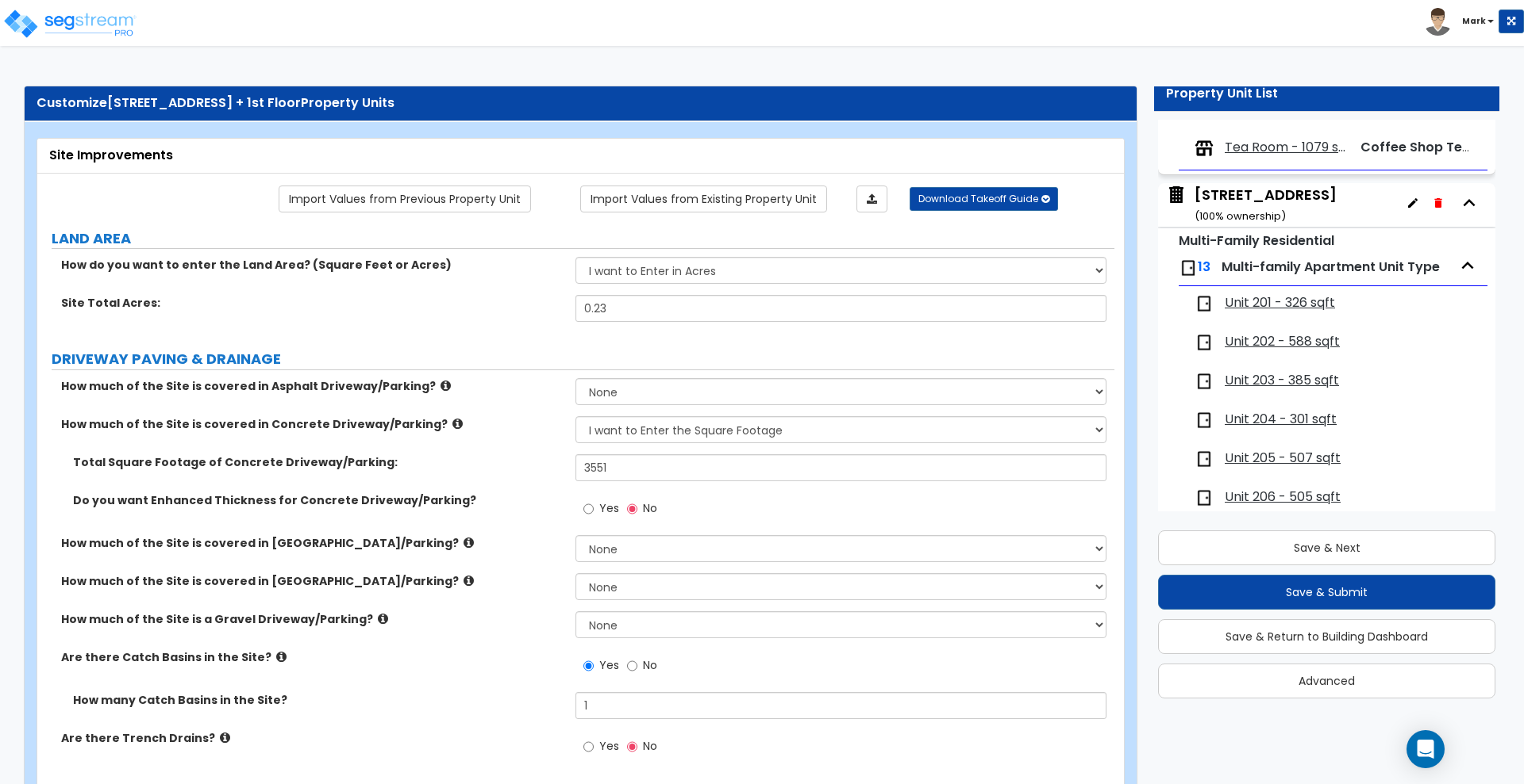
scroll to position [99, 0]
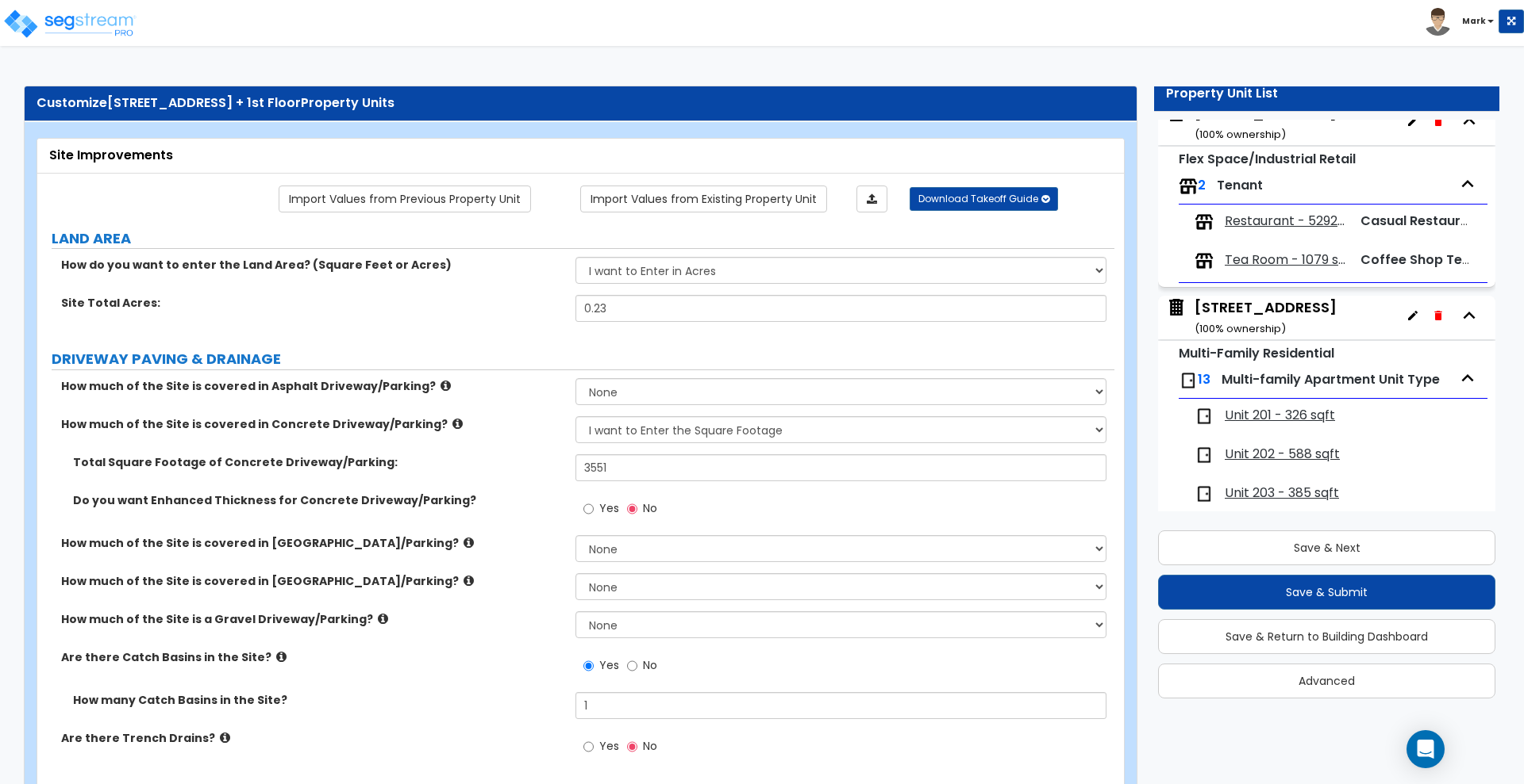
click at [1434, 313] on icon "button" at bounding box center [1437, 316] width 7 height 10
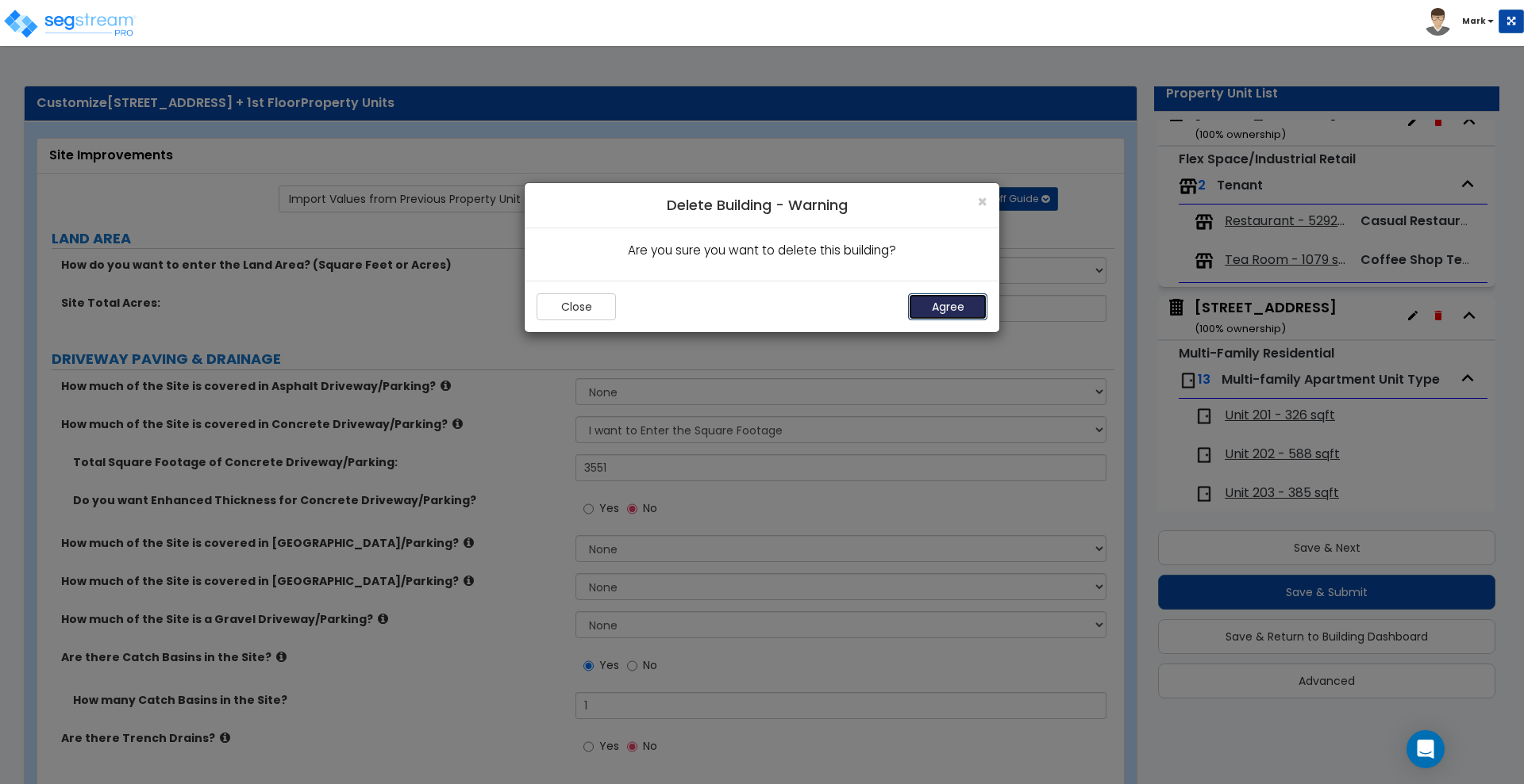
click at [963, 308] on button "Agree" at bounding box center [947, 307] width 79 height 27
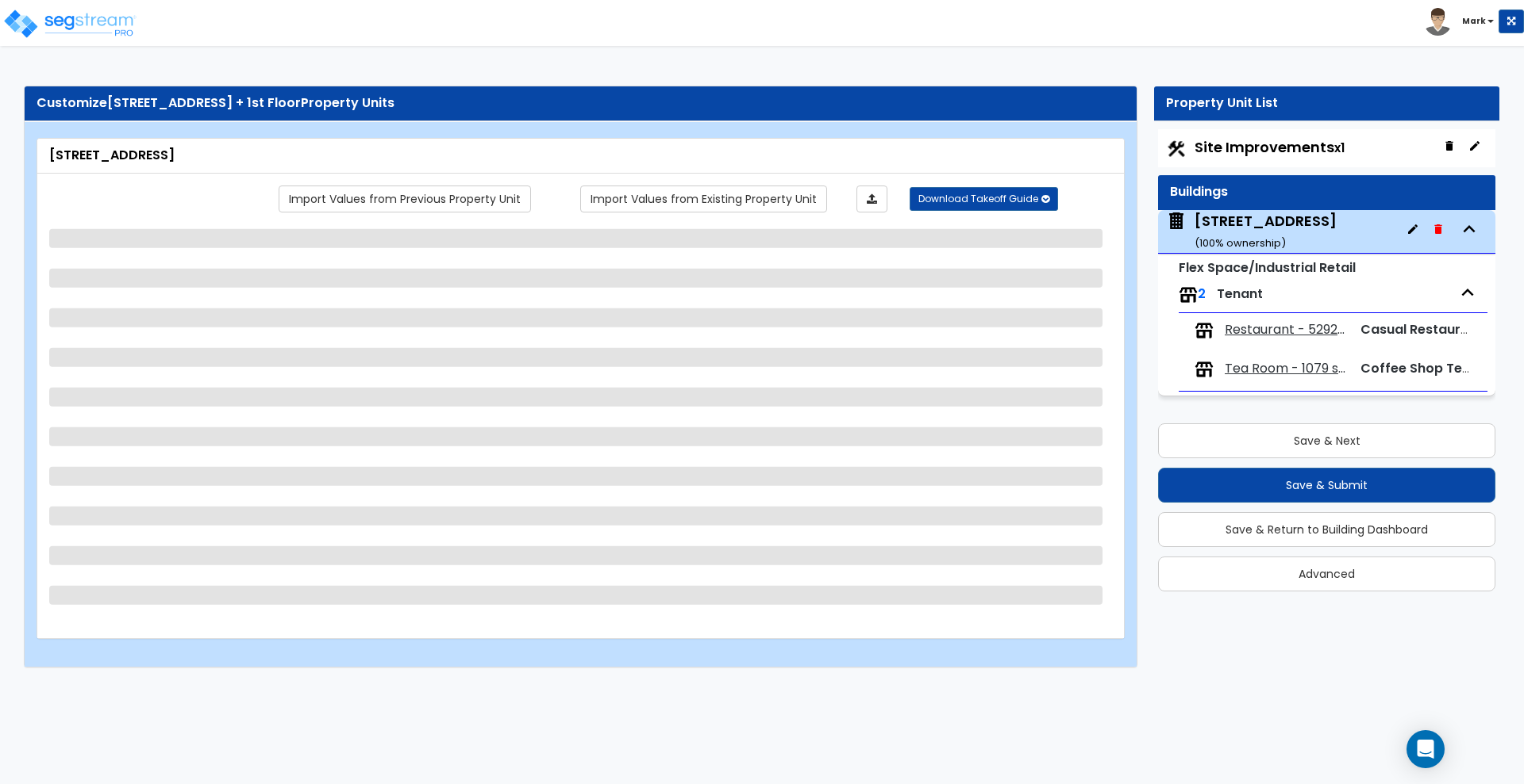
scroll to position [0, 0]
select select "5"
select select "2"
select select "10"
select select "7"
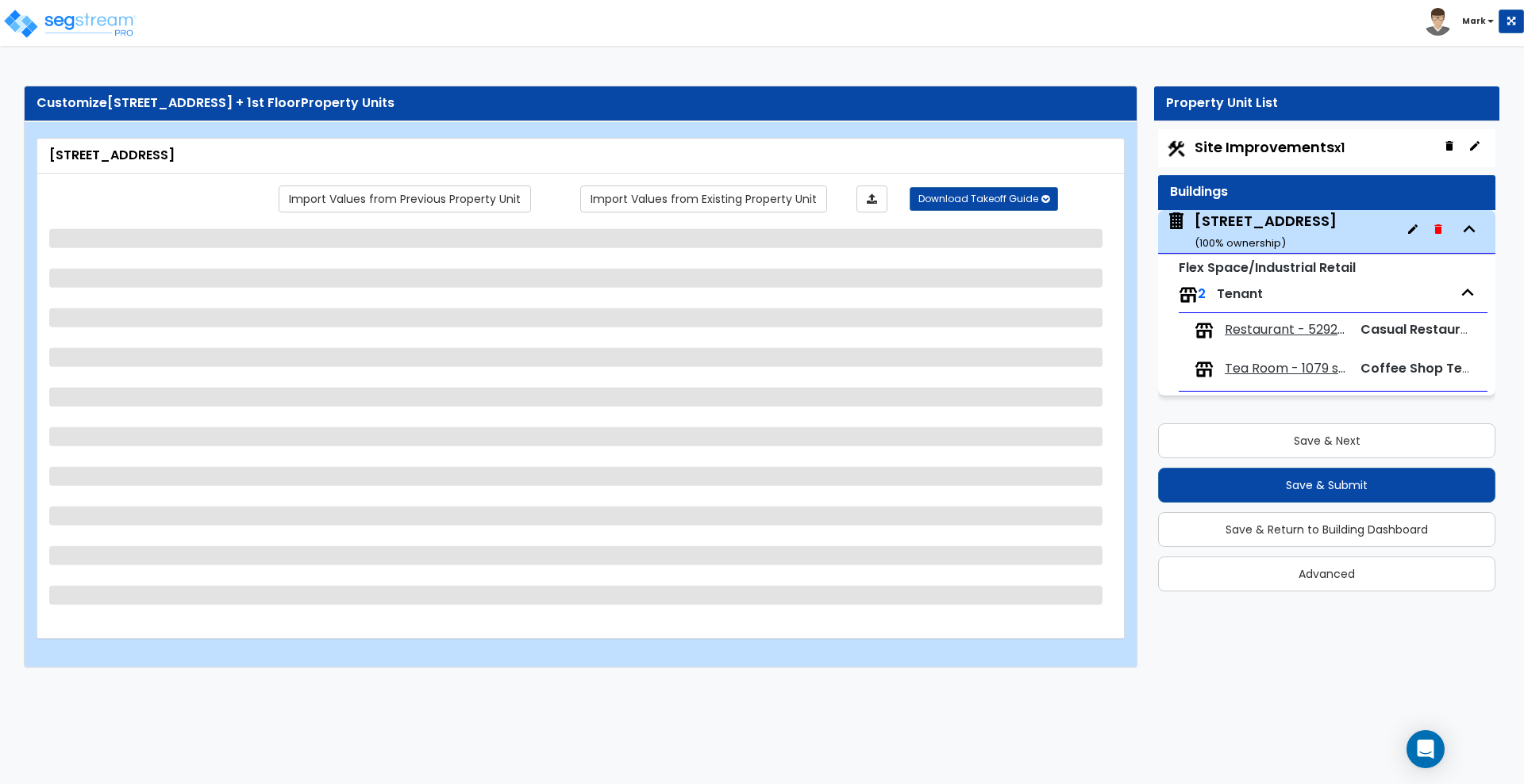
select select "2"
select select "1"
select select "2"
select select "3"
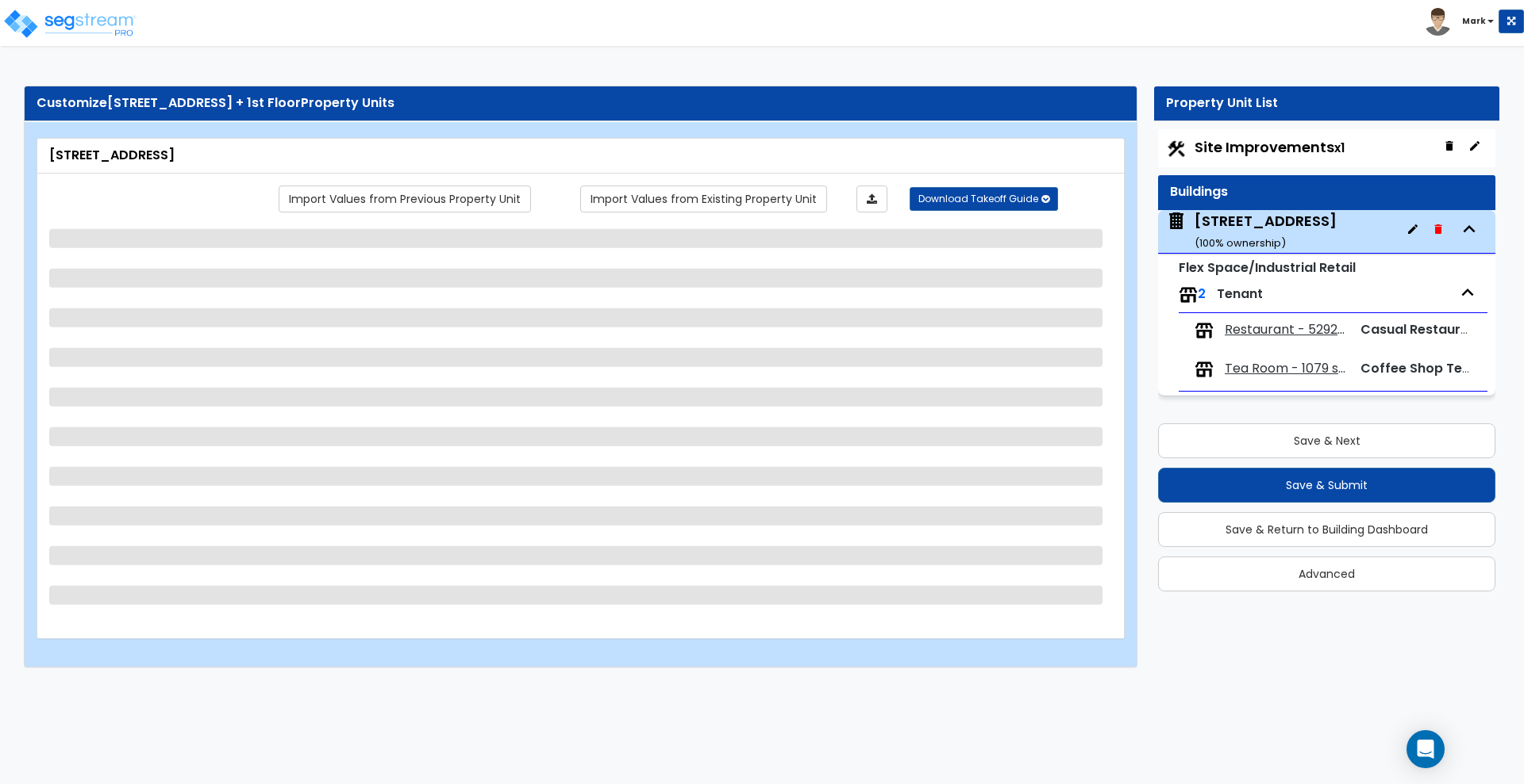
select select "2"
select select "1"
select select "3"
select select "2"
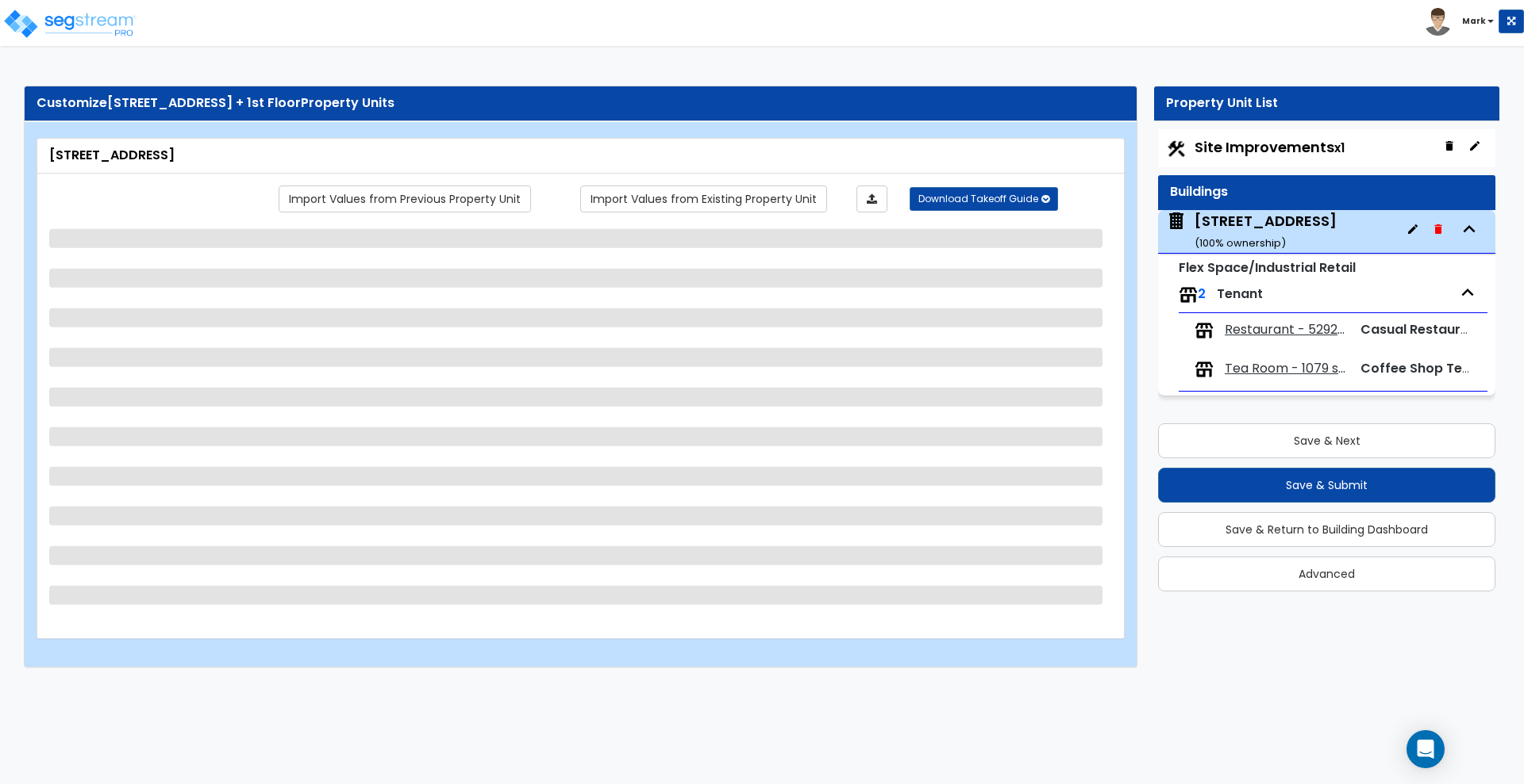
select select "1"
select select "2"
select select "6"
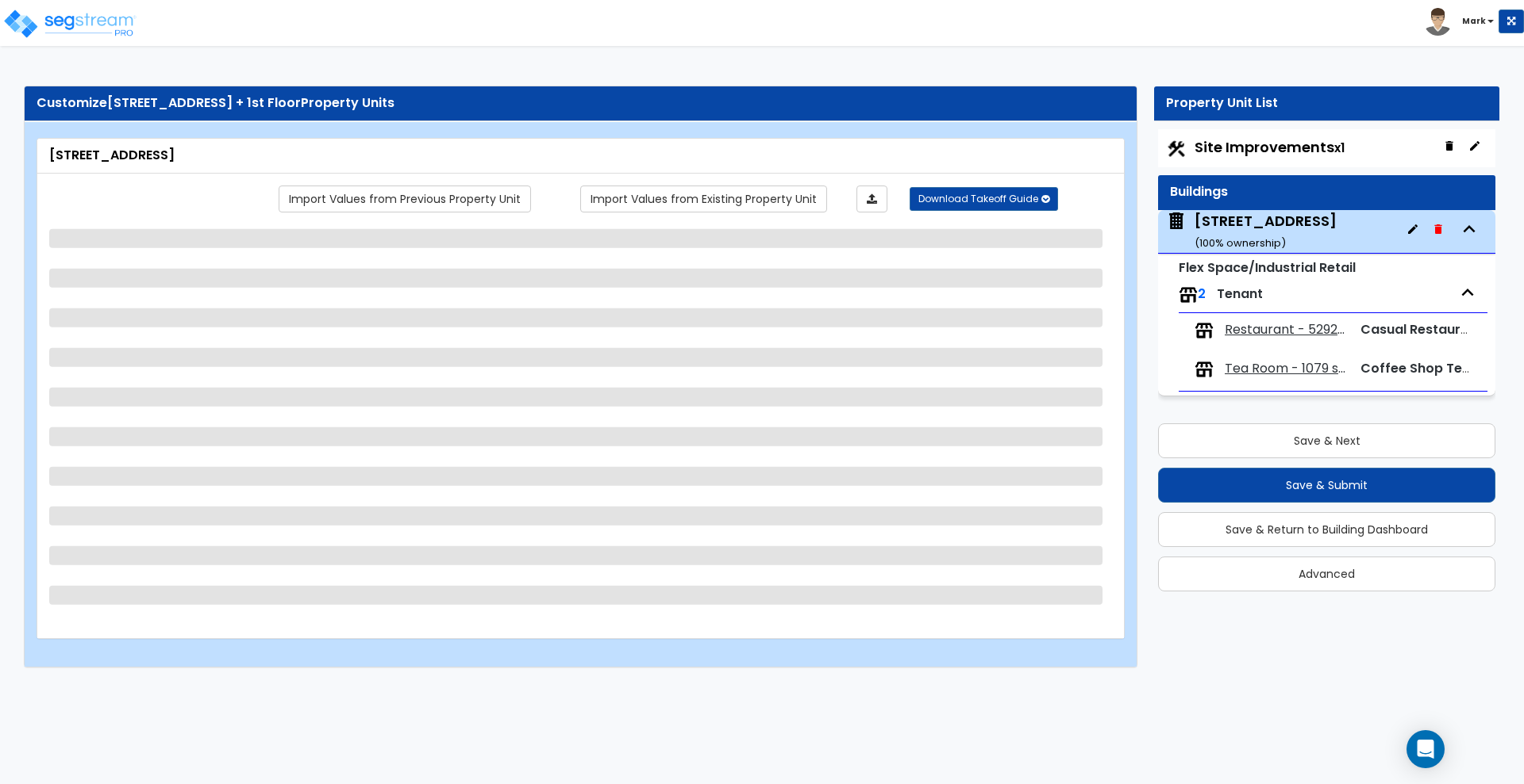
select select "1"
select select "4"
select select "2"
select select "3"
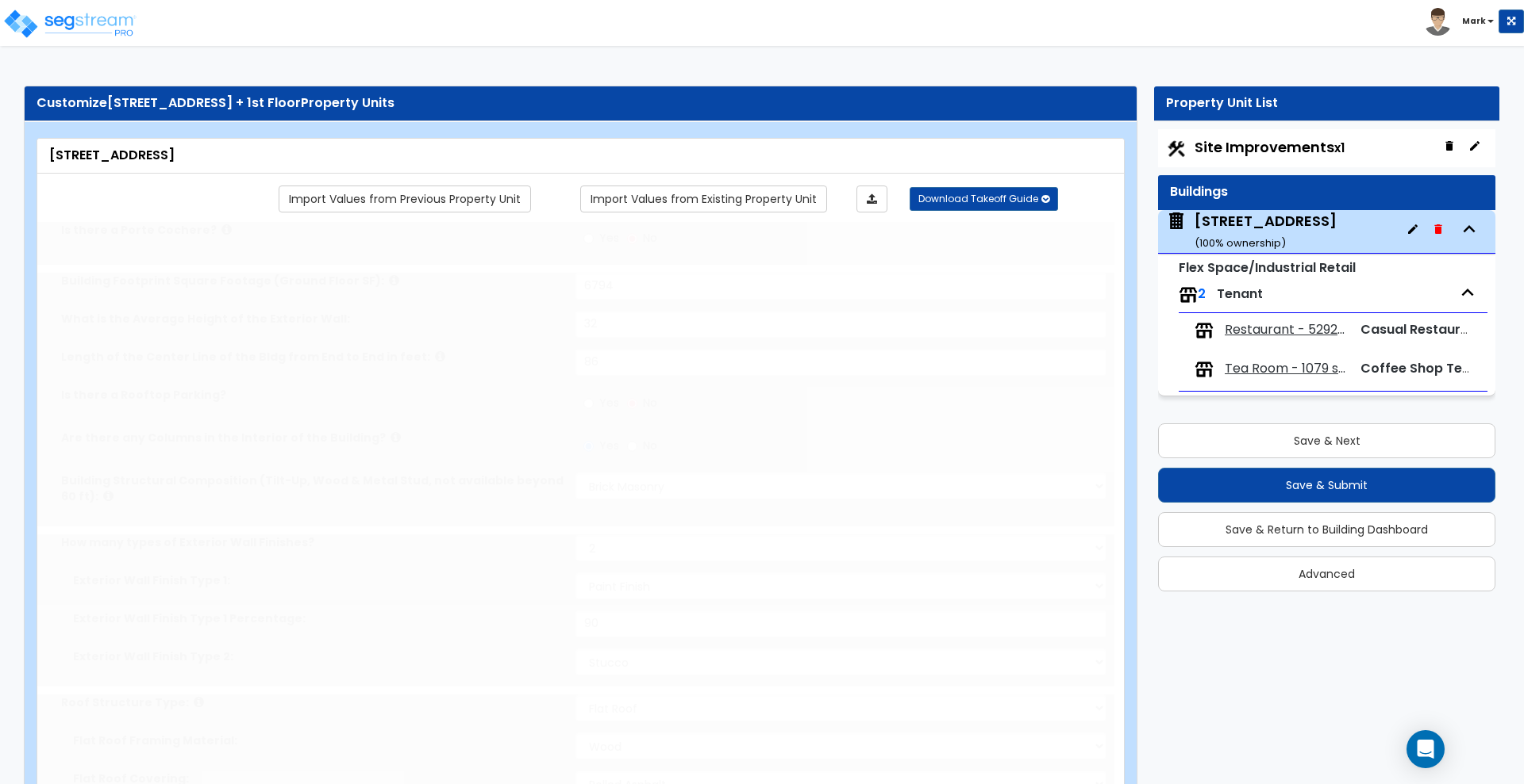
select select "2"
radio input "true"
select select "2"
type input "41"
type input "3"
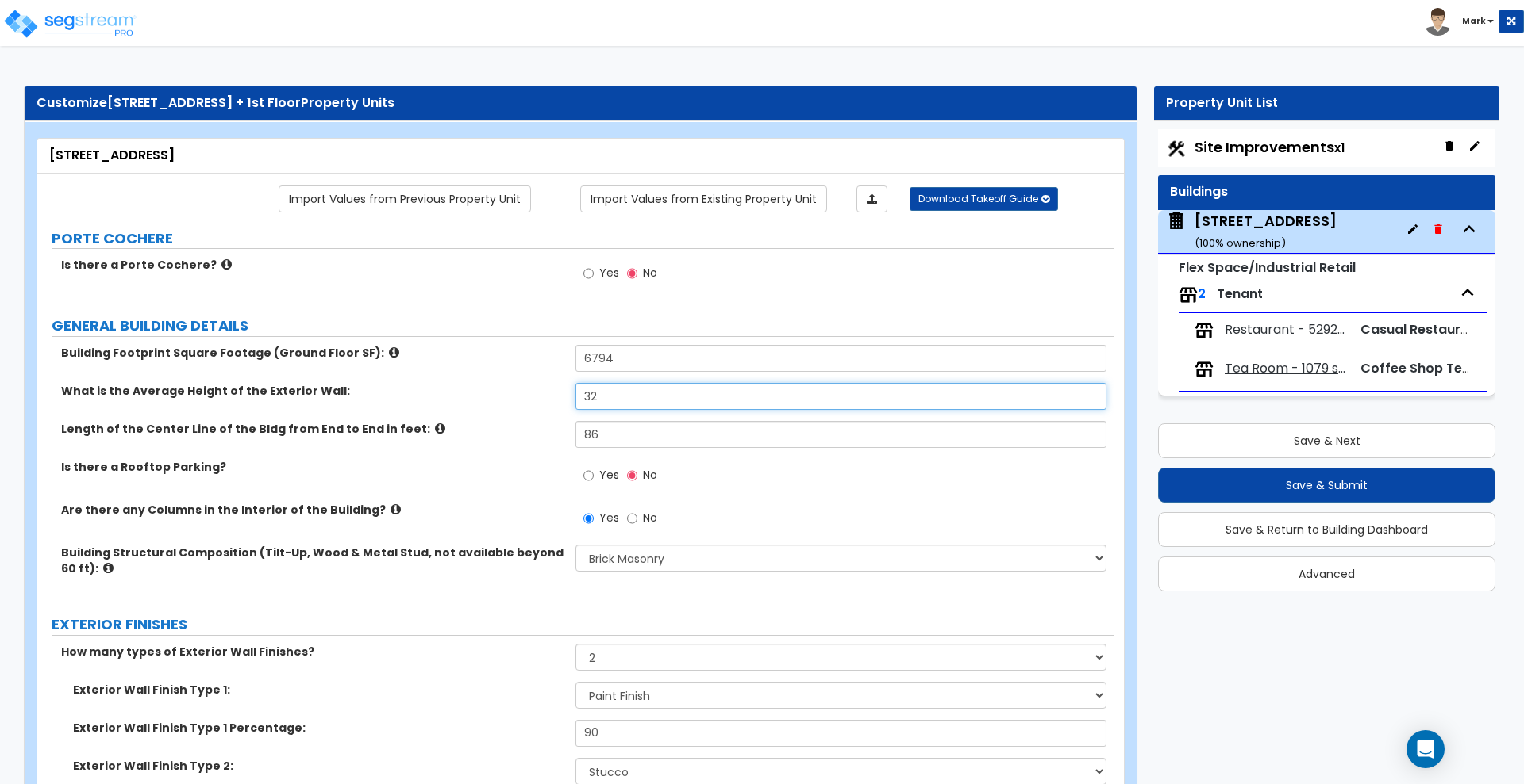
drag, startPoint x: 628, startPoint y: 399, endPoint x: 499, endPoint y: 397, distance: 129.0
click at [503, 400] on div "What is the Average Height of the Exterior Wall: 32" at bounding box center [575, 402] width 1077 height 38
type input "2"
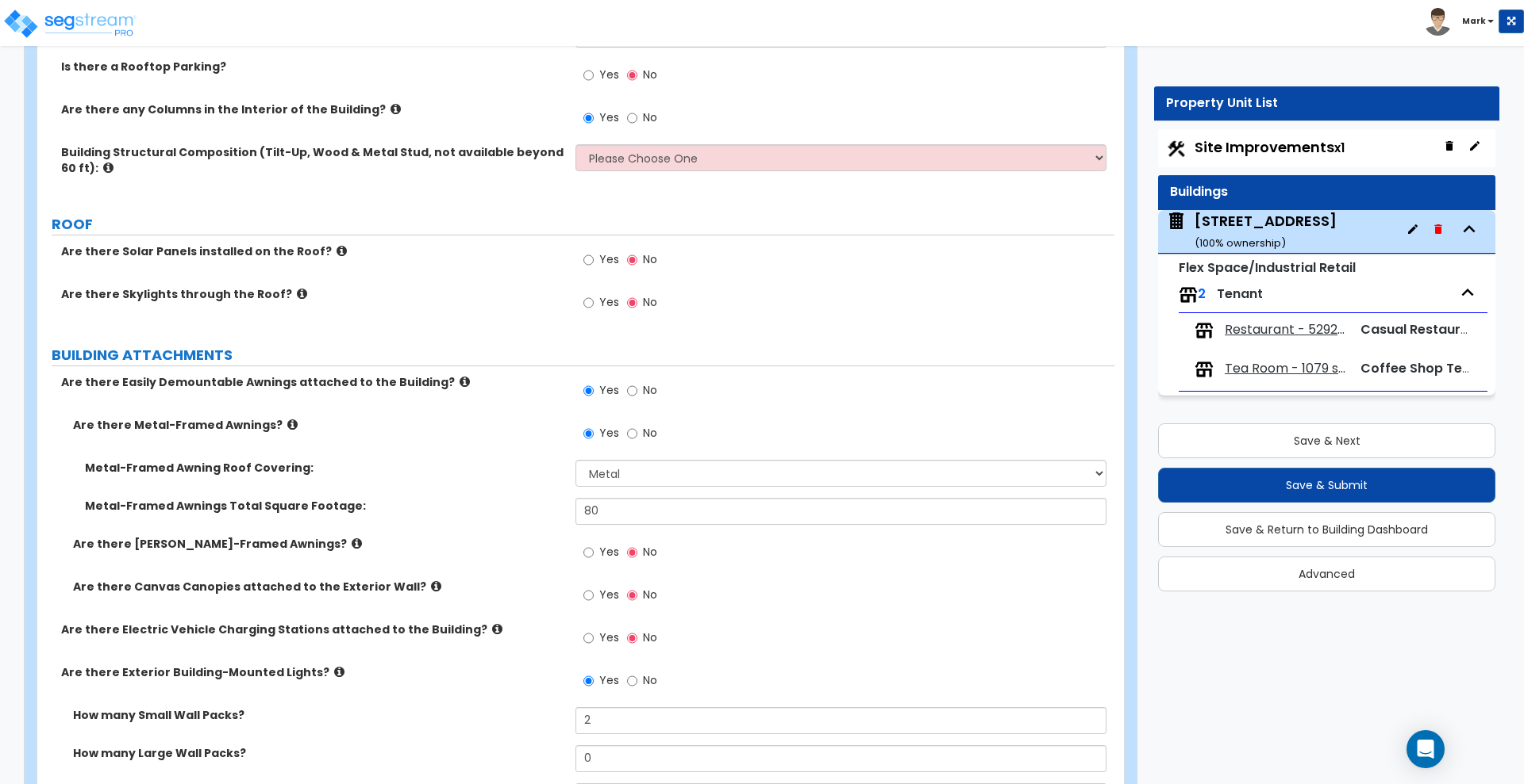
scroll to position [169, 0]
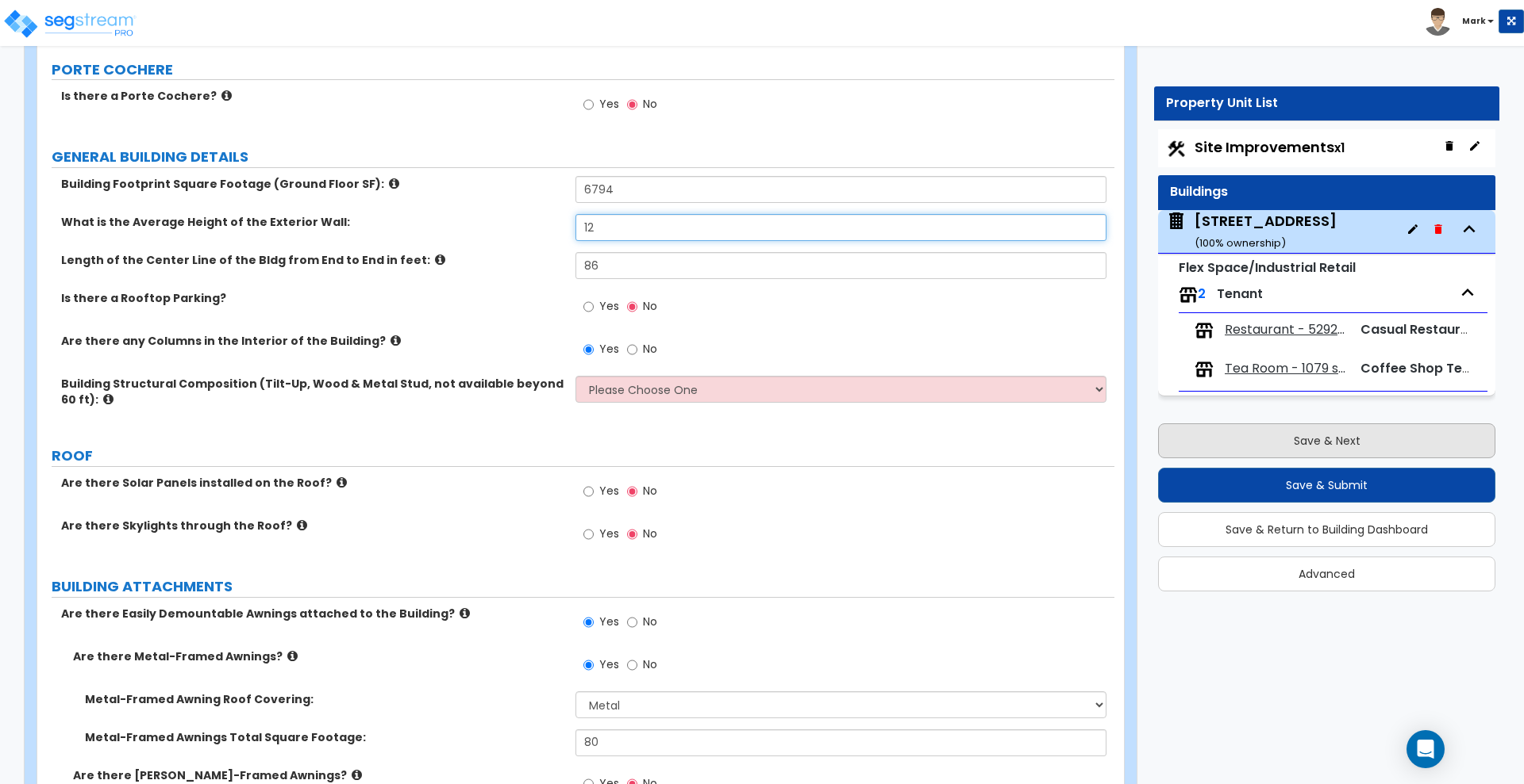
type input "12"
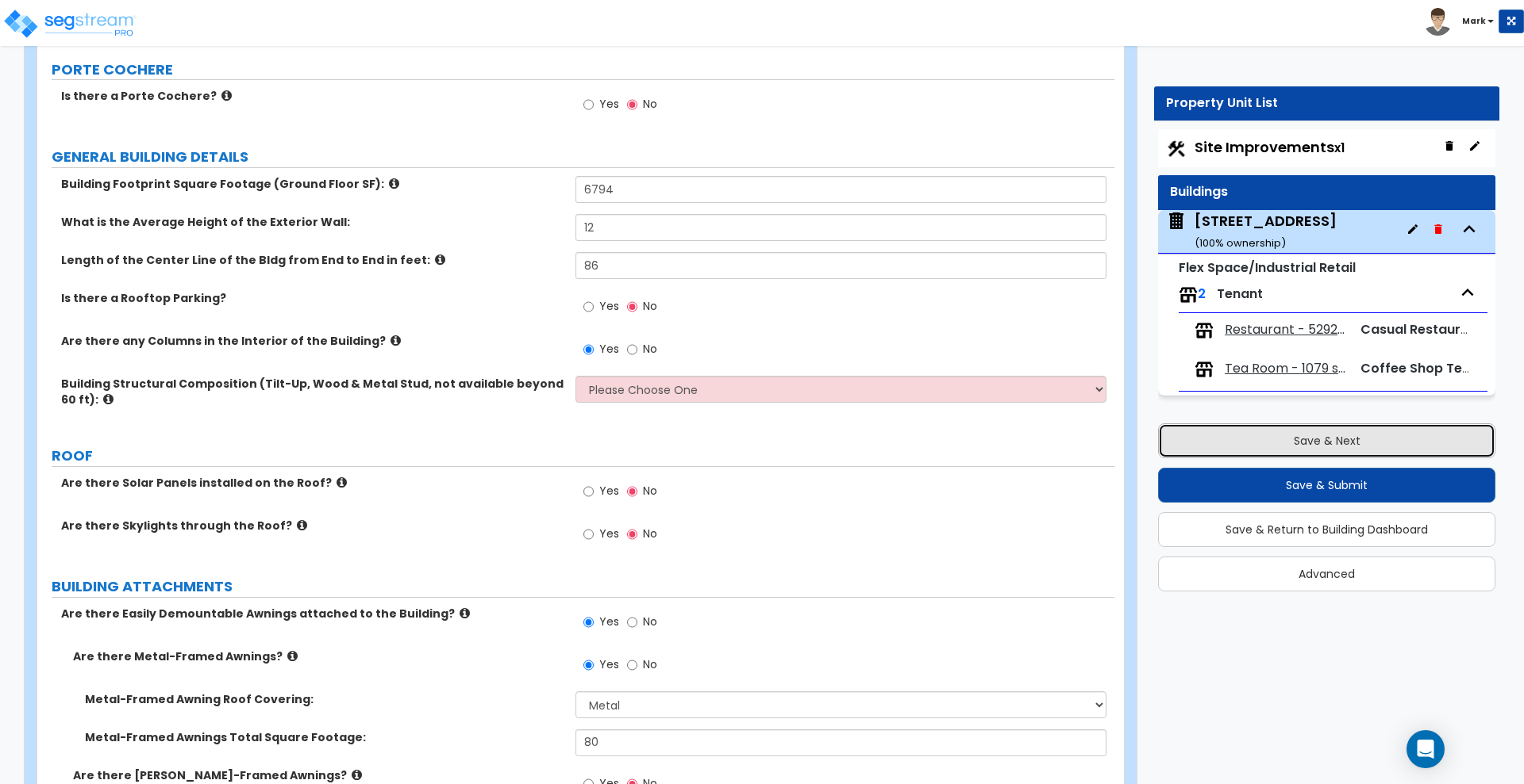
drag, startPoint x: 1257, startPoint y: 441, endPoint x: 1163, endPoint y: 381, distance: 111.5
click at [1256, 441] on button "Save & Next" at bounding box center [1326, 441] width 337 height 35
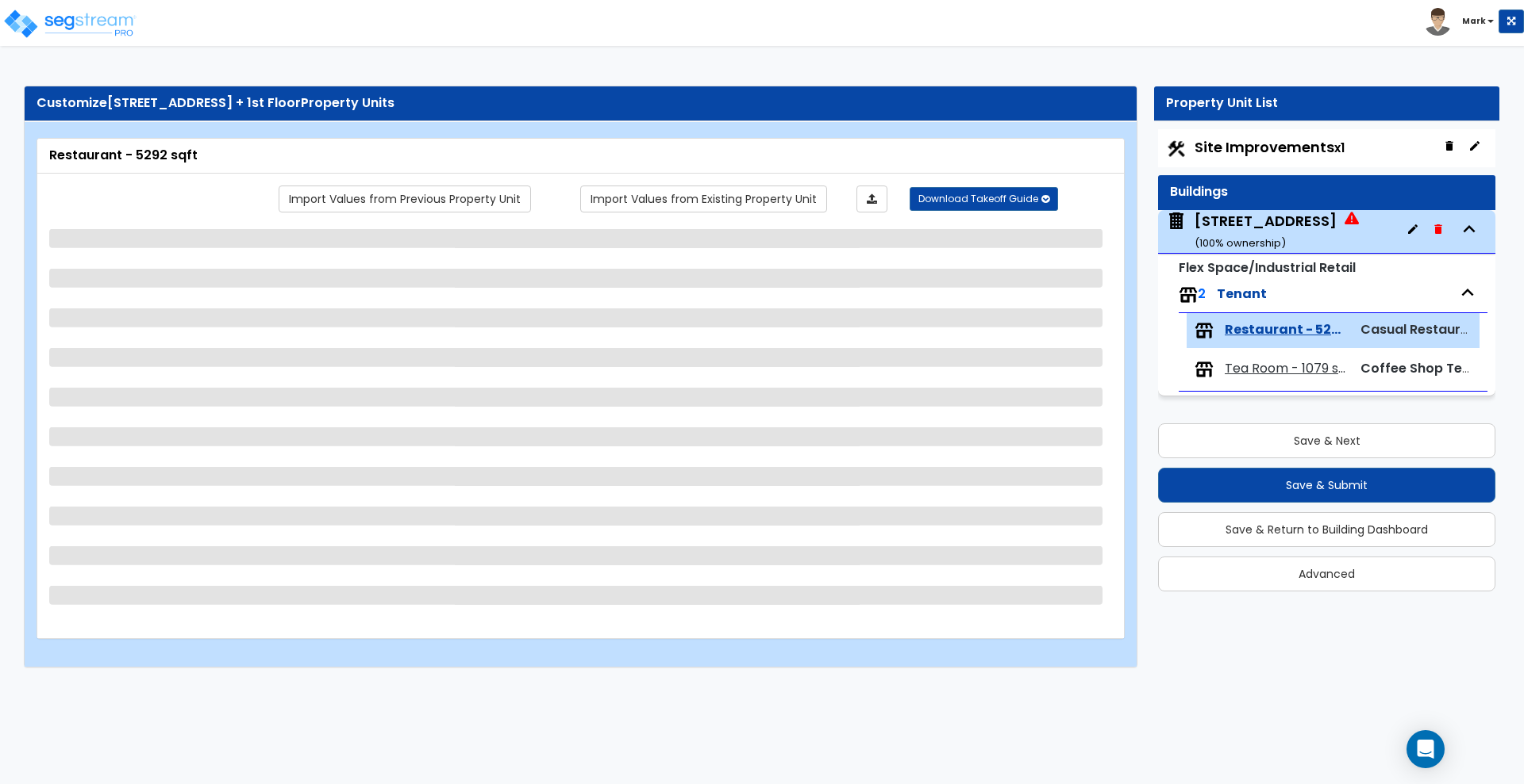
select select "7"
select select "2"
select select "4"
select select "3"
select select "1"
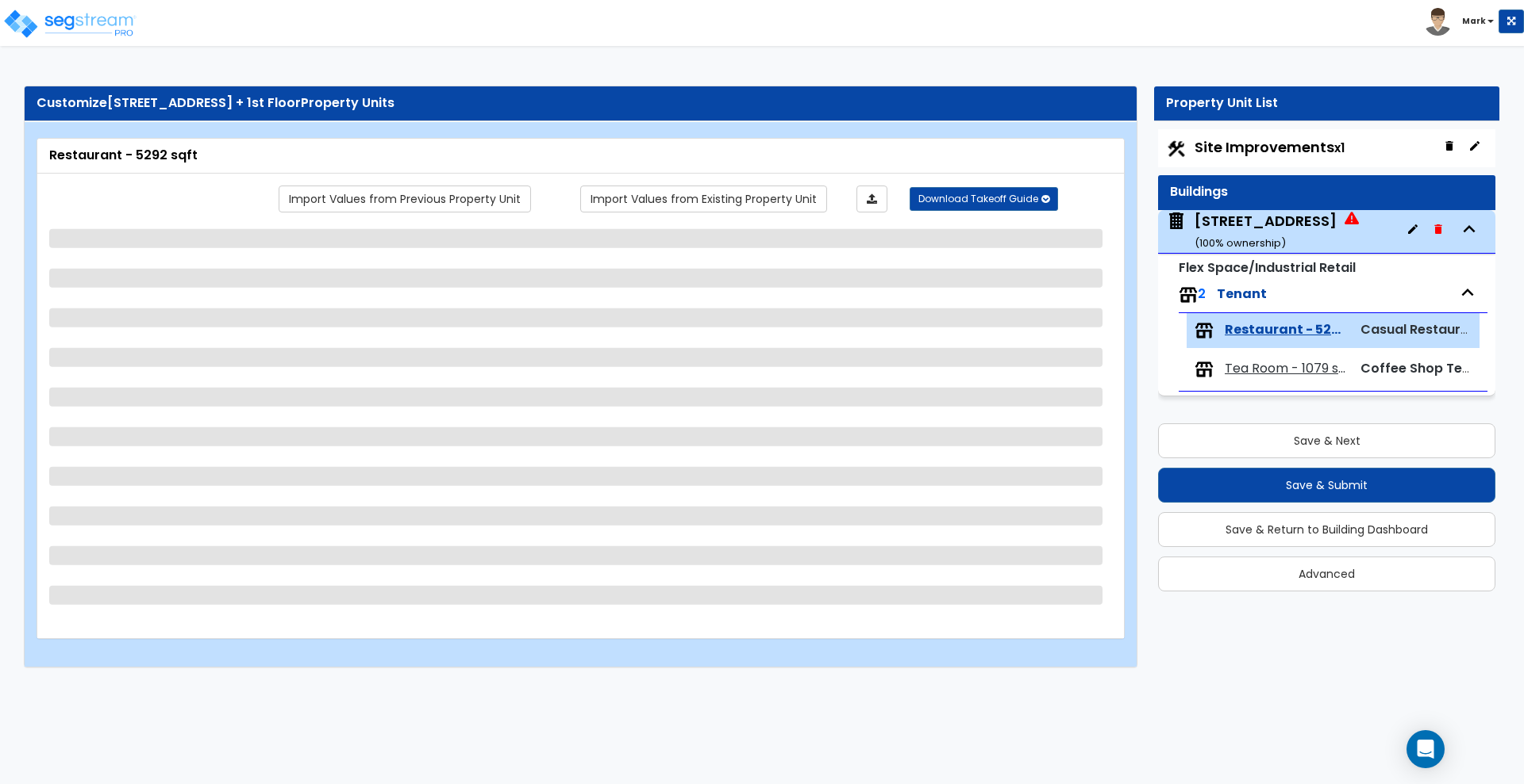
select select "1"
select select "2"
select select "1"
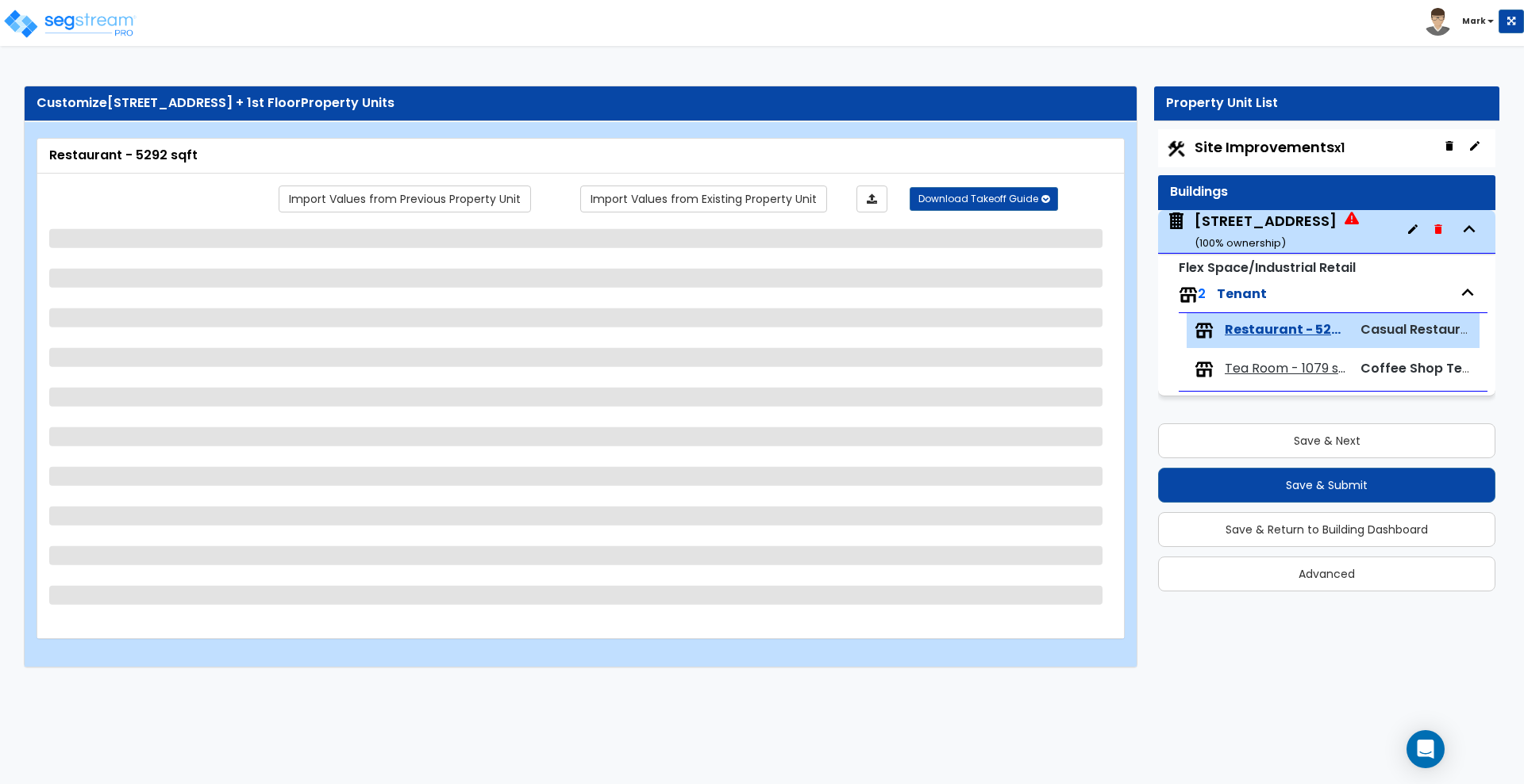
select select "1"
select select "2"
select select "7"
select select "1"
select select "3"
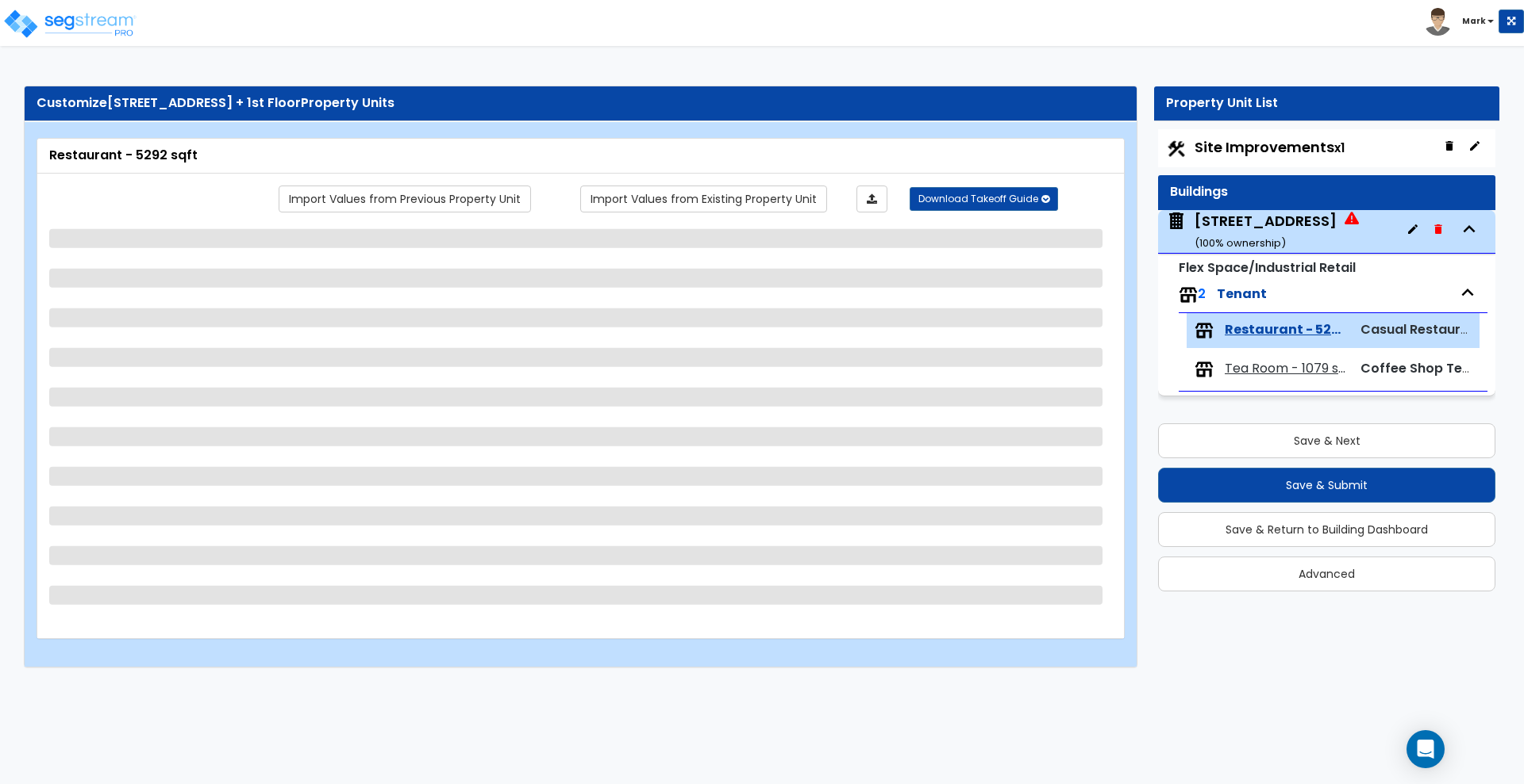
select select "2"
select select "5"
select select "4"
select select "2"
select select "1"
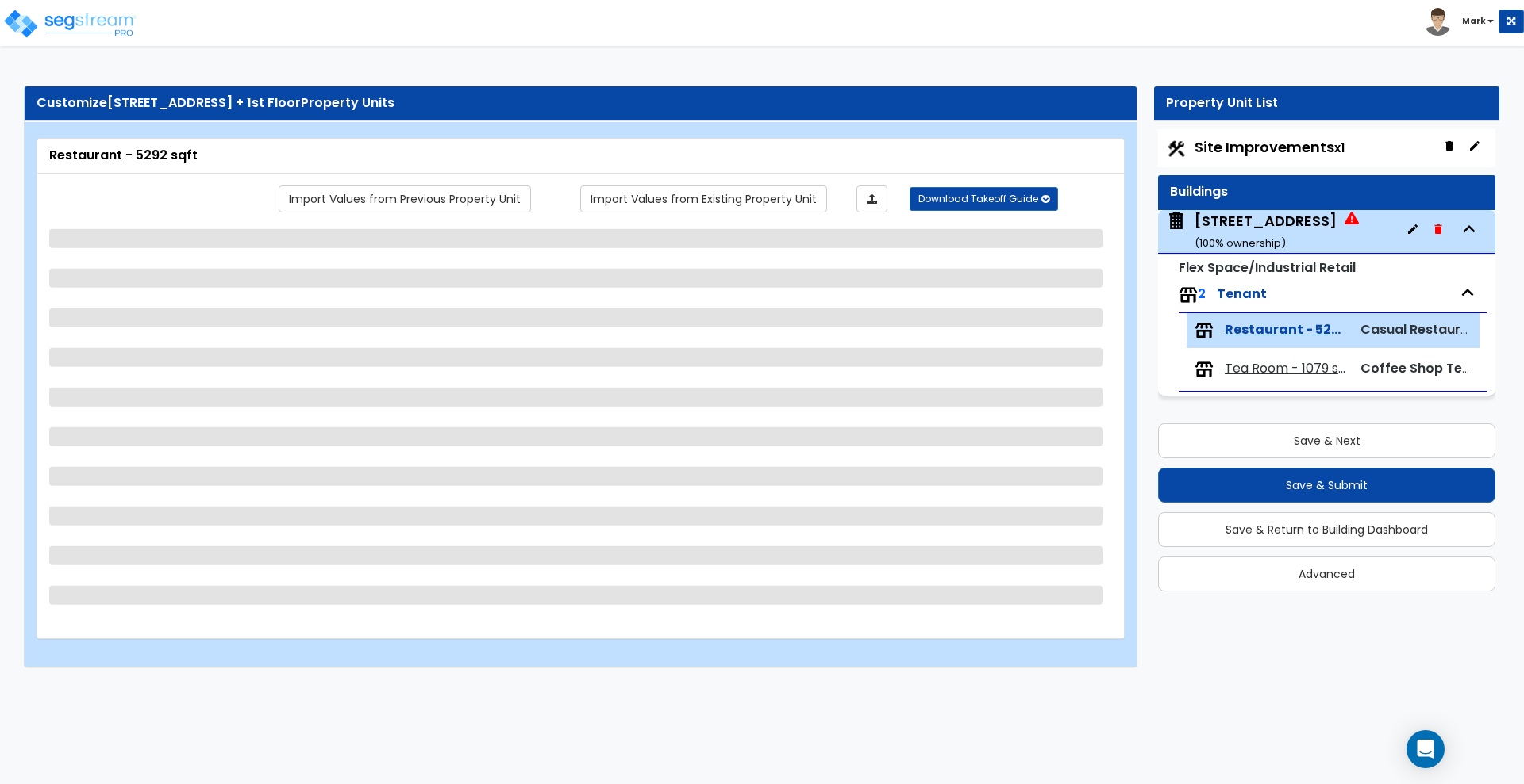
select select "3"
select select "6"
select select "1"
select select "3"
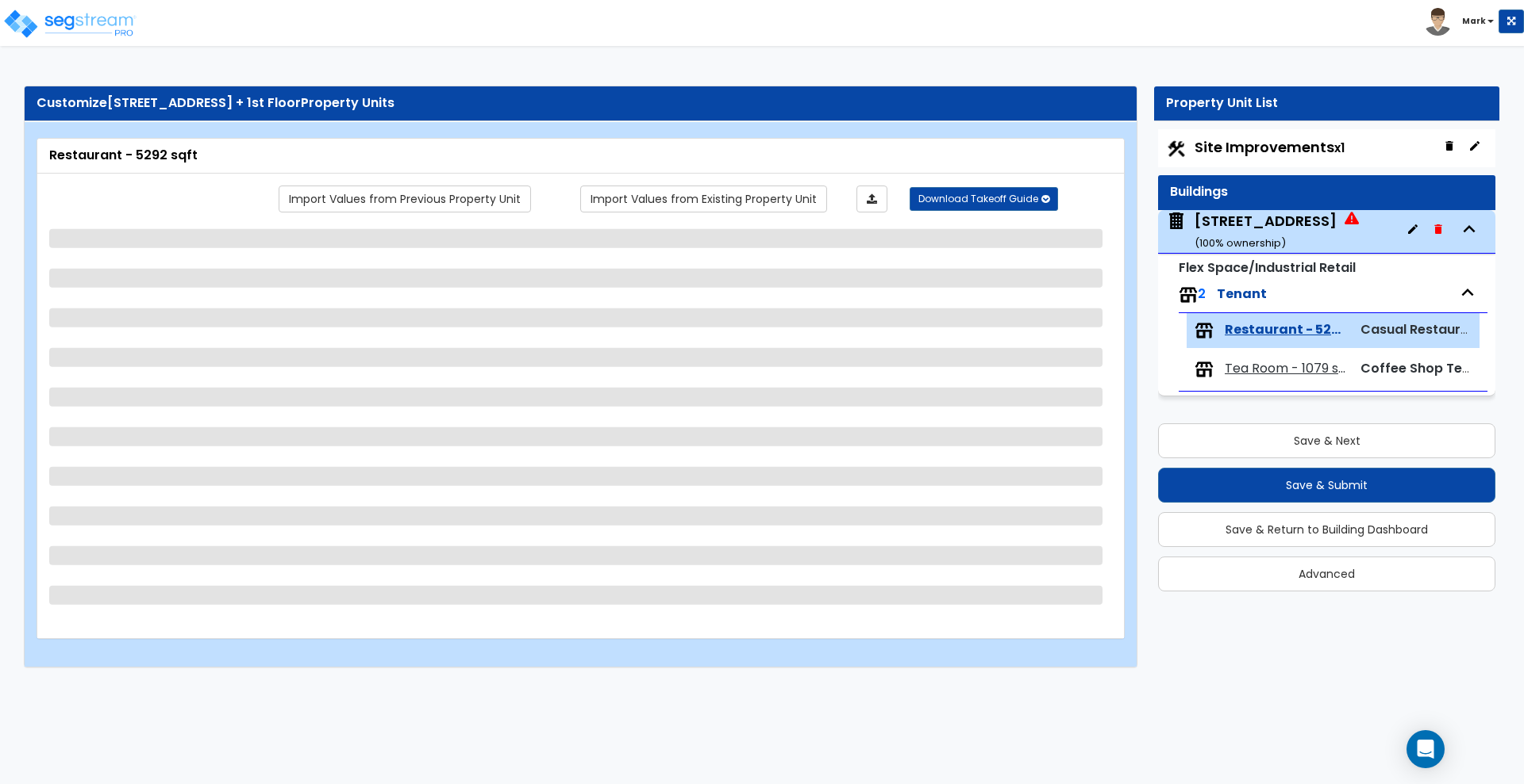
select select "7"
select select "1"
select select "5"
select select "1"
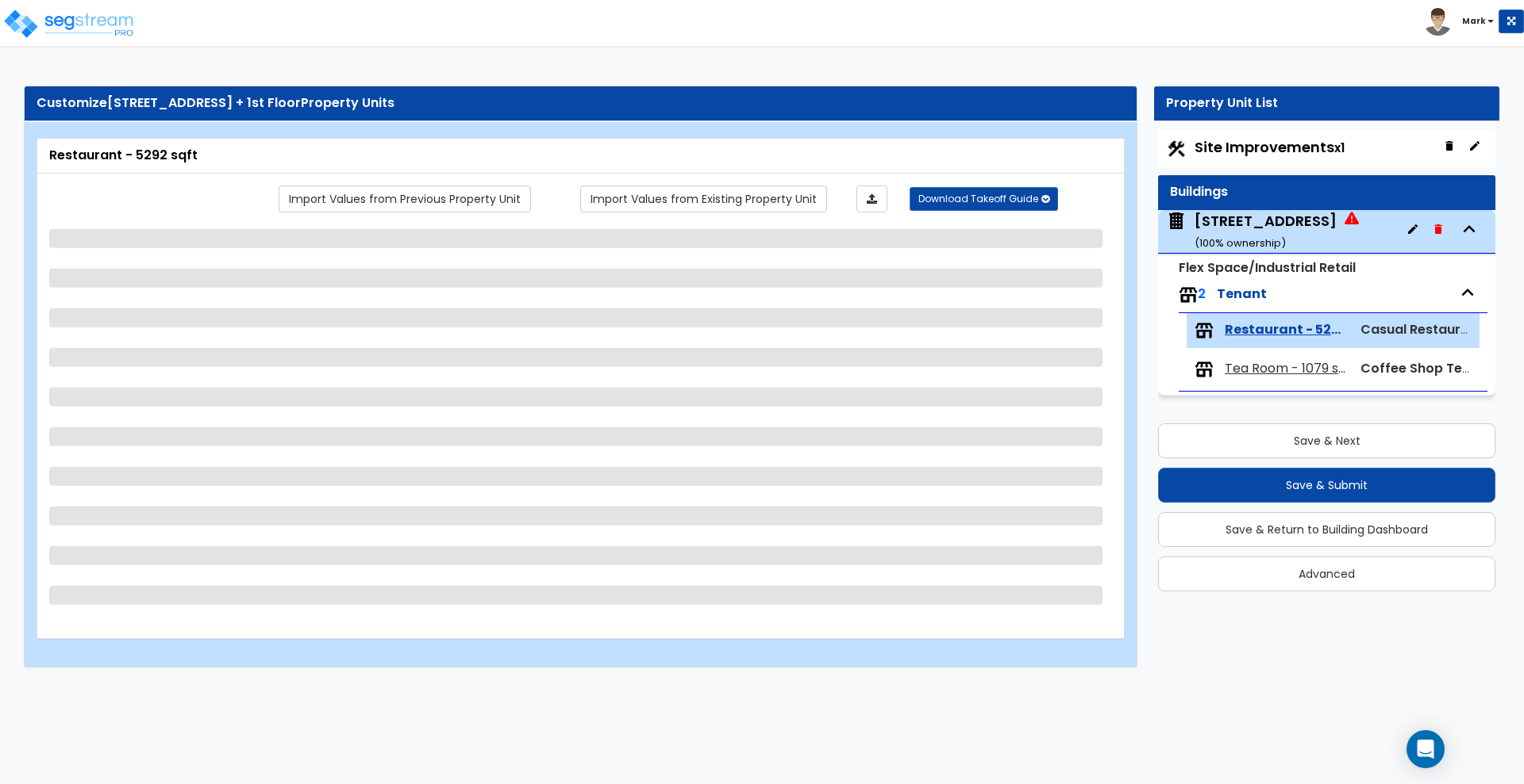
select select "1"
select select "2"
select select "1"
select select "2"
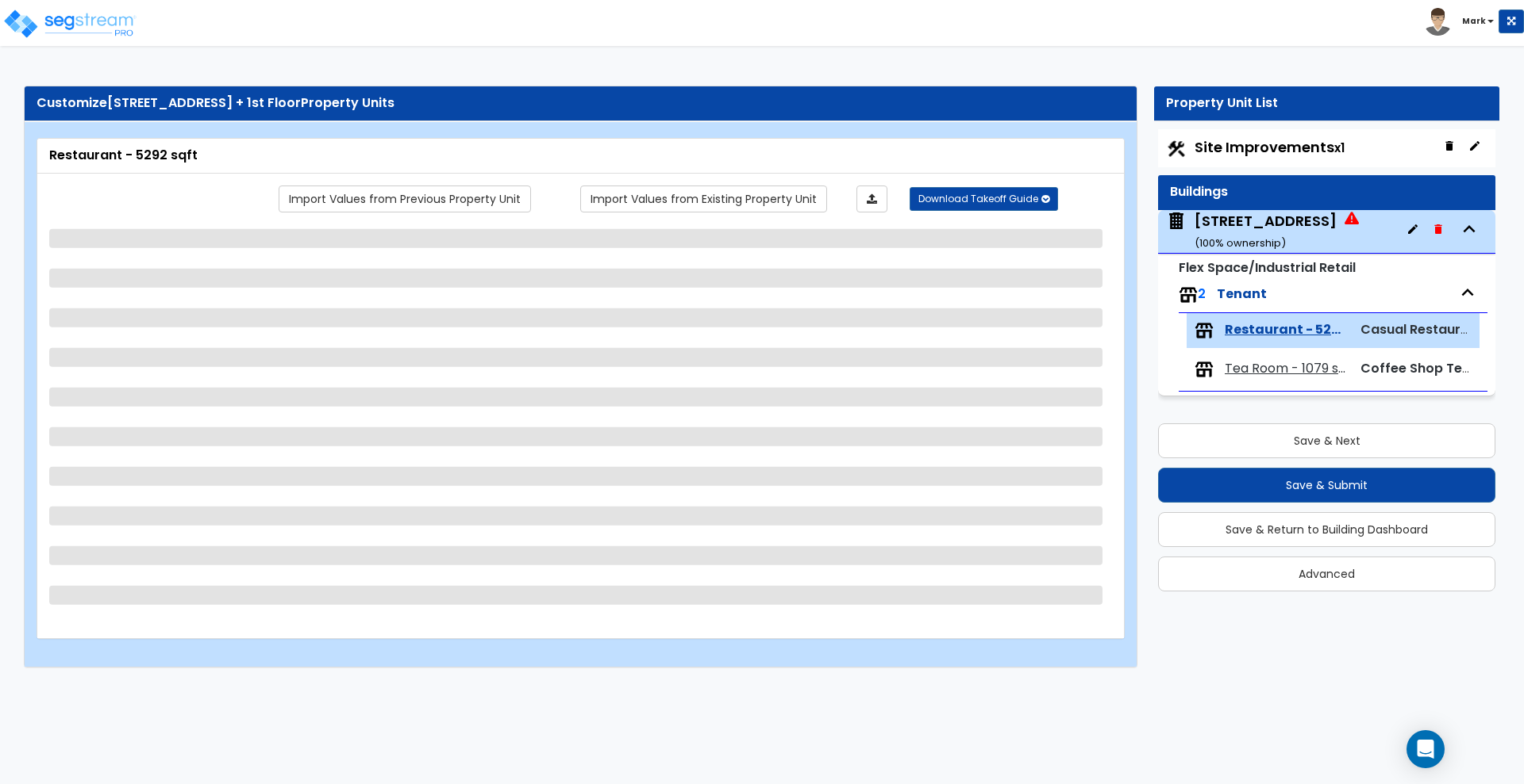
select select "1"
select select "2"
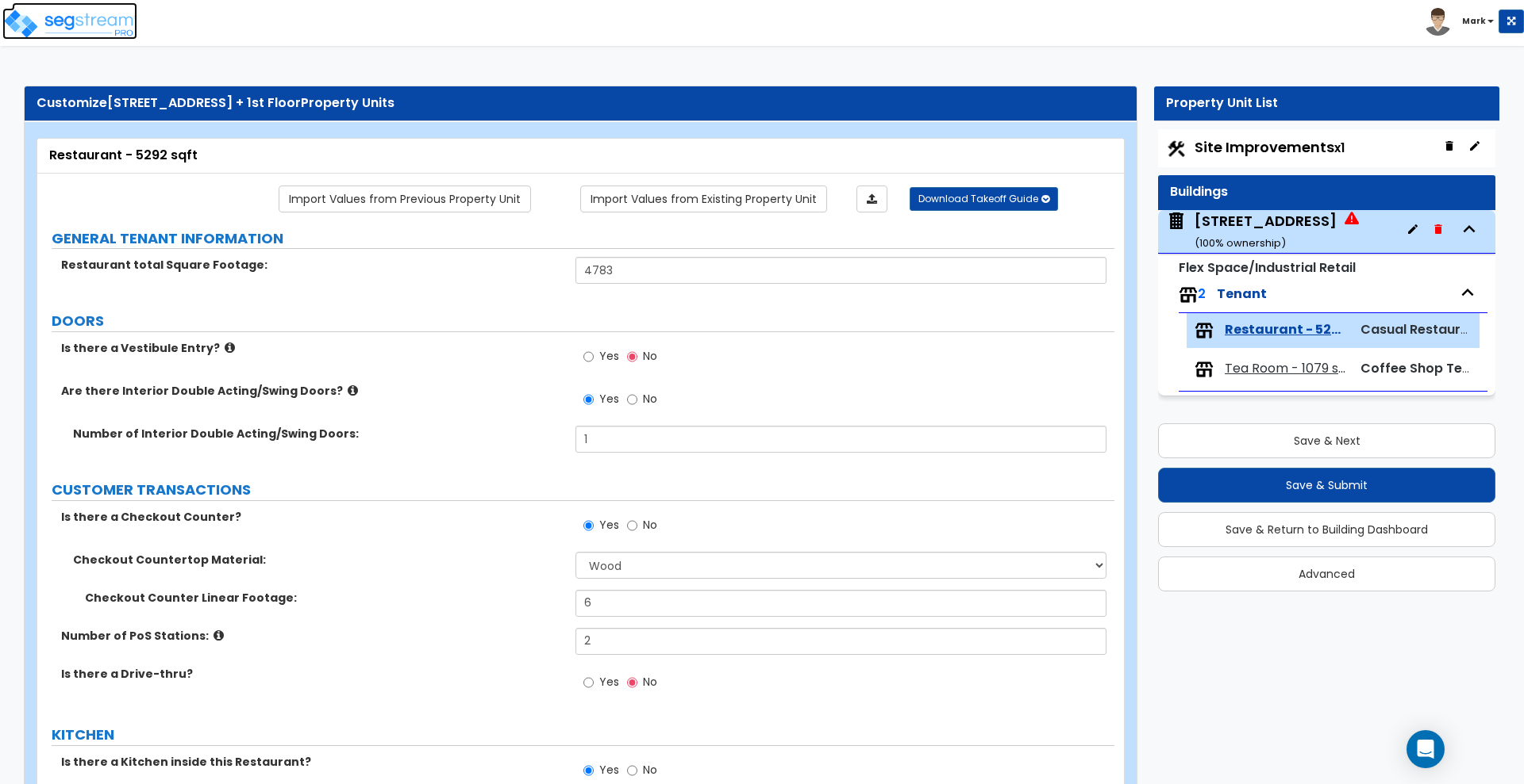
click at [81, 18] on img at bounding box center [69, 23] width 135 height 31
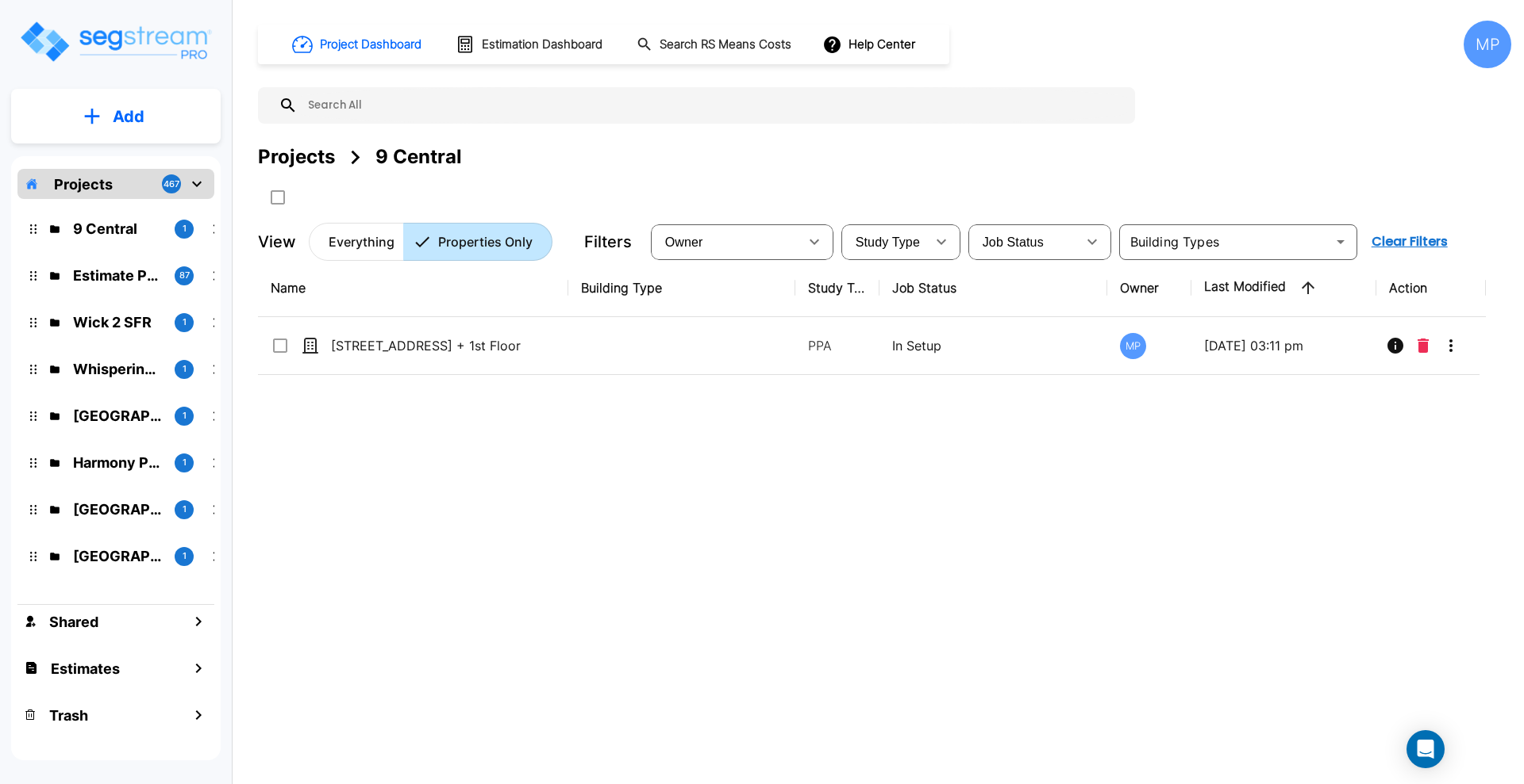
click at [86, 184] on p "Projects" at bounding box center [83, 185] width 59 height 22
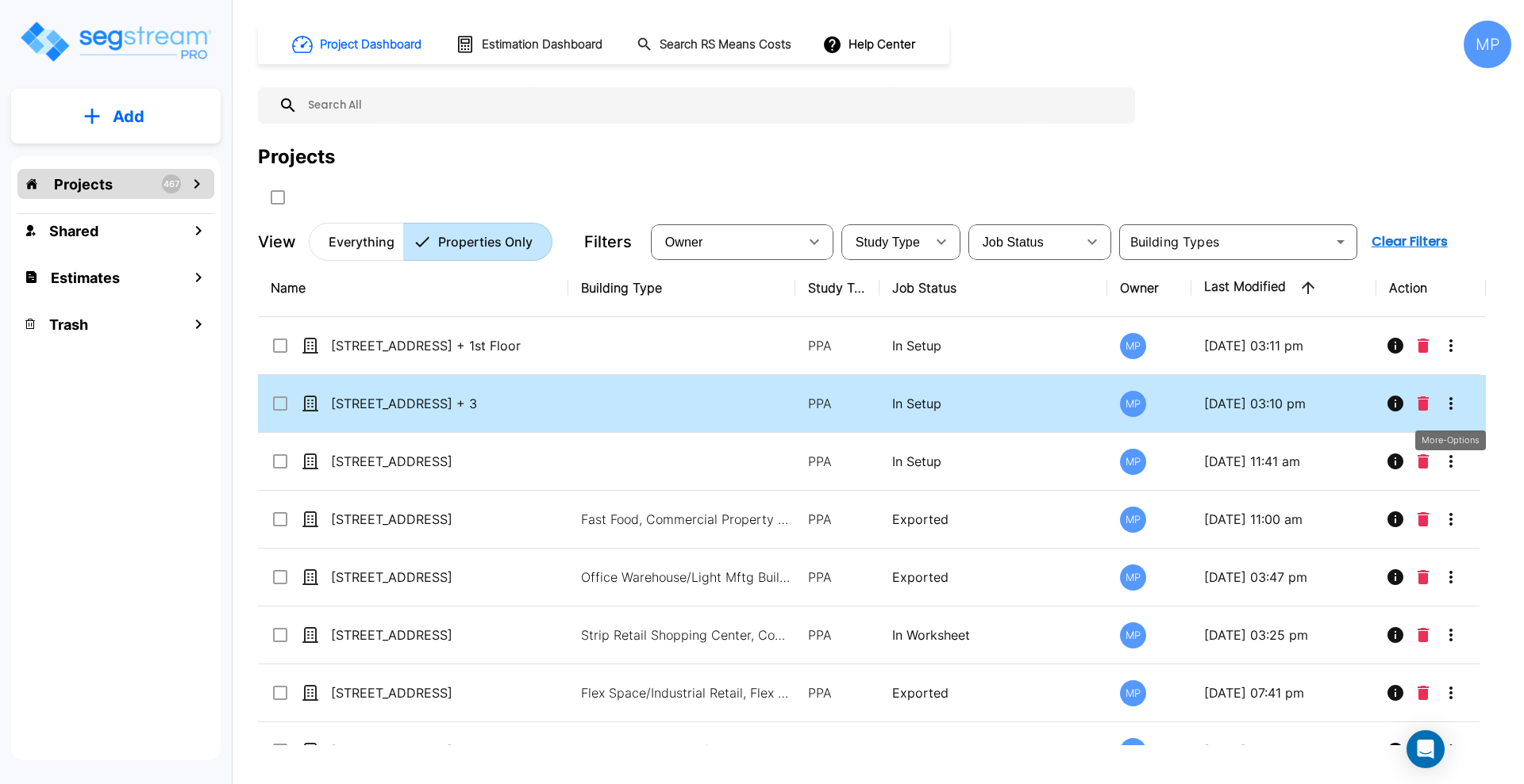
click at [1452, 402] on icon "More-Options" at bounding box center [1450, 403] width 3 height 13
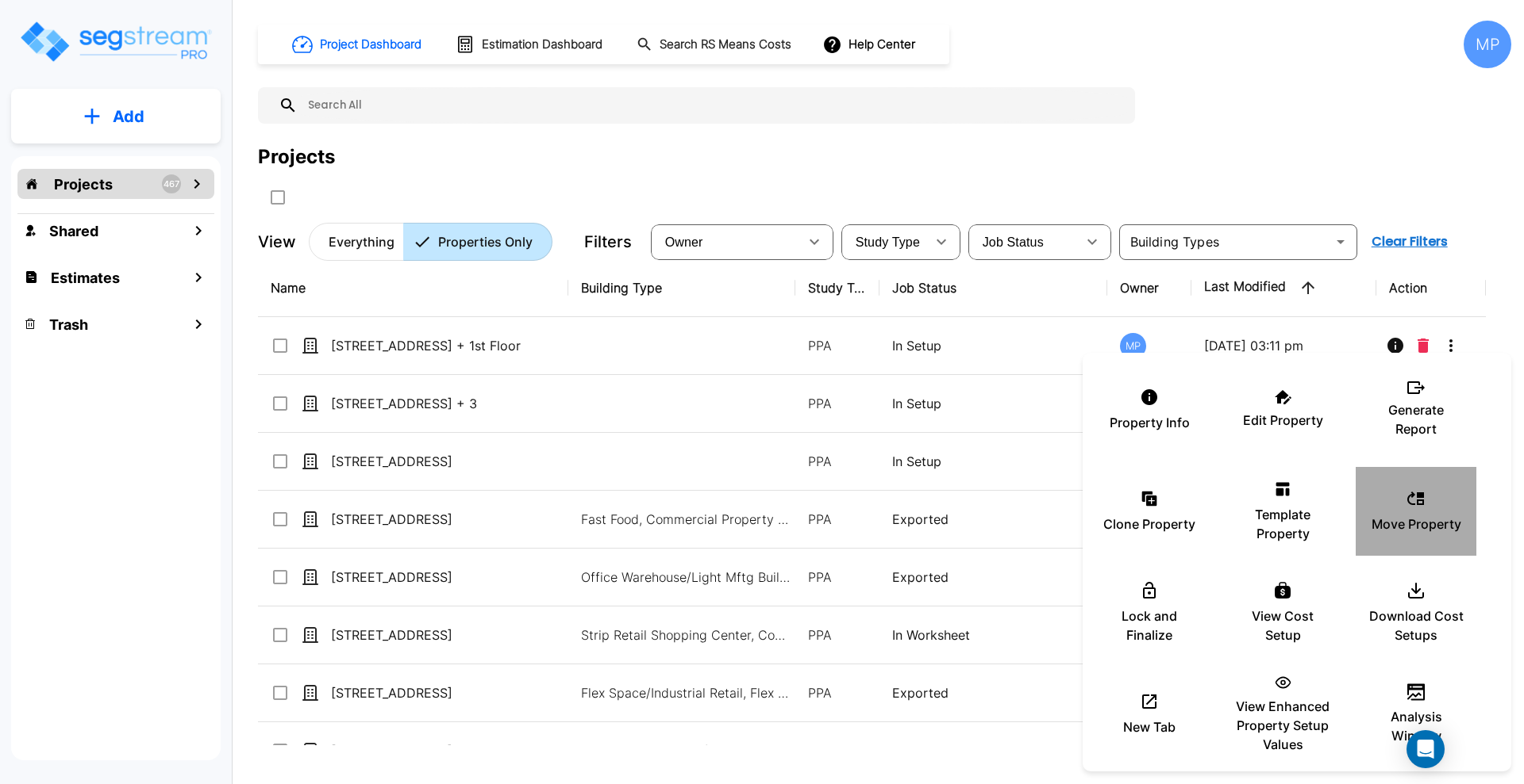
click at [1411, 506] on icon at bounding box center [1414, 499] width 19 height 19
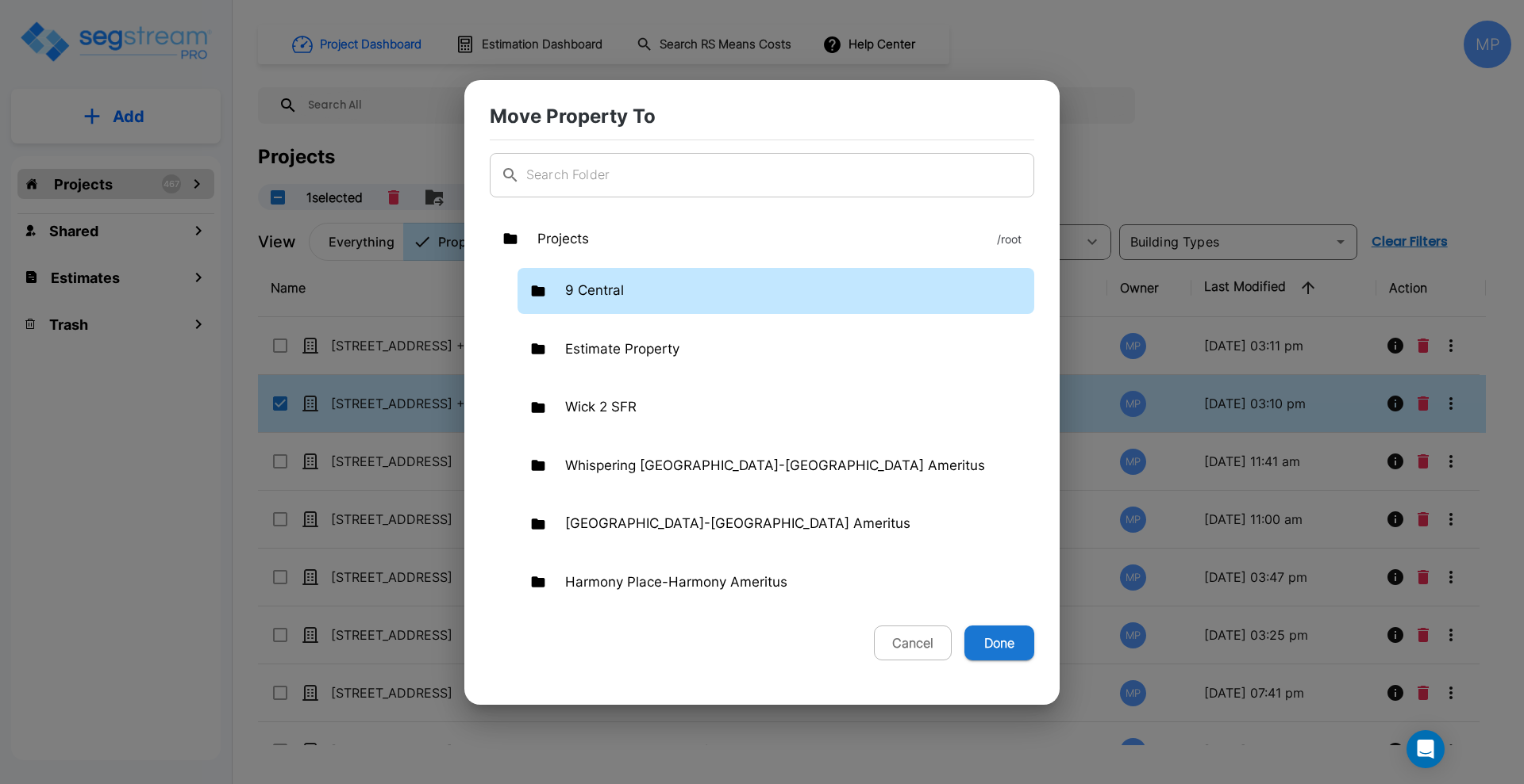
click at [593, 287] on p "9 Central" at bounding box center [595, 290] width 59 height 21
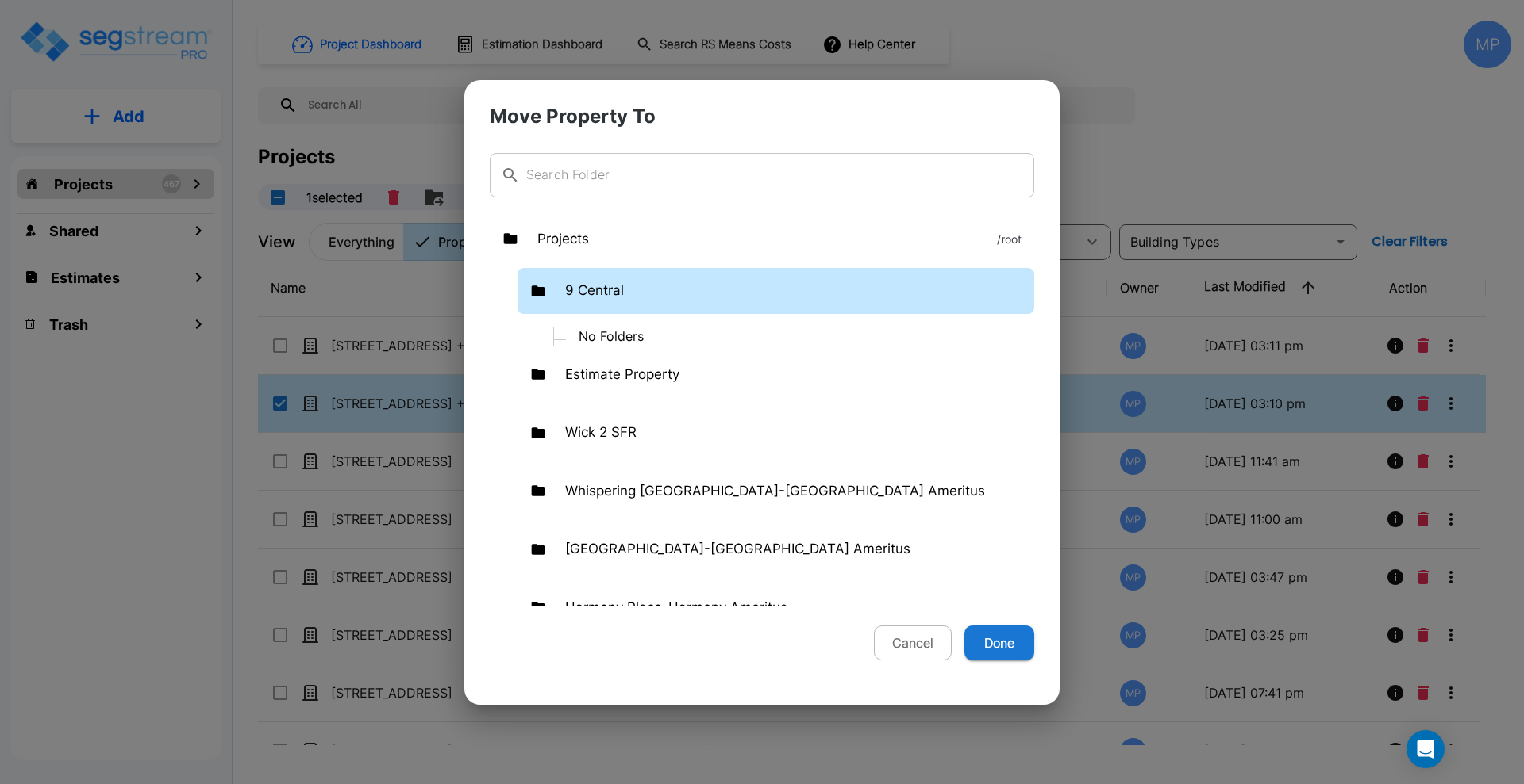
click at [592, 329] on p "No Folders" at bounding box center [799, 335] width 469 height 19
click at [603, 329] on p "No Folders" at bounding box center [799, 335] width 469 height 19
click at [638, 338] on p "No Folders" at bounding box center [799, 335] width 469 height 19
click at [1004, 634] on button "Done" at bounding box center [999, 643] width 69 height 35
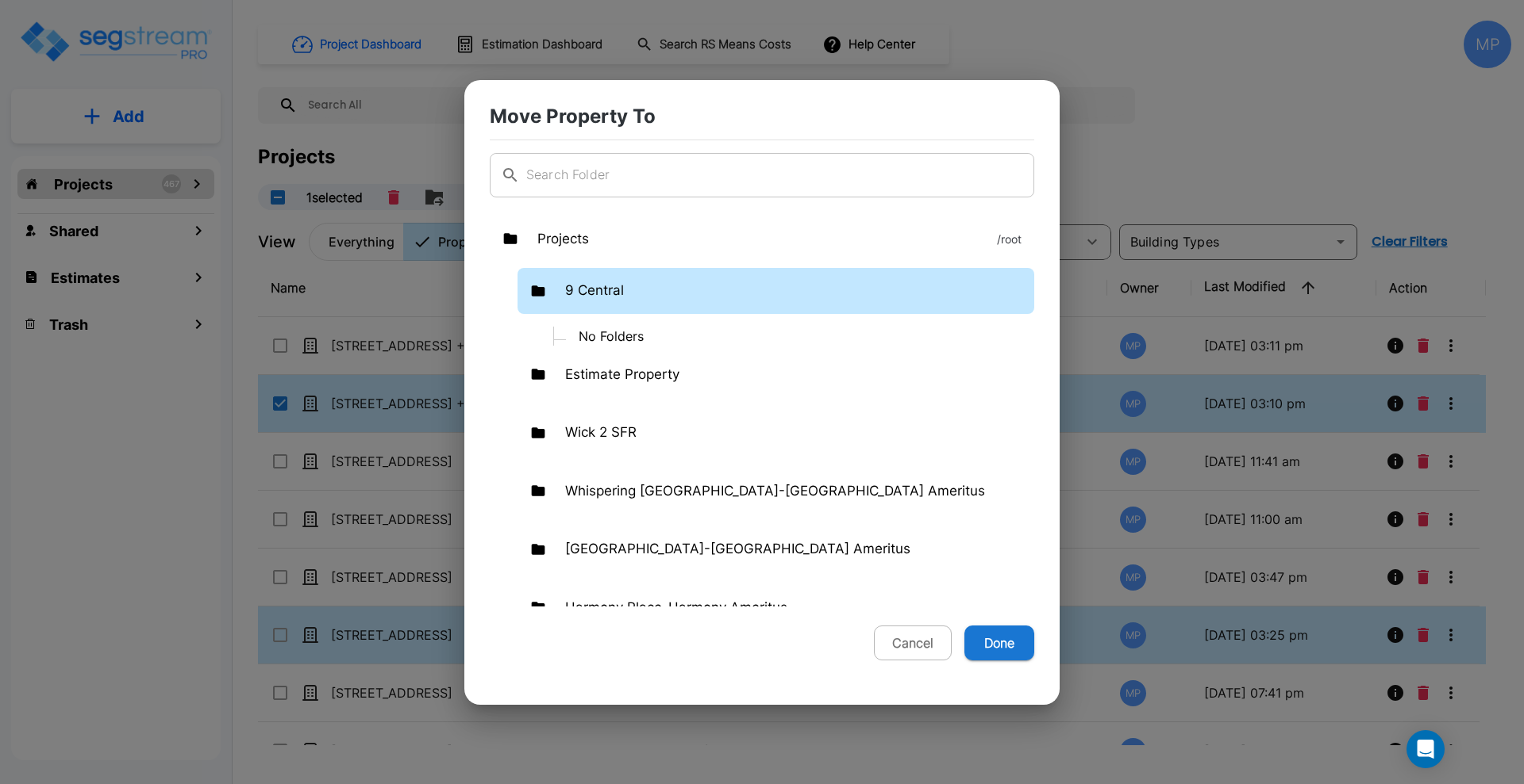
checkbox input "false"
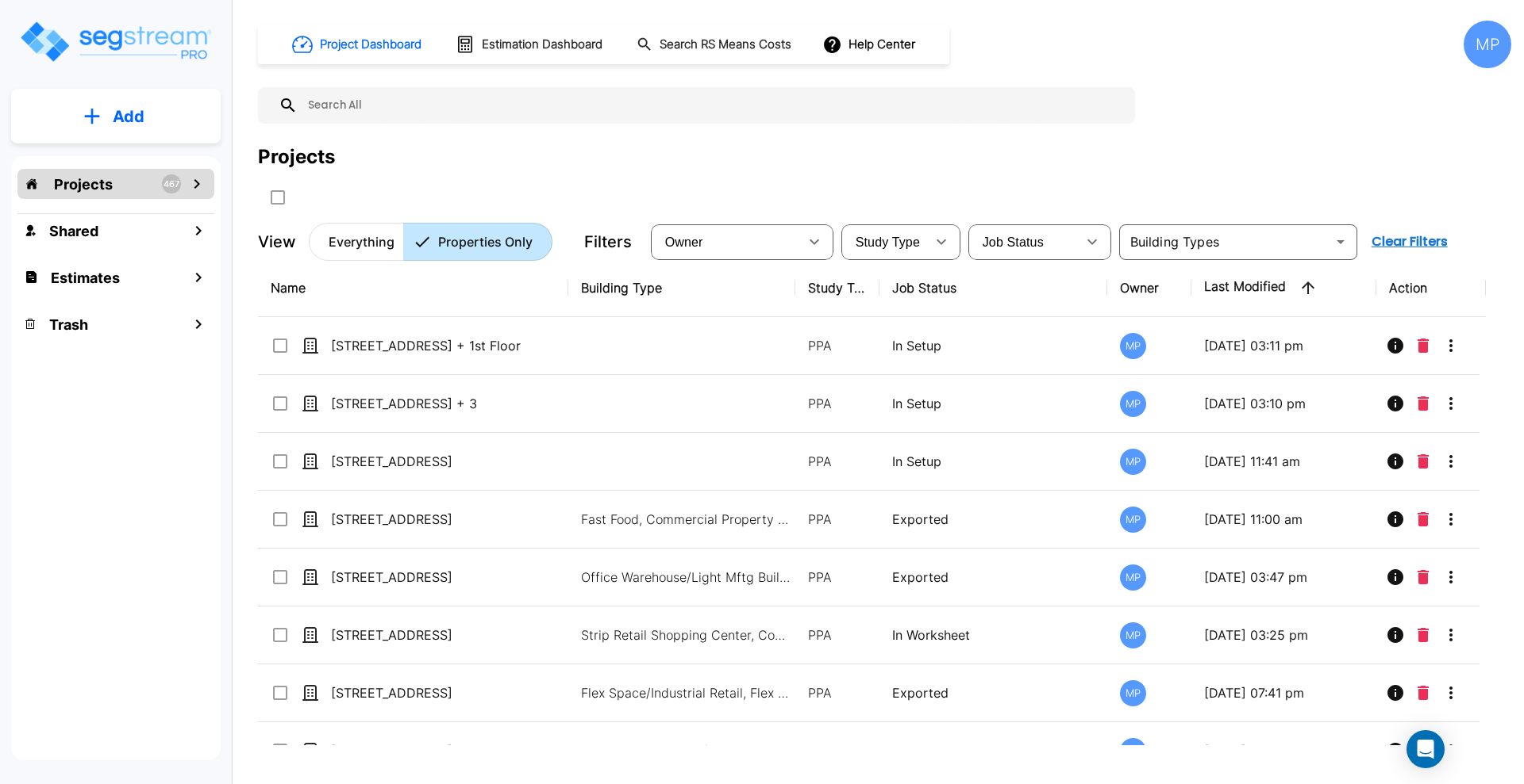
click at [114, 177] on div "Projects 467" at bounding box center [115, 184] width 197 height 30
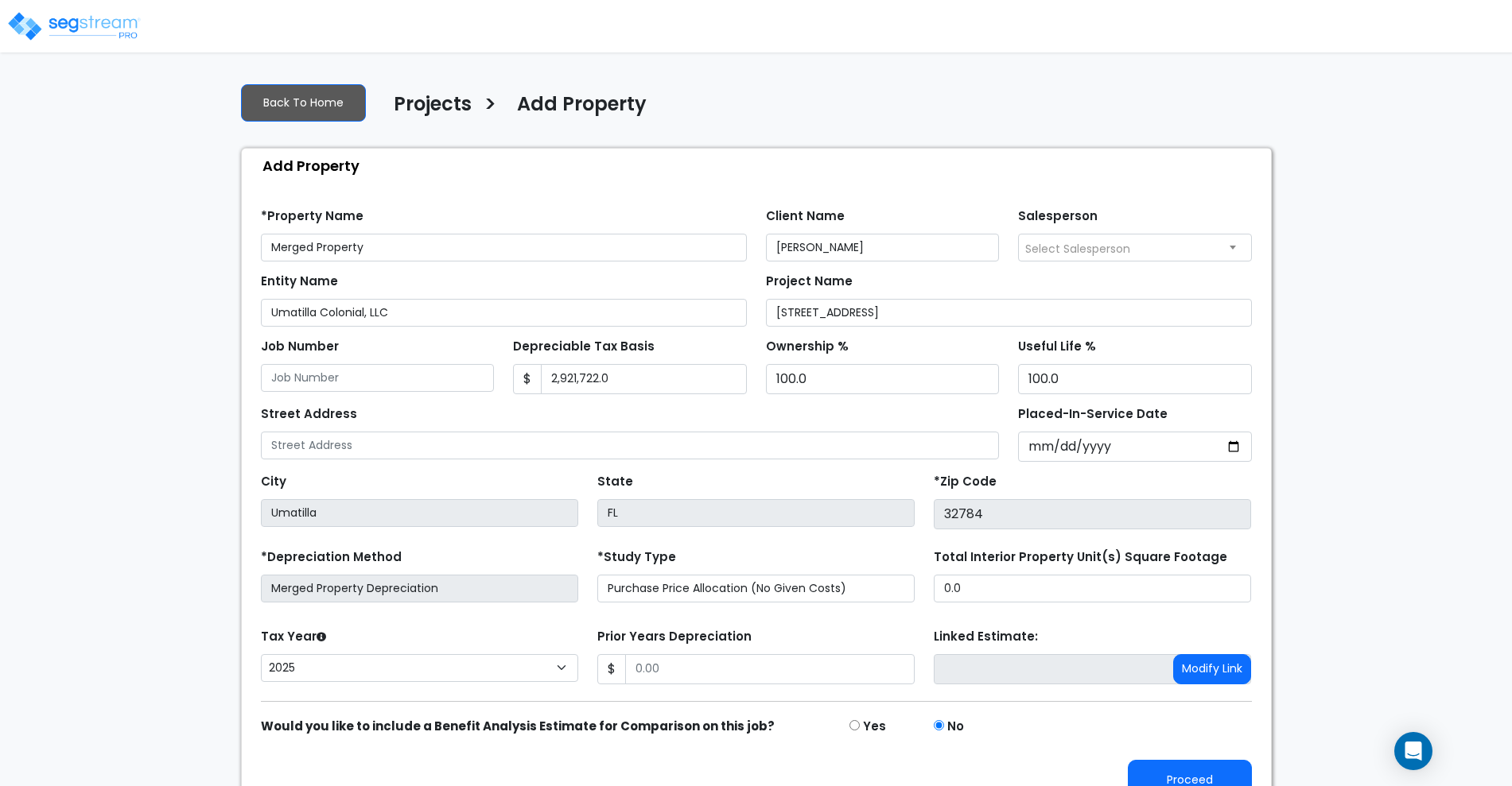
select select "2025"
type input "M"
type input "[STREET_ADDRESS]"
click at [563, 667] on select "2026 2025 2024 2023 2022" at bounding box center [420, 668] width 318 height 27
select select "2022"
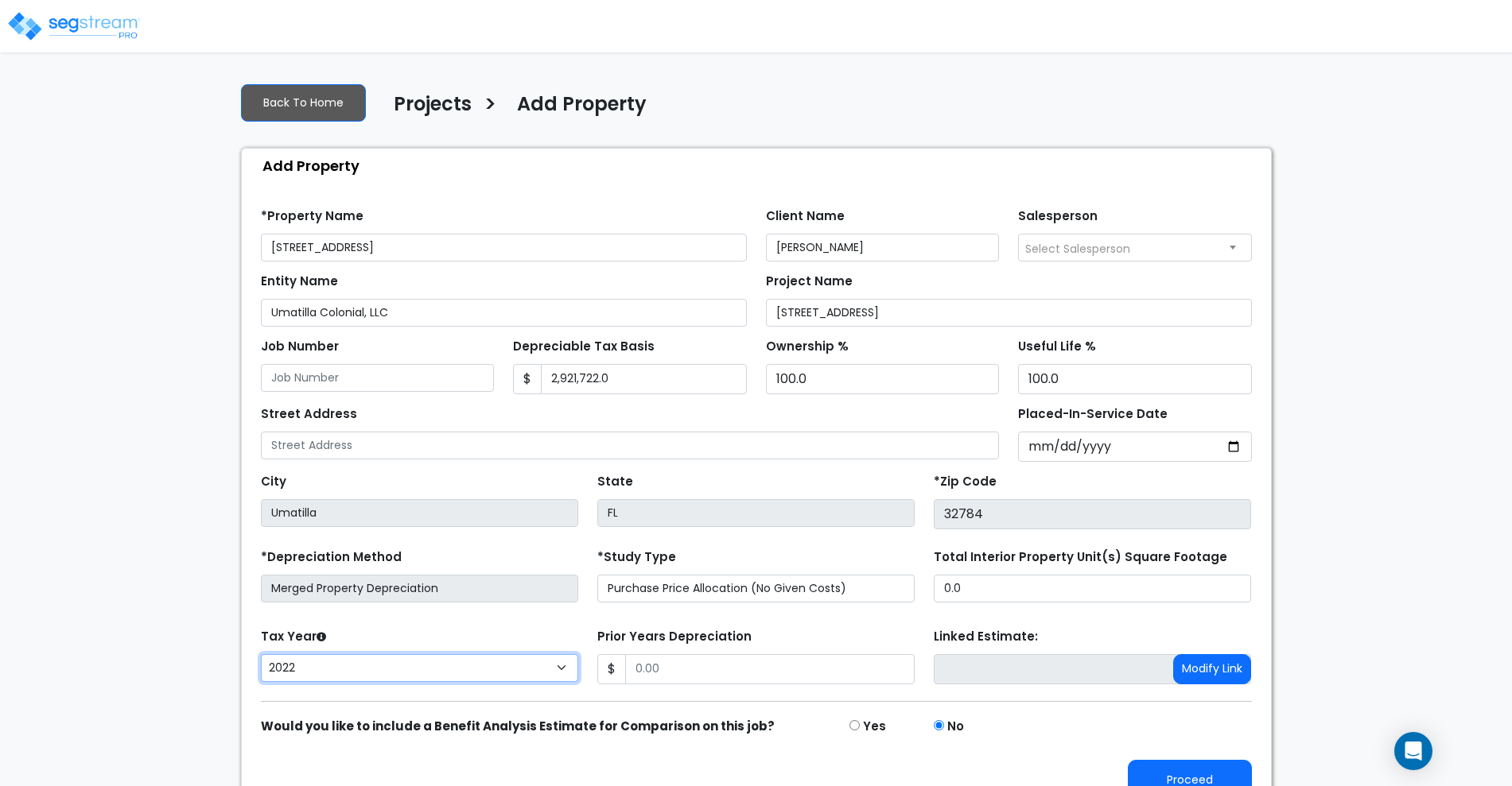
click at [261, 655] on select "2026 2025 2024 2023 2022" at bounding box center [420, 668] width 318 height 27
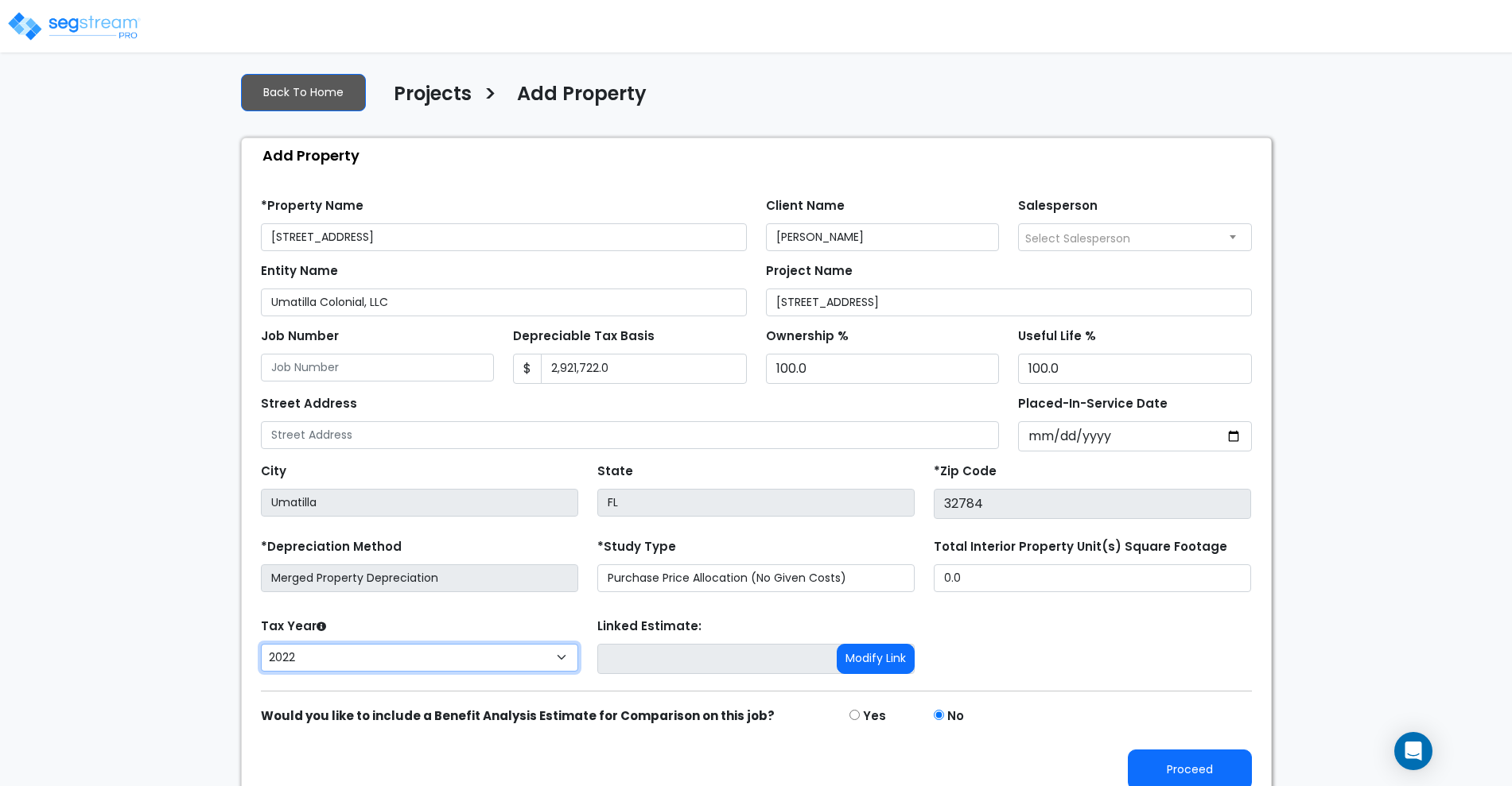
scroll to position [27, 0]
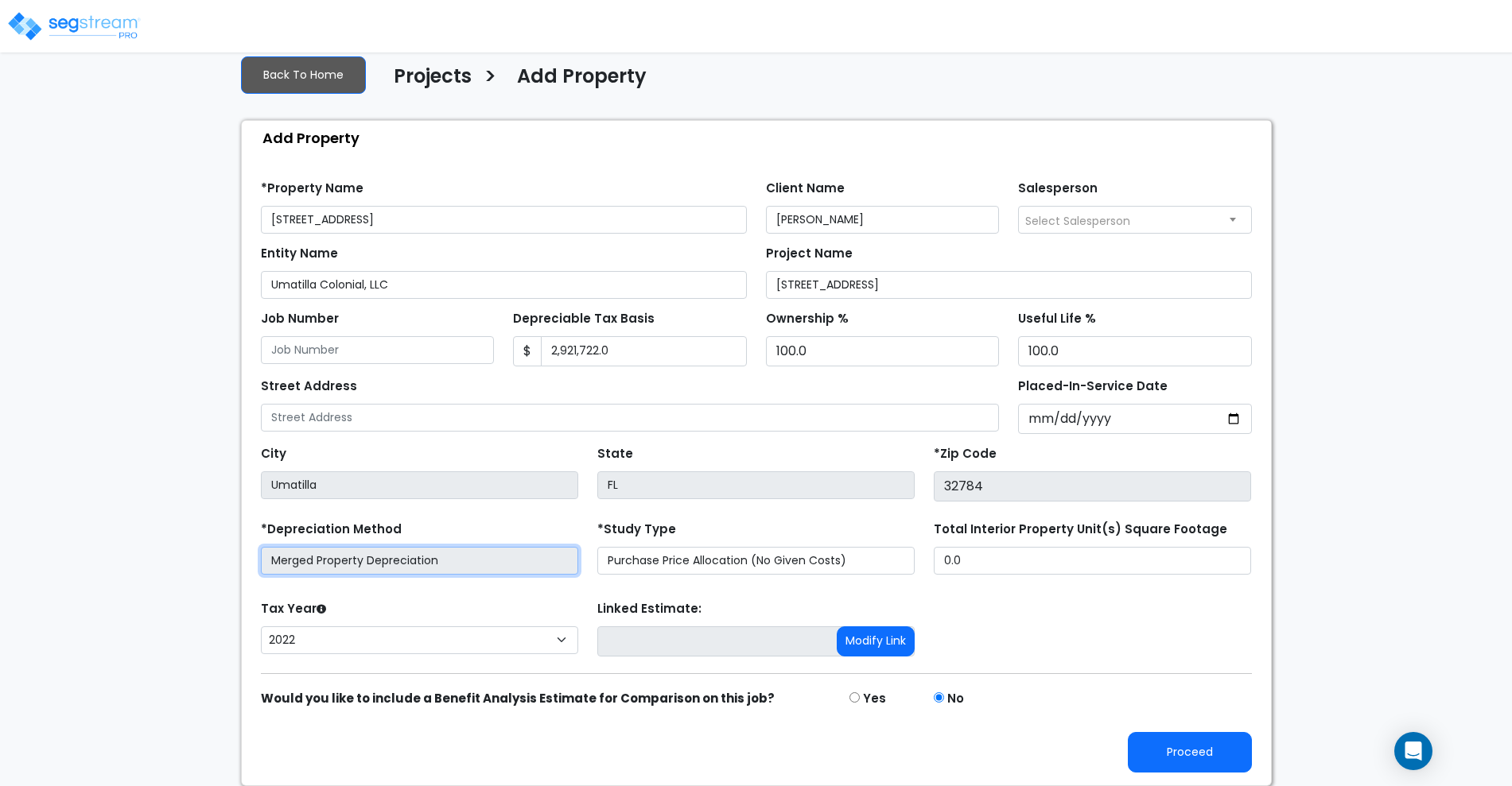
click at [470, 567] on input "Merged Property Depreciation" at bounding box center [420, 561] width 318 height 27
click at [470, 566] on input "Merged Property Depreciation" at bounding box center [420, 561] width 318 height 27
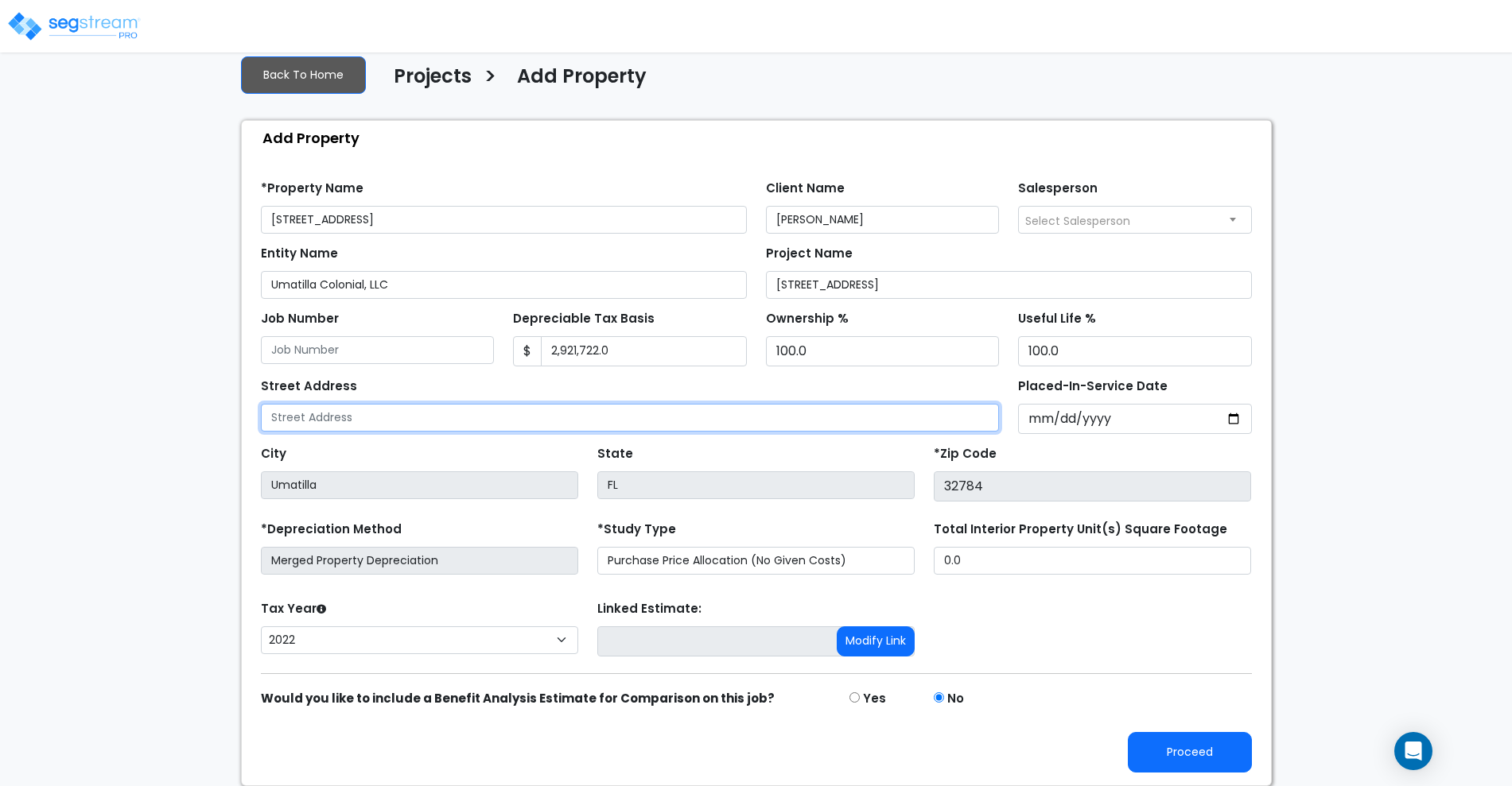
click at [322, 413] on input "text" at bounding box center [630, 418] width 739 height 27
type input "[STREET_ADDRESS]"
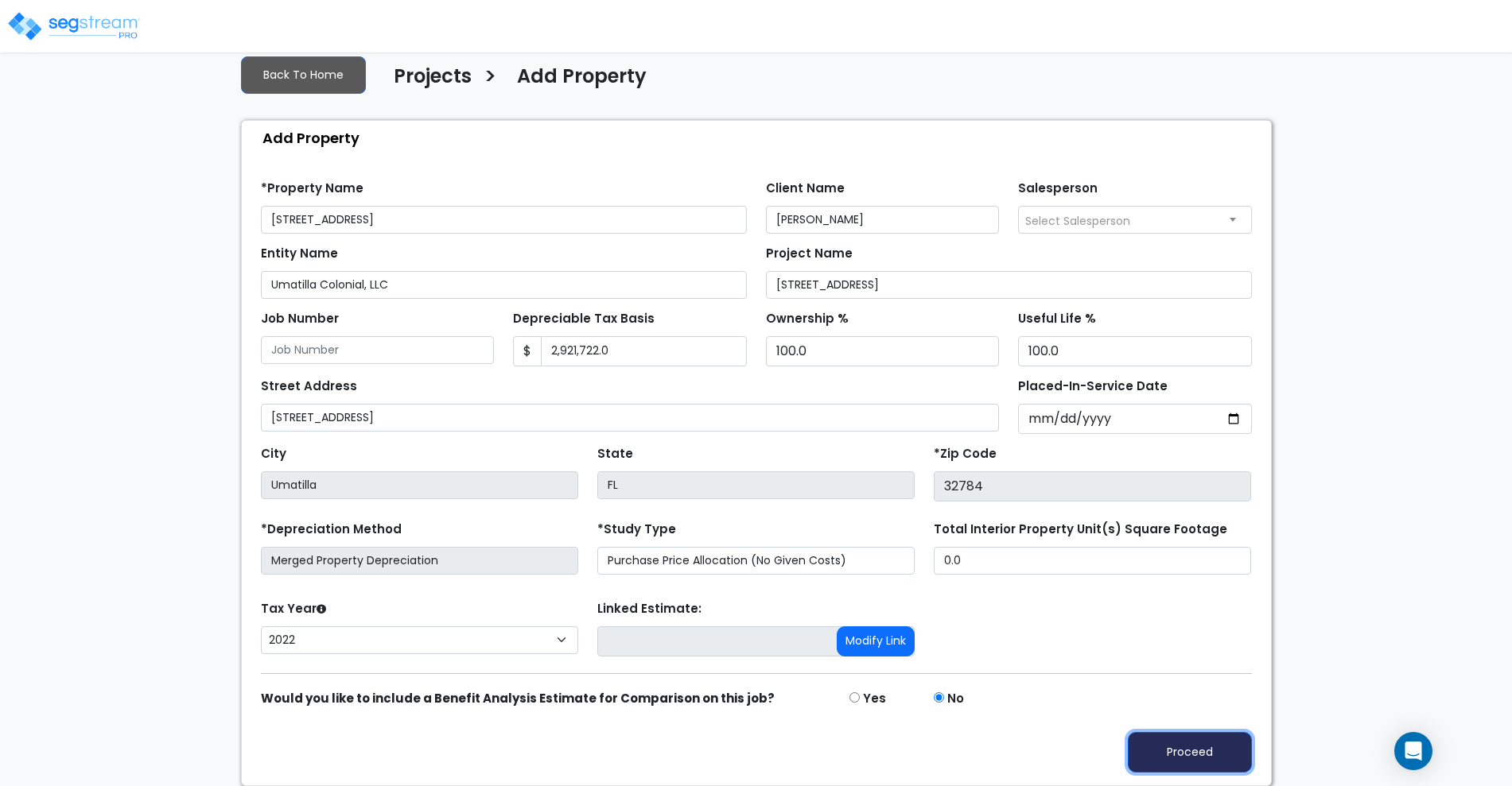
click at [1184, 747] on button "Proceed" at bounding box center [1189, 752] width 125 height 40
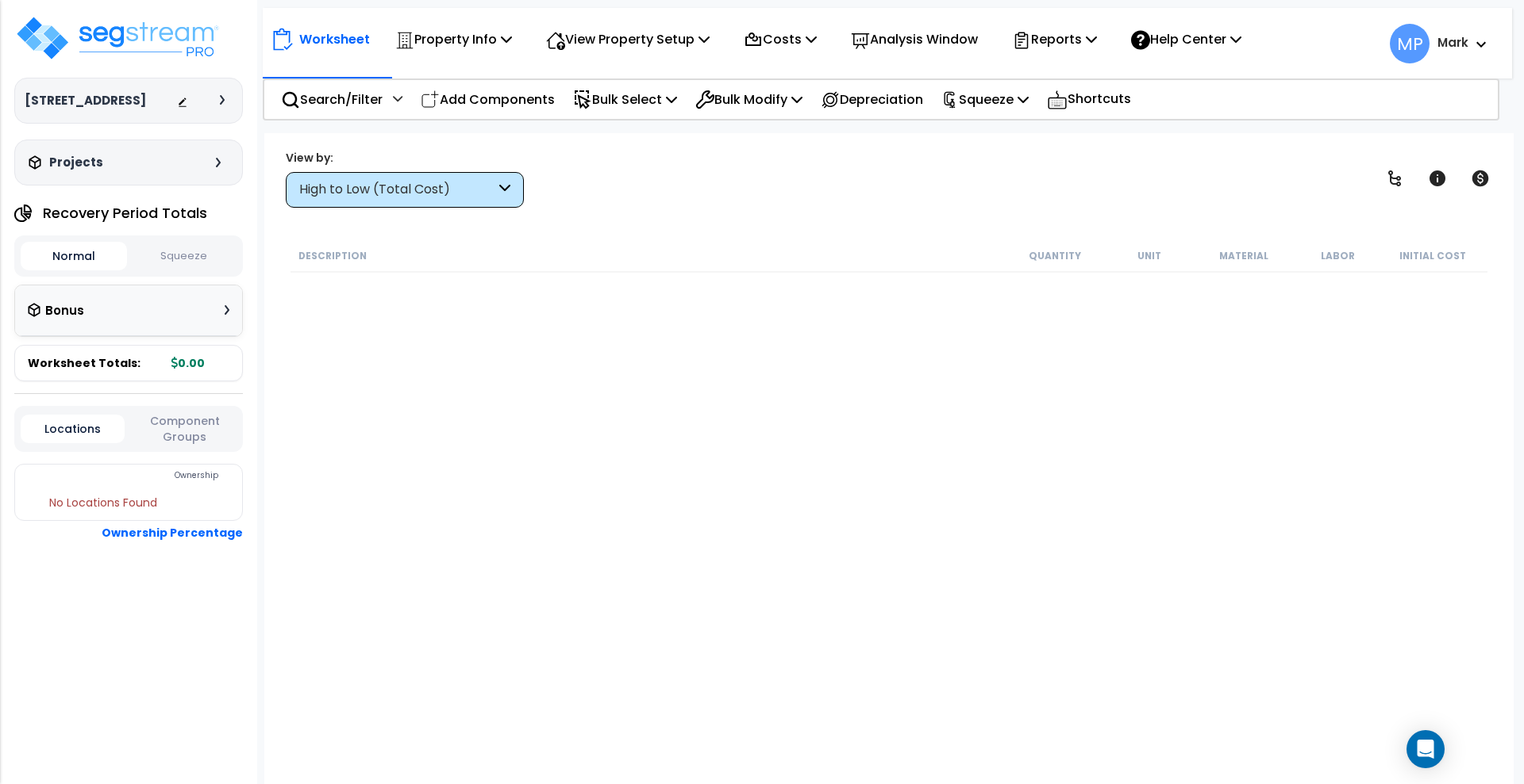
click at [208, 166] on div "Projects" at bounding box center [126, 162] width 203 height 16
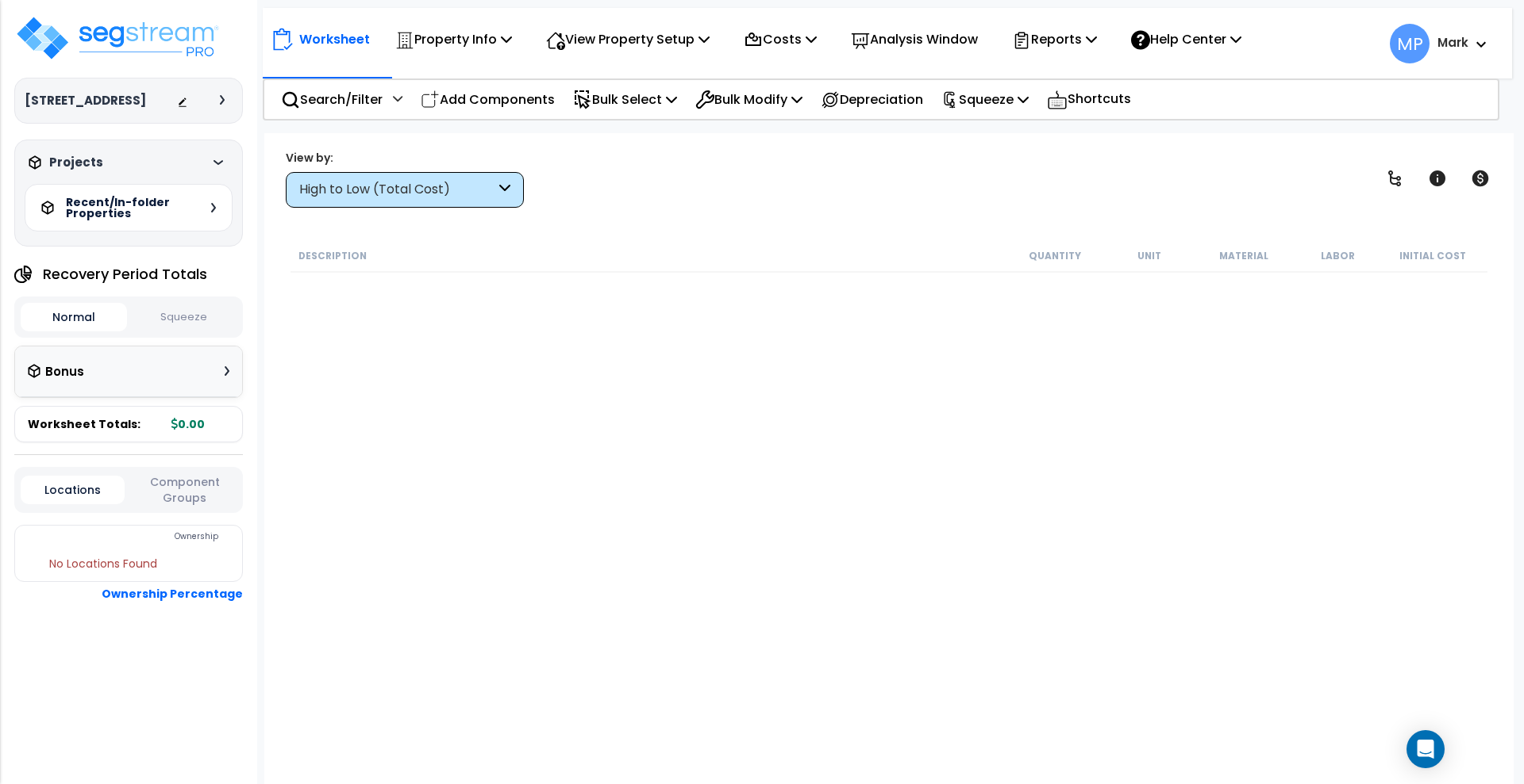
click at [568, 398] on div "Description Quantity Unit Material Labor Initial Cost" at bounding box center [888, 502] width 1201 height 526
click at [120, 102] on h3 "[STREET_ADDRESS]" at bounding box center [85, 101] width 121 height 16
click at [106, 158] on div "Projects" at bounding box center [126, 162] width 203 height 16
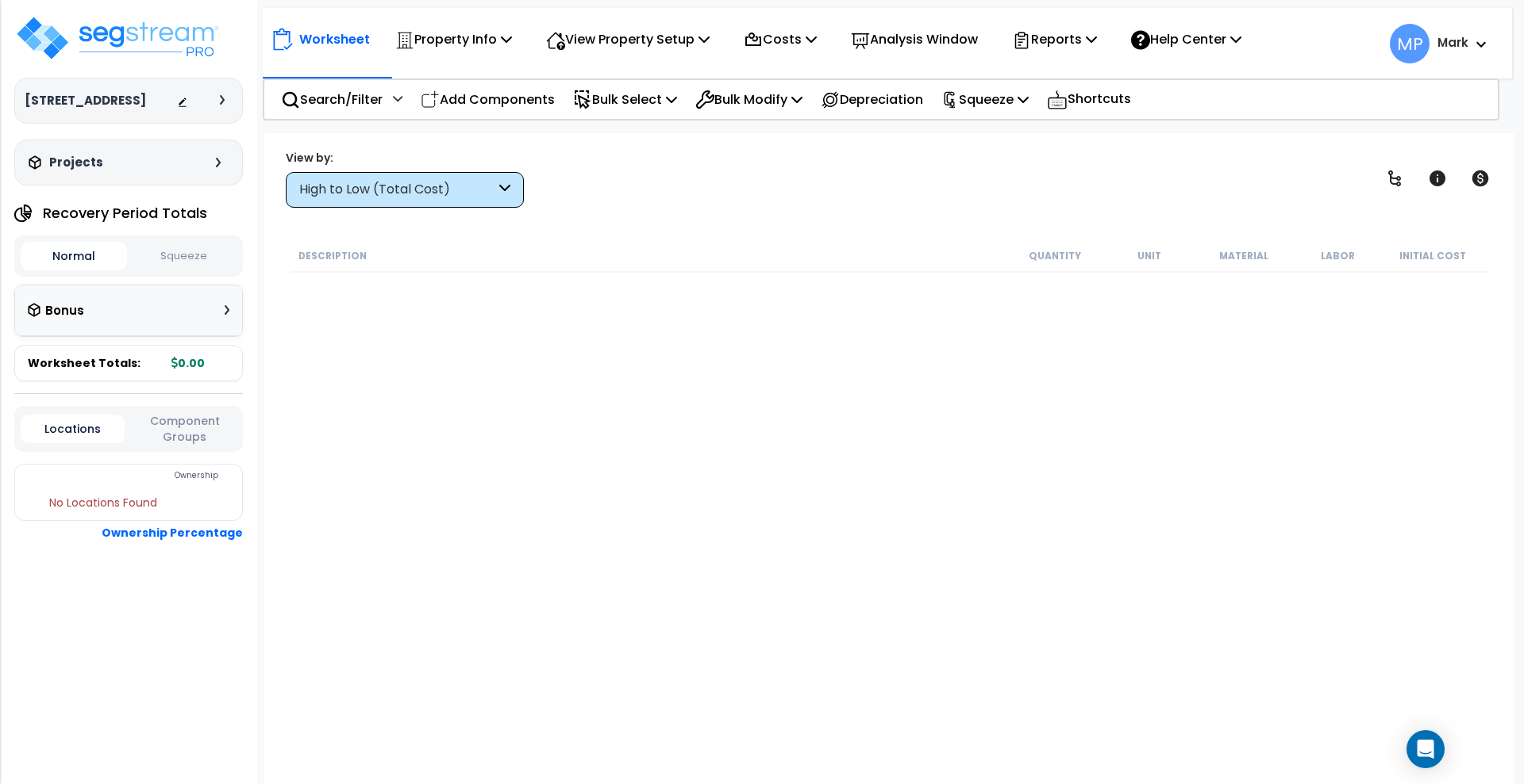
click at [225, 101] on div at bounding box center [226, 100] width 13 height 10
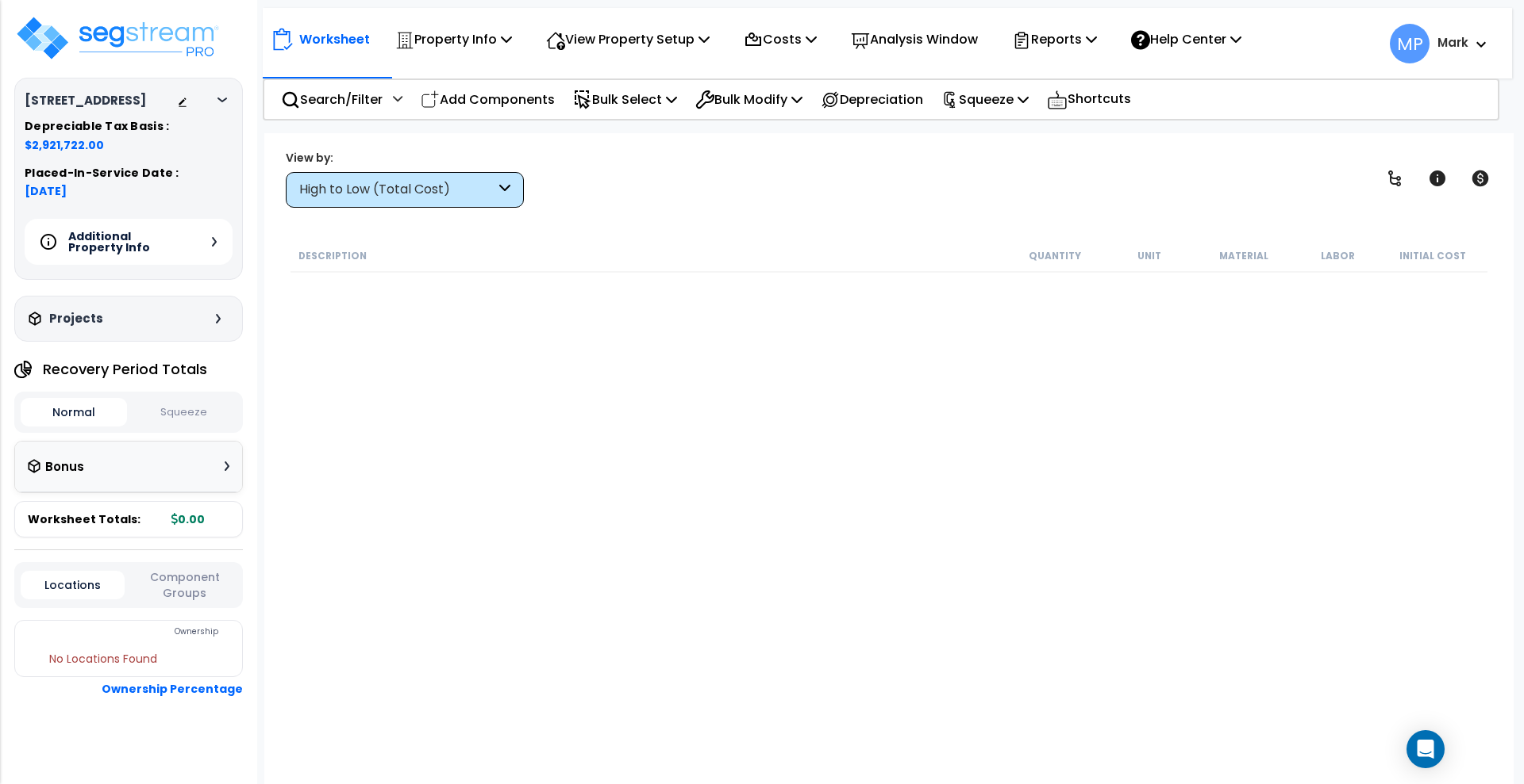
click at [67, 139] on span "$2,921,722.00" at bounding box center [128, 145] width 208 height 16
click at [112, 245] on h5 "Additional Property Info" at bounding box center [124, 241] width 112 height 22
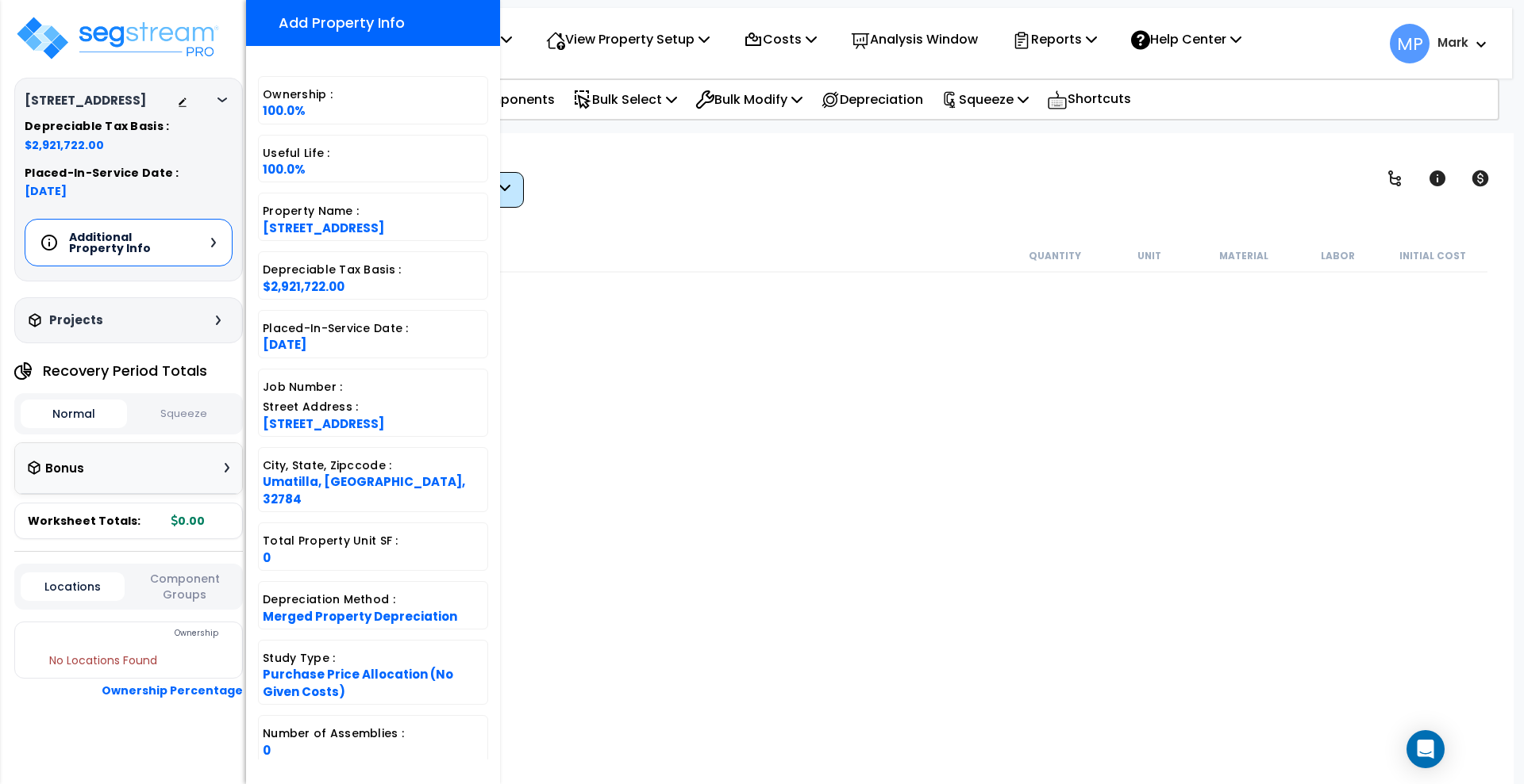
click at [1094, 562] on div "Description Quantity Unit Material Labor Initial Cost" at bounding box center [888, 502] width 1201 height 526
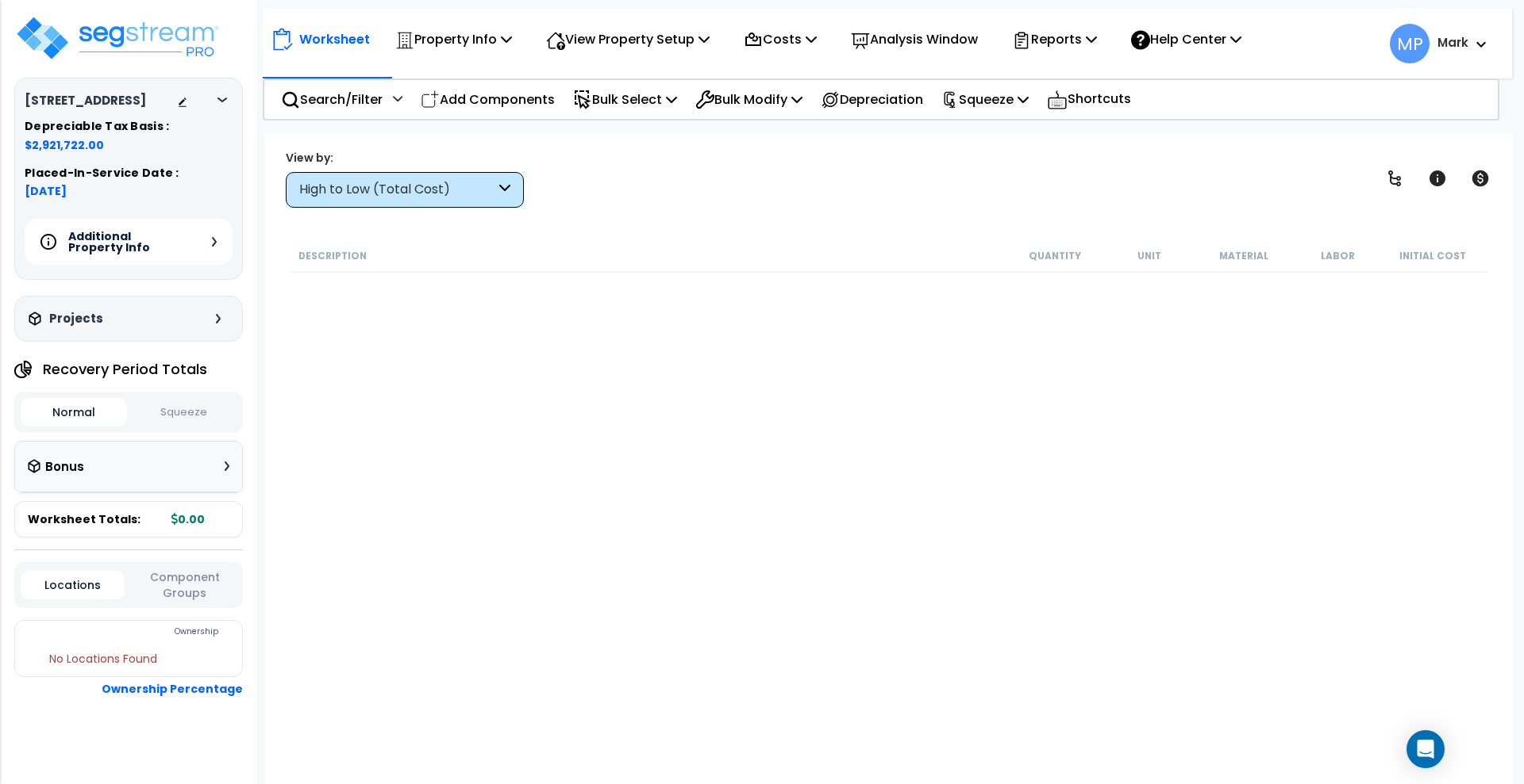
click at [504, 191] on icon at bounding box center [504, 190] width 11 height 19
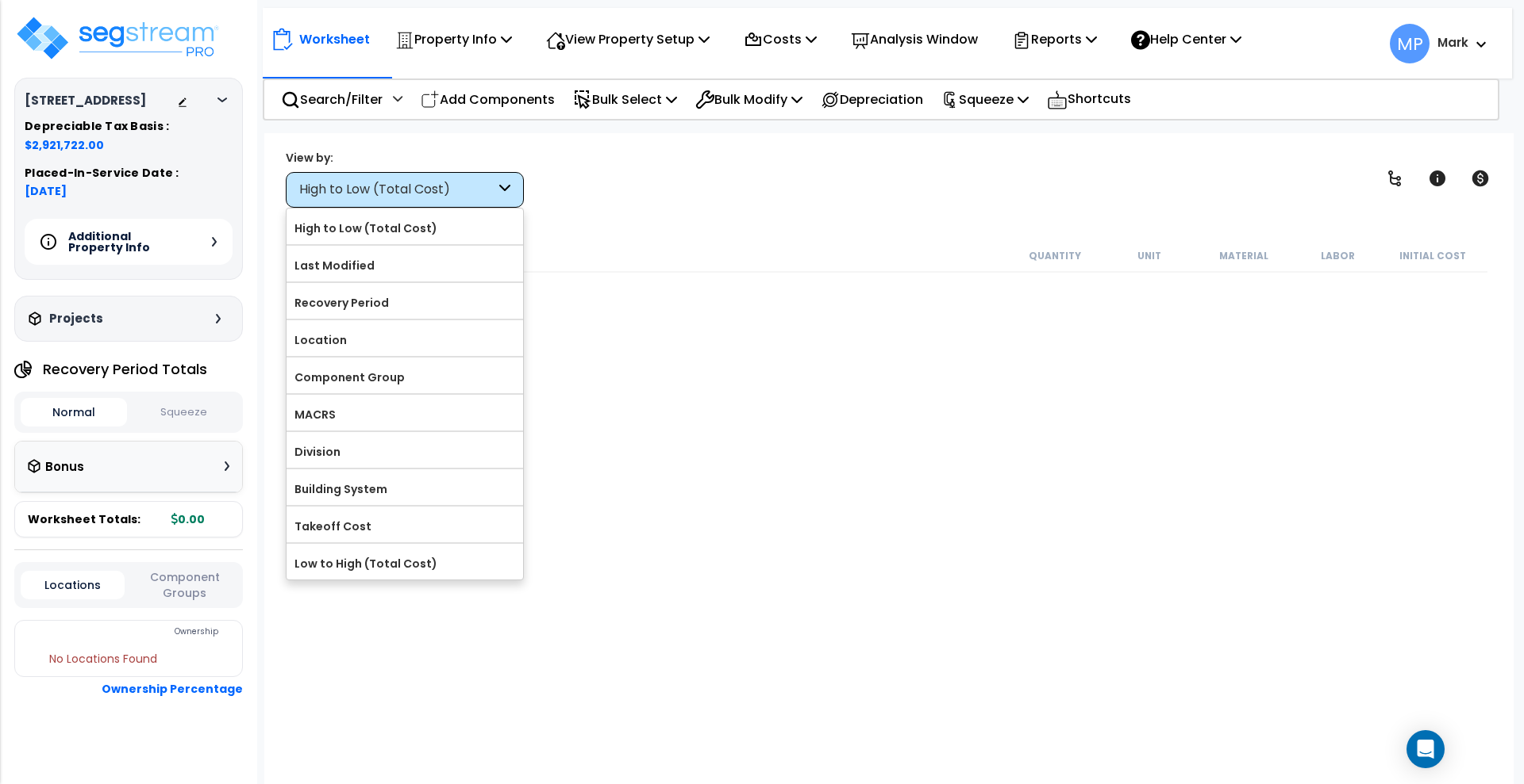
click at [716, 423] on div "Description Quantity Unit Material Labor Initial Cost" at bounding box center [888, 502] width 1201 height 526
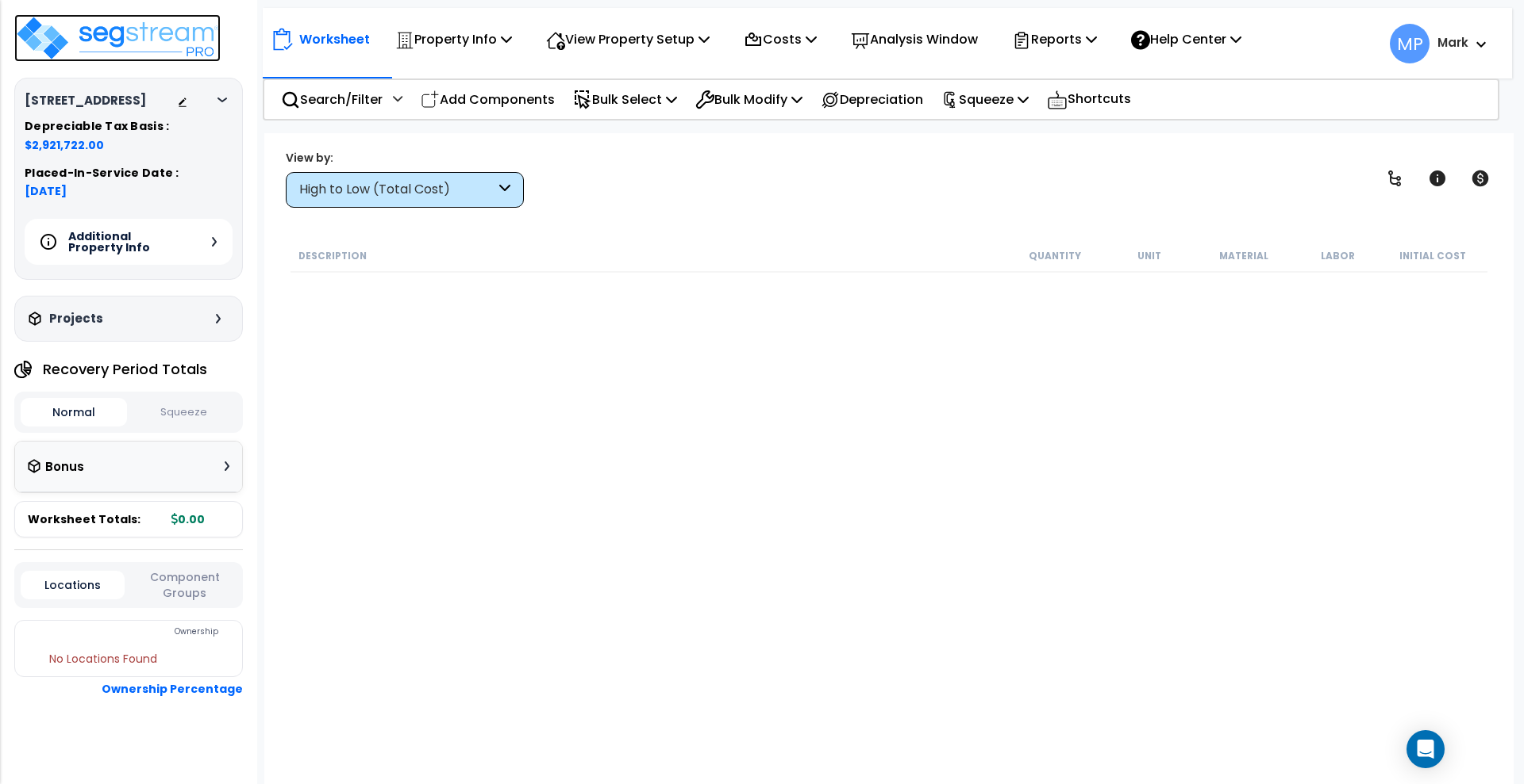
click at [110, 40] on img at bounding box center [117, 38] width 206 height 48
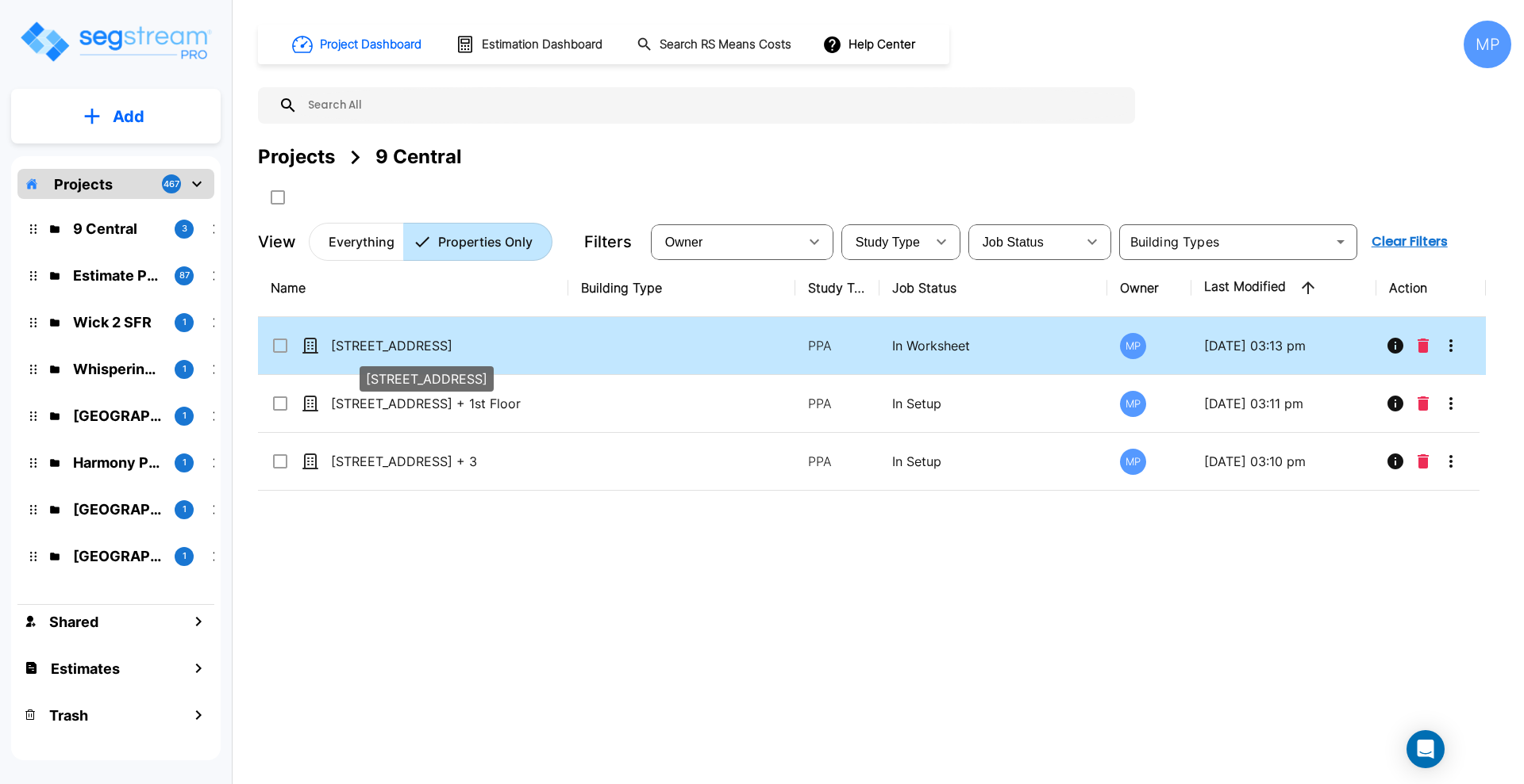
click at [456, 347] on p "[STREET_ADDRESS]" at bounding box center [436, 345] width 212 height 19
click at [452, 343] on p "[STREET_ADDRESS]" at bounding box center [436, 345] width 212 height 19
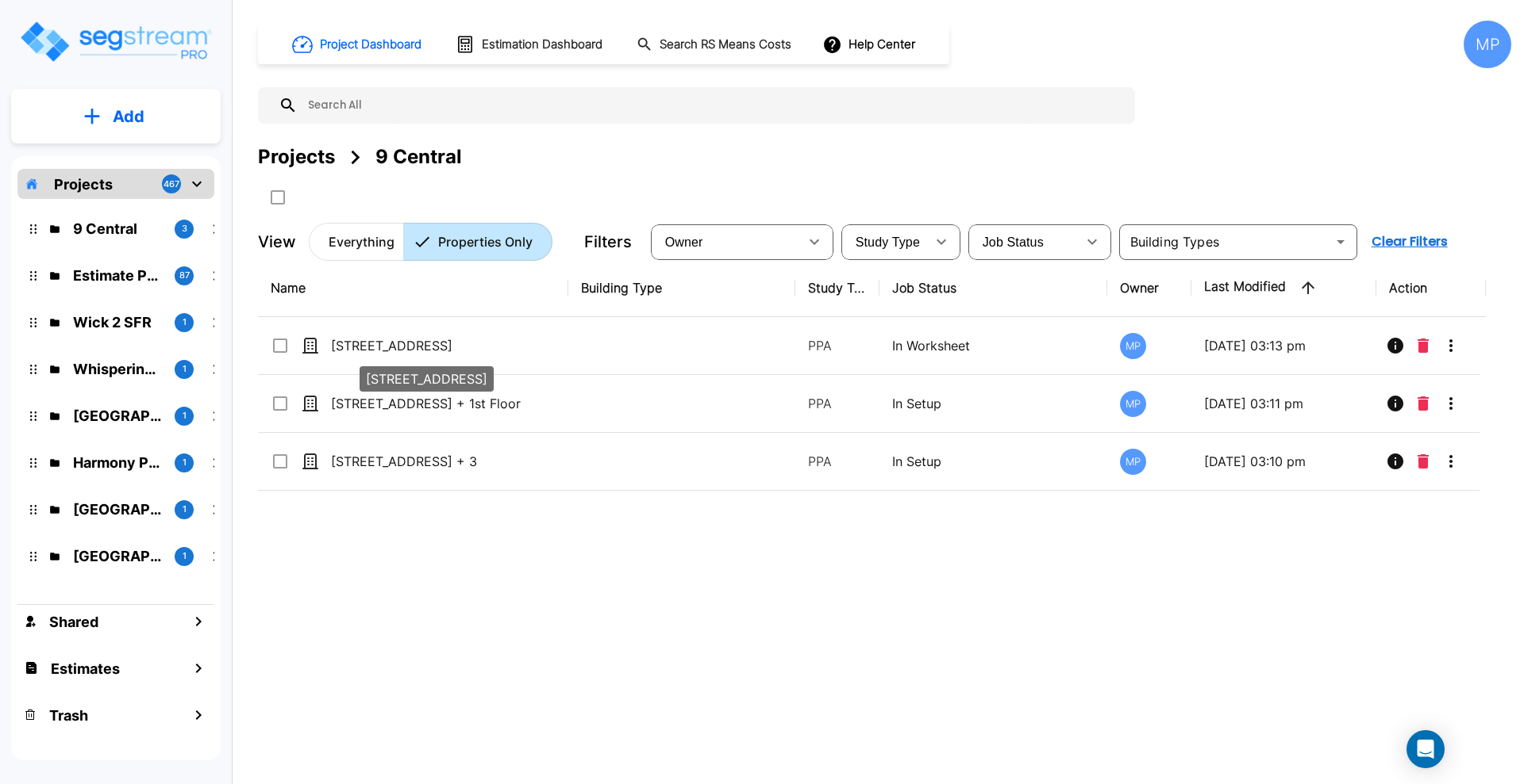
checkbox input "false"
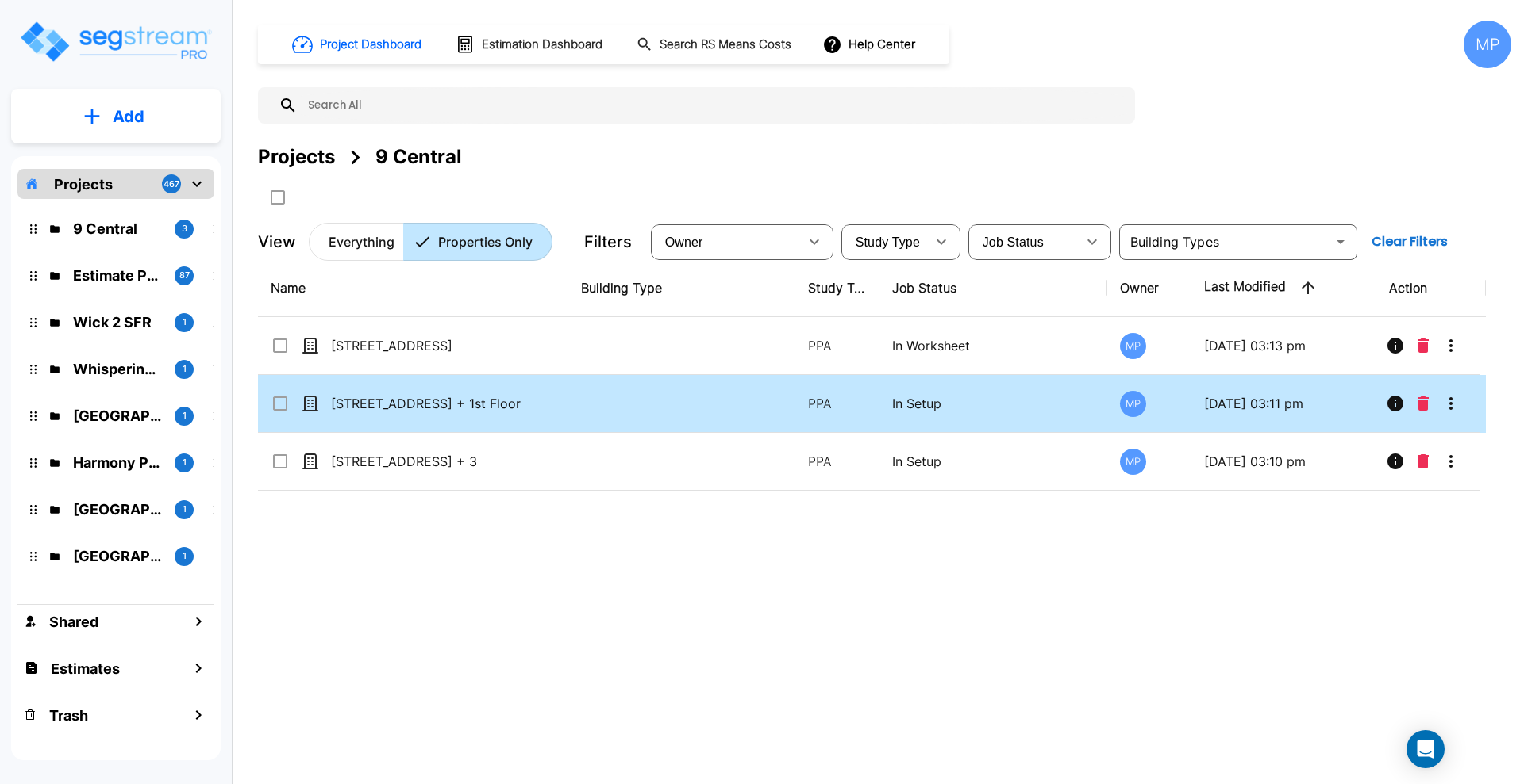
click at [281, 403] on input "select row 9 N Central Ave_Exterior + 1st Floor" at bounding box center [279, 401] width 16 height 14
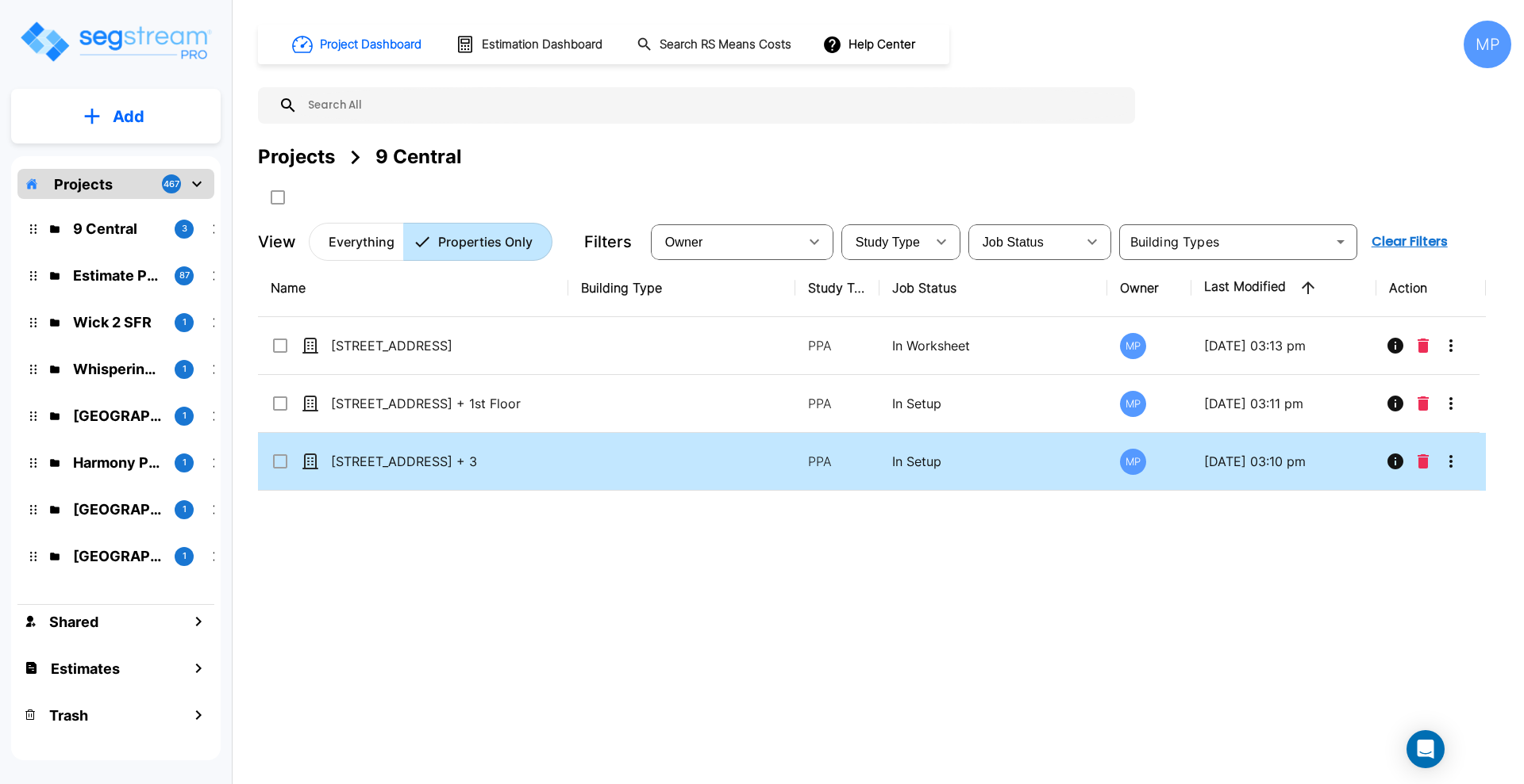
checkbox input "true"
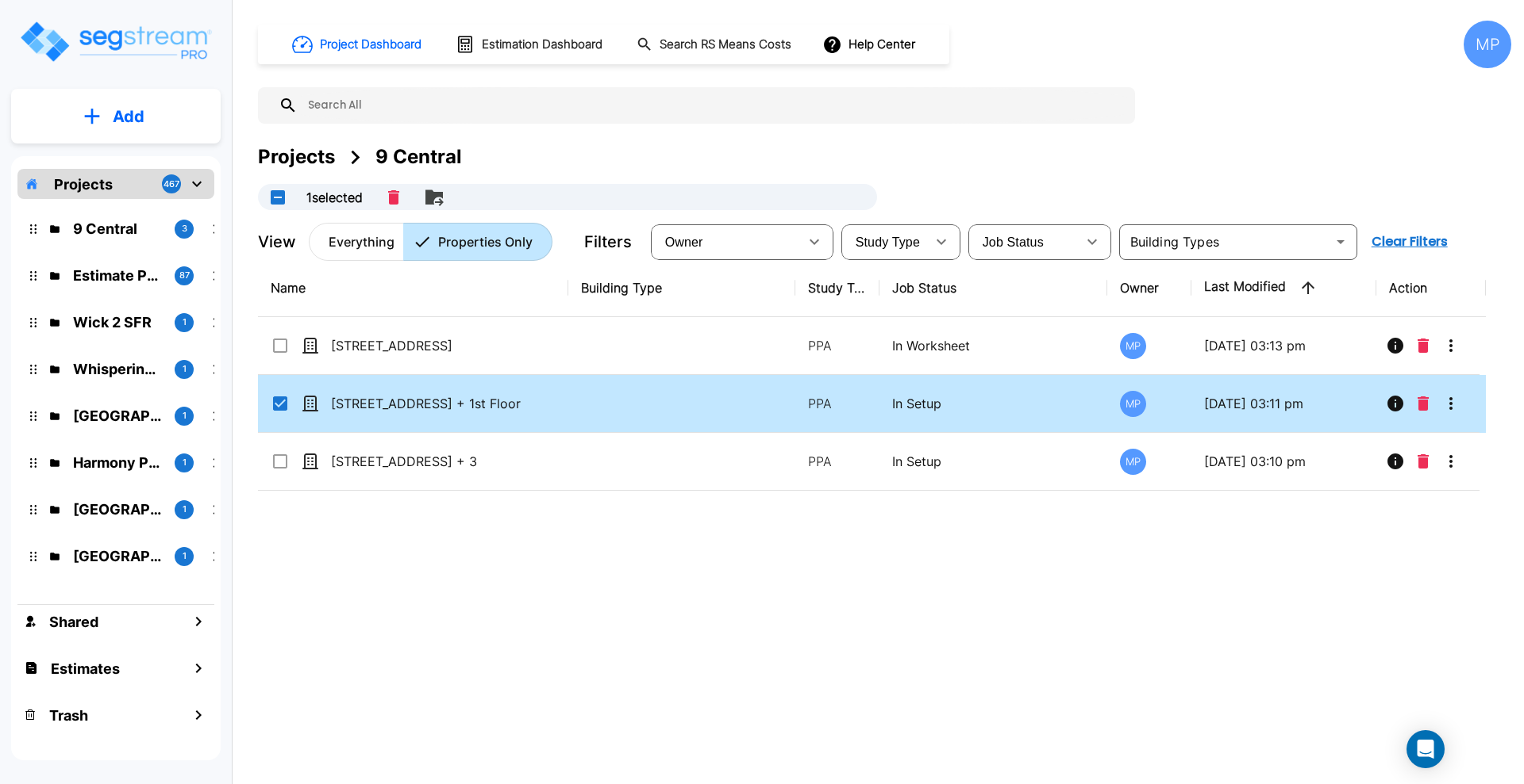
drag, startPoint x: 279, startPoint y: 463, endPoint x: 382, endPoint y: 250, distance: 236.6
click at [279, 461] on input "select row 9 N Central Ave_Floors 2 + 3" at bounding box center [279, 458] width 16 height 14
checkbox input "false"
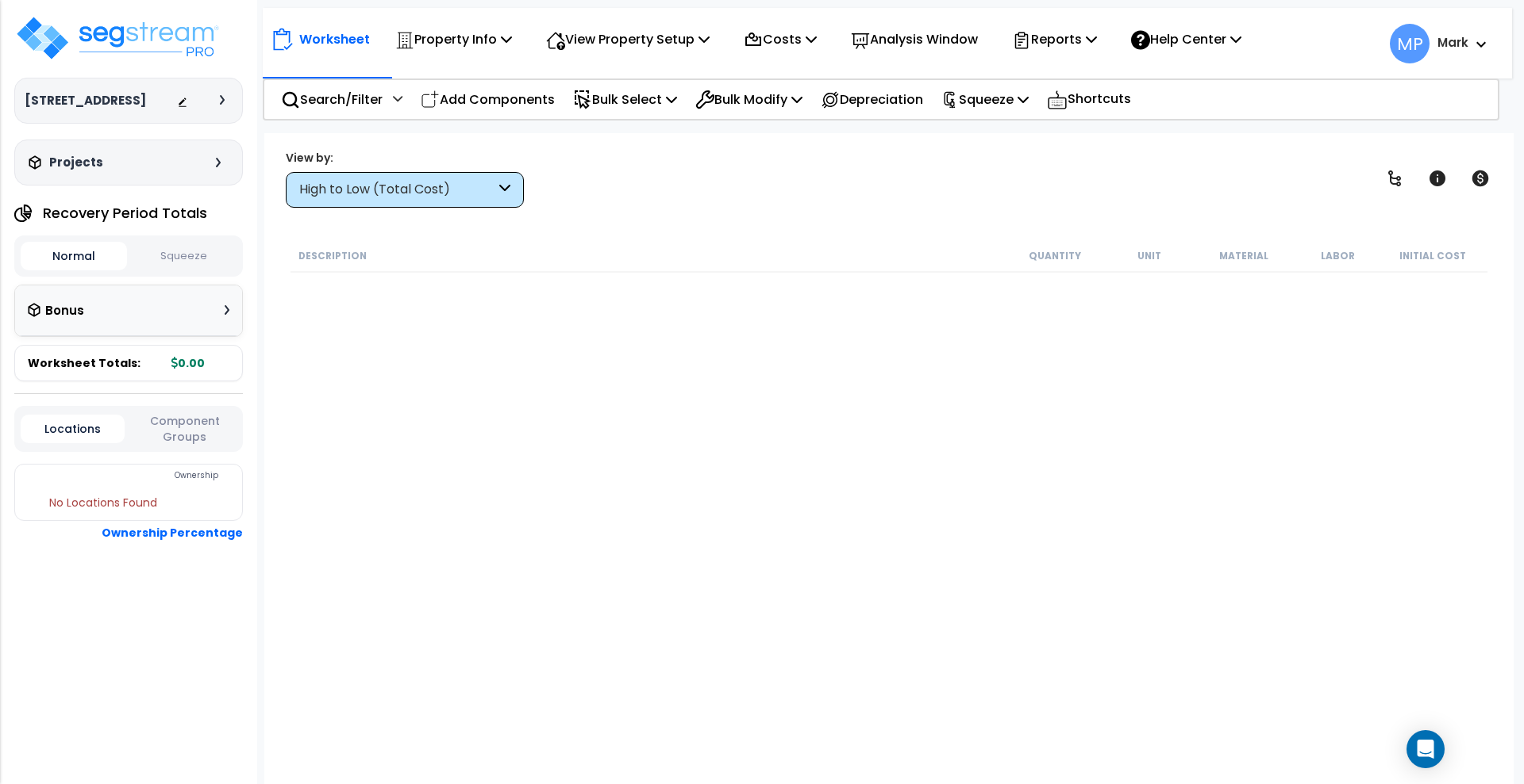
click at [503, 196] on icon at bounding box center [504, 190] width 11 height 19
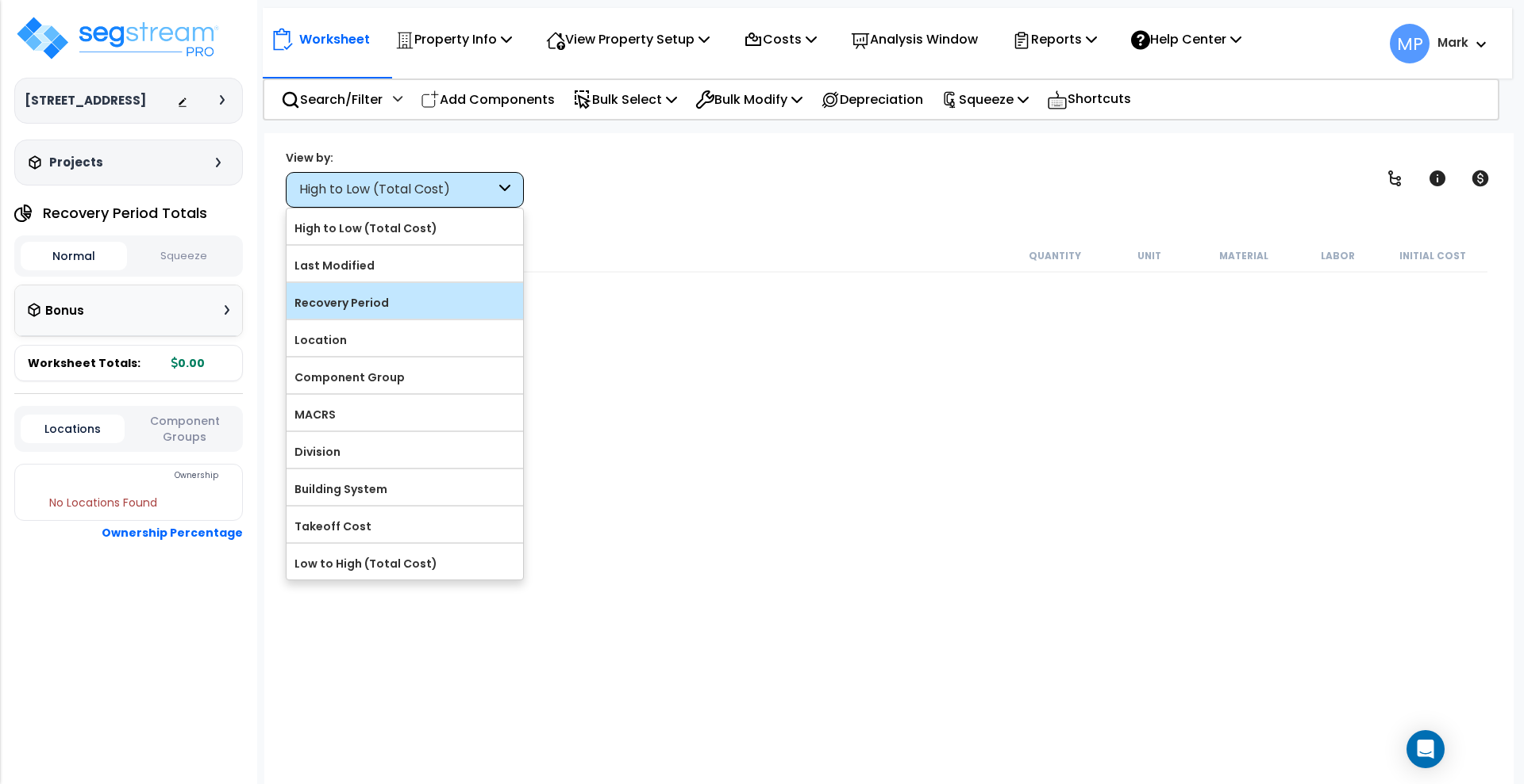
click at [393, 292] on label "Recovery Period" at bounding box center [405, 303] width 237 height 23
click at [0, 0] on input "Recovery Period" at bounding box center [0, 0] width 0 height 0
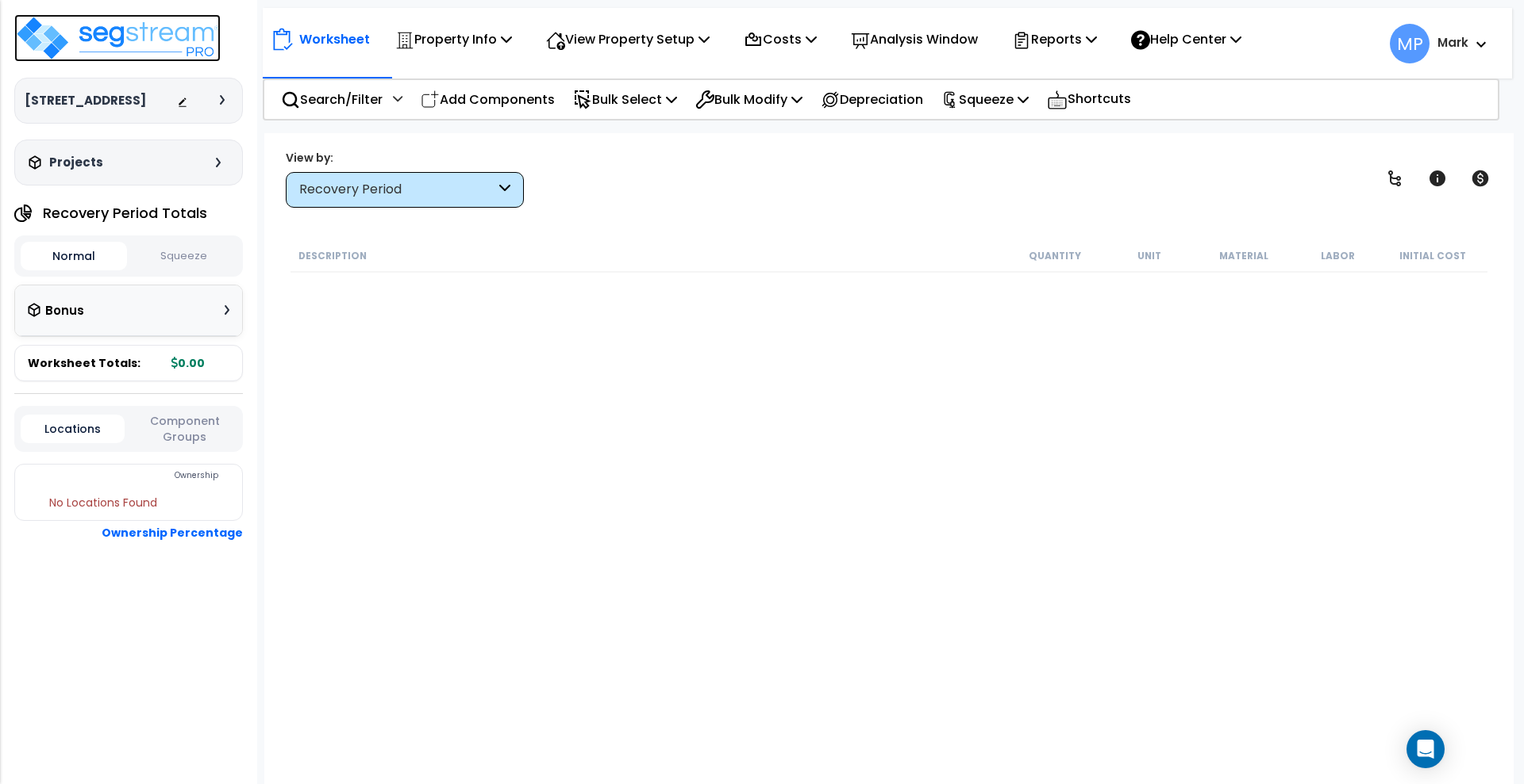
click at [137, 36] on img at bounding box center [117, 38] width 206 height 48
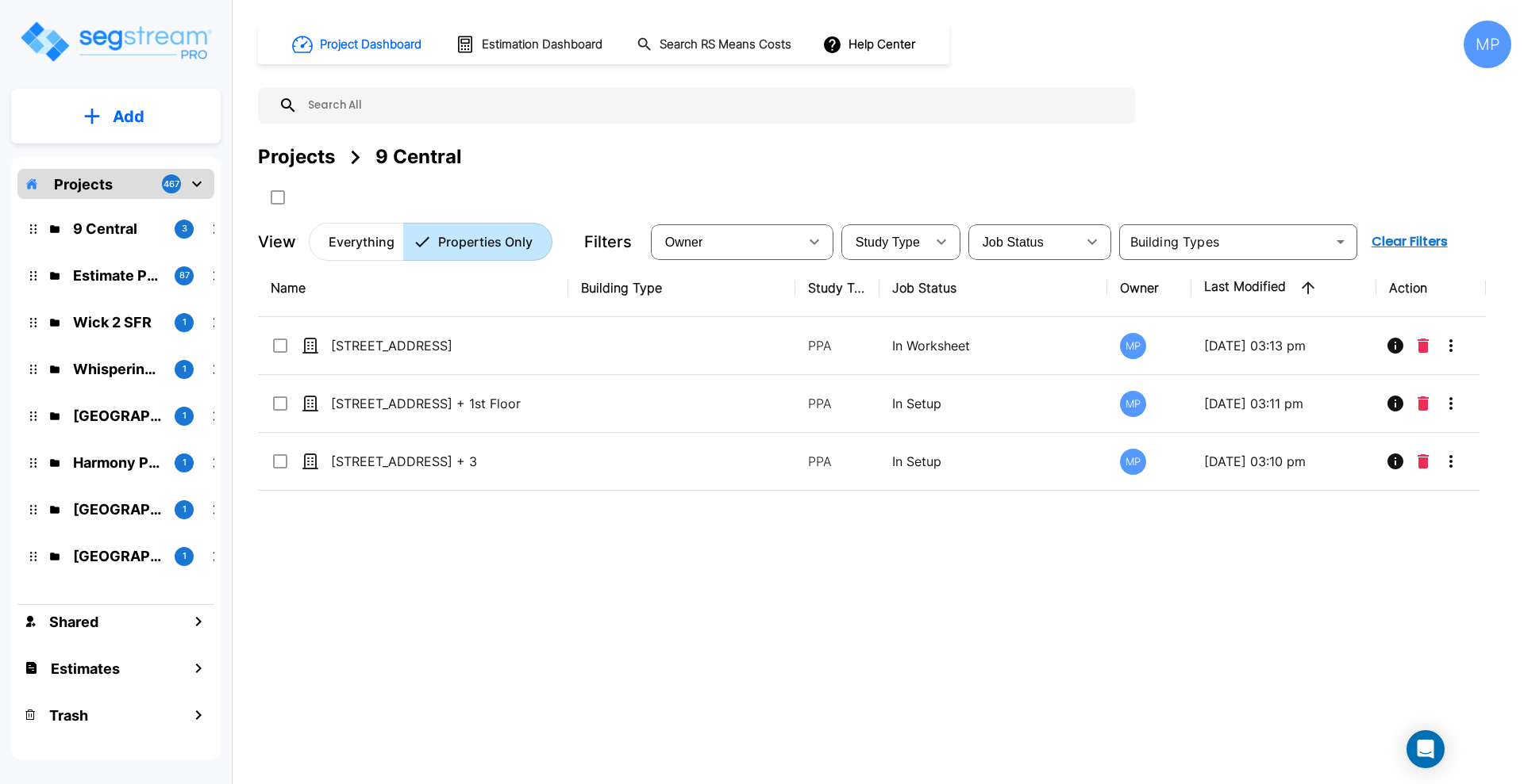
click at [88, 186] on p "Projects" at bounding box center [83, 185] width 59 height 22
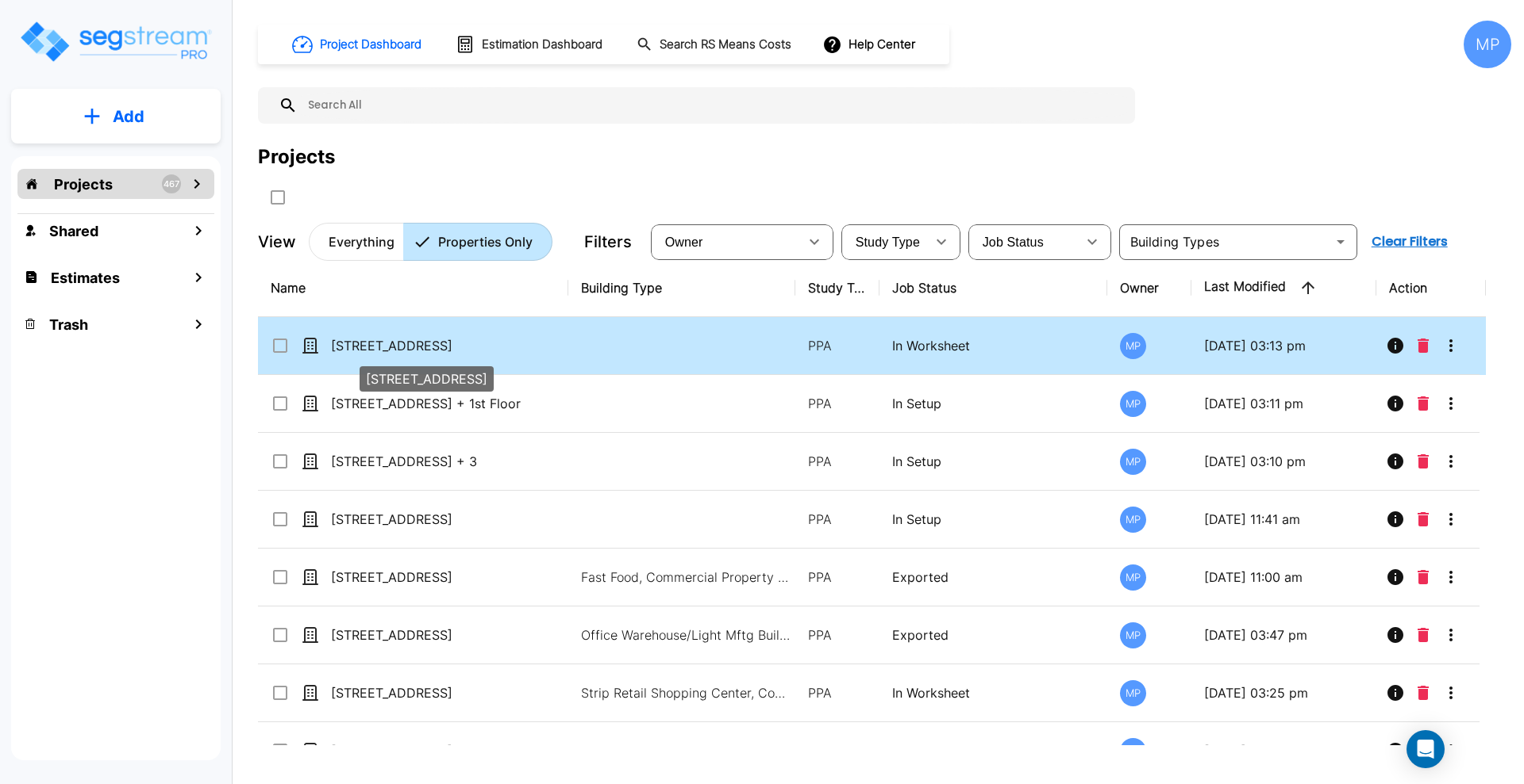
click at [412, 347] on p "[STREET_ADDRESS]" at bounding box center [436, 345] width 212 height 19
checkbox input "true"
click at [431, 336] on p "[STREET_ADDRESS]" at bounding box center [436, 345] width 212 height 19
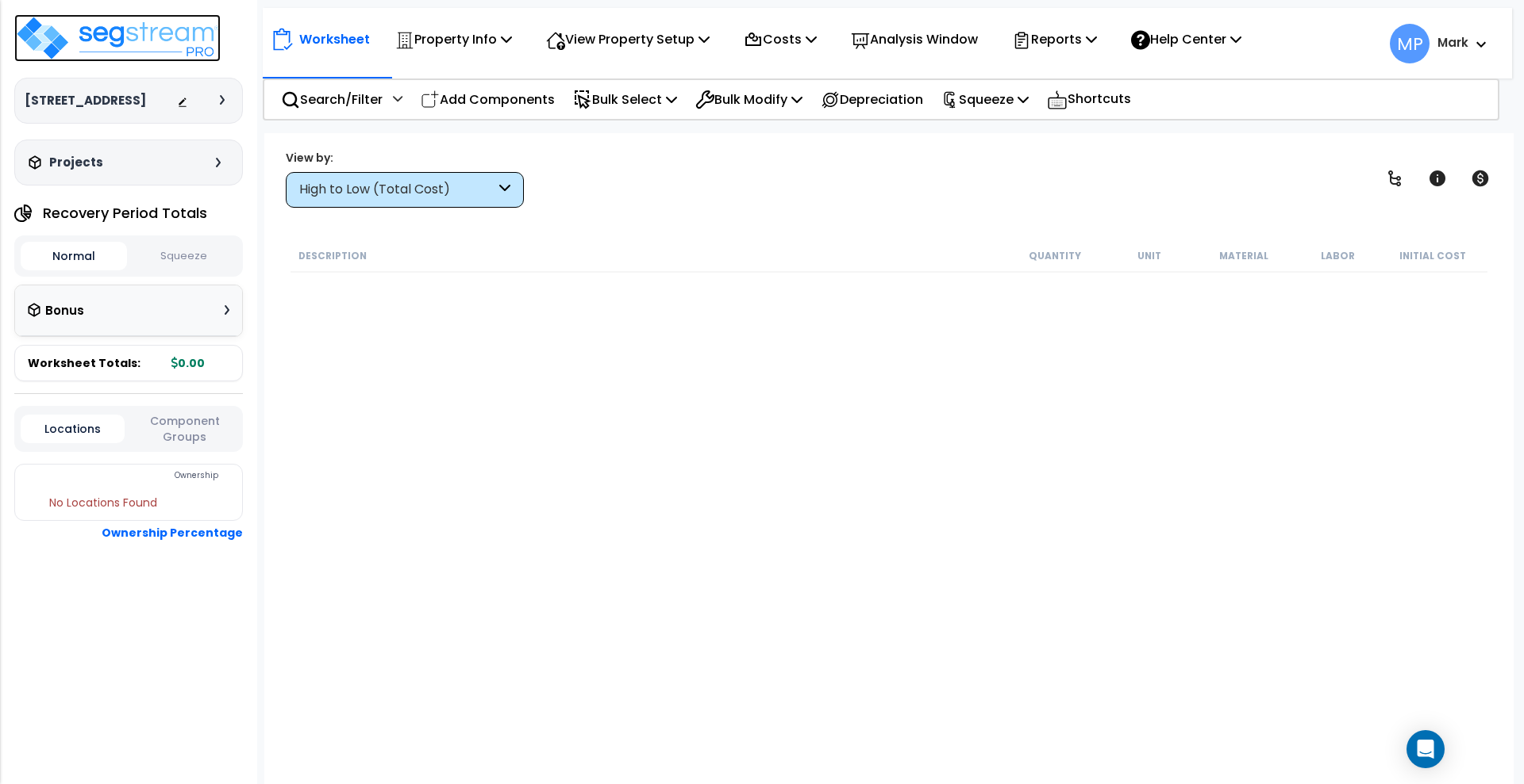
click at [127, 39] on img at bounding box center [117, 38] width 206 height 48
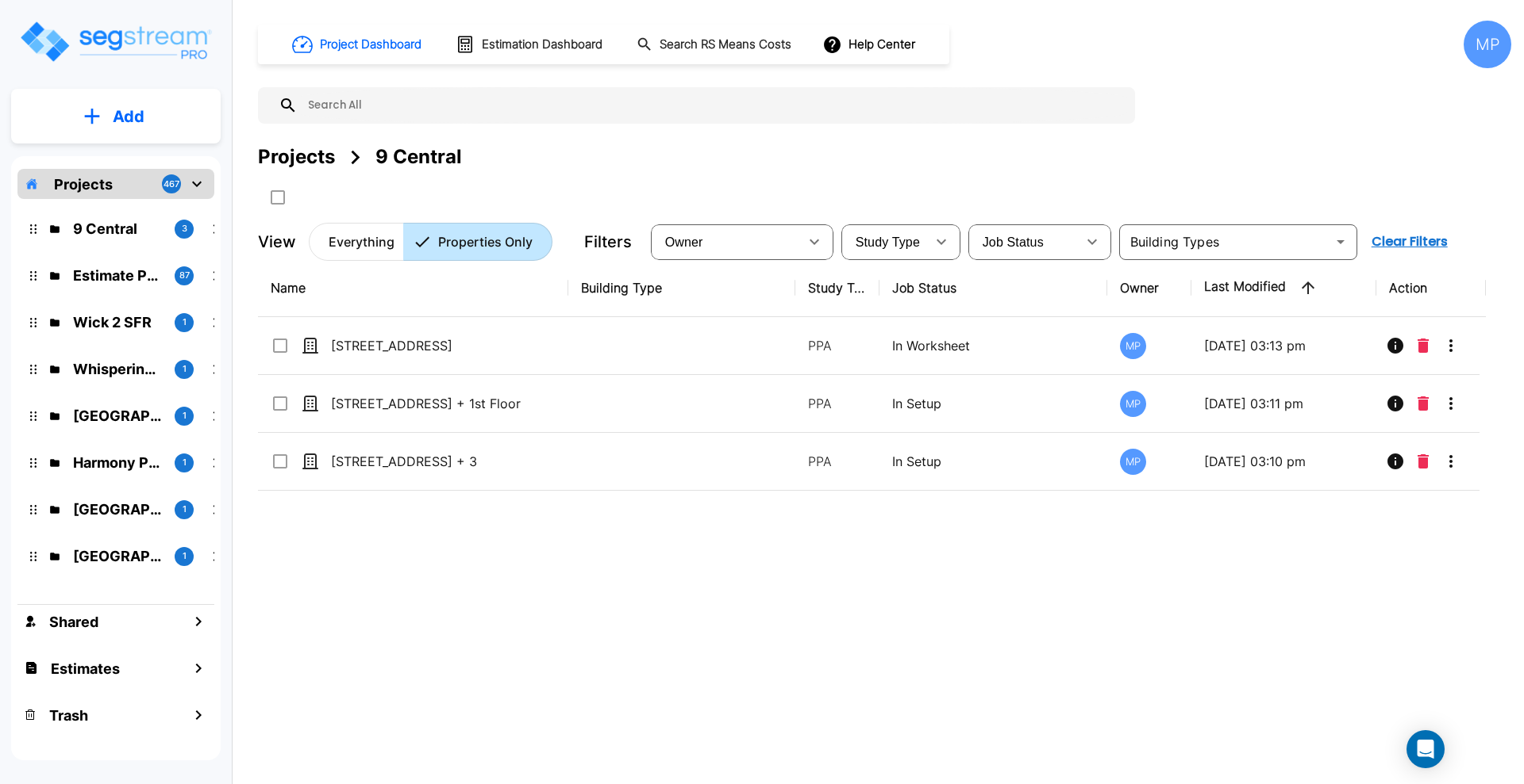
click at [118, 30] on img "mailbox folders" at bounding box center [115, 41] width 195 height 45
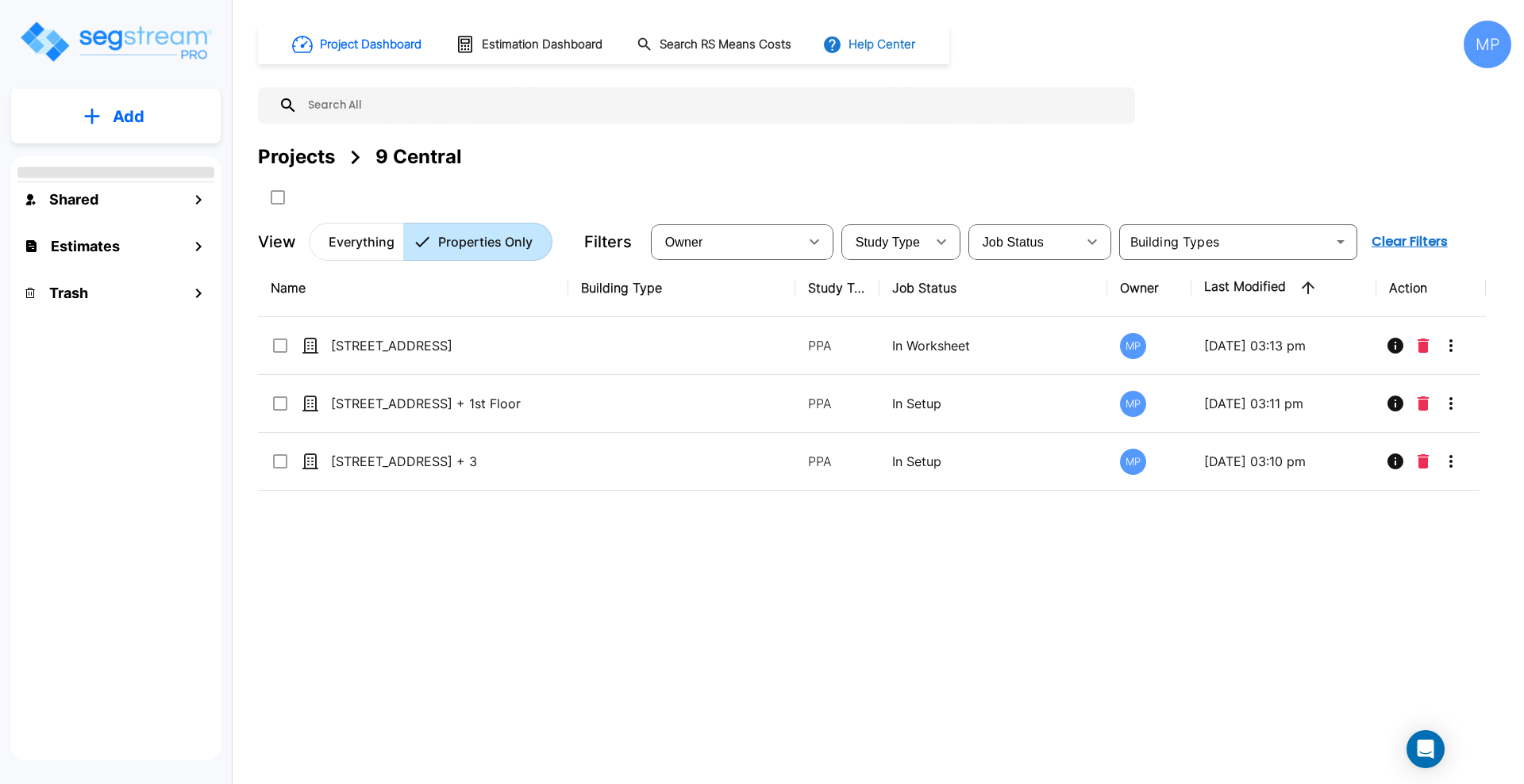
click at [879, 48] on button "Help Center" at bounding box center [870, 44] width 103 height 30
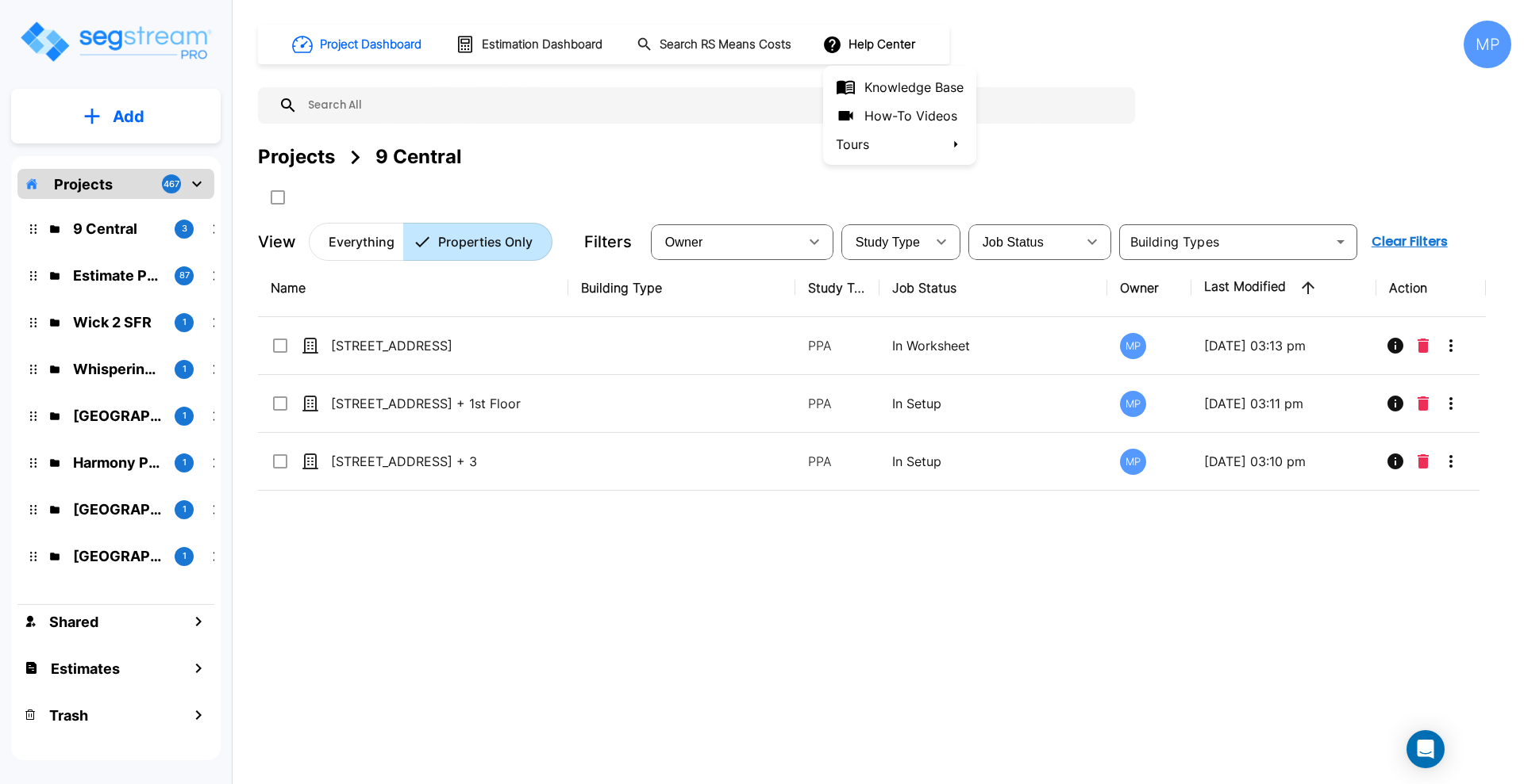
click at [903, 112] on link "How-To Videos" at bounding box center [899, 115] width 154 height 28
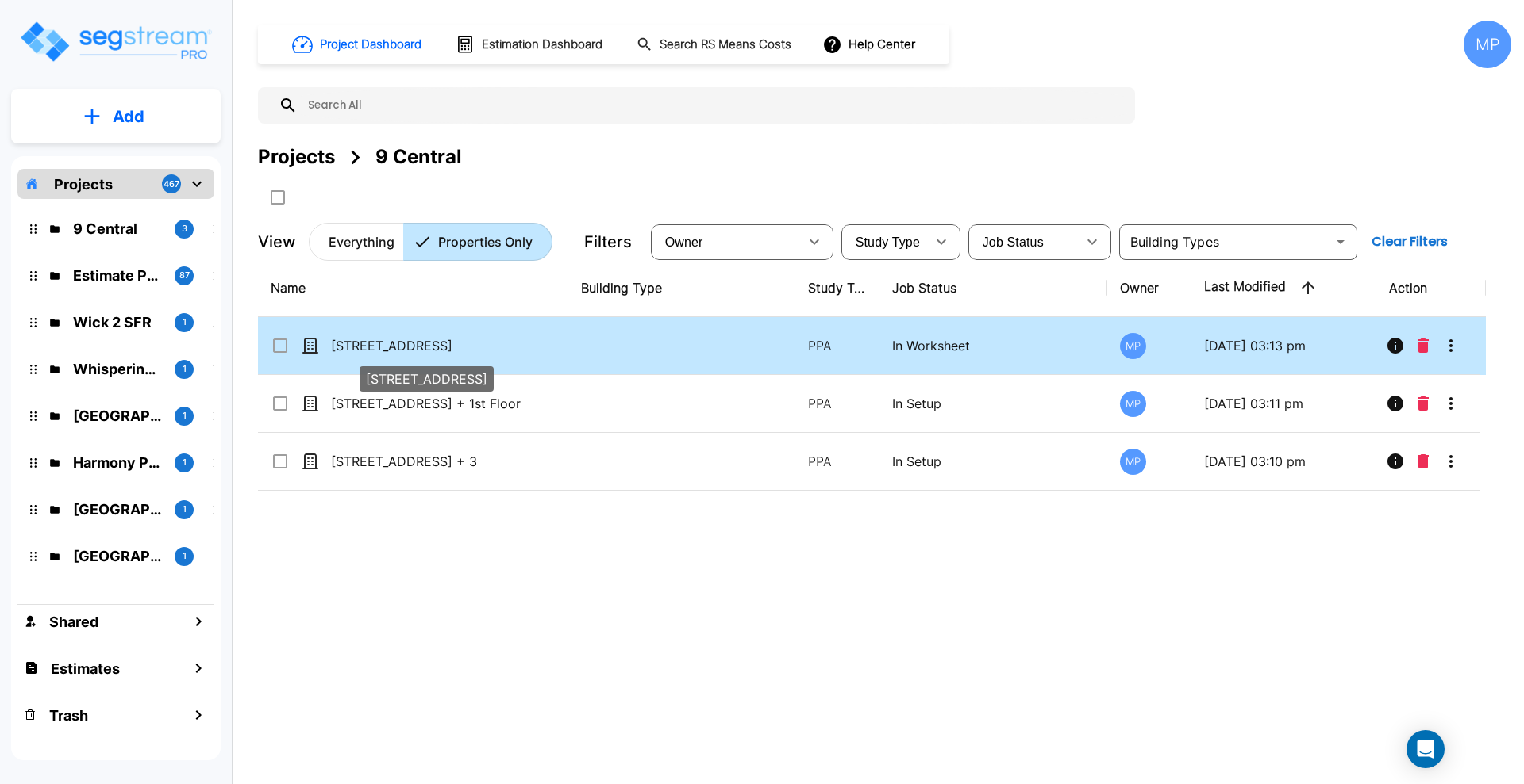
click at [412, 344] on p "[STREET_ADDRESS]" at bounding box center [436, 345] width 212 height 19
checkbox input "true"
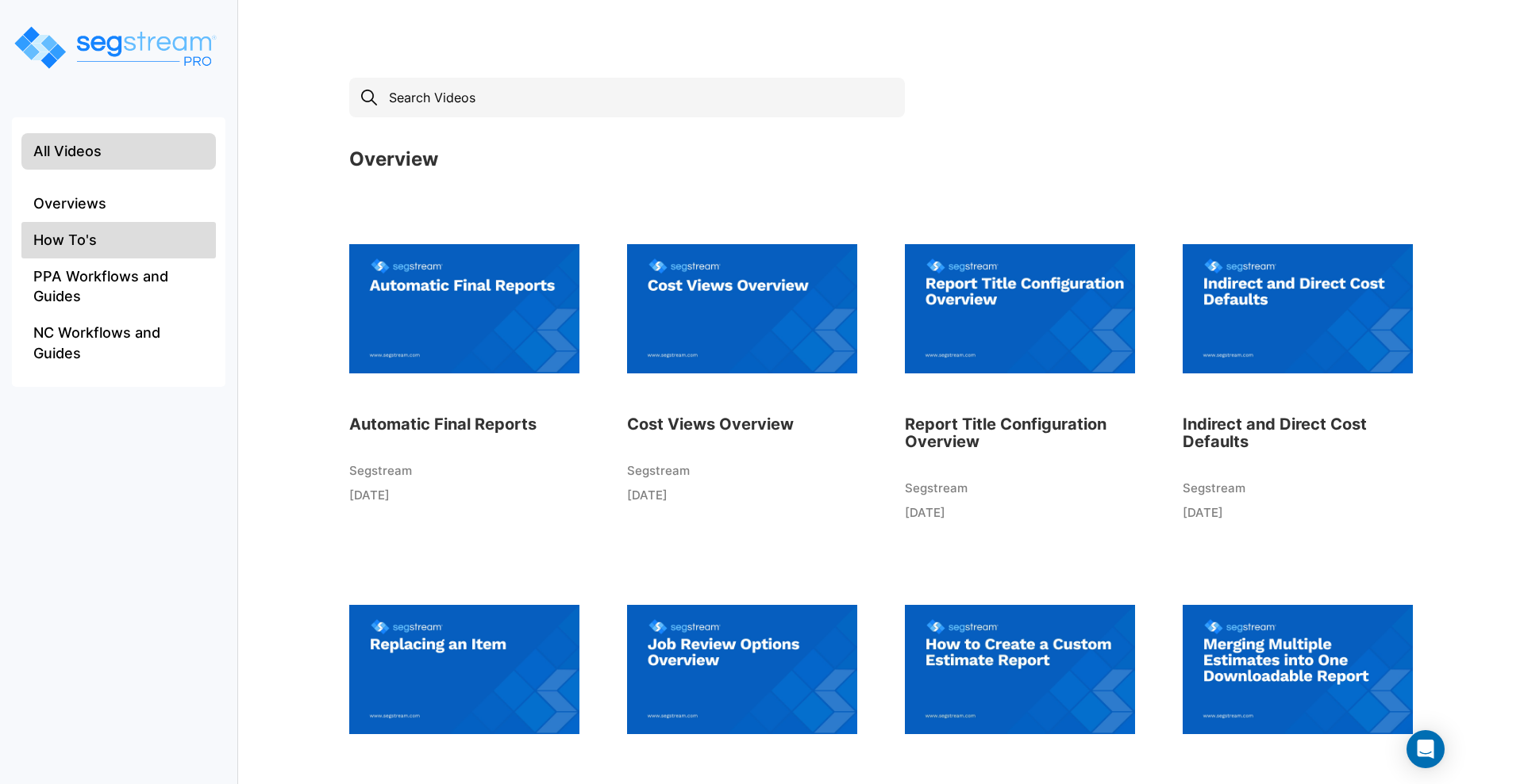
click at [119, 237] on li "How To's" at bounding box center [118, 240] width 195 height 36
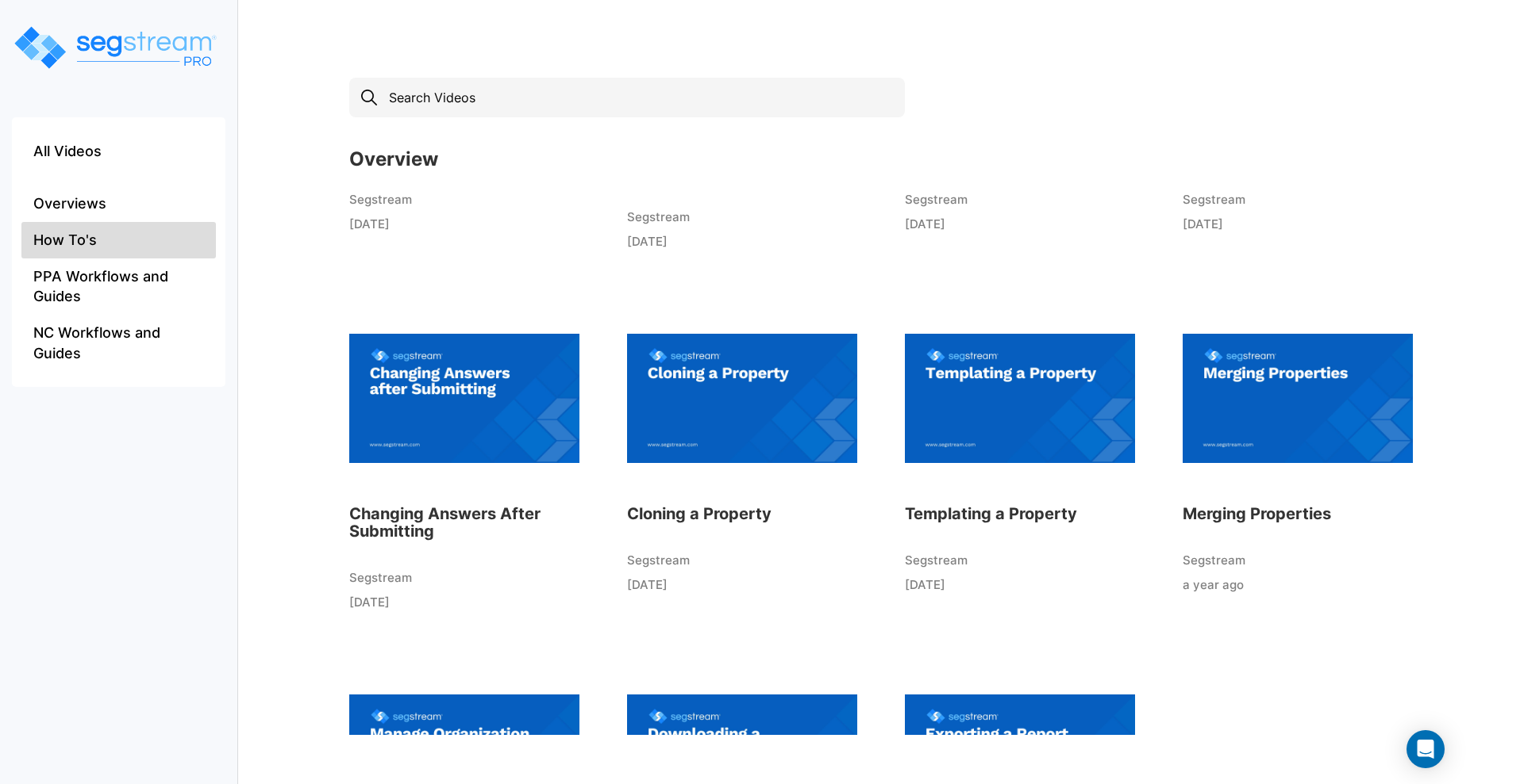
scroll to position [236, 0]
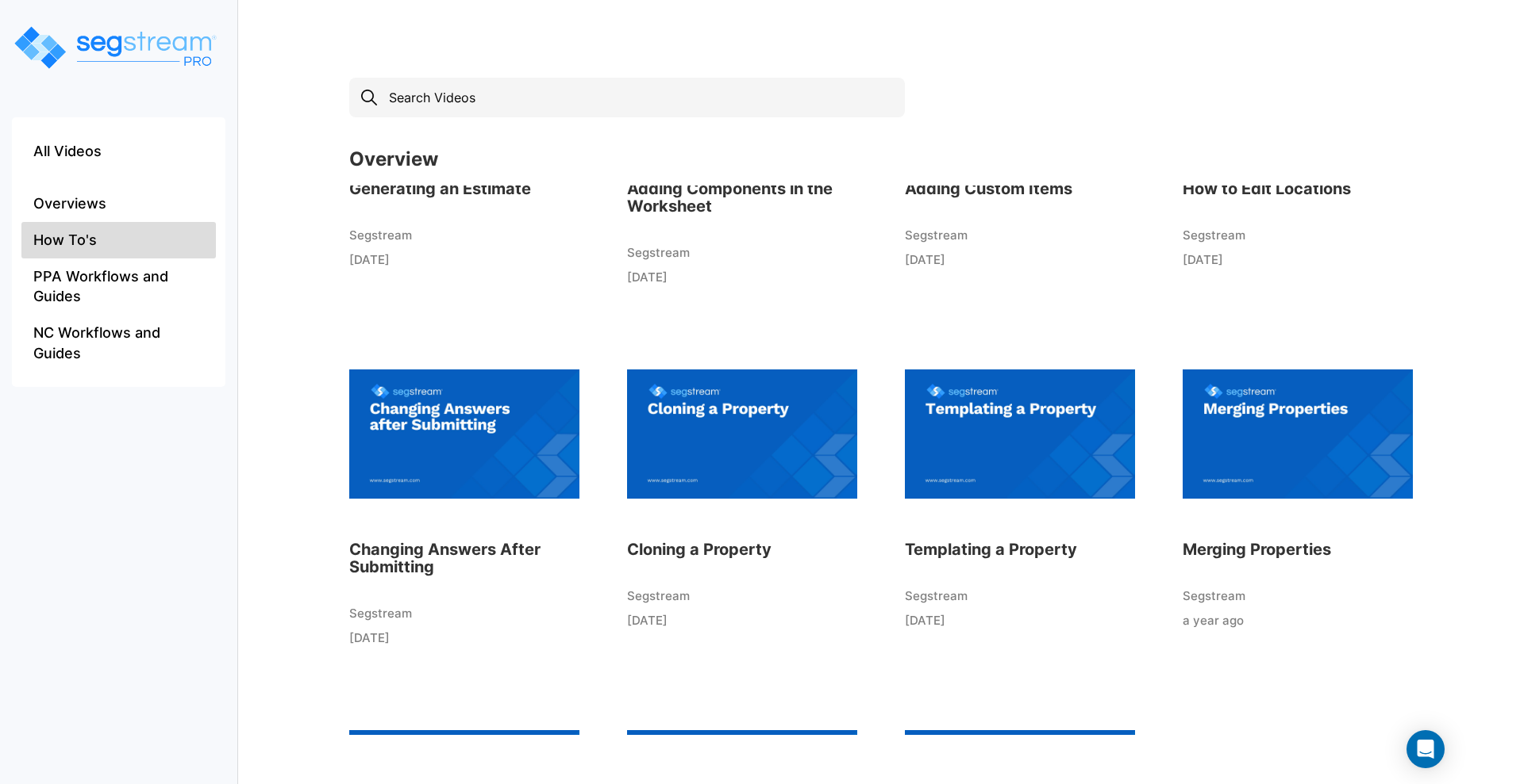
click at [1288, 431] on img at bounding box center [1297, 434] width 230 height 174
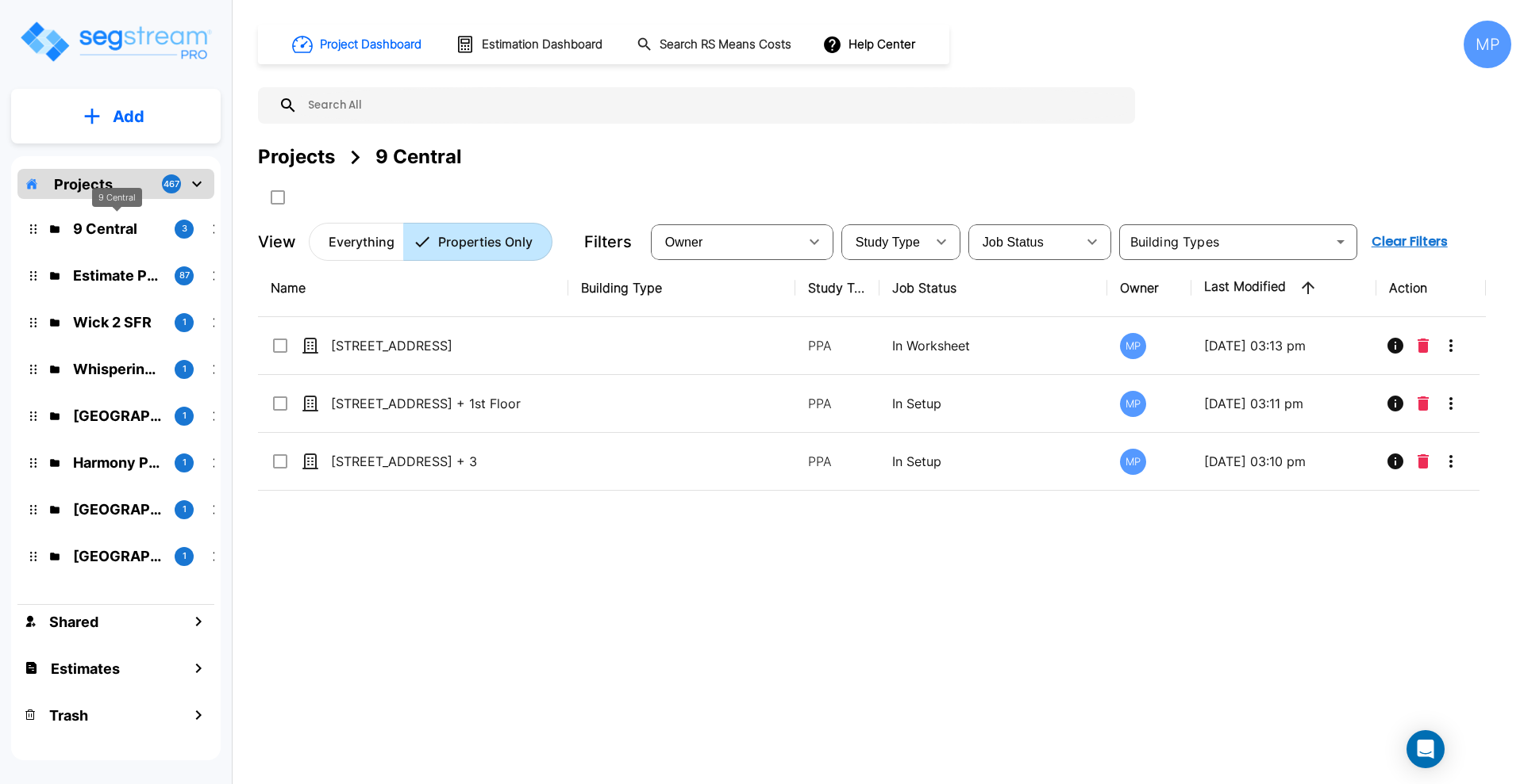
click at [98, 227] on p "9 Central" at bounding box center [117, 229] width 89 height 22
